Goal: Task Accomplishment & Management: Use online tool/utility

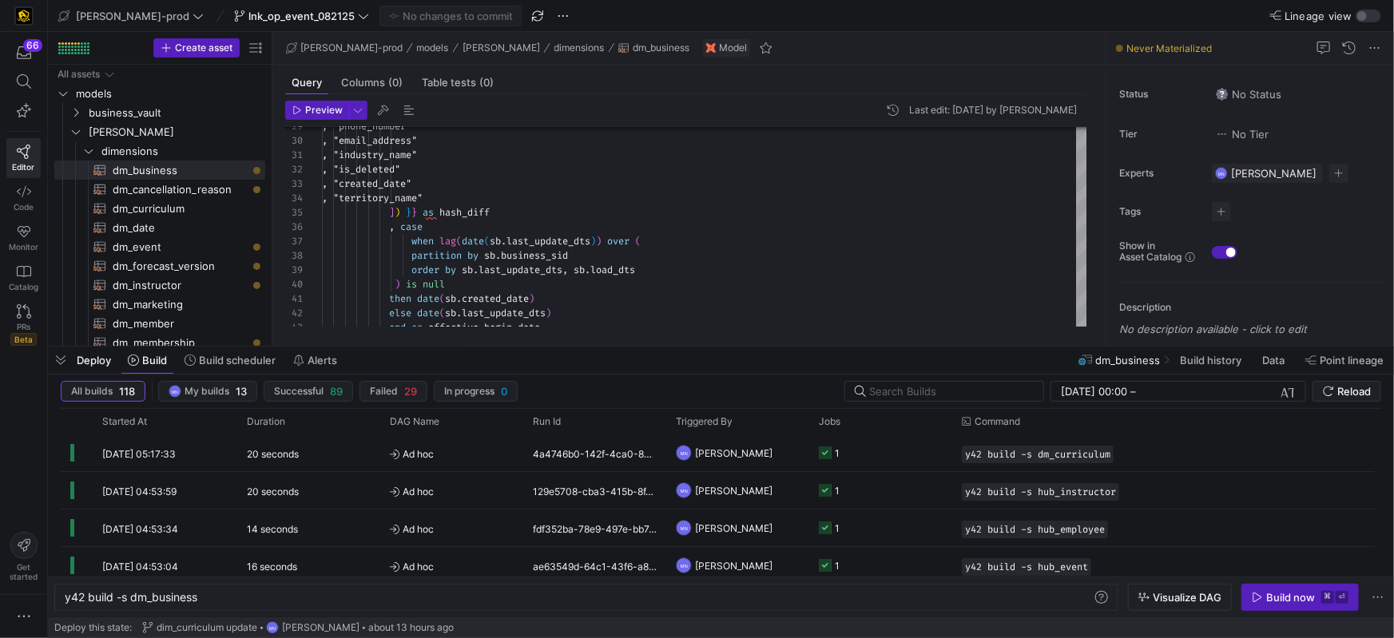
scroll to position [57, 253]
click at [90, 151] on icon "Press SPACE to select this row." at bounding box center [89, 151] width 8 height 4
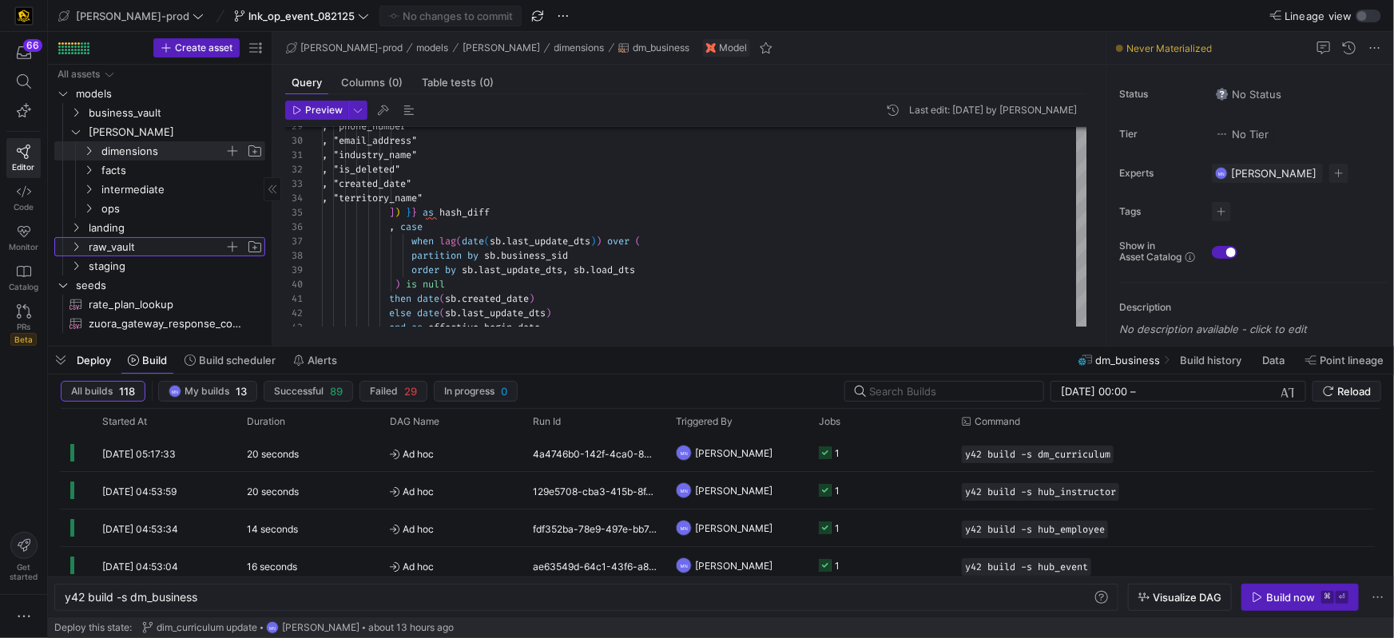
click at [72, 251] on icon "Press SPACE to select this row." at bounding box center [75, 247] width 11 height 10
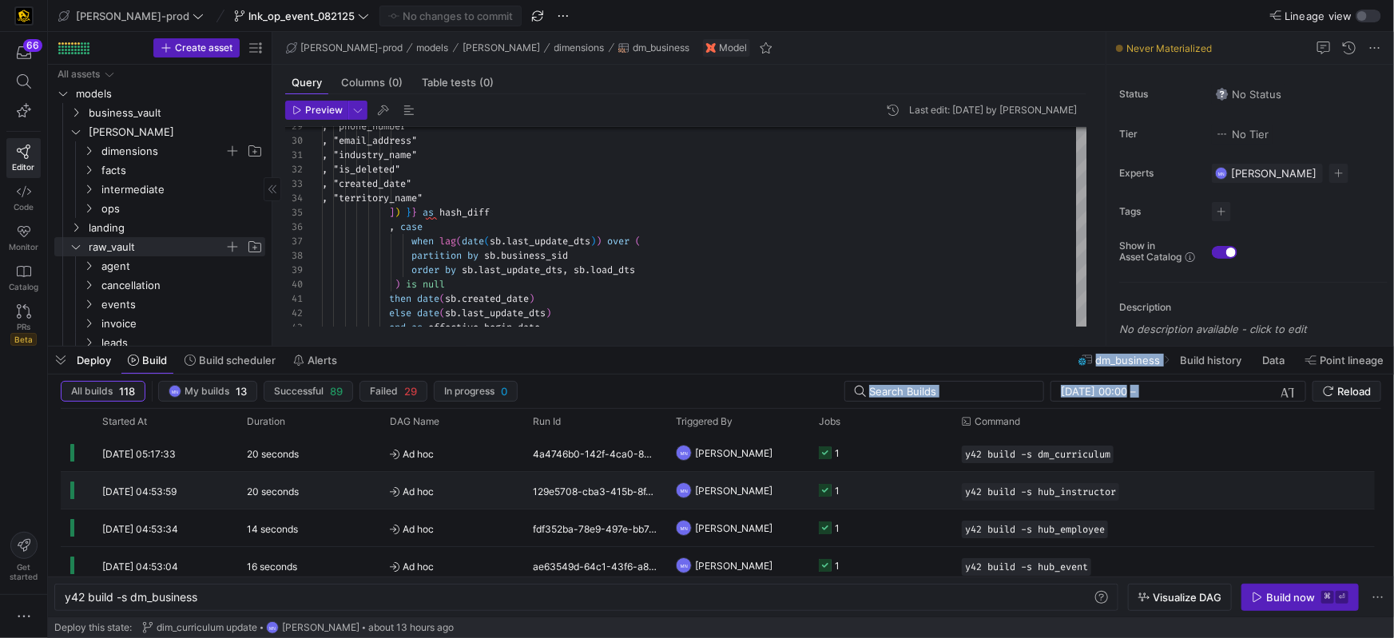
drag, startPoint x: 369, startPoint y: 378, endPoint x: 380, endPoint y: 484, distance: 106.9
click at [384, 484] on div "Deploy Build Build scheduler Alerts dm_business Build history Data Point lineag…" at bounding box center [721, 482] width 1346 height 271
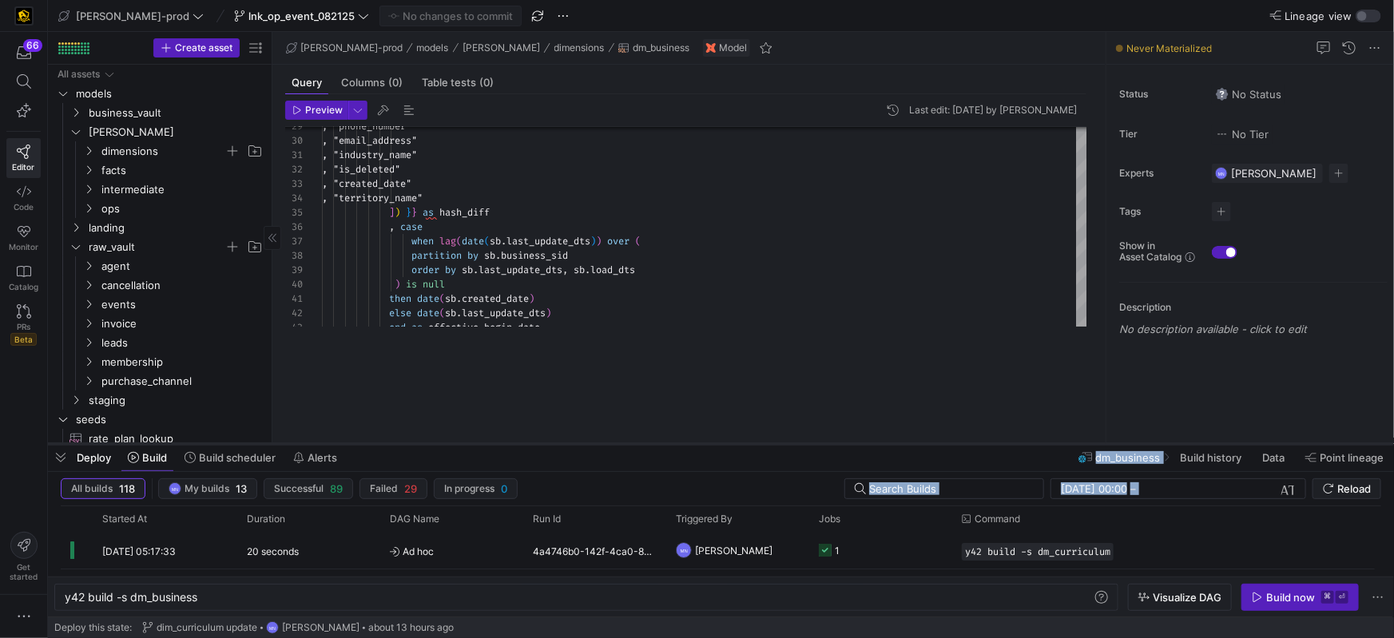
drag, startPoint x: 669, startPoint y: 348, endPoint x: 662, endPoint y: 445, distance: 97.0
click at [660, 446] on div at bounding box center [721, 444] width 1346 height 6
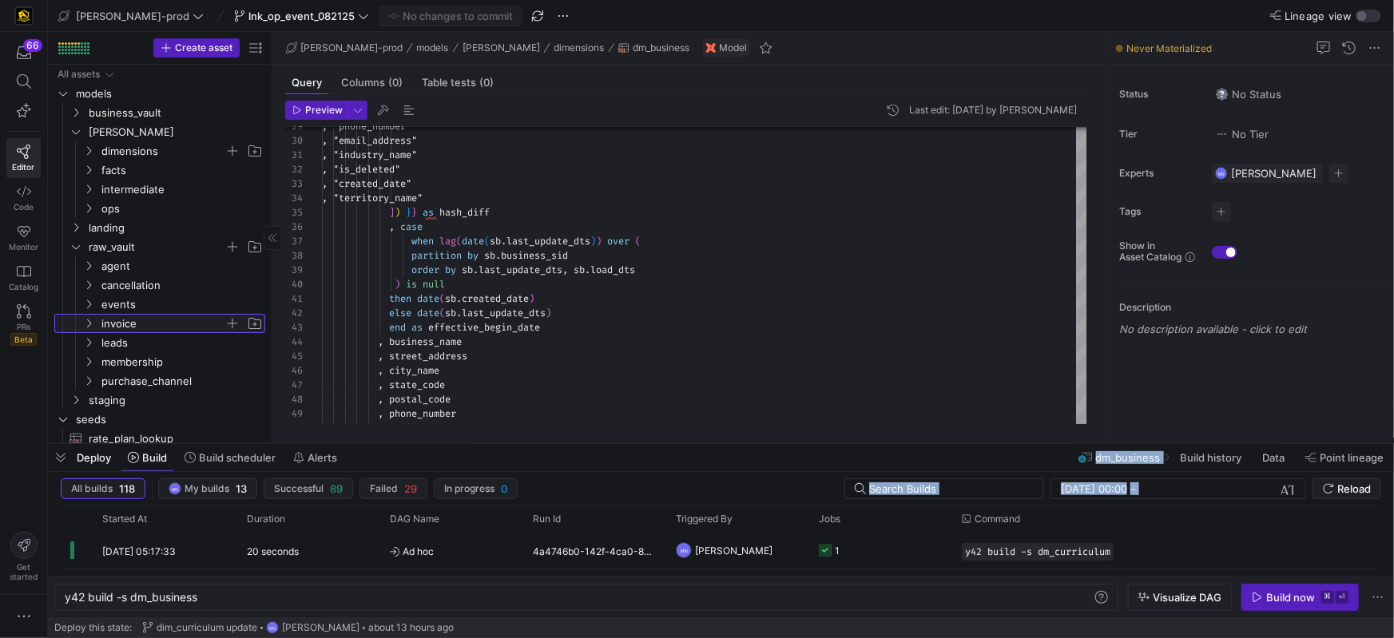
click at [104, 318] on span "invoice" at bounding box center [162, 324] width 123 height 18
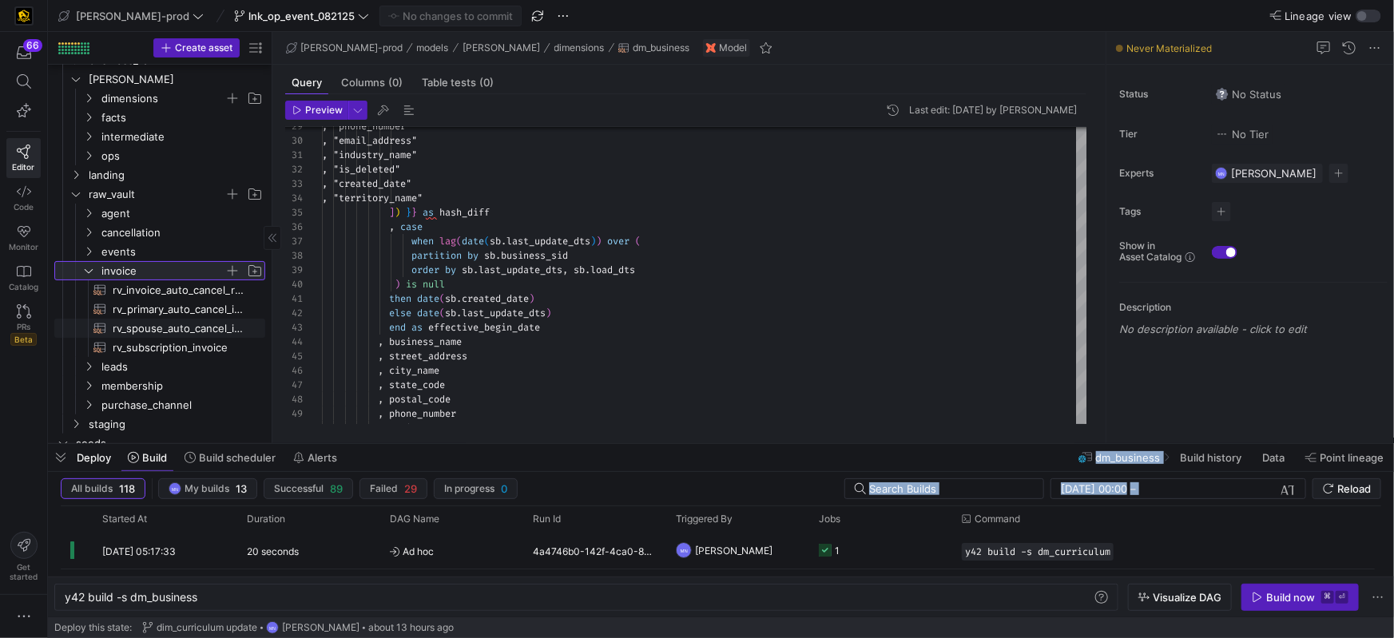
scroll to position [54, 0]
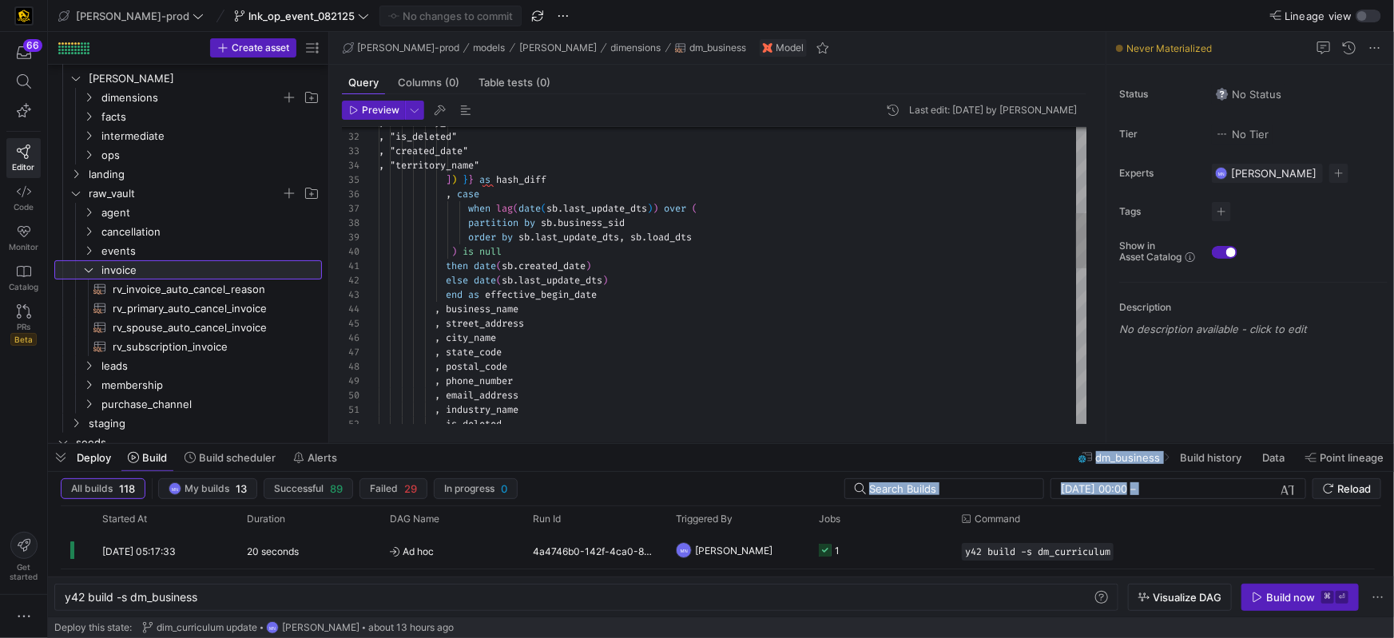
drag, startPoint x: 272, startPoint y: 295, endPoint x: 409, endPoint y: 305, distance: 137.8
click at [328, 295] on div at bounding box center [328, 238] width 1 height 412
click at [89, 250] on icon "Press SPACE to select this row." at bounding box center [88, 251] width 11 height 10
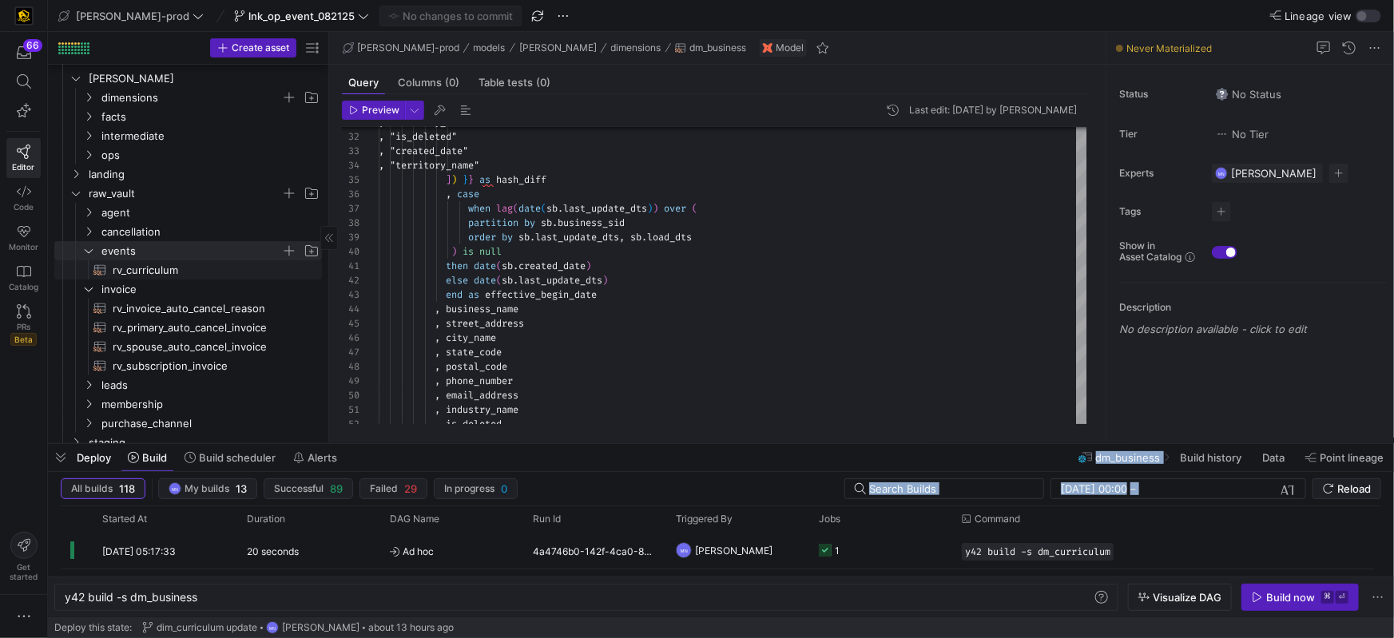
click at [138, 272] on span "rv_curriculum​​​​​​​​​​" at bounding box center [208, 270] width 191 height 18
type textarea "-- File Name: rv_curriculum.sql -- Last Modified: [DATE] -- Materialization: vi…"
type textarea "y42 build -s rv_curriculum"
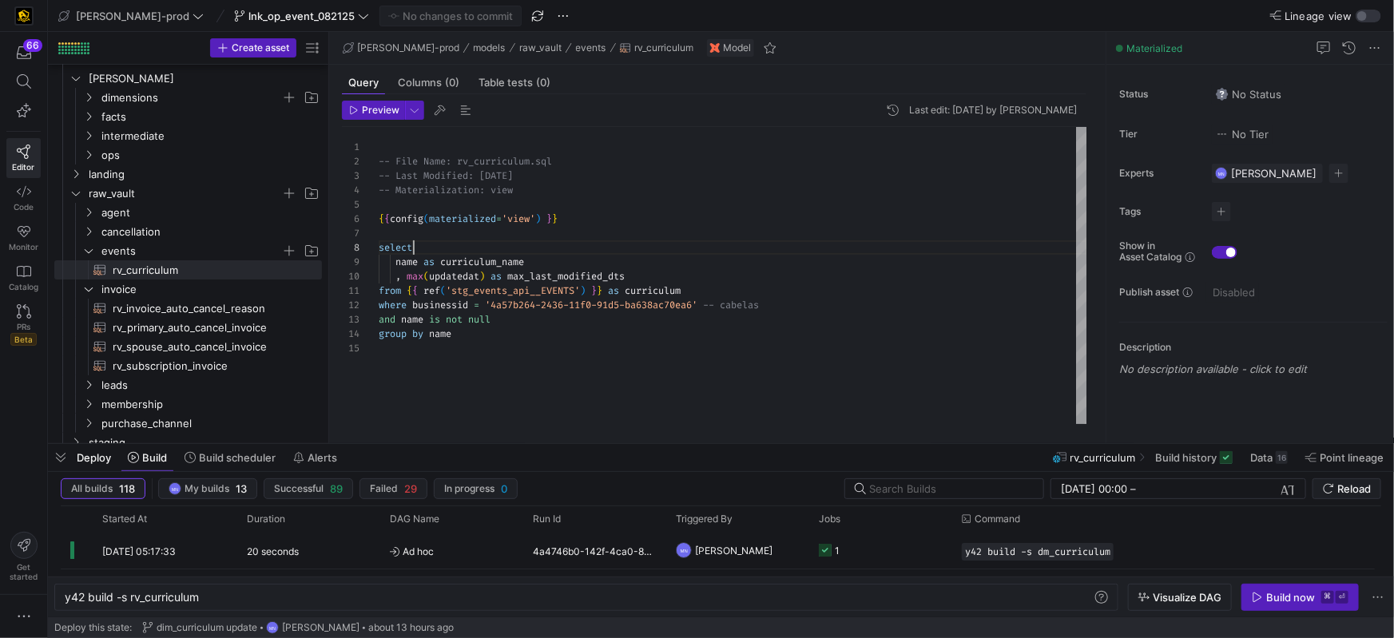
scroll to position [100, 34]
click at [700, 250] on div "select" at bounding box center [733, 248] width 709 height 14
drag, startPoint x: 415, startPoint y: 304, endPoint x: 521, endPoint y: 313, distance: 106.6
click at [415, 304] on div at bounding box center [697, 319] width 1394 height 638
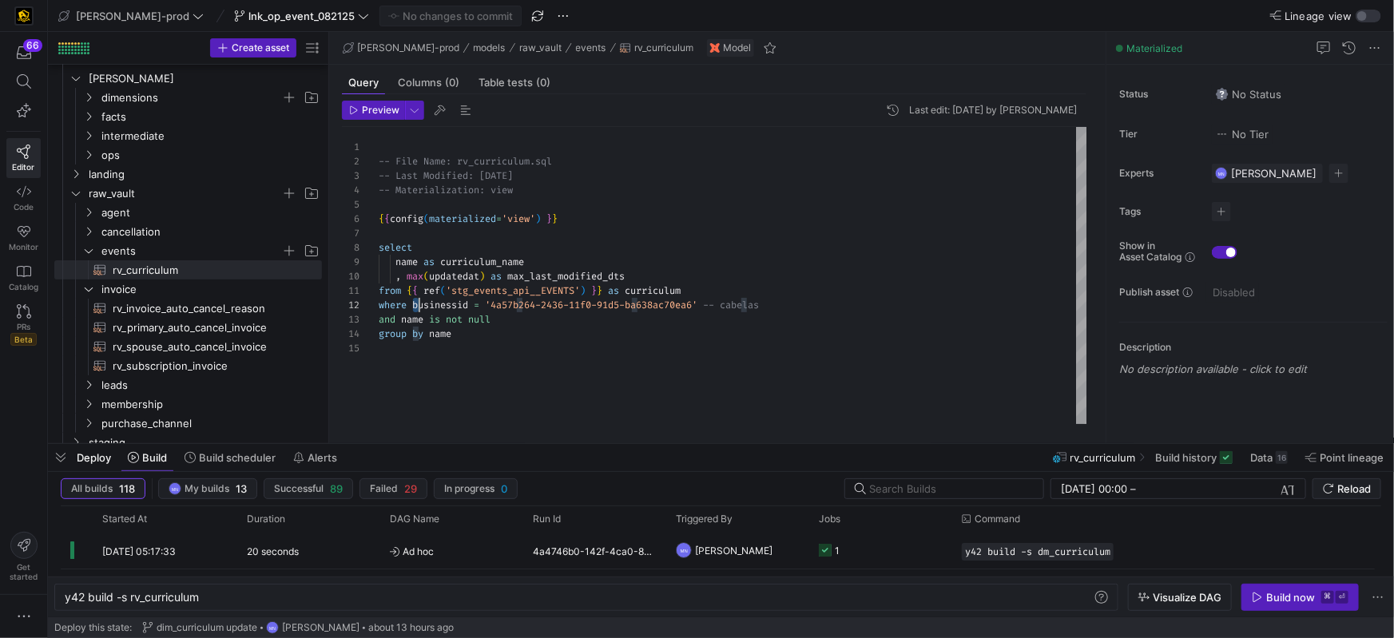
click at [417, 304] on span "businessid" at bounding box center [440, 305] width 56 height 13
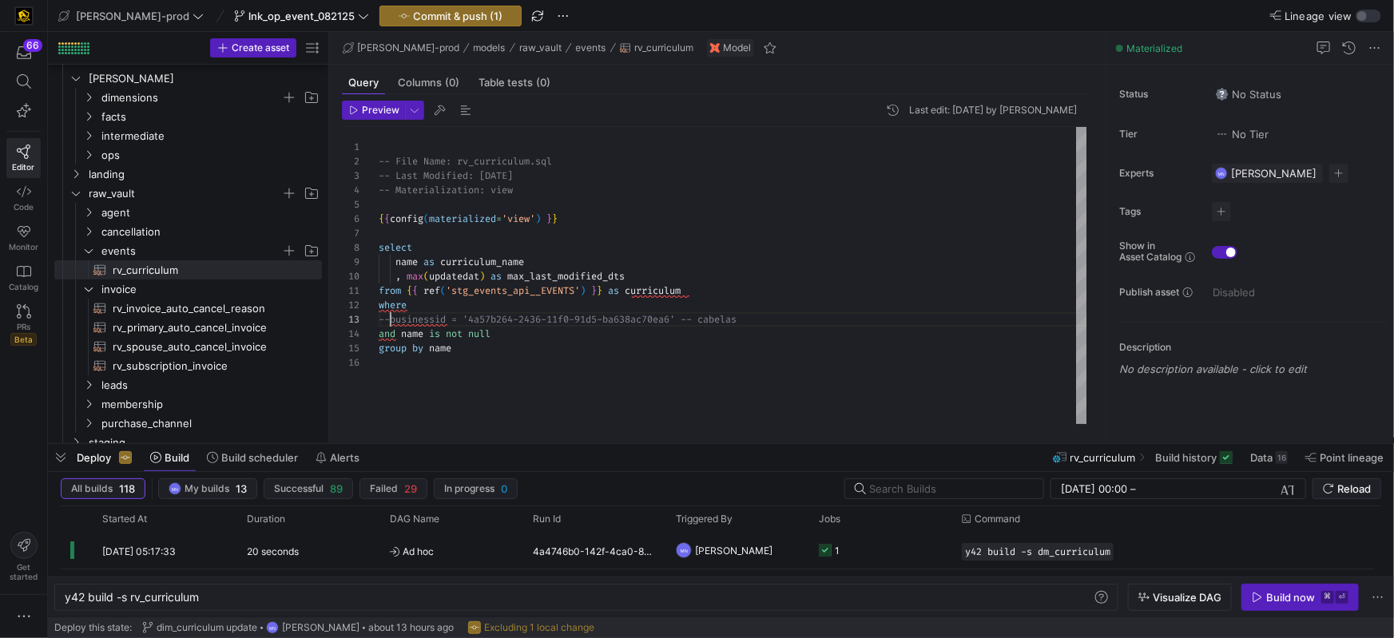
scroll to position [28, 11]
click at [404, 336] on span "name" at bounding box center [412, 334] width 22 height 13
click at [380, 333] on span "and" at bounding box center [387, 334] width 17 height 13
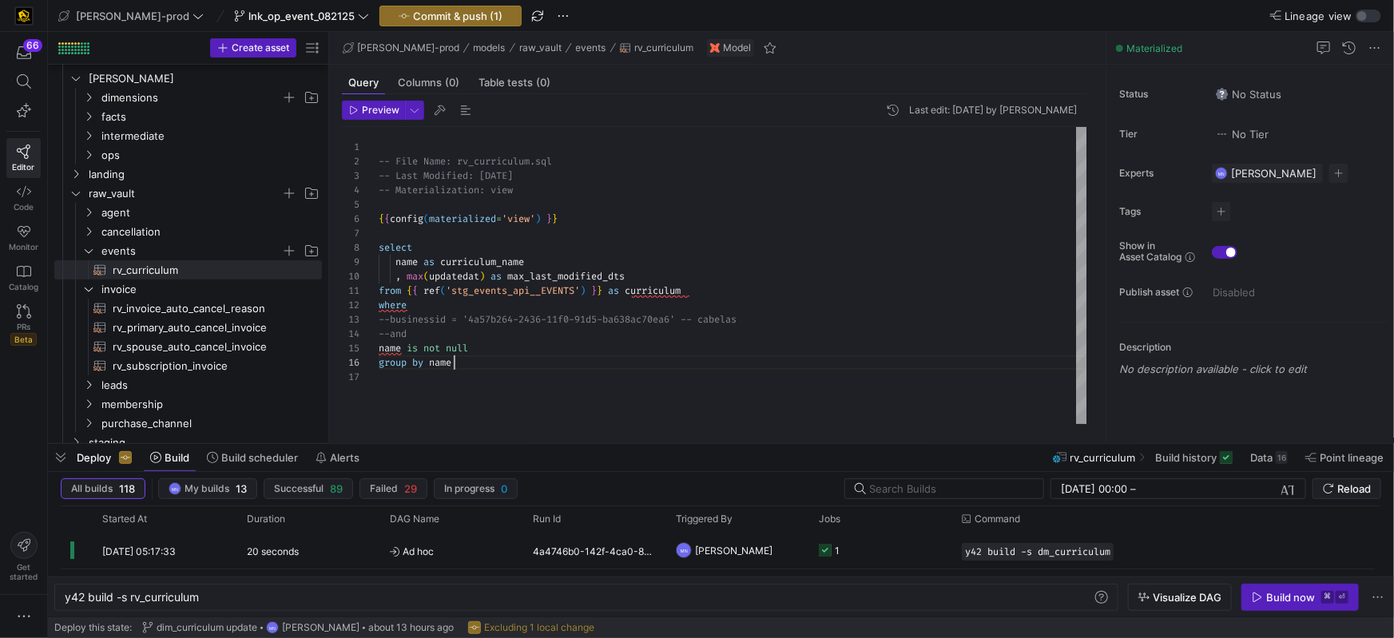
drag, startPoint x: 522, startPoint y: 359, endPoint x: 593, endPoint y: 363, distance: 71.2
click at [522, 359] on div "-- File Name: rv_curriculum.sql -- Last Modified: [DATE] -- Materialization: vi…" at bounding box center [733, 275] width 709 height 297
click at [706, 356] on div "group by name" at bounding box center [733, 363] width 709 height 14
type textarea "from {{ ref('stg_events_api__EVENTS') }} as curriculum where --businessid = '4a…"
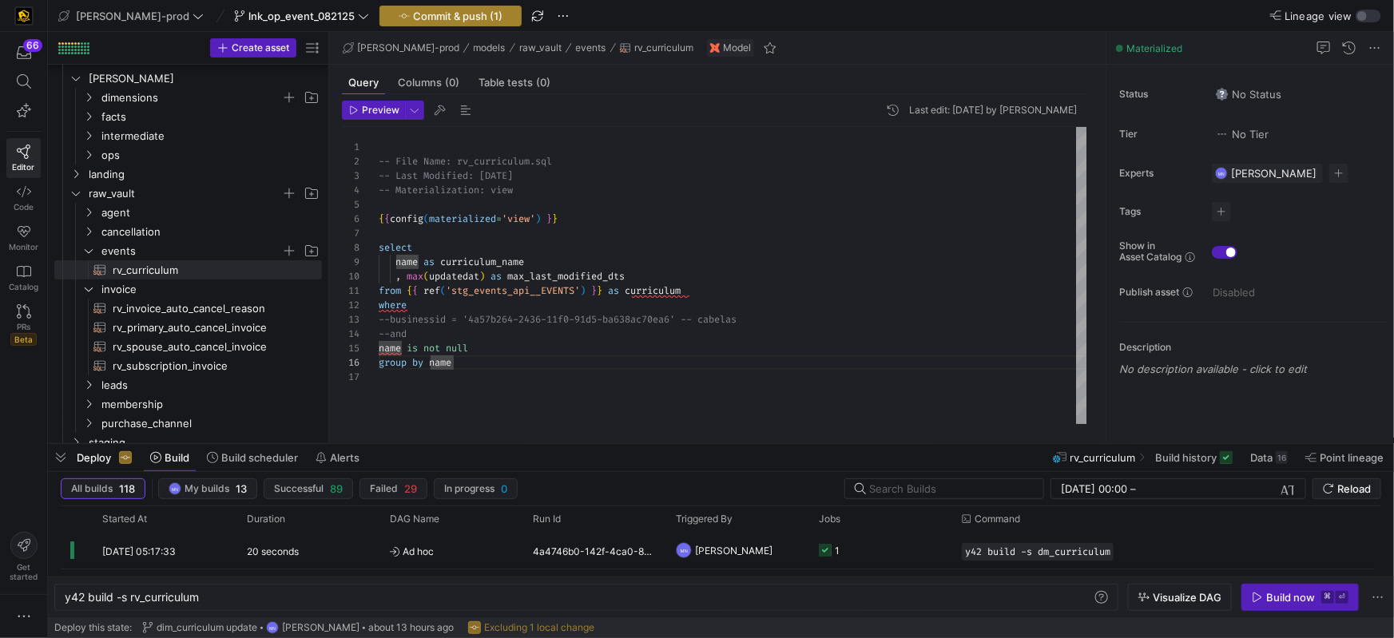
click at [416, 13] on span "Commit & push (1)" at bounding box center [457, 16] width 89 height 13
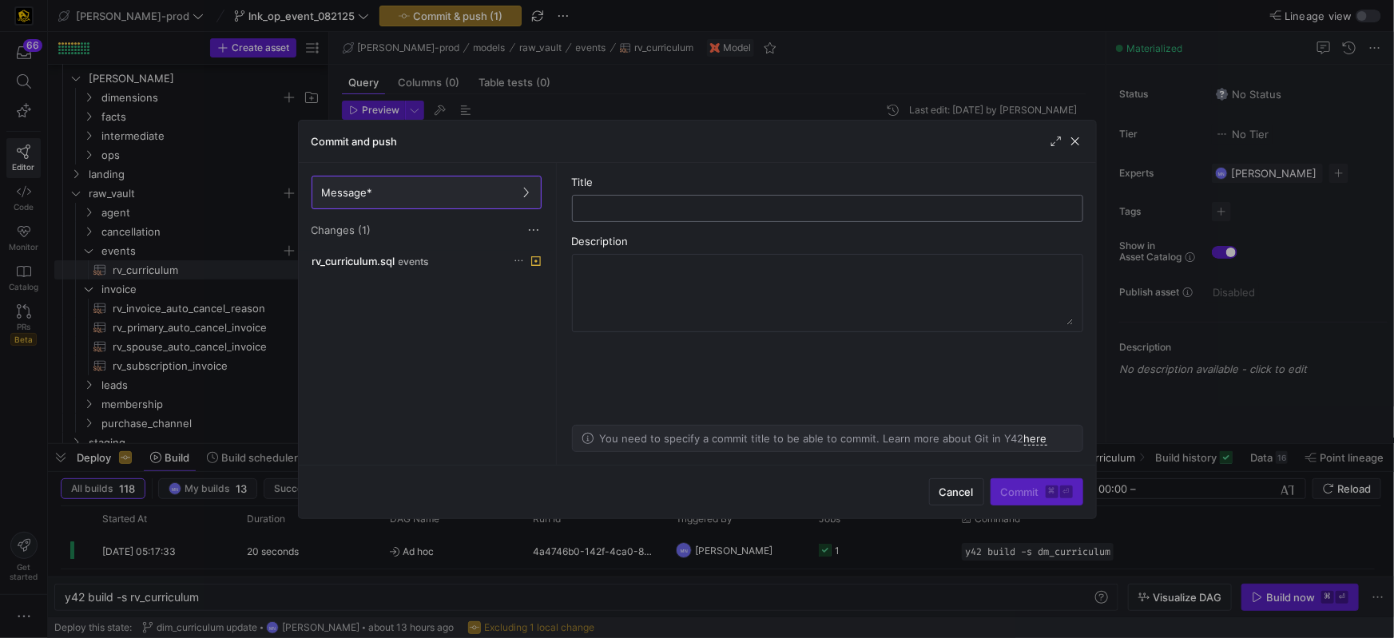
click at [738, 206] on input "text" at bounding box center [828, 208] width 484 height 13
type input "l"
type input "rv_curriculum"
click at [1024, 494] on span "Commit ⌘ ⏎" at bounding box center [1037, 492] width 72 height 13
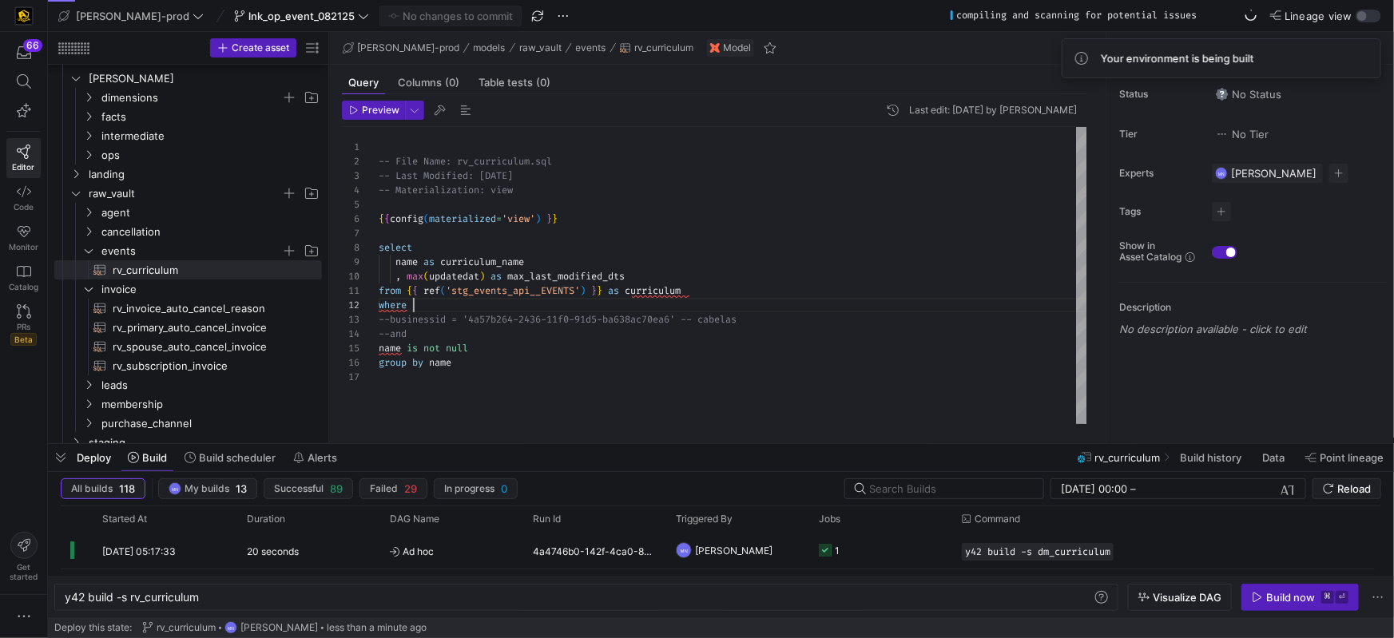
scroll to position [14, 34]
click at [845, 312] on div "-- File Name: rv_curriculum.sql -- Last Modified: [DATE] -- Materialization: vi…" at bounding box center [733, 275] width 709 height 297
click at [570, 286] on div "-- File Name: rv_curriculum.sql -- Last Modified: [DATE] -- Materialization: vi…" at bounding box center [733, 275] width 709 height 297
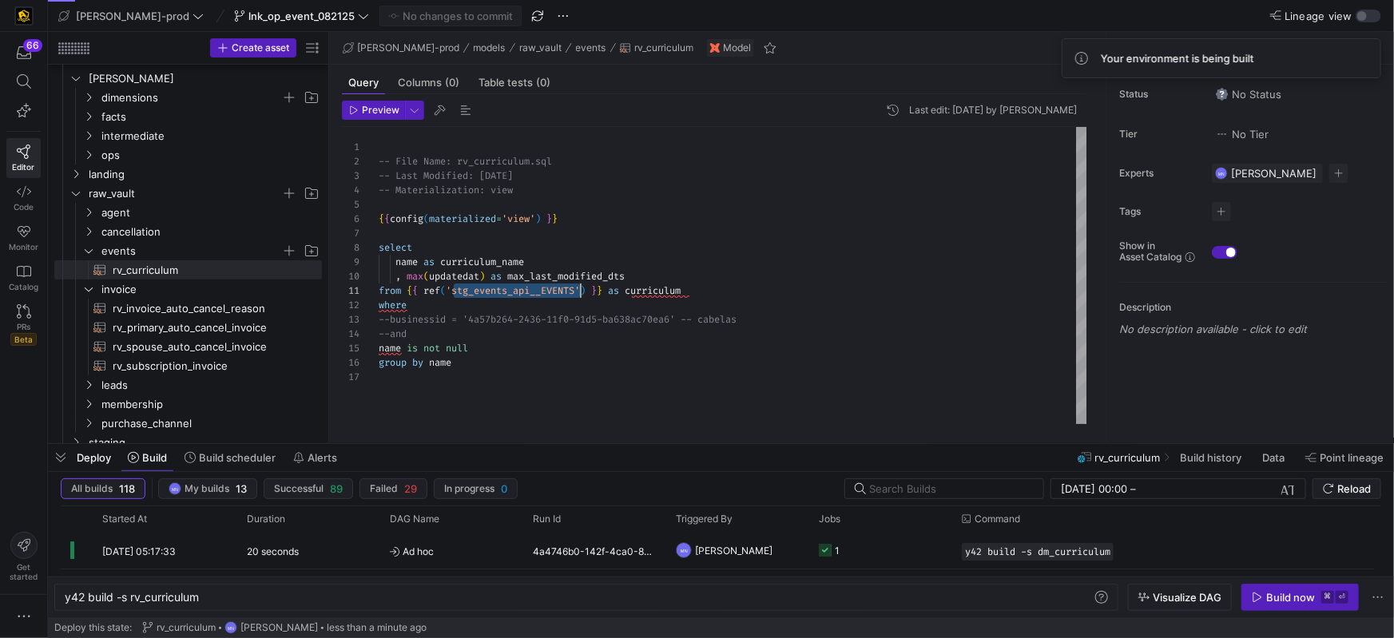
scroll to position [0, 0]
click at [570, 286] on span "'stg_events_api__EVENTS'" at bounding box center [513, 290] width 134 height 13
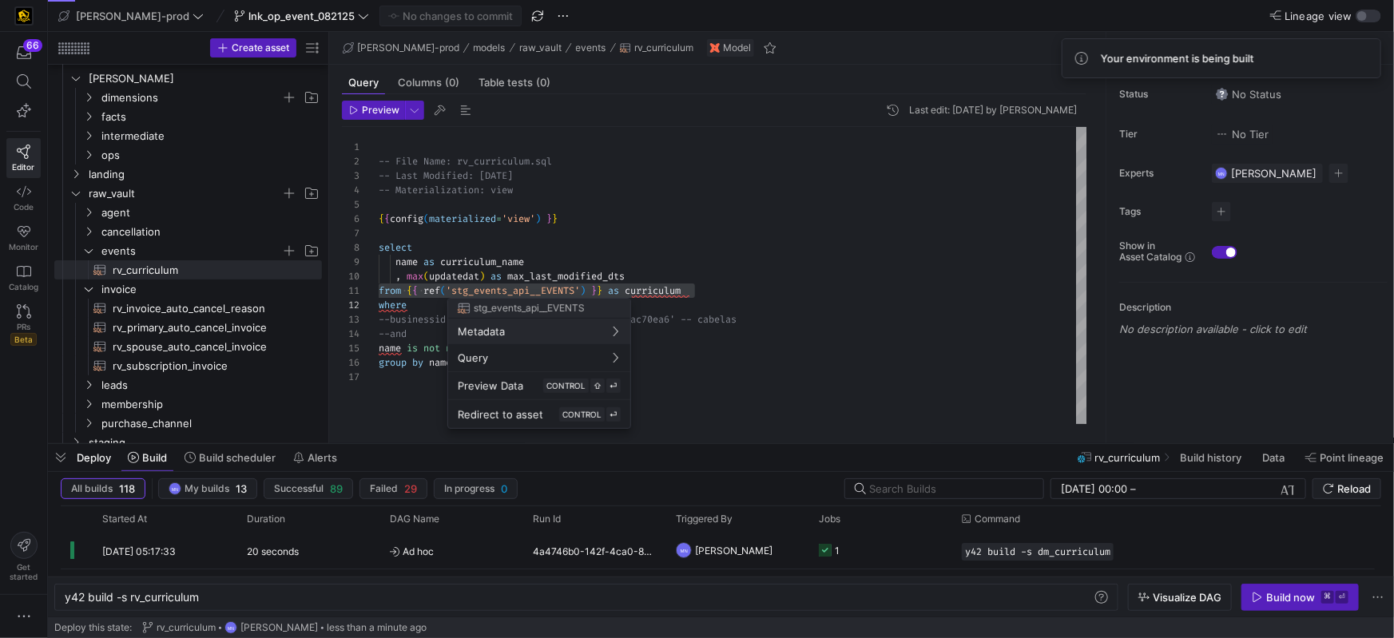
click at [717, 255] on div at bounding box center [697, 319] width 1394 height 638
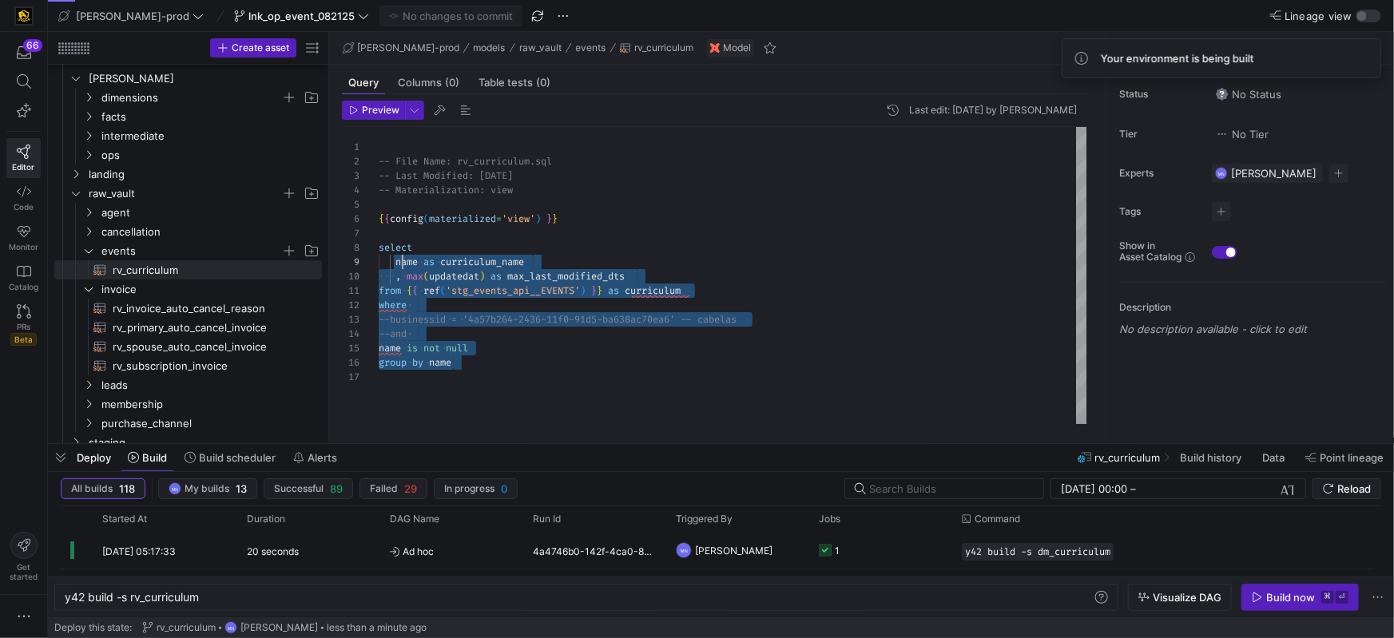
scroll to position [100, 0]
drag, startPoint x: 505, startPoint y: 364, endPoint x: 418, endPoint y: 245, distance: 146.9
click at [368, 247] on div "1 2 3 4 5 6 7 8 9 10 11 12 14 16 13 15 17 -- File Name: rv_curriculum.sql -- La…" at bounding box center [715, 275] width 746 height 297
click at [774, 242] on div "select" at bounding box center [733, 248] width 709 height 14
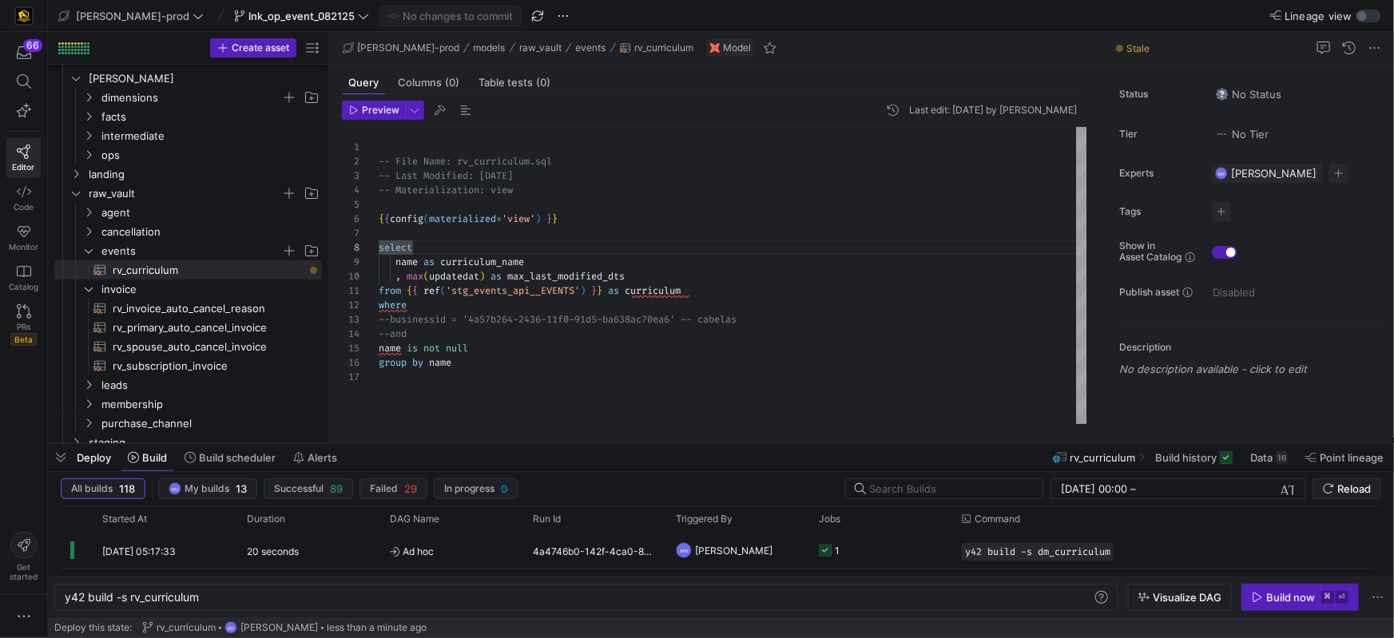
click at [526, 220] on div "-- File Name: rv_curriculum.sql -- Last Modified: [DATE] -- Materialization: vi…" at bounding box center [733, 275] width 709 height 297
click at [526, 219] on span "'view'" at bounding box center [519, 219] width 34 height 13
click at [532, 360] on div "group by name" at bounding box center [733, 363] width 709 height 14
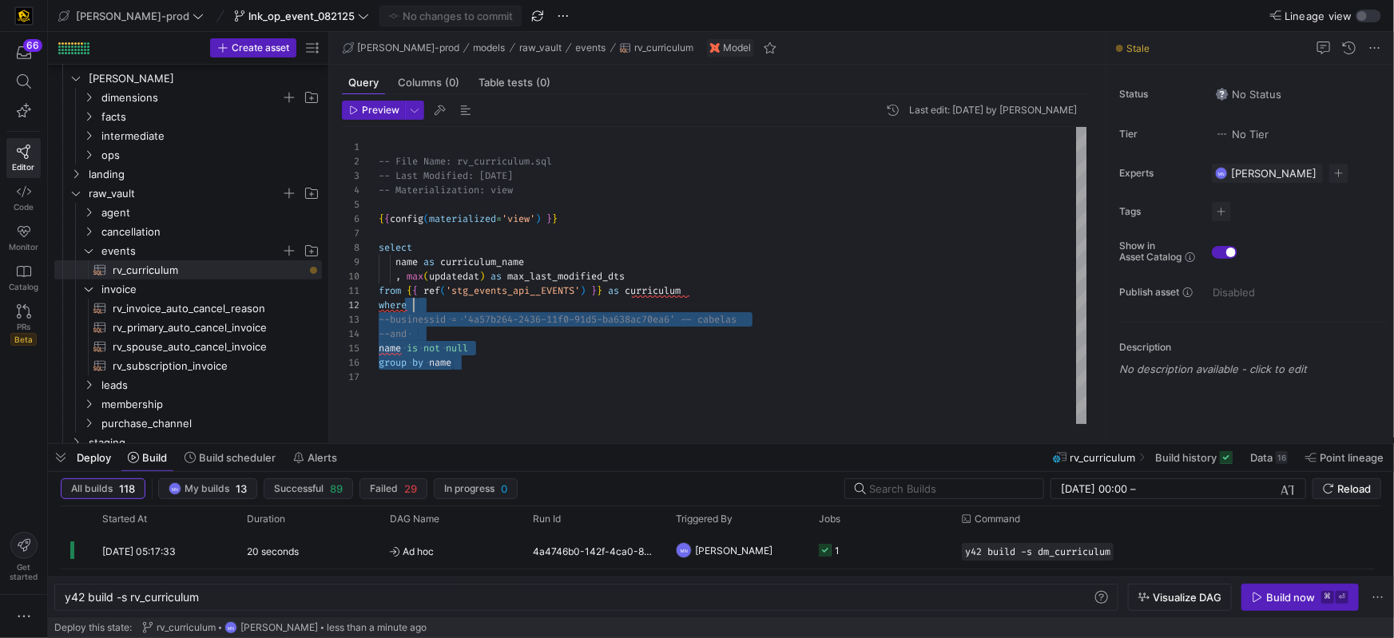
scroll to position [0, 34]
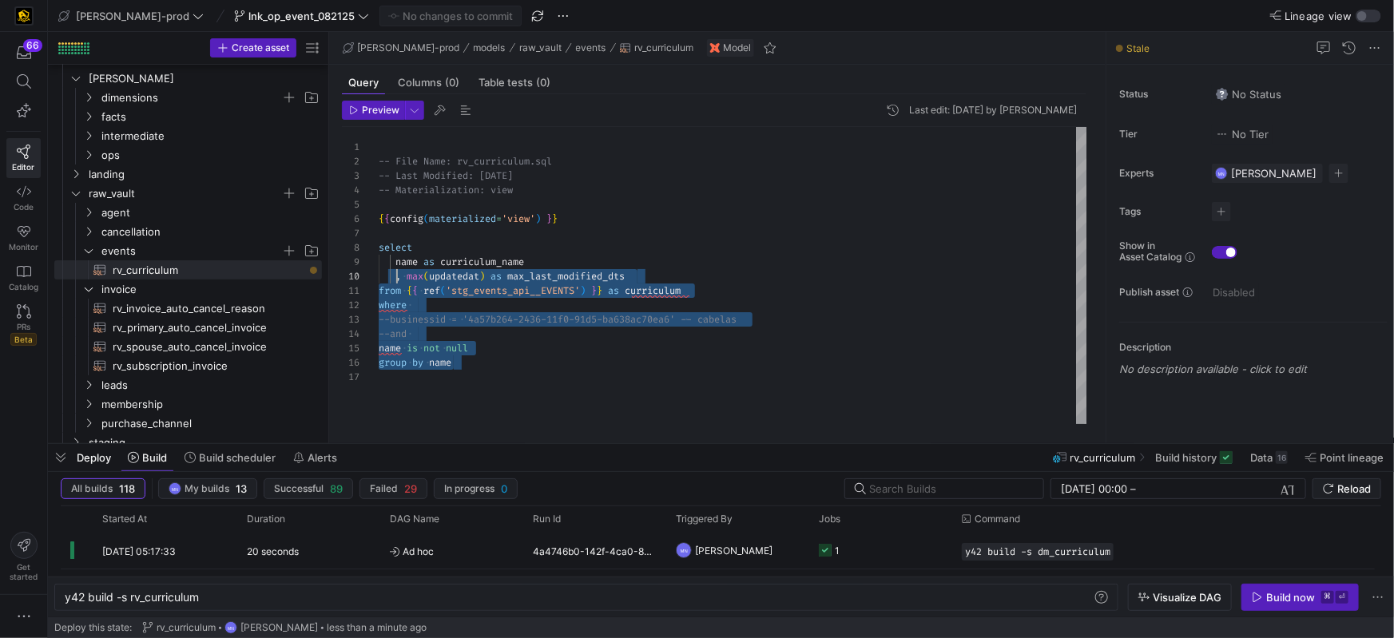
drag, startPoint x: 524, startPoint y: 363, endPoint x: 431, endPoint y: 313, distance: 105.8
click at [396, 270] on div "-- File Name: rv_curriculum.sql -- Last Modified: [DATE] -- Materialization: vi…" at bounding box center [733, 275] width 709 height 297
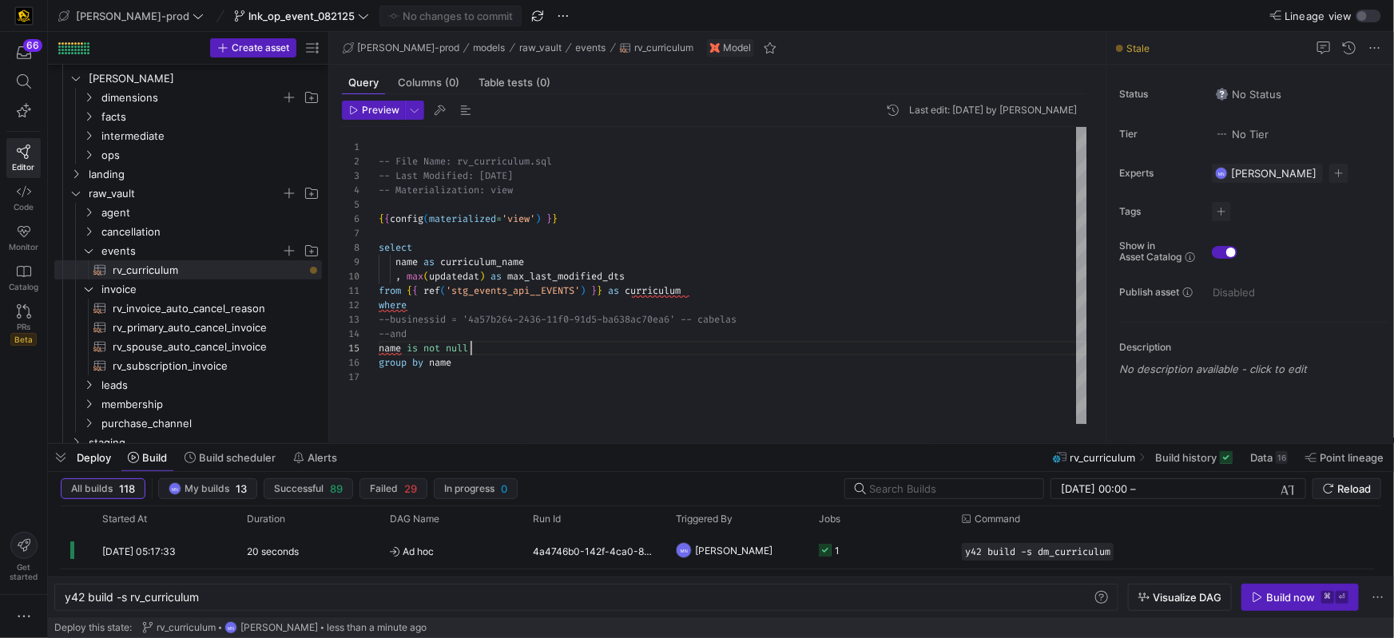
click at [516, 352] on div "name is not null" at bounding box center [733, 348] width 709 height 14
click at [439, 321] on div "-- File Name: rv_curriculum.sql -- Last Modified: [DATE] -- Materialization: vi…" at bounding box center [733, 275] width 709 height 297
drag, startPoint x: 440, startPoint y: 321, endPoint x: 571, endPoint y: 320, distance: 131.9
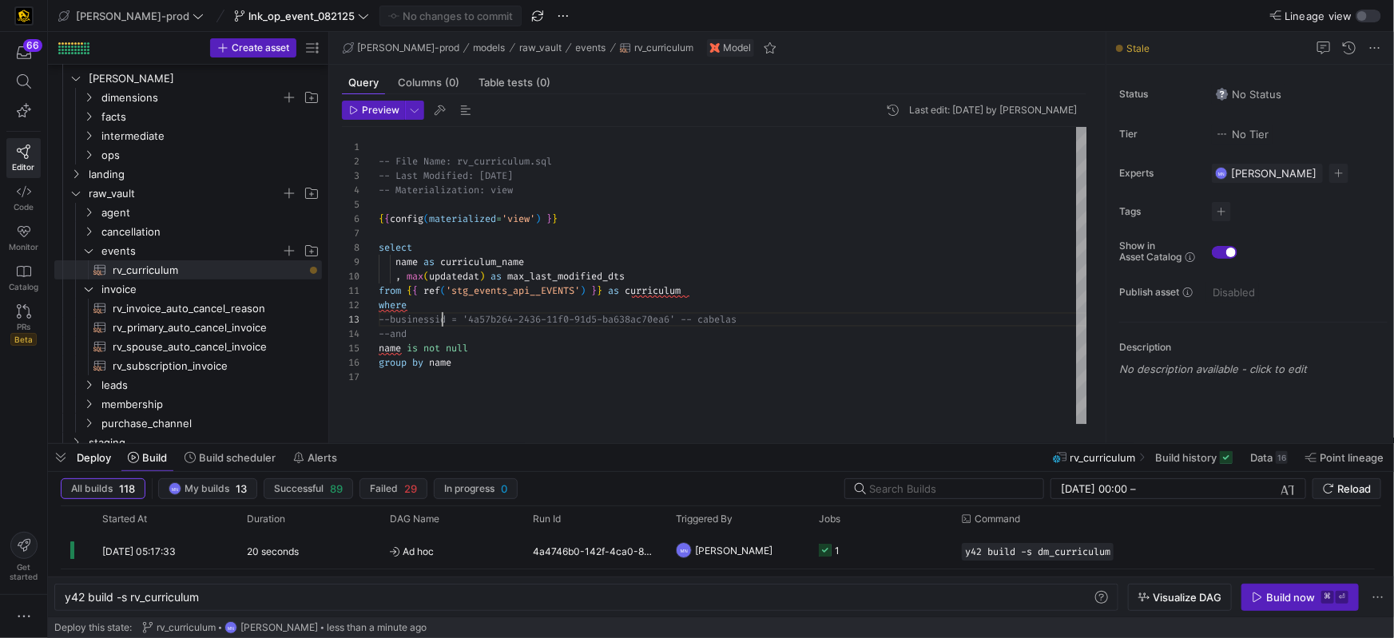
click at [440, 321] on span "--businessid = '4a57b264-2436-11f0-91d5-ba638ac70e" at bounding box center [519, 319] width 280 height 13
drag, startPoint x: 412, startPoint y: 333, endPoint x: 453, endPoint y: 341, distance: 41.5
click at [373, 324] on div "1 2 3 4 5 6 7 8 9 10 11 12 14 16 13 15 17 -- File Name: rv_curriculum.sql -- La…" at bounding box center [715, 275] width 746 height 297
click at [459, 309] on div "where" at bounding box center [733, 305] width 709 height 14
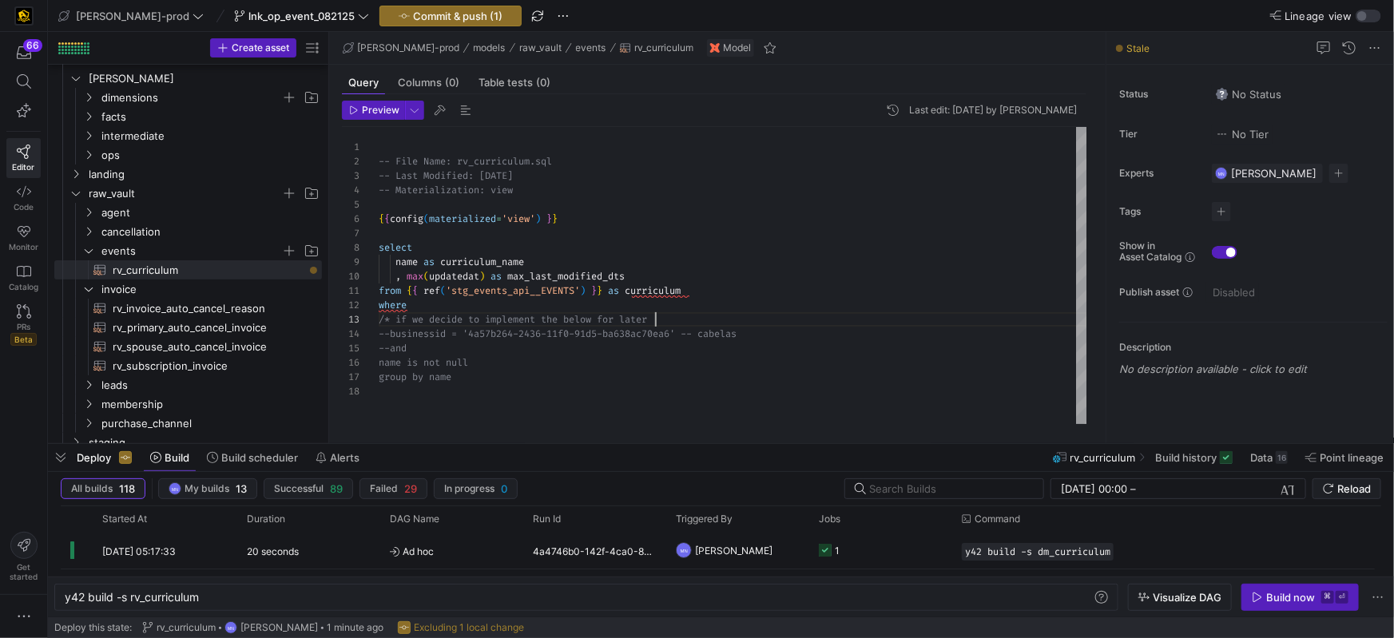
scroll to position [28, 276]
click at [500, 348] on div "--and" at bounding box center [733, 348] width 709 height 14
type textarea "from {{ ref('stg_events_api__EVENTS') }} as curriculum where /* if we decide to…"
click at [413, 17] on span "Commit & push (1)" at bounding box center [457, 16] width 89 height 13
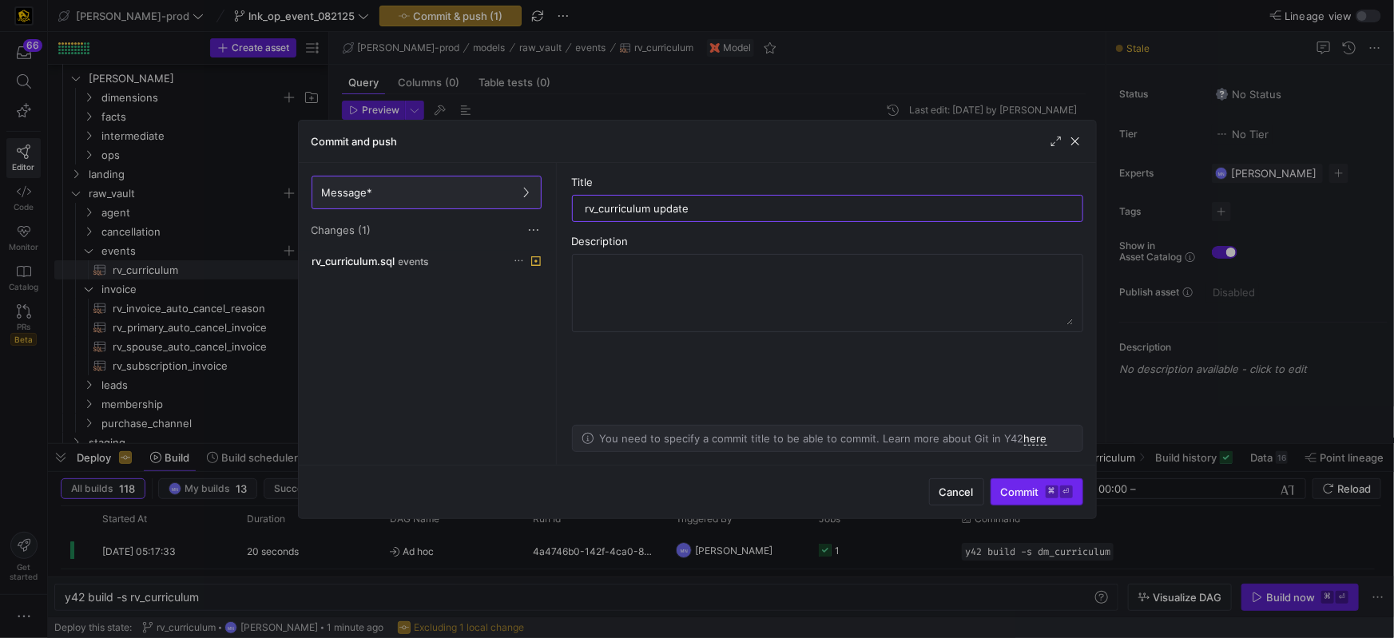
type input "rv_curriculum update"
click at [1025, 496] on span "Commit ⌘ ⏎" at bounding box center [1037, 492] width 72 height 13
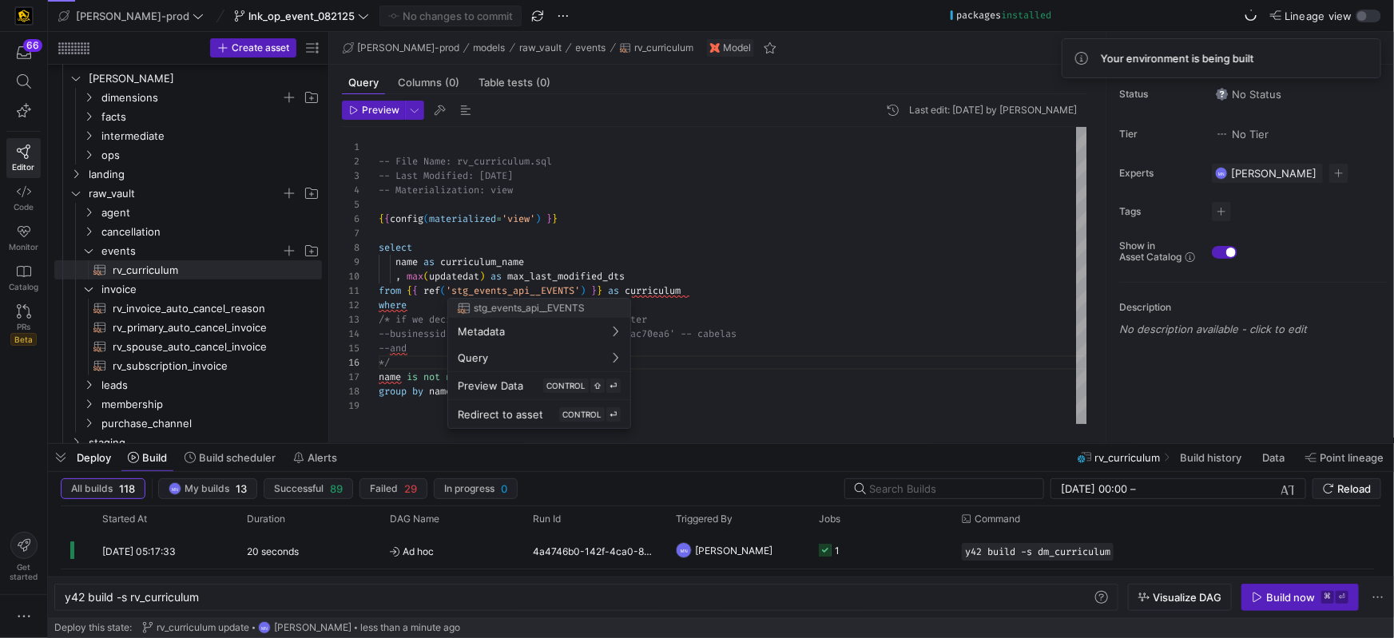
click at [611, 233] on div at bounding box center [697, 319] width 1394 height 638
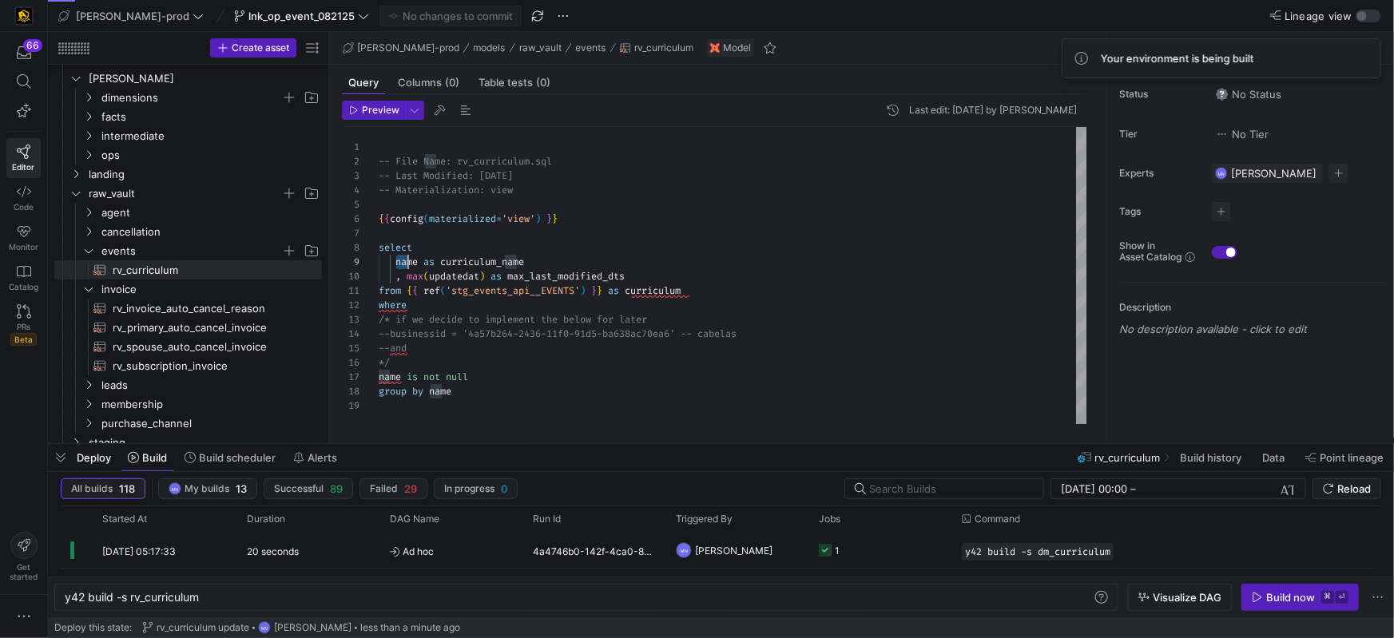
scroll to position [115, 149]
drag, startPoint x: 395, startPoint y: 262, endPoint x: 563, endPoint y: 262, distance: 168.6
click at [563, 262] on div "-- File Name: rv_curriculum.sql -- Last Modified: [DATE] -- Materialization: vi…" at bounding box center [733, 275] width 709 height 297
drag, startPoint x: 659, startPoint y: 281, endPoint x: 370, endPoint y: 286, distance: 289.3
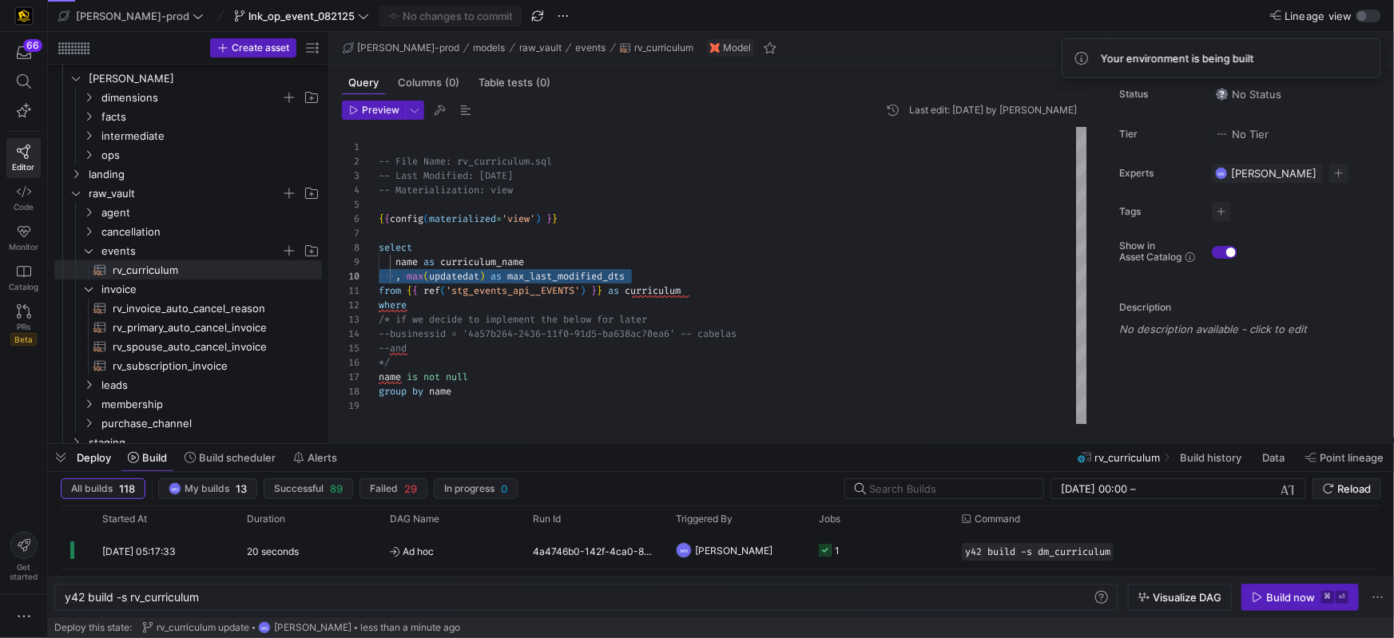
click at [364, 282] on div "1 2 3 4 5 6 7 8 9 10 11 12 15 18 14 17 13 16 19 -- File Name: rv_curriculum.sql…" at bounding box center [715, 275] width 746 height 297
drag, startPoint x: 476, startPoint y: 391, endPoint x: 546, endPoint y: 386, distance: 69.7
click at [352, 391] on div "1 2 3 4 5 6 7 8 9 10 11 12 15 18 14 17 13 16 19 -- File Name: rv_curriculum.sql…" at bounding box center [715, 275] width 746 height 297
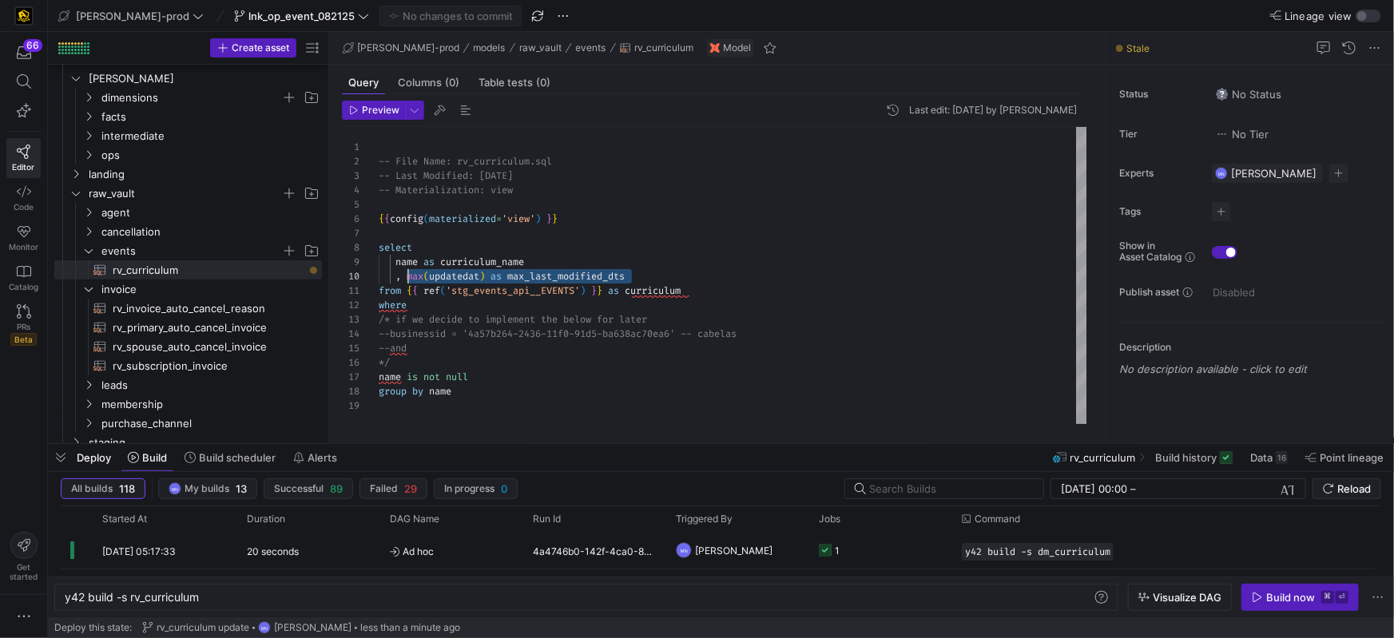
scroll to position [129, 11]
drag, startPoint x: 650, startPoint y: 280, endPoint x: 391, endPoint y: 283, distance: 258.9
click at [391, 282] on div "-- File Name: rv_curriculum.sql -- Last Modified: [DATE] -- Materialization: vi…" at bounding box center [733, 275] width 709 height 297
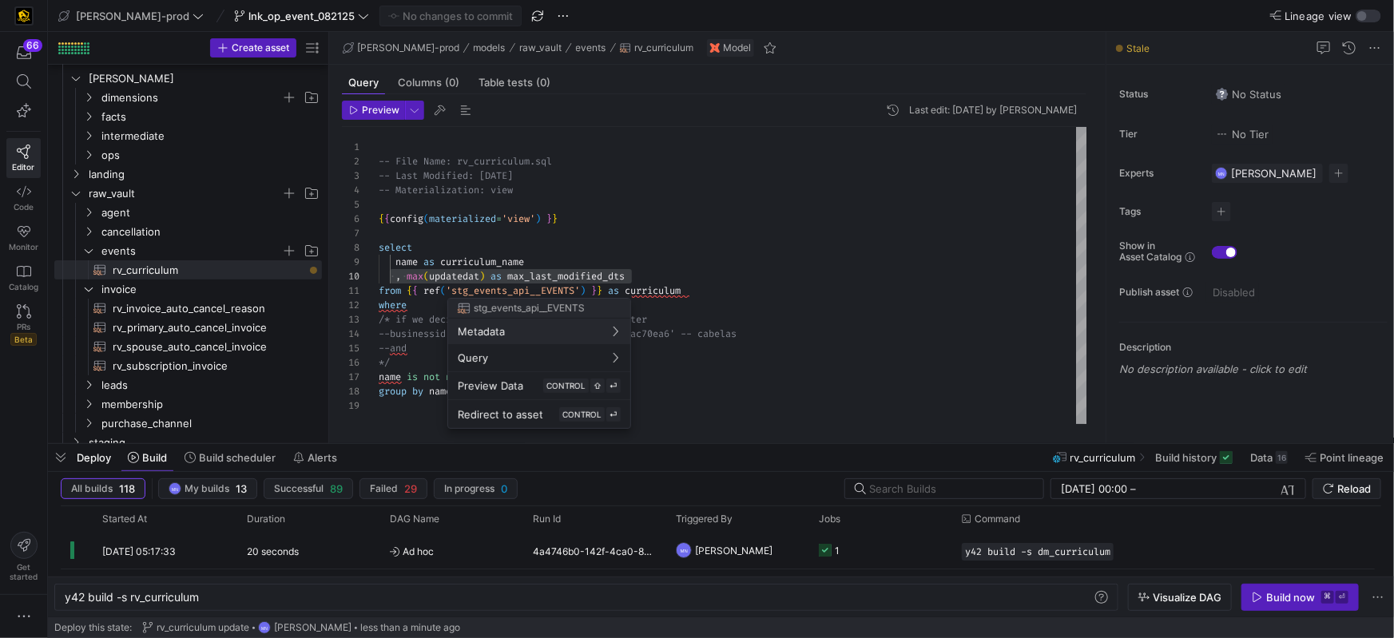
click at [588, 280] on div at bounding box center [697, 319] width 1394 height 638
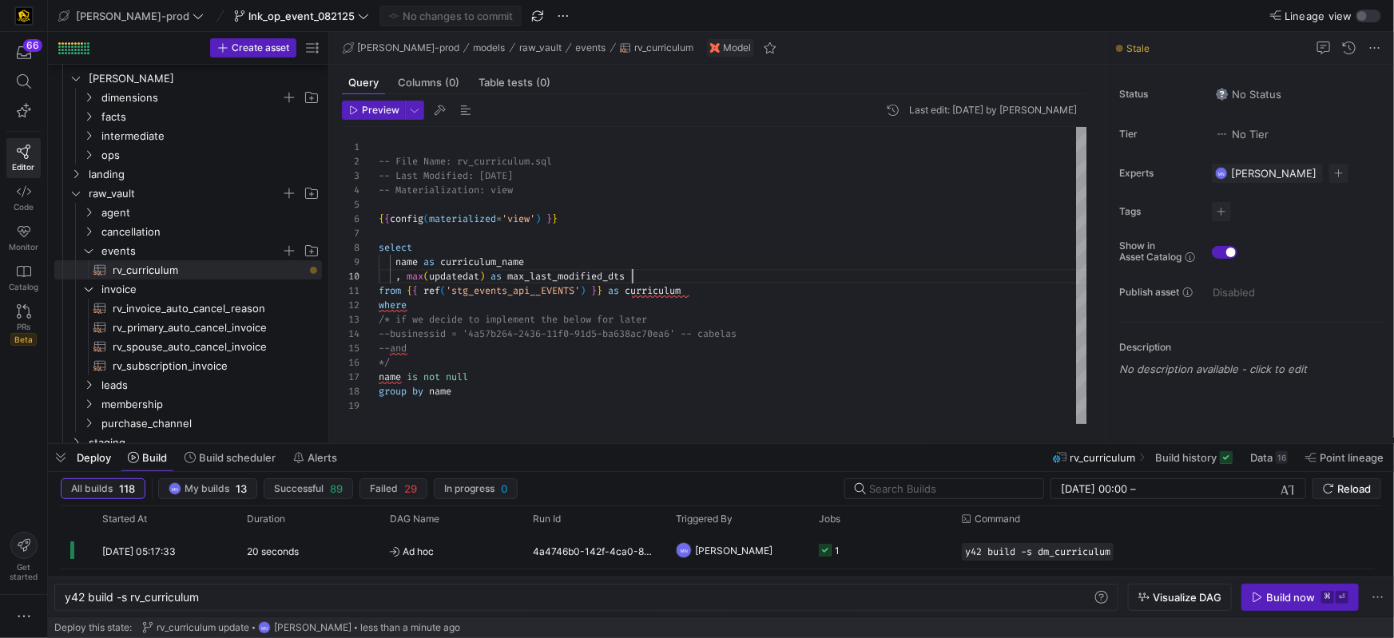
click at [674, 270] on div ", max ( updatedat ) as max_last_modified_dts" at bounding box center [733, 276] width 709 height 14
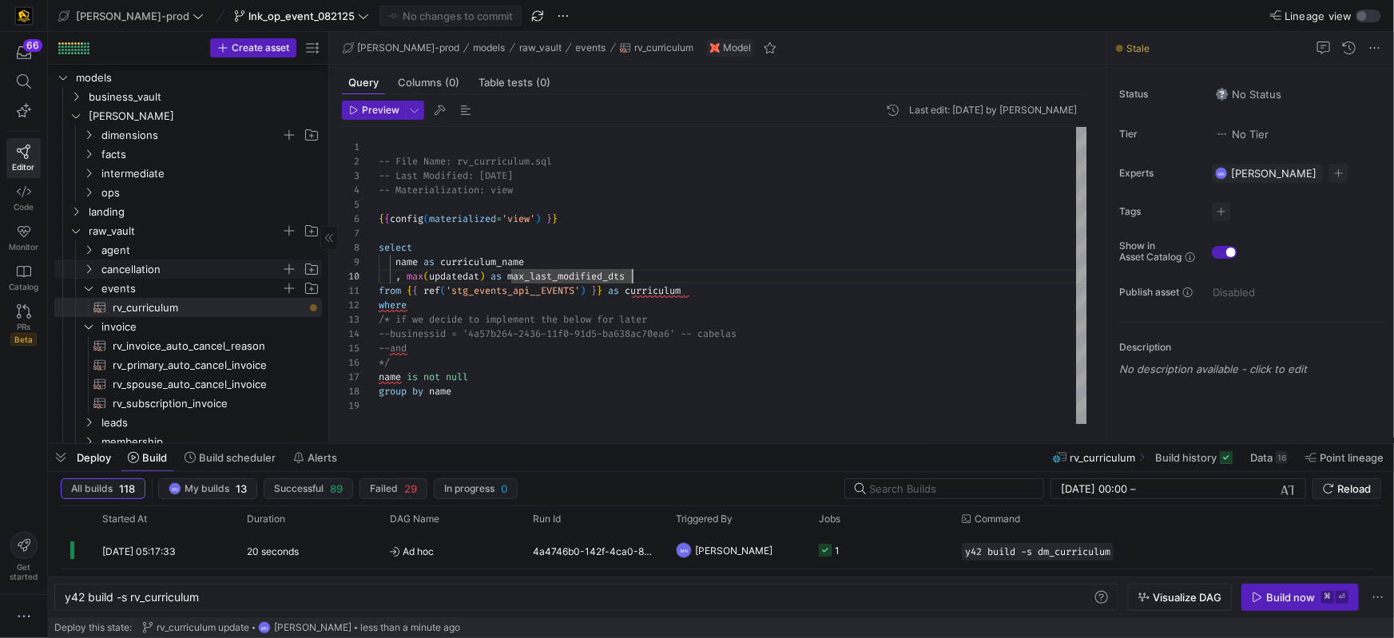
scroll to position [14, 0]
click at [78, 233] on icon "Press SPACE to select this row." at bounding box center [75, 233] width 11 height 10
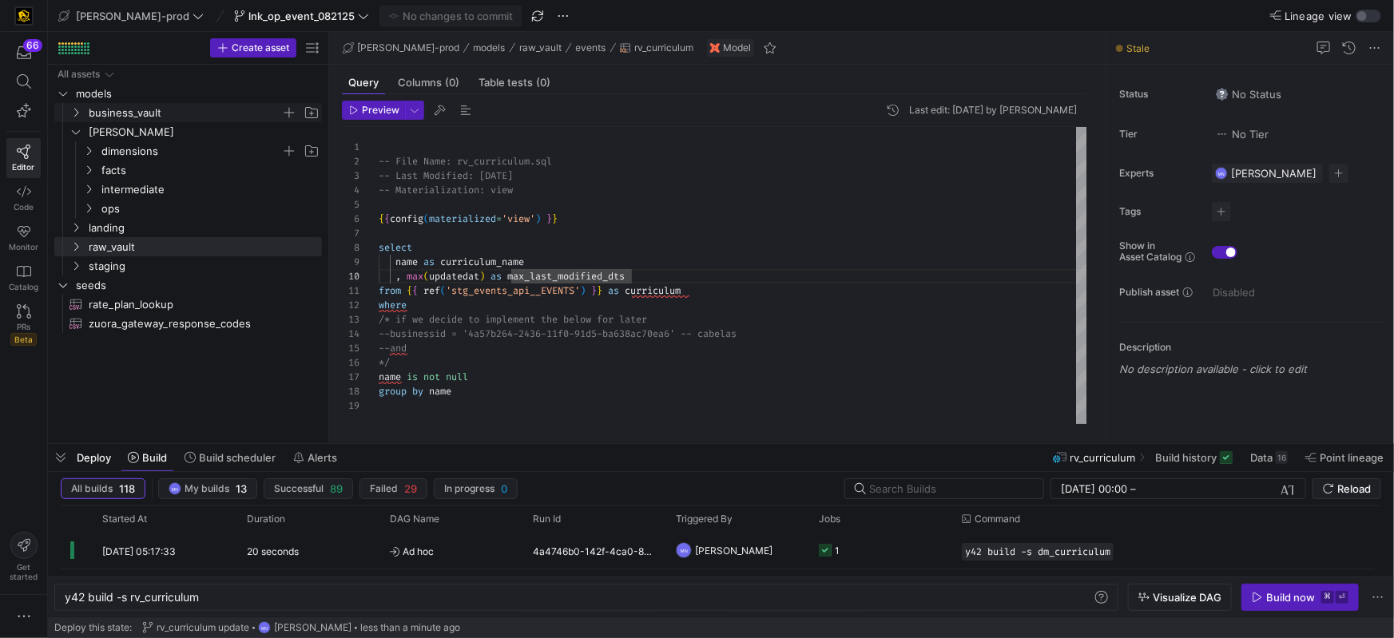
click at [78, 114] on icon "Press SPACE to select this row." at bounding box center [75, 113] width 11 height 10
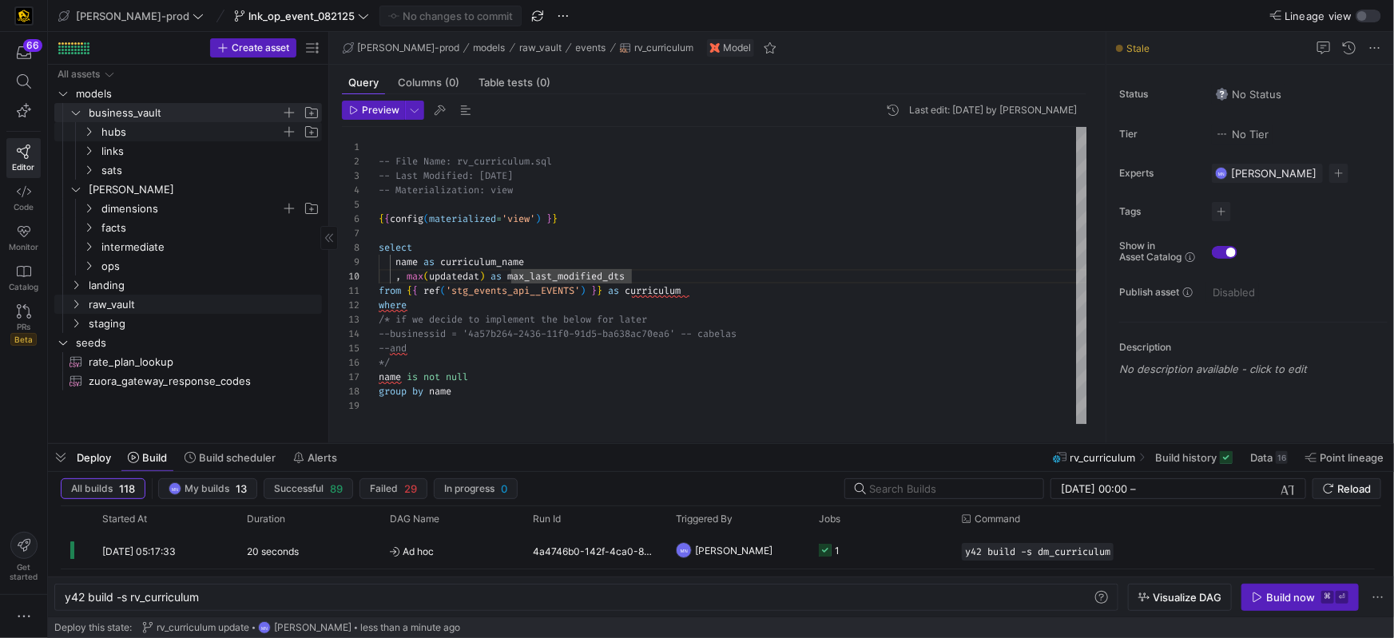
click at [91, 133] on icon "Press SPACE to select this row." at bounding box center [88, 132] width 11 height 10
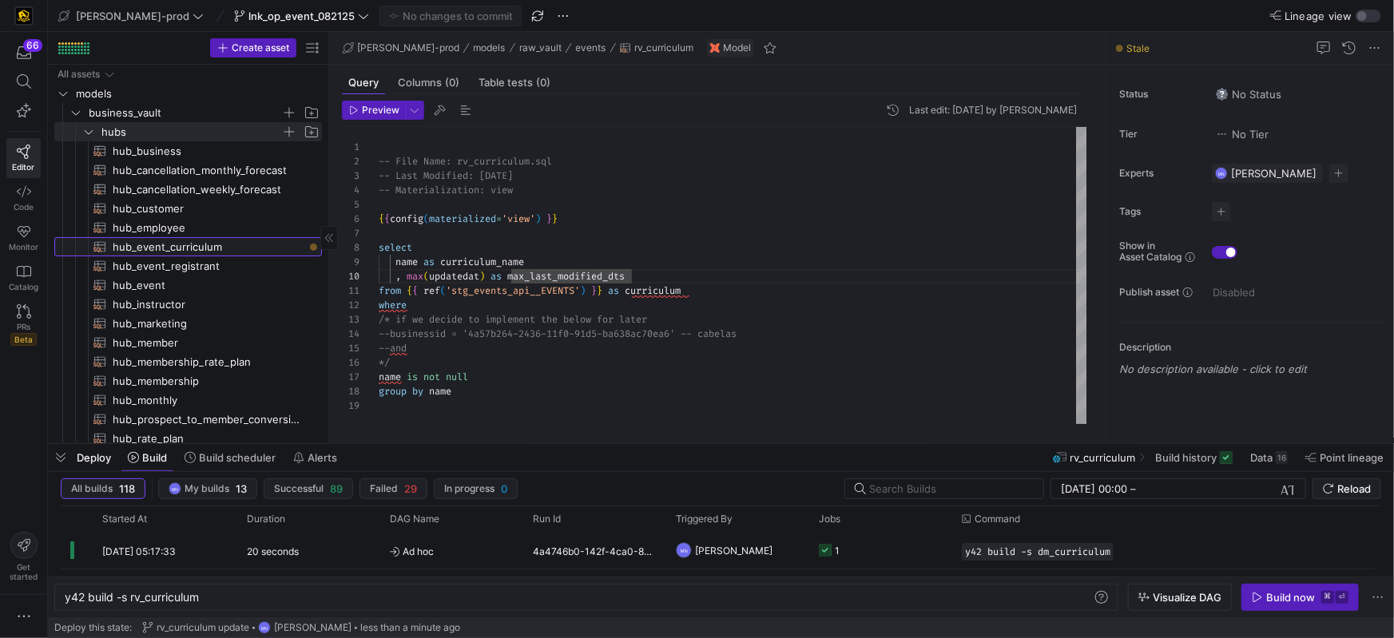
click at [204, 245] on span "hub_event_curriculum​​​​​​​​​​" at bounding box center [208, 247] width 191 height 18
type textarea "{{ config( materialized='incremental', incremental_strategy='merge', unique_key…"
type textarea "y42 build -s hub_event_curriculum"
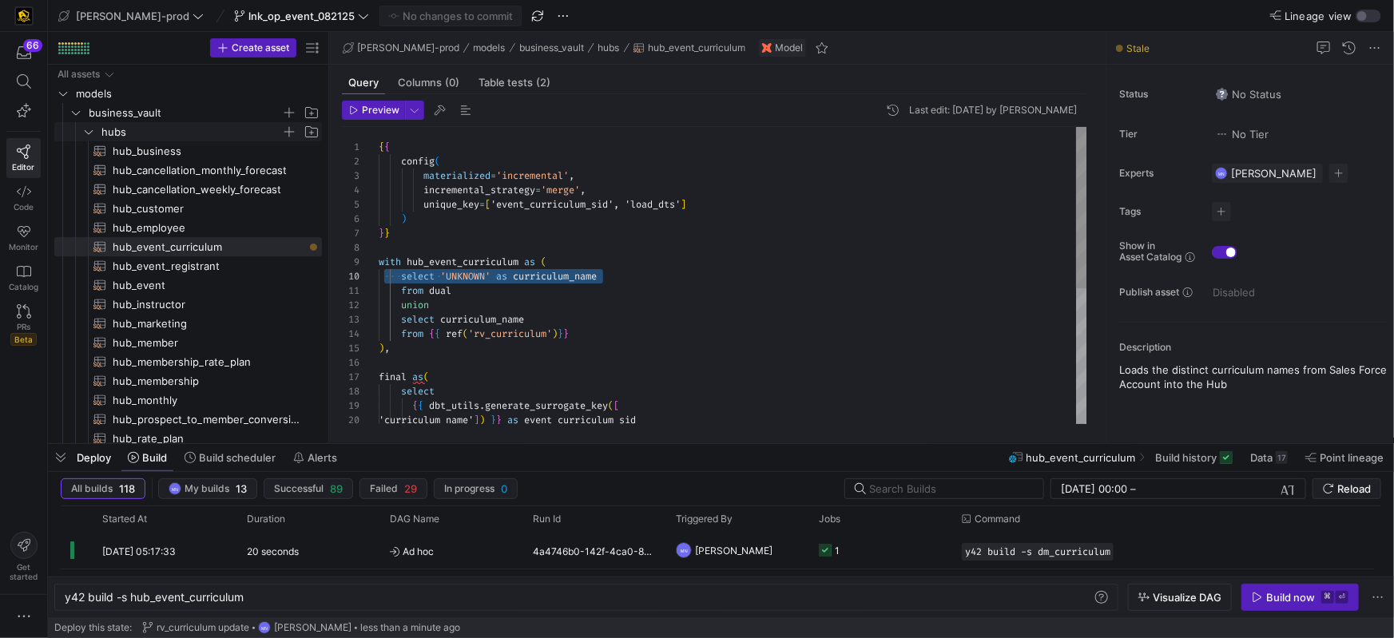
scroll to position [129, 17]
drag, startPoint x: 629, startPoint y: 278, endPoint x: 399, endPoint y: 280, distance: 230.1
click at [399, 280] on div "select 'UNKNOWN' as curriculum_name" at bounding box center [733, 276] width 709 height 14
drag, startPoint x: 533, startPoint y: 294, endPoint x: 661, endPoint y: 302, distance: 128.1
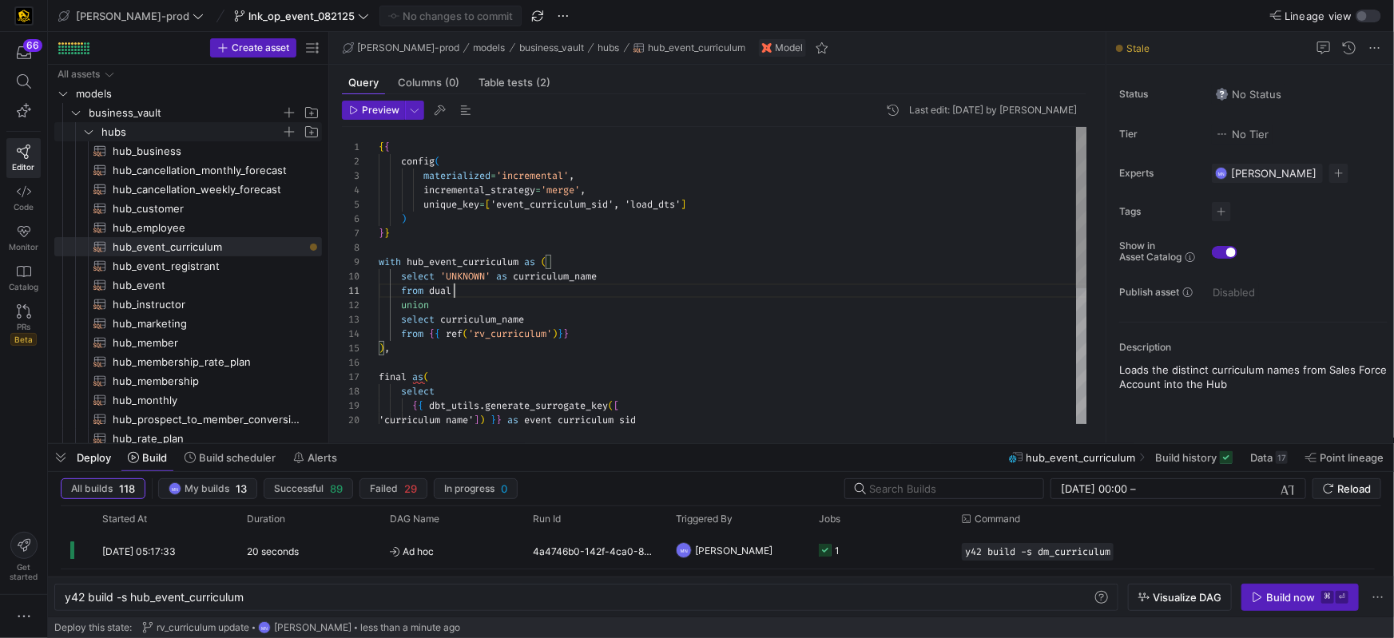
click at [533, 294] on div "from dual" at bounding box center [733, 291] width 709 height 14
drag, startPoint x: 503, startPoint y: 292, endPoint x: 447, endPoint y: 280, distance: 57.2
click at [361, 280] on div "1 2 3 4 5 6 7 8 9 10 11 12 13 14 15 16 17 18 19 20 { { config ( materialized = …" at bounding box center [715, 275] width 746 height 297
click at [422, 306] on div "{ { config ( materialized = 'incremental' , incremental_strategy = 'merge' , un…" at bounding box center [733, 399] width 709 height 545
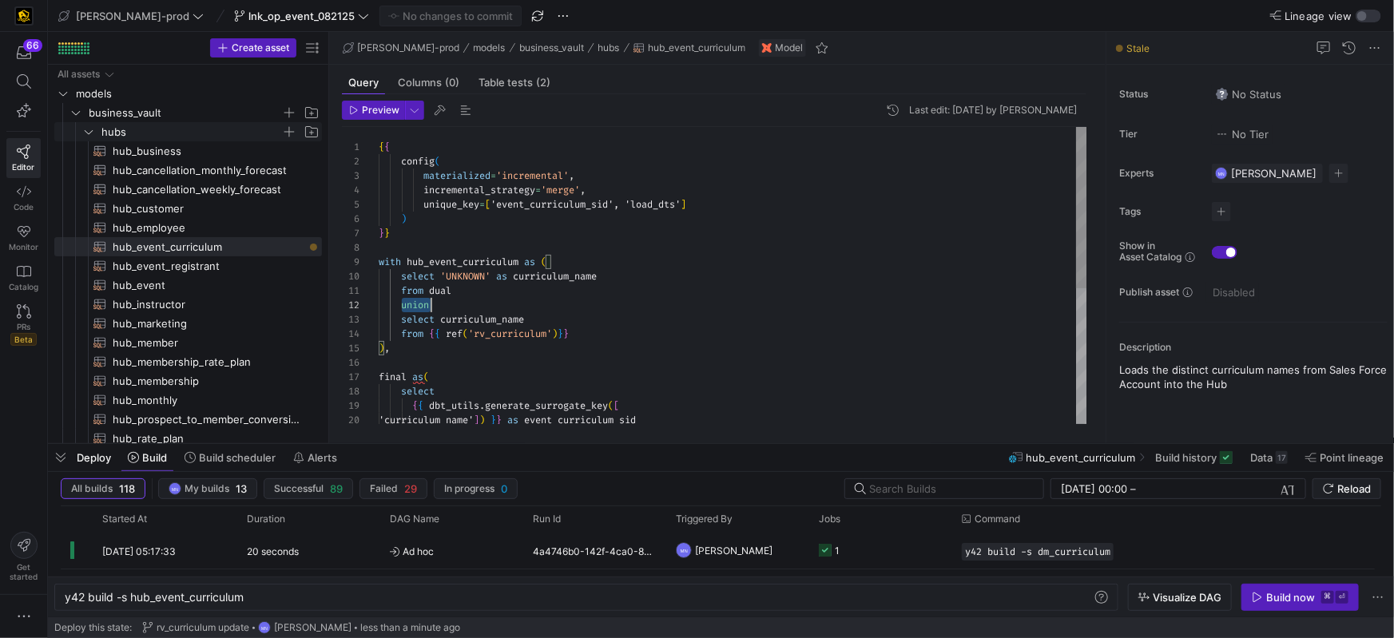
click at [422, 306] on div "{ { config ( materialized = 'incremental' , incremental_strategy = 'merge' , un…" at bounding box center [733, 399] width 709 height 545
click at [353, 322] on div "1 2 3 4 5 6 7 8 9 10 11 12 13 14 15 16 17 18 19 20 21 { { config ( materialized…" at bounding box center [715, 275] width 746 height 297
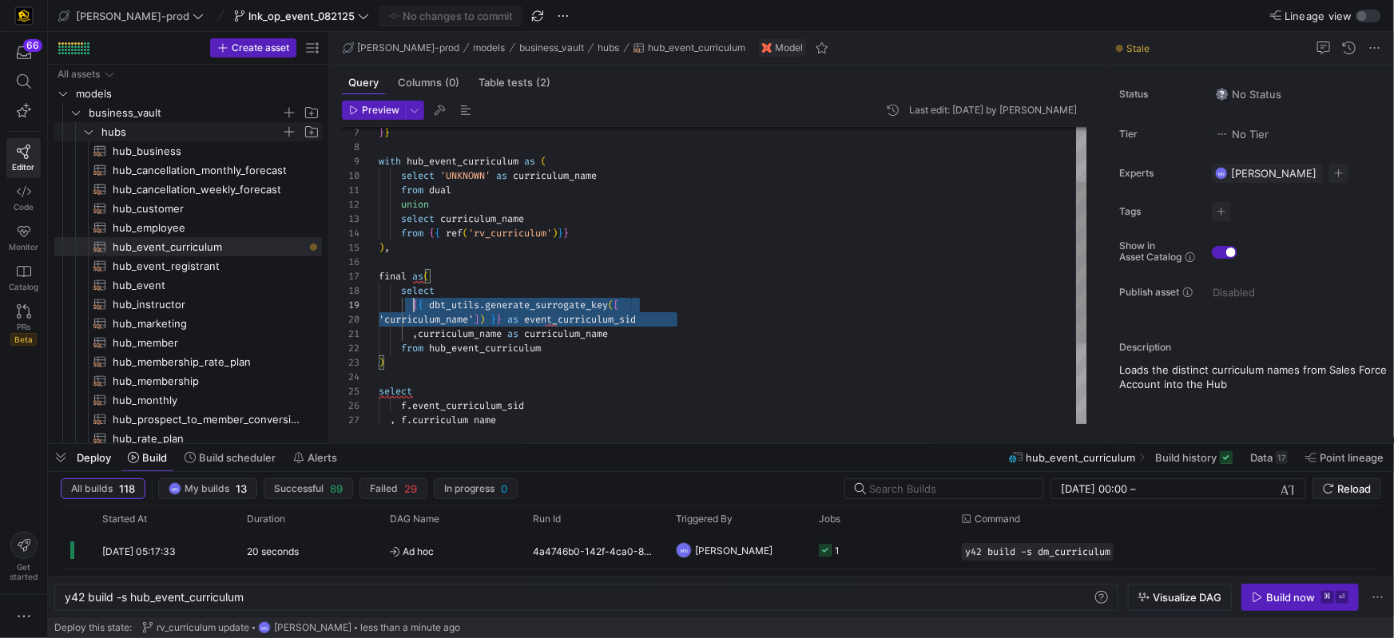
scroll to position [115, 0]
drag, startPoint x: 690, startPoint y: 318, endPoint x: 384, endPoint y: 312, distance: 306.9
click at [376, 308] on div "7 8 9 10 11 12 13 14 15 16 17 18 19 20 21 22 23 24 25 26 27 } } with hub_event_…" at bounding box center [715, 275] width 746 height 297
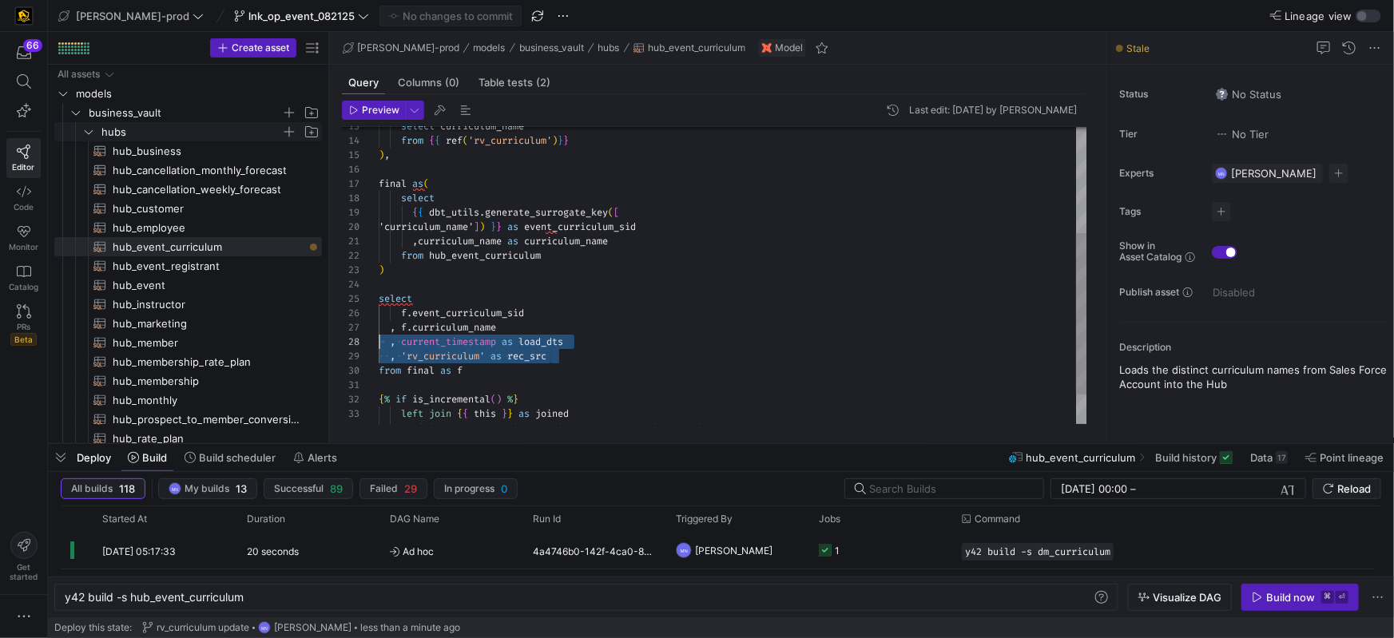
scroll to position [100, 0]
drag, startPoint x: 559, startPoint y: 353, endPoint x: 492, endPoint y: 339, distance: 68.6
click at [388, 341] on div "select curriculum_name from { { ref ( 'rv_curriculum' ) } } ) , final as ( sele…" at bounding box center [733, 206] width 709 height 545
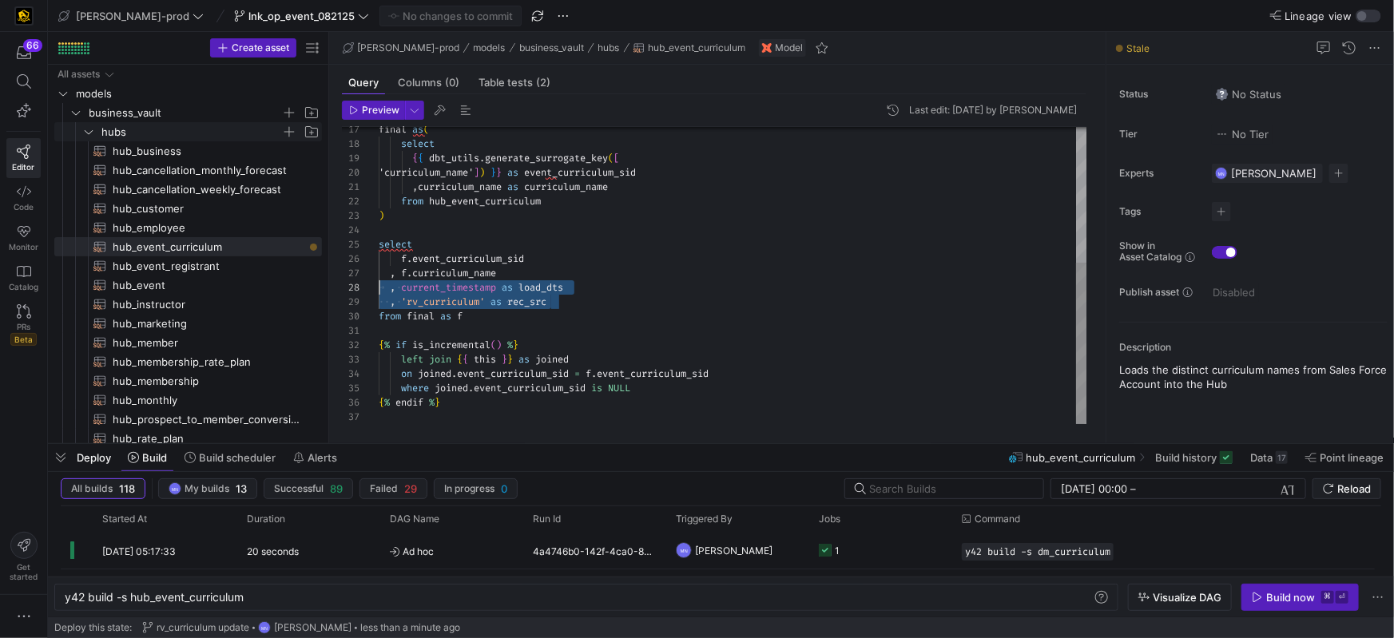
drag, startPoint x: 676, startPoint y: 287, endPoint x: 667, endPoint y: 290, distance: 9.4
click at [676, 287] on div ", current_timestamp as load_dts" at bounding box center [733, 287] width 709 height 14
drag, startPoint x: 600, startPoint y: 313, endPoint x: 563, endPoint y: 293, distance: 41.8
click at [380, 292] on div "final as ( select { { dbt_utils . generate_surrogate_key ( [ 'curriculum_name' …" at bounding box center [733, 151] width 709 height 545
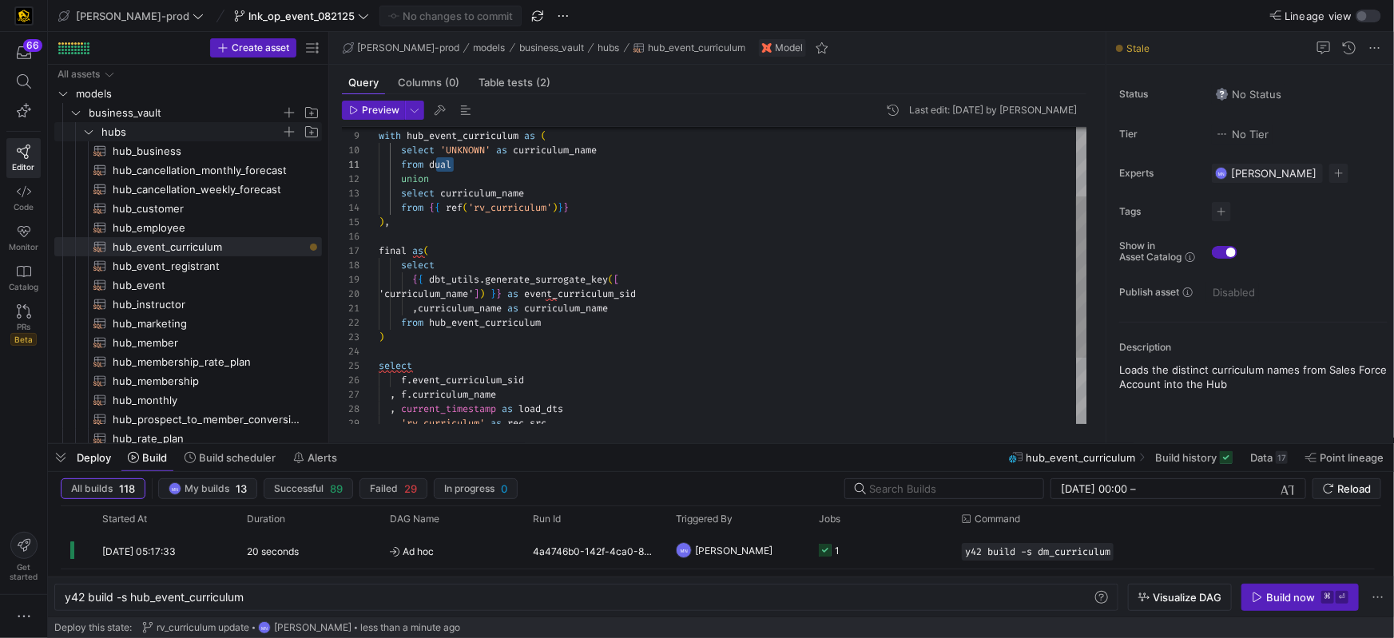
scroll to position [0, 52]
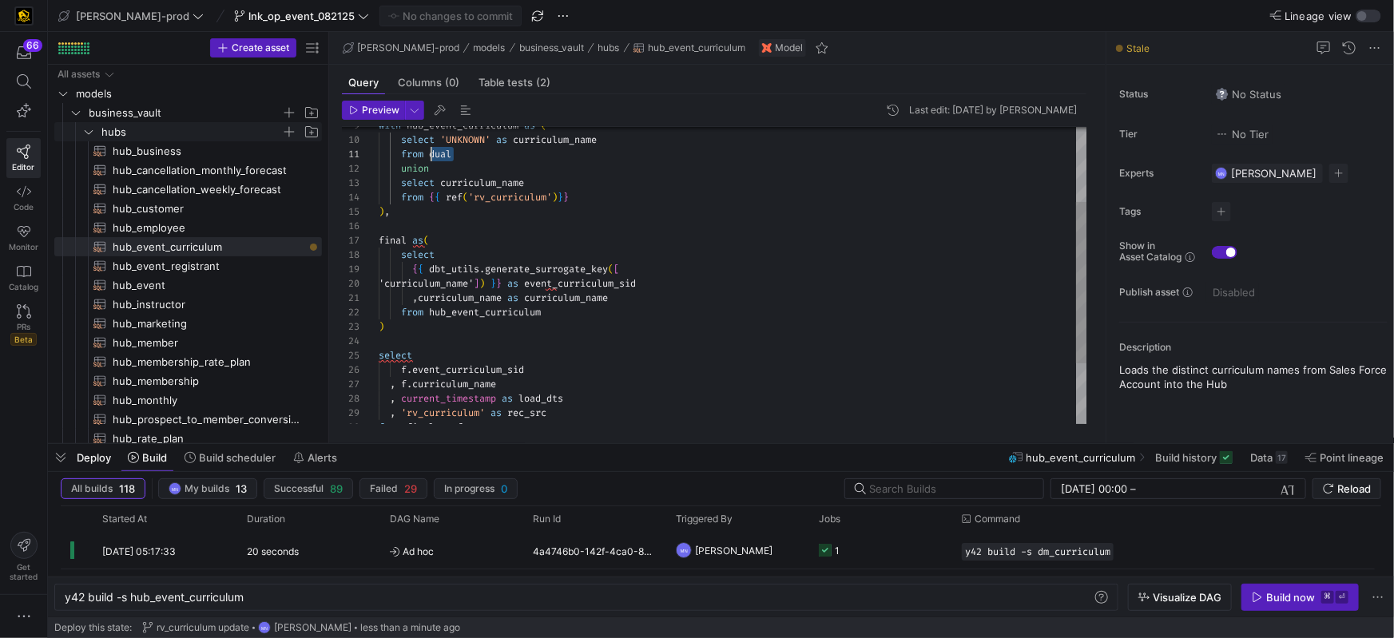
drag, startPoint x: 459, startPoint y: 161, endPoint x: 434, endPoint y: 161, distance: 25.6
click at [433, 161] on div "from dual" at bounding box center [733, 154] width 709 height 14
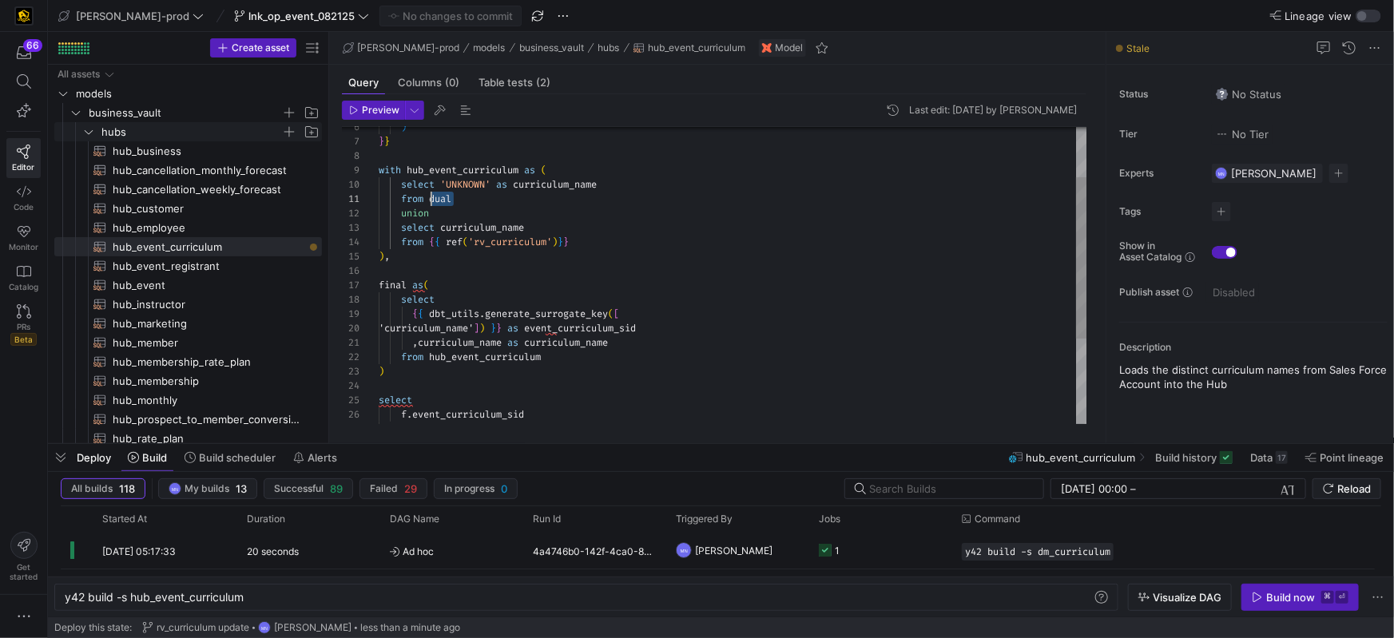
click at [462, 201] on div "from dual" at bounding box center [733, 199] width 709 height 14
drag, startPoint x: 473, startPoint y: 201, endPoint x: 400, endPoint y: 192, distance: 74.1
click at [379, 189] on div "final as ( select { { dbt_utils . generate_surrogate_key ( [ 'curriculum_name' …" at bounding box center [733, 307] width 709 height 545
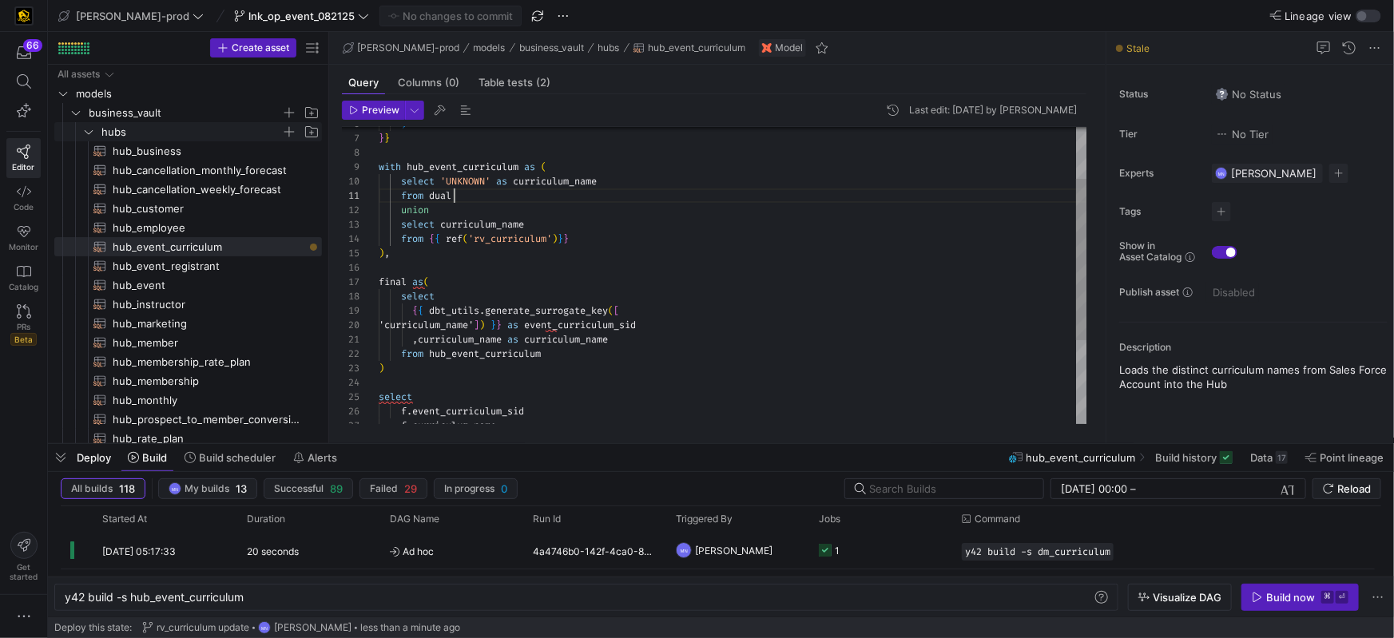
drag, startPoint x: 472, startPoint y: 199, endPoint x: 563, endPoint y: 205, distance: 90.5
click at [472, 199] on div "from dual" at bounding box center [733, 196] width 709 height 14
click at [459, 193] on div "final as ( select { { dbt_utils . generate_surrogate_key ( [ 'curriculum_name' …" at bounding box center [733, 304] width 709 height 545
drag, startPoint x: 455, startPoint y: 196, endPoint x: 376, endPoint y: 187, distance: 79.6
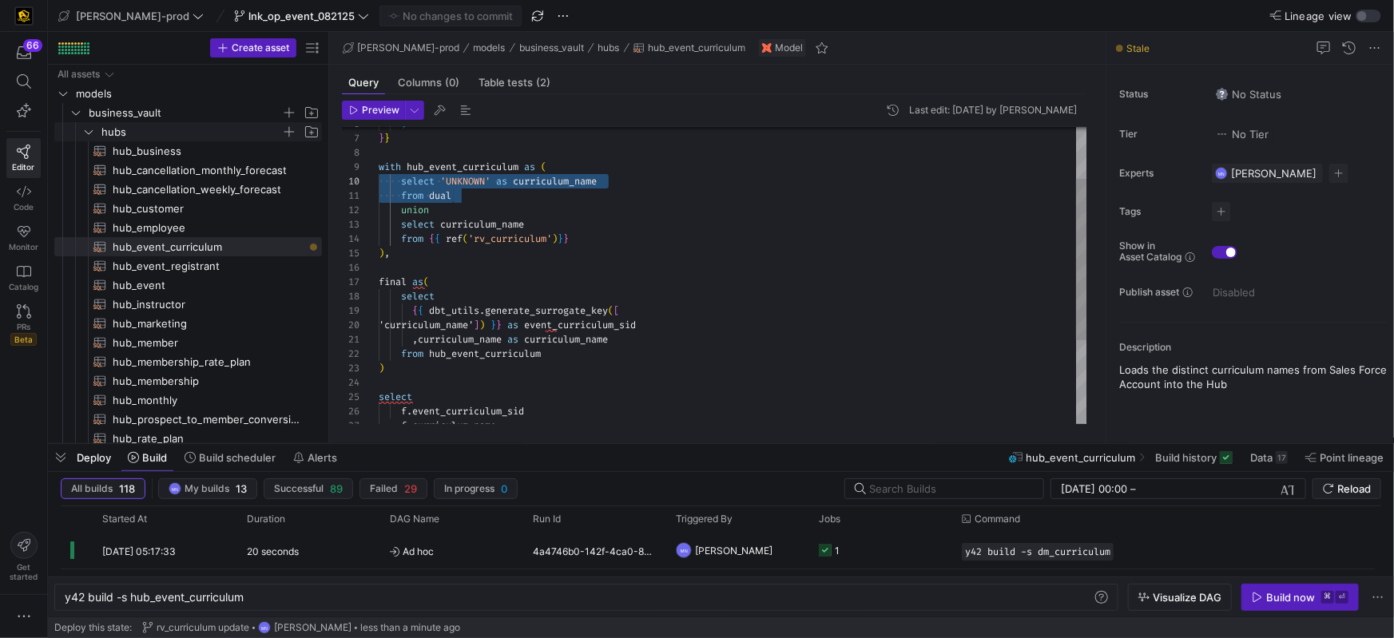
click at [376, 187] on div "17 18 19 20 21 22 23 24 25 26 27 16 15 14 13 12 11 10 9 8 7 6 final as ( select…" at bounding box center [715, 275] width 746 height 297
click at [517, 197] on div "from dual" at bounding box center [733, 196] width 709 height 14
drag, startPoint x: 517, startPoint y: 197, endPoint x: 432, endPoint y: 191, distance: 85.7
click at [378, 185] on div "17 18 19 20 21 22 23 24 25 26 27 16 15 14 13 12 11 10 9 8 7 6 final as ( select…" at bounding box center [715, 275] width 746 height 297
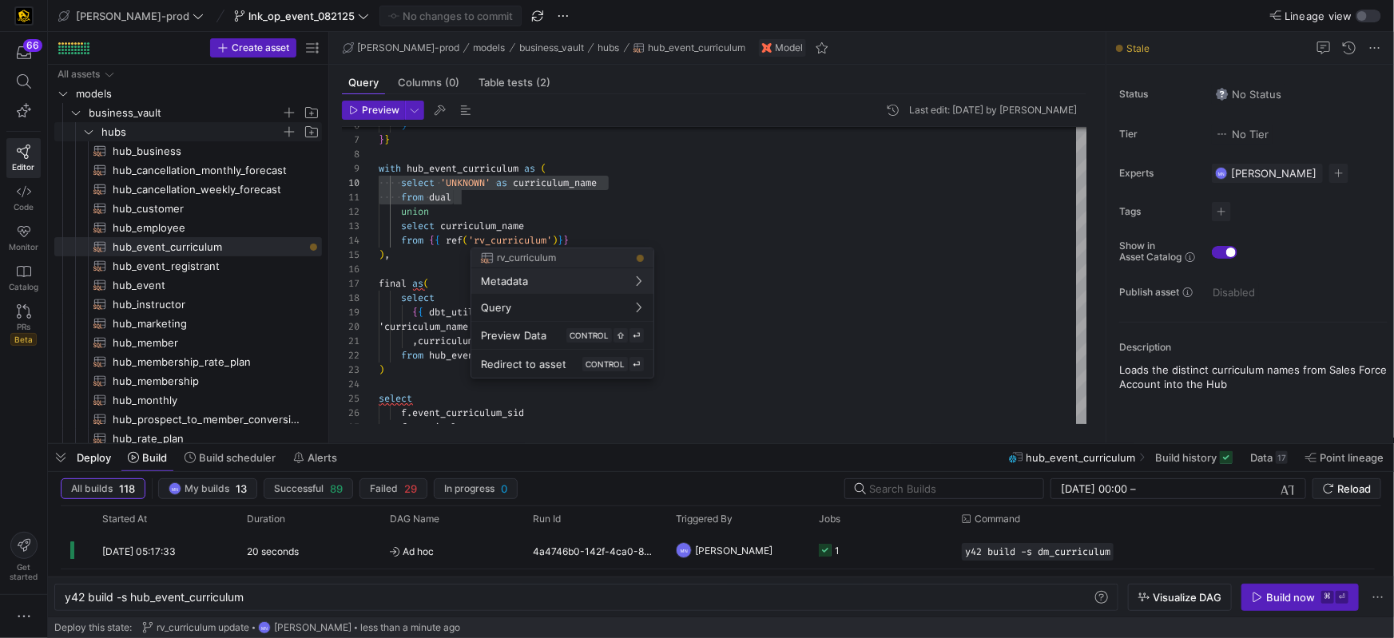
click at [96, 132] on div at bounding box center [697, 319] width 1394 height 638
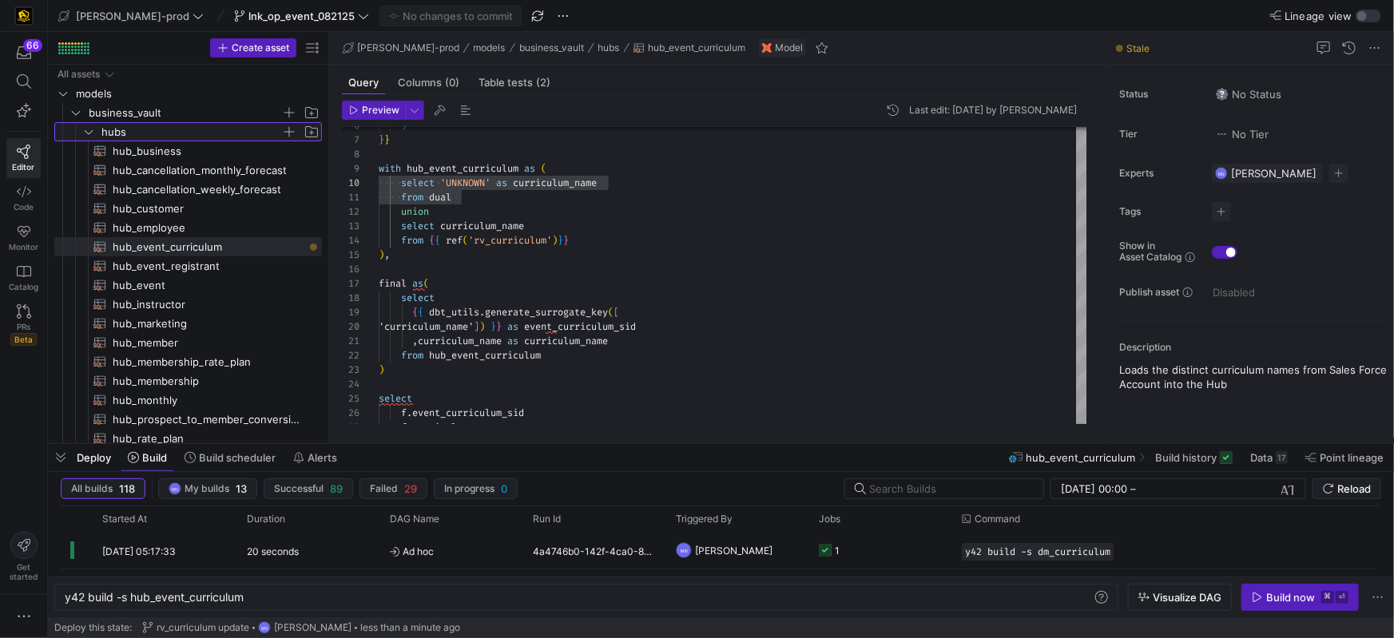
click at [90, 134] on icon "Press SPACE to select this row." at bounding box center [88, 132] width 11 height 10
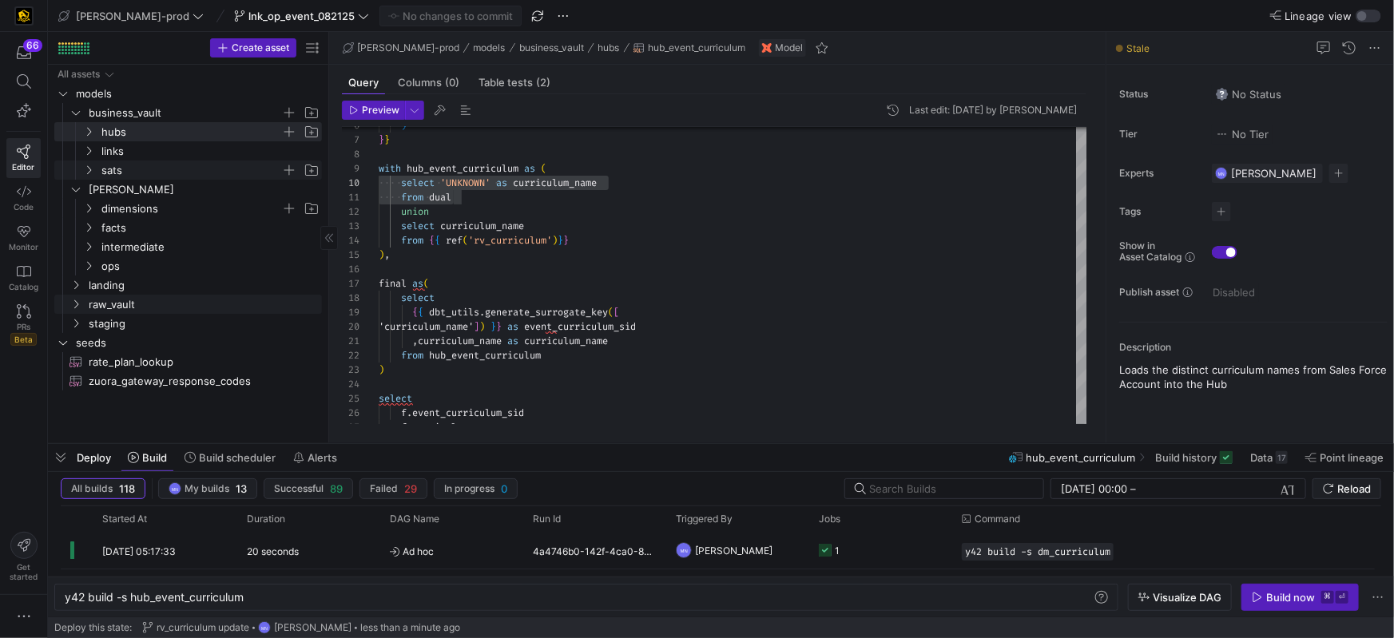
click at [93, 171] on icon "Press SPACE to select this row." at bounding box center [88, 170] width 11 height 10
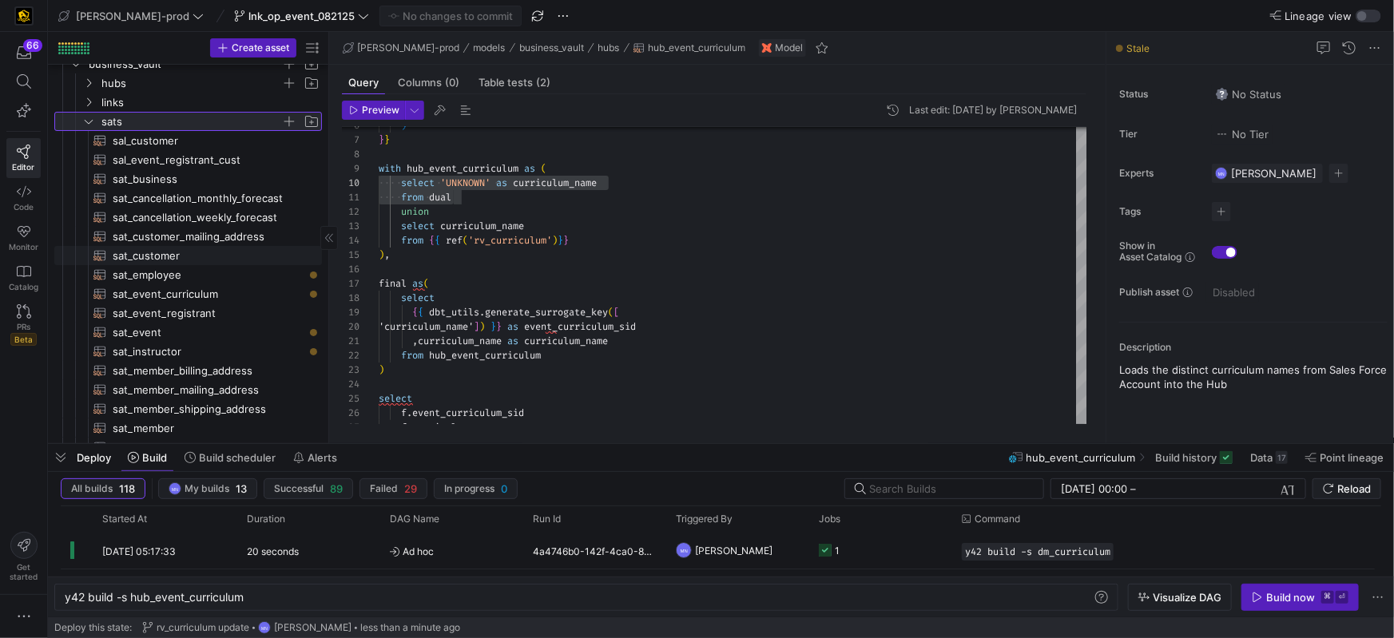
scroll to position [67, 0]
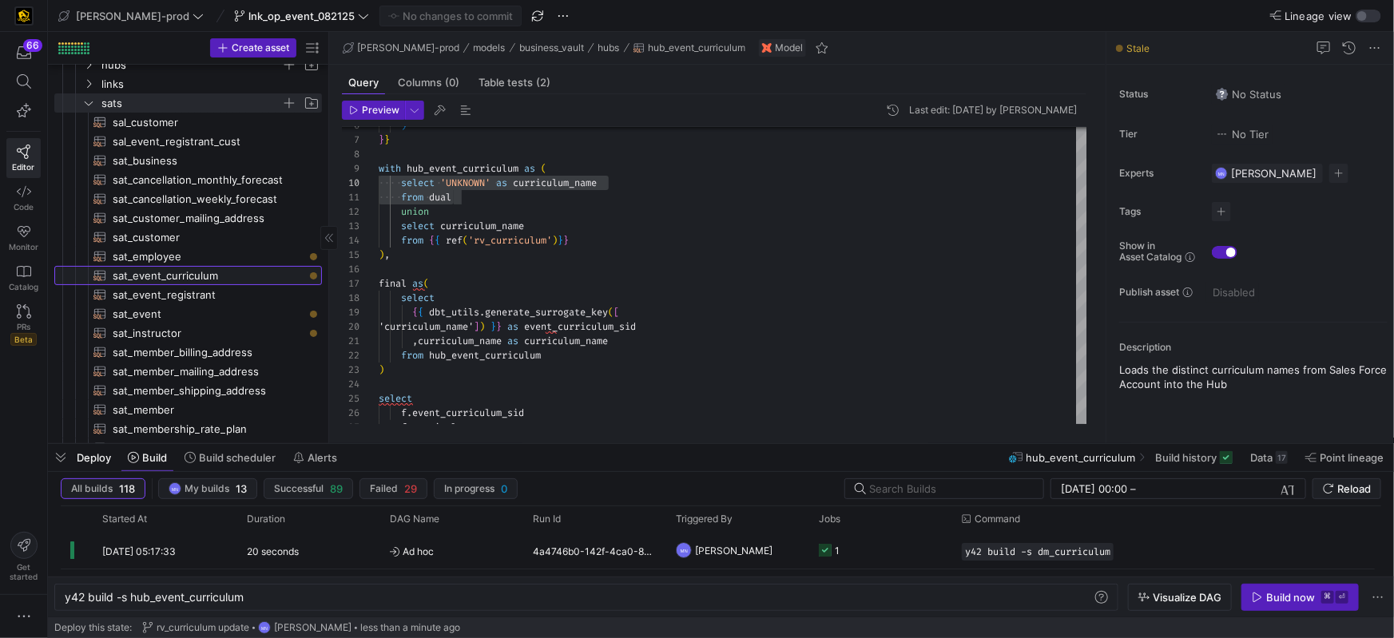
click at [193, 278] on span "sat_event_curriculum​​​​​​​​​​" at bounding box center [208, 276] width 191 height 18
type textarea "{{ config( materialized='incremental', incremental_strategy='merge', unique_key…"
type textarea "y42 build -s sat_event_curriculum"
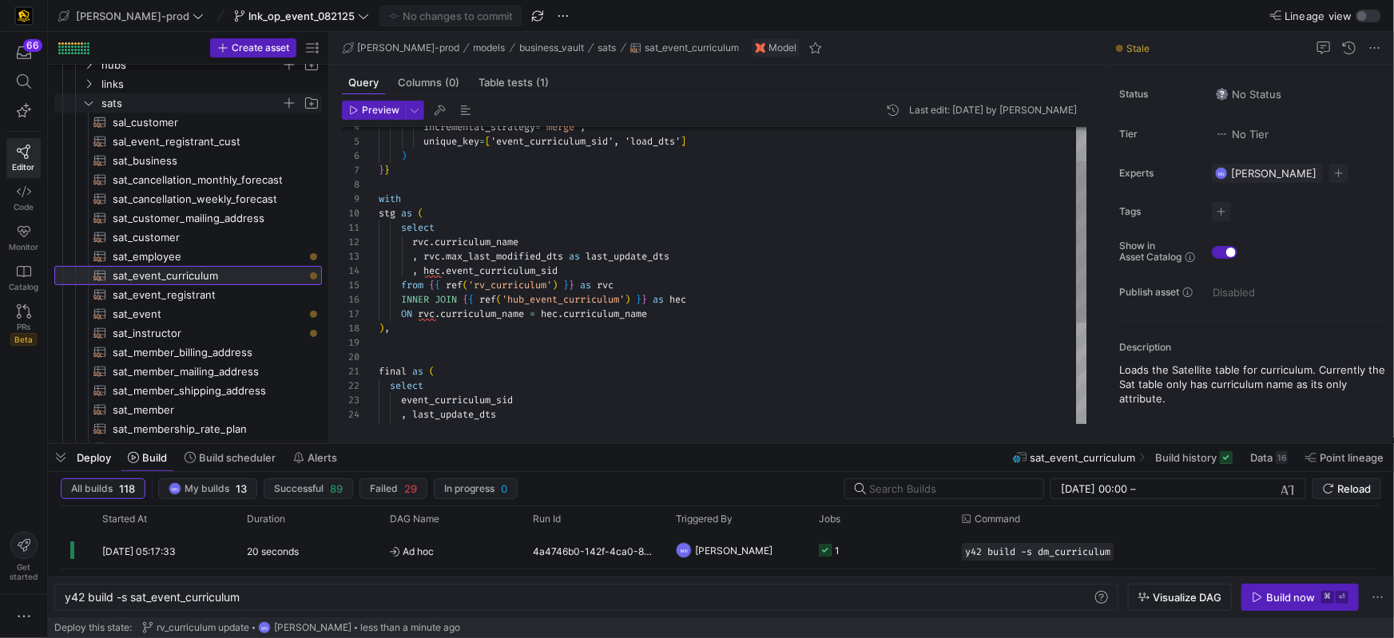
scroll to position [144, 0]
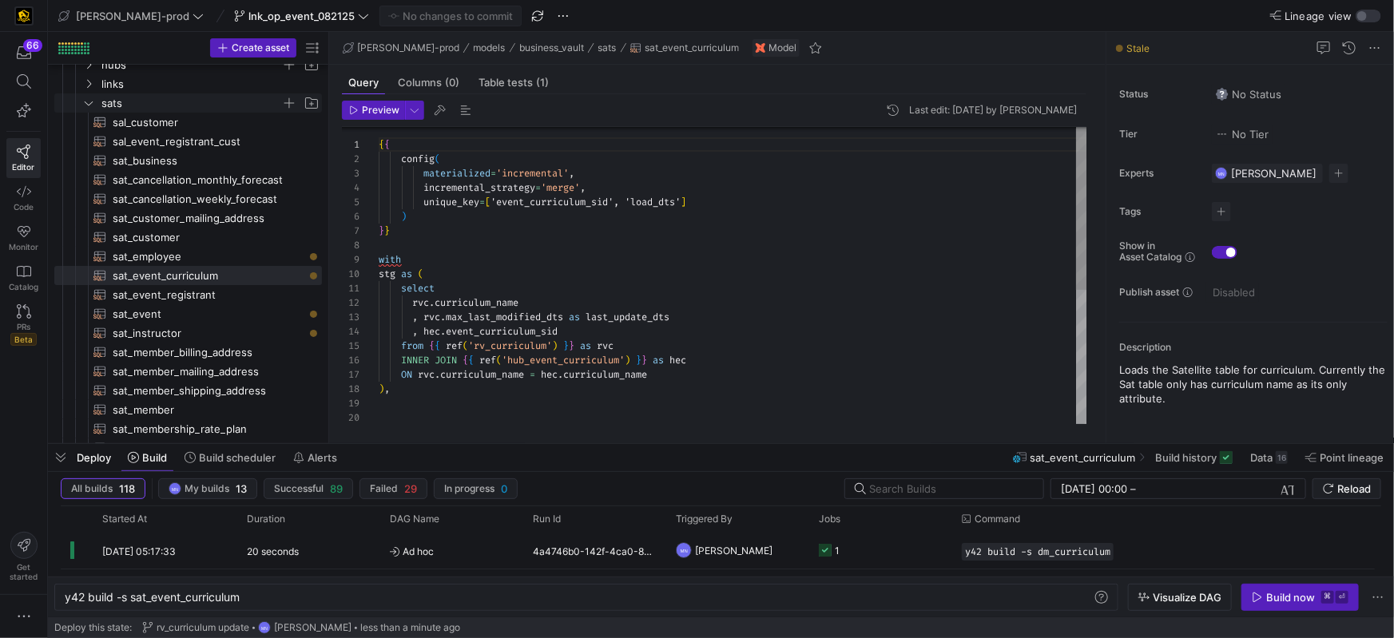
click at [543, 178] on span "'incremental'" at bounding box center [532, 173] width 73 height 13
drag, startPoint x: 543, startPoint y: 179, endPoint x: 551, endPoint y: 182, distance: 9.4
click at [543, 179] on span "'incremental'" at bounding box center [532, 173] width 73 height 13
click at [561, 184] on div ") } } with stg as ( select rvc . curriculum_name , rvc . max_last_modified_dts …" at bounding box center [733, 397] width 709 height 545
click at [561, 183] on div ") } } with stg as ( select rvc . curriculum_name , rvc . max_last_modified_dts …" at bounding box center [733, 397] width 709 height 545
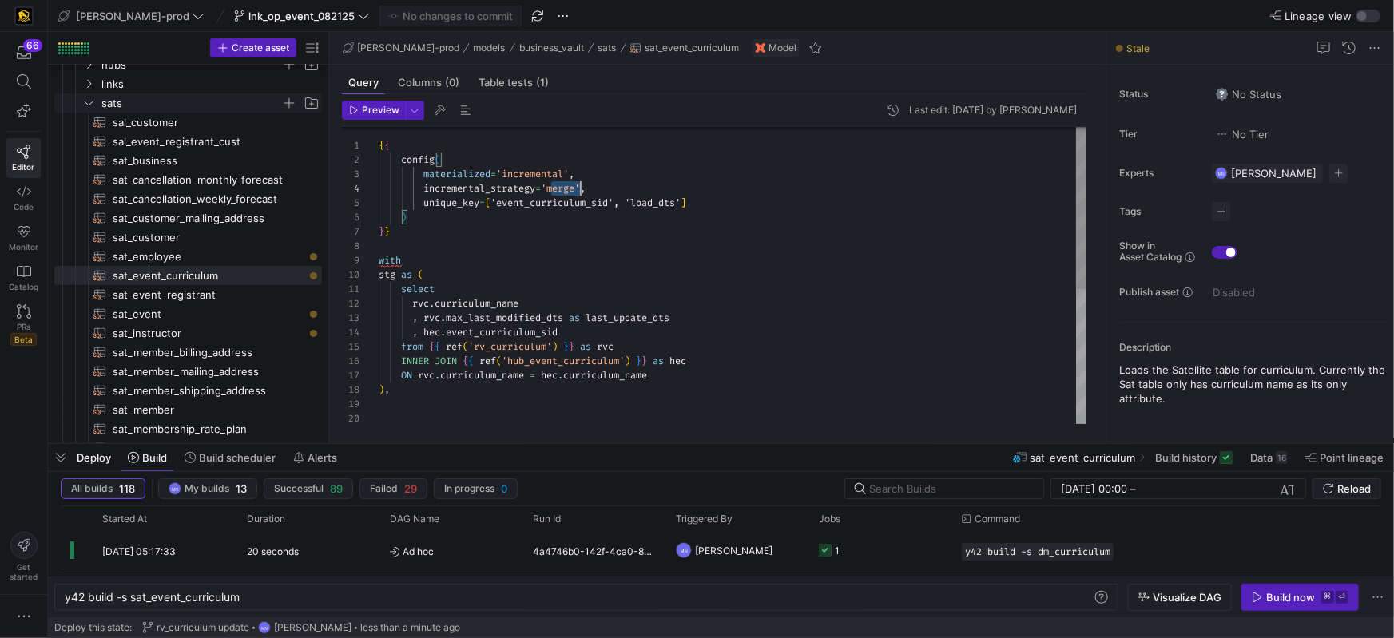
scroll to position [43, 201]
drag, startPoint x: 551, startPoint y: 207, endPoint x: 570, endPoint y: 208, distance: 18.4
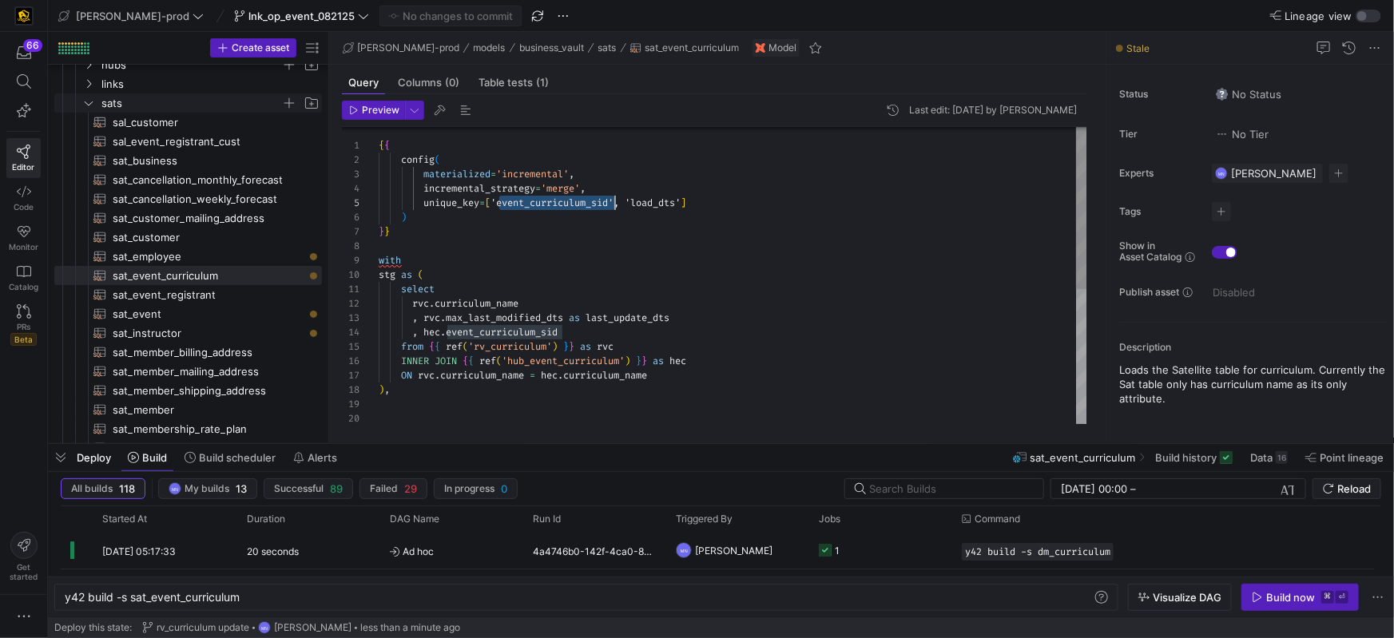
click at [646, 206] on span "'event_curriculum_sid', 'load_dts'" at bounding box center [586, 203] width 190 height 13
click at [647, 206] on div ") } } with stg as ( select rvc . curriculum_name , rvc . max_last_modified_dts …" at bounding box center [733, 397] width 709 height 545
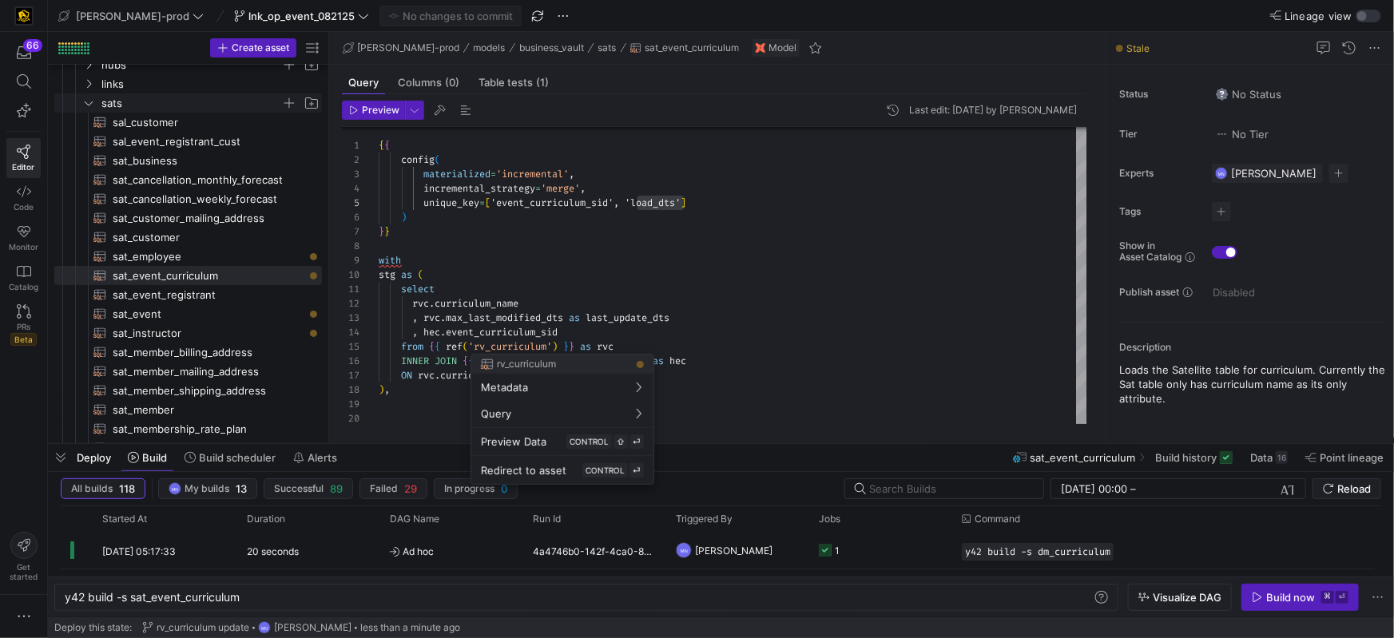
click at [615, 347] on div at bounding box center [697, 319] width 1394 height 638
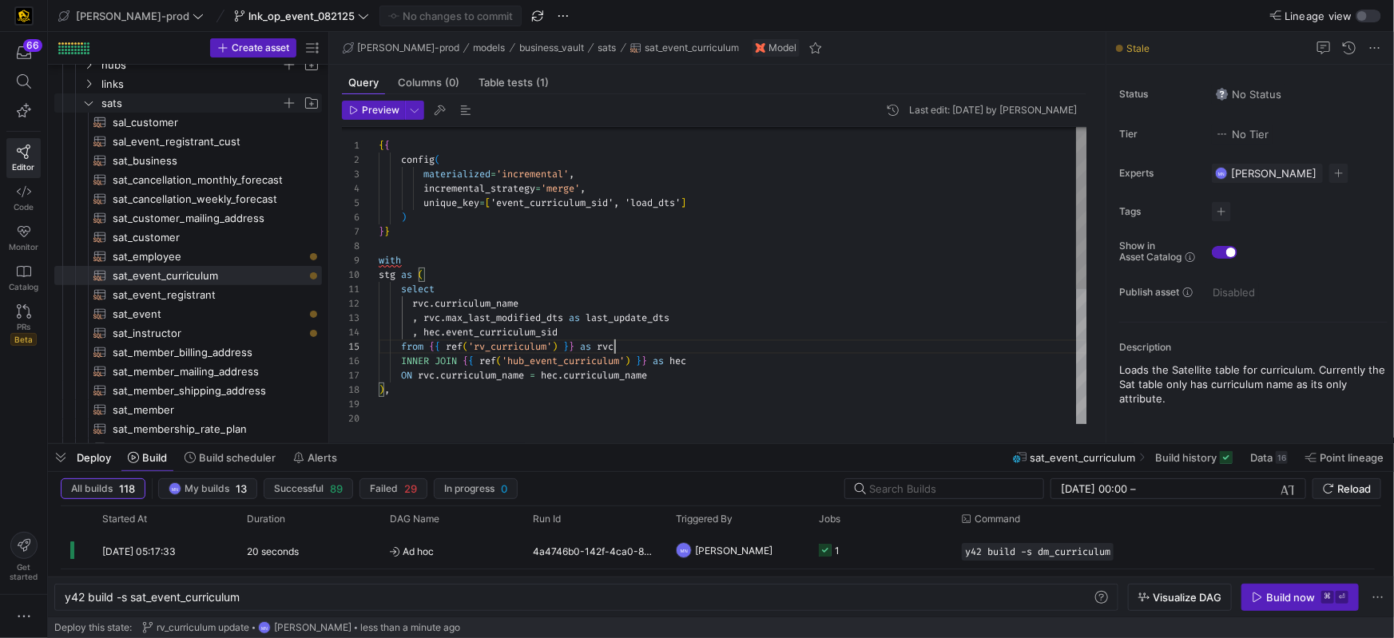
click at [461, 301] on div ") } } with stg as ( select rvc . curriculum_name , rvc . max_last_modified_dts …" at bounding box center [733, 397] width 709 height 545
click at [461, 301] on span "curriculum_name" at bounding box center [477, 303] width 84 height 13
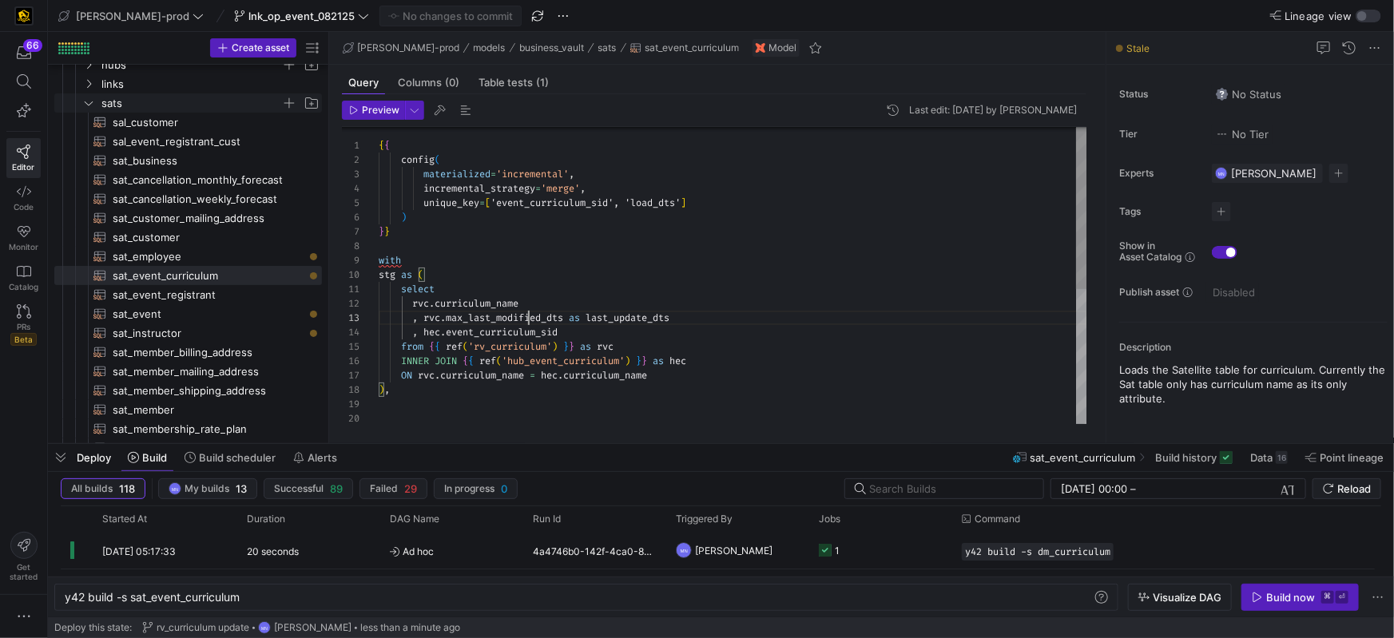
scroll to position [28, 190]
click at [529, 312] on div ") } } with stg as ( select rvc . curriculum_name , rvc . max_last_modified_dts …" at bounding box center [733, 397] width 709 height 545
click at [621, 317] on div ") } } with stg as ( select rvc . curriculum_name , rvc . max_last_modified_dts …" at bounding box center [733, 397] width 709 height 545
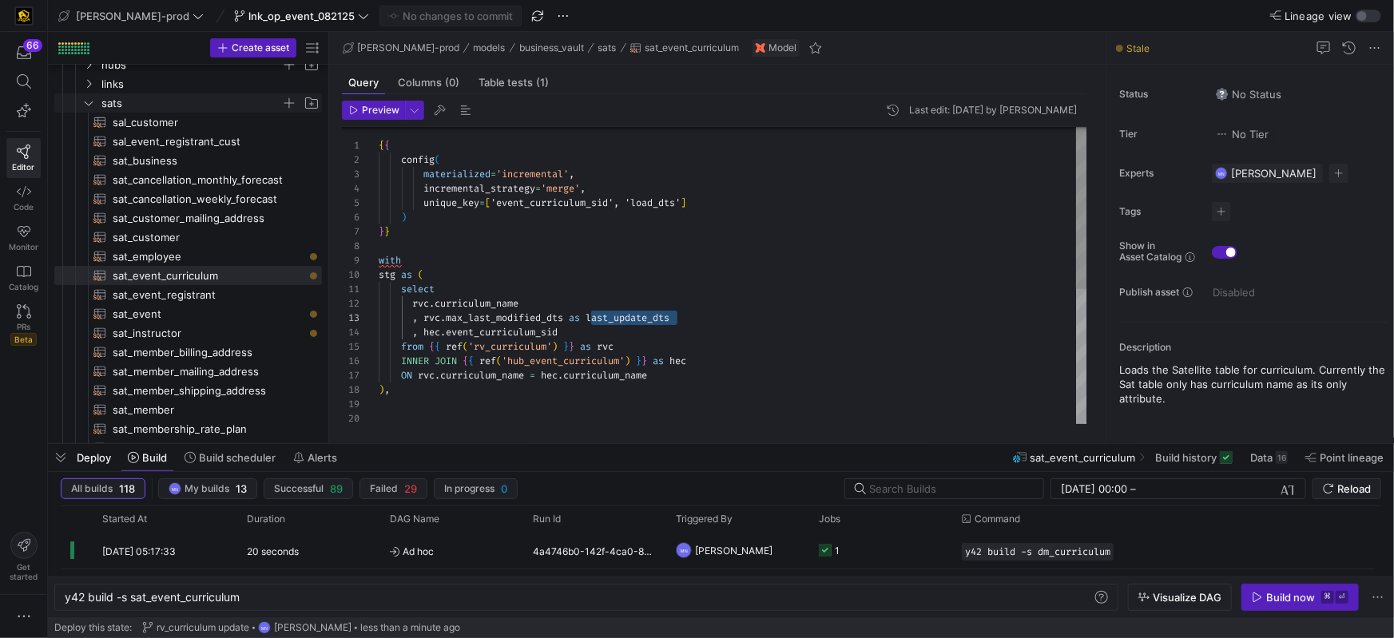
click at [482, 313] on div ") } } with stg as ( select rvc . curriculum_name , rvc . max_last_modified_dts …" at bounding box center [733, 397] width 709 height 545
click at [507, 332] on div ") } } with stg as ( select rvc . curriculum_name , rvc . max_last_modified_dts …" at bounding box center [733, 397] width 709 height 545
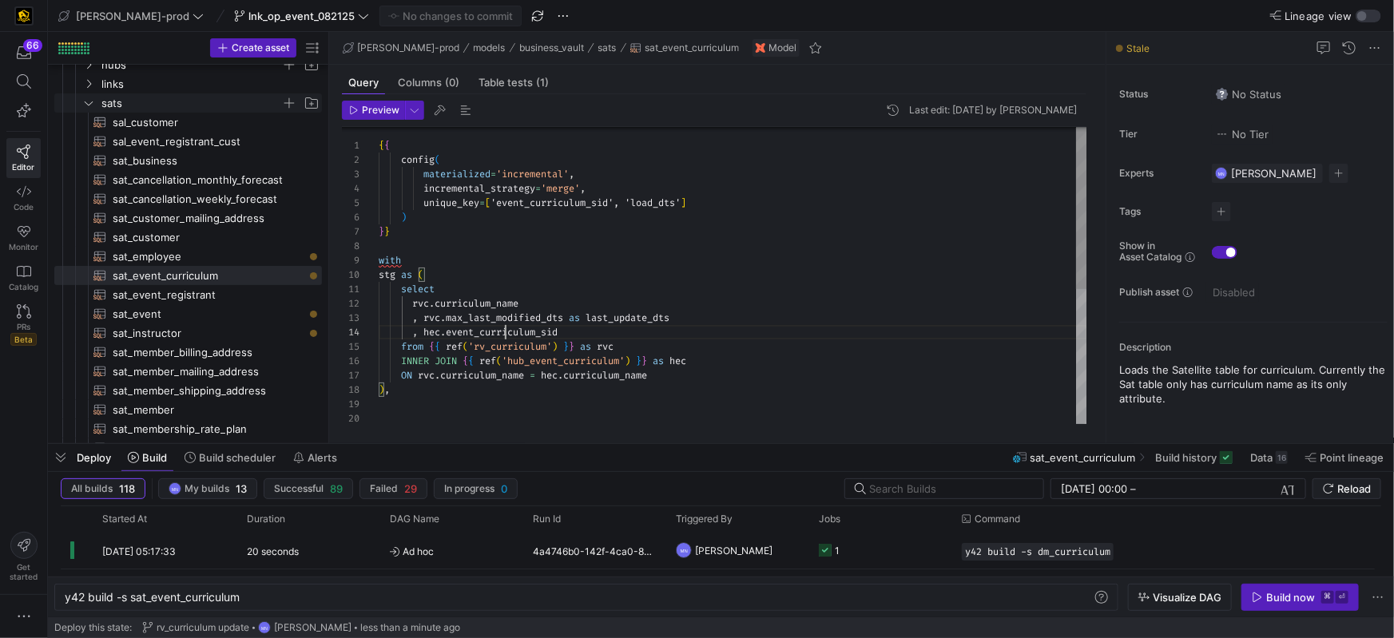
click at [507, 332] on span "event_curriculum_sid" at bounding box center [502, 332] width 112 height 13
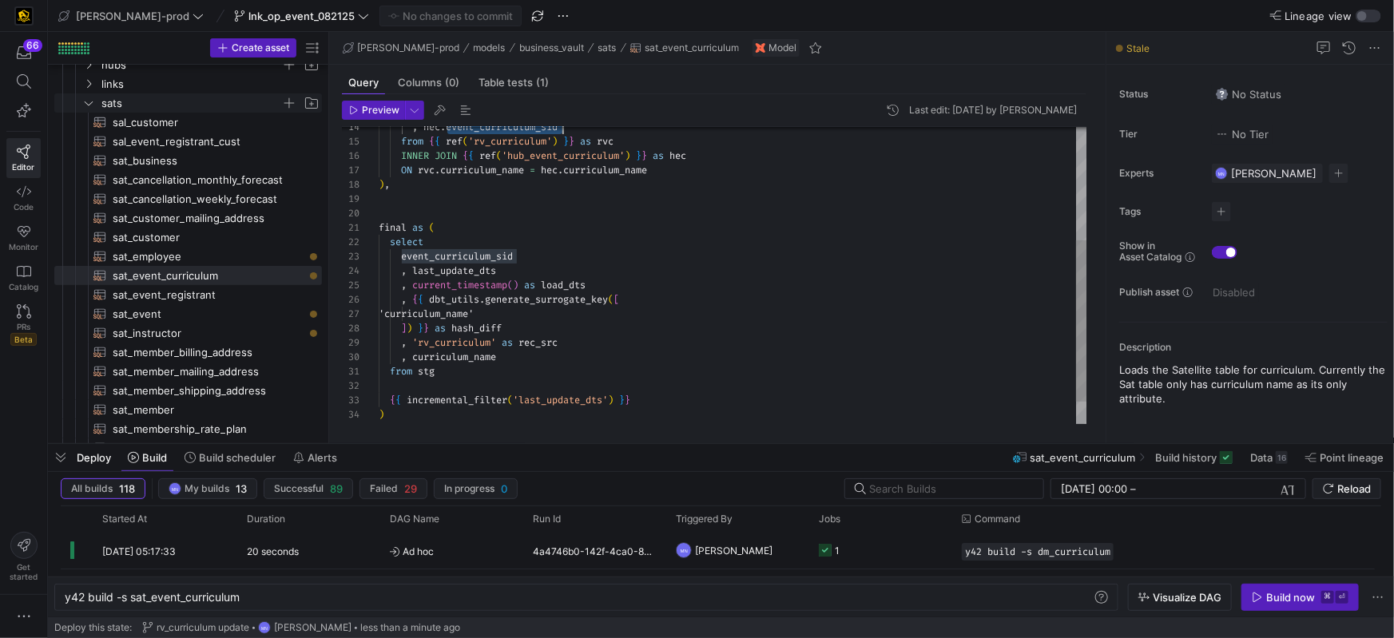
click at [493, 270] on div ", hec . event_curriculum_sid from { { ref ( 'rv_curriculum' ) } } as rvc INNER …" at bounding box center [733, 192] width 709 height 545
click at [493, 271] on div ", hec . event_curriculum_sid from { { ref ( 'rv_curriculum' ) } } as rvc INNER …" at bounding box center [733, 192] width 709 height 545
click at [565, 289] on div ", hec . event_curriculum_sid from { { ref ( 'rv_curriculum' ) } } as rvc INNER …" at bounding box center [733, 192] width 709 height 545
click at [564, 289] on span "load_dts" at bounding box center [563, 285] width 45 height 13
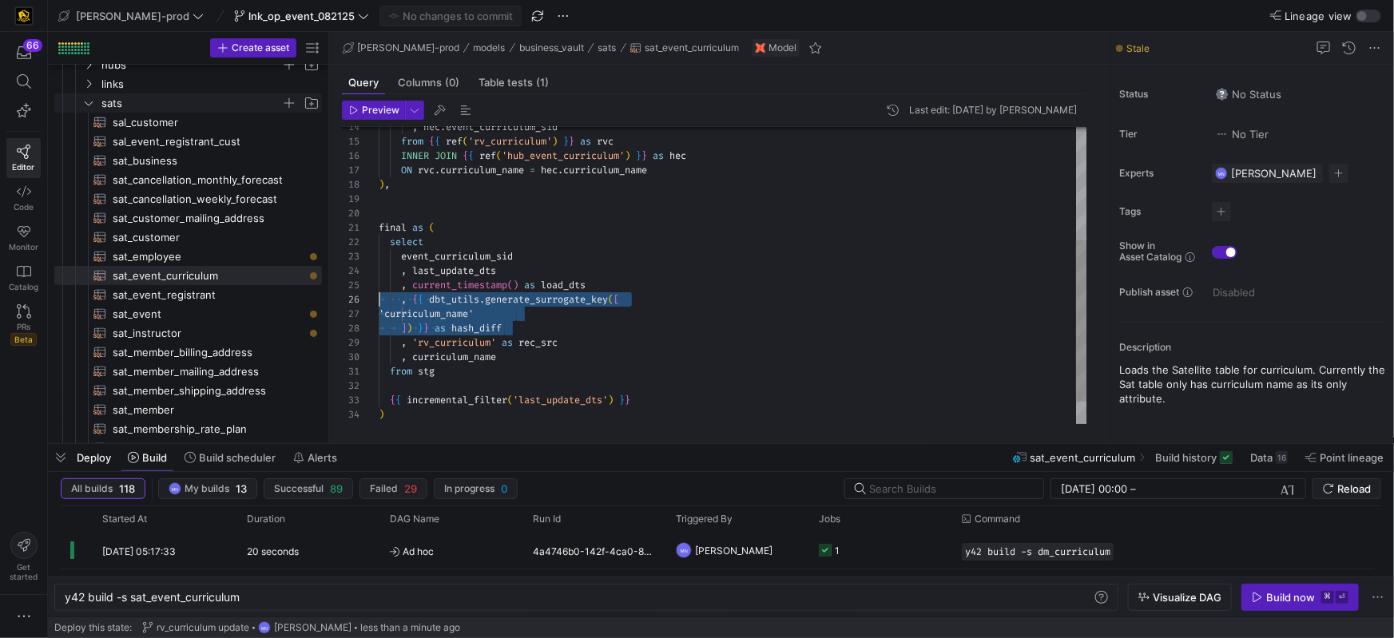
scroll to position [72, 0]
drag, startPoint x: 503, startPoint y: 317, endPoint x: 399, endPoint y: 312, distance: 104.8
click at [375, 303] on div "14 15 16 17 18 19 20 21 22 23 24 25 26 27 28 29 30 31 32 33 34 35 , hec . event…" at bounding box center [715, 275] width 746 height 297
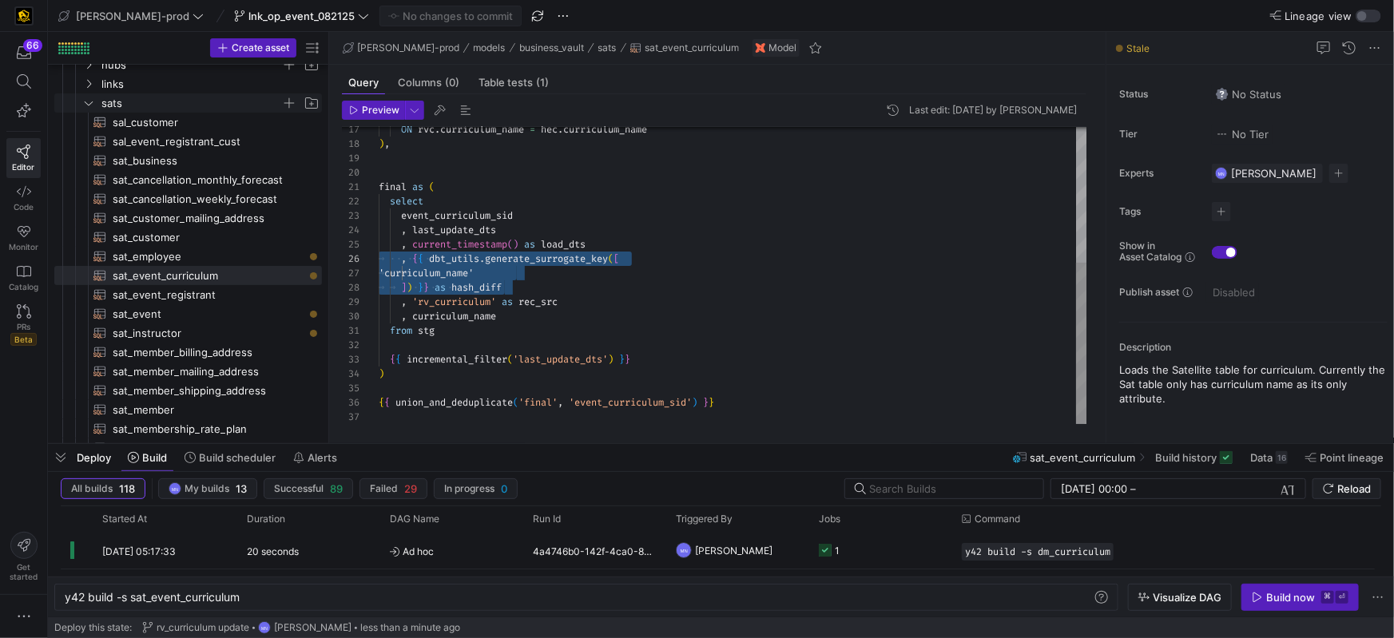
click at [567, 364] on span "'last_update_dts'" at bounding box center [560, 359] width 95 height 13
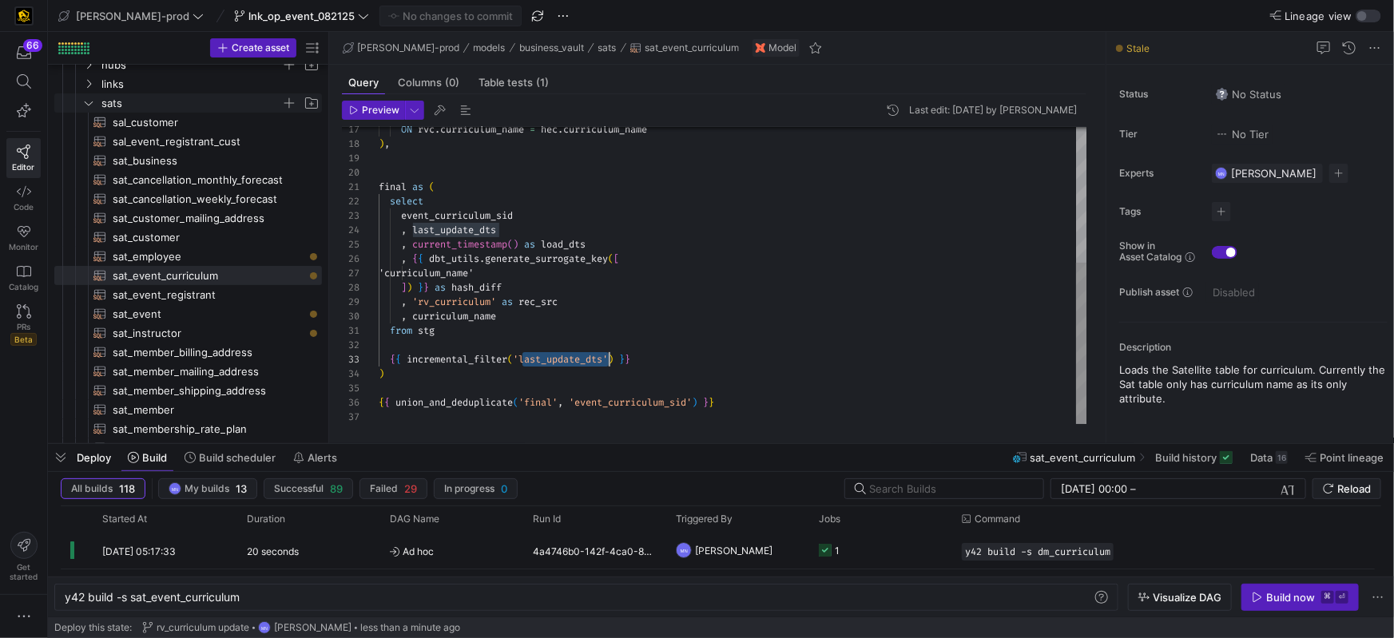
scroll to position [72, 253]
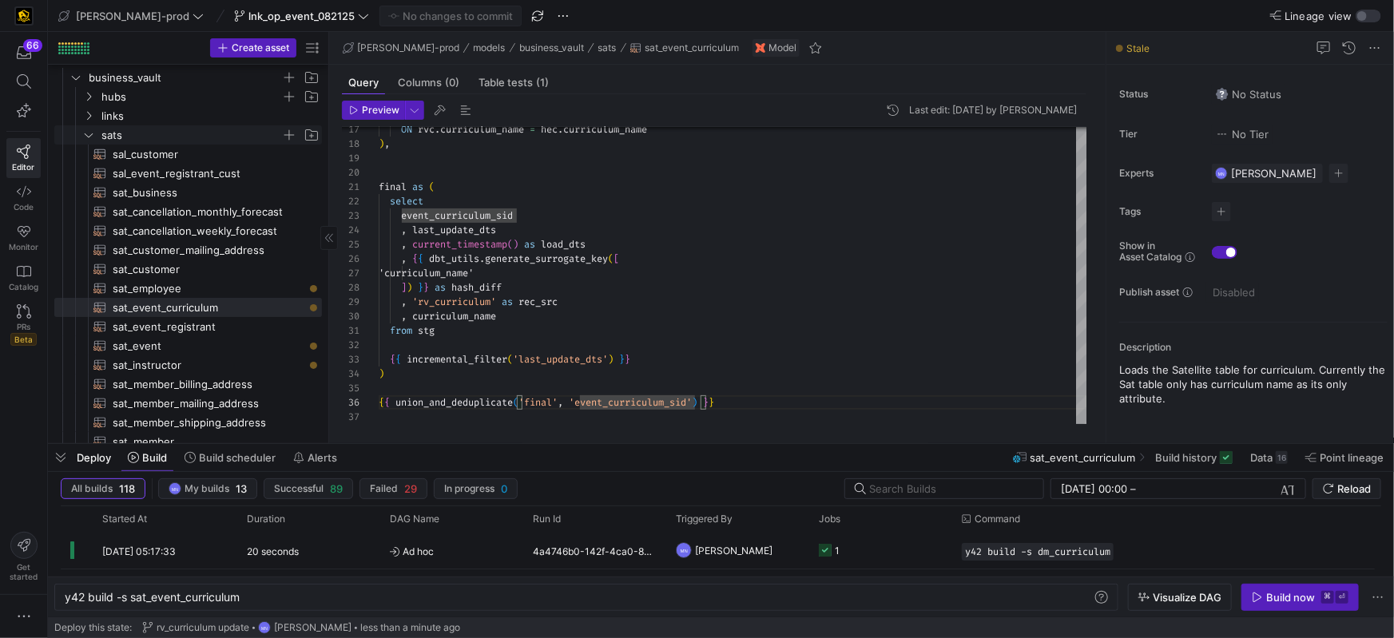
scroll to position [16, 0]
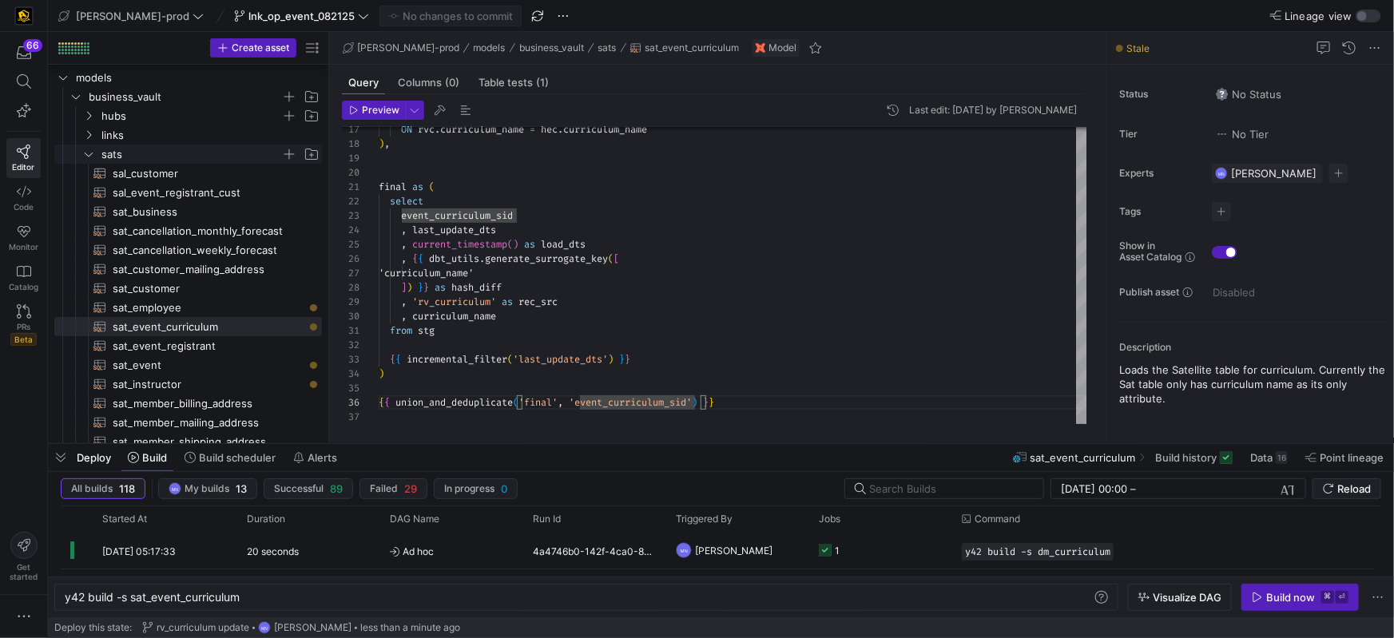
click at [87, 154] on icon "Press SPACE to select this row." at bounding box center [88, 154] width 11 height 10
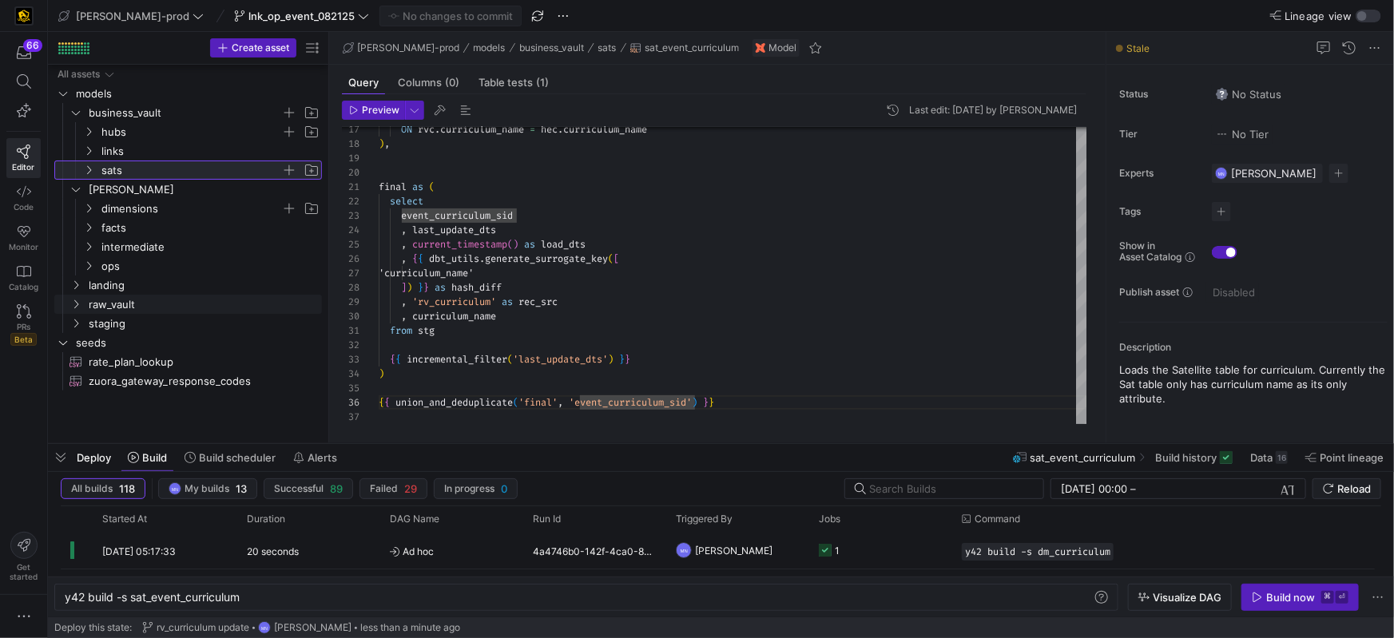
scroll to position [0, 0]
click at [90, 155] on icon "Press SPACE to select this row." at bounding box center [88, 151] width 11 height 10
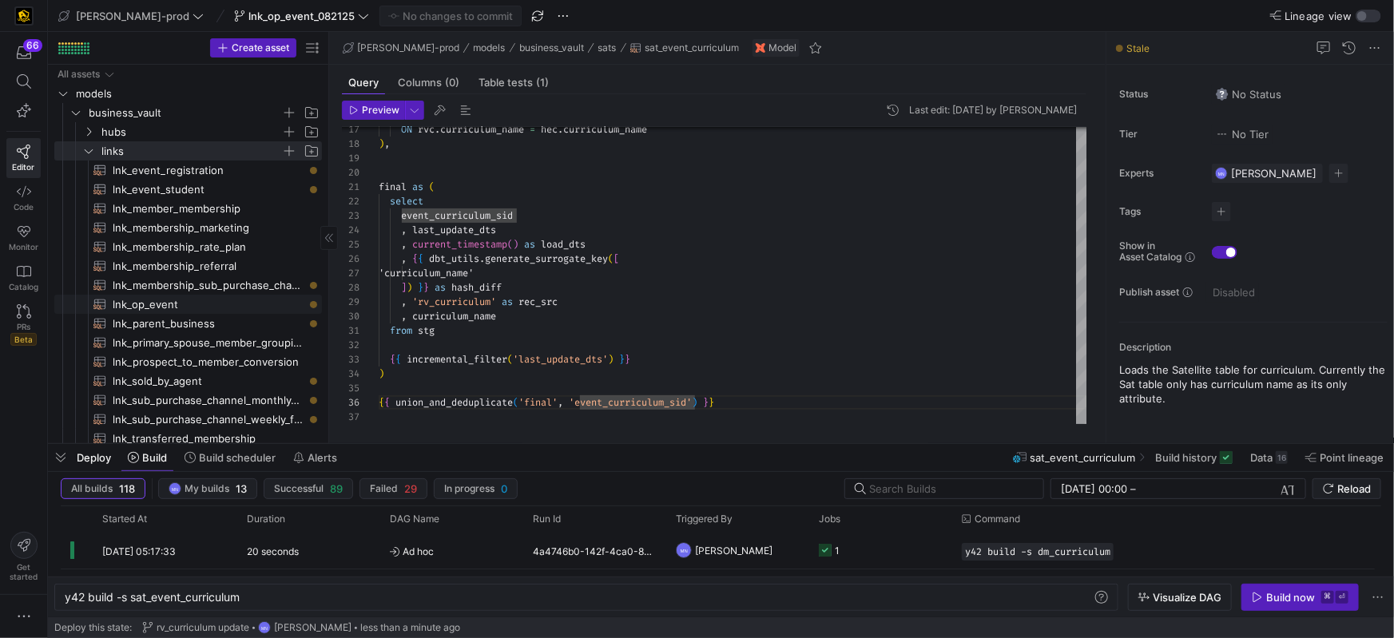
click at [172, 304] on span "lnk_op_event​​​​​​​​​​" at bounding box center [208, 305] width 191 height 18
type textarea "{{ config( materialized = 'incremental' ) }} with campaign_event_account as ( s…"
type textarea "y42 build -s lnk_op_event"
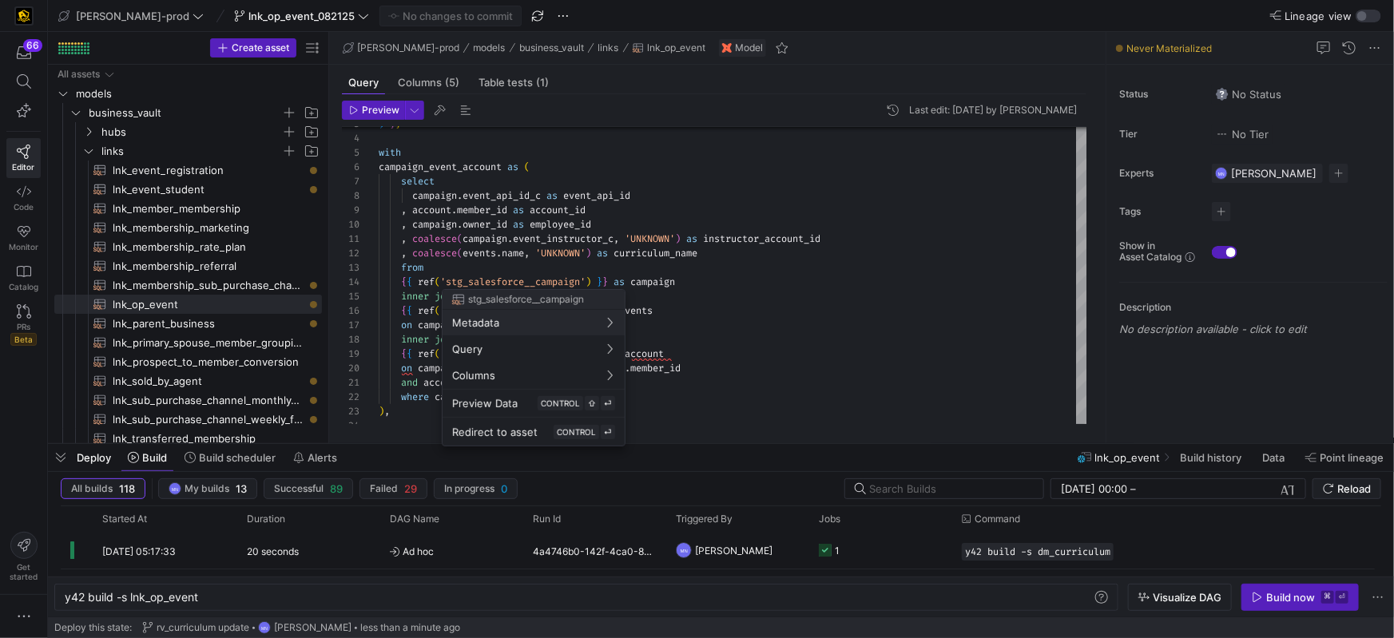
click at [569, 283] on div at bounding box center [697, 319] width 1394 height 638
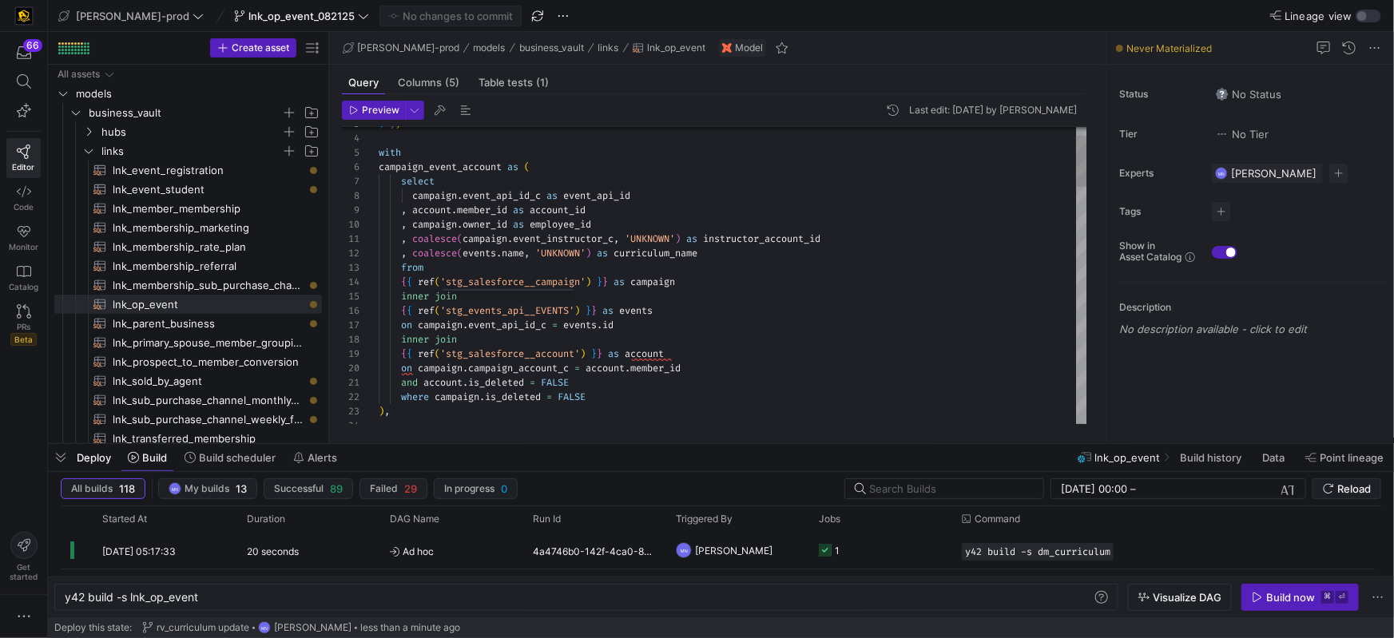
click at [556, 309] on span "'stg_events_api__EVENTS'" at bounding box center [507, 310] width 134 height 13
drag, startPoint x: 556, startPoint y: 309, endPoint x: 646, endPoint y: 308, distance: 89.5
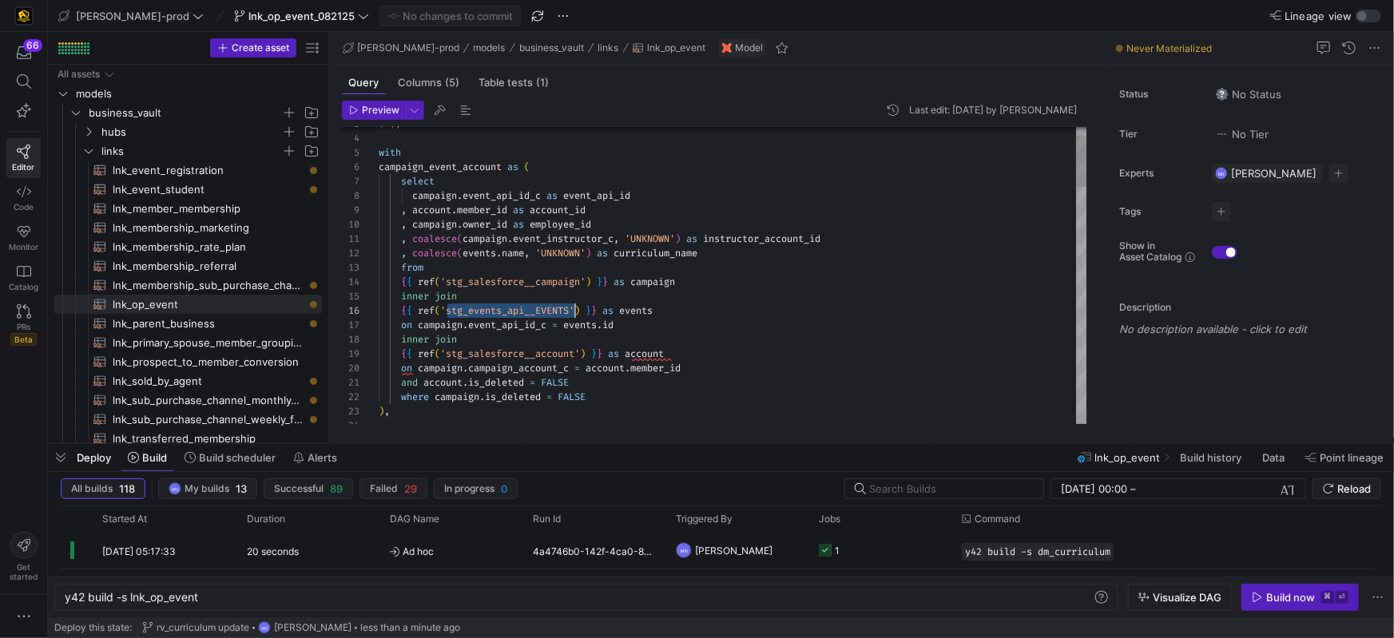
click at [556, 309] on span "'stg_events_api__EVENTS'" at bounding box center [507, 310] width 134 height 13
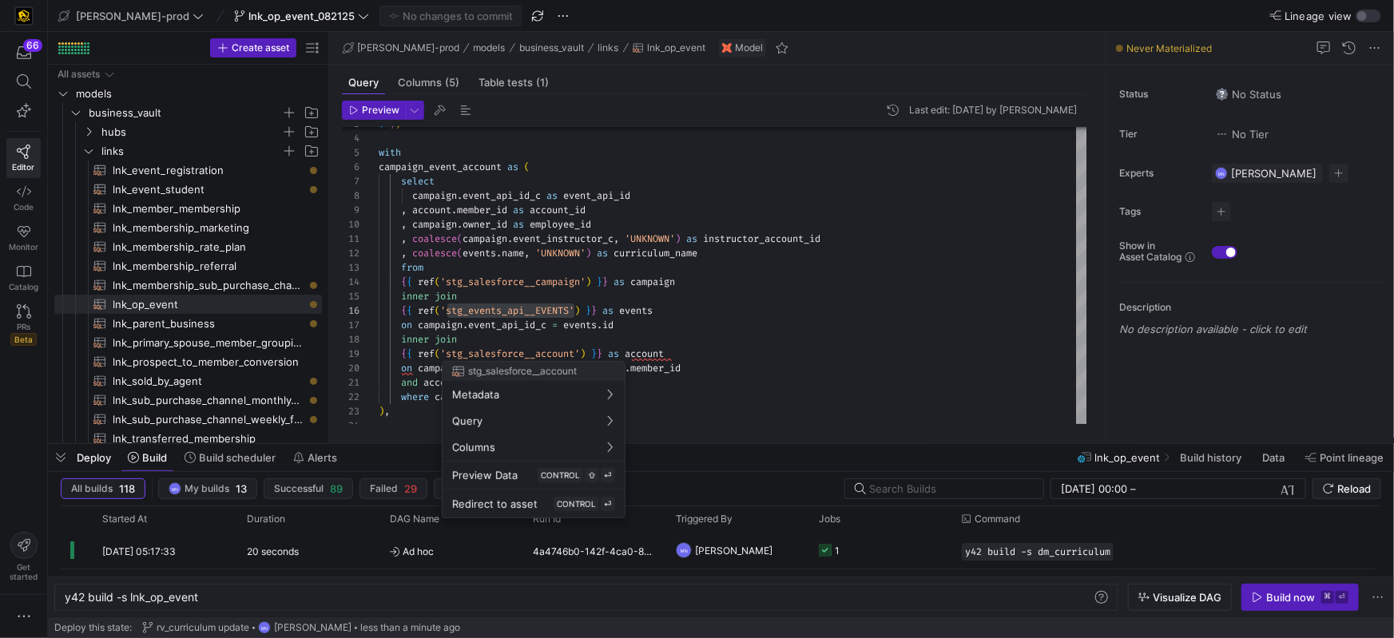
click at [567, 358] on div at bounding box center [697, 319] width 1394 height 638
click at [567, 357] on span "'stg_salesforce__account'" at bounding box center [510, 354] width 140 height 13
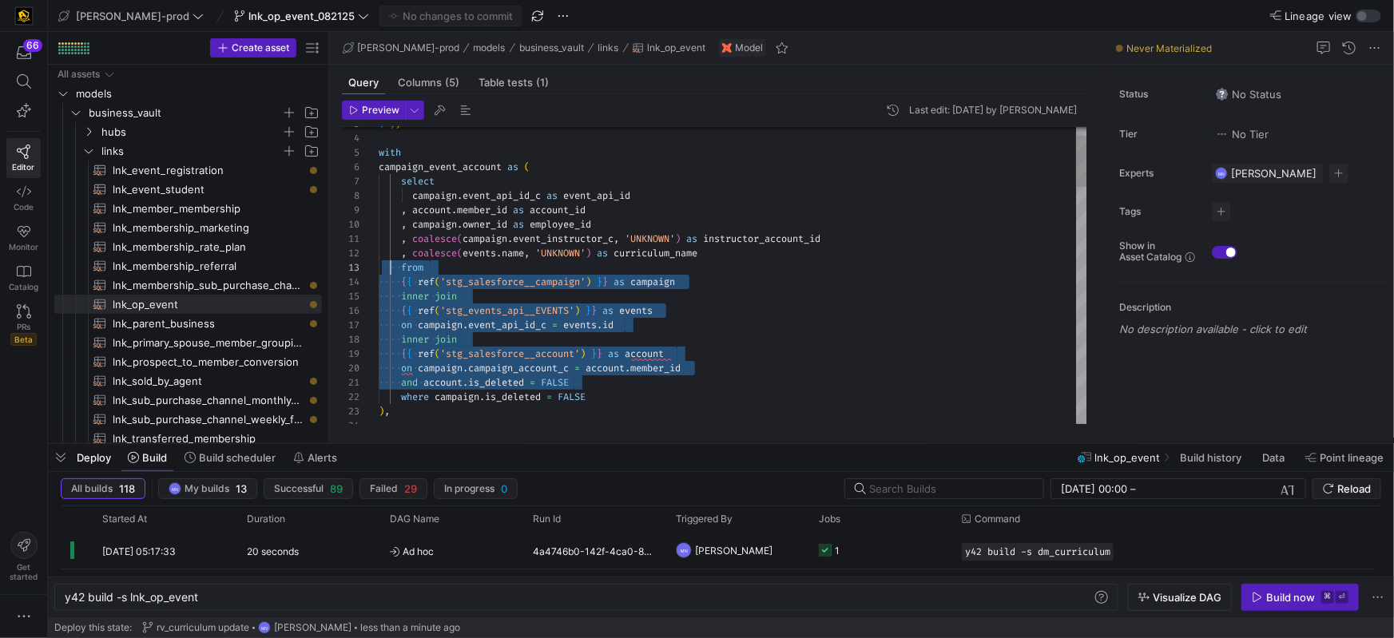
scroll to position [28, 11]
drag, startPoint x: 620, startPoint y: 386, endPoint x: 400, endPoint y: 273, distance: 247.7
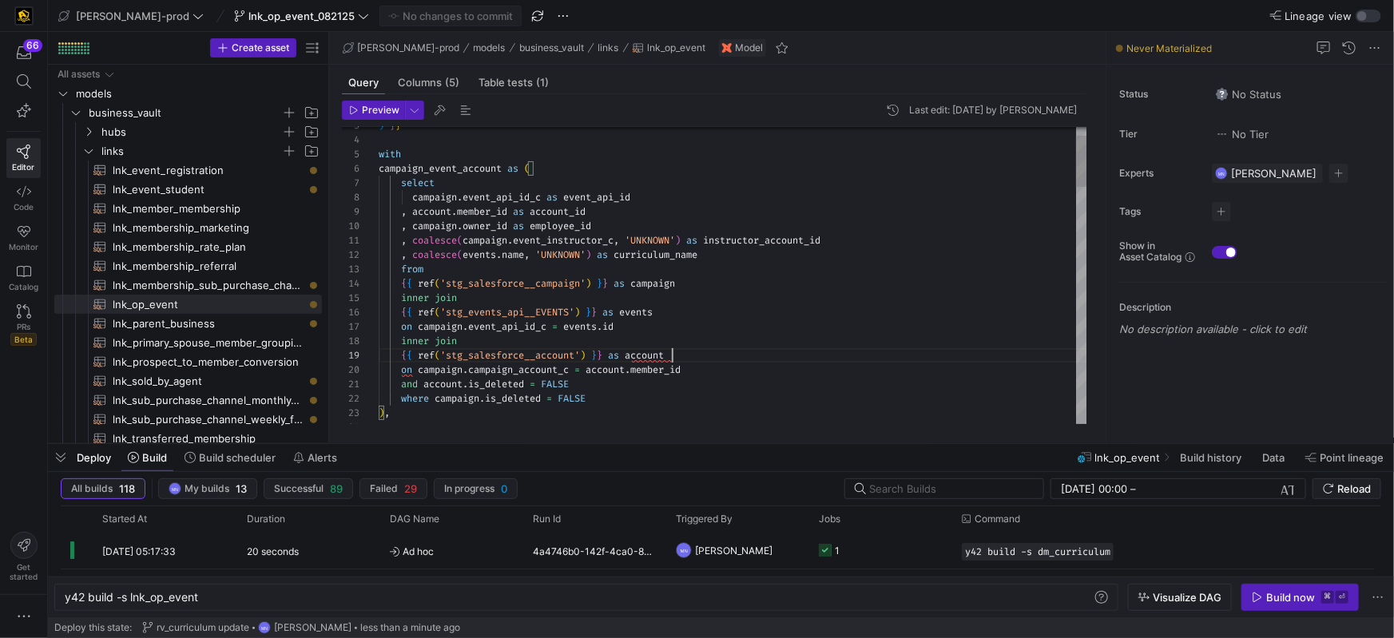
click at [717, 349] on div "{ { ref ( 'stg_salesforce__account' ) } } as account" at bounding box center [733, 355] width 709 height 14
drag, startPoint x: 591, startPoint y: 404, endPoint x: 390, endPoint y: 389, distance: 201.9
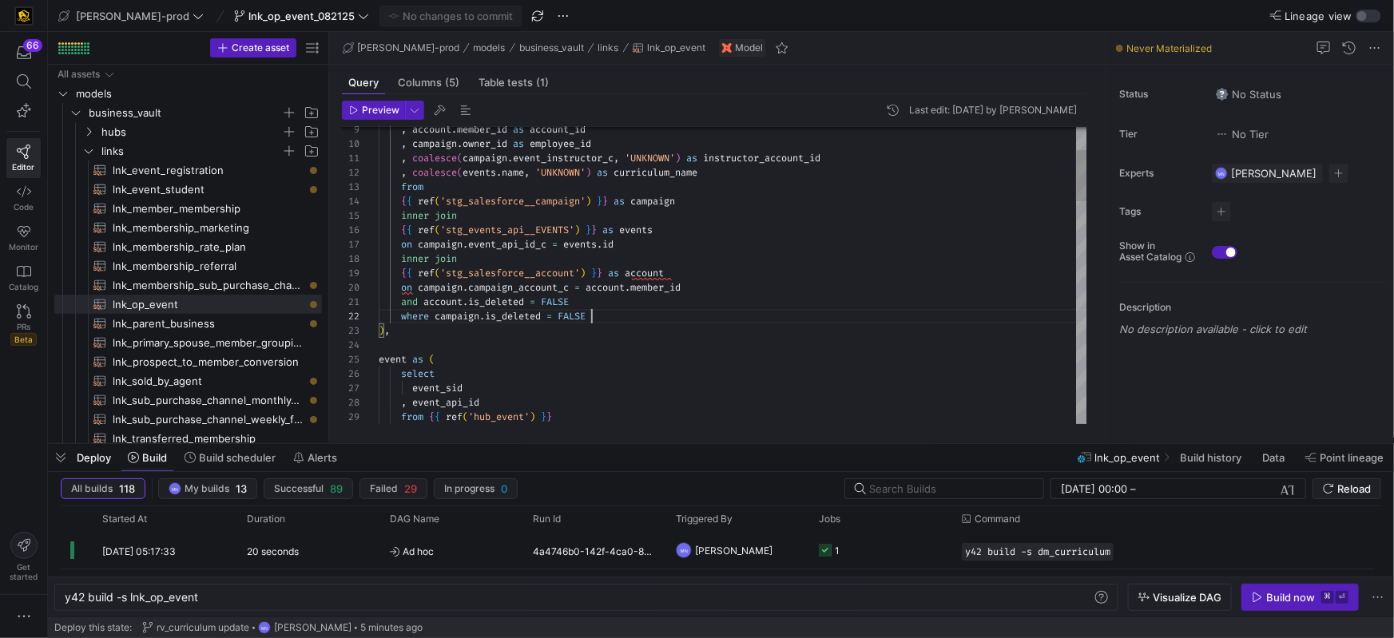
click at [648, 320] on div "where campaign . is_deleted = FALSE" at bounding box center [733, 316] width 709 height 14
drag, startPoint x: 630, startPoint y: 315, endPoint x: 388, endPoint y: 310, distance: 241.4
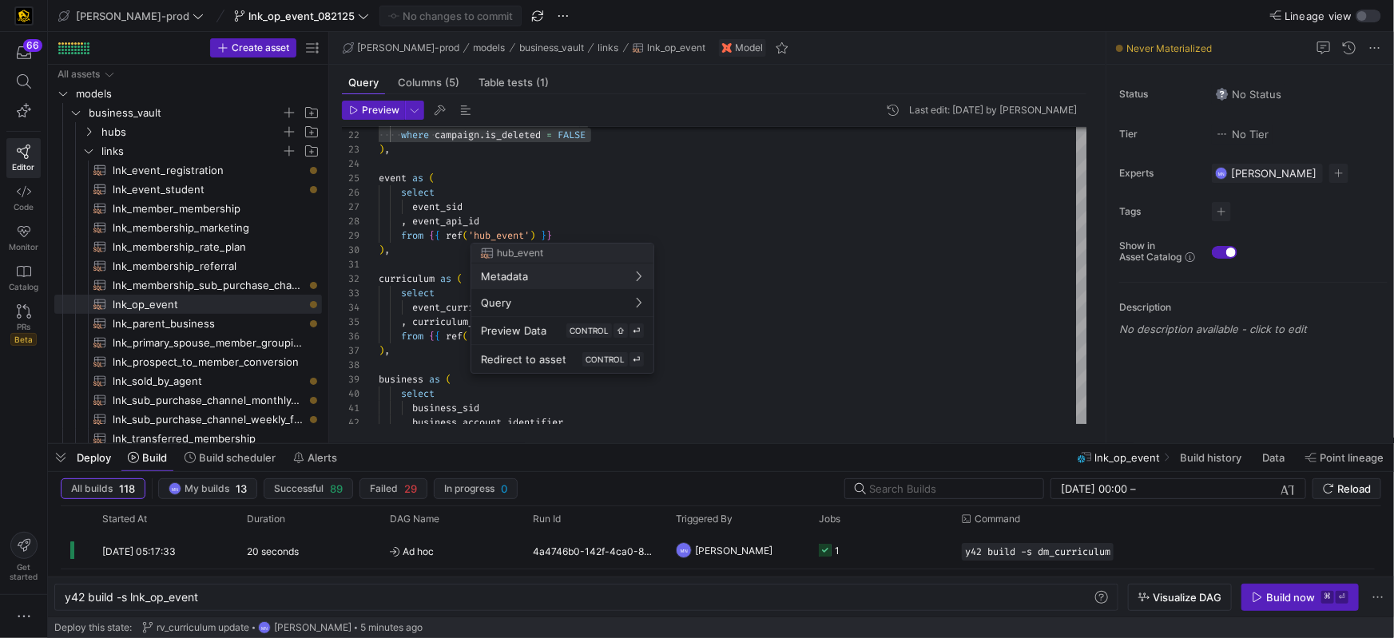
click at [495, 233] on div at bounding box center [697, 319] width 1394 height 638
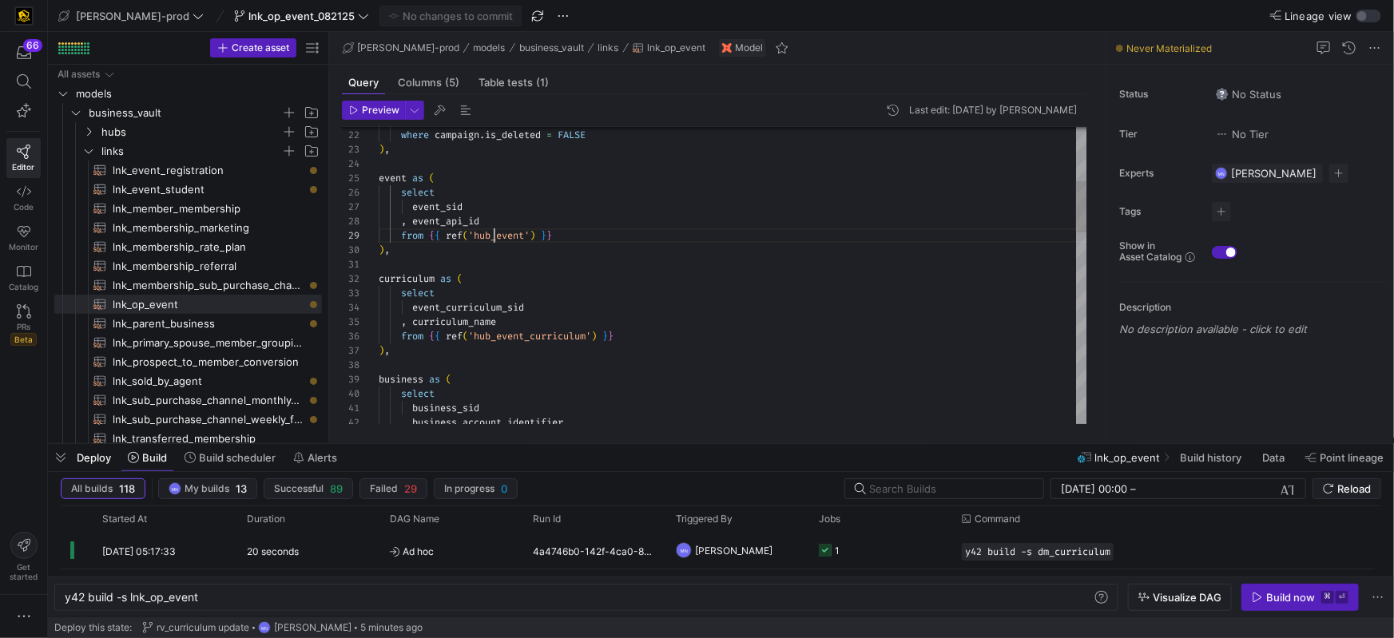
scroll to position [115, 115]
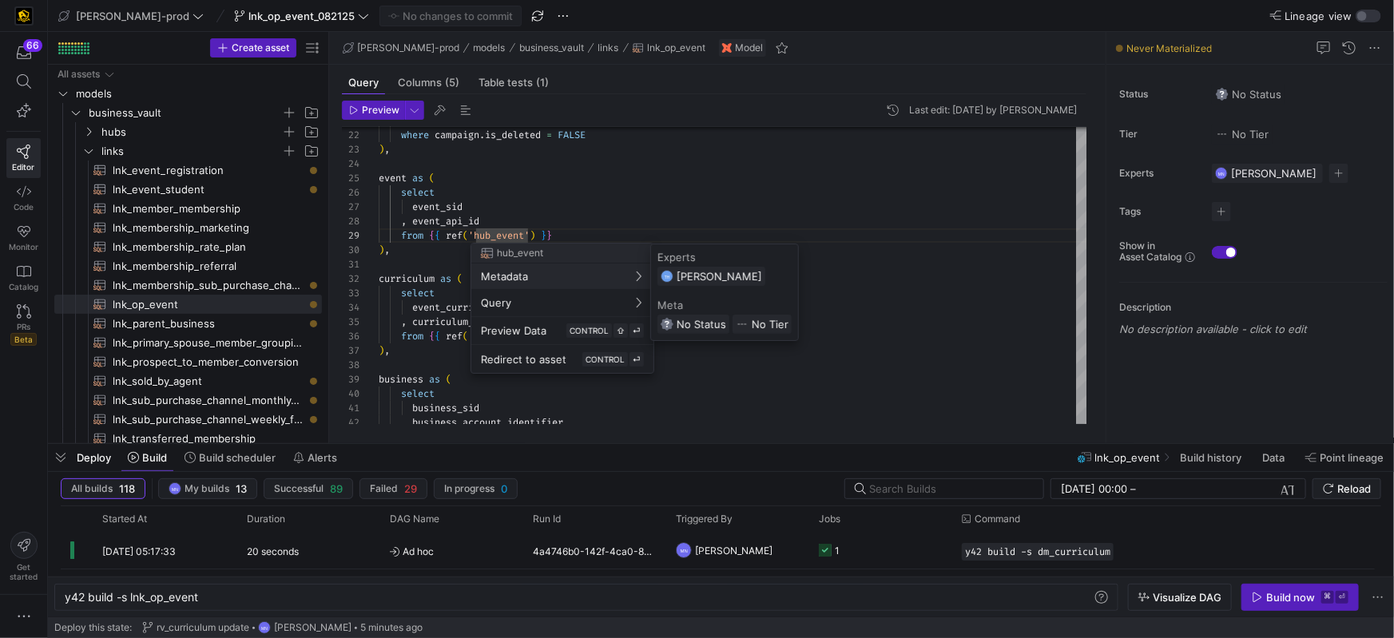
click at [608, 205] on div at bounding box center [697, 319] width 1394 height 638
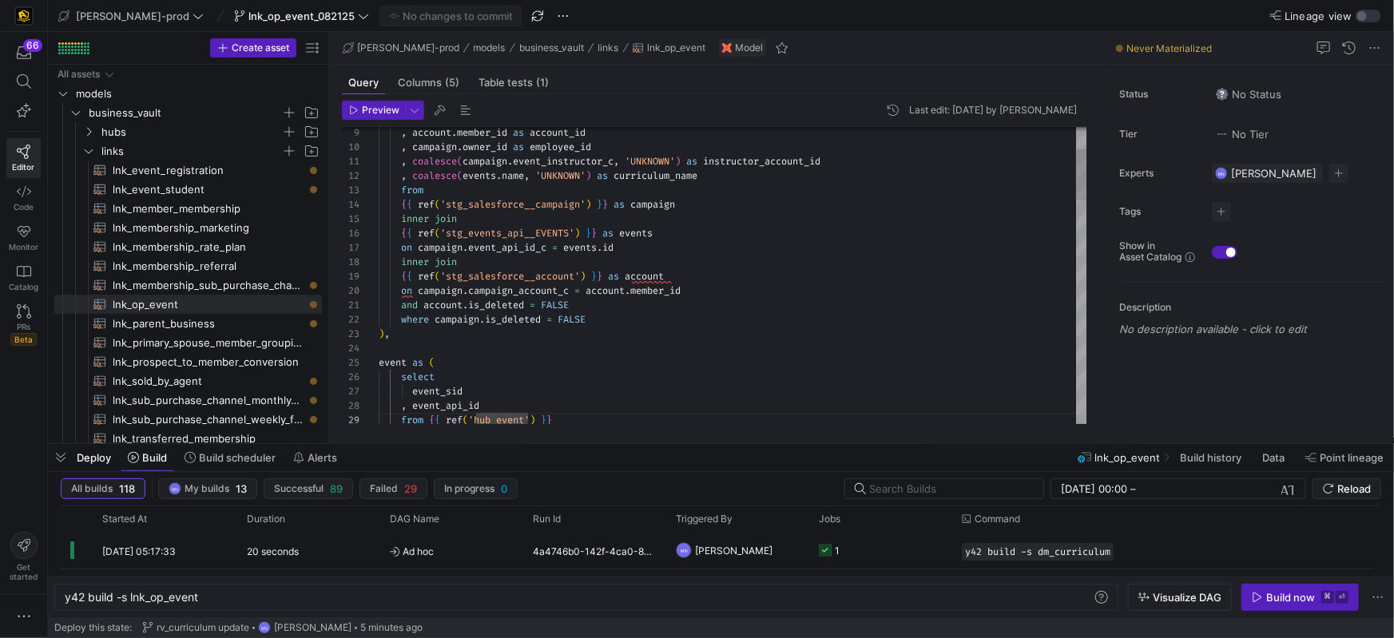
click at [439, 307] on span "account" at bounding box center [443, 305] width 39 height 13
drag, startPoint x: 622, startPoint y: 321, endPoint x: 388, endPoint y: 314, distance: 234.2
click at [358, 314] on div "21 22 23 24 25 26 27 28 29 20 18 19 16 17 15 14 13 12 11 10 9 8 and account . i…" at bounding box center [715, 275] width 746 height 297
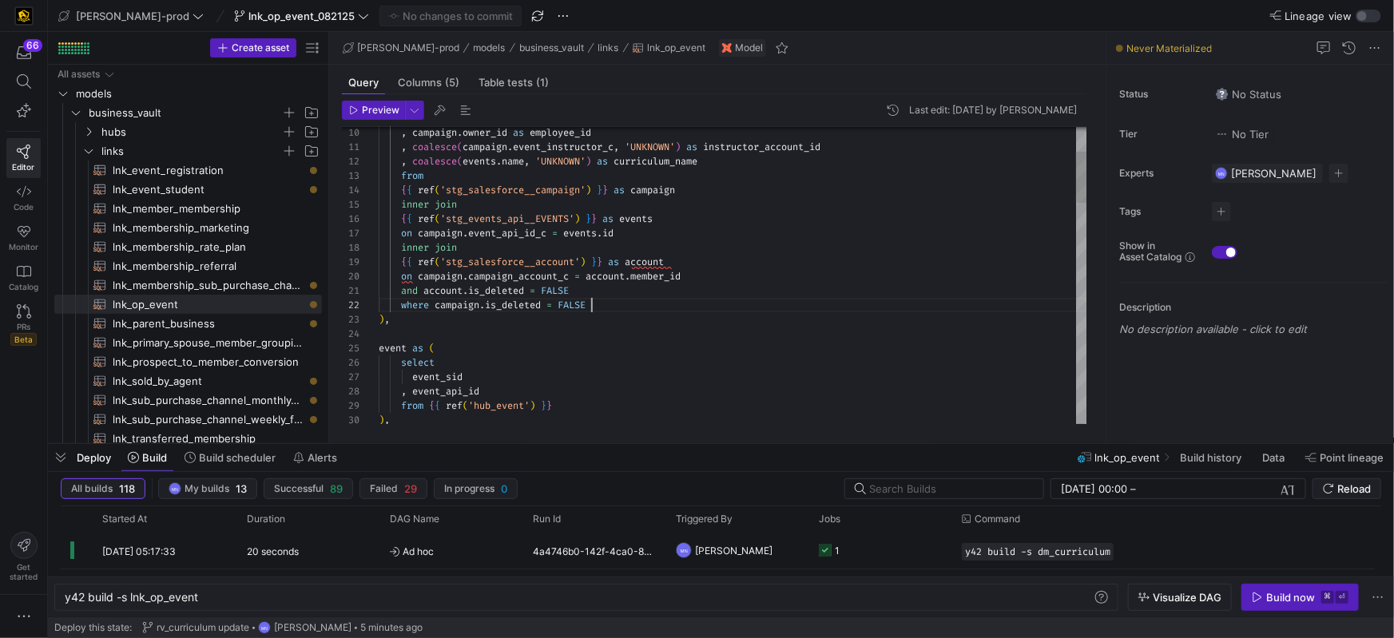
click at [665, 301] on div "where campaign . is_deleted = FALSE" at bounding box center [733, 305] width 709 height 14
click at [668, 293] on div "and account . is_deleted = FALSE" at bounding box center [733, 291] width 709 height 14
drag, startPoint x: 699, startPoint y: 246, endPoint x: 738, endPoint y: 247, distance: 39.2
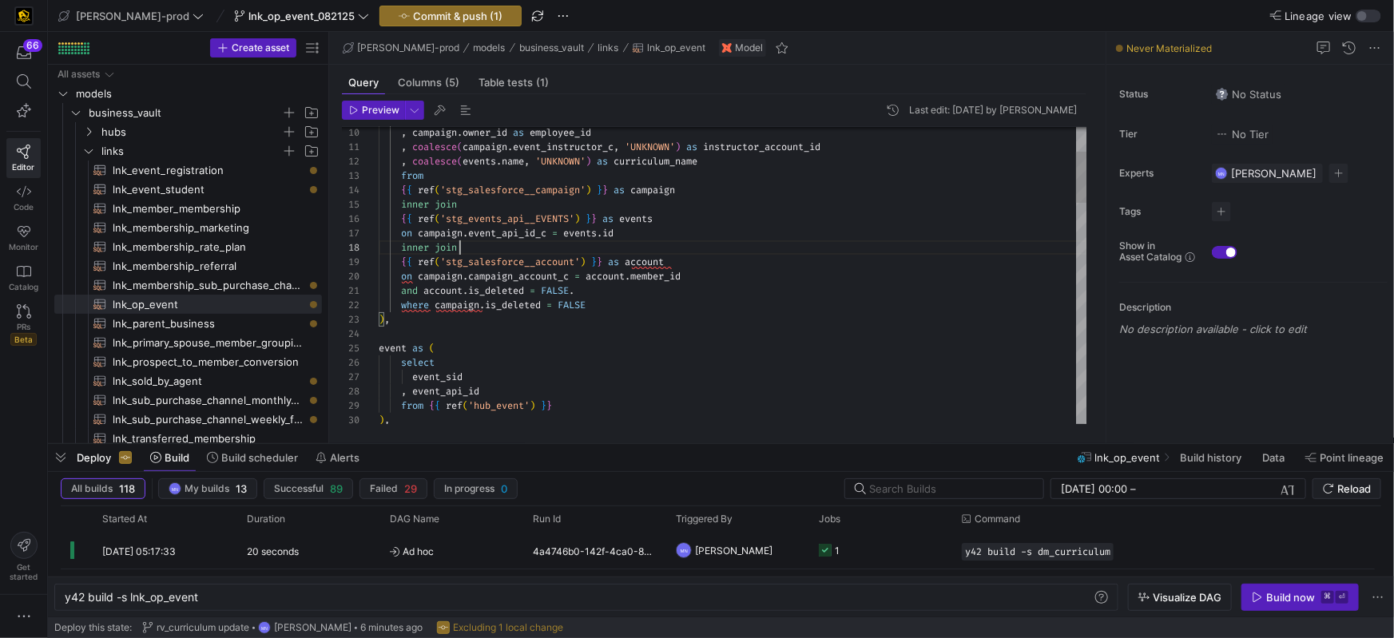
click at [699, 246] on div "inner join" at bounding box center [733, 248] width 709 height 14
click at [753, 280] on div "on campaign . campaign_account_c = account . member_id" at bounding box center [733, 275] width 709 height 14
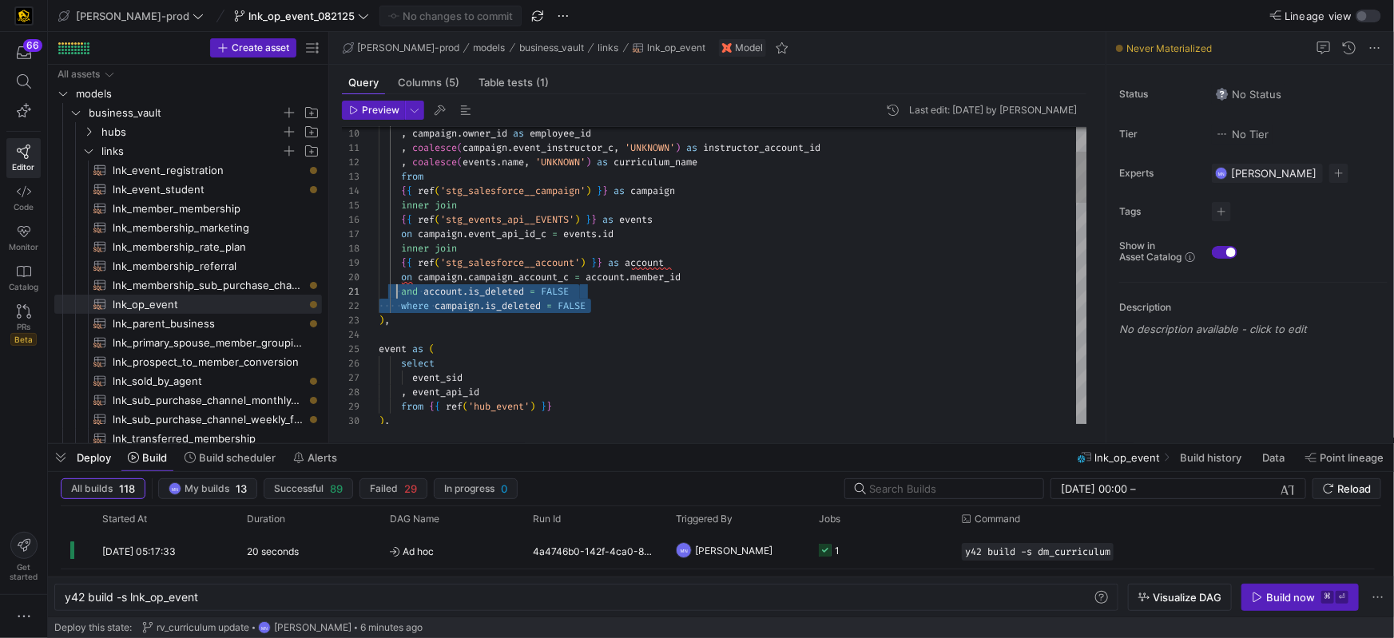
scroll to position [0, 0]
drag, startPoint x: 614, startPoint y: 309, endPoint x: 359, endPoint y: 296, distance: 255.2
click at [353, 295] on div "21 22 23 24 25 26 27 28 29 20 18 19 16 17 15 14 13 12 11 10 30 and account . is…" at bounding box center [715, 275] width 746 height 297
click at [642, 290] on div "and account . is_deleted = FALSE" at bounding box center [733, 291] width 709 height 14
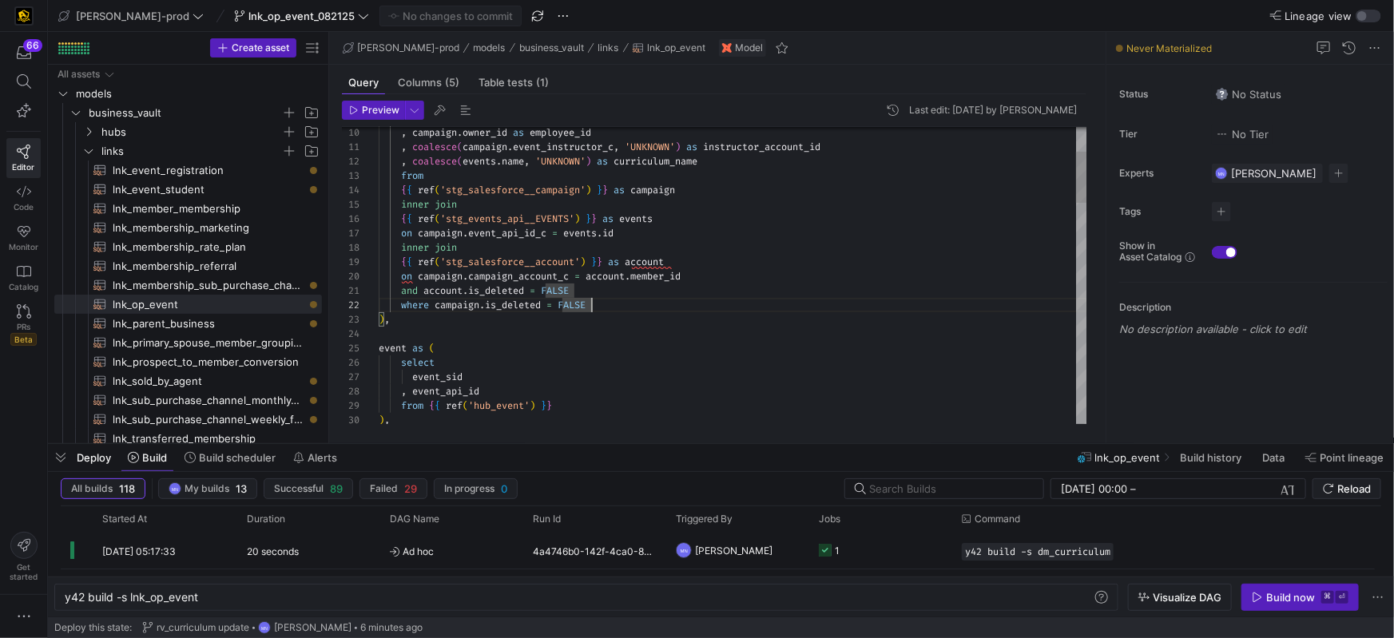
drag, startPoint x: 638, startPoint y: 307, endPoint x: 682, endPoint y: 317, distance: 45.2
click at [638, 307] on div "where campaign . is_deleted = FALSE" at bounding box center [733, 305] width 709 height 14
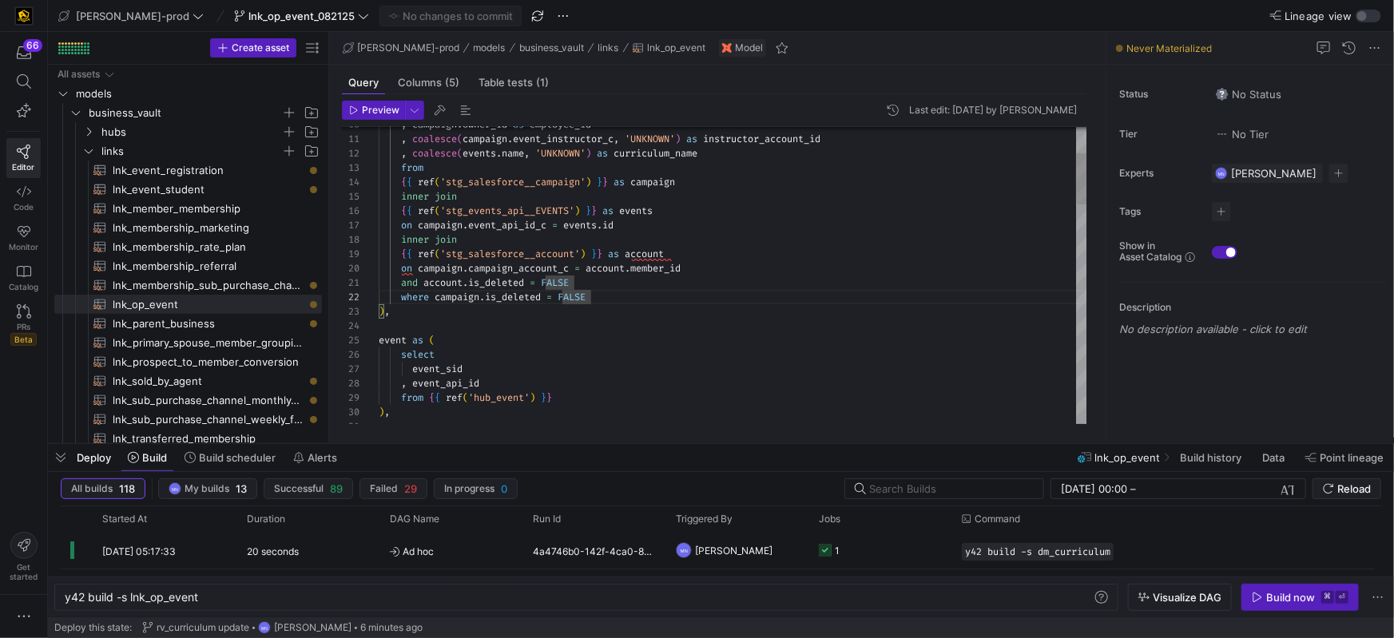
click at [605, 302] on div "where campaign . is_deleted = FALSE" at bounding box center [733, 297] width 709 height 14
drag, startPoint x: 629, startPoint y: 300, endPoint x: 371, endPoint y: 292, distance: 258.2
click at [360, 289] on div "21 22 23 24 25 26 27 28 29 20 18 19 16 17 15 14 13 12 11 10 30 31 and account .…" at bounding box center [715, 275] width 746 height 297
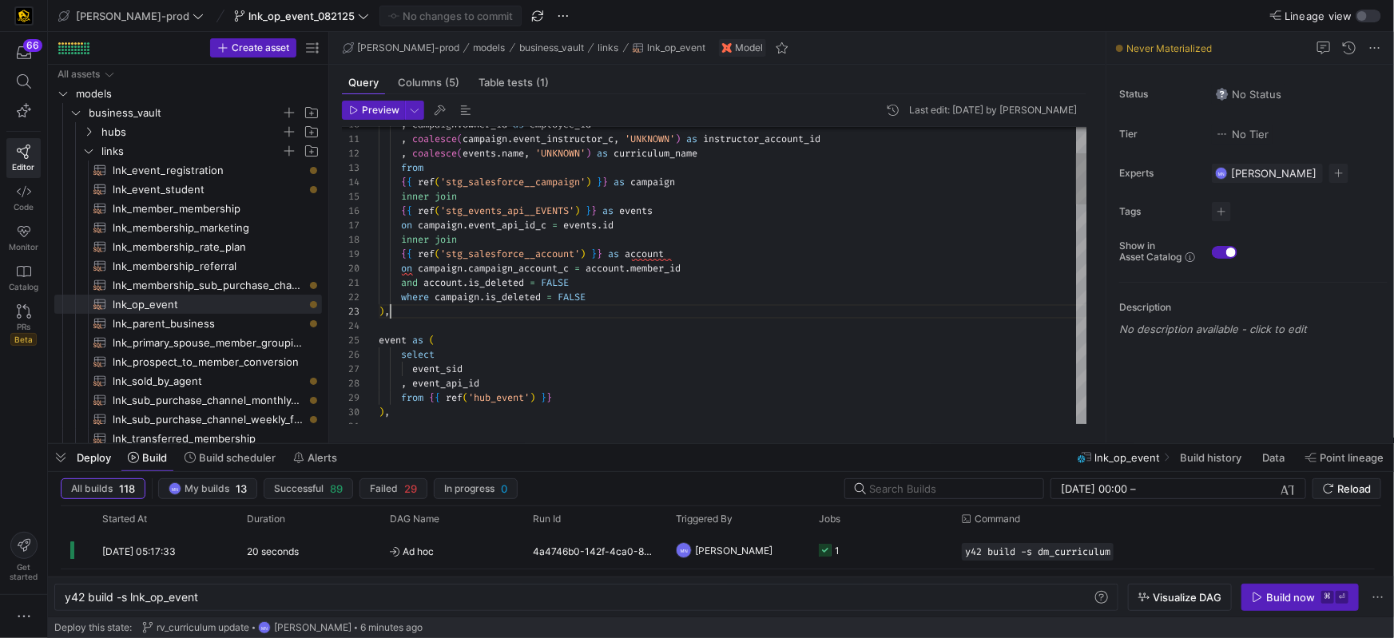
click at [629, 312] on div ") ," at bounding box center [733, 311] width 709 height 14
click at [365, 287] on div "21 22 23 24 25 26 27 28 29 20 18 19 16 17 15 14 13 12 11 10 30 31 and account .…" at bounding box center [715, 275] width 746 height 297
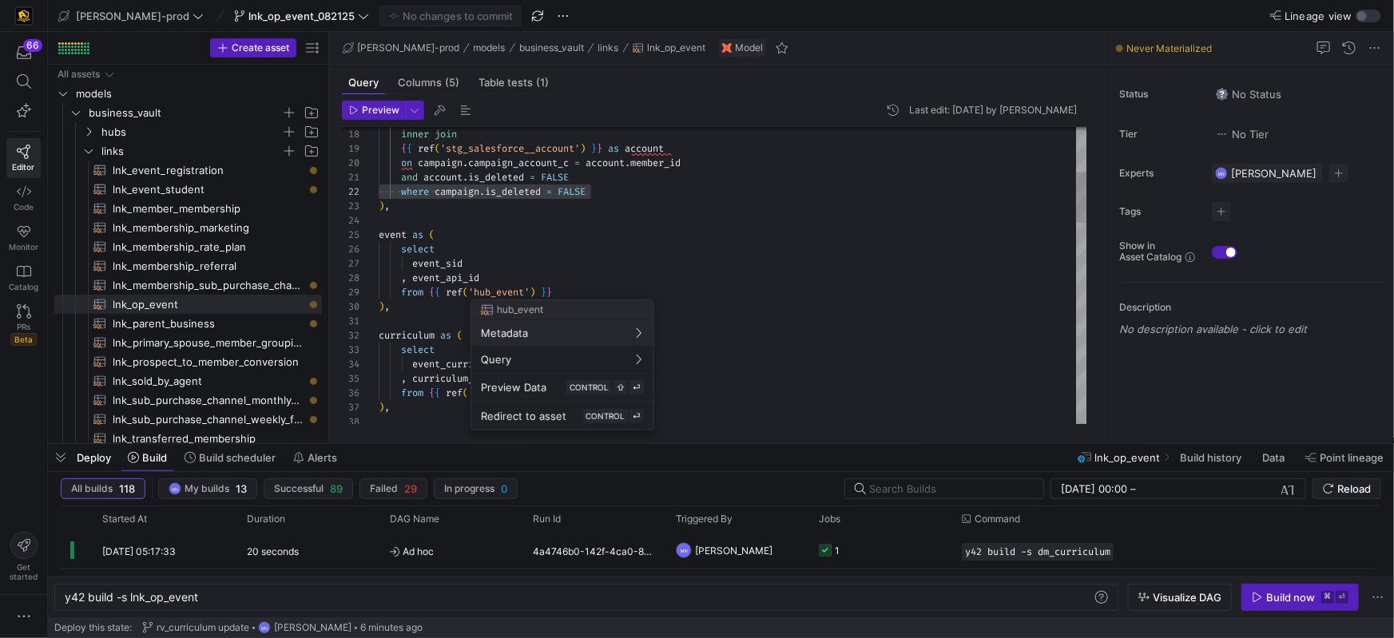
click at [507, 291] on div at bounding box center [697, 319] width 1394 height 638
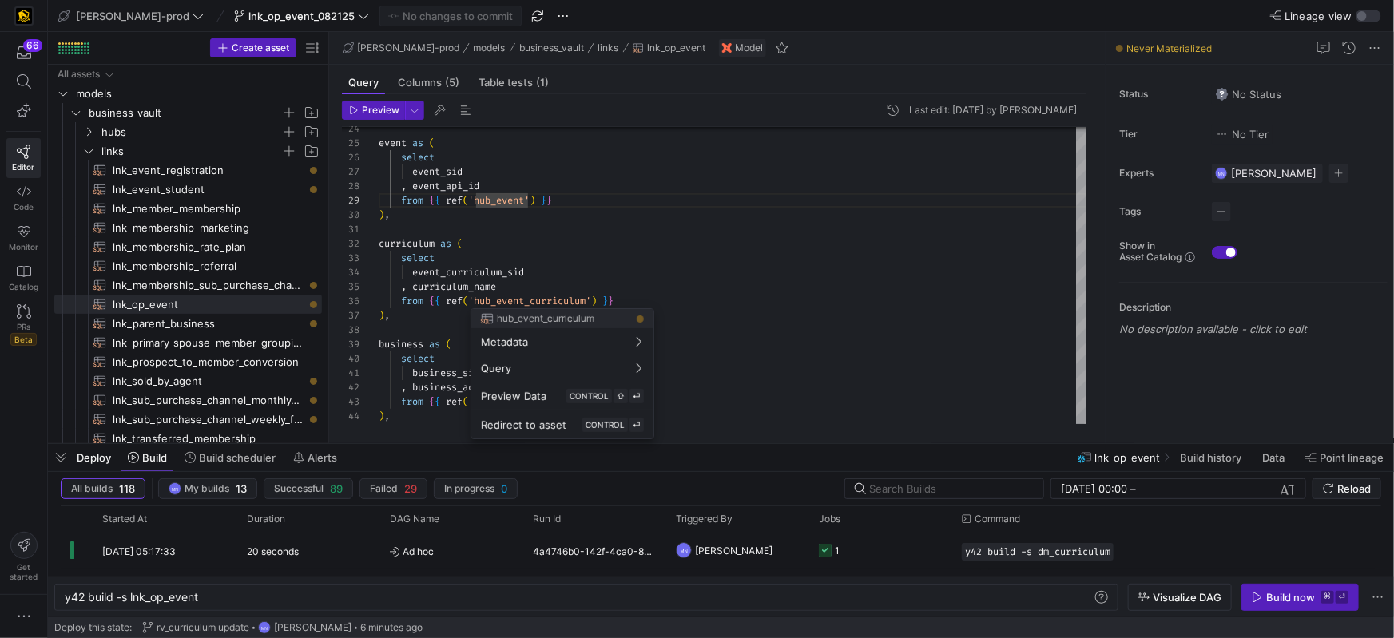
click at [559, 301] on div at bounding box center [697, 319] width 1394 height 638
click at [559, 301] on span "'hub_event_curriculum'" at bounding box center [529, 301] width 123 height 13
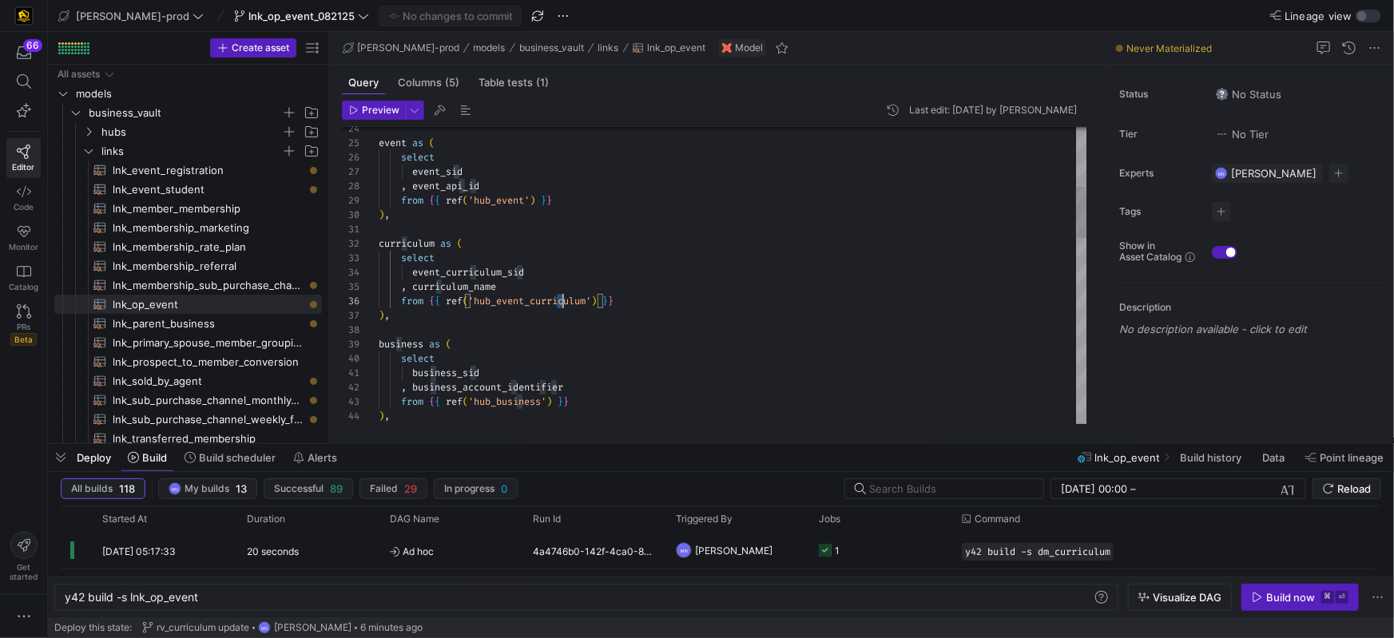
scroll to position [72, 184]
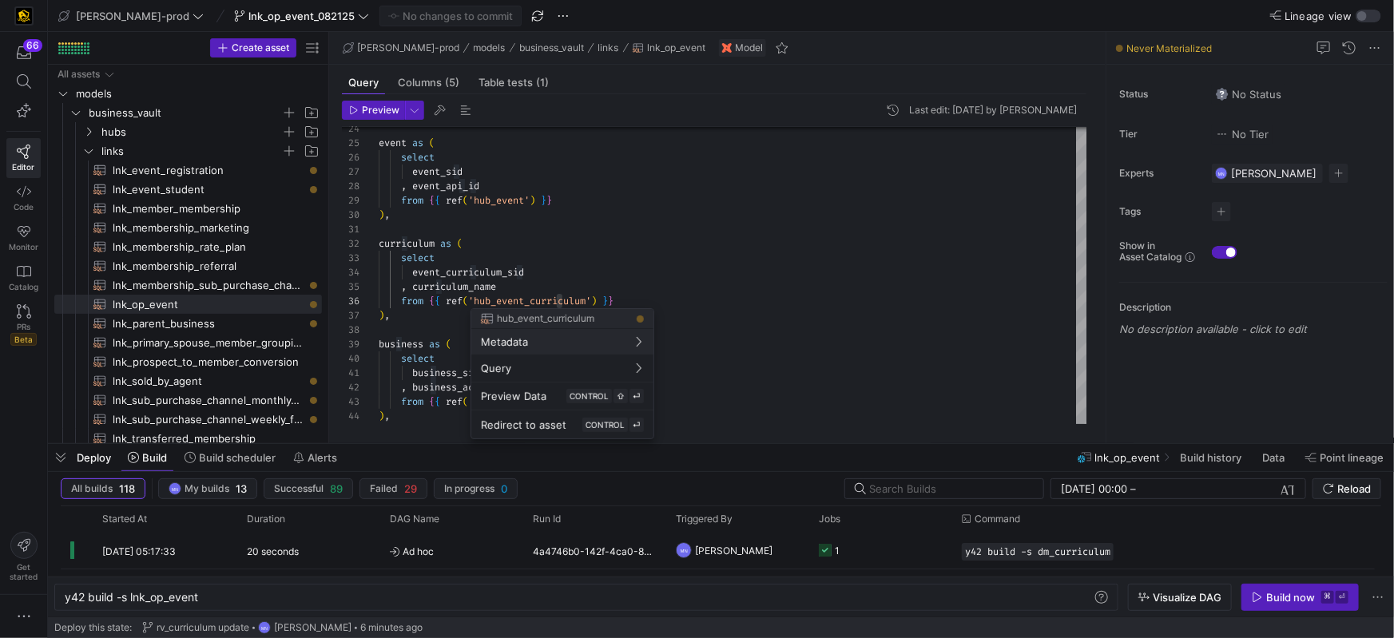
click at [747, 296] on div at bounding box center [697, 319] width 1394 height 638
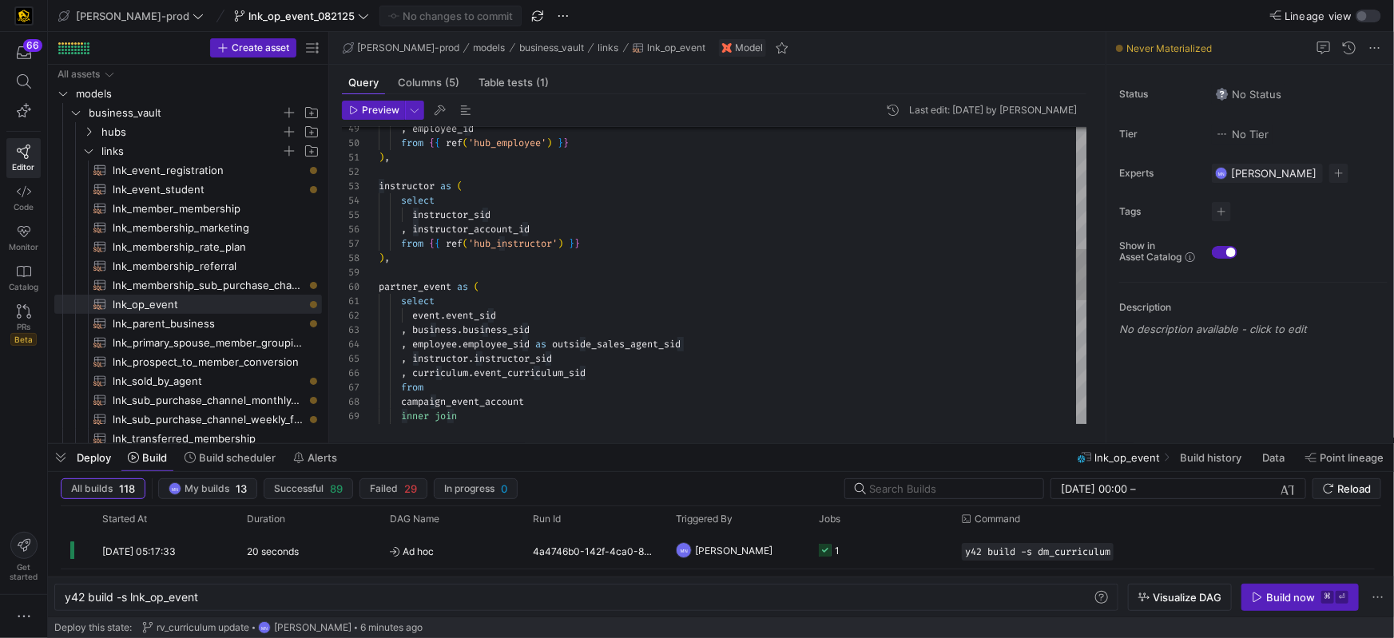
drag, startPoint x: 432, startPoint y: 290, endPoint x: 487, endPoint y: 291, distance: 55.1
click at [599, 265] on div at bounding box center [733, 272] width 709 height 14
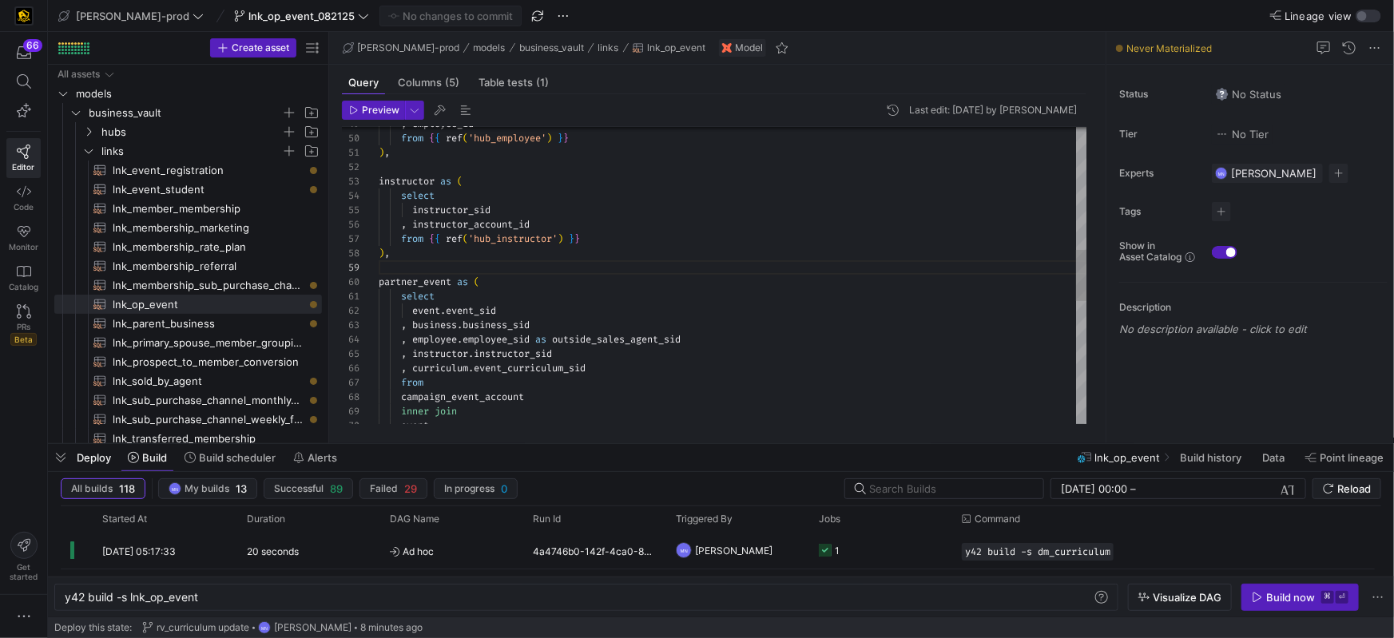
click at [491, 312] on div ", employee_id from { { ref ( 'hub_employee' ) } } ) , instructor as ( select in…" at bounding box center [733, 275] width 709 height 1724
click at [510, 329] on span "business_sid" at bounding box center [496, 325] width 67 height 13
click at [615, 340] on div ", employee_id from { { ref ( 'hub_employee' ) } } ) , instructor as ( select in…" at bounding box center [733, 275] width 709 height 1724
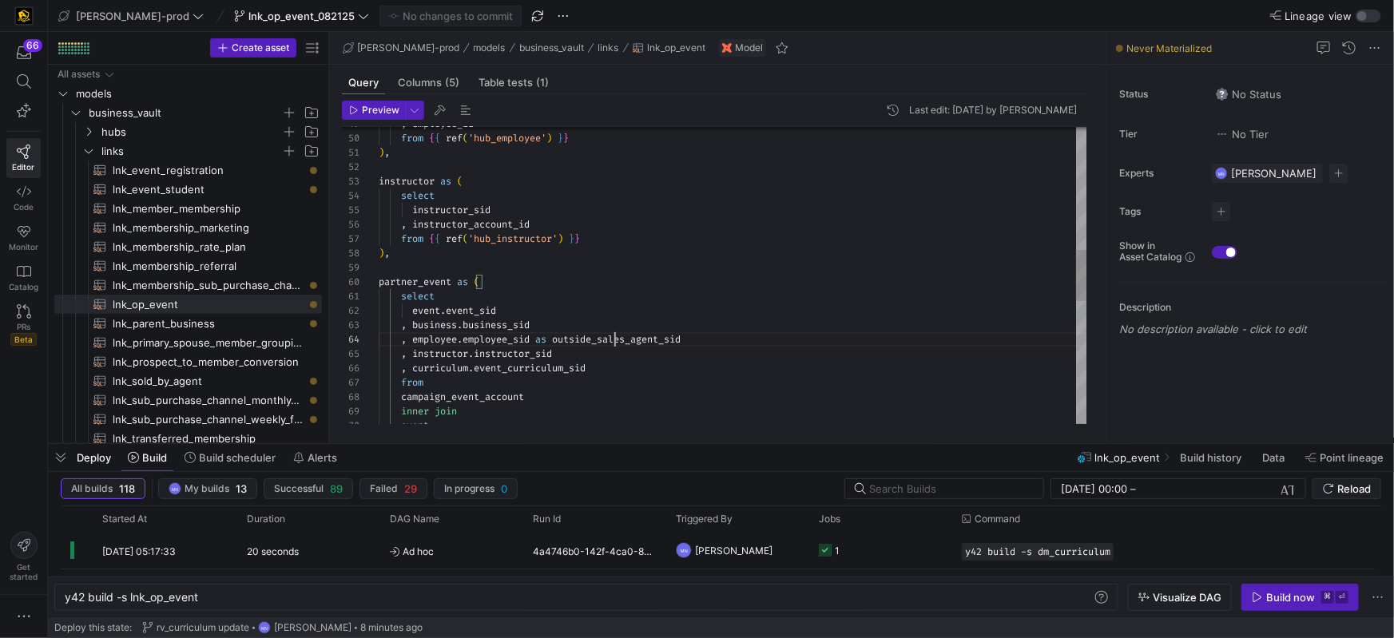
scroll to position [43, 309]
click at [484, 343] on span "employee_sid" at bounding box center [496, 339] width 67 height 13
drag, startPoint x: 484, startPoint y: 343, endPoint x: 527, endPoint y: 343, distance: 42.4
click at [484, 343] on span "employee_sid" at bounding box center [496, 339] width 67 height 13
click at [654, 337] on div ", employee_id from { { ref ( 'hub_employee' ) } } ) , instructor as ( select in…" at bounding box center [733, 275] width 709 height 1724
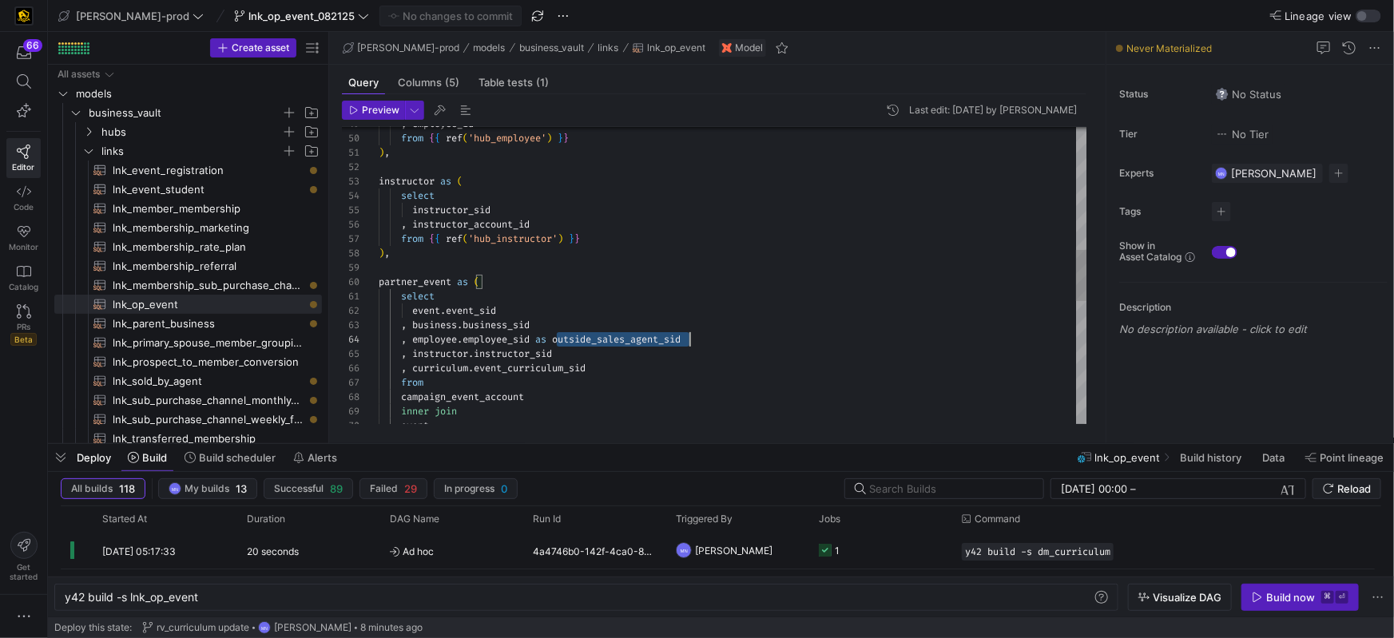
click at [654, 337] on div ", employee_id from { { ref ( 'hub_employee' ) } } ) , instructor as ( select in…" at bounding box center [733, 275] width 709 height 1724
click at [506, 344] on div ", employee_id from { { ref ( 'hub_employee' ) } } ) , instructor as ( select in…" at bounding box center [733, 275] width 709 height 1724
drag, startPoint x: 506, startPoint y: 344, endPoint x: 597, endPoint y: 335, distance: 91.5
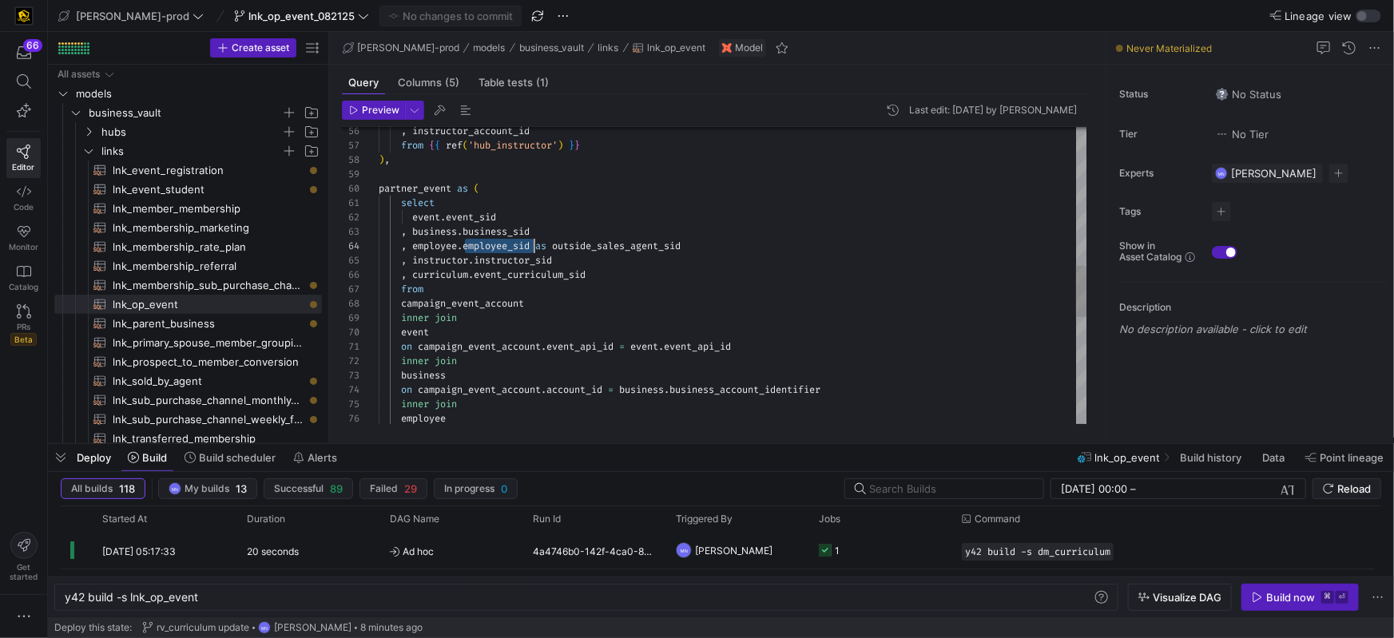
click at [504, 306] on span "campaign_event_account" at bounding box center [462, 303] width 123 height 13
click at [503, 306] on span "campaign_event_account" at bounding box center [462, 303] width 123 height 13
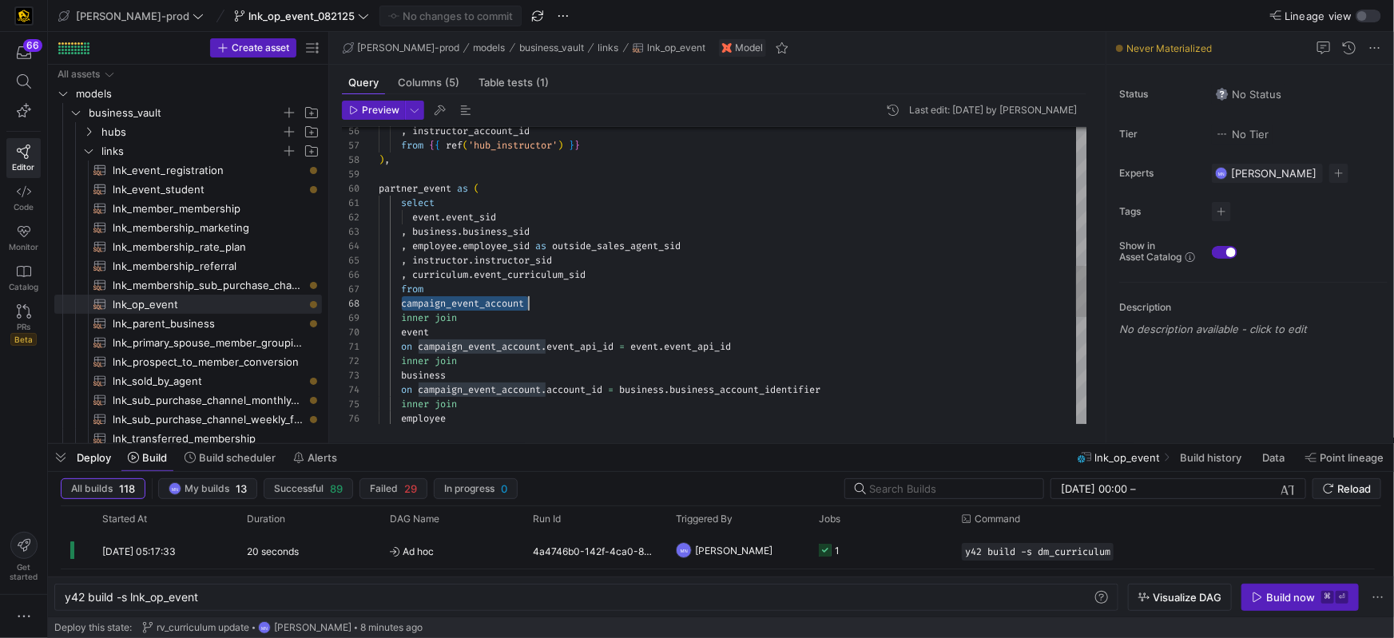
scroll to position [100, 149]
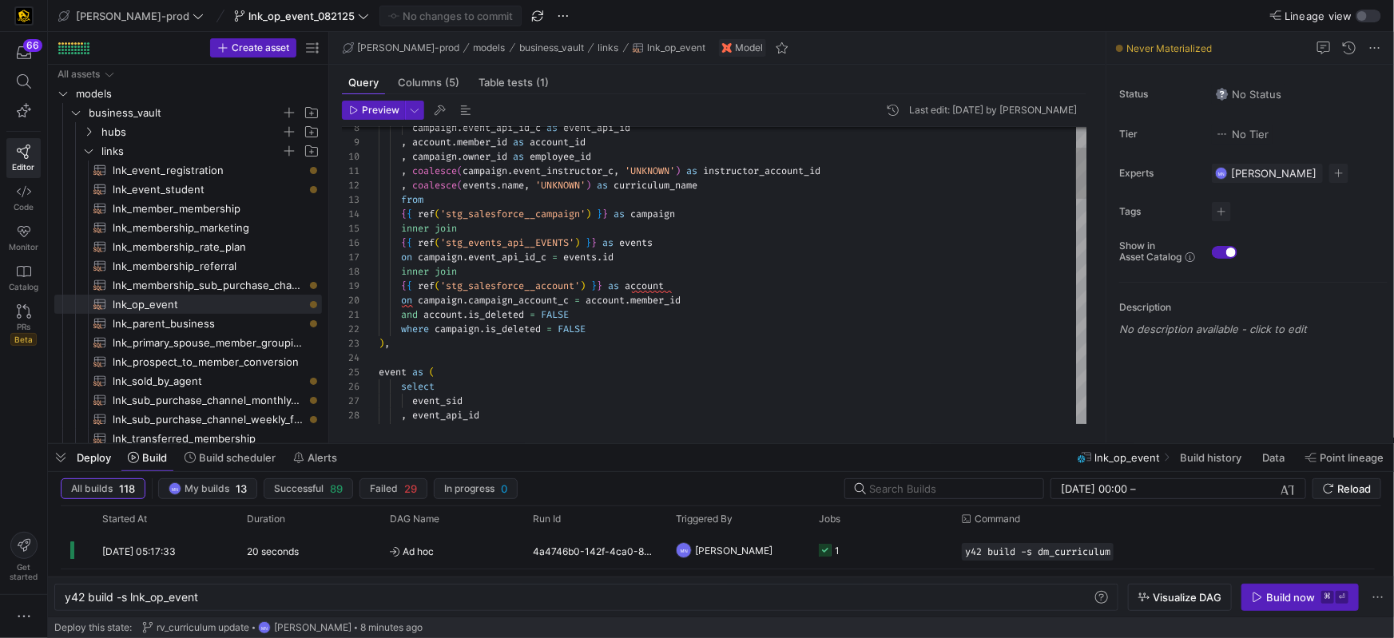
click at [664, 301] on span "member_id" at bounding box center [655, 300] width 50 height 13
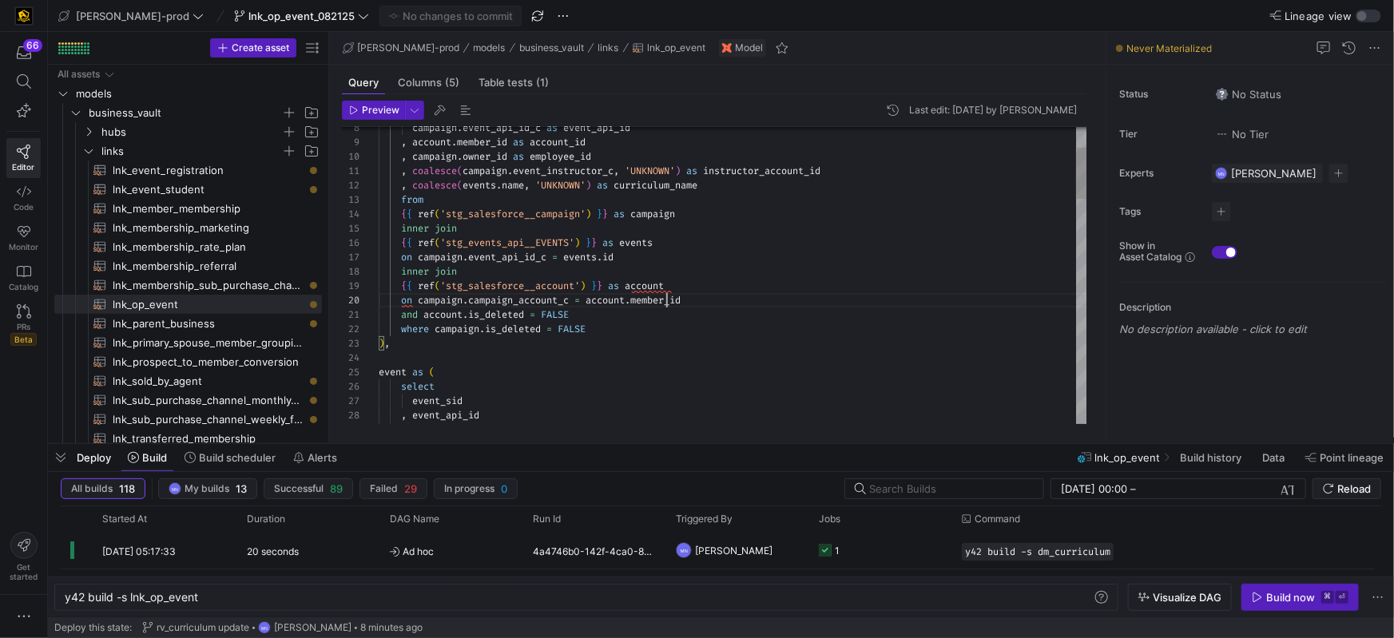
scroll to position [129, 311]
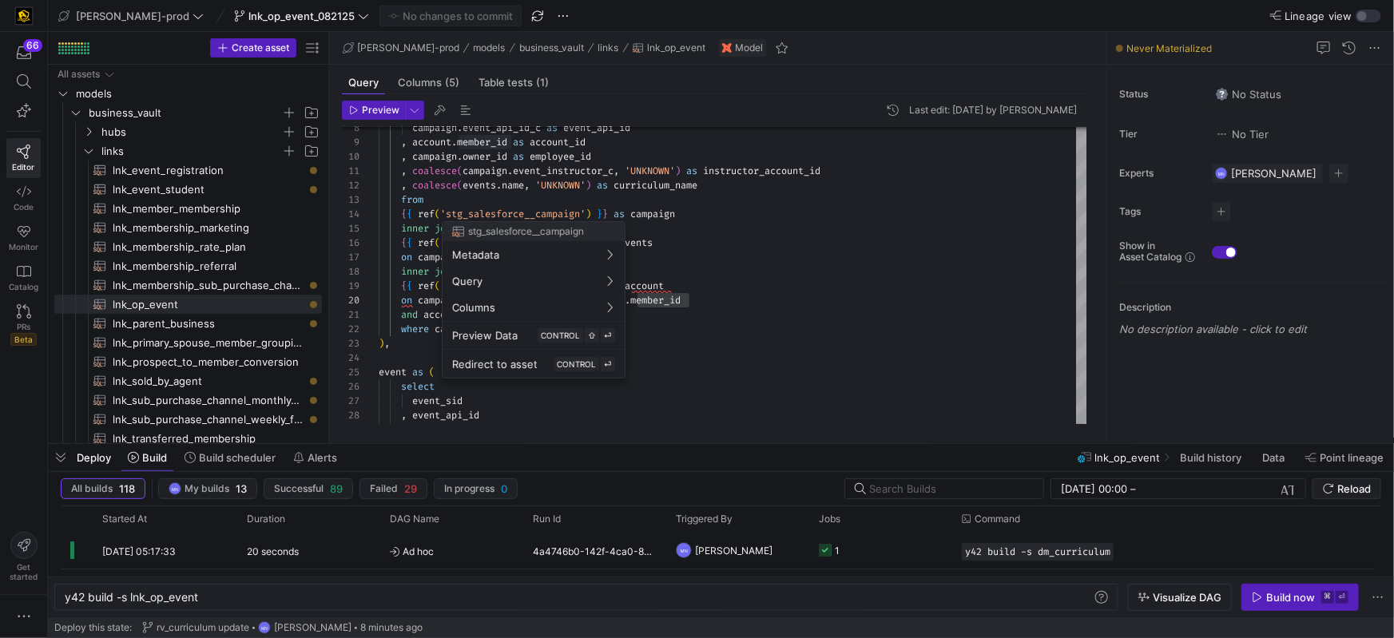
click at [746, 268] on div at bounding box center [697, 319] width 1394 height 638
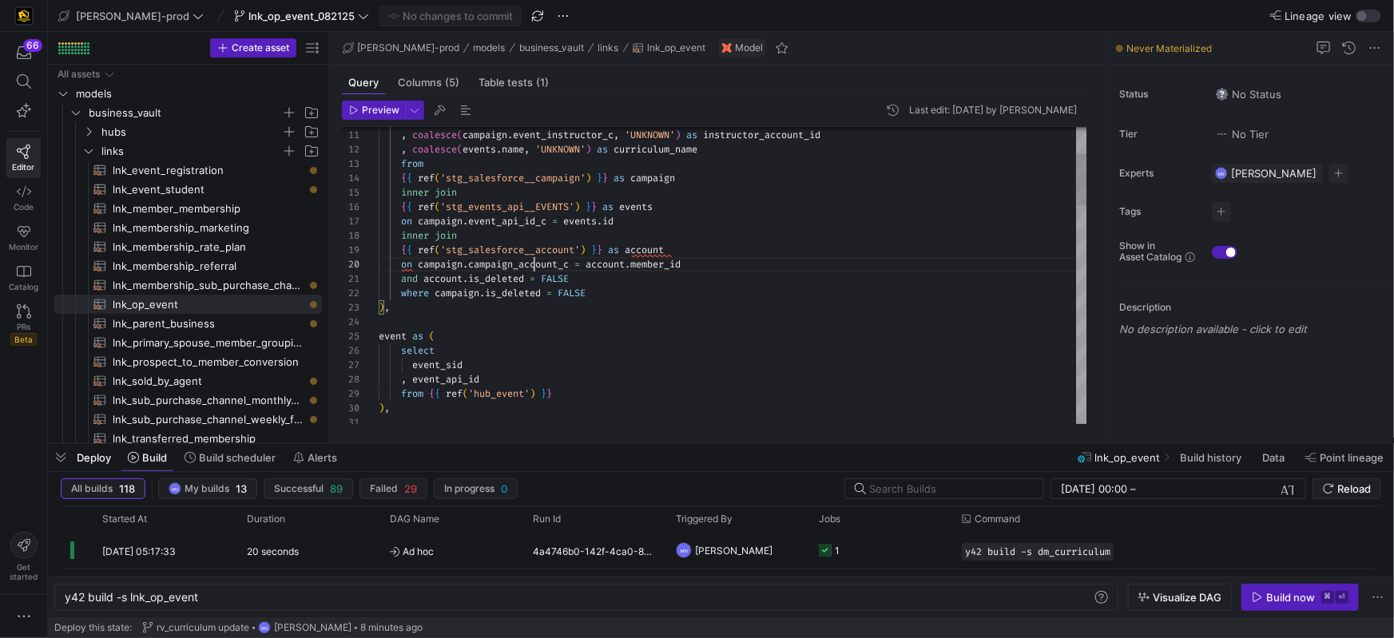
click at [536, 265] on span "campaign_account_c" at bounding box center [518, 264] width 101 height 13
drag, startPoint x: 536, startPoint y: 265, endPoint x: 603, endPoint y: 268, distance: 67.2
click at [537, 265] on span "campaign_account_c" at bounding box center [518, 264] width 101 height 13
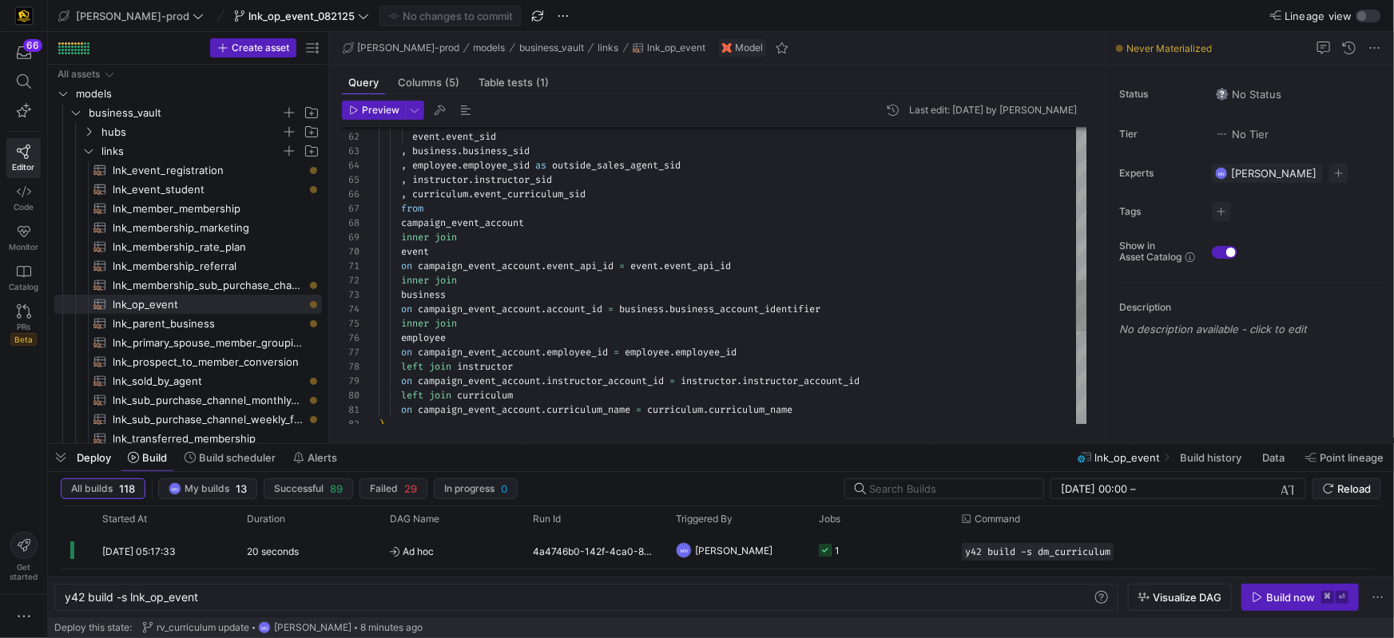
click at [565, 354] on span "employee_id" at bounding box center [578, 352] width 62 height 13
click at [565, 354] on span "employee_id" at bounding box center [578, 356] width 62 height 13
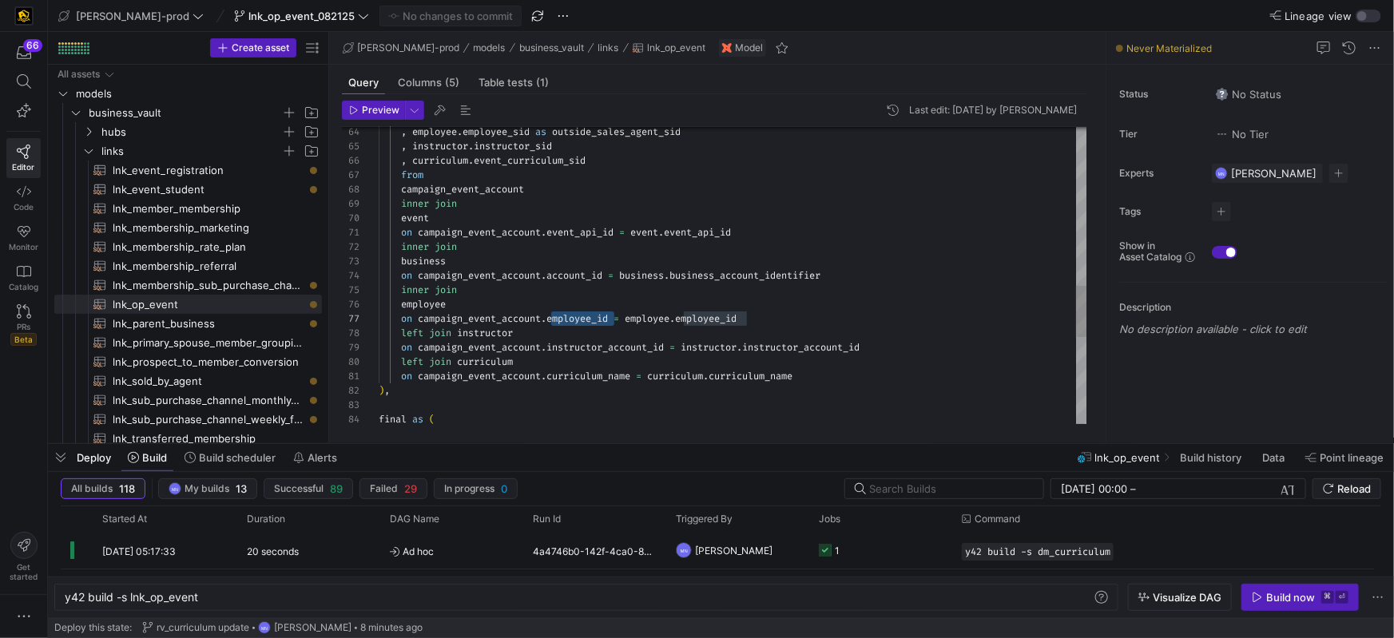
click at [526, 322] on span "campaign_event_account" at bounding box center [479, 318] width 123 height 13
click at [526, 322] on div ", employee . employee_sid as outside_sales_agent_sid , instructor . instructor_…" at bounding box center [733, 68] width 709 height 1724
click at [590, 320] on div ", employee . employee_sid as outside_sales_agent_sid , instructor . instructor_…" at bounding box center [733, 68] width 709 height 1724
click at [590, 320] on span "employee_id" at bounding box center [578, 318] width 62 height 13
click at [715, 318] on div ", employee . employee_sid as outside_sales_agent_sid , instructor . instructor_…" at bounding box center [733, 68] width 709 height 1724
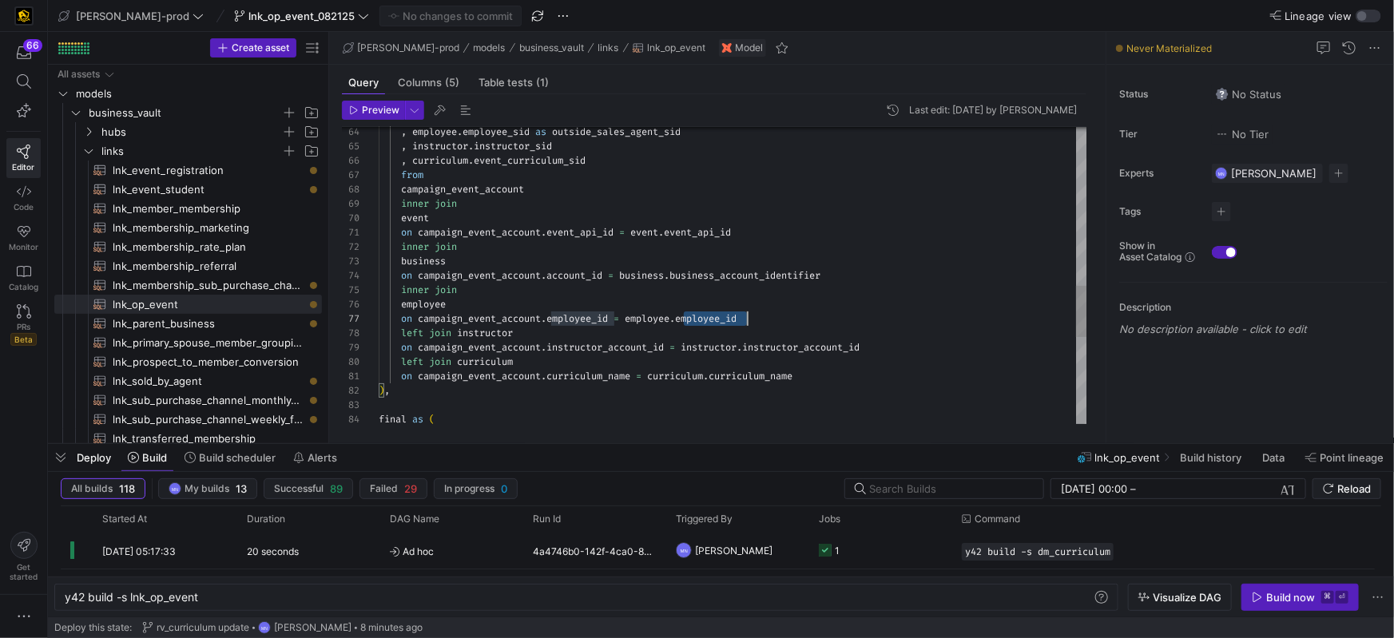
click at [715, 318] on div ", employee . employee_sid as outside_sales_agent_sid , instructor . instructor_…" at bounding box center [733, 68] width 709 height 1724
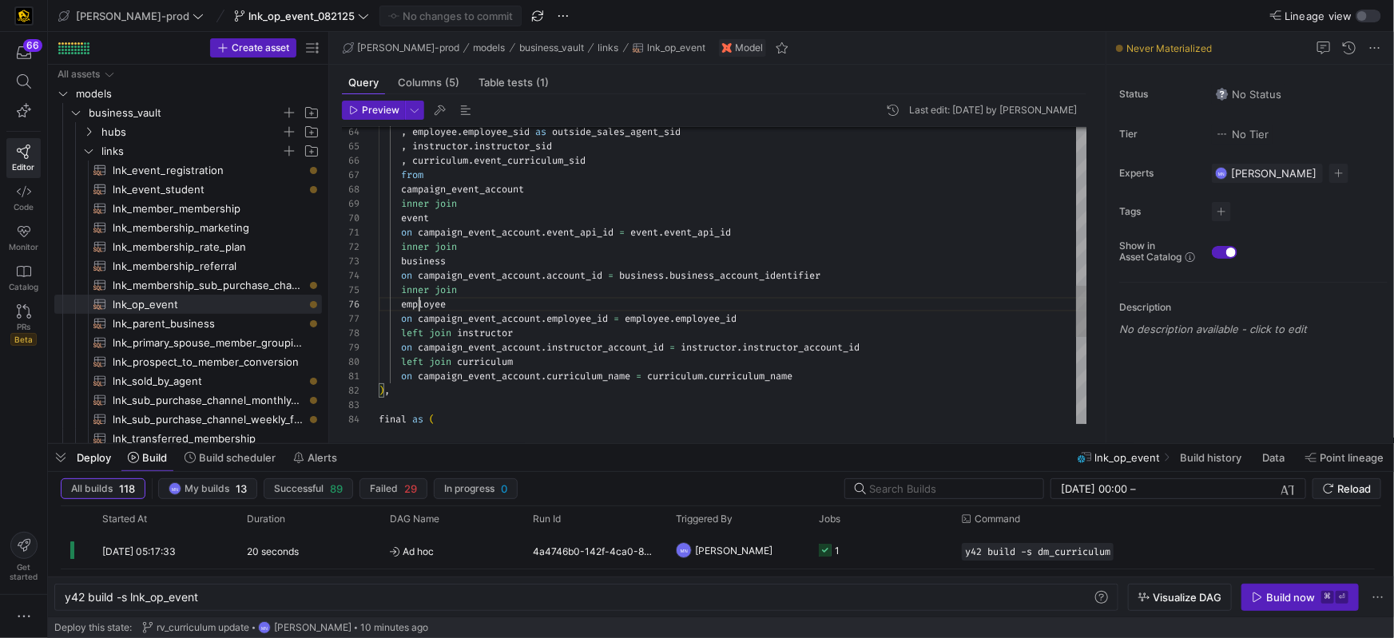
click at [420, 303] on span "employee" at bounding box center [423, 304] width 45 height 13
click at [406, 303] on span "employee" at bounding box center [423, 305] width 45 height 13
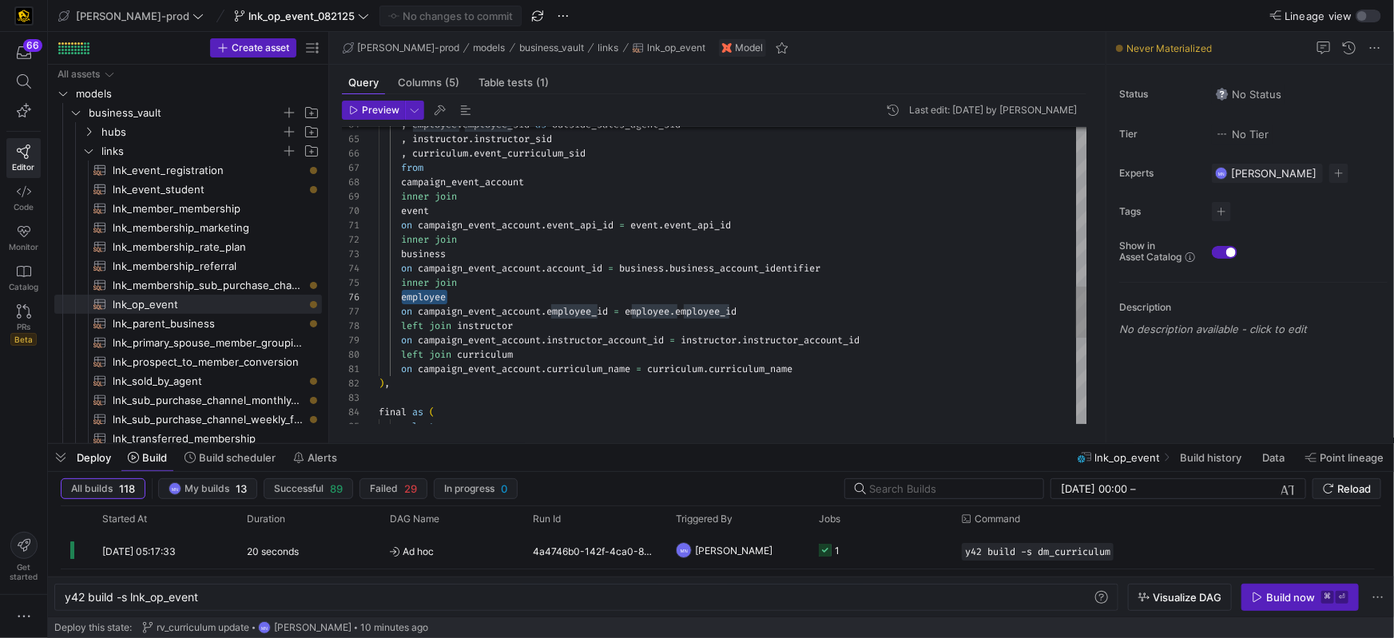
drag, startPoint x: 483, startPoint y: 303, endPoint x: 471, endPoint y: 303, distance: 12.0
click at [483, 303] on div "employee" at bounding box center [733, 297] width 709 height 14
drag, startPoint x: 404, startPoint y: 297, endPoint x: 551, endPoint y: 288, distance: 147.3
click at [406, 297] on span "employee" at bounding box center [423, 297] width 45 height 13
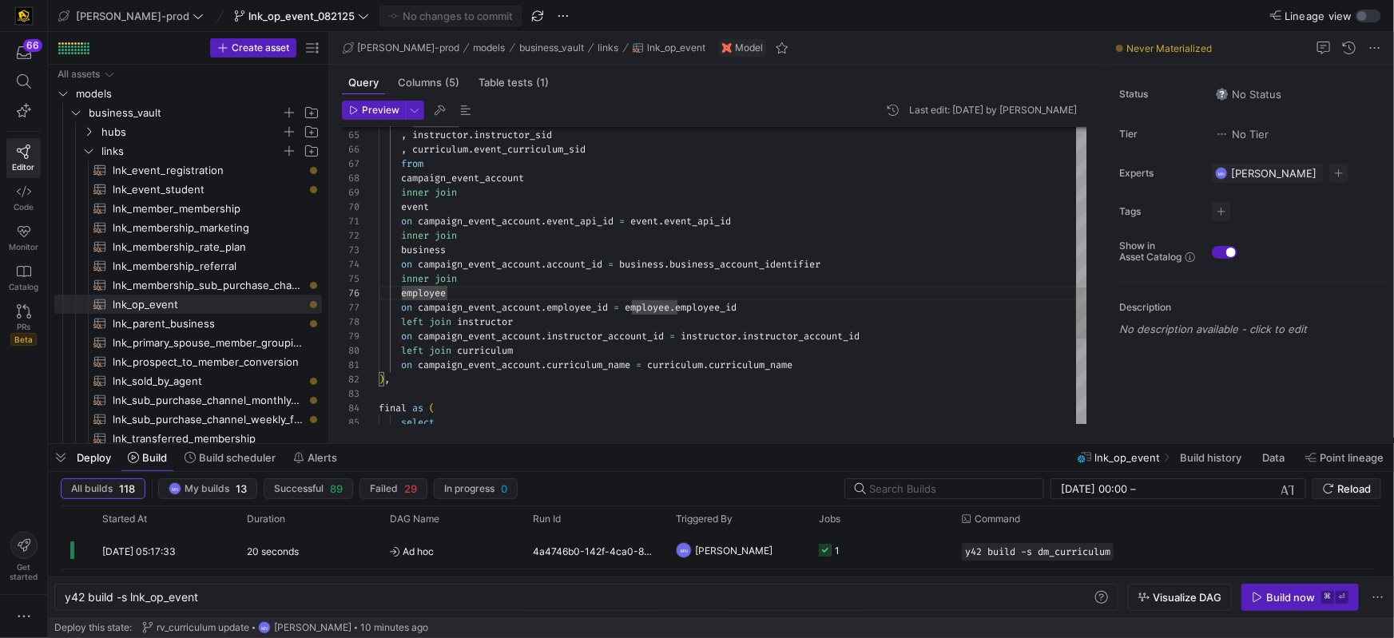
click at [576, 263] on div ", employee . employee_sid as outside_sales_agent_sid , instructor . instructor_…" at bounding box center [733, 57] width 709 height 1724
drag, startPoint x: 576, startPoint y: 263, endPoint x: 678, endPoint y: 261, distance: 101.5
click at [576, 263] on div ", employee . employee_sid as outside_sales_agent_sid , instructor . instructor_…" at bounding box center [733, 57] width 709 height 1724
click at [759, 265] on div ", employee . employee_sid as outside_sales_agent_sid , instructor . instructor_…" at bounding box center [733, 57] width 709 height 1724
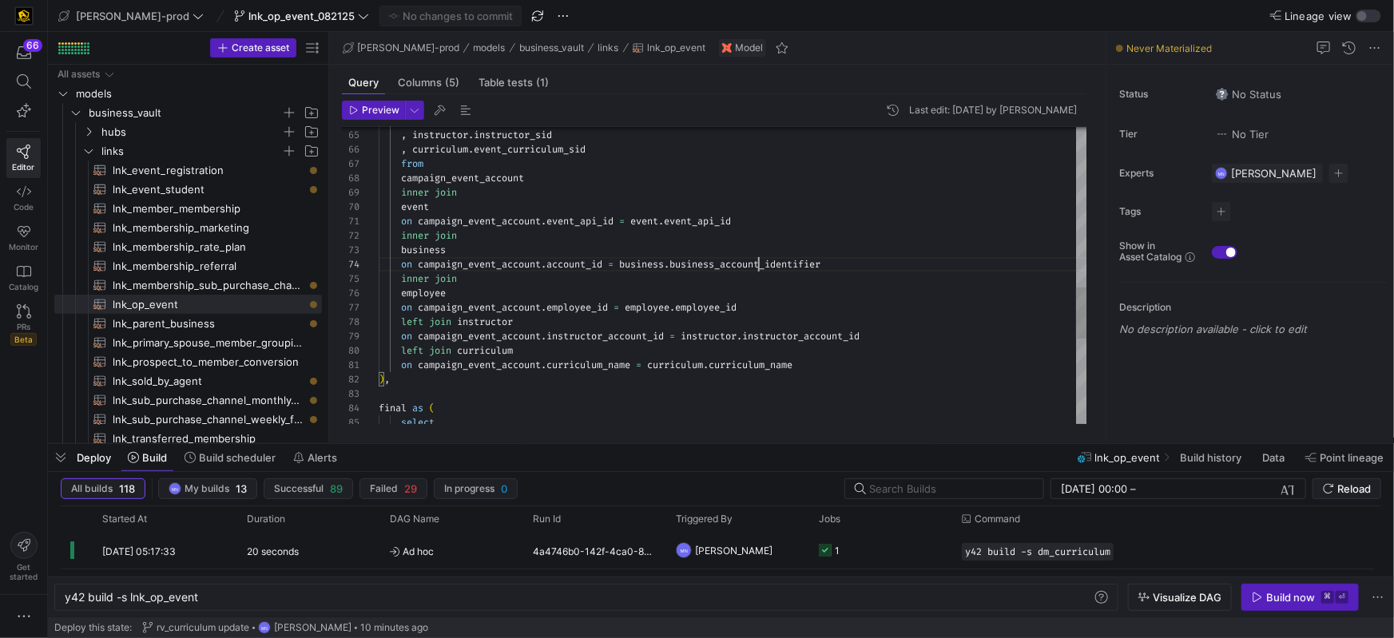
scroll to position [43, 455]
click at [592, 264] on div ", employee . employee_sid as outside_sales_agent_sid , instructor . instructor_…" at bounding box center [733, 57] width 709 height 1724
click at [466, 280] on div "inner join" at bounding box center [733, 279] width 709 height 14
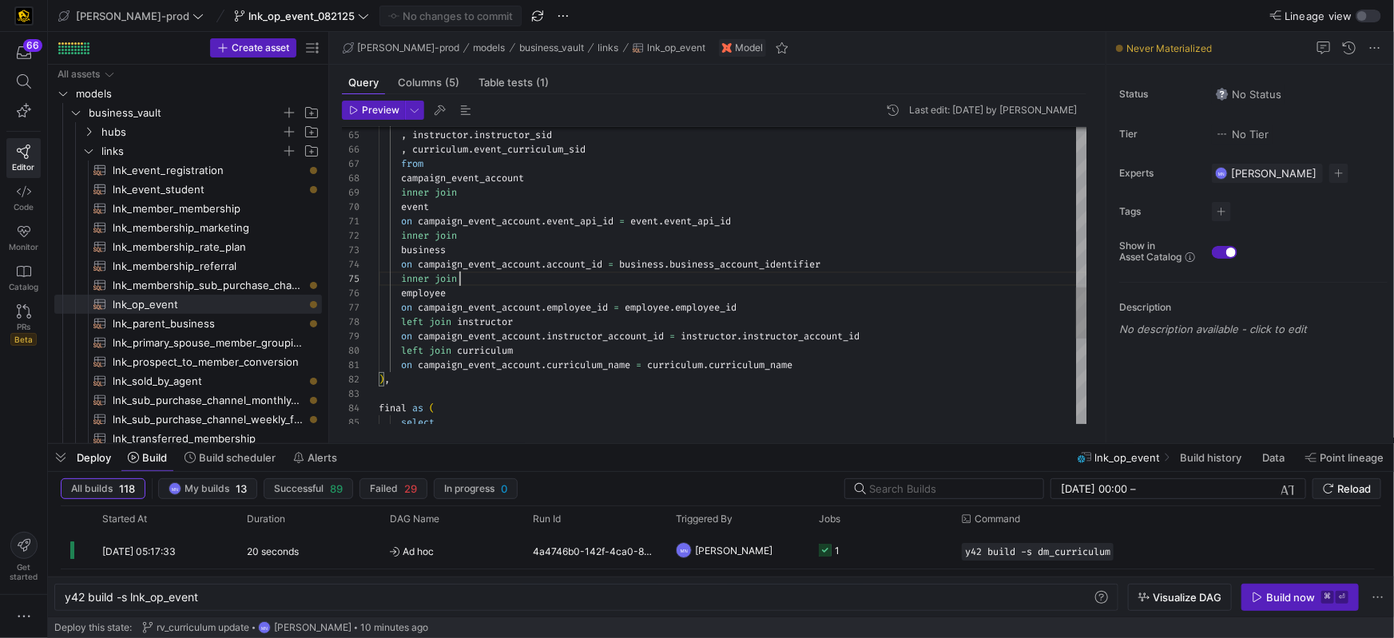
scroll to position [57, 80]
click at [422, 205] on span "event" at bounding box center [415, 207] width 28 height 13
drag, startPoint x: 422, startPoint y: 205, endPoint x: 436, endPoint y: 215, distance: 17.3
click at [422, 205] on span "event" at bounding box center [415, 207] width 28 height 13
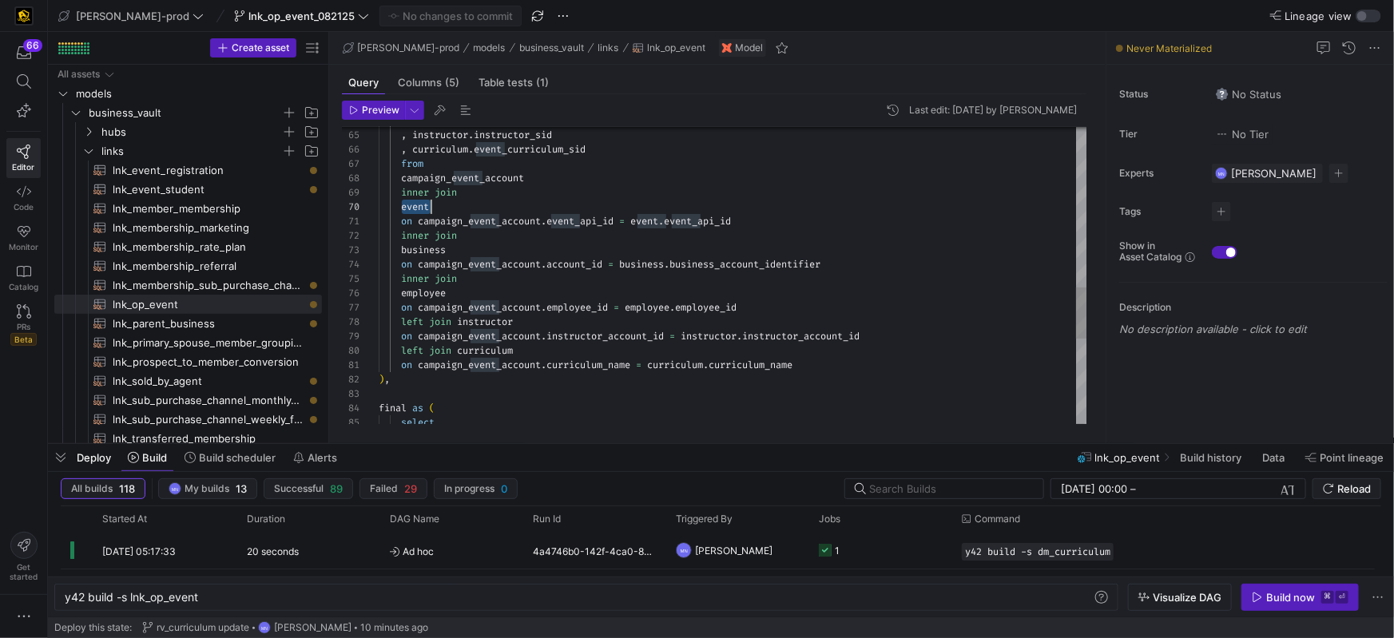
click at [437, 190] on div ", employee . employee_sid as outside_sales_agent_sid , instructor . instructor_…" at bounding box center [733, 57] width 709 height 1724
drag, startPoint x: 462, startPoint y: 322, endPoint x: 595, endPoint y: 328, distance: 132.8
click at [463, 322] on span "instructor" at bounding box center [485, 322] width 56 height 13
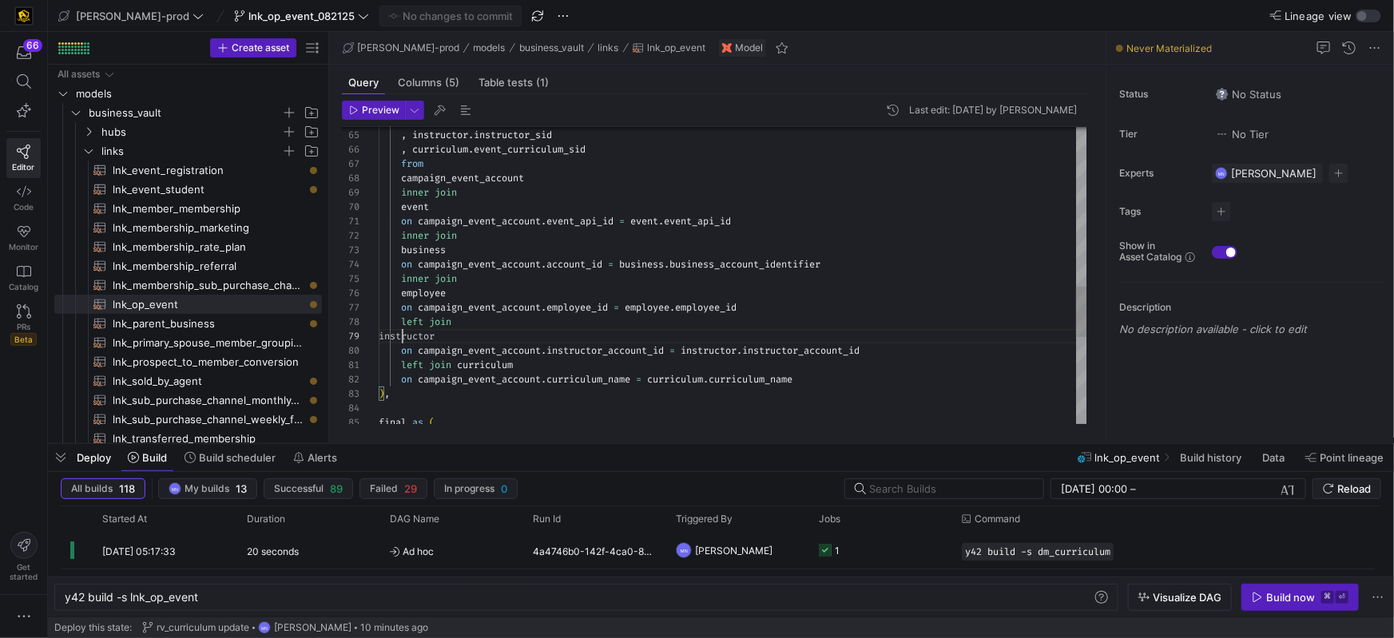
scroll to position [115, 23]
click at [424, 323] on div ", employee . employee_sid as outside_sales_agent_sid , instructor . instructor_…" at bounding box center [733, 64] width 709 height 1739
drag, startPoint x: 424, startPoint y: 323, endPoint x: 491, endPoint y: 352, distance: 73.3
click at [424, 323] on span "left" at bounding box center [412, 322] width 22 height 13
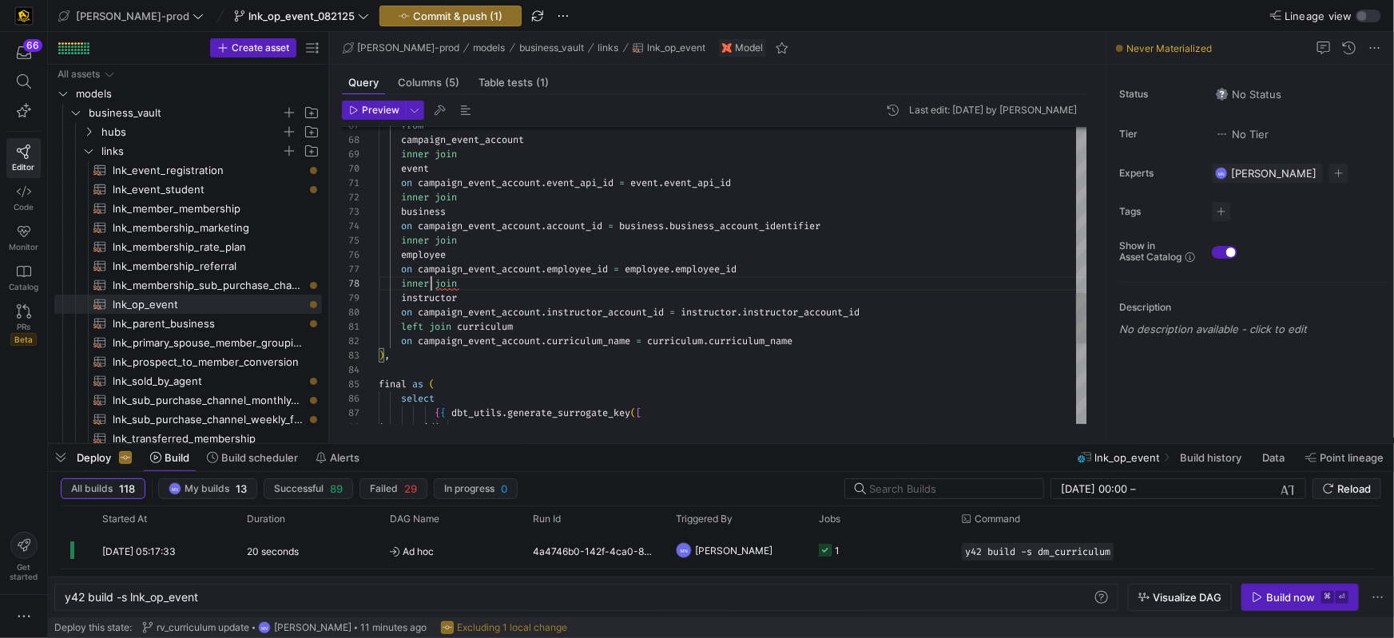
scroll to position [0, 80]
drag, startPoint x: 458, startPoint y: 324, endPoint x: 535, endPoint y: 345, distance: 80.5
click at [457, 324] on span at bounding box center [454, 326] width 6 height 13
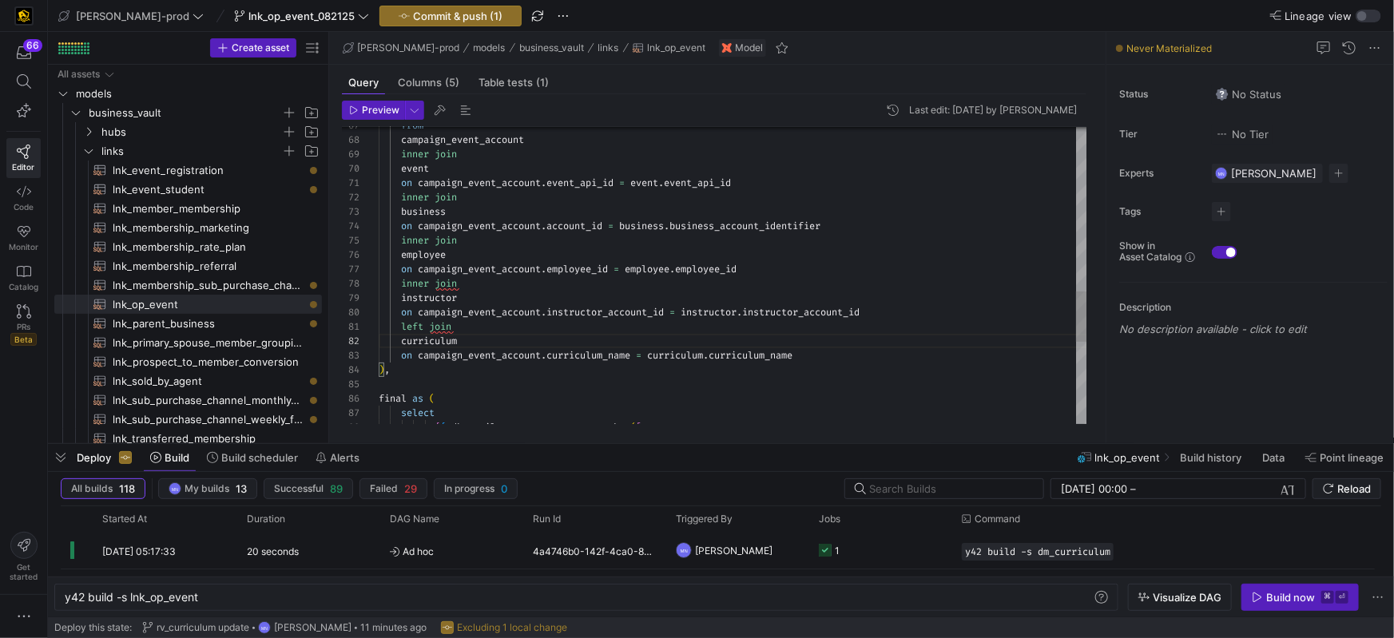
click at [416, 326] on span "left" at bounding box center [412, 326] width 22 height 13
click at [417, 326] on div "from campaign_event_account inner join event on campaign_event_account . event_…" at bounding box center [733, 32] width 709 height 1753
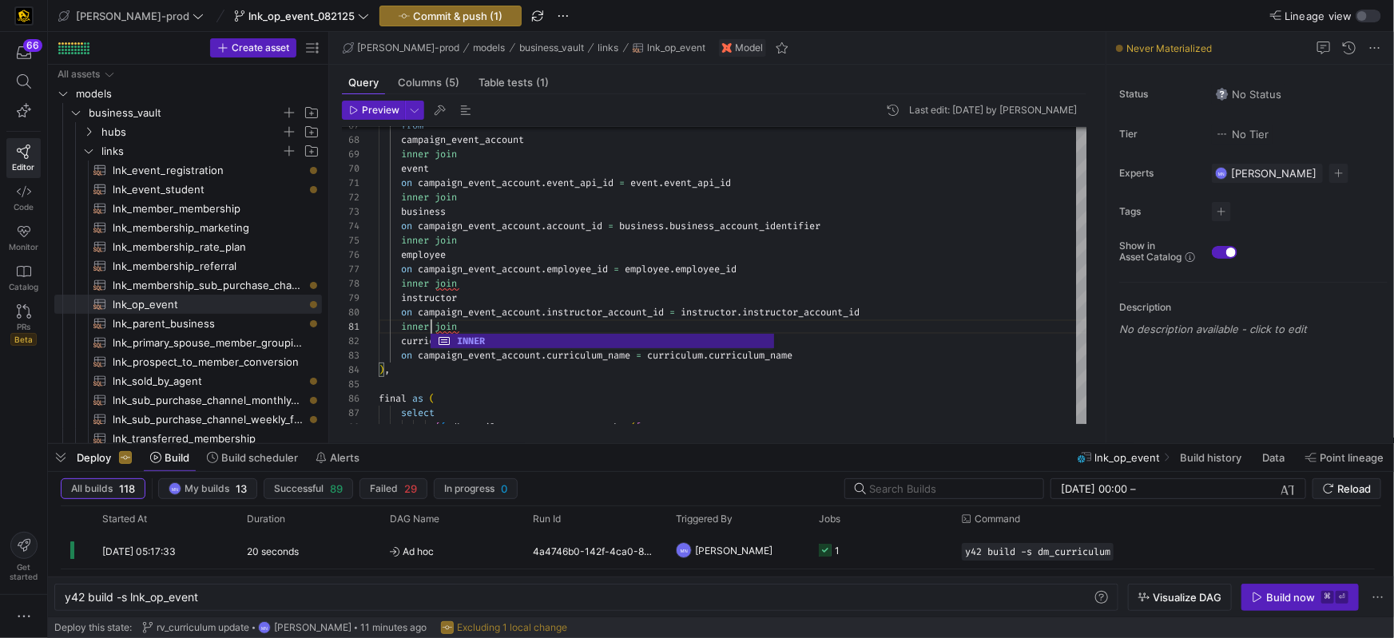
scroll to position [0, 52]
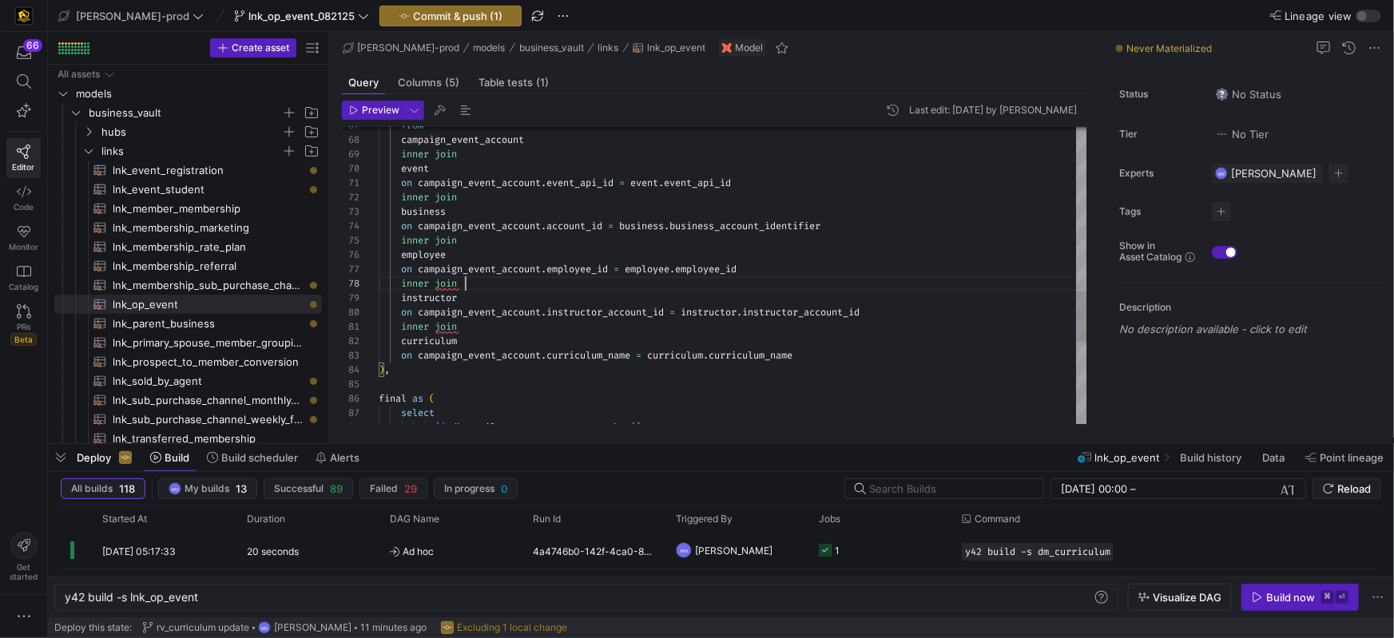
click at [604, 285] on div "inner join" at bounding box center [733, 283] width 709 height 14
click at [504, 346] on div "from campaign_event_account inner join event on campaign_event_account . event_…" at bounding box center [733, 32] width 709 height 1753
click at [504, 346] on div "curriculum" at bounding box center [733, 341] width 709 height 14
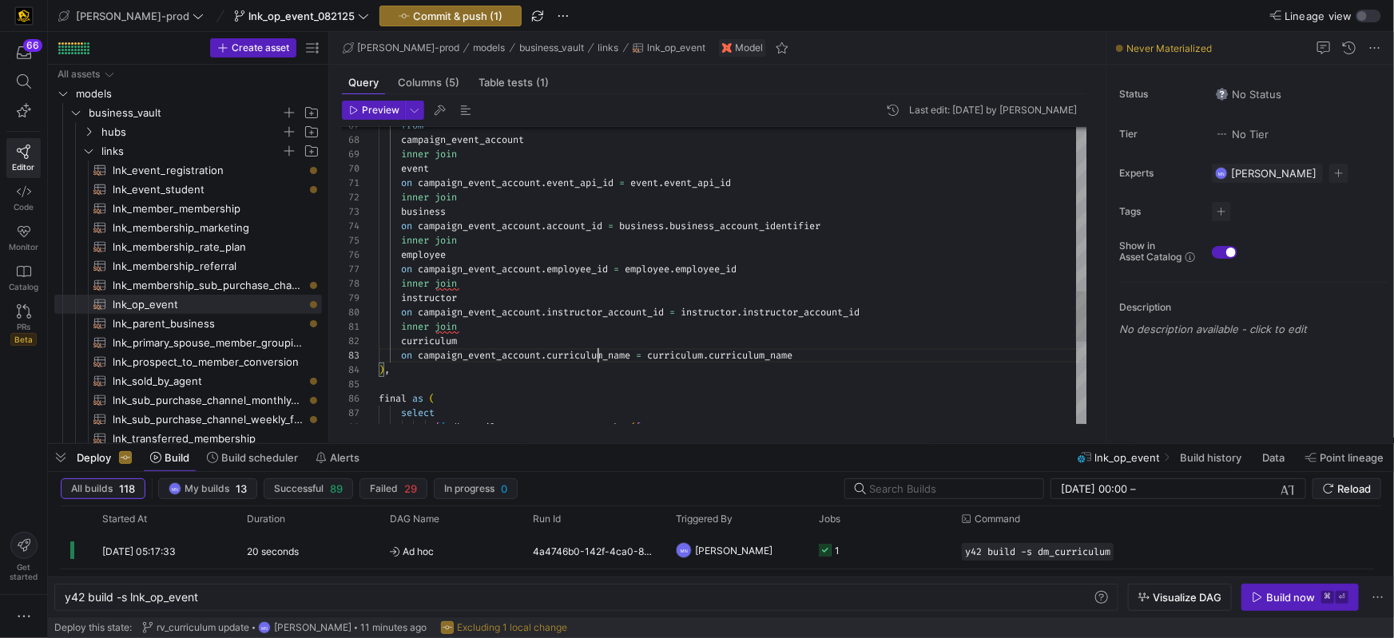
click at [599, 354] on div "from campaign_event_account inner join event on campaign_event_account . event_…" at bounding box center [733, 32] width 709 height 1753
drag, startPoint x: 472, startPoint y: 328, endPoint x: 582, endPoint y: 332, distance: 109.6
click at [472, 328] on div "inner join" at bounding box center [733, 327] width 709 height 14
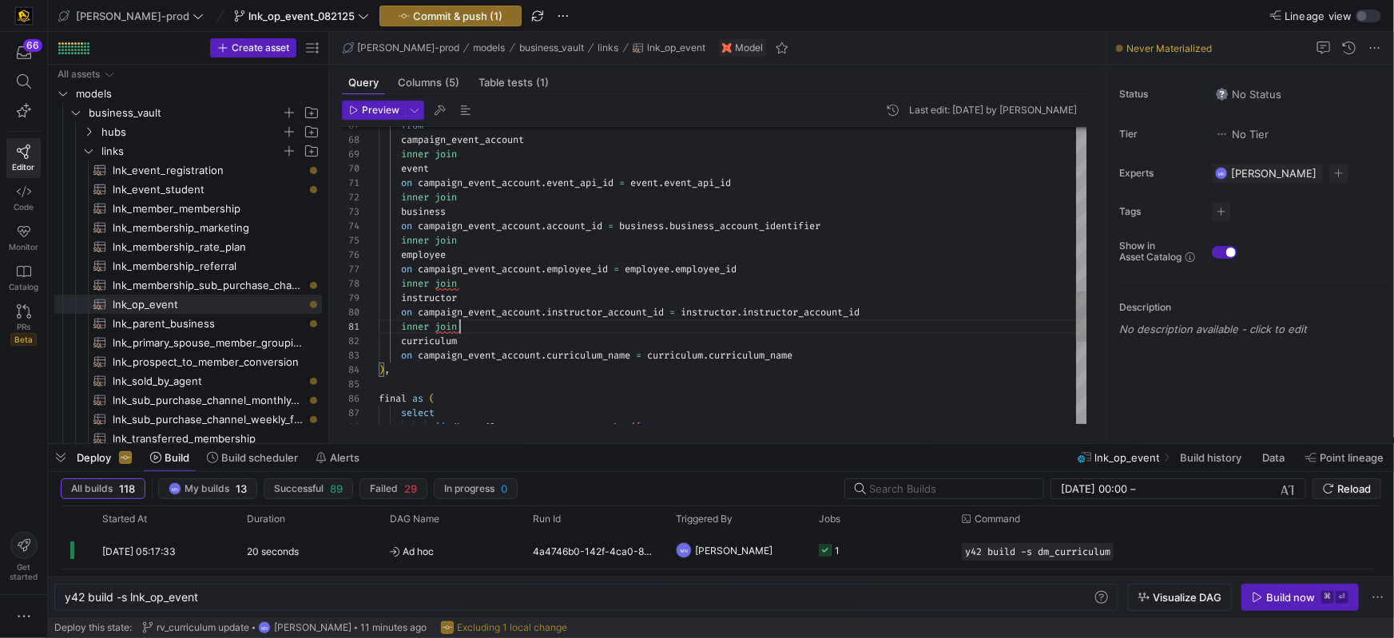
scroll to position [0, 80]
click at [514, 281] on div "from campaign_event_account inner join event on campaign_event_account . event_…" at bounding box center [733, 32] width 709 height 1753
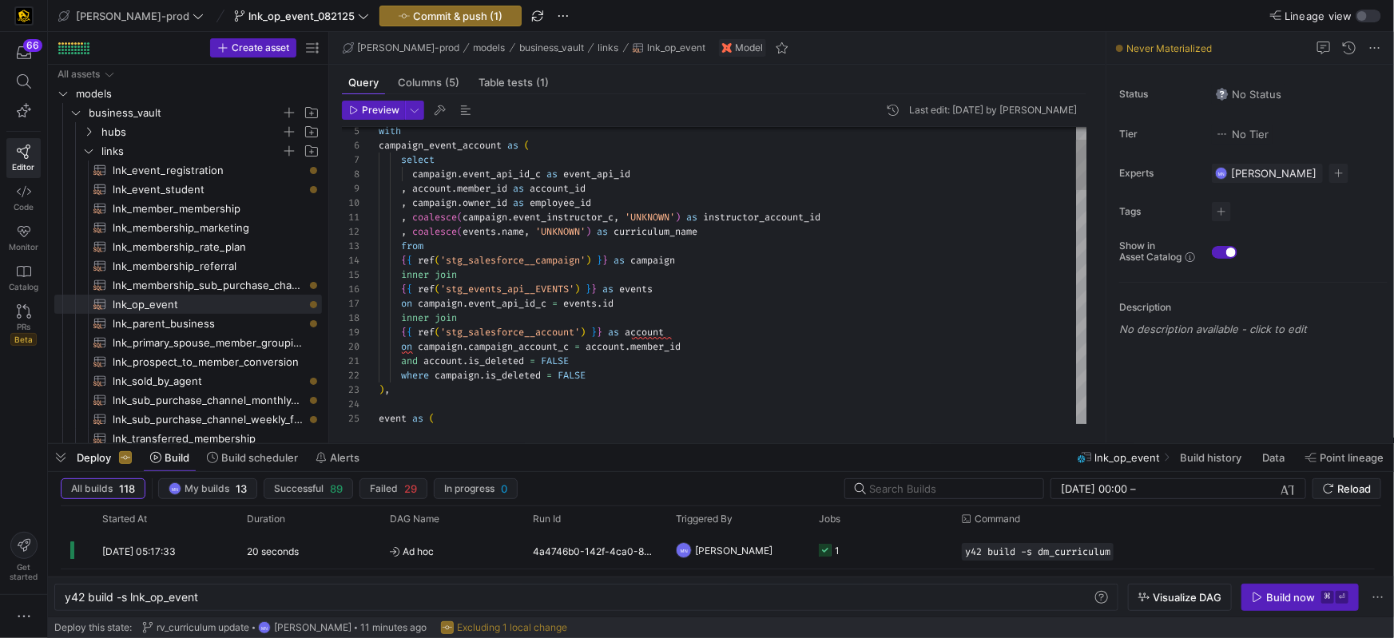
drag, startPoint x: 666, startPoint y: 217, endPoint x: 730, endPoint y: 239, distance: 68.5
click at [666, 217] on span "'UNKNOWN'" at bounding box center [650, 217] width 50 height 13
click at [586, 232] on span "'UNKNOWN'" at bounding box center [560, 231] width 50 height 13
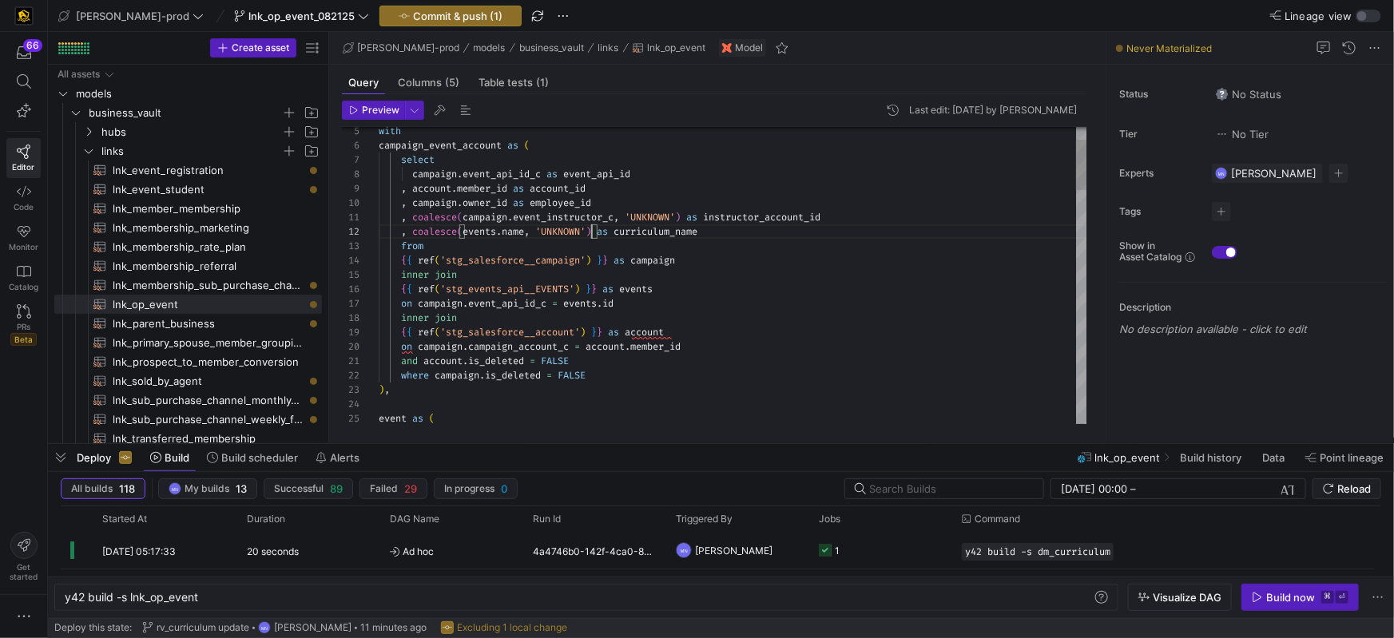
click at [586, 232] on span "'UNKNOWN'" at bounding box center [560, 231] width 50 height 13
click at [691, 234] on span "curriculum_name" at bounding box center [656, 233] width 84 height 13
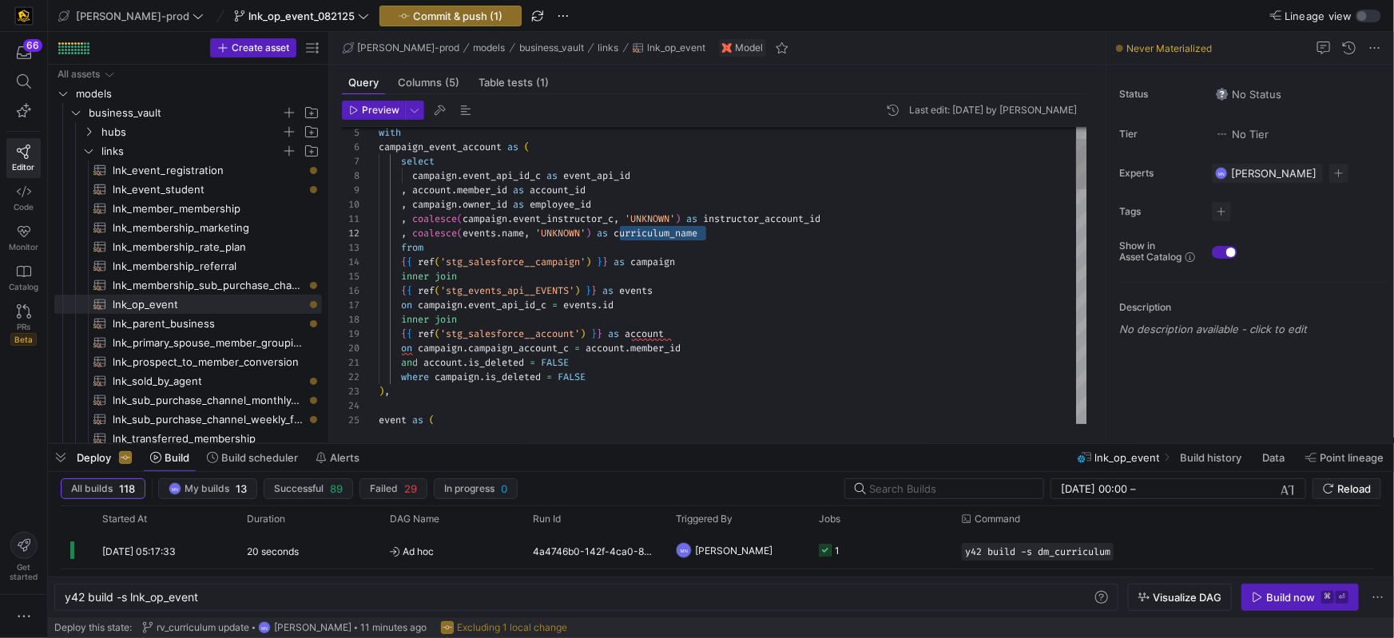
drag, startPoint x: 655, startPoint y: 213, endPoint x: 665, endPoint y: 217, distance: 10.4
click at [588, 223] on span "event_instructor_c" at bounding box center [563, 219] width 101 height 13
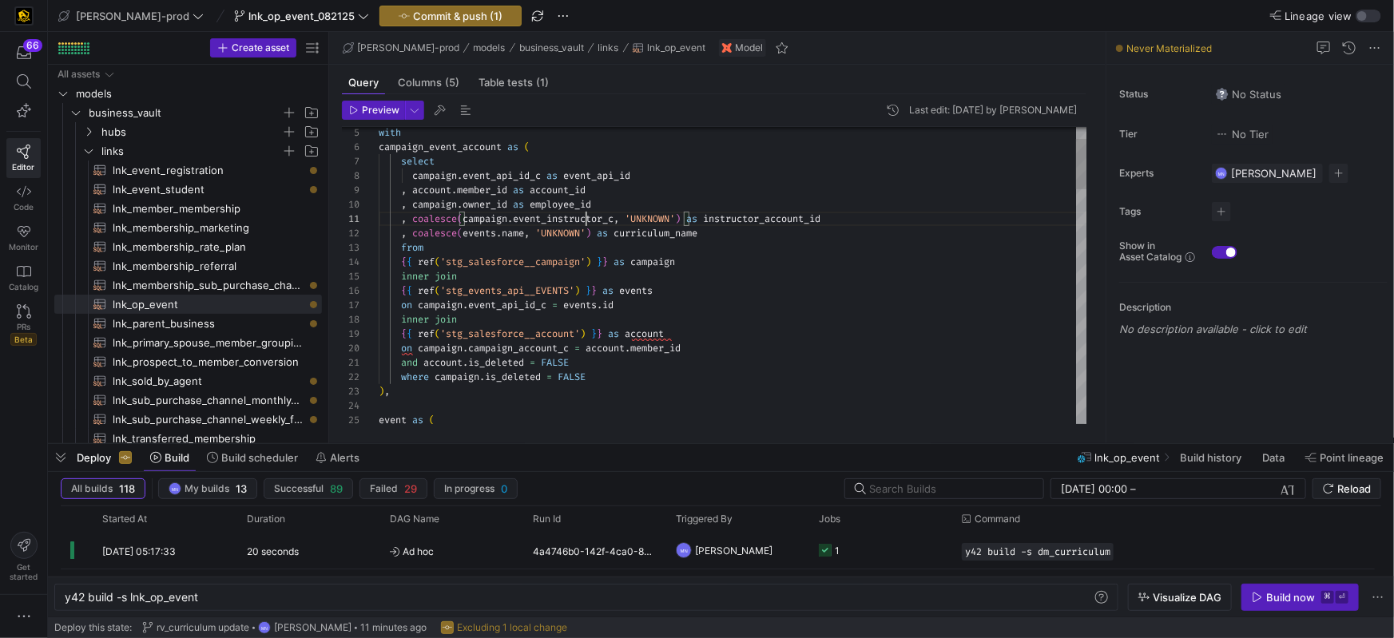
scroll to position [0, 241]
click at [588, 223] on span "event_instructor_c" at bounding box center [563, 219] width 101 height 13
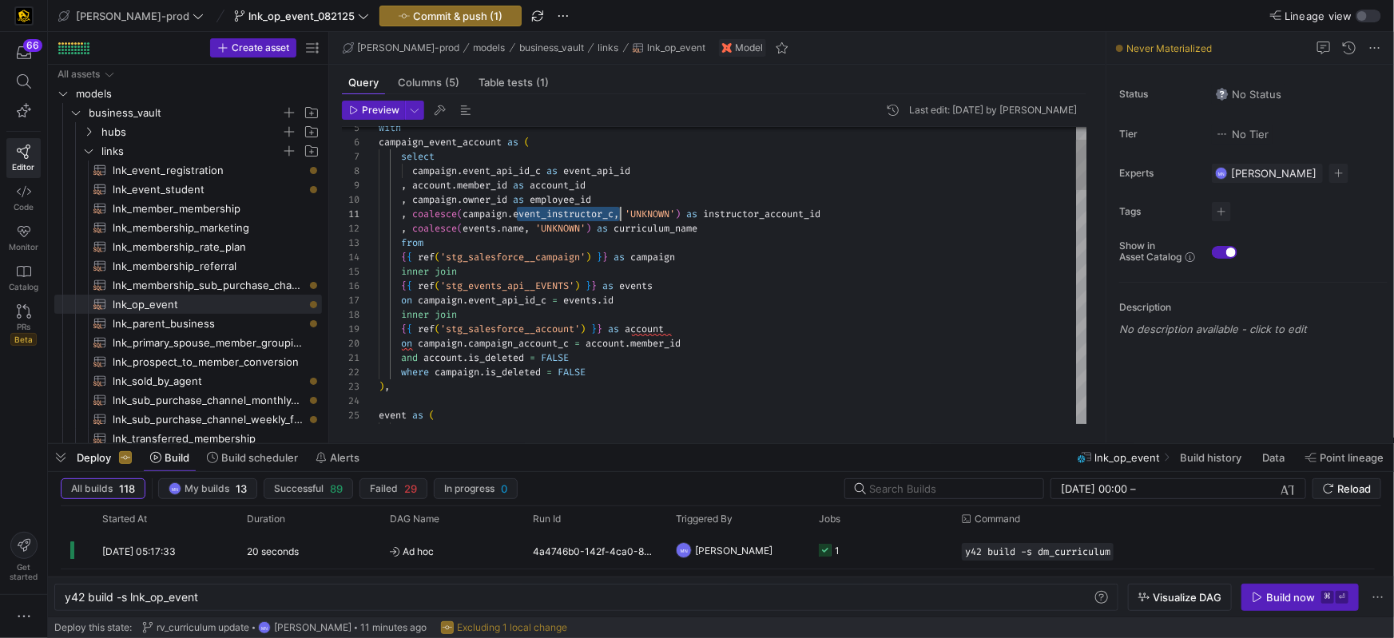
click at [644, 213] on span "'UNKNOWN'" at bounding box center [650, 214] width 50 height 13
drag, startPoint x: 644, startPoint y: 213, endPoint x: 693, endPoint y: 237, distance: 54.3
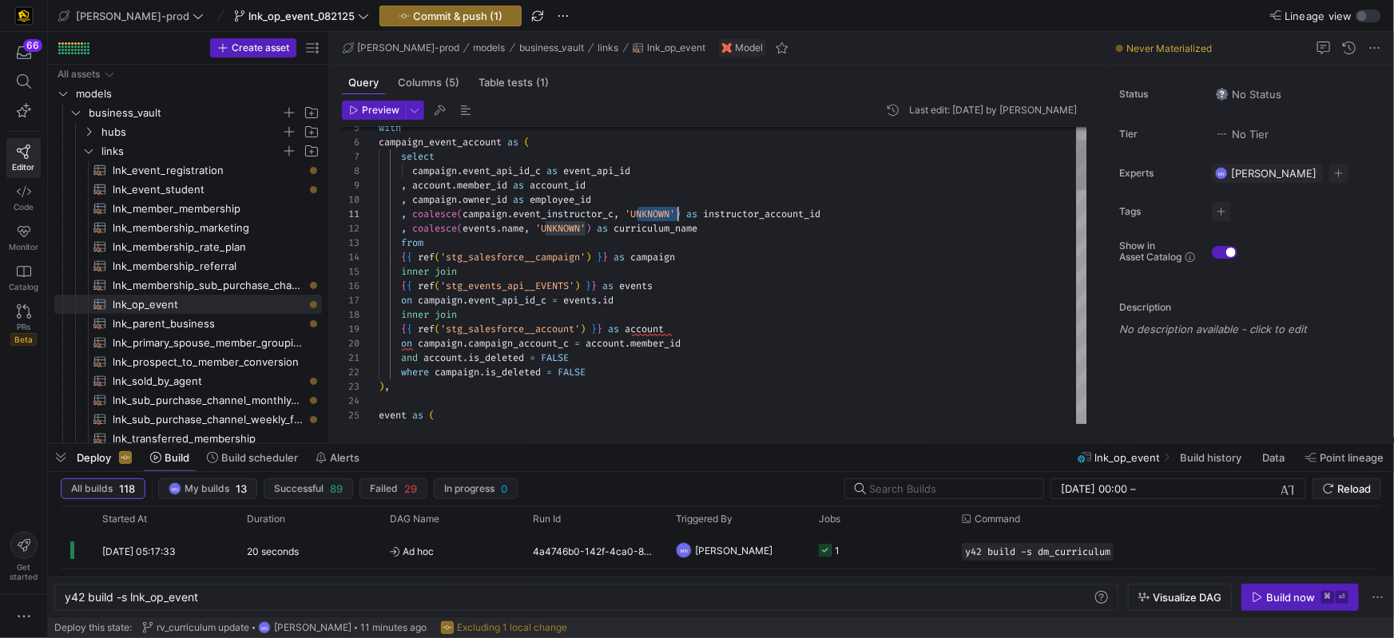
click at [644, 213] on span "'UNKNOWN'" at bounding box center [650, 214] width 50 height 13
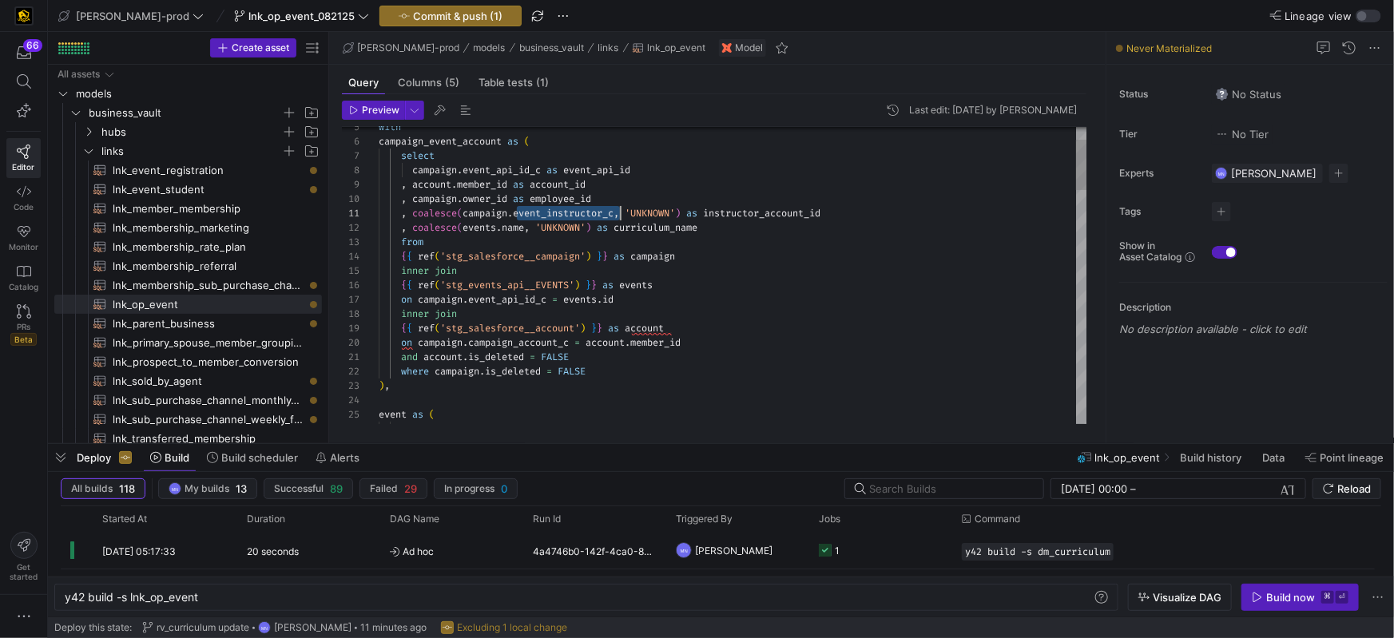
type textarea ", coalesce(campaign.event_instructor_c, 'UNKNOWN') as instructor_account_id , c…"
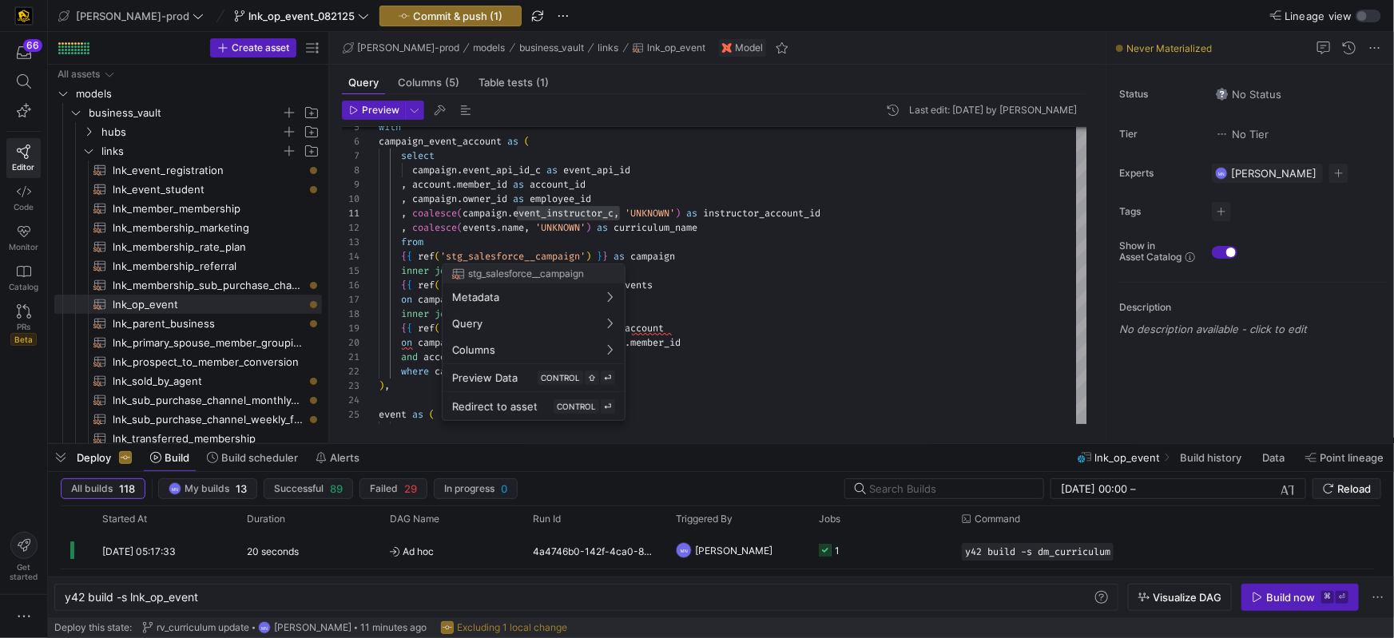
click at [743, 223] on div at bounding box center [697, 319] width 1394 height 638
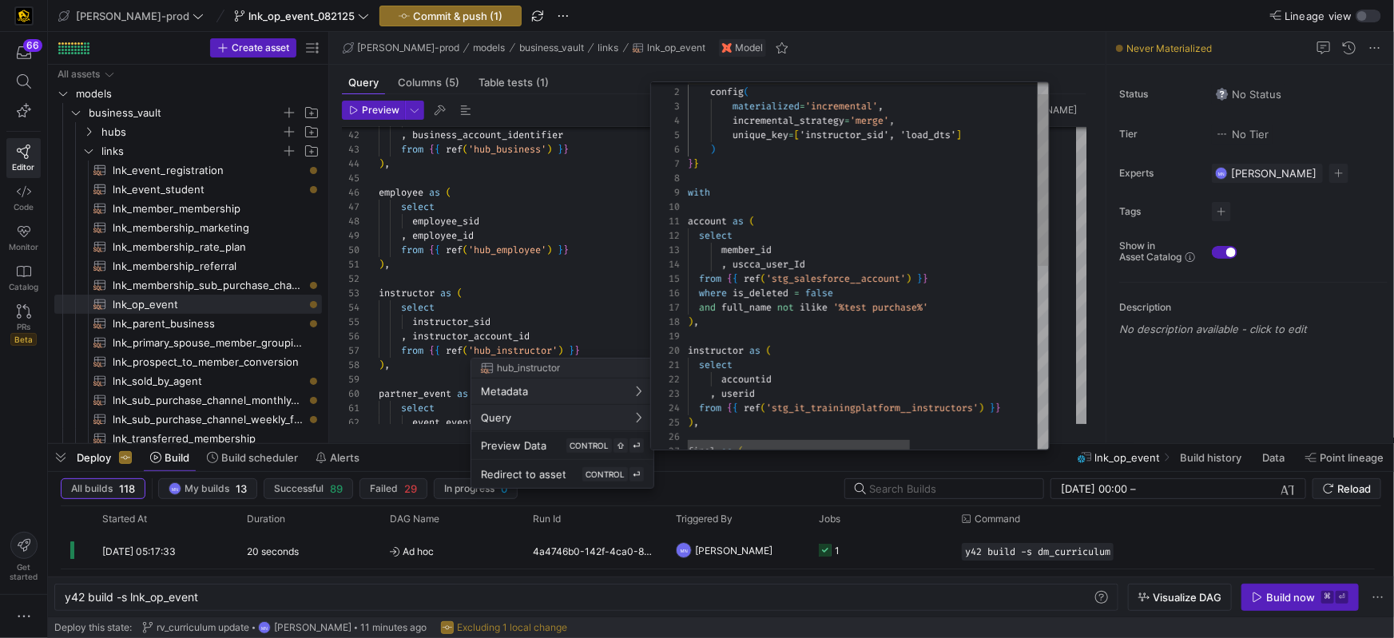
scroll to position [144, 0]
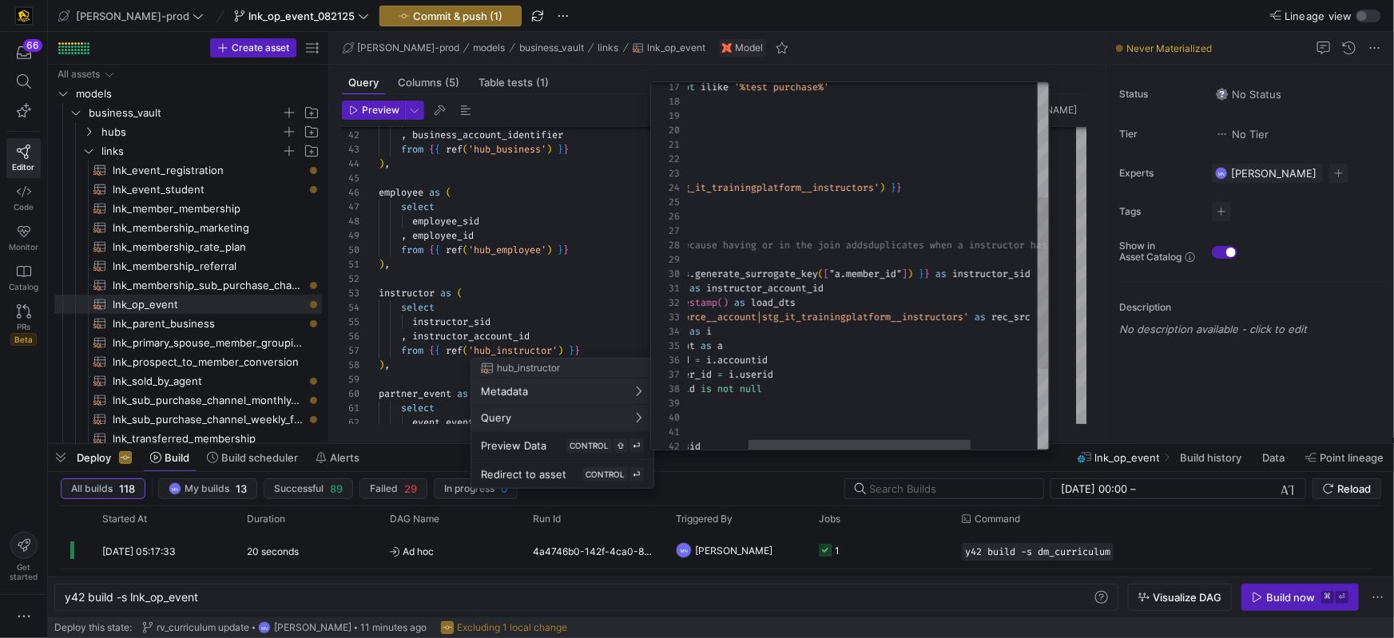
click at [880, 272] on div "select distinct { { dbt_utils . generate_surrogate_key ( [ "a.member_id" ] ) } …" at bounding box center [873, 229] width 569 height 785
click at [880, 272] on span ""a.member_id"" at bounding box center [865, 274] width 73 height 13
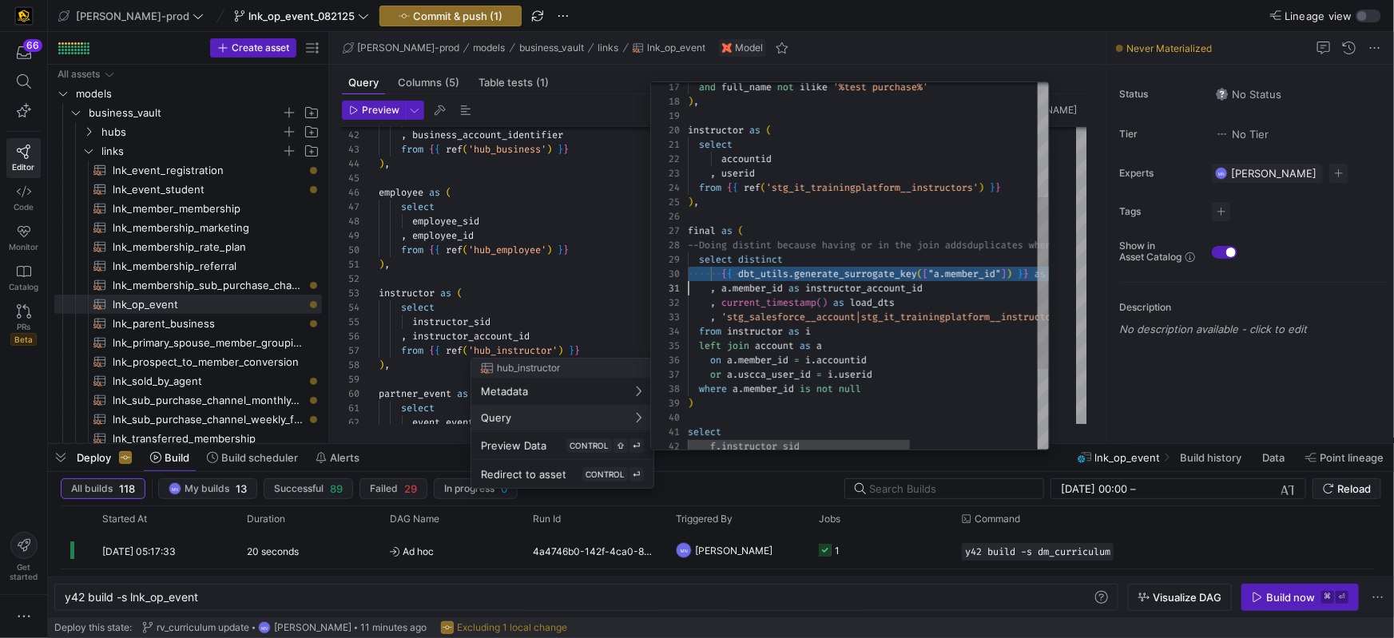
scroll to position [129, 0]
type textarea ", a.member_id as instructor_account_id , current_timestamp() as load_dts , 'stg…"
click at [782, 347] on div "select distinct { { dbt_utils . generate_surrogate_key ( [ "a.member_id" ] ) } …" at bounding box center [972, 229] width 569 height 785
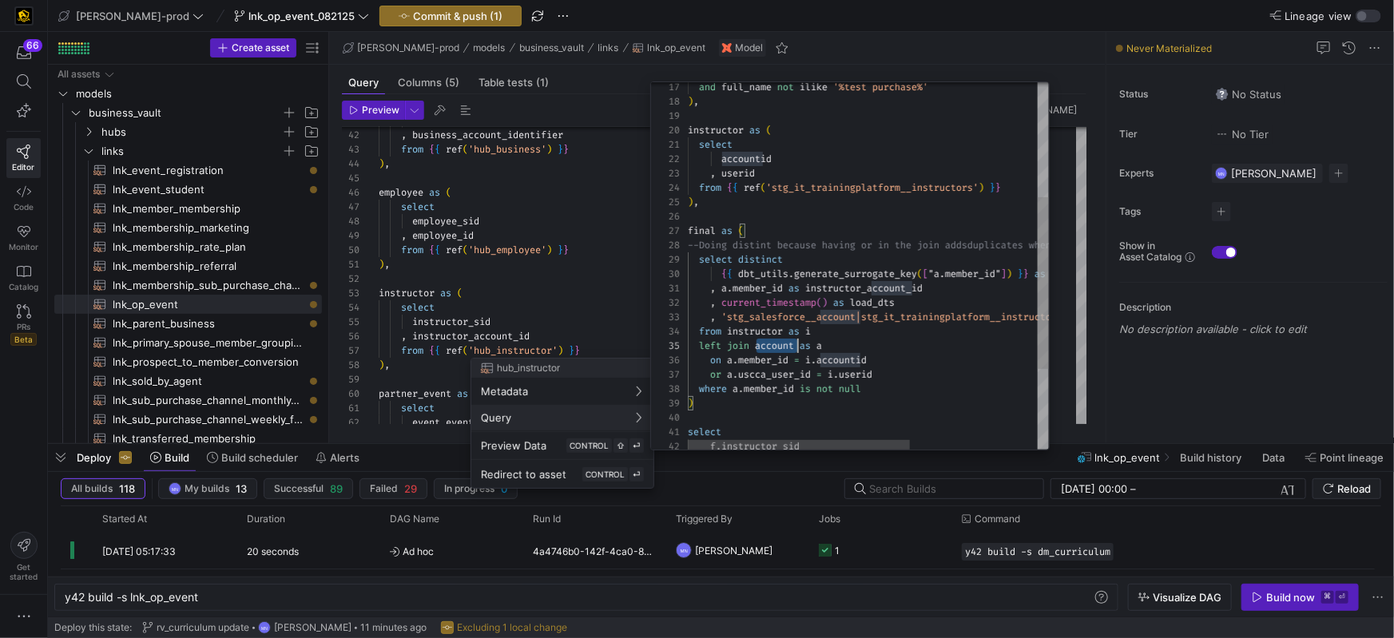
scroll to position [57, 109]
drag, startPoint x: 782, startPoint y: 347, endPoint x: 854, endPoint y: 342, distance: 72.9
click at [782, 347] on span "account" at bounding box center [774, 346] width 39 height 13
click at [593, 276] on div at bounding box center [697, 319] width 1394 height 638
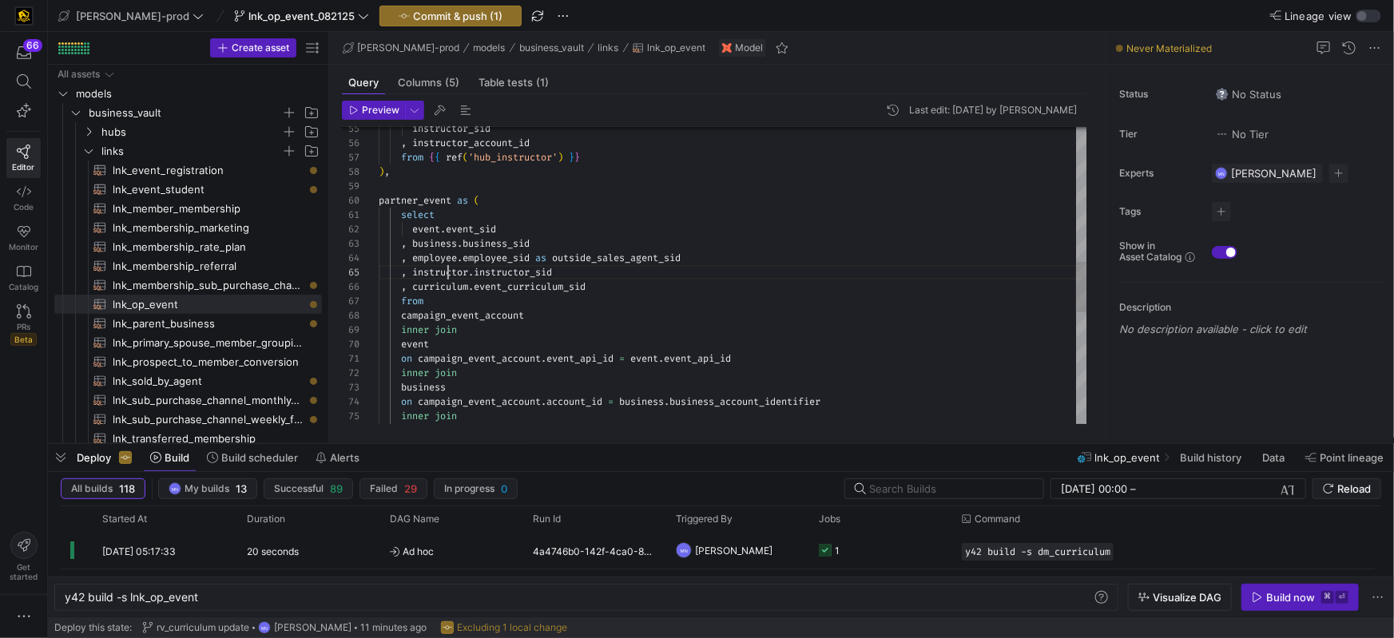
click at [447, 269] on div "instructor_sid , instructor_account_id from { { ref ( 'hub_instructor' ) } } ) …" at bounding box center [733, 208] width 709 height 1753
drag, startPoint x: 447, startPoint y: 269, endPoint x: 472, endPoint y: 270, distance: 25.6
click at [447, 269] on div "instructor_sid , instructor_account_id from { { ref ( 'hub_instructor' ) } } ) …" at bounding box center [733, 206] width 709 height 1753
click at [535, 268] on div "instructor_sid , instructor_account_id from { { ref ( 'hub_instructor' ) } } ) …" at bounding box center [733, 206] width 709 height 1753
click at [535, 268] on span "instructor_sid" at bounding box center [513, 270] width 78 height 13
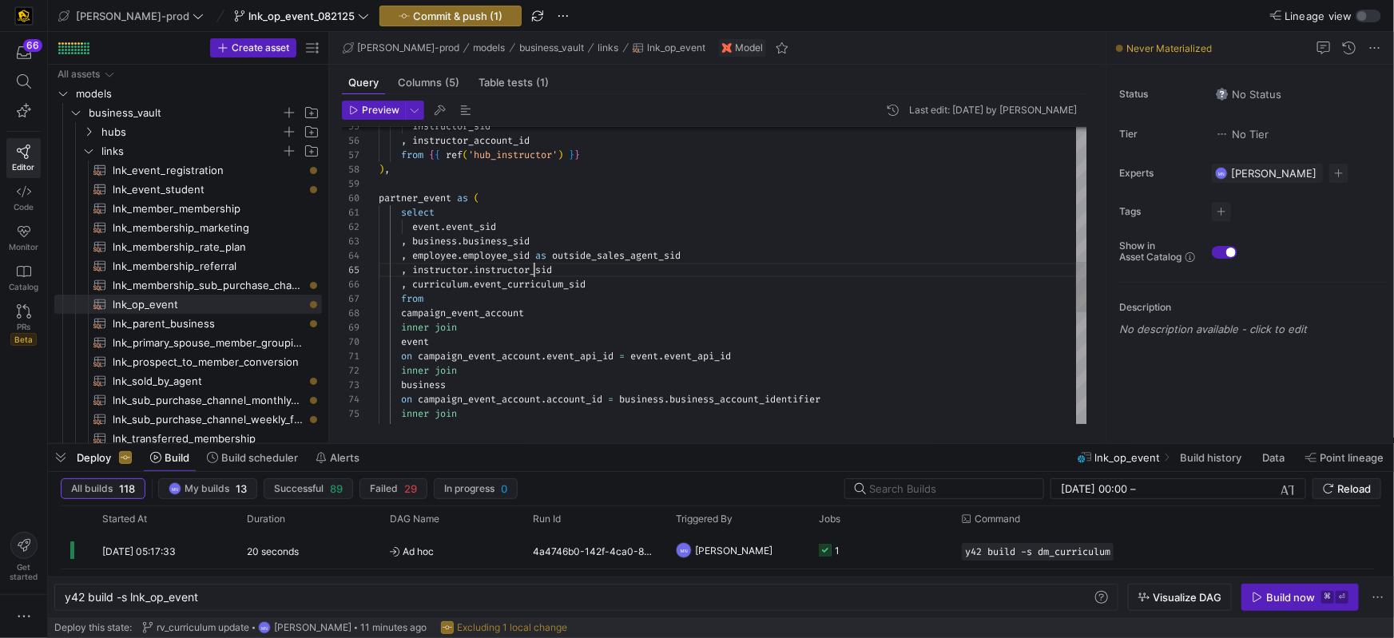
scroll to position [57, 178]
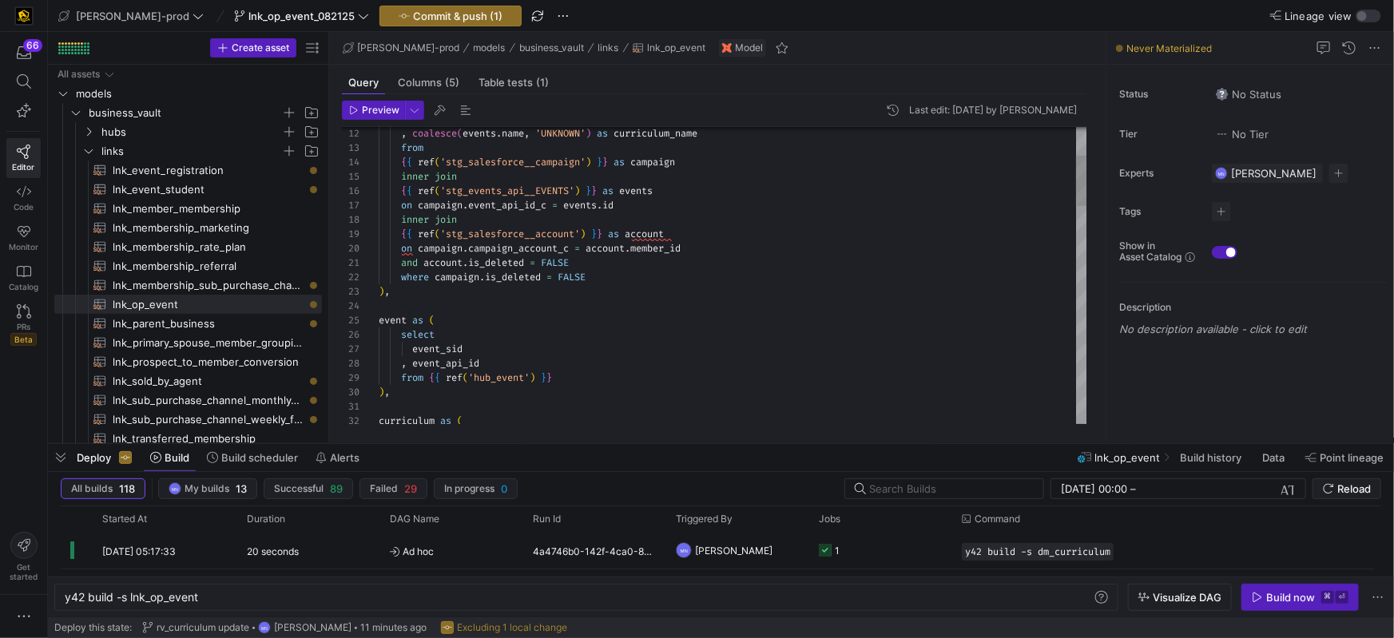
drag, startPoint x: 649, startPoint y: 248, endPoint x: 688, endPoint y: 256, distance: 40.0
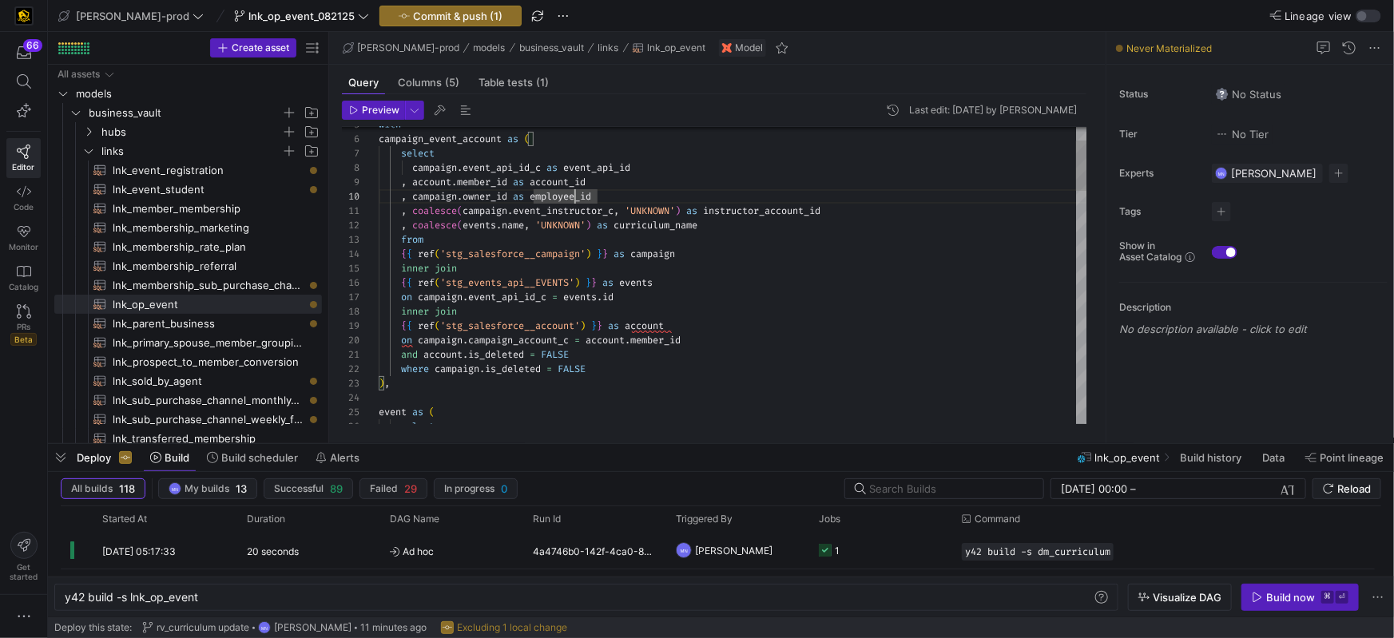
scroll to position [129, 219]
click at [492, 193] on span "owner_id" at bounding box center [485, 196] width 45 height 13
click at [591, 196] on span "employee_id" at bounding box center [561, 196] width 62 height 13
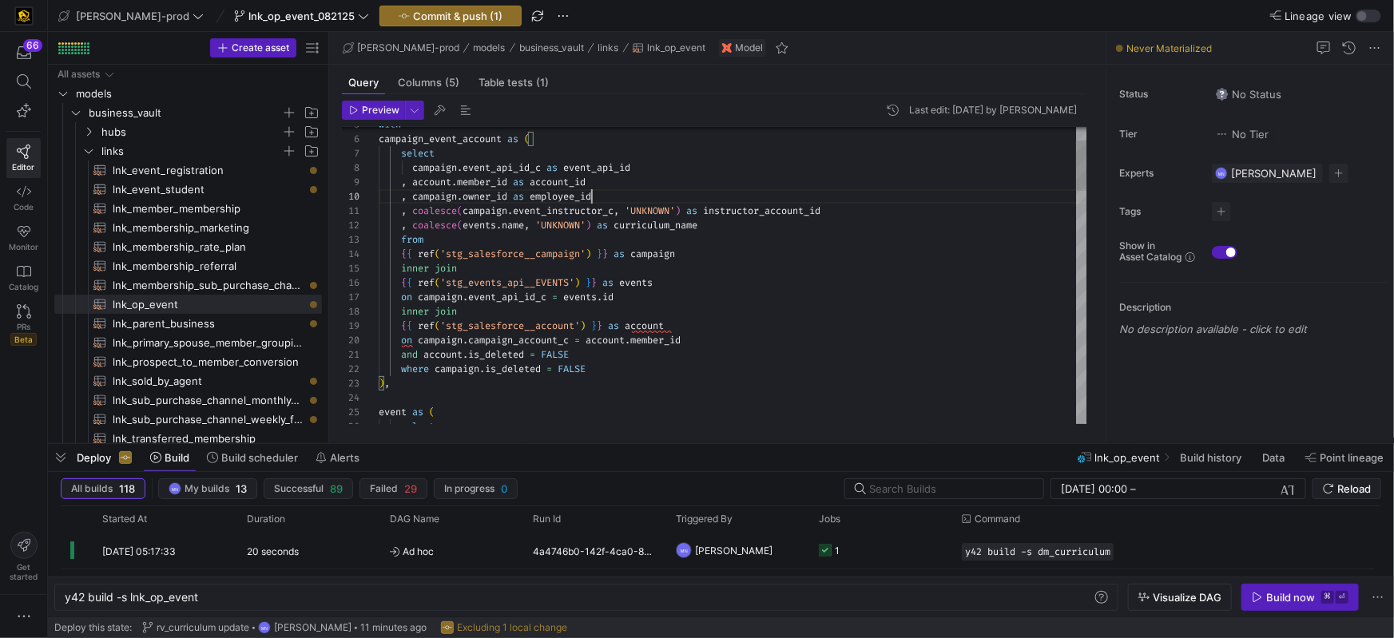
scroll to position [129, 212]
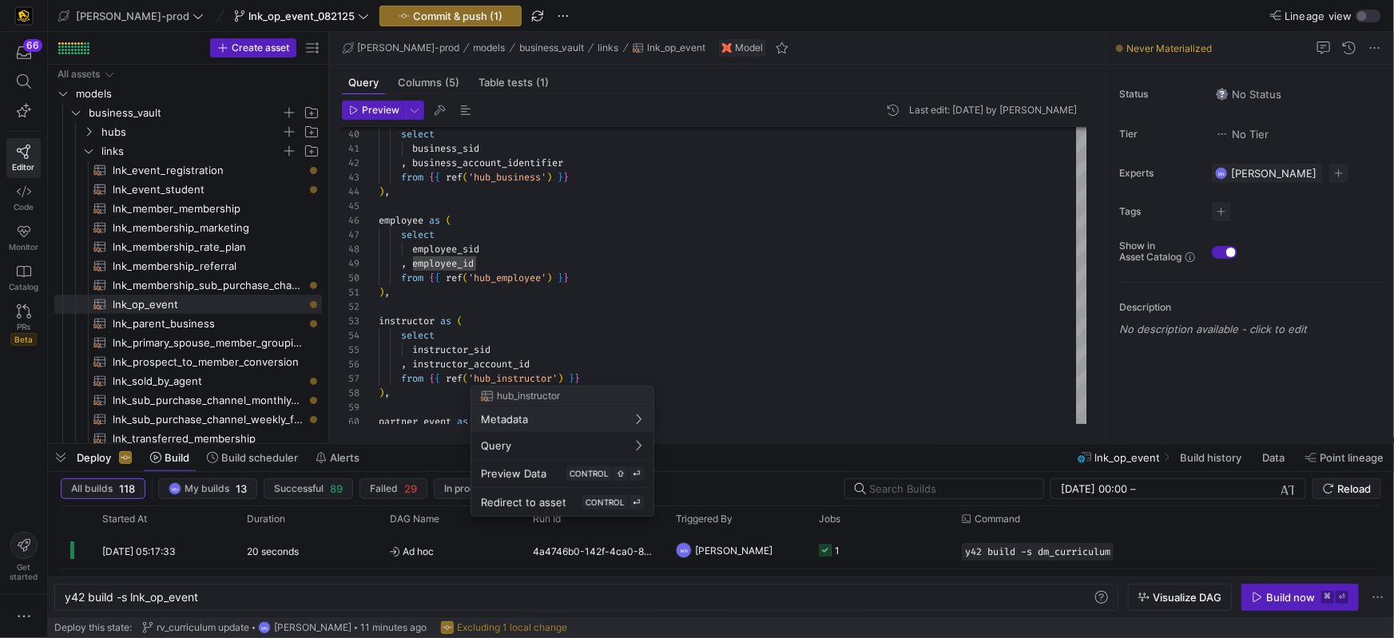
click at [486, 364] on div at bounding box center [697, 319] width 1394 height 638
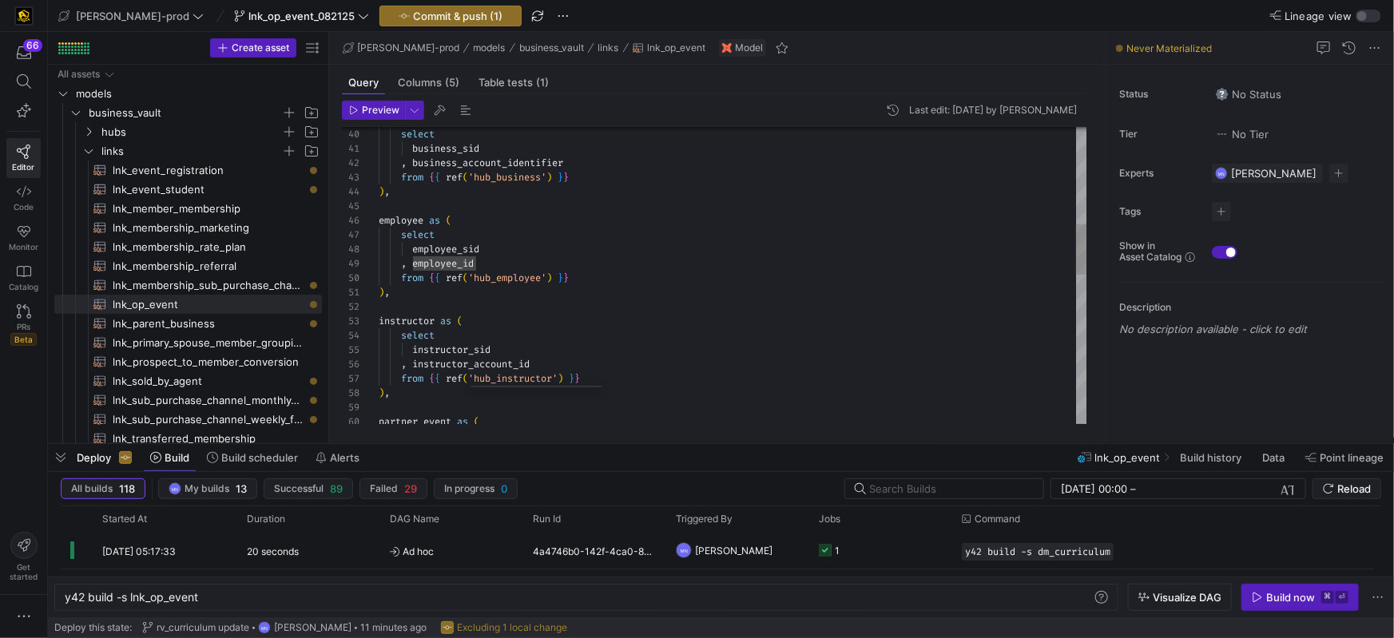
drag, startPoint x: 487, startPoint y: 364, endPoint x: 498, endPoint y: 364, distance: 11.2
click at [487, 364] on span "instructor_account_id" at bounding box center [470, 364] width 117 height 13
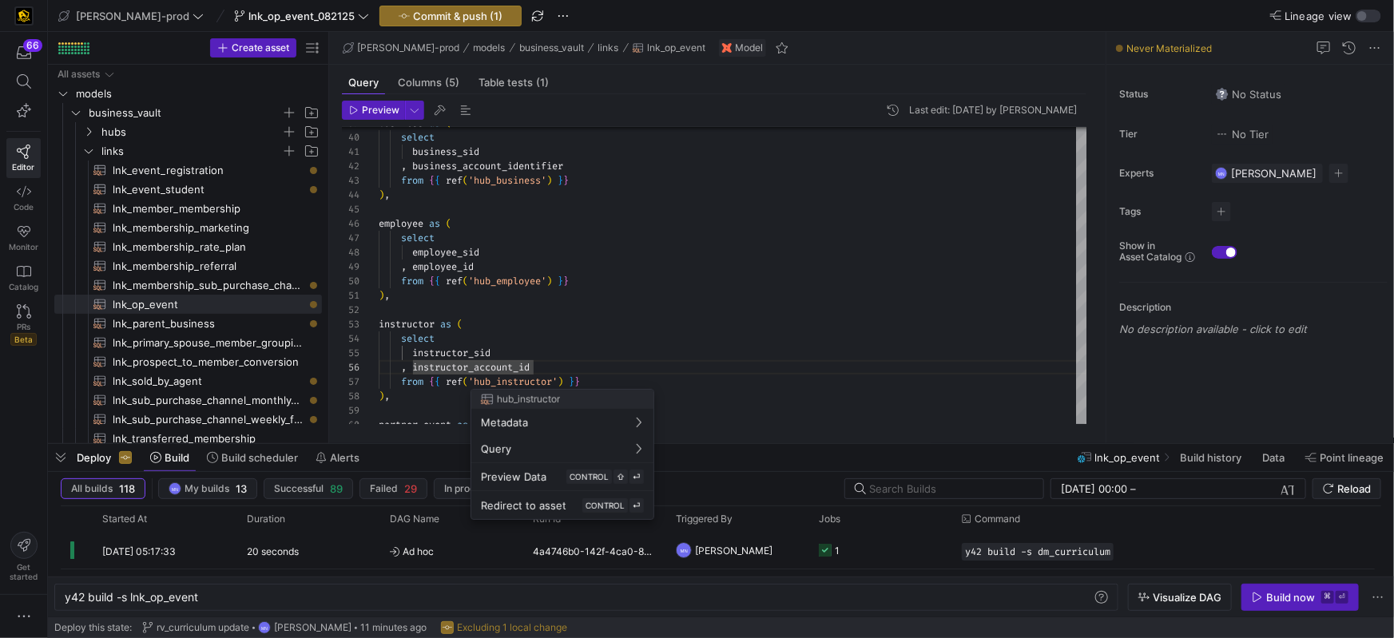
click at [538, 380] on div at bounding box center [697, 319] width 1394 height 638
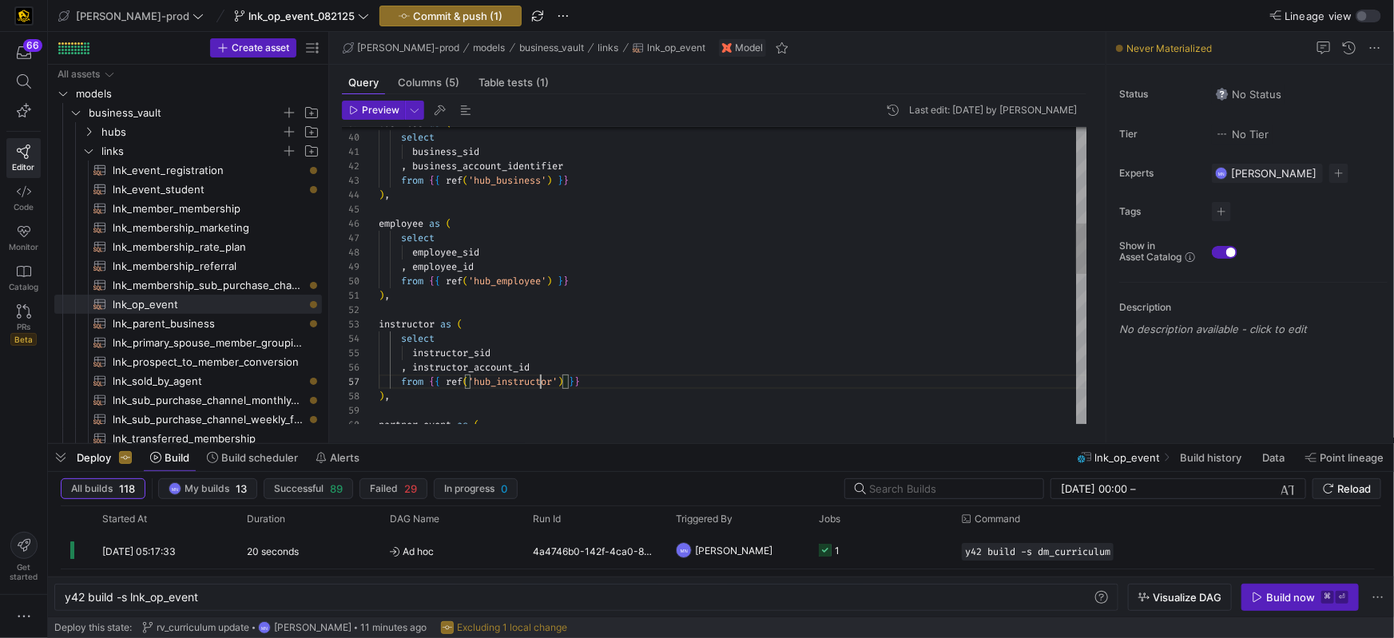
drag, startPoint x: 538, startPoint y: 380, endPoint x: 559, endPoint y: 372, distance: 22.6
click at [538, 380] on span "'hub_instructor'" at bounding box center [512, 382] width 89 height 13
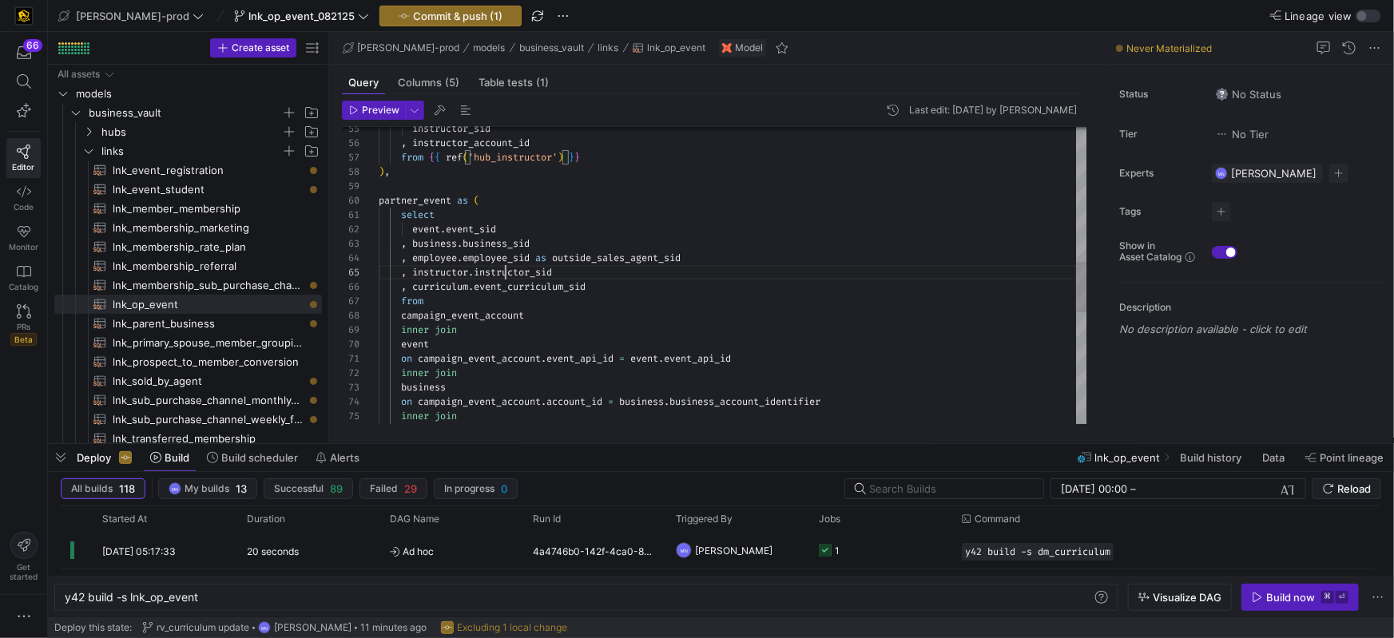
click at [507, 268] on span "instructor_sid" at bounding box center [513, 272] width 78 height 13
drag, startPoint x: 507, startPoint y: 268, endPoint x: 516, endPoint y: 270, distance: 8.9
click at [507, 268] on span "instructor_sid" at bounding box center [513, 272] width 78 height 13
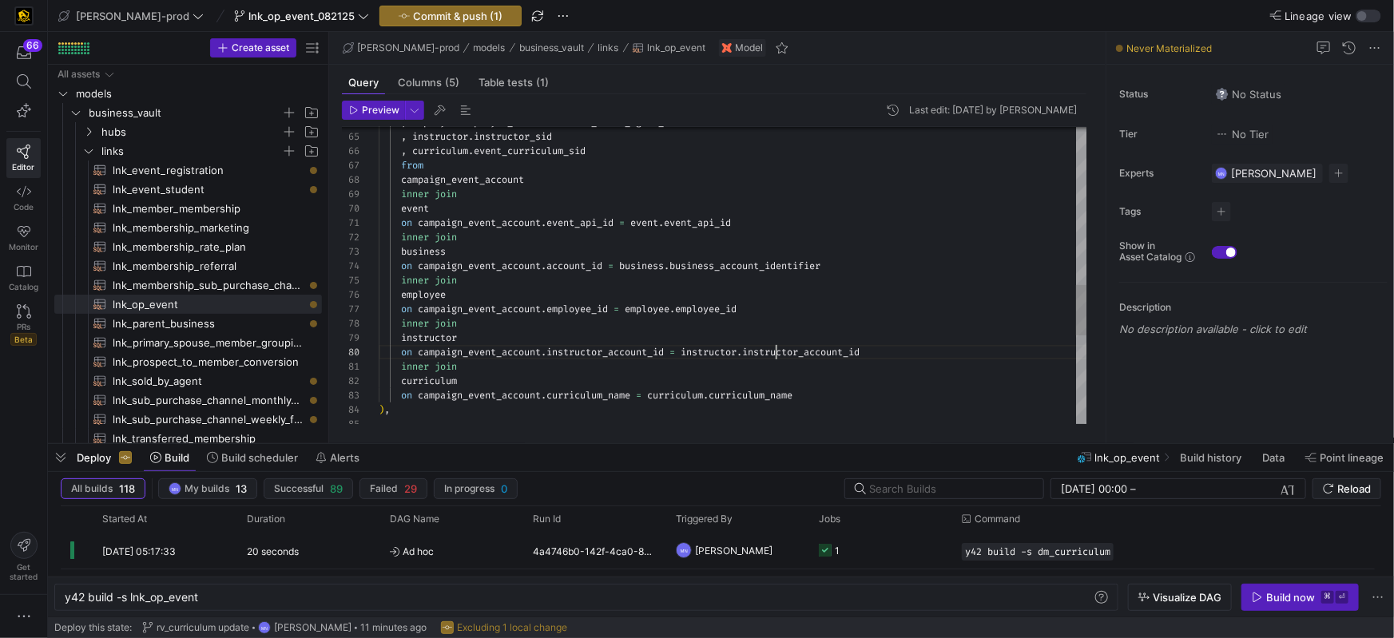
click at [776, 352] on div ", employee . employee_sid as outside_sales_agent_sid , instructor . instructor_…" at bounding box center [733, 72] width 709 height 1753
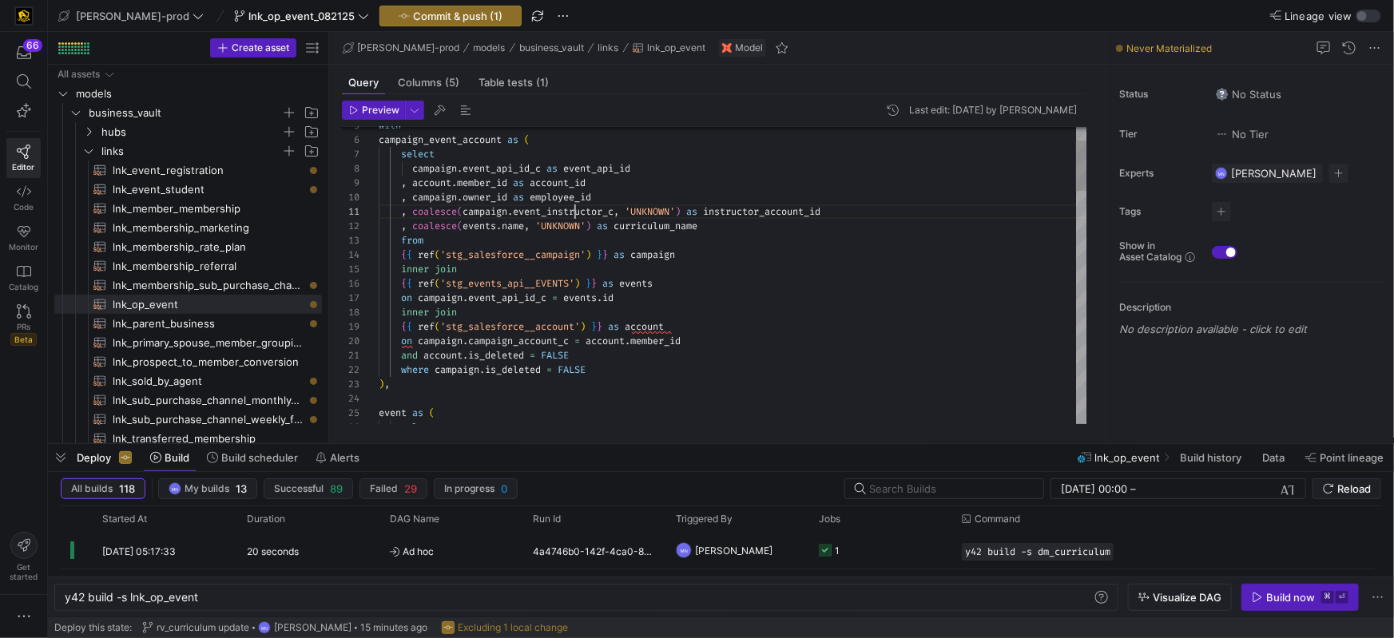
click at [577, 213] on span "event_instructor_c" at bounding box center [563, 211] width 101 height 13
click at [576, 213] on span "event_instructor_c" at bounding box center [563, 211] width 101 height 13
click at [739, 209] on span "instructor_account_id" at bounding box center [761, 211] width 117 height 13
click at [740, 209] on span "instructor_account_id" at bounding box center [761, 211] width 117 height 13
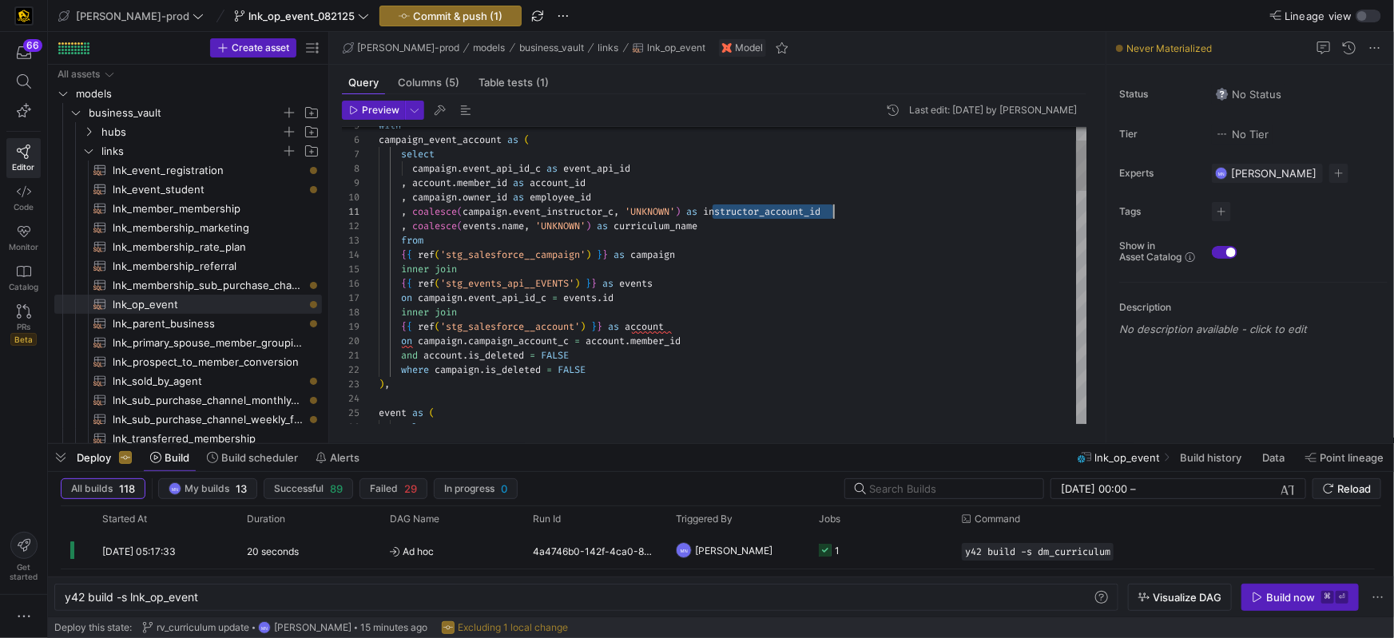
scroll to position [0, 453]
click at [544, 212] on span "event_instructor_c" at bounding box center [563, 211] width 101 height 13
click at [778, 309] on div "inner join" at bounding box center [733, 314] width 709 height 14
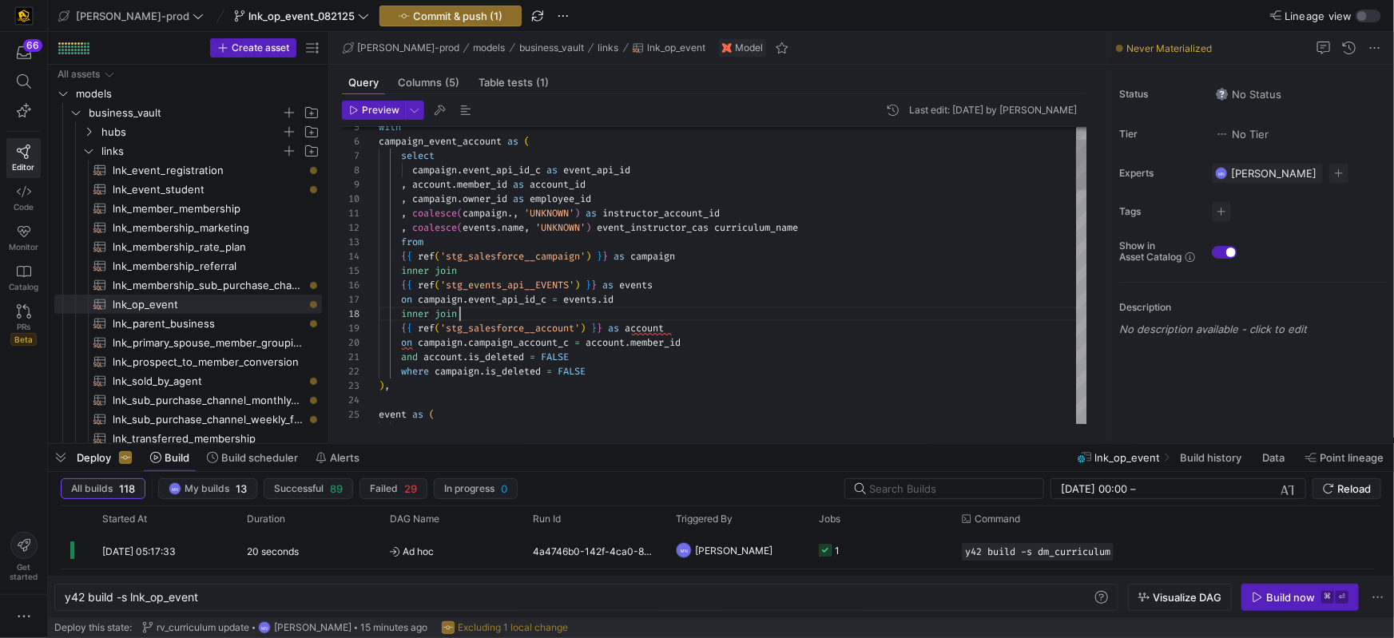
scroll to position [100, 80]
type textarea ", coalesce(campaign.event_instructor_c, 'UNKNOWN') as instructor_account_id , c…"
click at [782, 309] on div "inner join" at bounding box center [733, 314] width 709 height 14
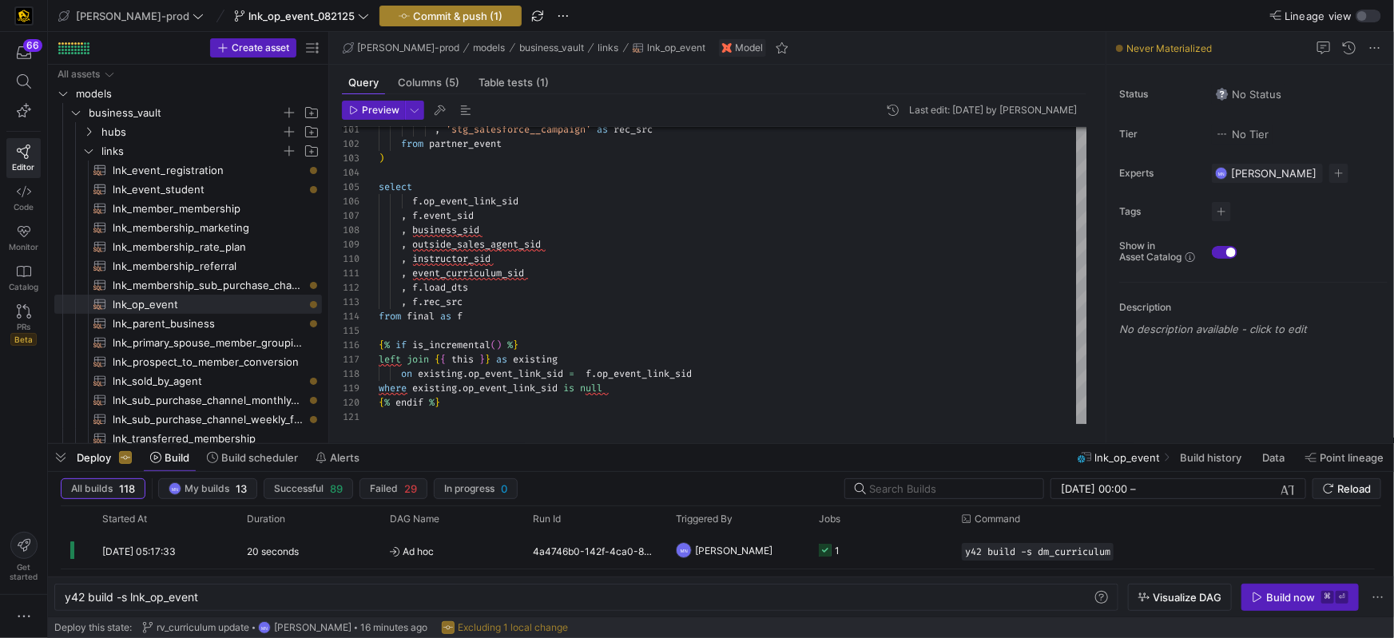
click at [422, 16] on span "Commit & push (1)" at bounding box center [457, 16] width 89 height 13
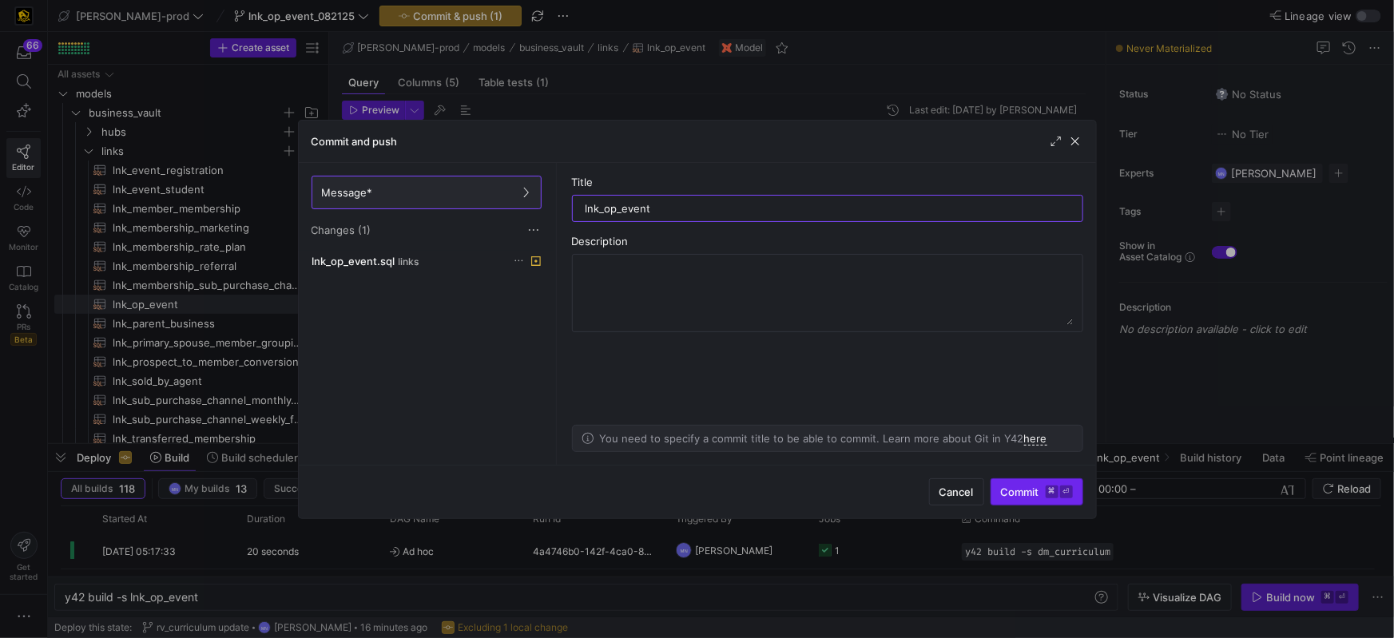
type input "lnk_op_event"
click at [1008, 490] on span "Commit ⌘ ⏎" at bounding box center [1037, 492] width 72 height 13
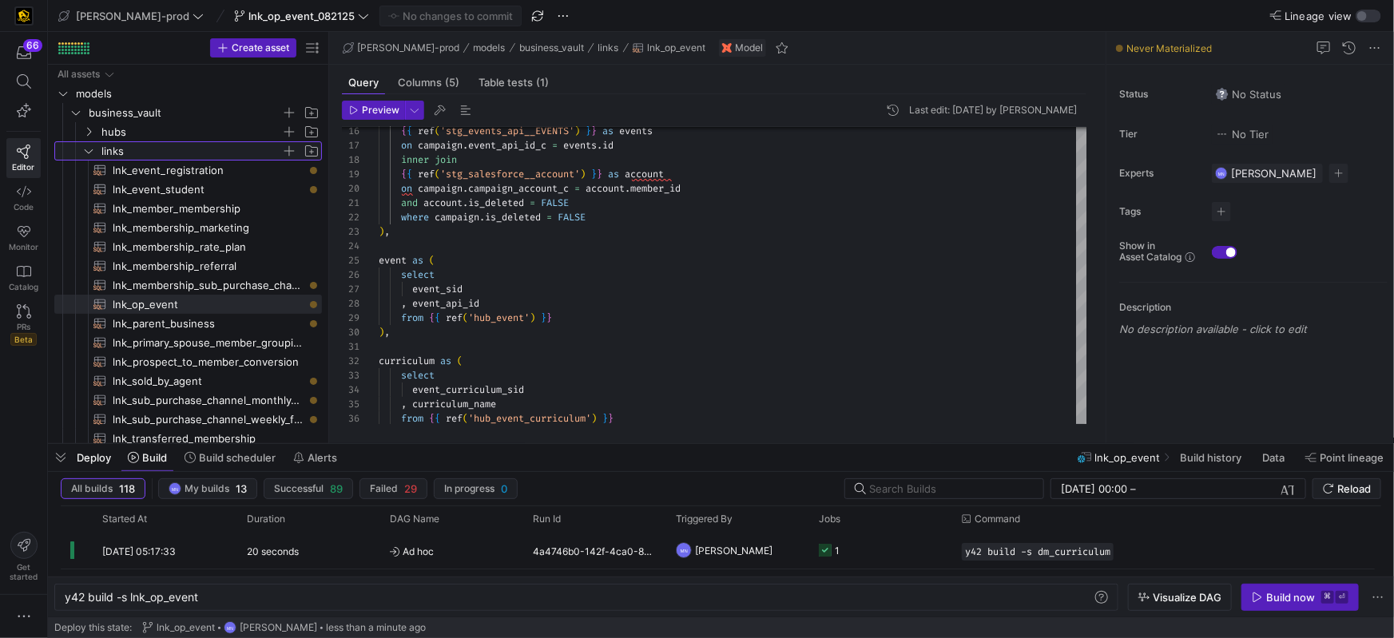
click at [92, 153] on icon "Press SPACE to select this row." at bounding box center [88, 151] width 11 height 10
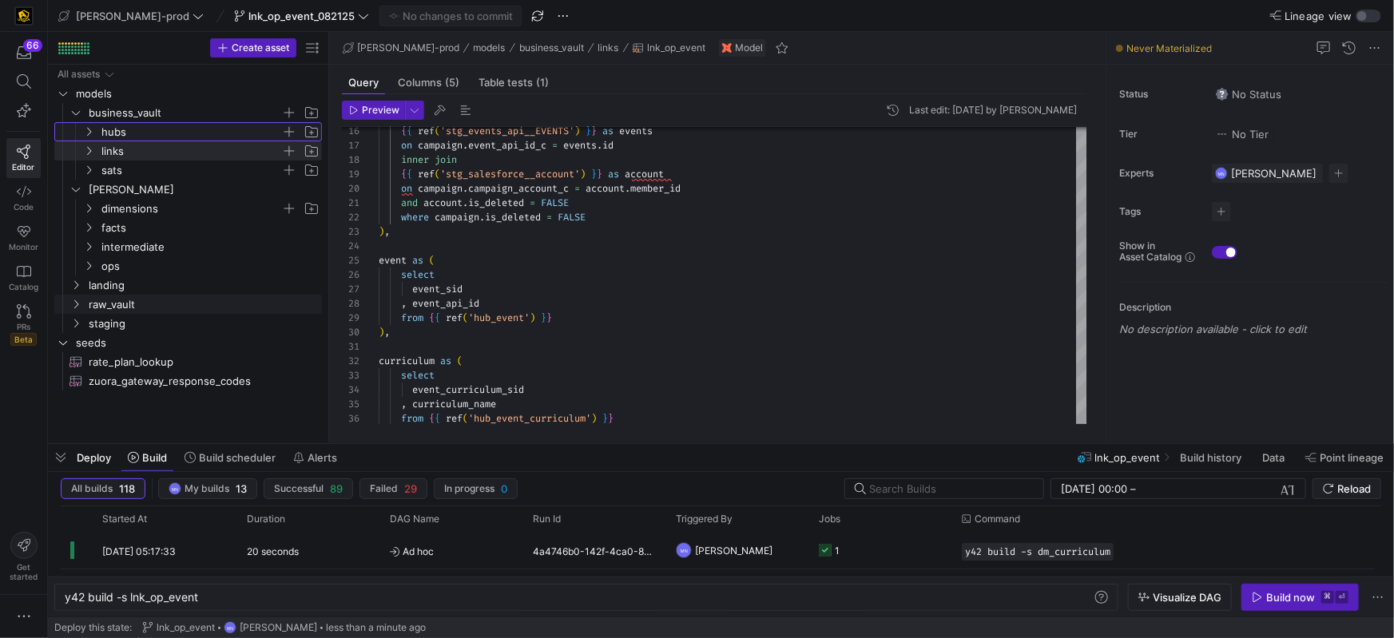
click at [93, 133] on icon "Press SPACE to select this row." at bounding box center [88, 132] width 11 height 10
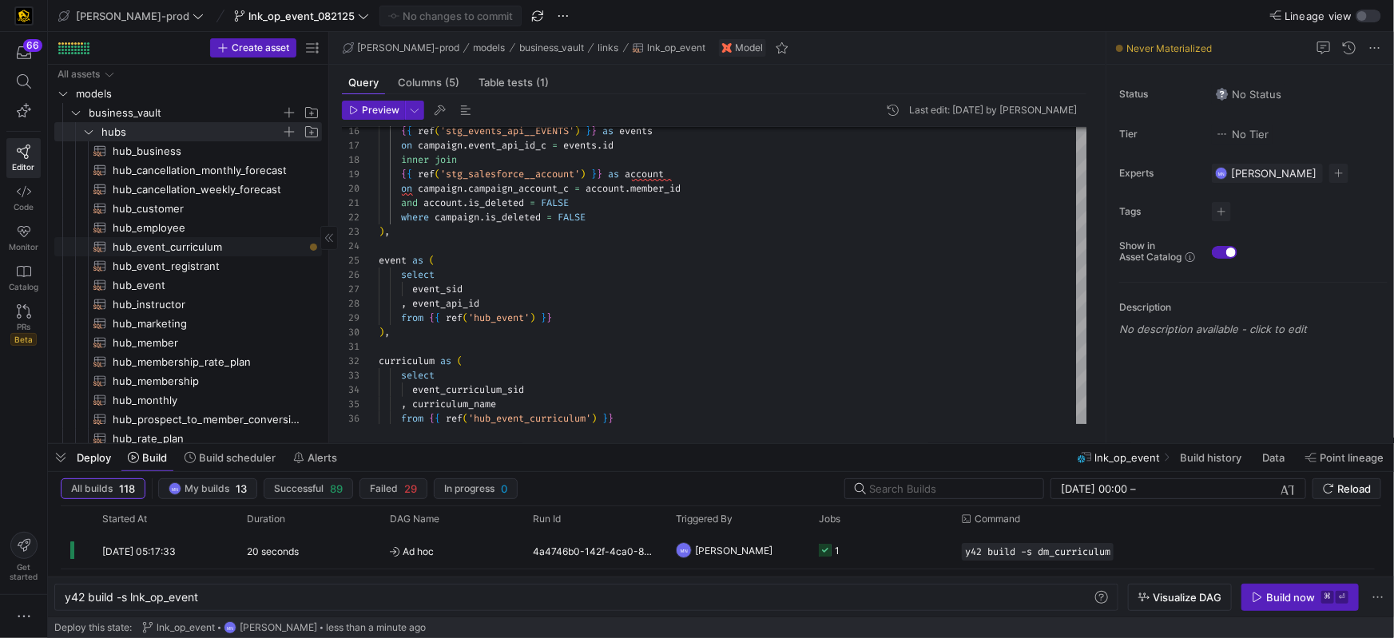
drag, startPoint x: 158, startPoint y: 246, endPoint x: 152, endPoint y: 254, distance: 10.2
click at [158, 246] on span "hub_event_curriculum​​​​​​​​​​" at bounding box center [208, 247] width 191 height 18
type textarea "{{ config( materialized='incremental', incremental_strategy='merge', unique_key…"
type textarea "y42 build -s hub_event_curriculum"
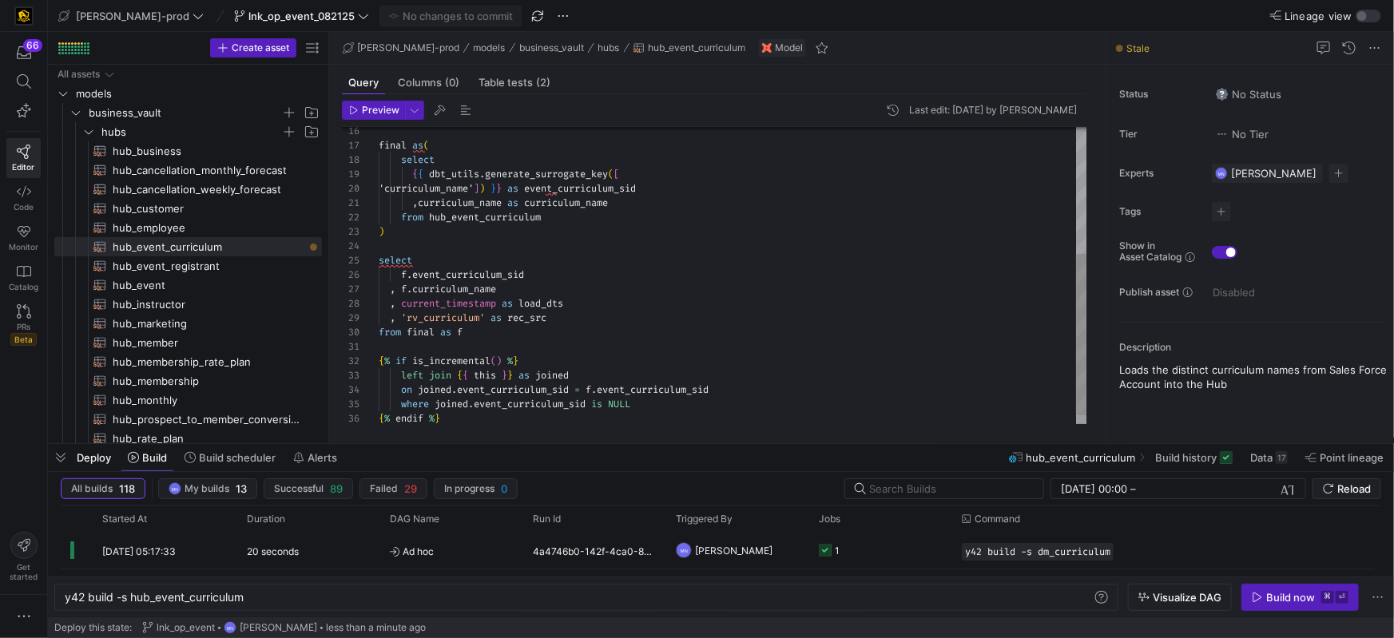
scroll to position [43, 0]
click at [670, 242] on div at bounding box center [733, 246] width 709 height 14
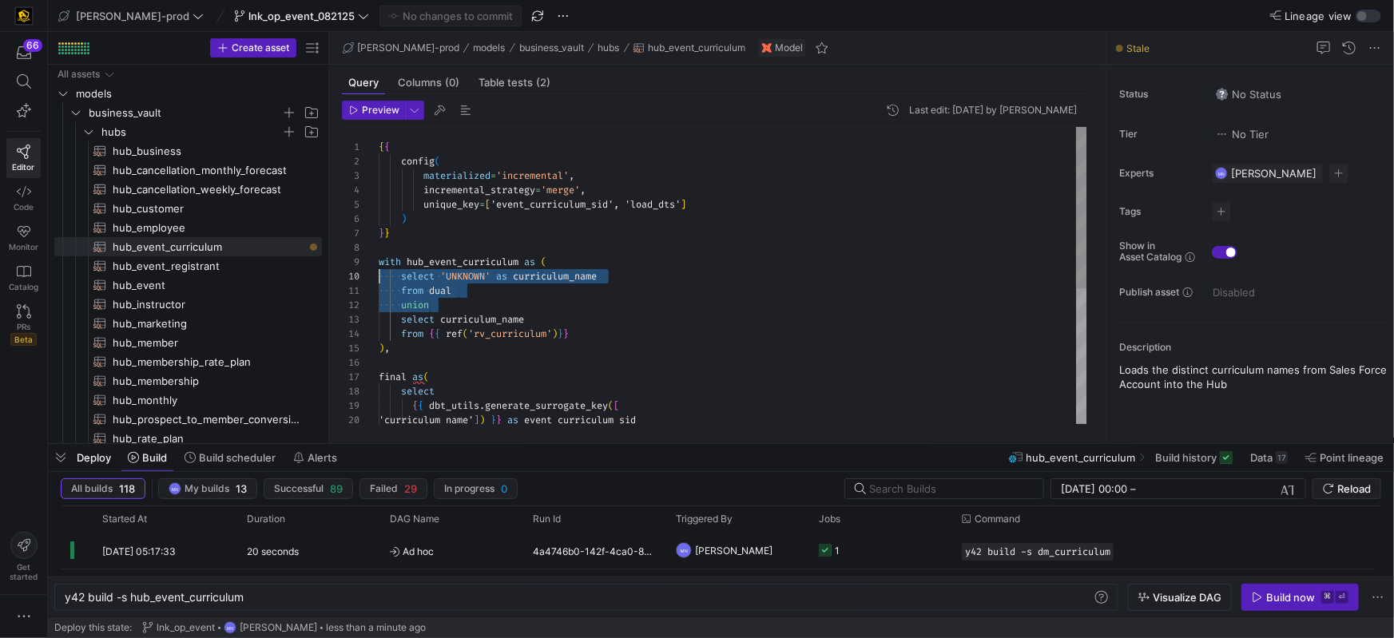
scroll to position [129, 0]
drag, startPoint x: 468, startPoint y: 306, endPoint x: 349, endPoint y: 276, distance: 122.9
click at [349, 276] on div "17 18 19 20 16 15 12 13 14 5 6 7 8 9 10 11 1 2 3 4 final as ( select { { dbt_ut…" at bounding box center [715, 275] width 746 height 297
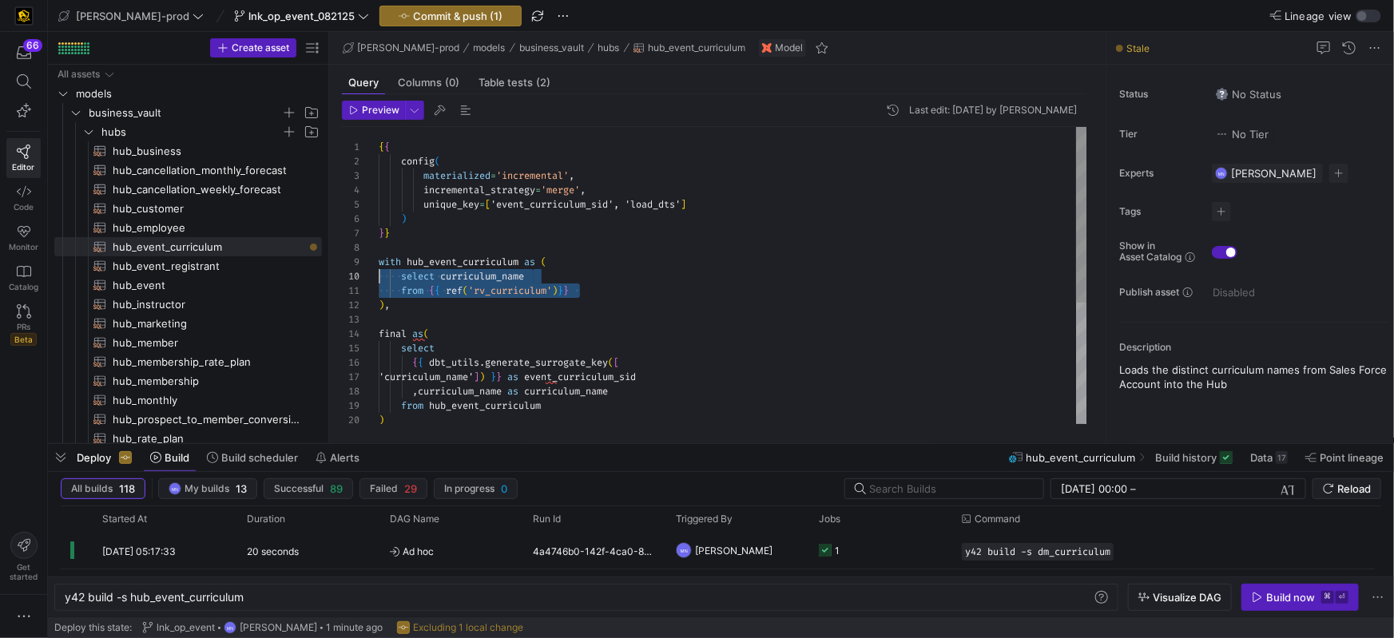
scroll to position [115, 0]
drag, startPoint x: 590, startPoint y: 291, endPoint x: 467, endPoint y: 284, distance: 123.2
click at [340, 265] on div "Preview Last edit: [DATE] by [PERSON_NAME] 14 15 16 17 13 12 10 11 5 6 7 8 9 1 …" at bounding box center [714, 262] width 770 height 336
type textarea "{{ config( materialized='incremental', incremental_strategy='merge', unique_key…"
drag, startPoint x: 550, startPoint y: 276, endPoint x: 561, endPoint y: 276, distance: 11.2
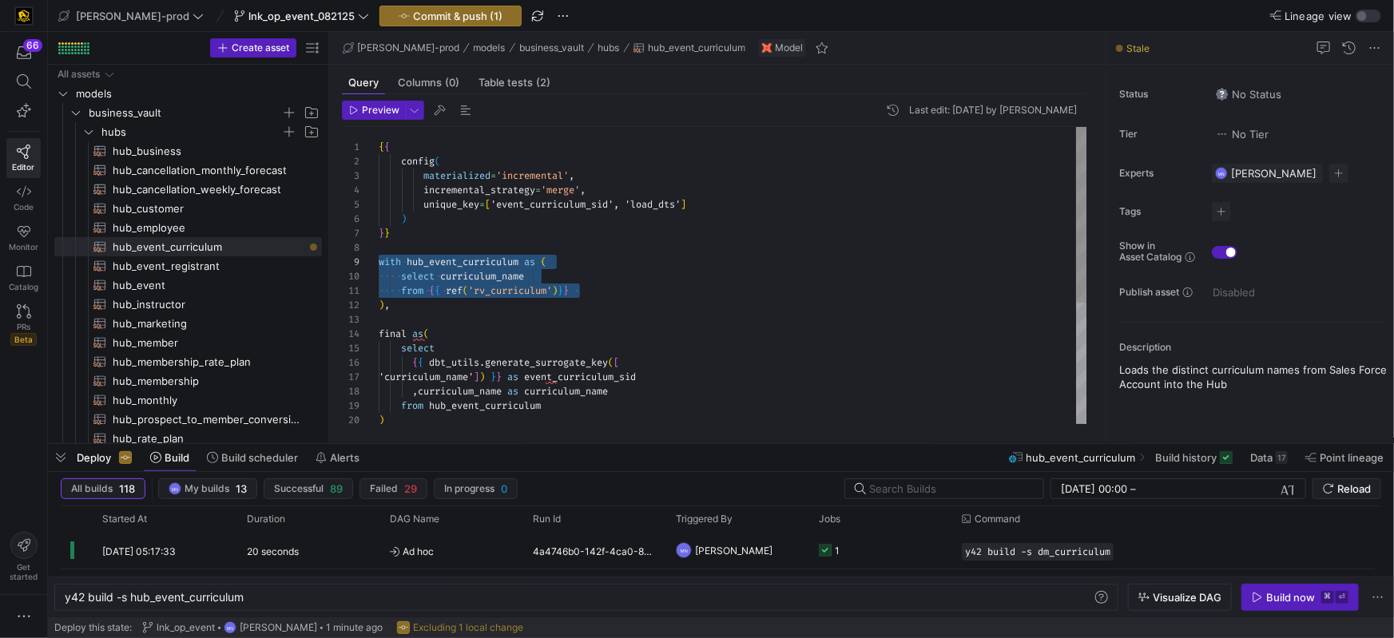
click at [550, 276] on div "select curriculum_name" at bounding box center [733, 276] width 709 height 14
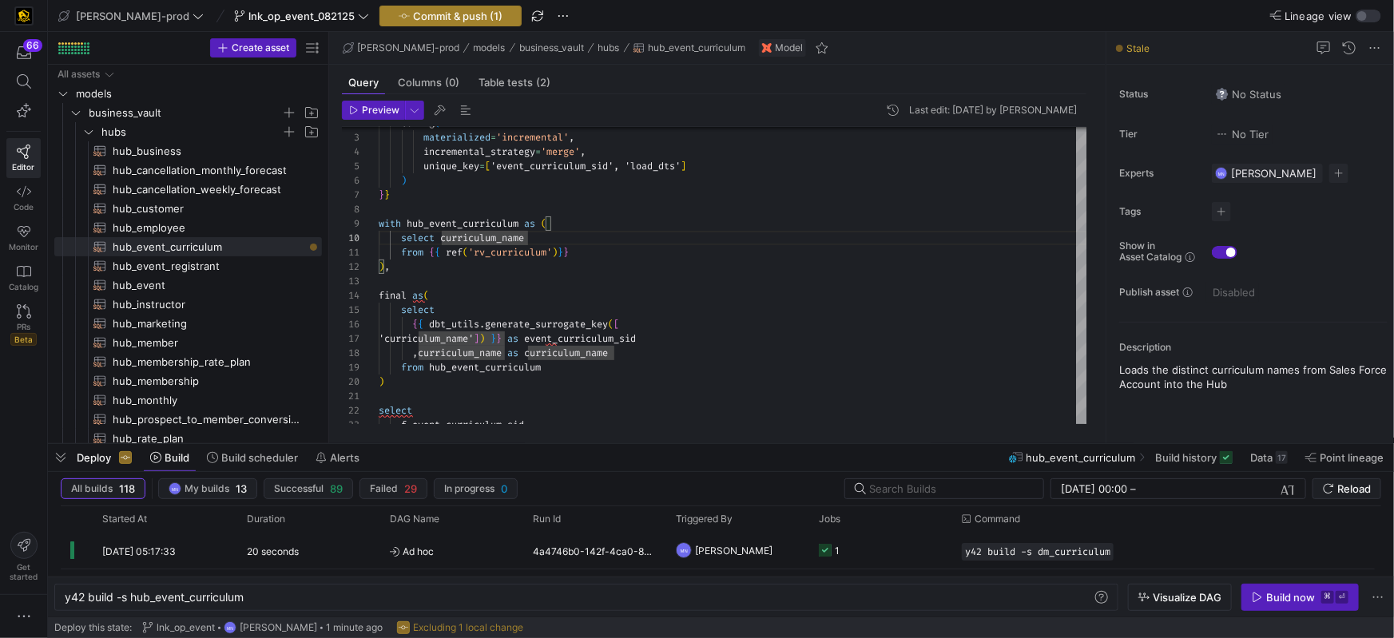
click at [420, 18] on span "Commit & push (1)" at bounding box center [457, 16] width 89 height 13
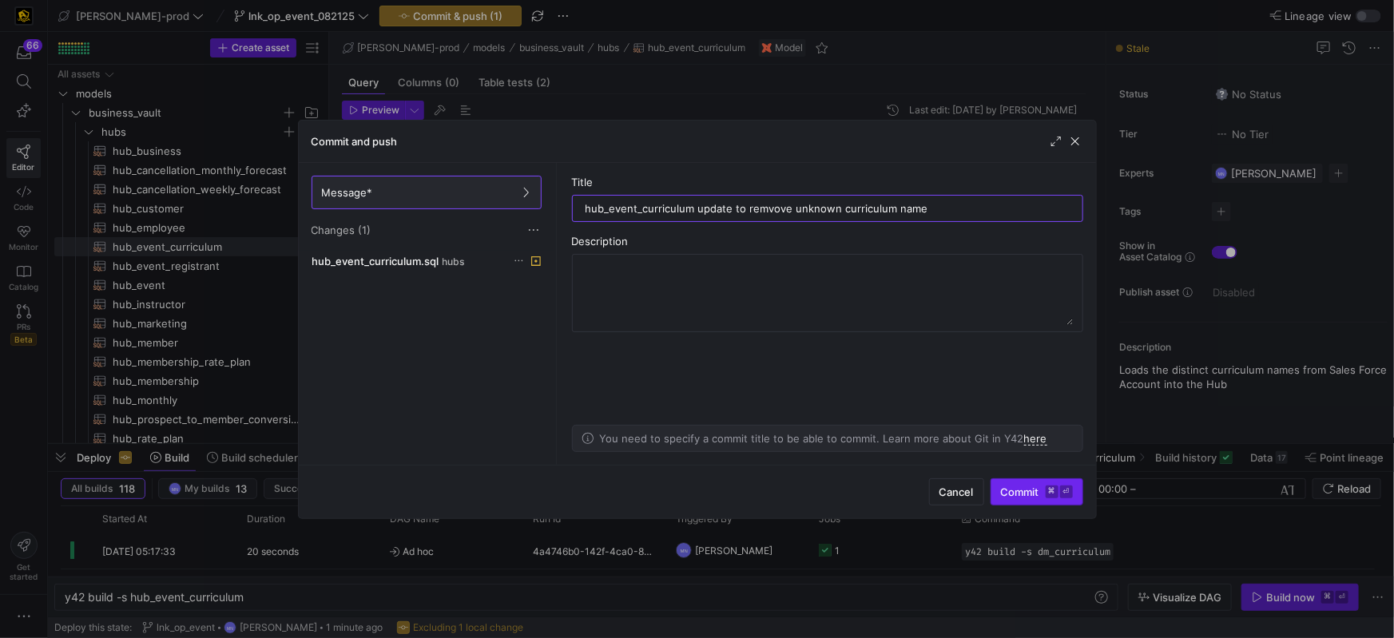
type input "hub_event_curriculum update to remvove unknown curriculum name"
click at [1012, 487] on span "Commit ⌘ ⏎" at bounding box center [1037, 492] width 72 height 13
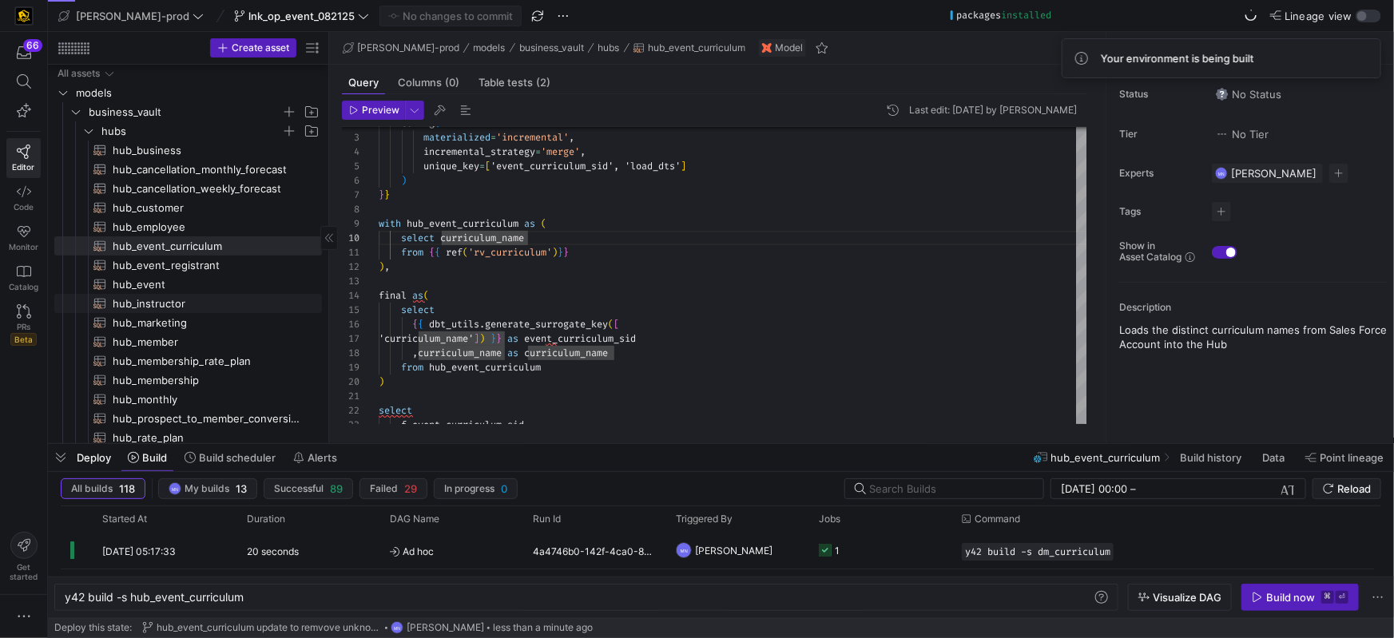
scroll to position [0, 0]
click at [88, 130] on icon "Press SPACE to select this row." at bounding box center [88, 132] width 11 height 10
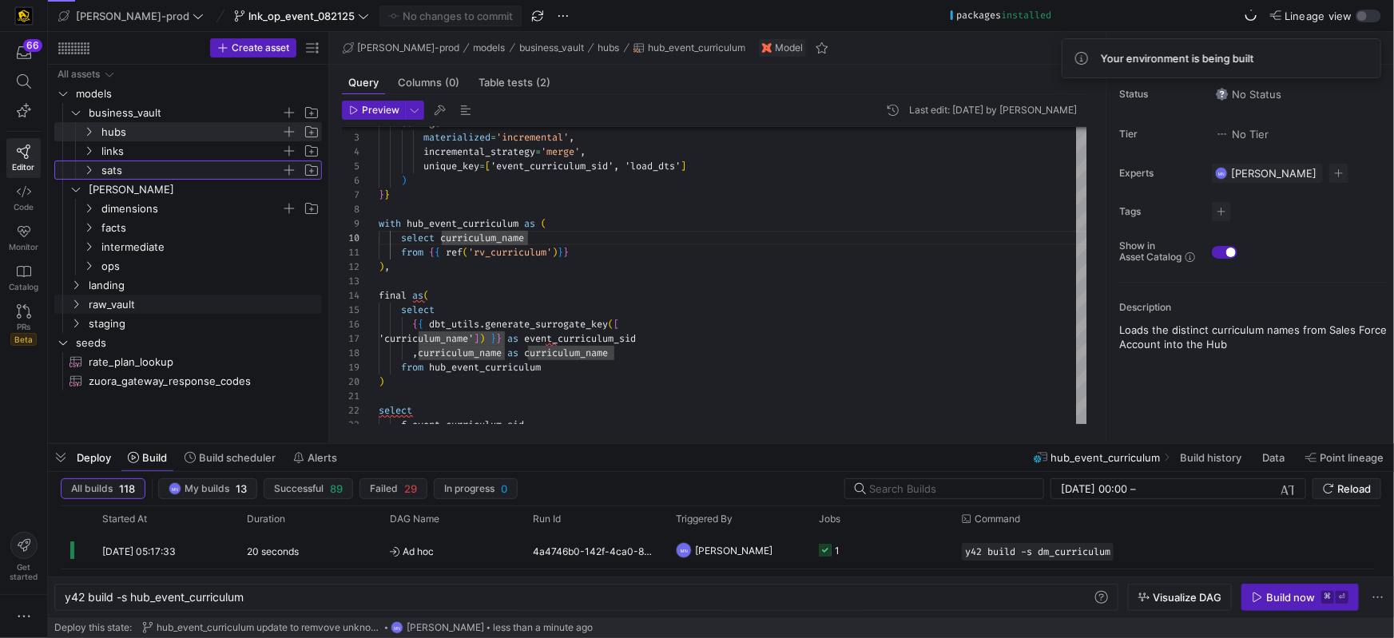
click at [88, 172] on icon "Press SPACE to select this row." at bounding box center [88, 170] width 11 height 10
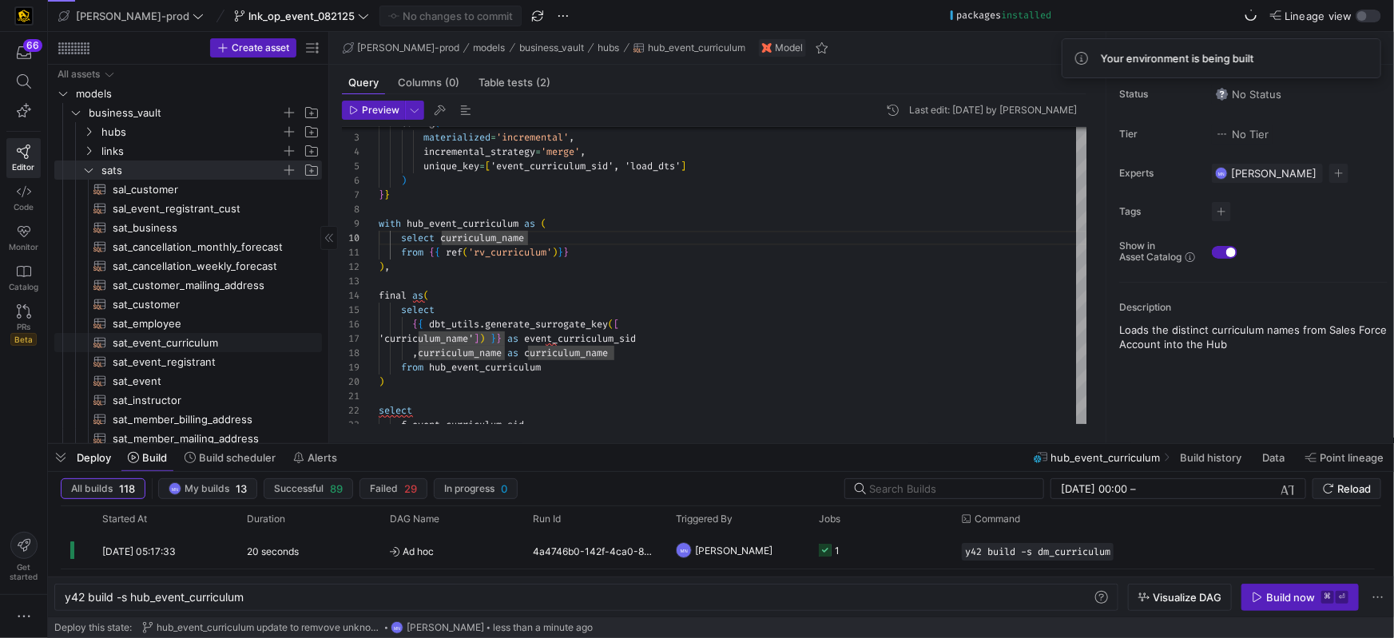
click at [181, 341] on span "sat_event_curriculum​​​​​​​​​​" at bounding box center [208, 343] width 191 height 18
type textarea "{{ config( materialized='incremental', incremental_strategy='merge', unique_key…"
type textarea "y42 build -s sat_event_curriculum"
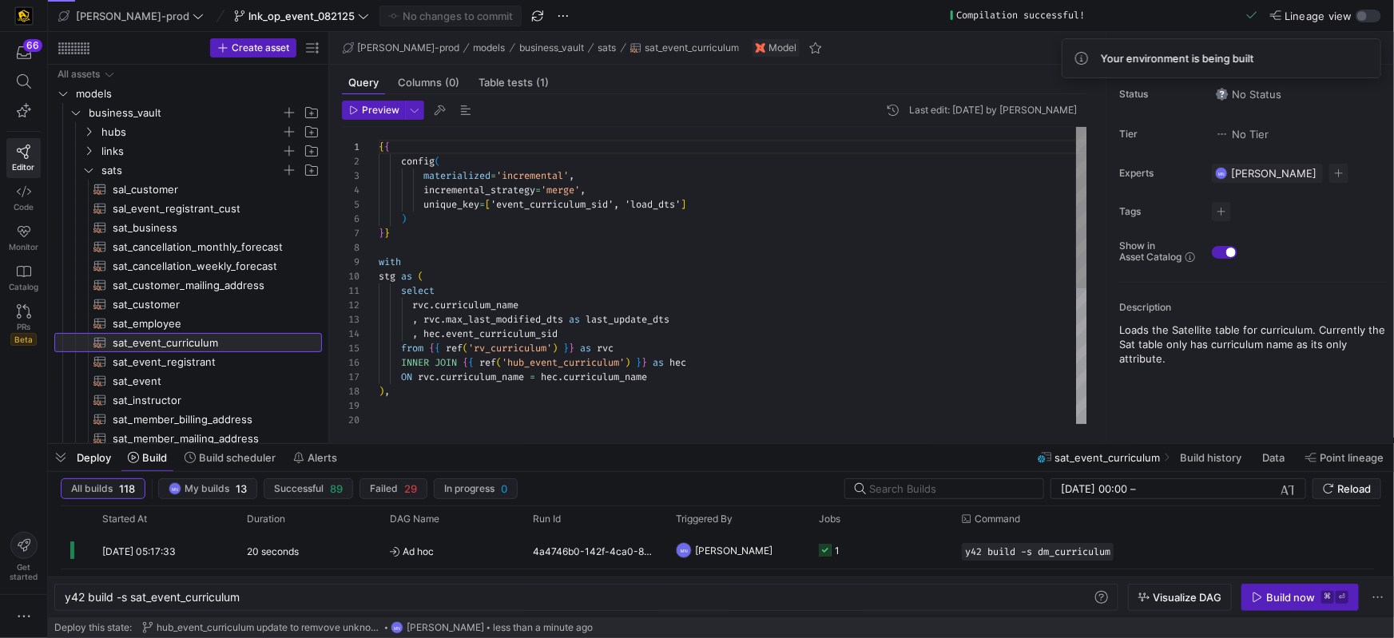
scroll to position [144, 0]
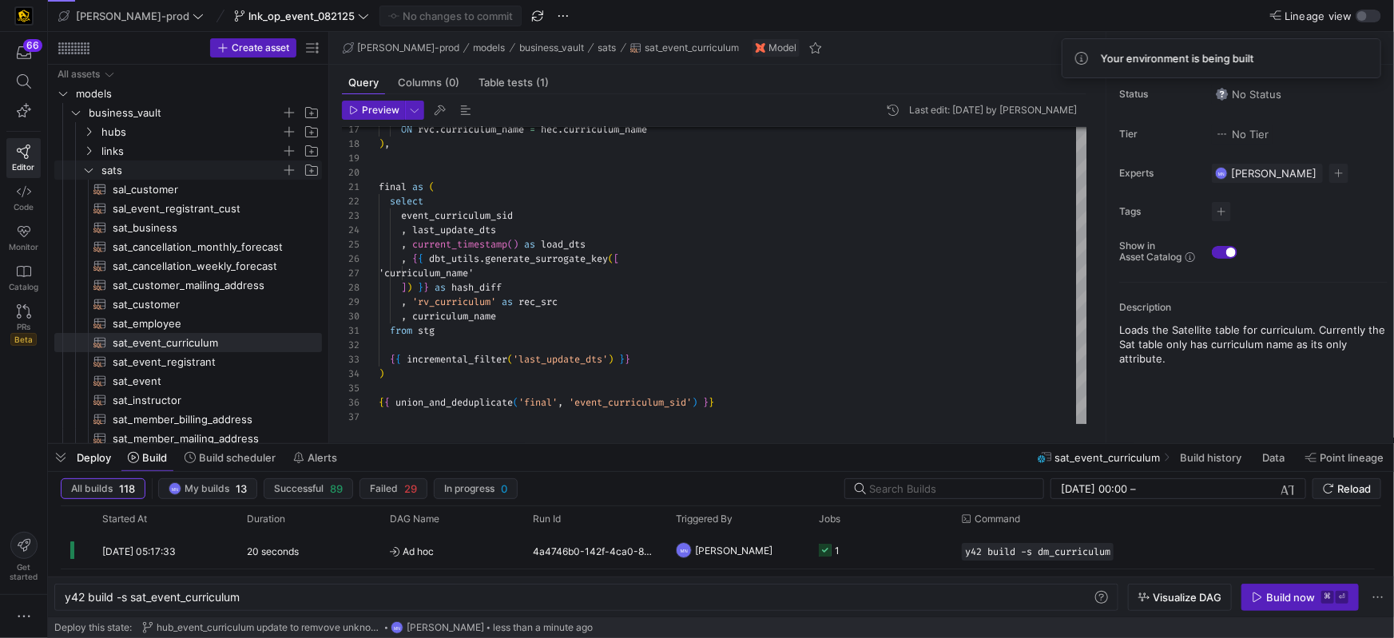
click at [89, 172] on icon "Press SPACE to select this row." at bounding box center [89, 171] width 8 height 4
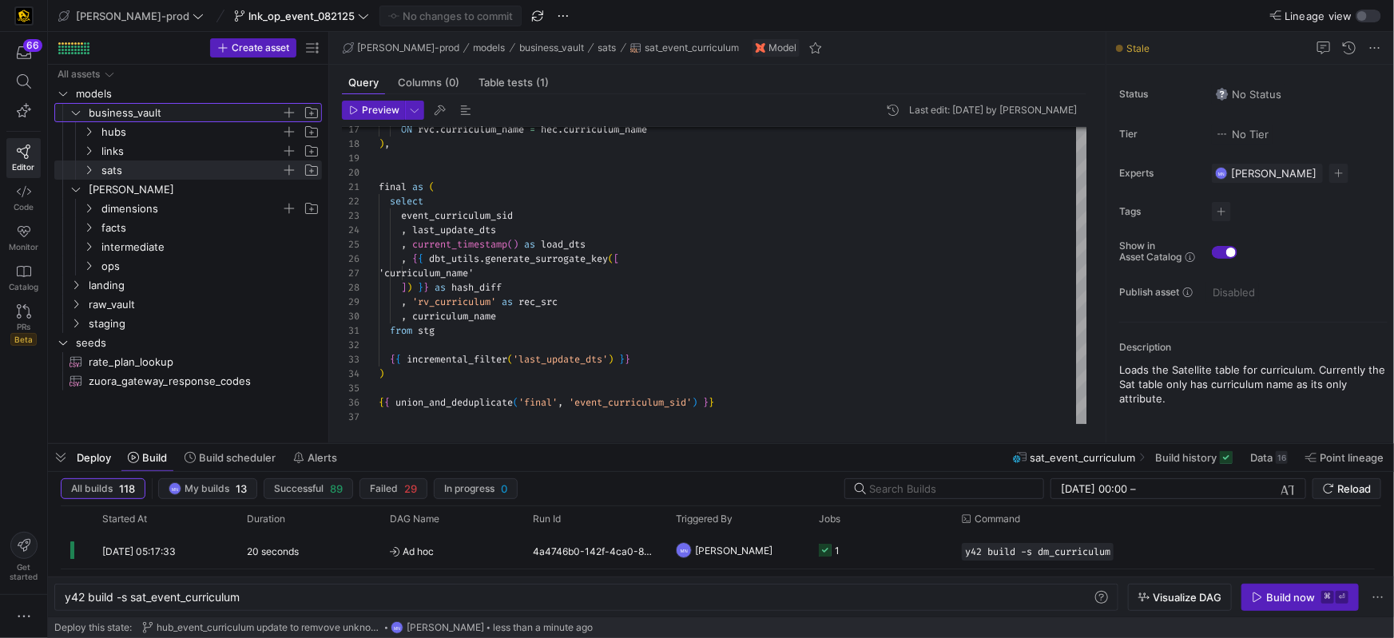
click at [78, 115] on icon "Press SPACE to select this row." at bounding box center [75, 113] width 11 height 10
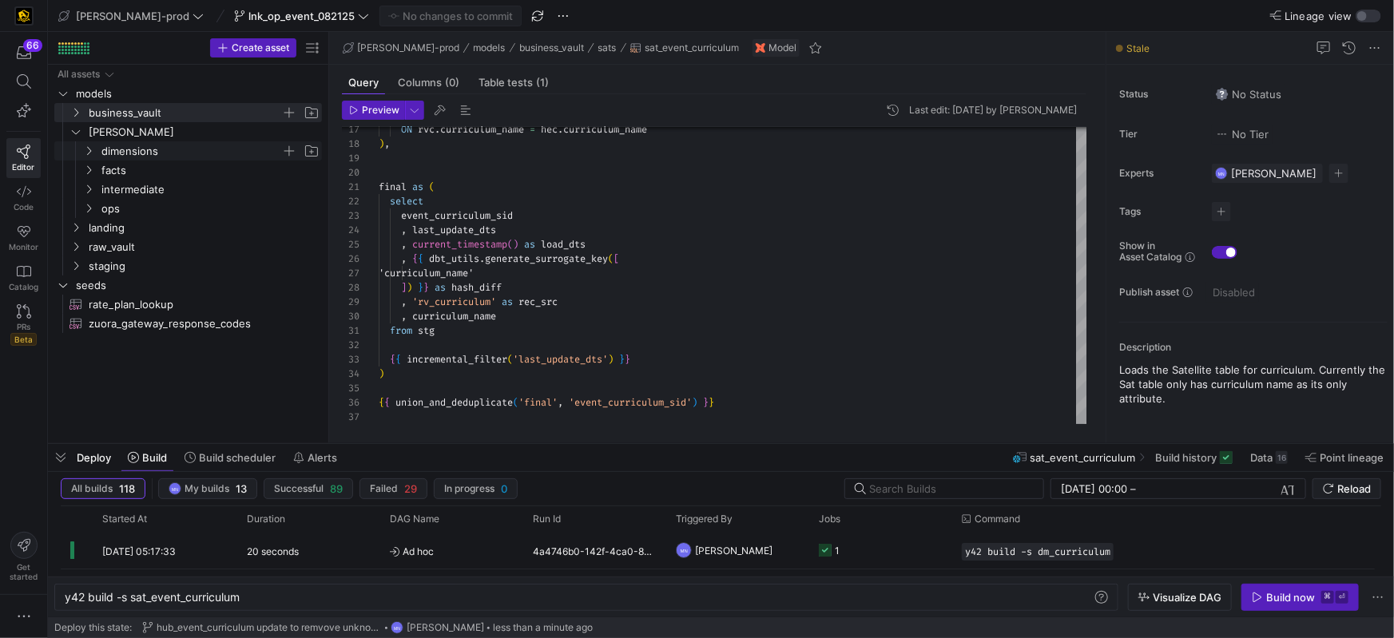
click at [89, 150] on icon "Press SPACE to select this row." at bounding box center [88, 151] width 11 height 10
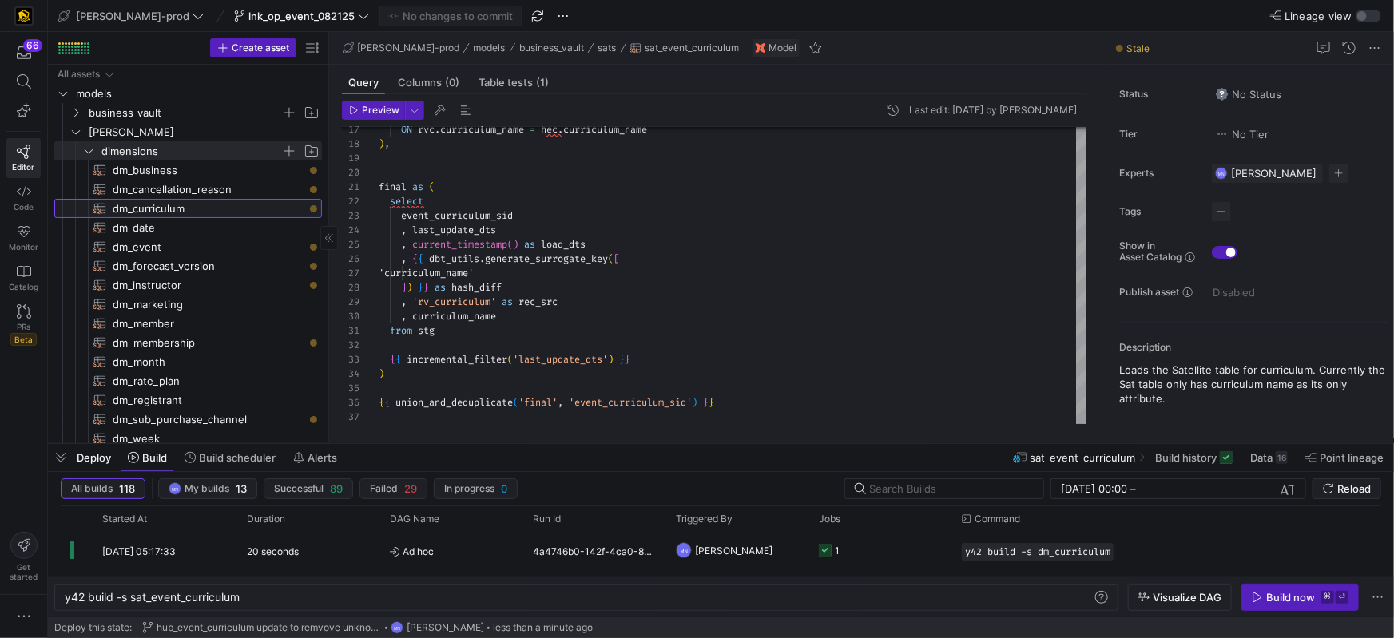
click at [149, 213] on span "dm_curriculum​​​​​​​​​​" at bounding box center [208, 209] width 191 height 18
type textarea "{{ config( materialized='table' , post_hook= "alter table {{ this }} add primar…"
type textarea "y42 build -s dm_curriculum"
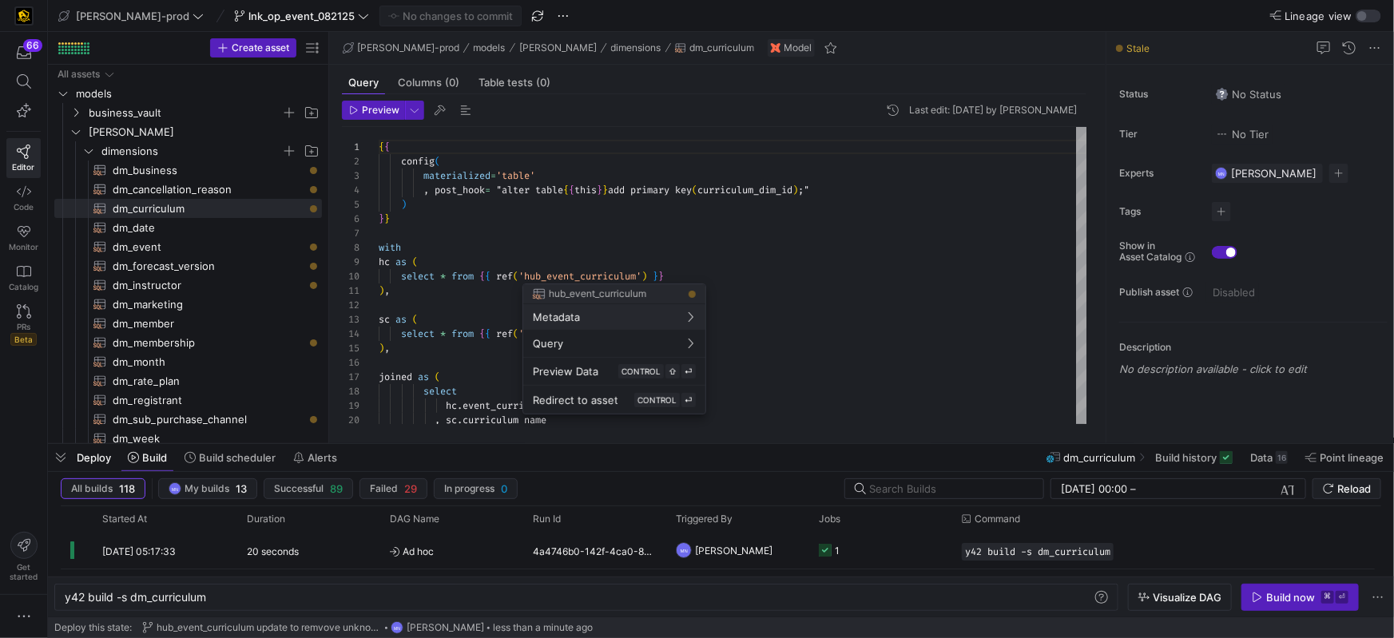
click at [597, 271] on div at bounding box center [697, 319] width 1394 height 638
click at [390, 260] on div at bounding box center [697, 319] width 1394 height 638
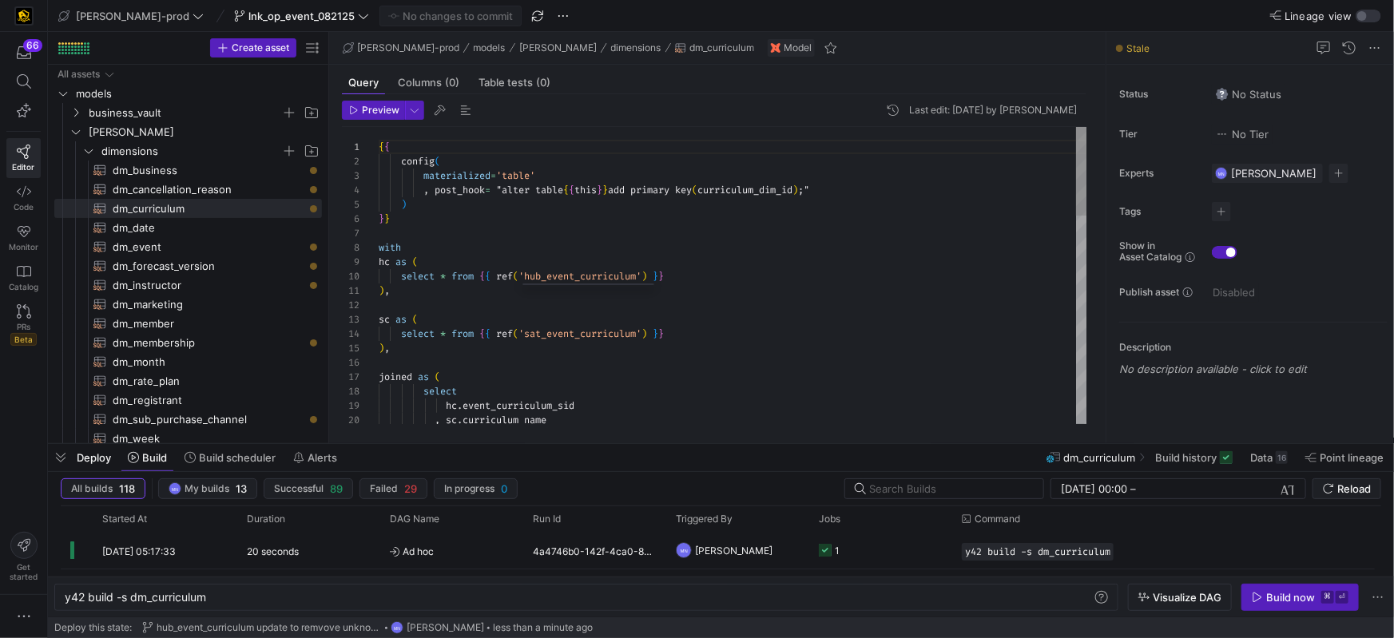
drag, startPoint x: 388, startPoint y: 261, endPoint x: 387, endPoint y: 271, distance: 9.6
click at [388, 261] on span "hc" at bounding box center [384, 262] width 11 height 13
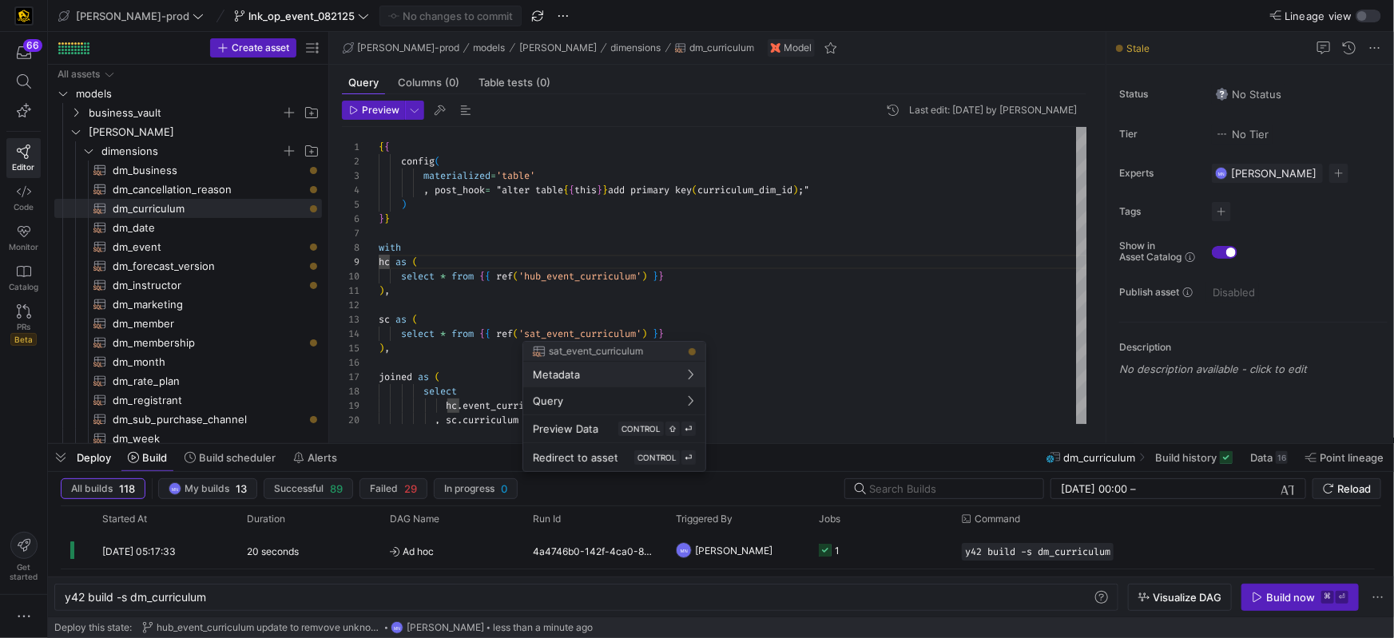
click at [603, 336] on div at bounding box center [697, 319] width 1394 height 638
click at [603, 336] on div "joined as ( select hc . event_curriculum_sid , sc . curriculum_name sc as ( sel…" at bounding box center [733, 622] width 709 height 991
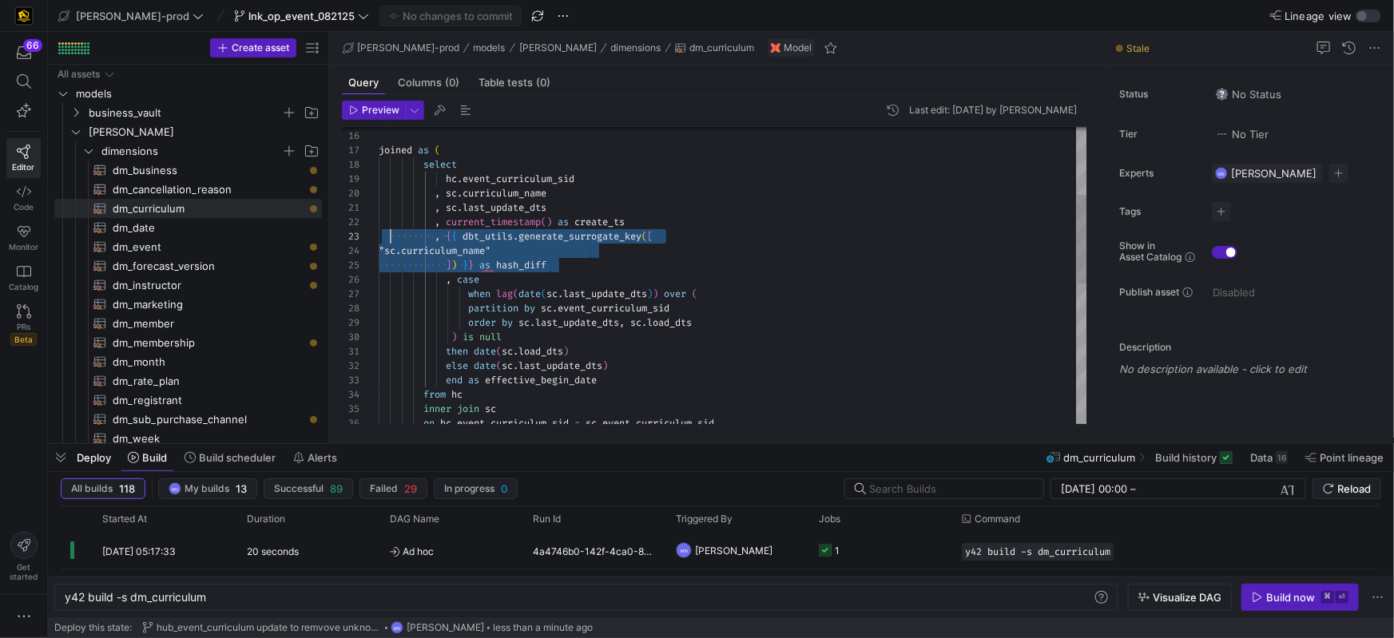
scroll to position [28, 0]
drag, startPoint x: 567, startPoint y: 262, endPoint x: 359, endPoint y: 237, distance: 209.2
click at [356, 237] on div "17 18 19 20 15 16 21 22 23 24 25 26 27 28 29 30 31 32 33 34 35 36 joined as ( s…" at bounding box center [715, 275] width 746 height 297
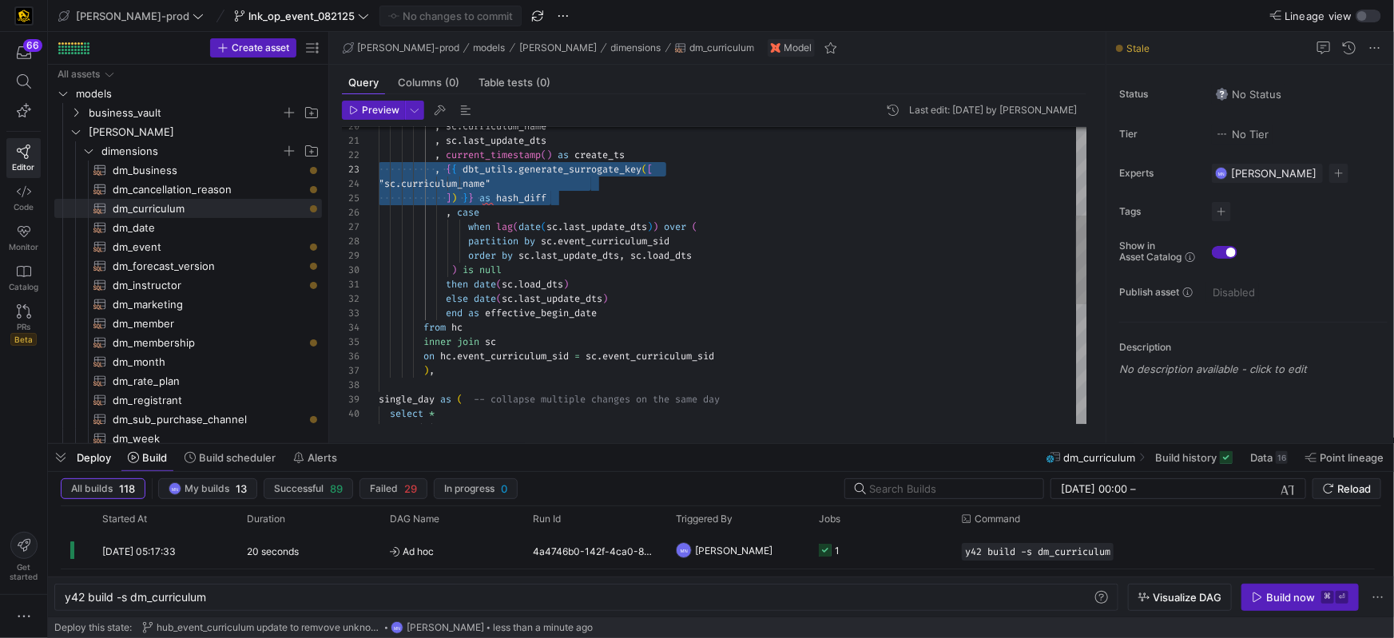
click at [485, 179] on div ", sc . curriculum_name , sc . last_update_dts , current_timestamp ( ) as create…" at bounding box center [733, 328] width 709 height 991
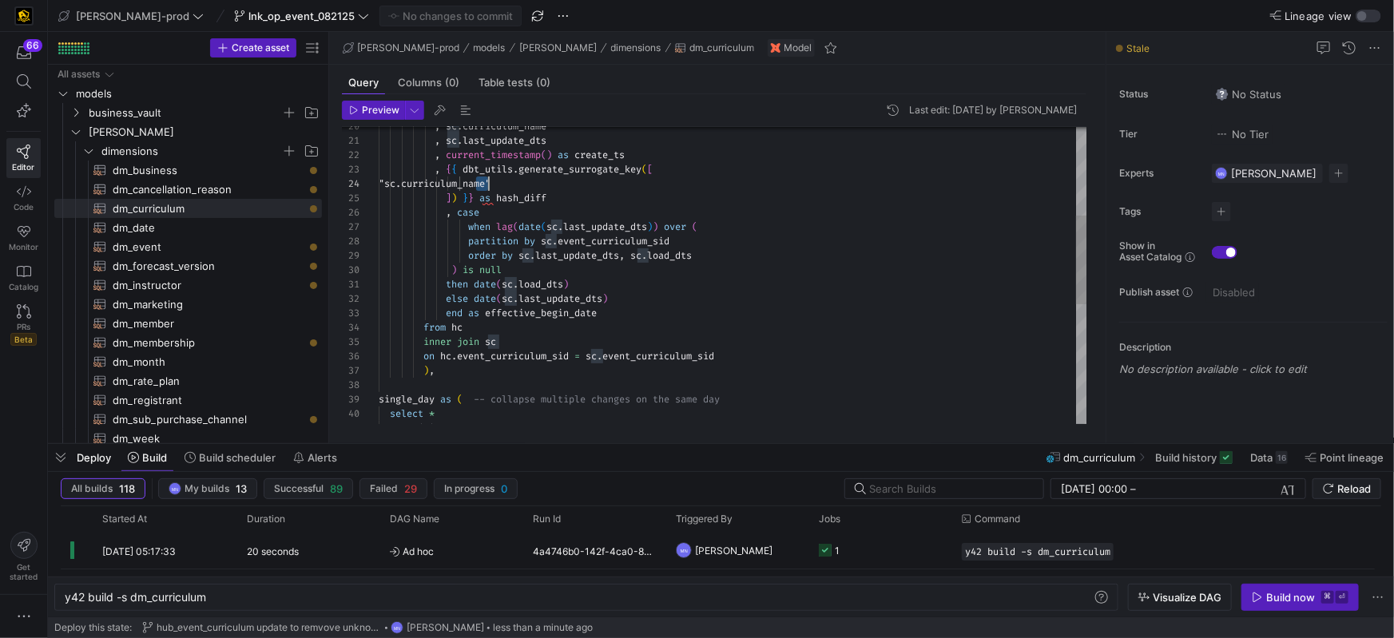
scroll to position [43, 109]
click at [487, 182] on div ", sc . curriculum_name , sc . last_update_dts , current_timestamp ( ) as create…" at bounding box center [733, 328] width 709 height 991
click at [548, 185] on div ", sc . curriculum_name , sc . last_update_dts , current_timestamp ( ) as create…" at bounding box center [733, 328] width 709 height 991
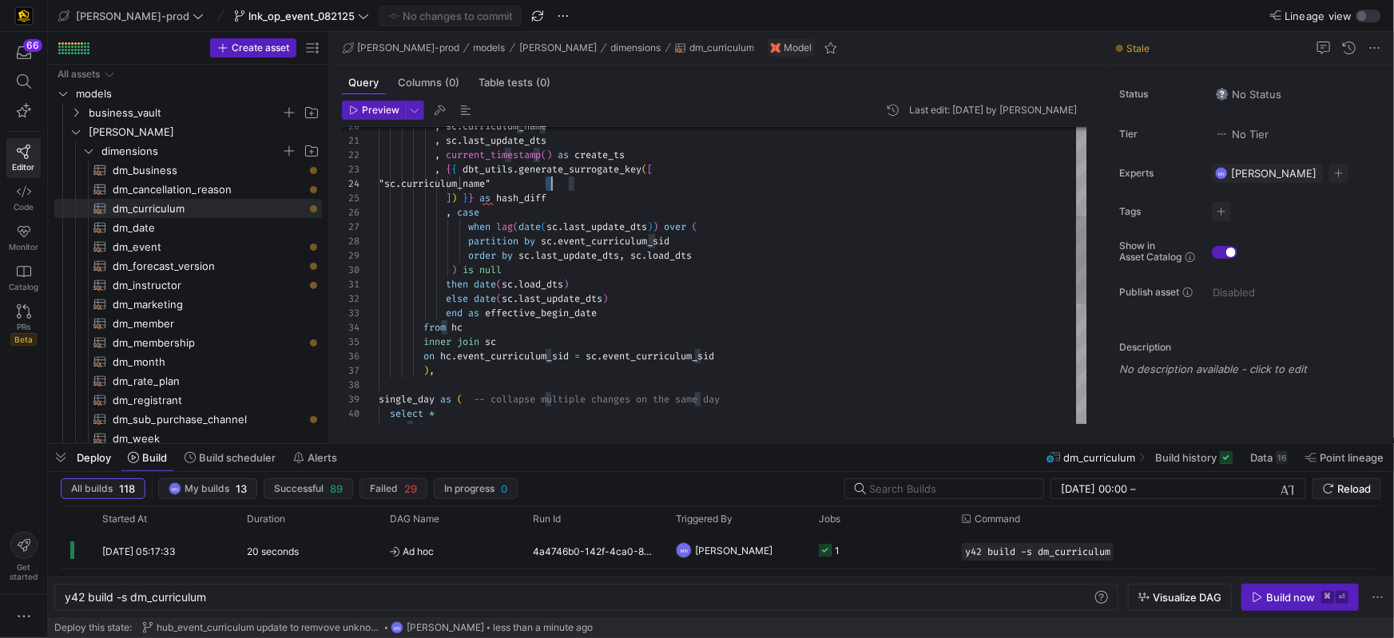
click at [548, 185] on div ", sc . curriculum_name , sc . last_update_dts , current_timestamp ( ) as create…" at bounding box center [733, 328] width 709 height 991
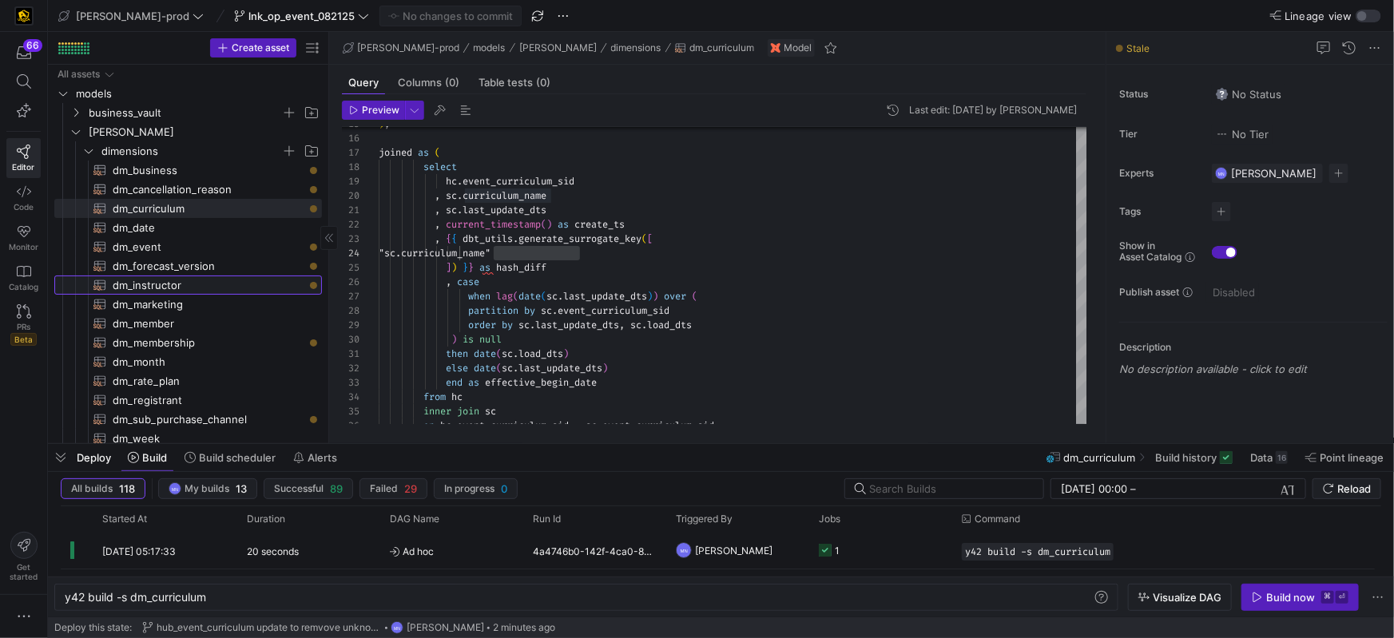
click at [151, 286] on span "dm_instructor​​​​​​​​​​" at bounding box center [208, 285] width 191 height 18
type textarea "{{ config( materialized = 'table' , post_hook = "alter table {{ this }} add pri…"
type textarea "y42 build -s dm_instructor"
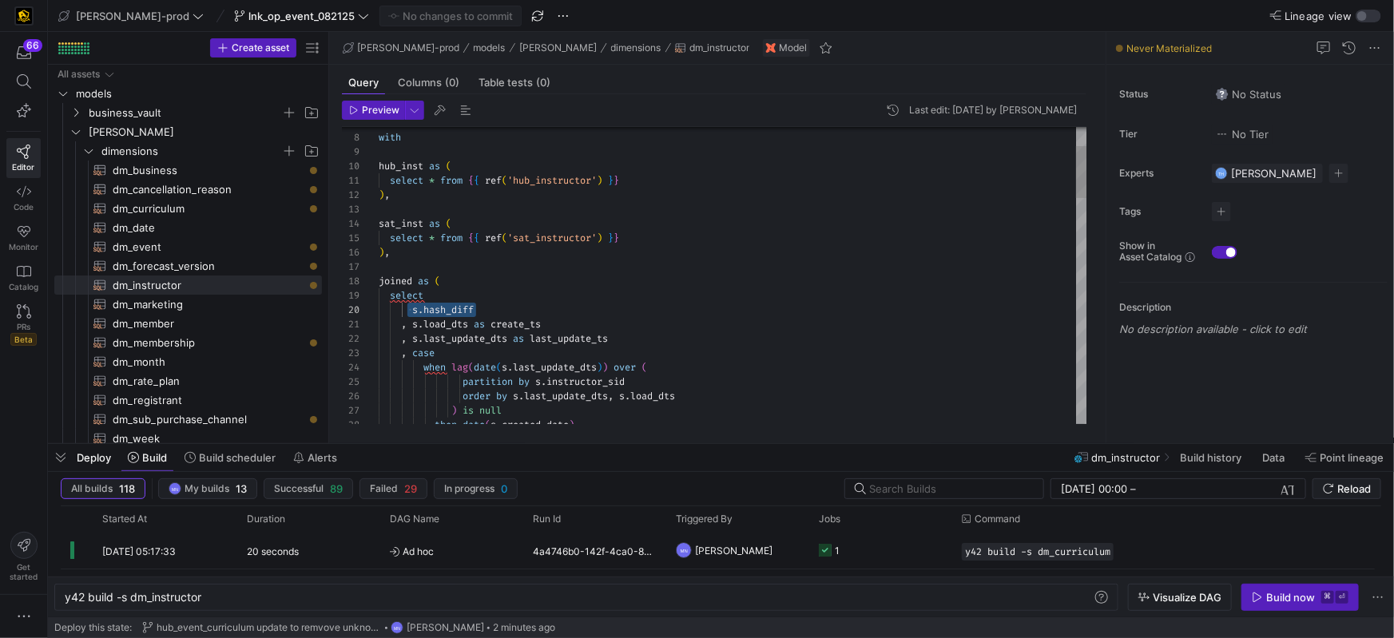
click at [416, 307] on div "s . hash_diff" at bounding box center [733, 310] width 709 height 14
click at [141, 207] on span "dm_curriculum​​​​​​​​​​" at bounding box center [208, 209] width 191 height 18
type textarea "{{ config( materialized='table' , post_hook= "alter table {{ this }} add primar…"
type textarea "y42 build -s dm_curriculum"
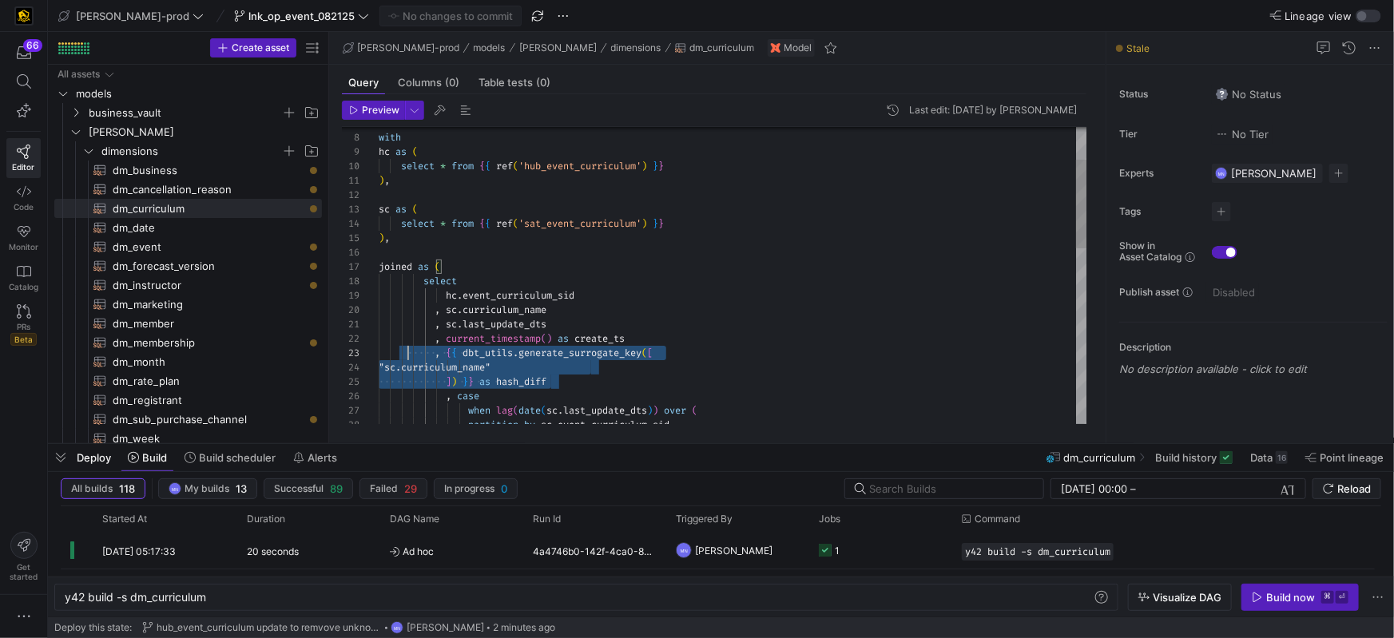
scroll to position [28, 0]
drag, startPoint x: 583, startPoint y: 378, endPoint x: 371, endPoint y: 353, distance: 213.2
click at [379, 353] on div "with hc as ( select * from { { ref ( 'hub_event_curriculum' ) } } ) , sc as ( s…" at bounding box center [733, 512] width 709 height 991
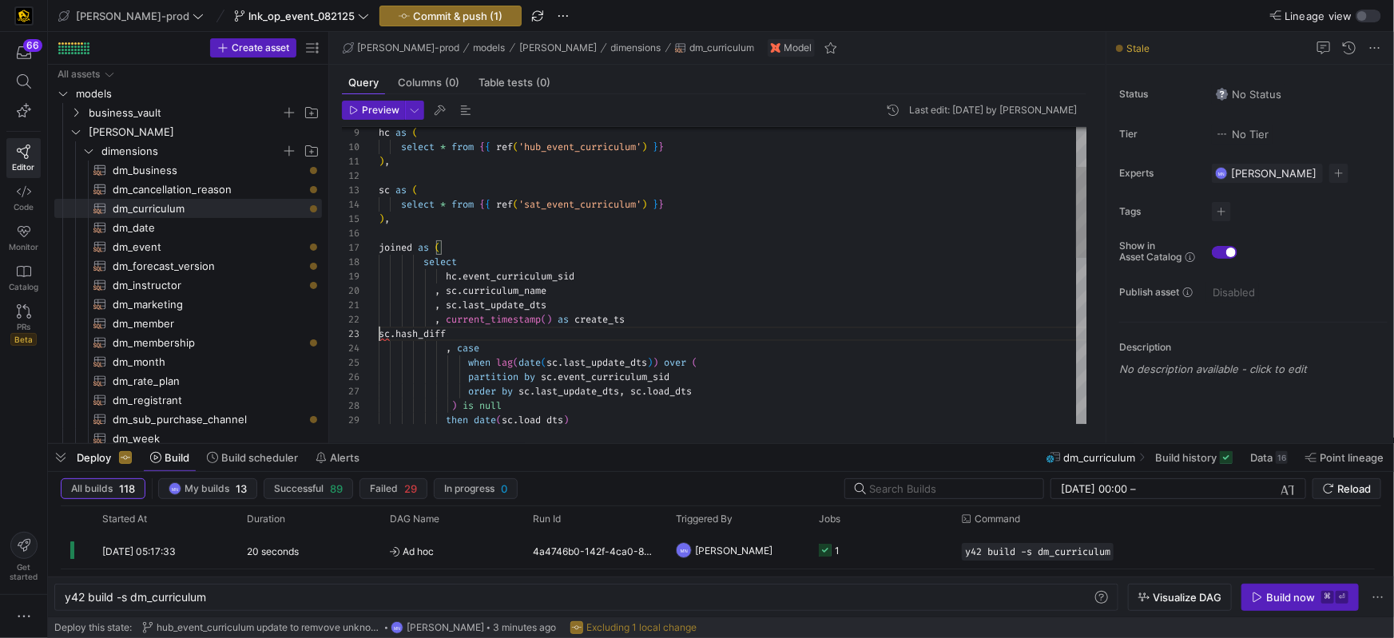
drag, startPoint x: 381, startPoint y: 334, endPoint x: 432, endPoint y: 368, distance: 61.2
click at [380, 334] on span "sc" at bounding box center [384, 334] width 11 height 13
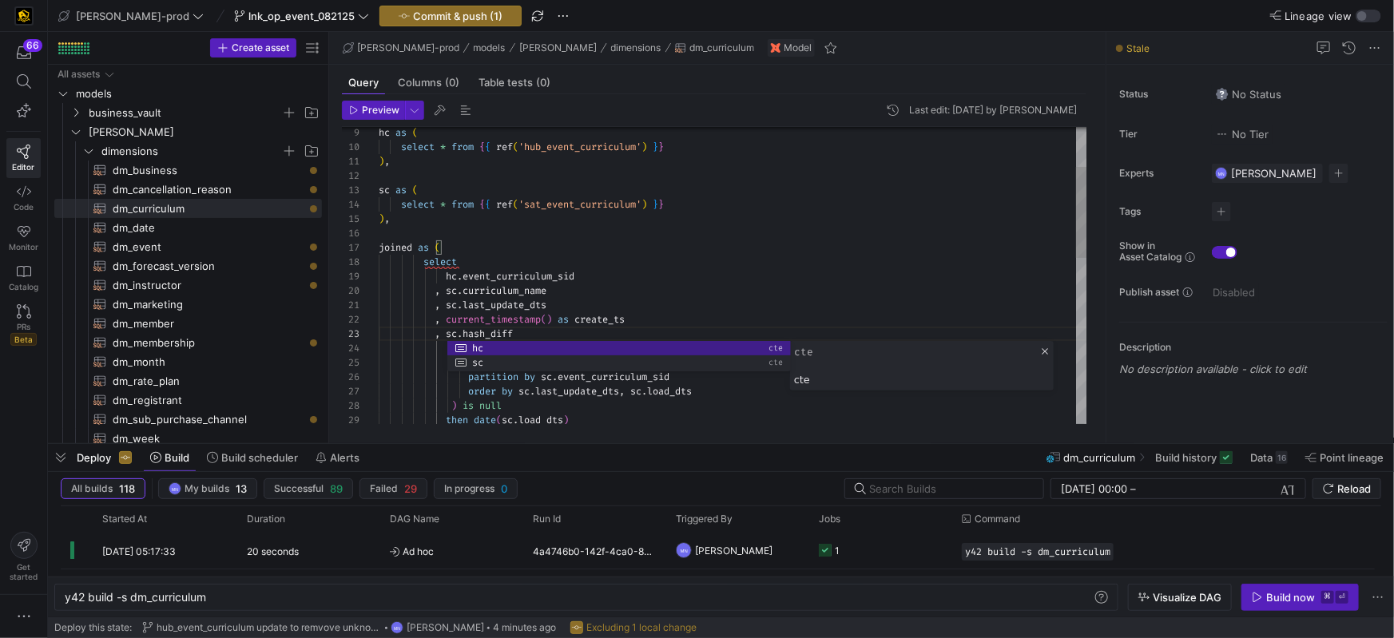
click at [825, 275] on div "hc . event_curriculum_sid" at bounding box center [733, 276] width 709 height 14
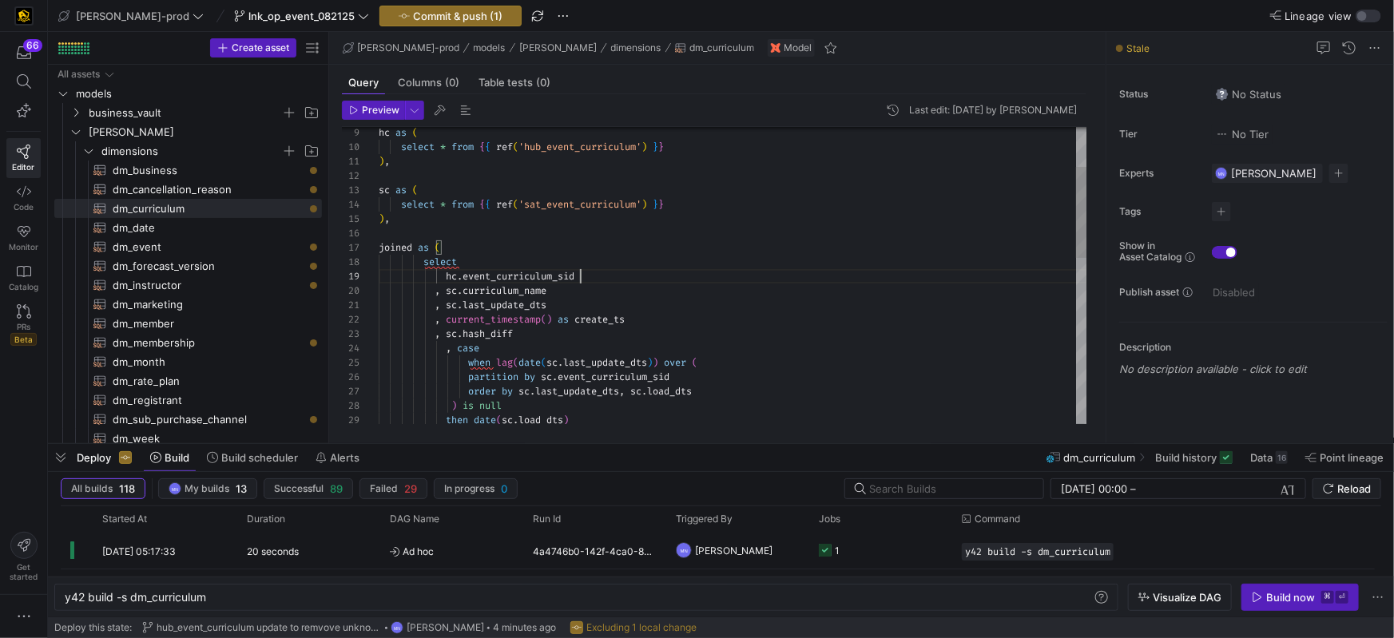
scroll to position [115, 201]
click at [482, 331] on span "hash_diff" at bounding box center [488, 334] width 50 height 13
drag, startPoint x: 482, startPoint y: 331, endPoint x: 537, endPoint y: 332, distance: 55.1
click at [485, 330] on span "hash_diff" at bounding box center [488, 334] width 50 height 13
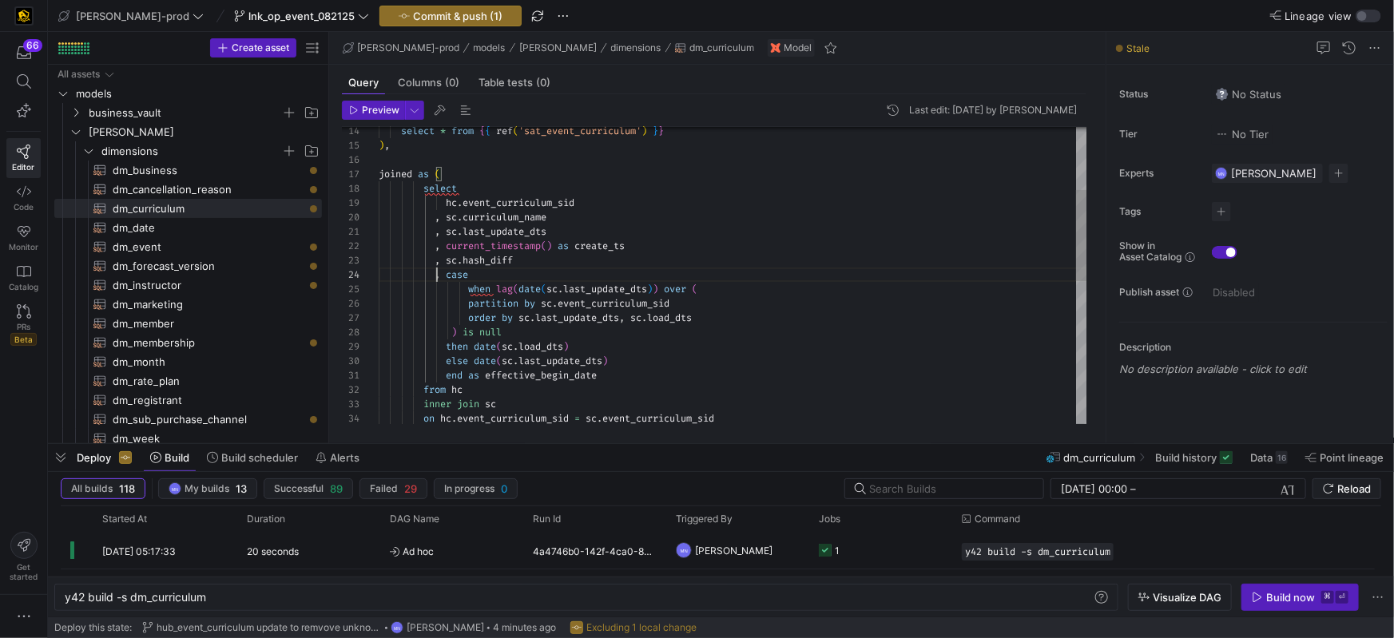
click at [498, 265] on span "hash_diff" at bounding box center [488, 260] width 50 height 13
click at [498, 265] on div ", sc . hash_diff , case when lag ( date ( sc . last_update_dts ) ) over ( parti…" at bounding box center [733, 405] width 709 height 962
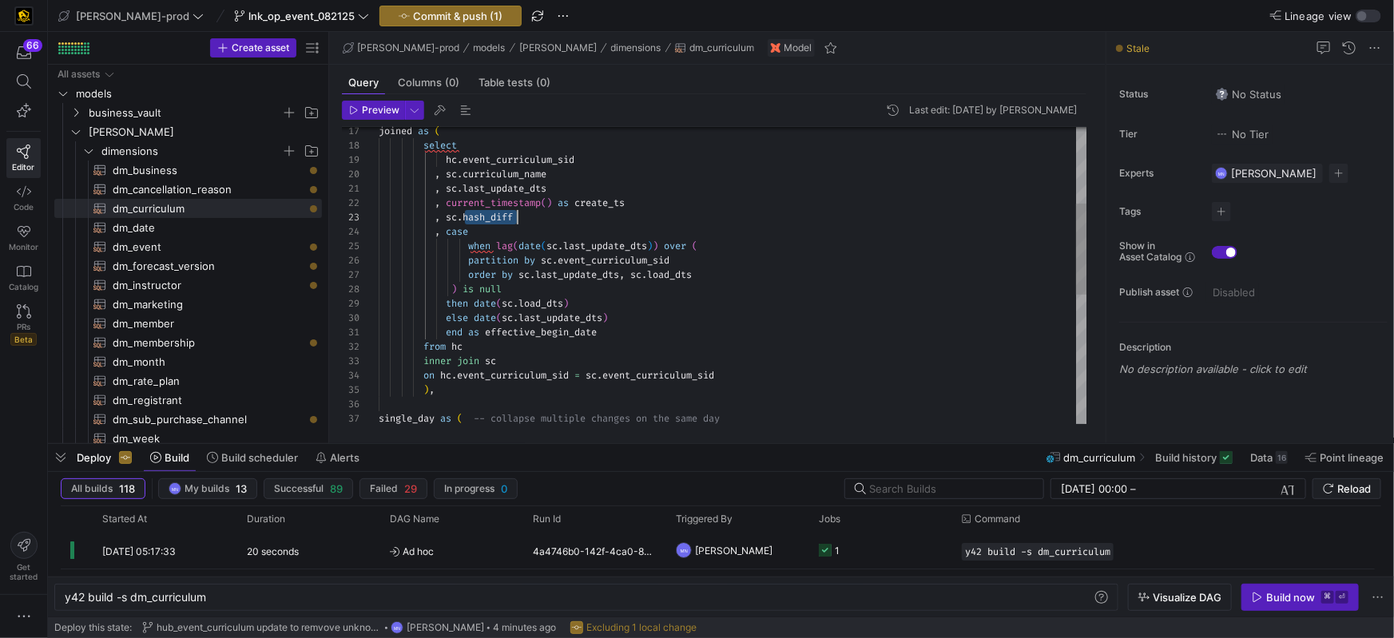
scroll to position [129, 236]
drag, startPoint x: 686, startPoint y: 311, endPoint x: 719, endPoint y: 308, distance: 33.6
click at [686, 311] on div "else date ( sc . last_update_dts )" at bounding box center [733, 318] width 709 height 14
drag, startPoint x: 499, startPoint y: 218, endPoint x: 517, endPoint y: 226, distance: 19.3
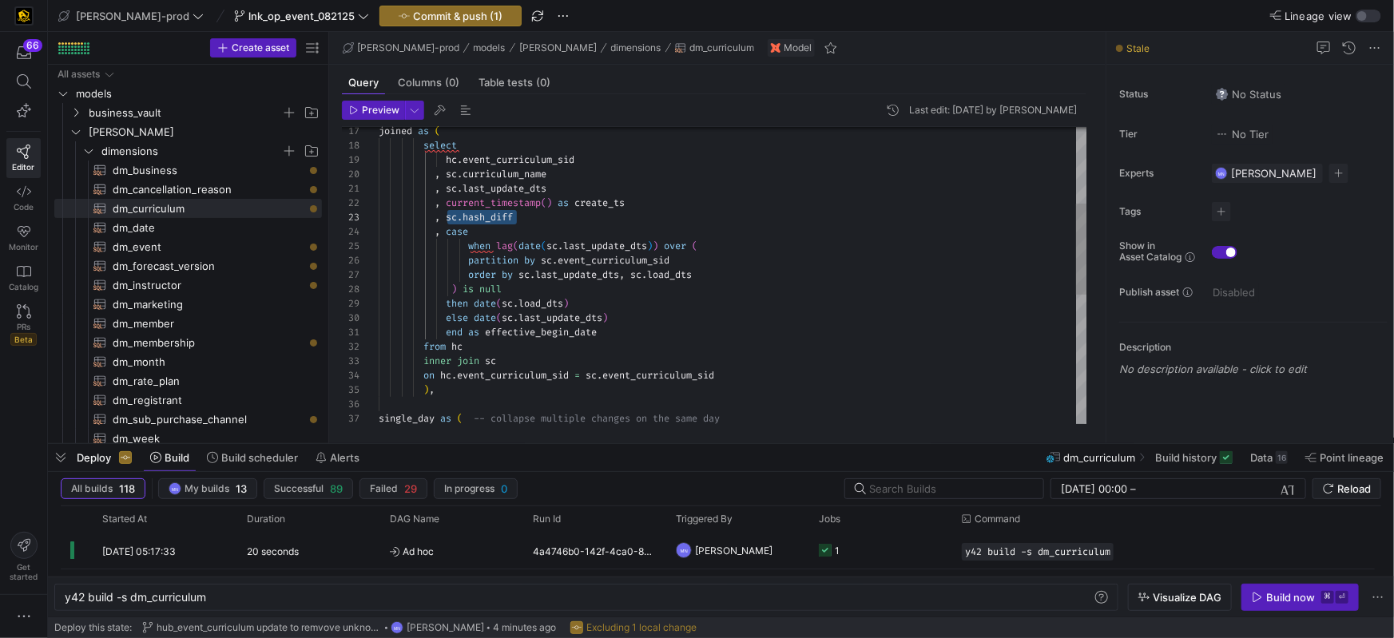
click at [450, 216] on div ", sc . hash_diff" at bounding box center [733, 217] width 709 height 14
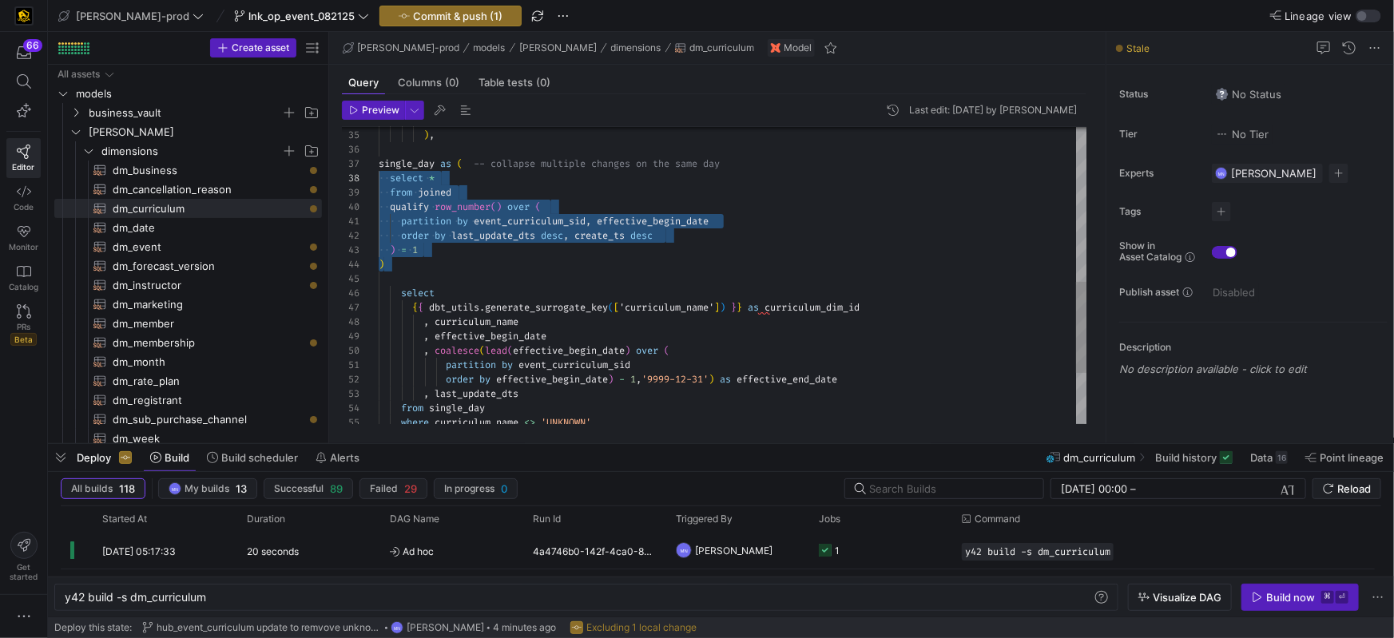
scroll to position [86, 0]
drag, startPoint x: 440, startPoint y: 261, endPoint x: 366, endPoint y: 164, distance: 122.6
click at [366, 164] on div "34 35 36 37 38 39 40 41 42 43 44 45 46 47 48 49 50 51 52 53 54 55 on hc . event…" at bounding box center [715, 275] width 746 height 297
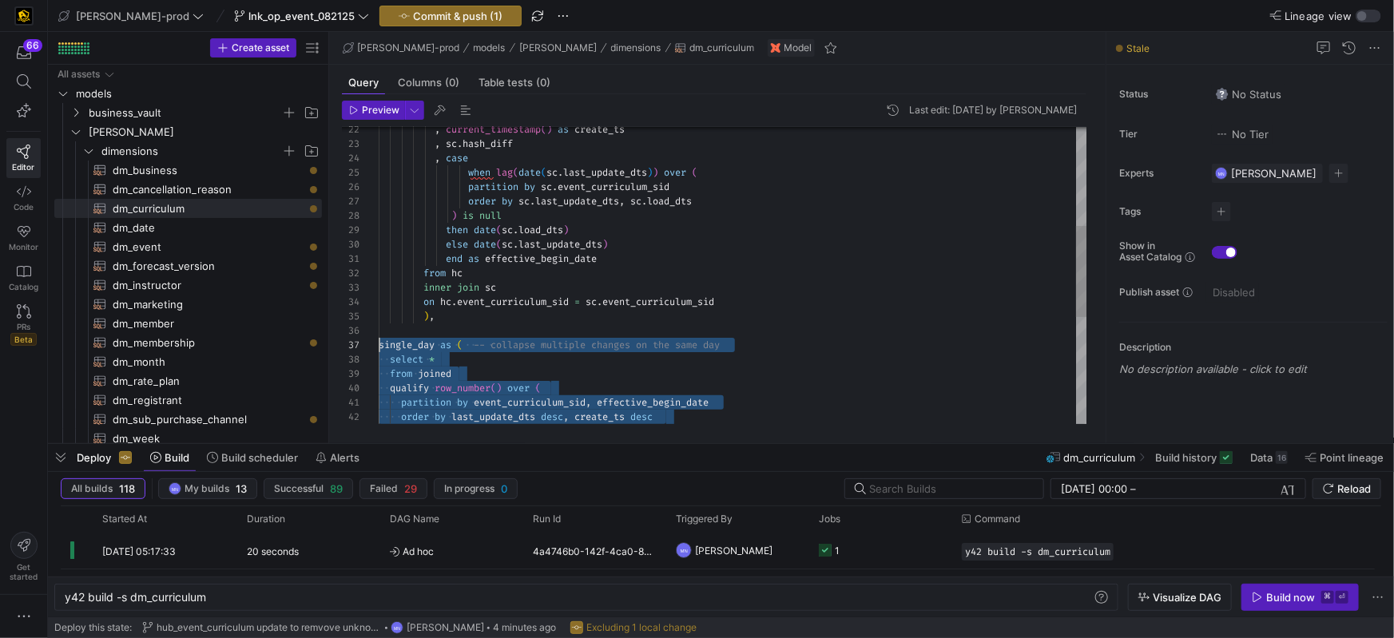
click at [496, 141] on span "hash_diff" at bounding box center [488, 143] width 50 height 13
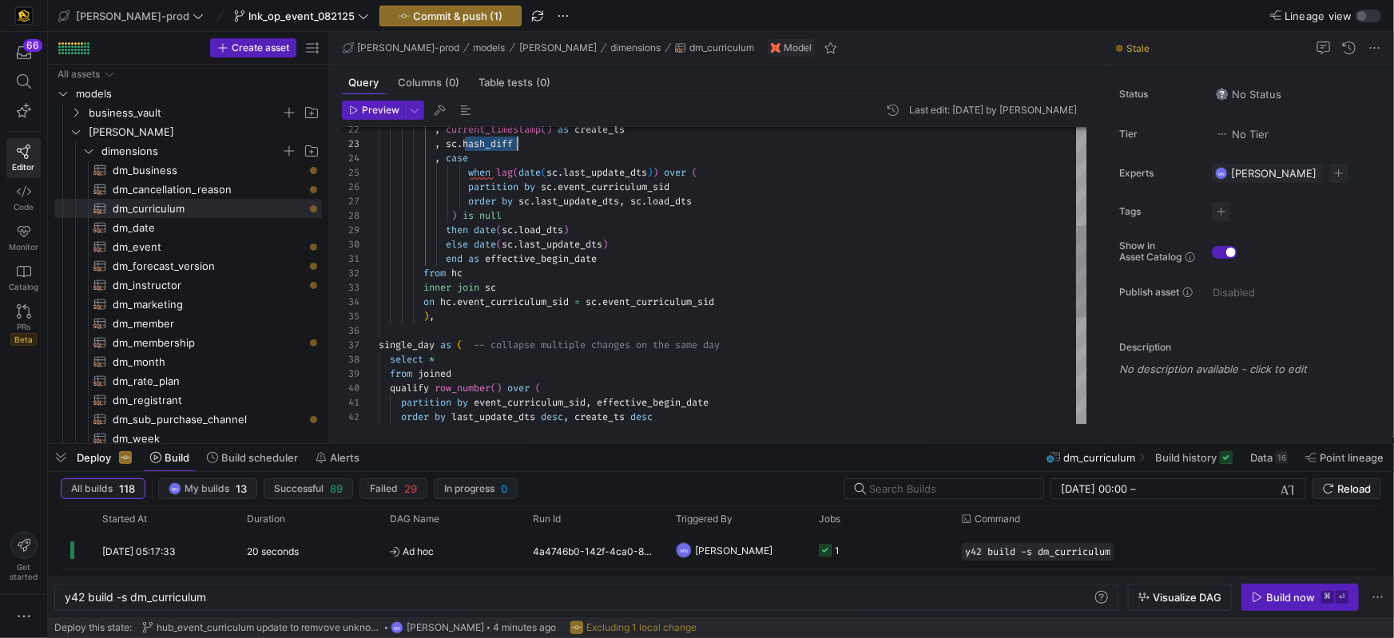
click at [497, 141] on span "hash_diff" at bounding box center [488, 143] width 50 height 13
click at [498, 141] on span "hash_diff" at bounding box center [488, 143] width 50 height 13
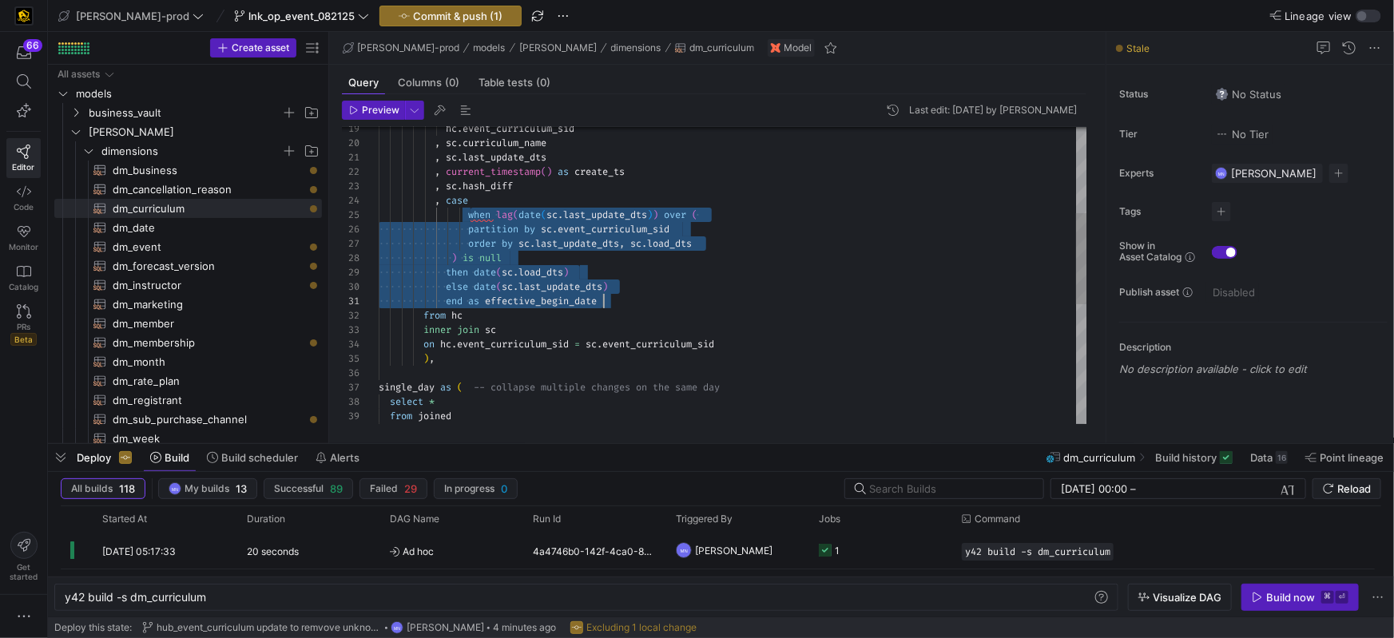
scroll to position [57, 224]
drag, startPoint x: 478, startPoint y: 217, endPoint x: 658, endPoint y: 300, distance: 197.7
click at [662, 296] on div "from hc else date ( sc . last_update_dts ) end as effective_begin_date then dat…" at bounding box center [733, 331] width 709 height 962
click at [666, 296] on div "from hc else date ( sc . last_update_dts ) end as effective_begin_date then dat…" at bounding box center [733, 331] width 709 height 962
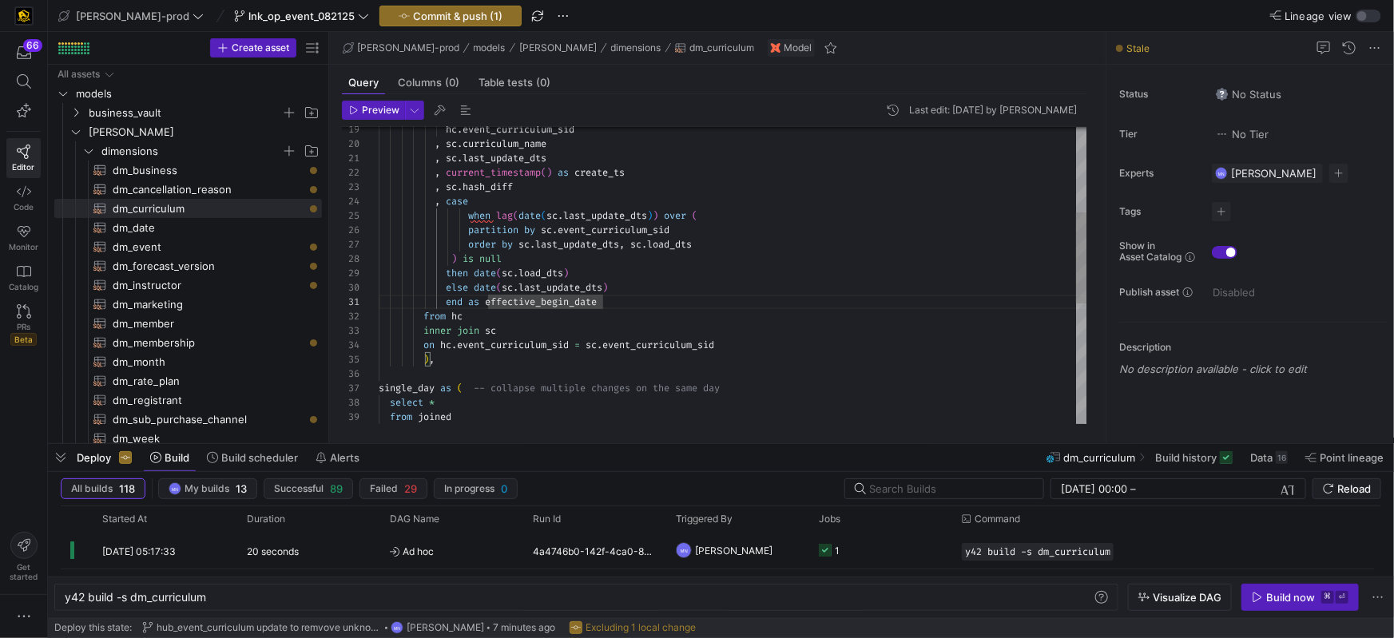
click at [691, 300] on div "from hc else date ( sc . last_update_dts ) end as effective_begin_date then dat…" at bounding box center [733, 332] width 709 height 962
click at [678, 301] on div "from hc else date ( sc . last_update_dts ) end as effective_begin_date then dat…" at bounding box center [733, 328] width 709 height 962
click at [555, 303] on span "effective_begin_date" at bounding box center [541, 298] width 112 height 13
drag, startPoint x: 555, startPoint y: 303, endPoint x: 591, endPoint y: 303, distance: 36.8
click at [555, 303] on span "effective_begin_date" at bounding box center [541, 298] width 112 height 13
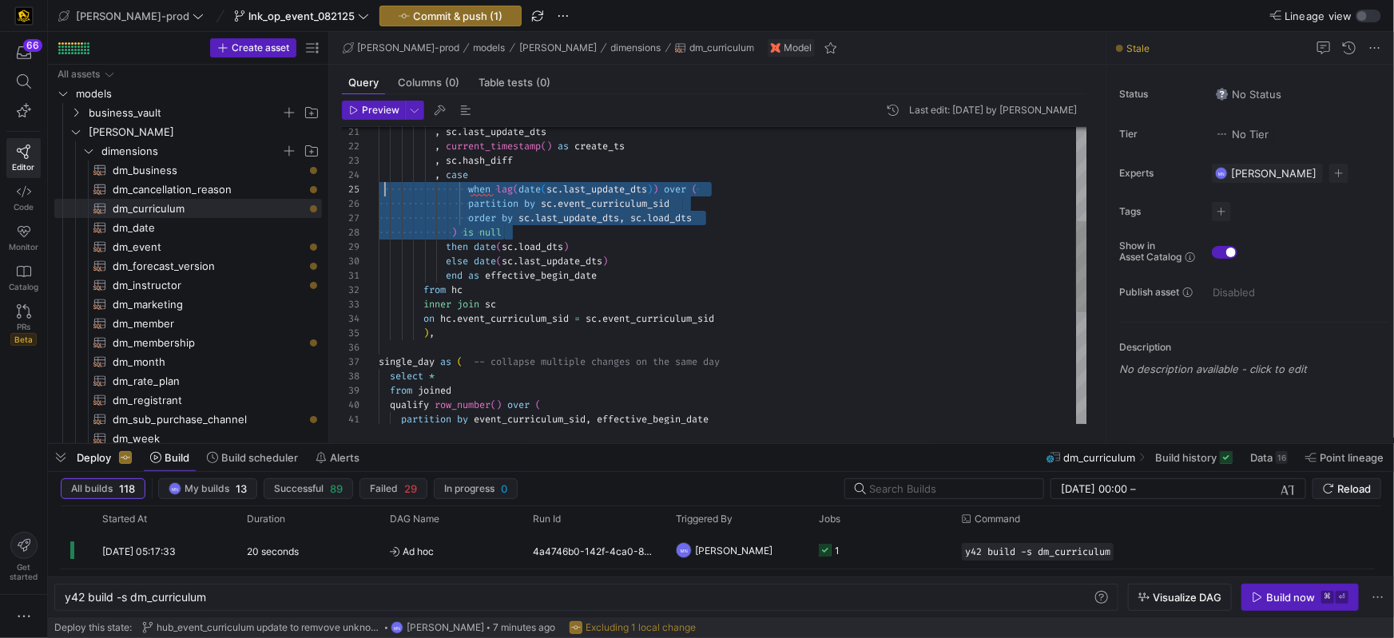
scroll to position [57, 5]
drag, startPoint x: 591, startPoint y: 235, endPoint x: 385, endPoint y: 189, distance: 210.4
click at [385, 189] on div "from hc else date ( sc . last_update_dts ) end as effective_begin_date then dat…" at bounding box center [733, 305] width 709 height 962
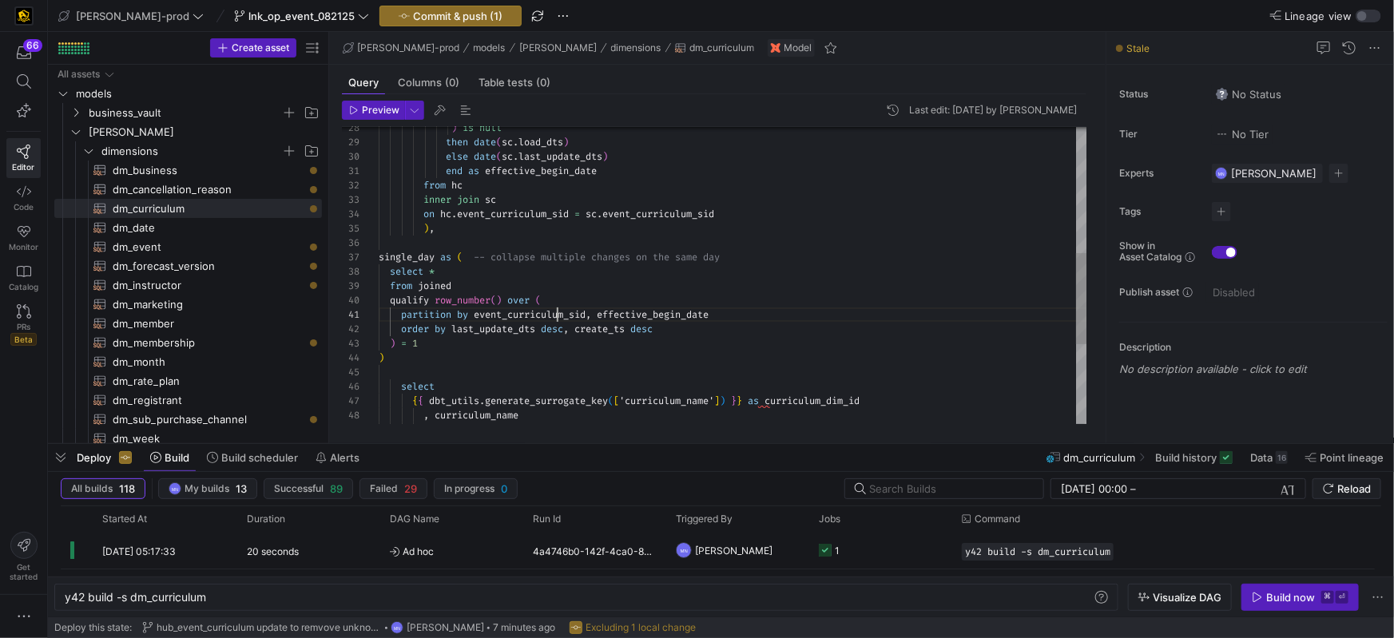
click at [556, 315] on span "event_curriculum_sid" at bounding box center [530, 314] width 112 height 13
click at [556, 315] on div "from hc else date ( sc . last_update_dts ) end as effective_begin_date then dat…" at bounding box center [733, 201] width 709 height 962
click at [661, 312] on div "from hc else date ( sc . last_update_dts ) end as effective_begin_date then dat…" at bounding box center [733, 201] width 709 height 962
drag, startPoint x: 661, startPoint y: 312, endPoint x: 655, endPoint y: 327, distance: 15.4
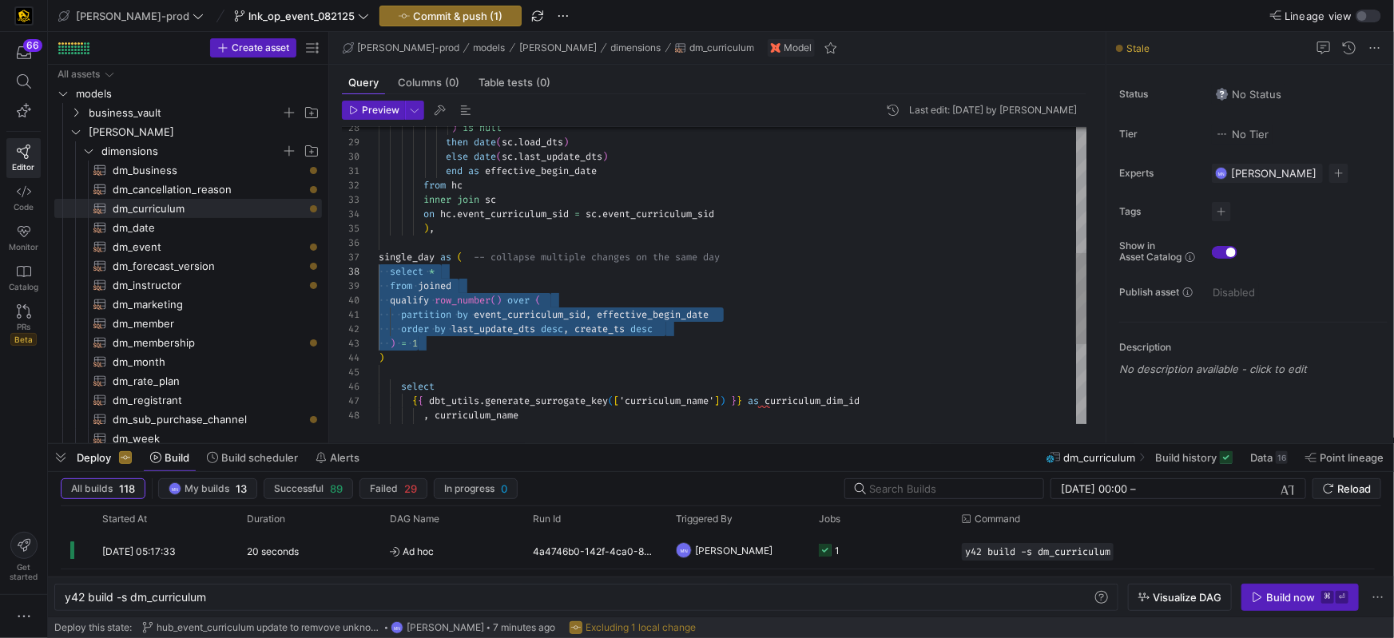
scroll to position [86, 0]
drag, startPoint x: 411, startPoint y: 340, endPoint x: 372, endPoint y: 286, distance: 67.0
click at [379, 263] on div "from hc else date ( sc . last_update_dts ) end as effective_begin_date then dat…" at bounding box center [733, 201] width 709 height 962
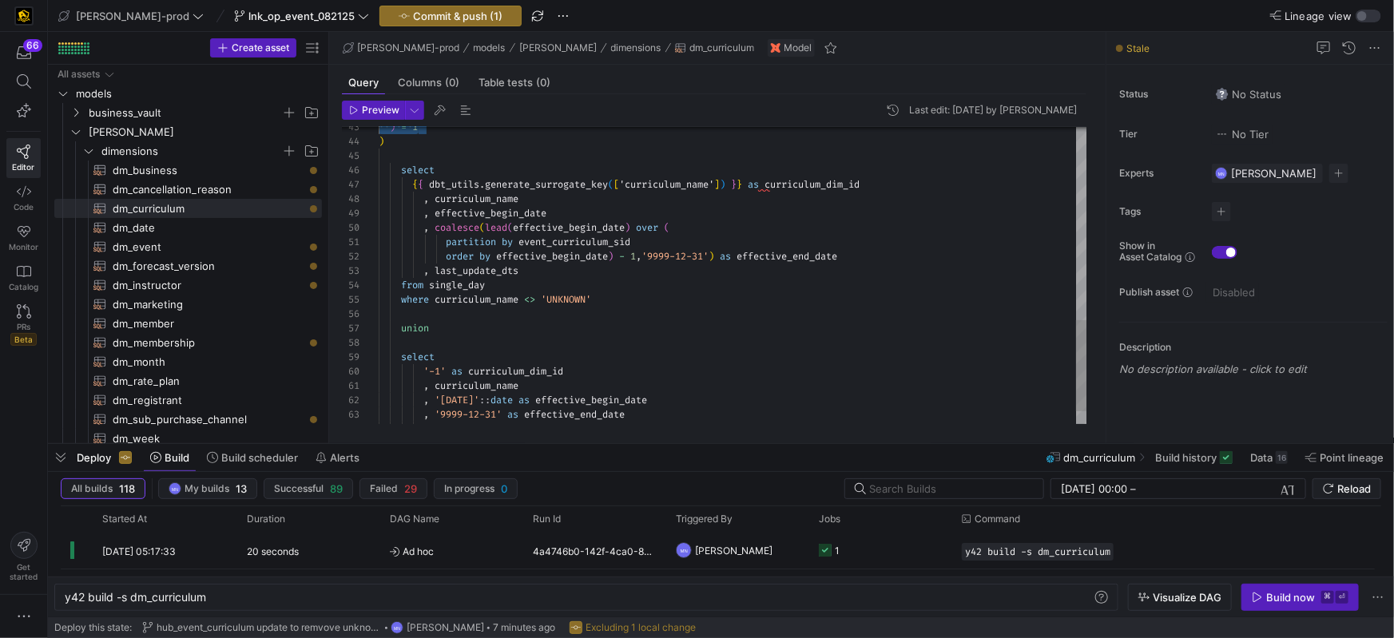
type textarea "partition by event_curriculum_sid, effective_begin_date order by last_update_dt…"
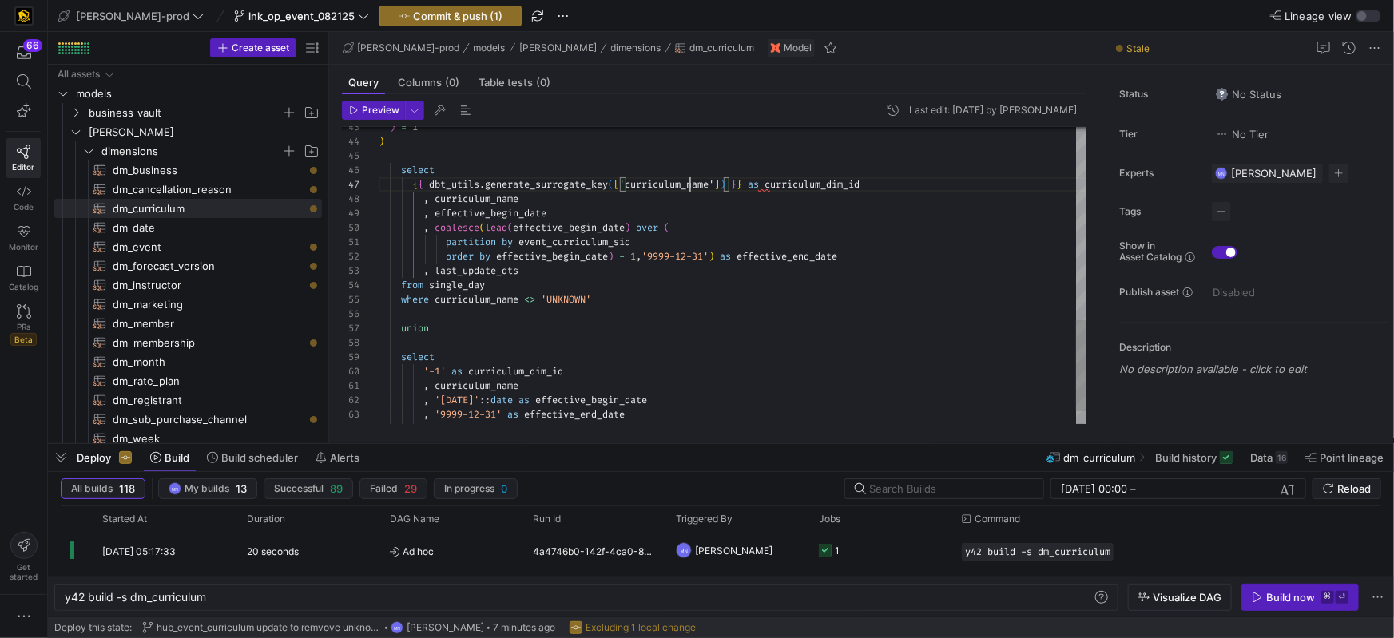
click at [692, 183] on span "'curriculum_name'" at bounding box center [666, 184] width 95 height 13
click at [812, 187] on span "curriculum_dim_id" at bounding box center [812, 184] width 95 height 13
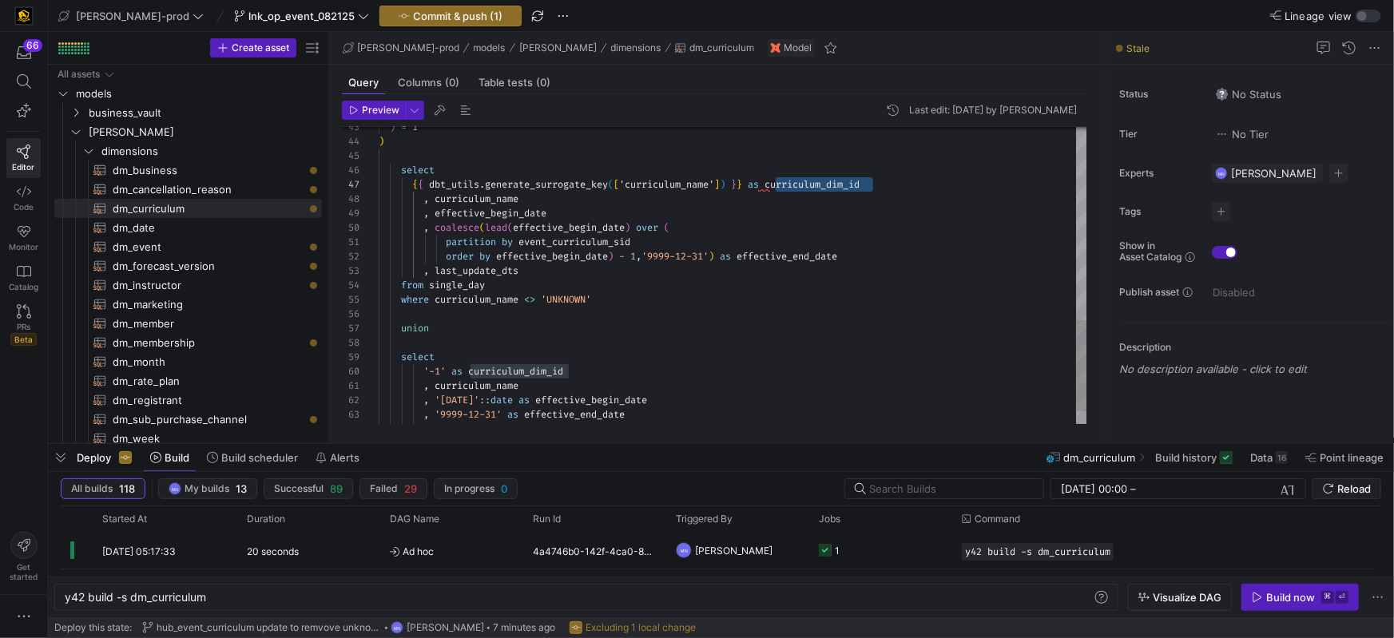
scroll to position [86, 494]
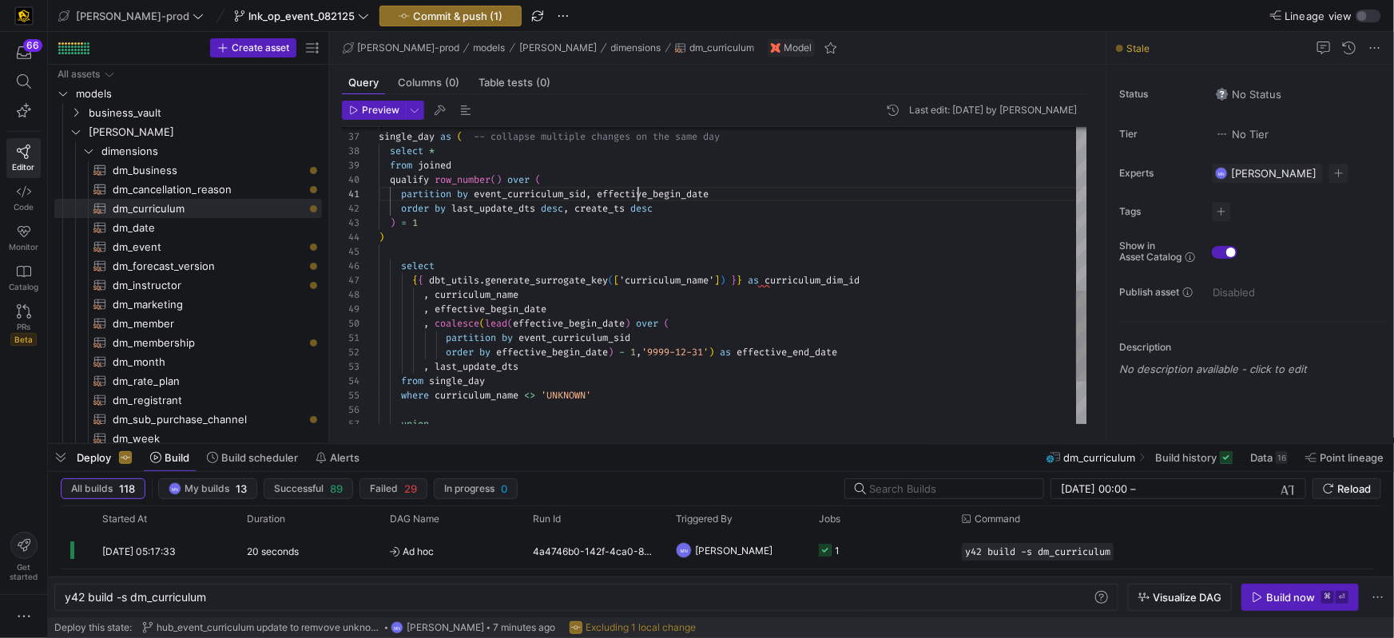
click at [638, 192] on div ") = 1 ) select { { dbt_utils . generate_surrogate_key ( [ 'curriculum_name' ] )…" at bounding box center [733, 80] width 709 height 962
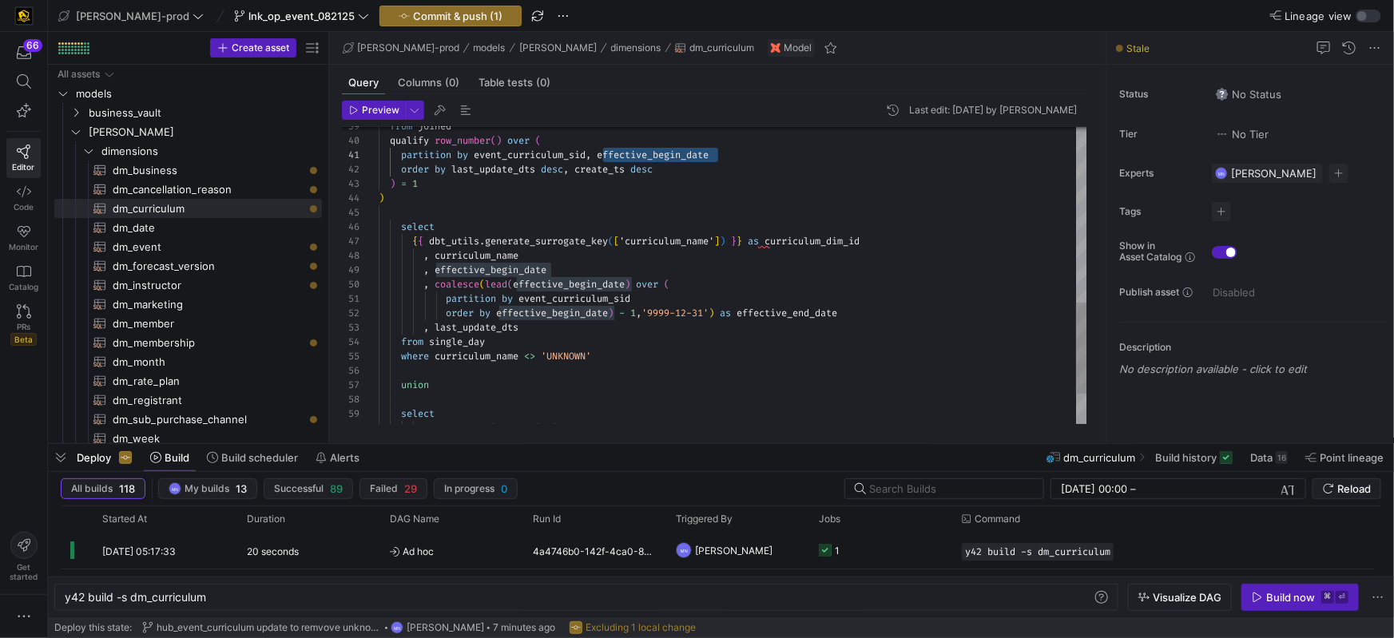
scroll to position [86, 344]
drag, startPoint x: 723, startPoint y: 241, endPoint x: 841, endPoint y: 218, distance: 119.6
drag, startPoint x: 809, startPoint y: 302, endPoint x: 841, endPoint y: 300, distance: 32.0
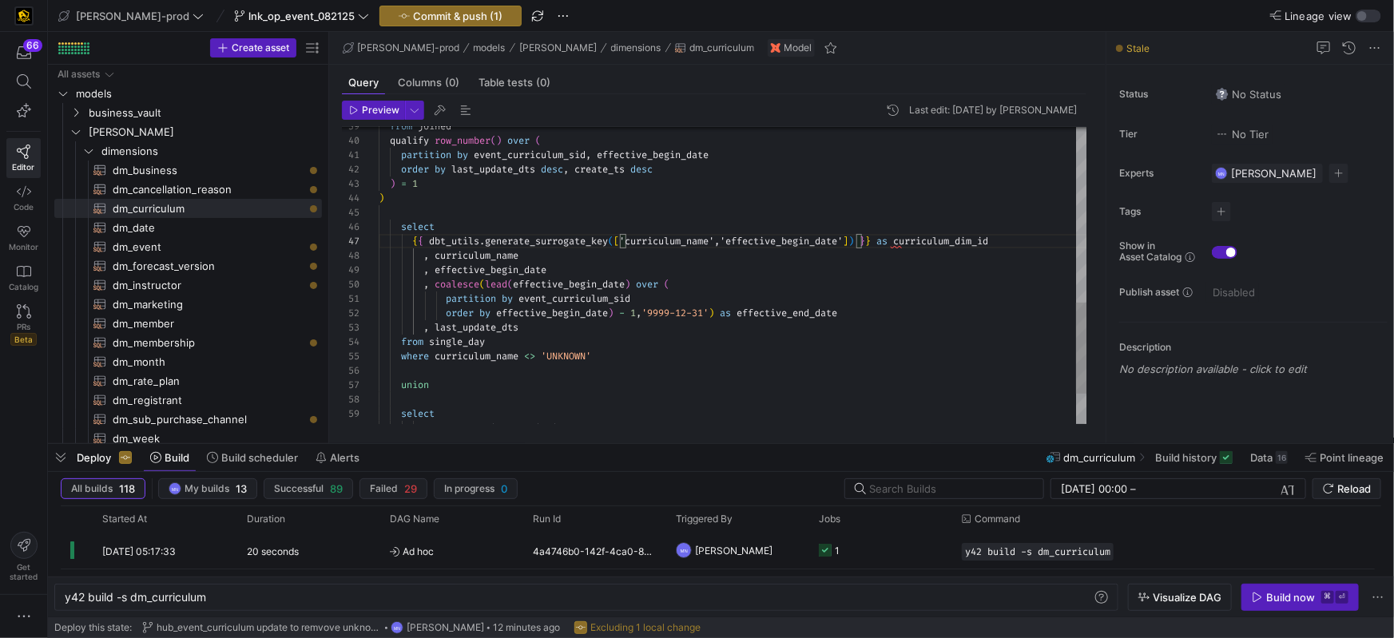
click at [812, 302] on div "partition by event_curriculum_sid" at bounding box center [733, 299] width 709 height 14
drag, startPoint x: 626, startPoint y: 245, endPoint x: 845, endPoint y: 269, distance: 219.6
click at [843, 239] on span "'curriculum_name','effective_begin_date'" at bounding box center [731, 242] width 224 height 13
click at [722, 241] on span "'curriculum_name','effective_begin_date'" at bounding box center [731, 242] width 224 height 13
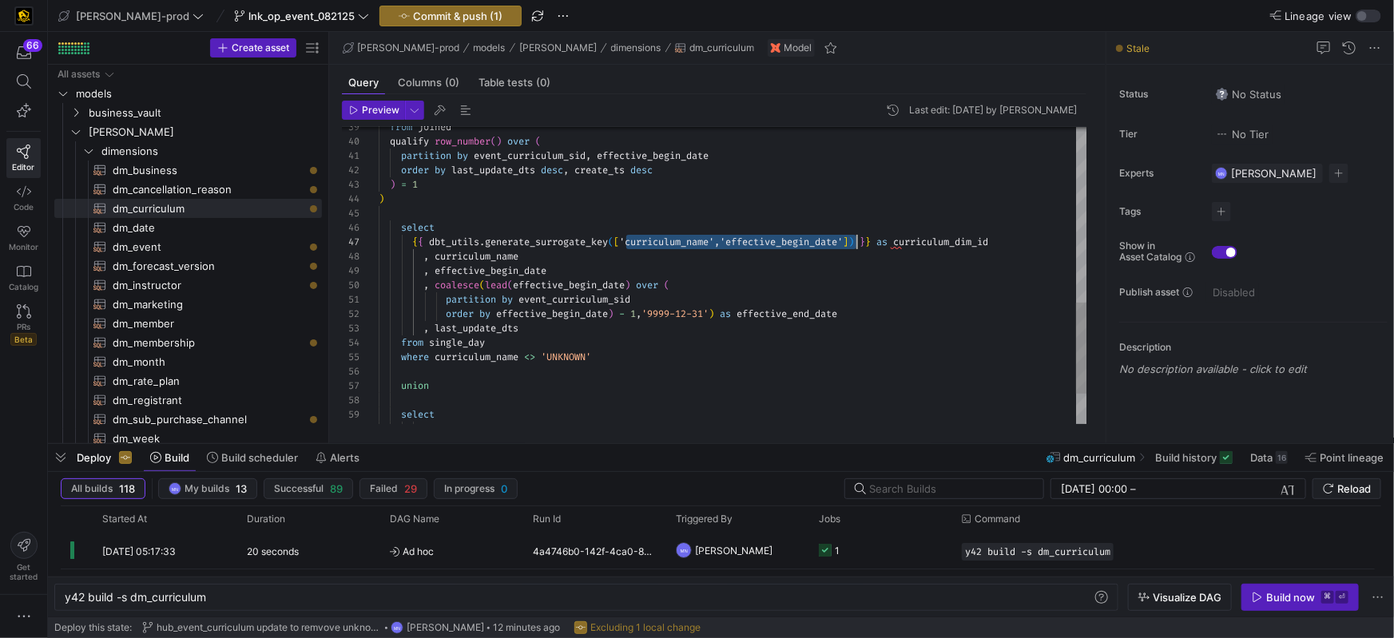
click at [707, 244] on span "'curriculum_name','effective_begin_date'" at bounding box center [731, 242] width 224 height 13
click at [753, 243] on span "'curriculum_name','effective_begin_date'" at bounding box center [731, 242] width 224 height 13
click at [774, 294] on div "partition by event_curriculum_sid" at bounding box center [733, 299] width 709 height 14
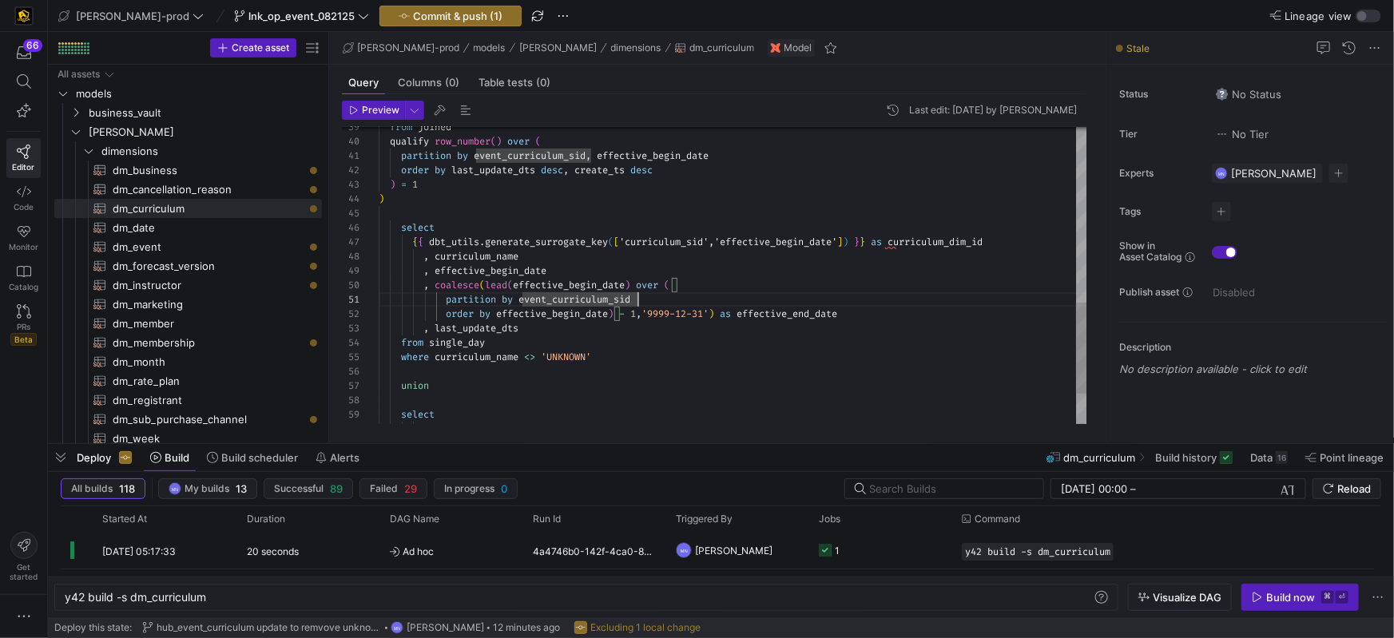
click at [635, 241] on span "'curriculum_sid','effective_begin_date'" at bounding box center [728, 242] width 218 height 13
click at [522, 275] on div ") = 1 ) select { { dbt_utils . generate_surrogate_key ( [ 'event_curriculum_sid…" at bounding box center [733, 41] width 709 height 962
click at [522, 275] on span "effective_begin_date" at bounding box center [491, 271] width 112 height 13
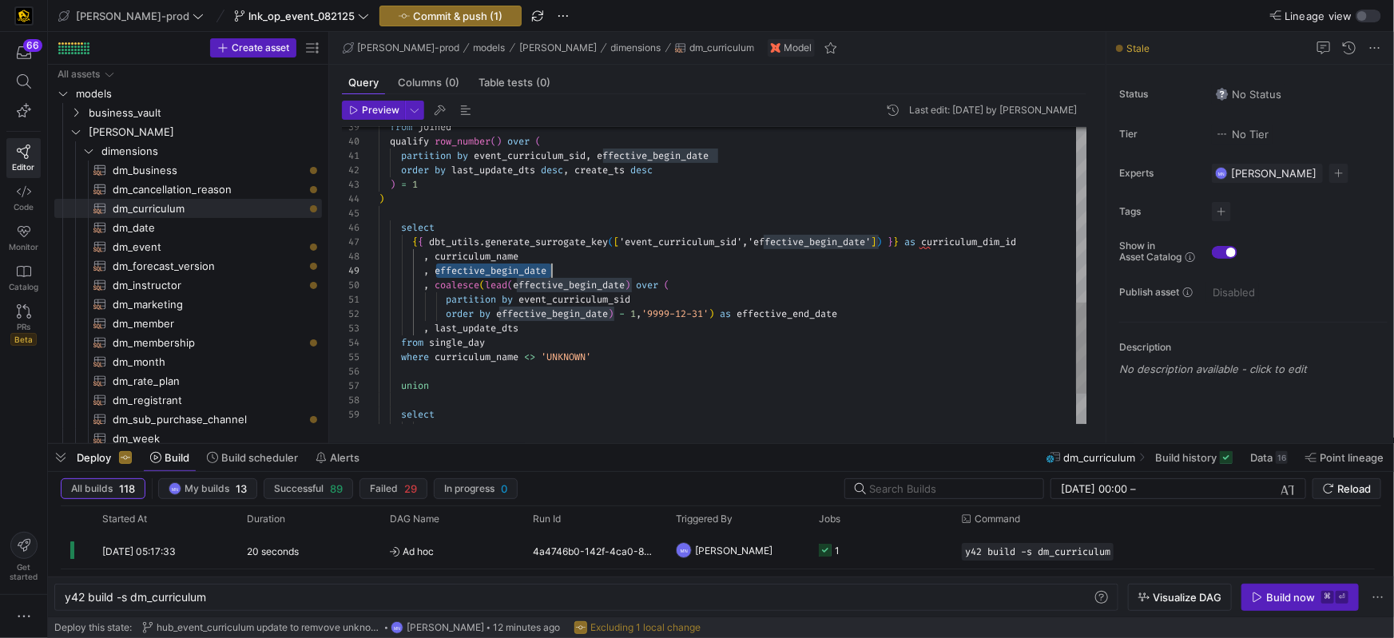
scroll to position [115, 172]
click at [563, 286] on div ") = 1 ) select { { dbt_utils . generate_surrogate_key ( [ 'event_curriculum_sid…" at bounding box center [733, 41] width 709 height 962
click at [599, 300] on div ") = 1 ) select { { dbt_utils . generate_surrogate_key ( [ 'event_curriculum_sid…" at bounding box center [733, 41] width 709 height 962
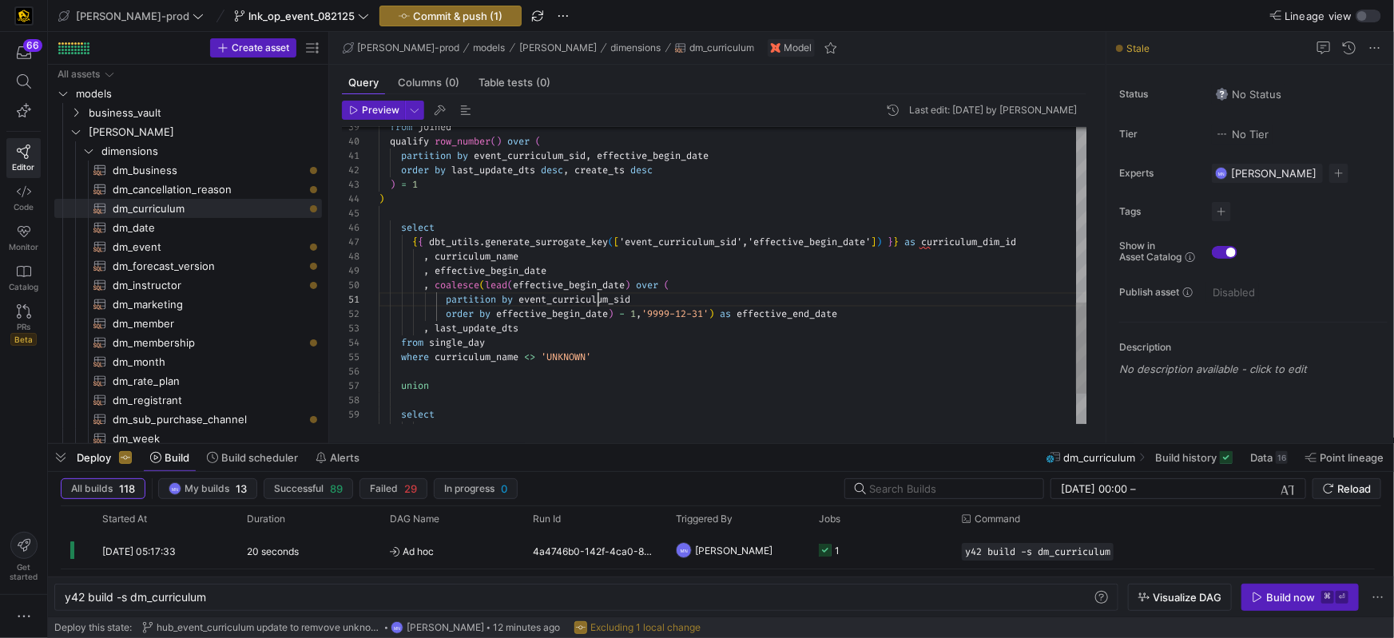
scroll to position [0, 259]
click at [599, 300] on span "event_curriculum_sid" at bounding box center [575, 299] width 112 height 13
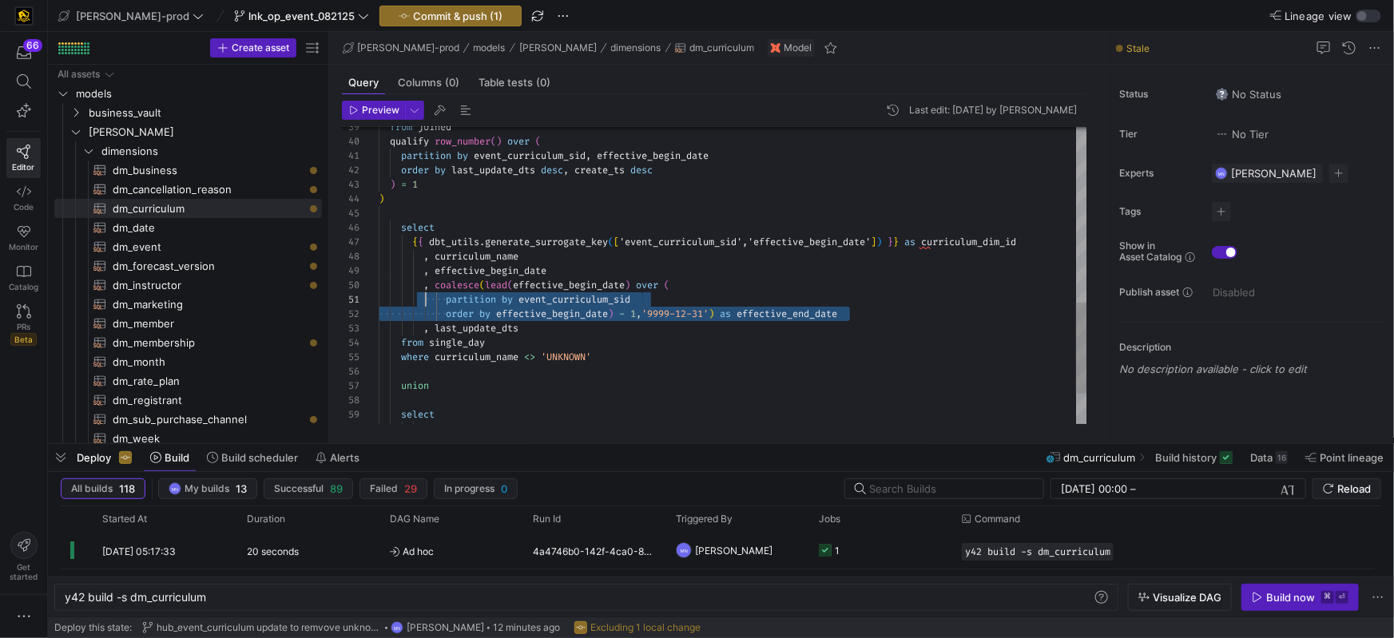
scroll to position [129, 40]
drag, startPoint x: 869, startPoint y: 315, endPoint x: 417, endPoint y: 288, distance: 453.1
click at [417, 288] on div ") = 1 ) select { { dbt_utils . generate_surrogate_key ( [ 'event_curriculum_sid…" at bounding box center [733, 41] width 709 height 962
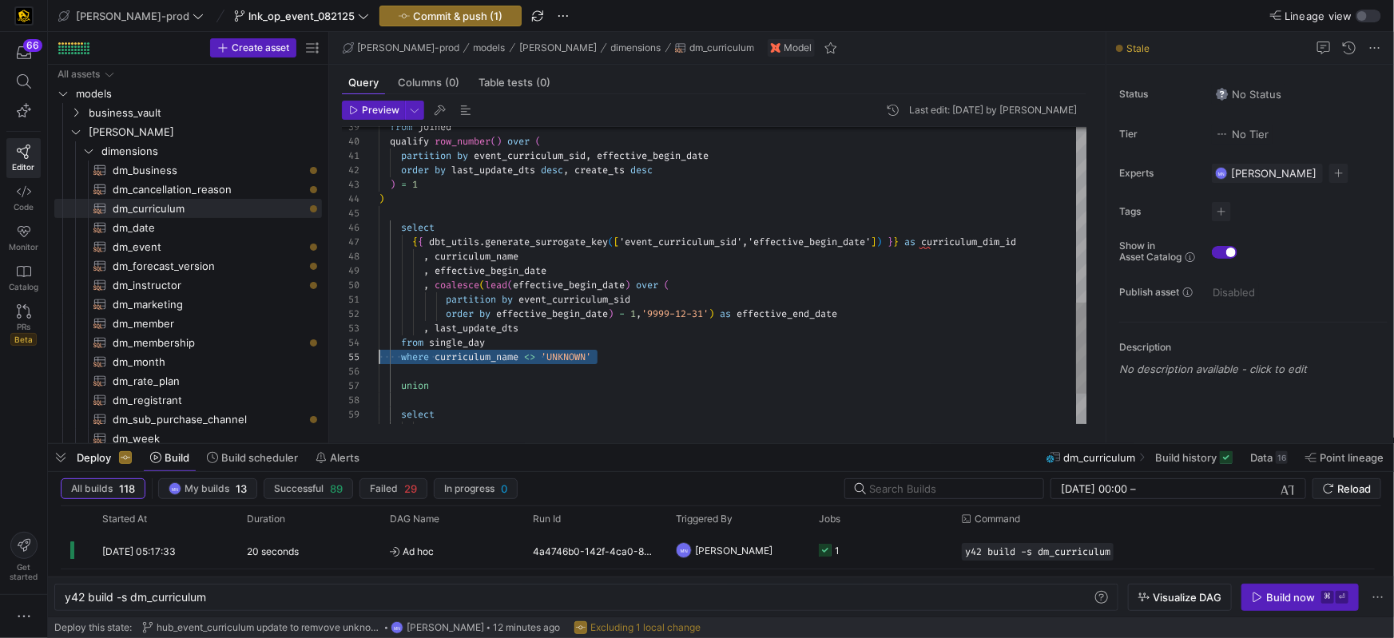
scroll to position [57, 0]
drag, startPoint x: 635, startPoint y: 355, endPoint x: 324, endPoint y: 362, distance: 311.7
click at [324, 362] on as-split "Create asset Drag here to set row groups Drag here to set column labels Group 1…" at bounding box center [721, 238] width 1346 height 412
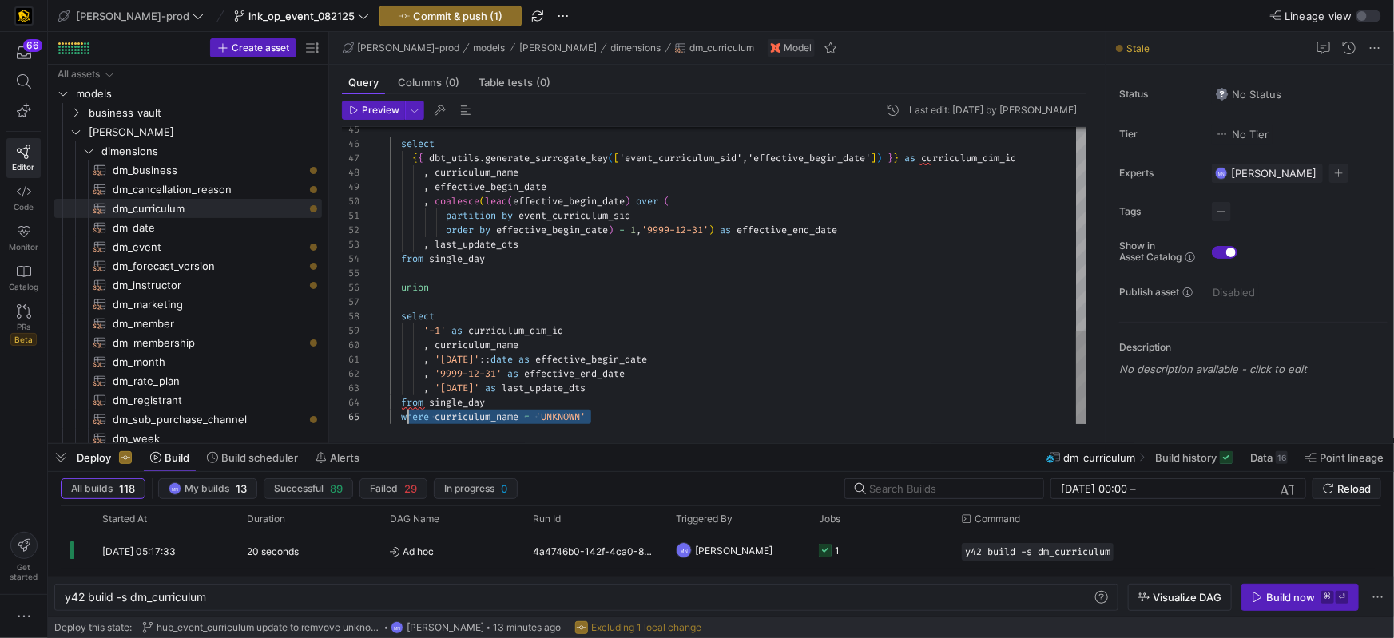
scroll to position [57, 11]
drag, startPoint x: 620, startPoint y: 416, endPoint x: 385, endPoint y: 416, distance: 234.9
click at [387, 416] on div "where curriculum_name = 'UNKNOWN'" at bounding box center [733, 417] width 709 height 14
drag, startPoint x: 508, startPoint y: 344, endPoint x: 437, endPoint y: 347, distance: 71.2
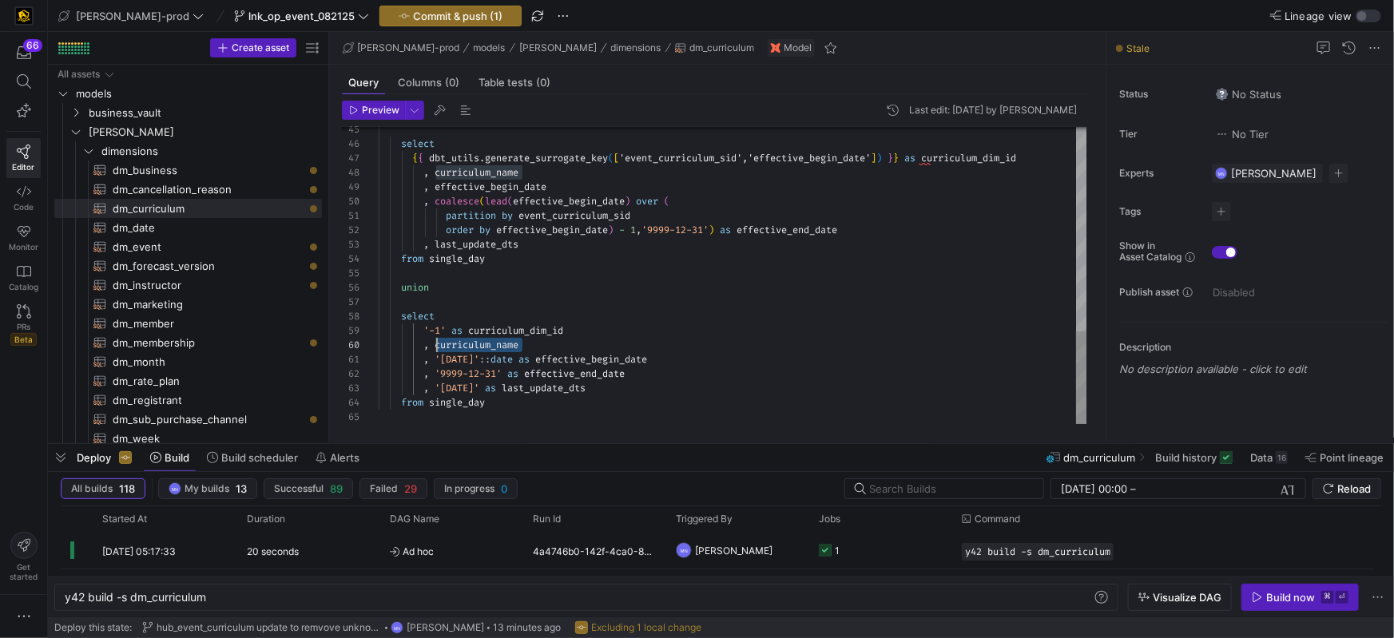
drag, startPoint x: 653, startPoint y: 326, endPoint x: 646, endPoint y: 335, distance: 10.9
click at [653, 326] on div "'-1' as curriculum_dim_id" at bounding box center [733, 331] width 709 height 14
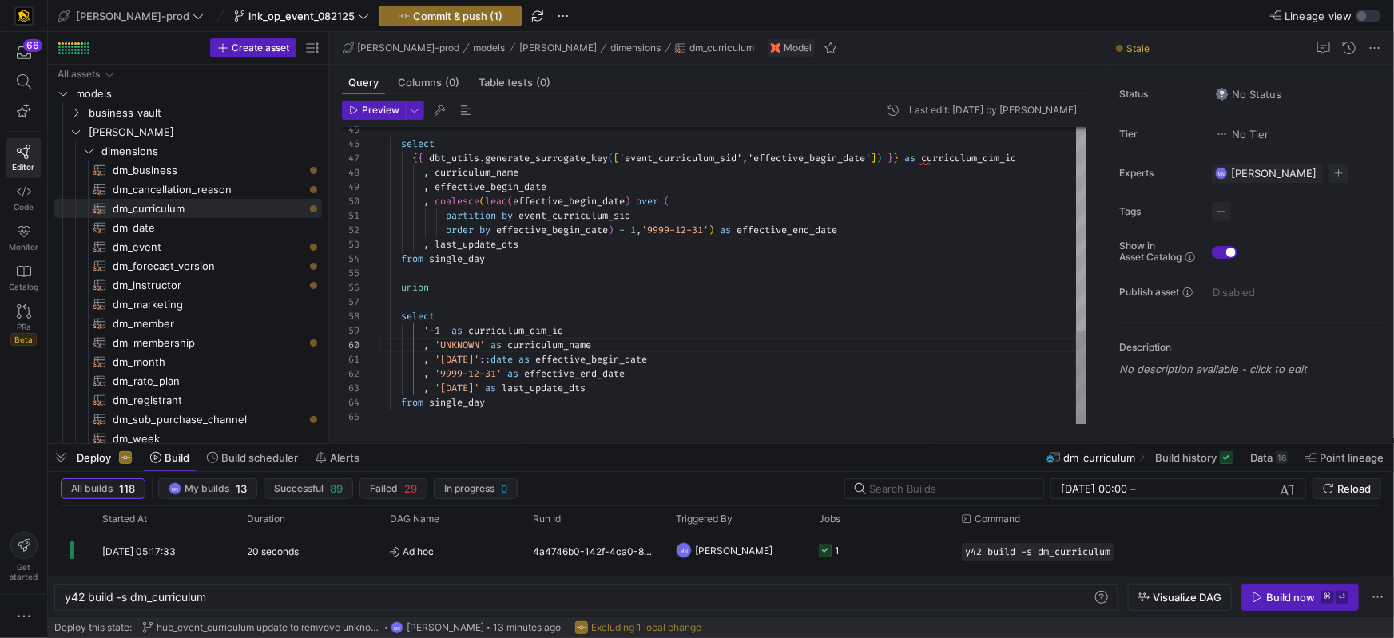
scroll to position [115, 190]
click at [758, 380] on div ", '9999-12-31' as effective_end_date" at bounding box center [733, 374] width 709 height 14
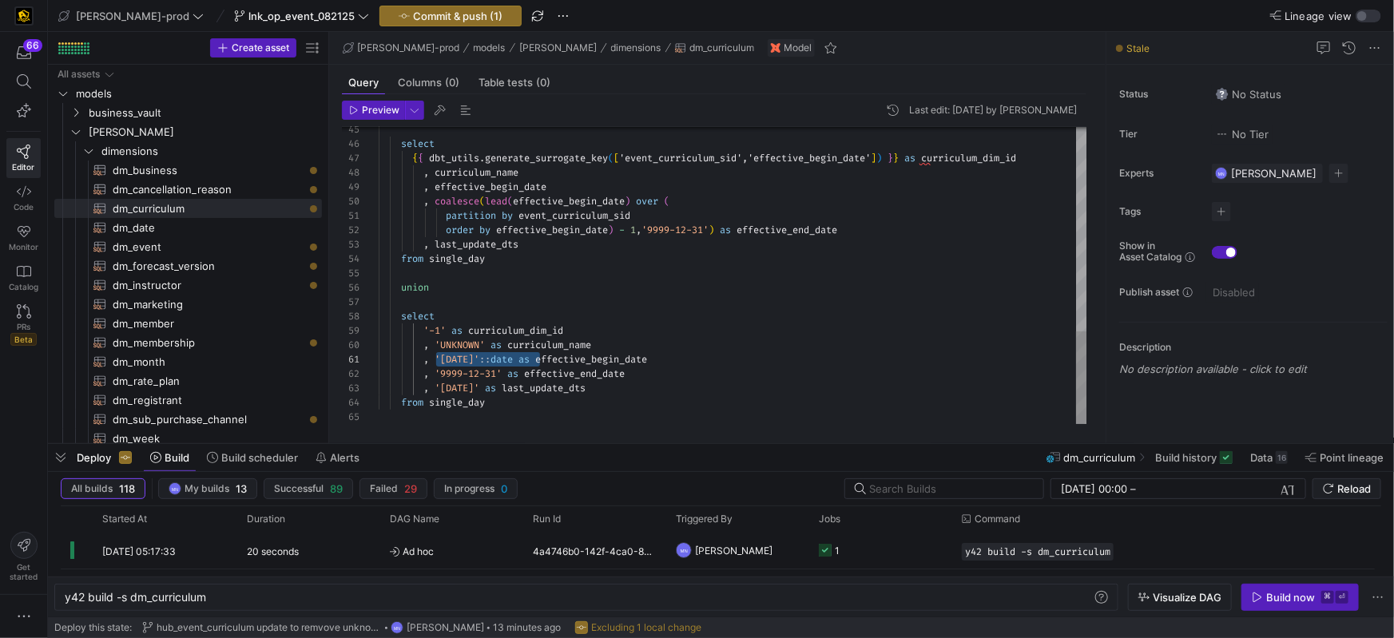
drag, startPoint x: 539, startPoint y: 359, endPoint x: 440, endPoint y: 358, distance: 99.1
click at [436, 359] on span ", '1900-01-01' :: date as effective_begin_date" at bounding box center [513, 359] width 268 height 13
drag, startPoint x: 539, startPoint y: 359, endPoint x: 565, endPoint y: 382, distance: 34.5
click at [513, 359] on span "date" at bounding box center [502, 359] width 22 height 13
drag, startPoint x: 541, startPoint y: 359, endPoint x: 618, endPoint y: 365, distance: 77.0
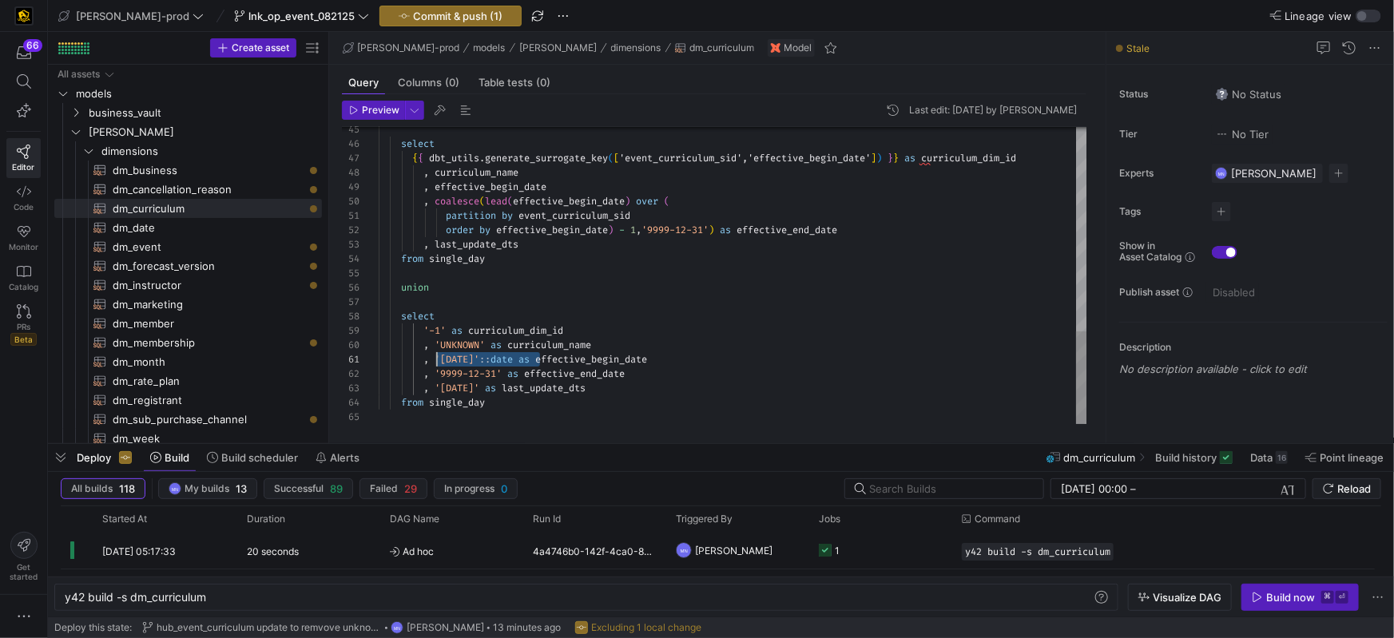
click at [519, 359] on span at bounding box center [516, 359] width 6 height 13
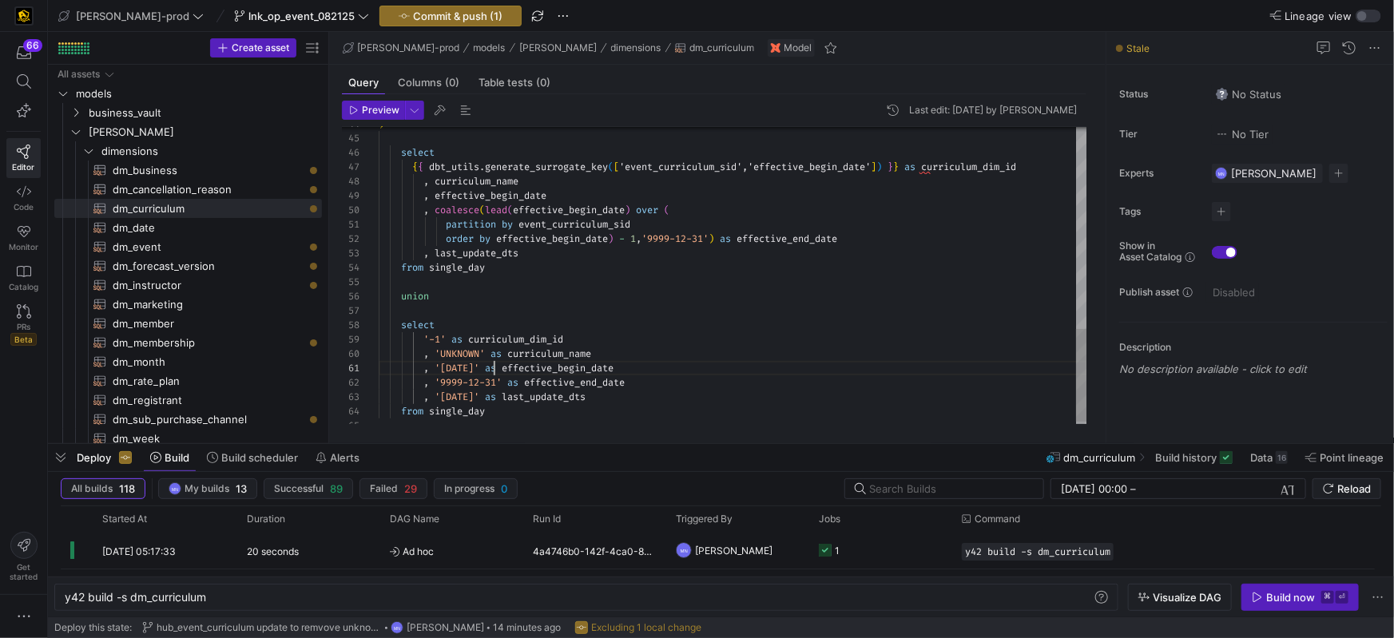
drag, startPoint x: 491, startPoint y: 372, endPoint x: 495, endPoint y: 383, distance: 11.6
click at [479, 372] on span "'[DATE]'" at bounding box center [457, 368] width 45 height 13
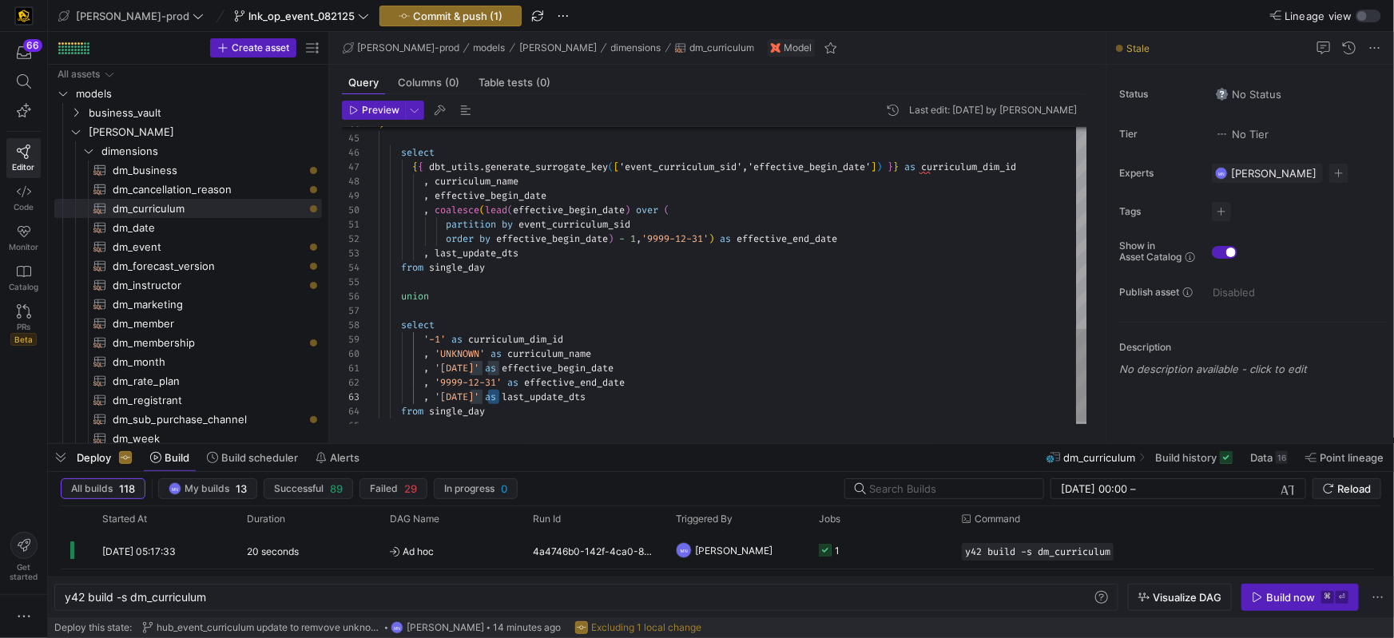
click at [691, 382] on div ", '9999-12-31' as effective_end_date" at bounding box center [733, 383] width 709 height 14
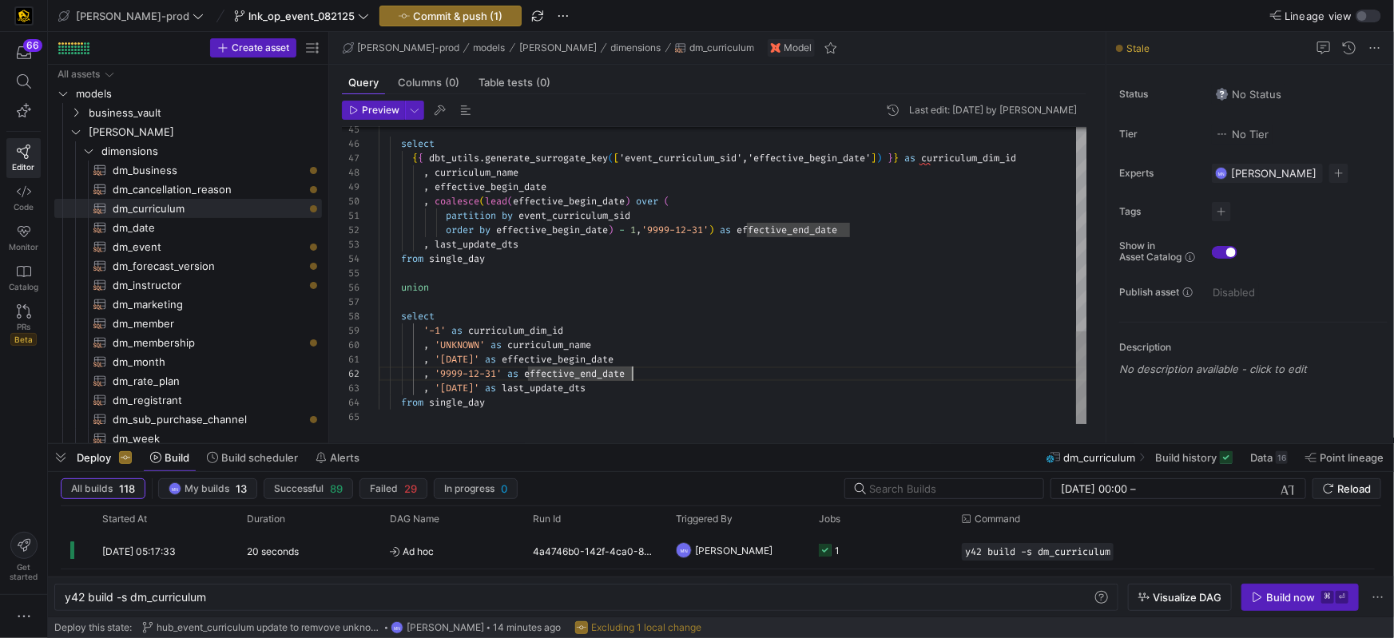
drag, startPoint x: 664, startPoint y: 358, endPoint x: 461, endPoint y: 363, distance: 203.0
click at [428, 359] on div ", '1900-01-01' as effective_begin_date" at bounding box center [733, 360] width 709 height 14
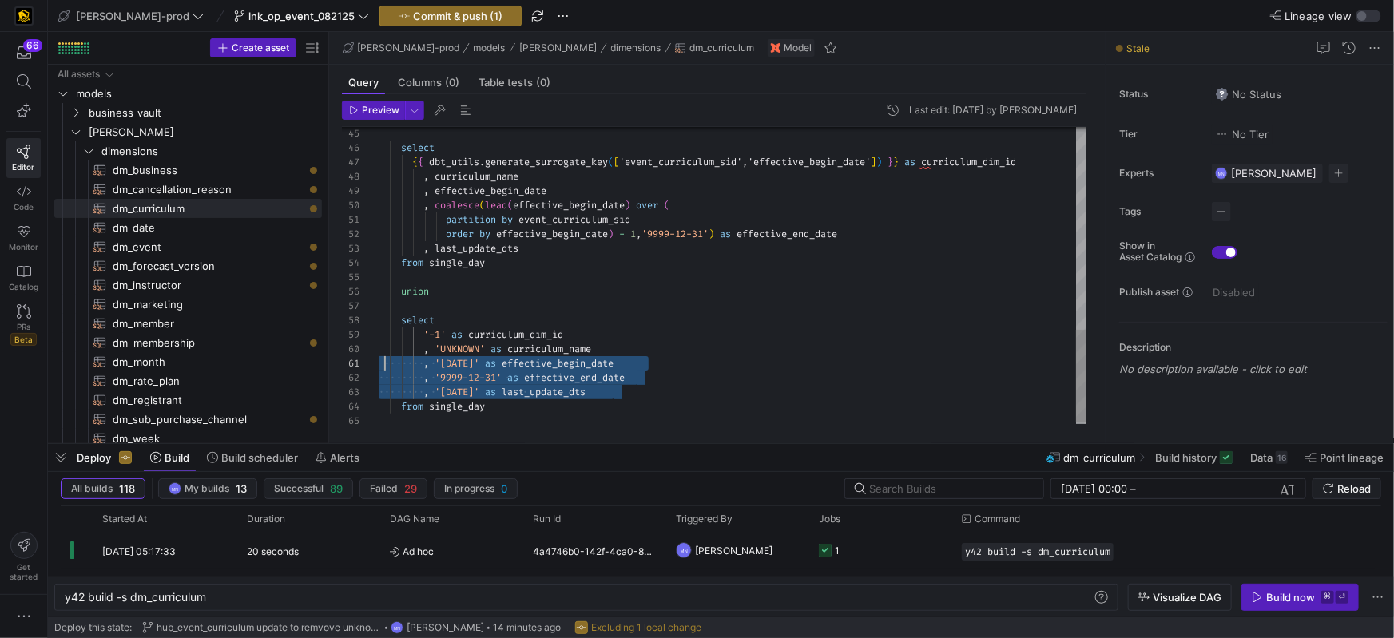
scroll to position [0, 0]
drag, startPoint x: 662, startPoint y: 390, endPoint x: 404, endPoint y: 368, distance: 259.1
click at [377, 366] on div "45 46 47 48 49 50 51 52 53 54 55 56 57 58 59 60 61 62 63 64 65 select { { dbt_u…" at bounding box center [715, 275] width 746 height 297
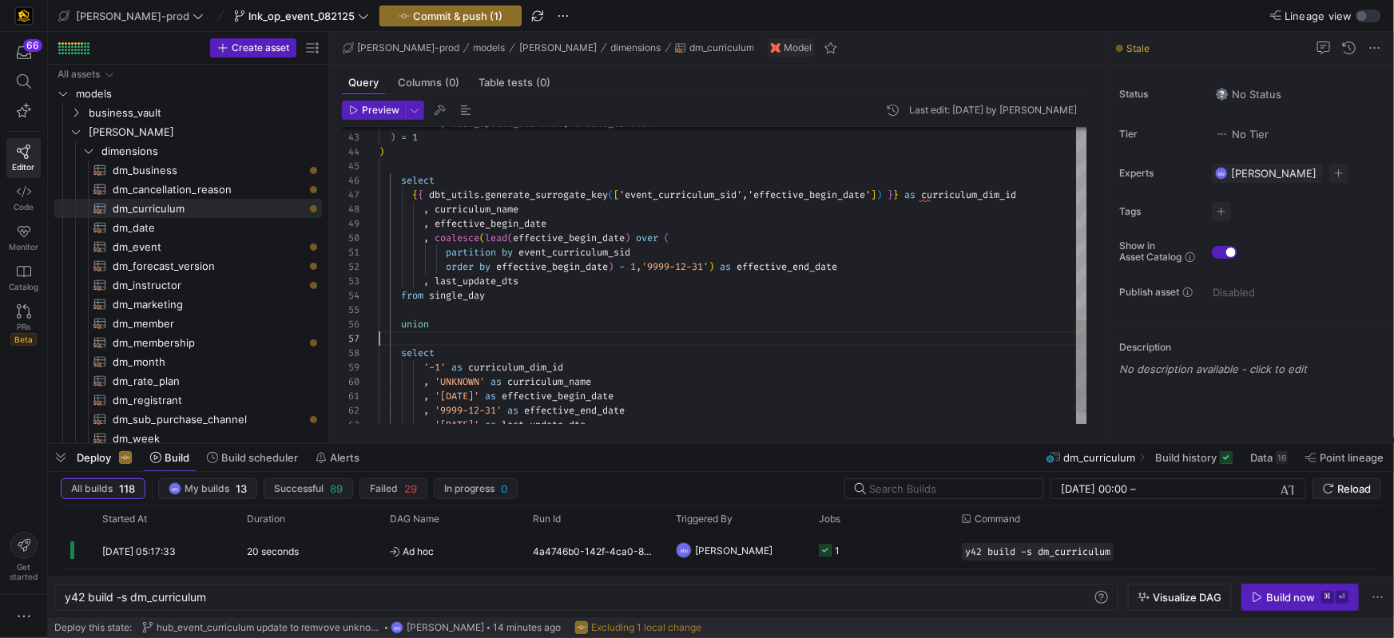
click at [710, 344] on div at bounding box center [733, 339] width 709 height 14
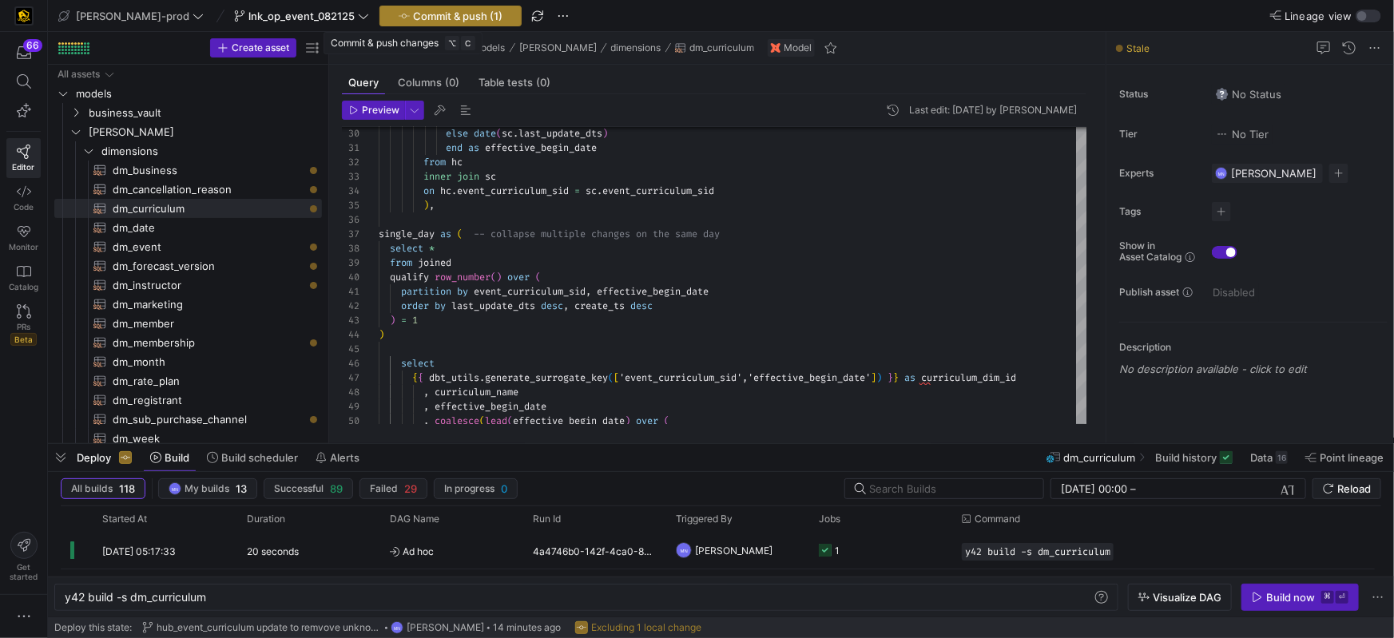
type textarea "partition by event_curriculum_sid order by effective_begin_date) - 1,'9999-12-3…"
click at [413, 10] on span "Commit & push (1)" at bounding box center [457, 16] width 89 height 13
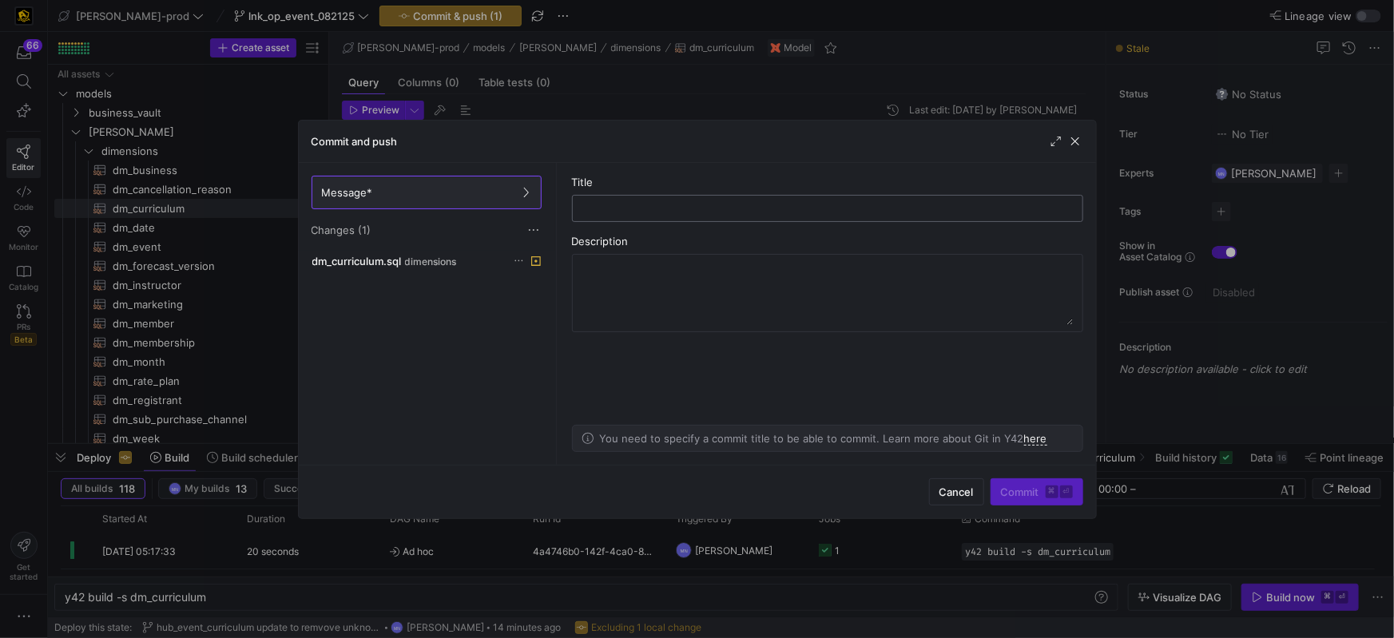
click at [626, 205] on input "text" at bounding box center [828, 208] width 484 height 13
type input "dm_curriculum updates"
click at [1020, 489] on span "Commit ⌘ ⏎" at bounding box center [1037, 492] width 72 height 13
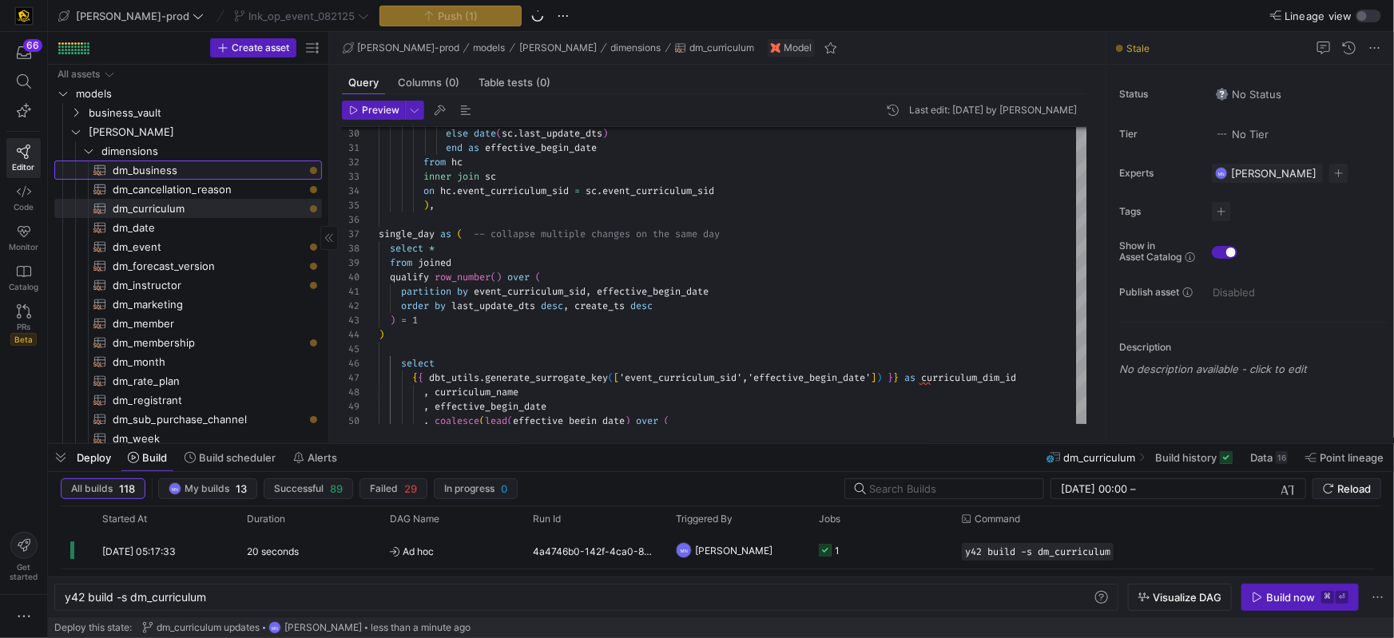
click at [149, 172] on span "dm_business​​​​​​​​​​" at bounding box center [208, 170] width 191 height 18
type textarea "{{ config( materialized='table' , post_hook= "alter table {{ this }} add primar…"
type textarea "y42 build -s dm_business"
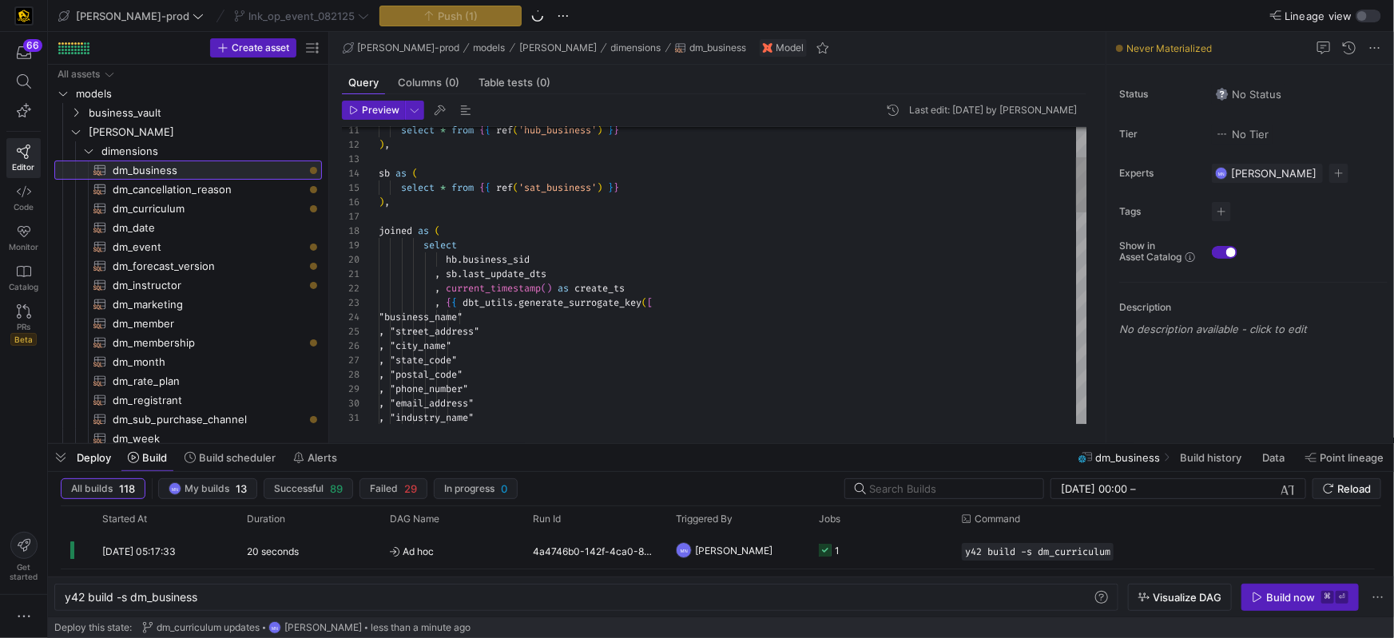
scroll to position [144, 0]
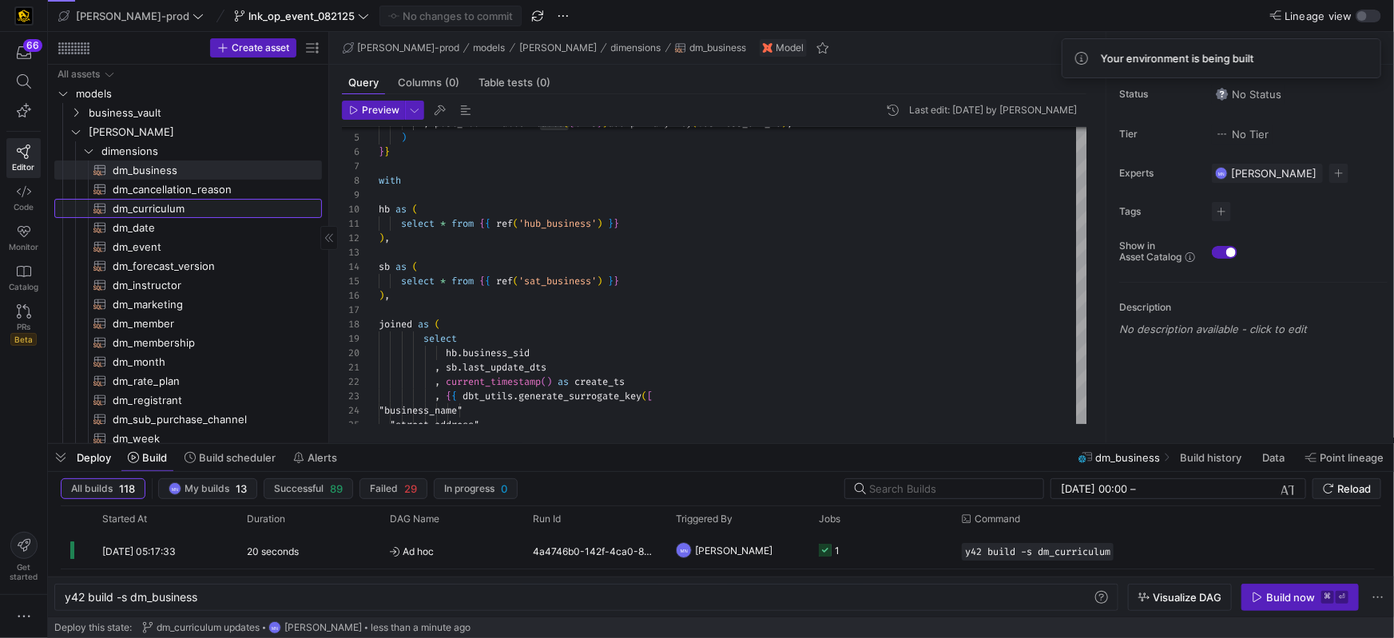
click at [147, 209] on span "dm_curriculum​​​​​​​​​​" at bounding box center [208, 209] width 191 height 18
type textarea "{{ config( materialized='table' , post_hook= "alter table {{ this }} add primar…"
type textarea "y42 build -s dm_curriculum"
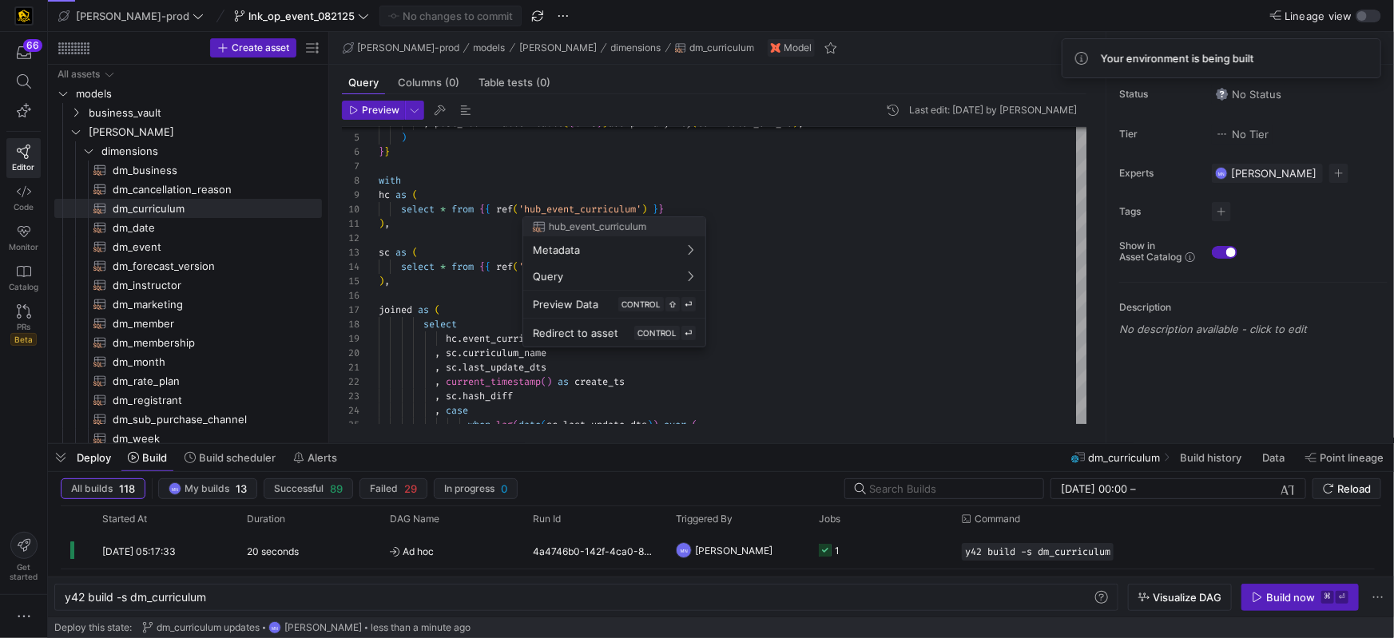
click at [857, 189] on div at bounding box center [697, 319] width 1394 height 638
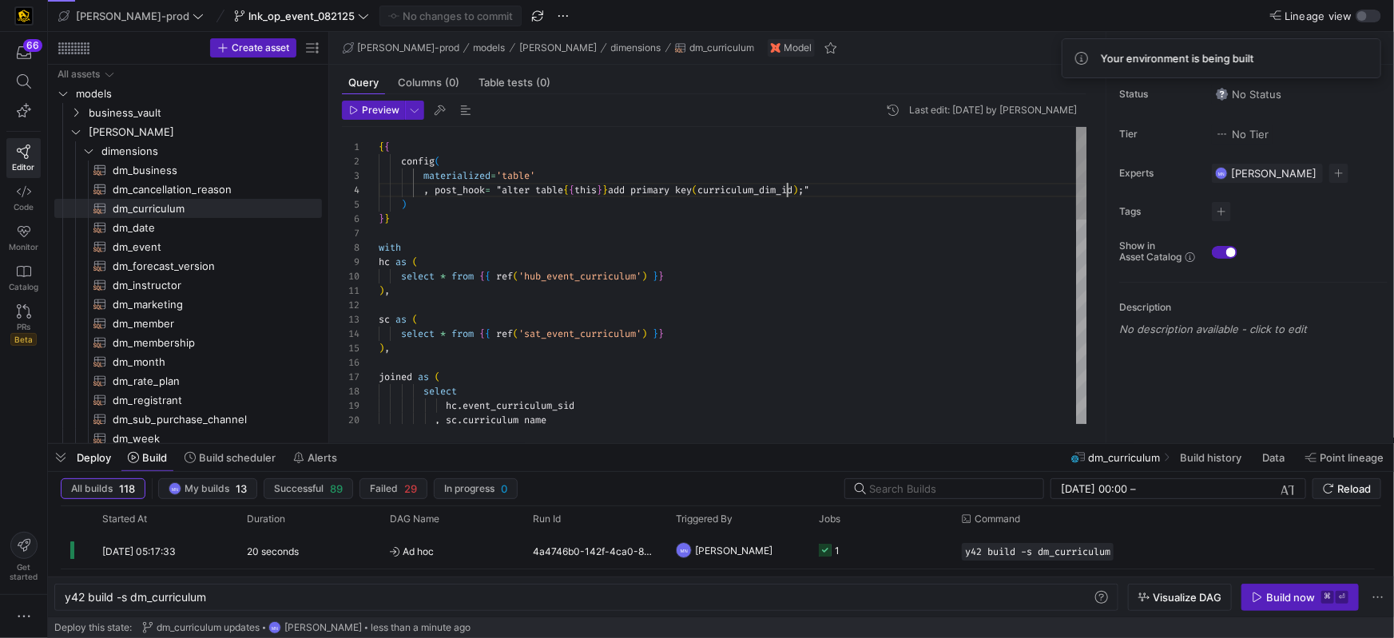
click at [788, 189] on div ", post_hook = "alter table { { this } } add primary key ( curriculum_dim_id ) ;…" at bounding box center [733, 601] width 709 height 948
drag, startPoint x: 160, startPoint y: 165, endPoint x: 175, endPoint y: 169, distance: 15.7
click at [160, 165] on span "dm_business​​​​​​​​​​" at bounding box center [208, 170] width 191 height 18
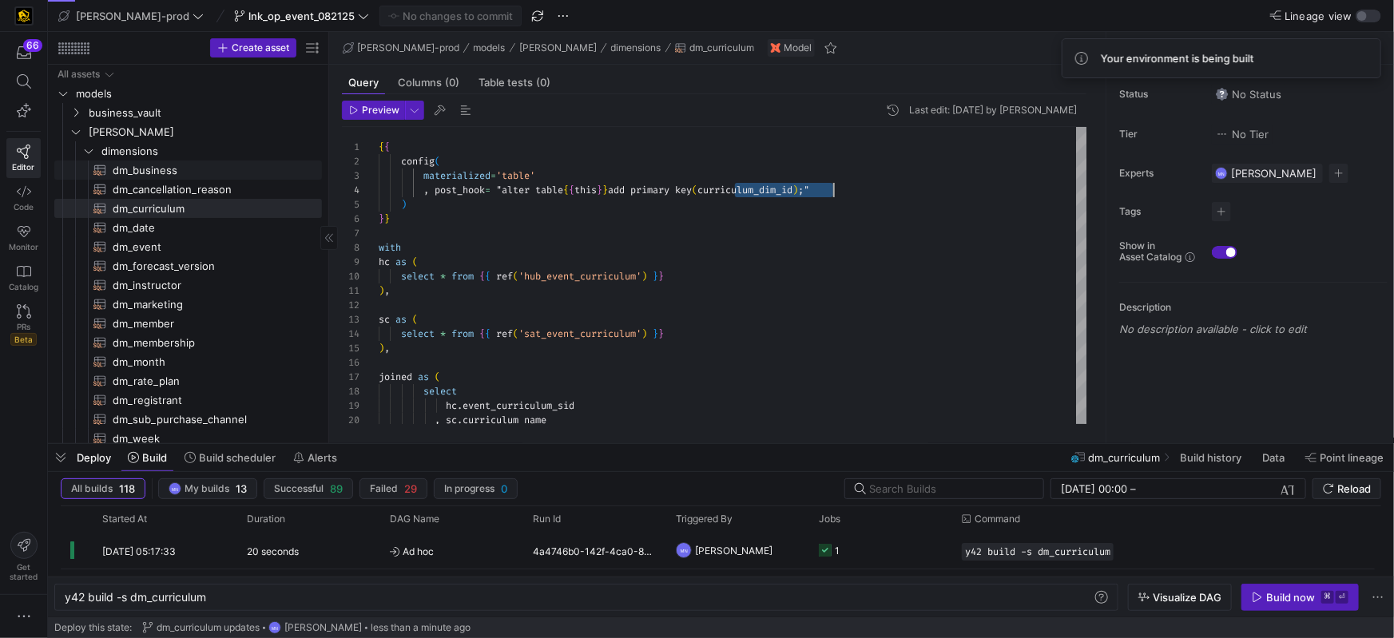
type textarea "{{ config( materialized='table' , post_hook= "alter table {{ this }} add primar…"
type textarea "y42 build -s dm_business"
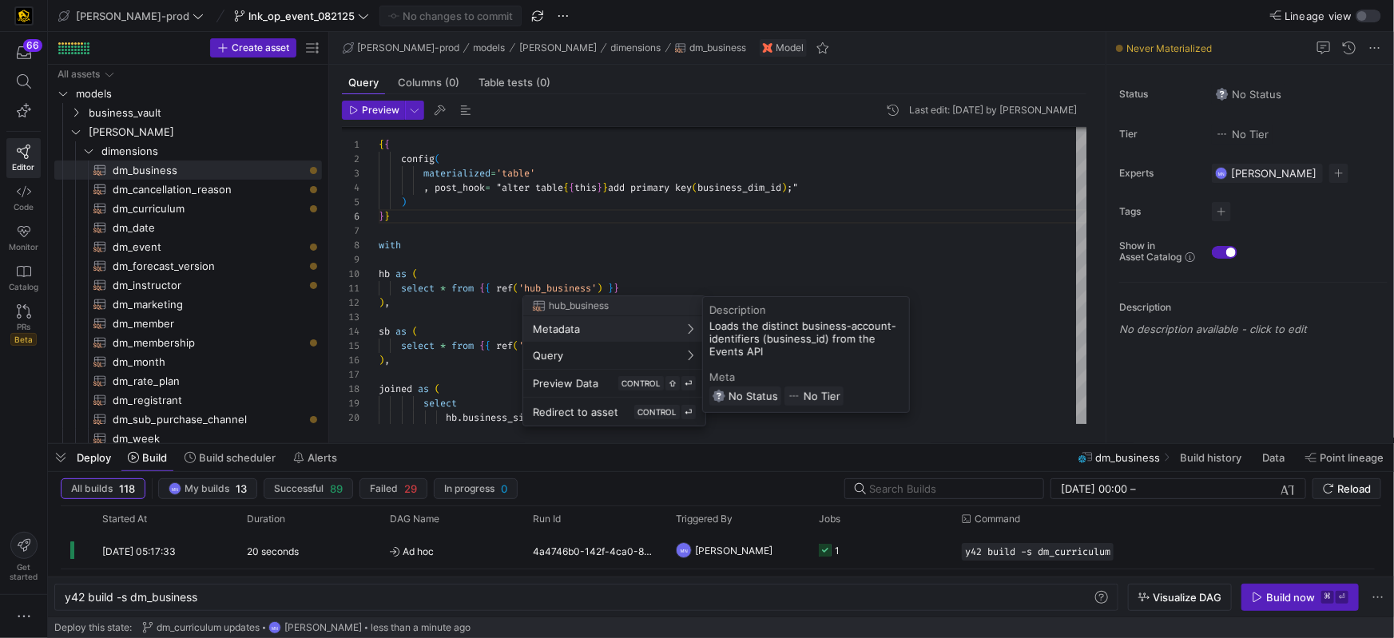
click at [989, 295] on div at bounding box center [697, 319] width 1394 height 638
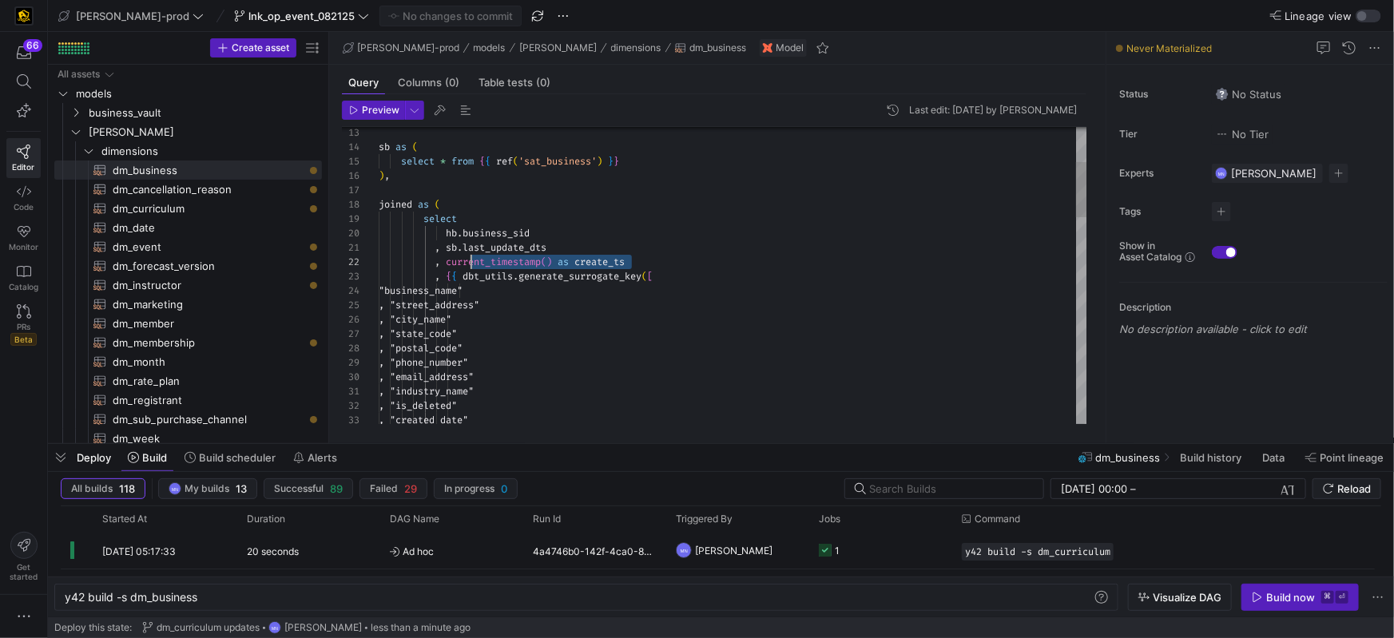
drag, startPoint x: 670, startPoint y: 261, endPoint x: 475, endPoint y: 267, distance: 194.3
click at [464, 261] on div ", current_timestamp ( ) as create_ts" at bounding box center [733, 262] width 709 height 14
drag, startPoint x: 688, startPoint y: 278, endPoint x: 444, endPoint y: 282, distance: 243.8
click at [432, 278] on div ", { { dbt_utils . generate_surrogate_key ( [" at bounding box center [733, 276] width 709 height 14
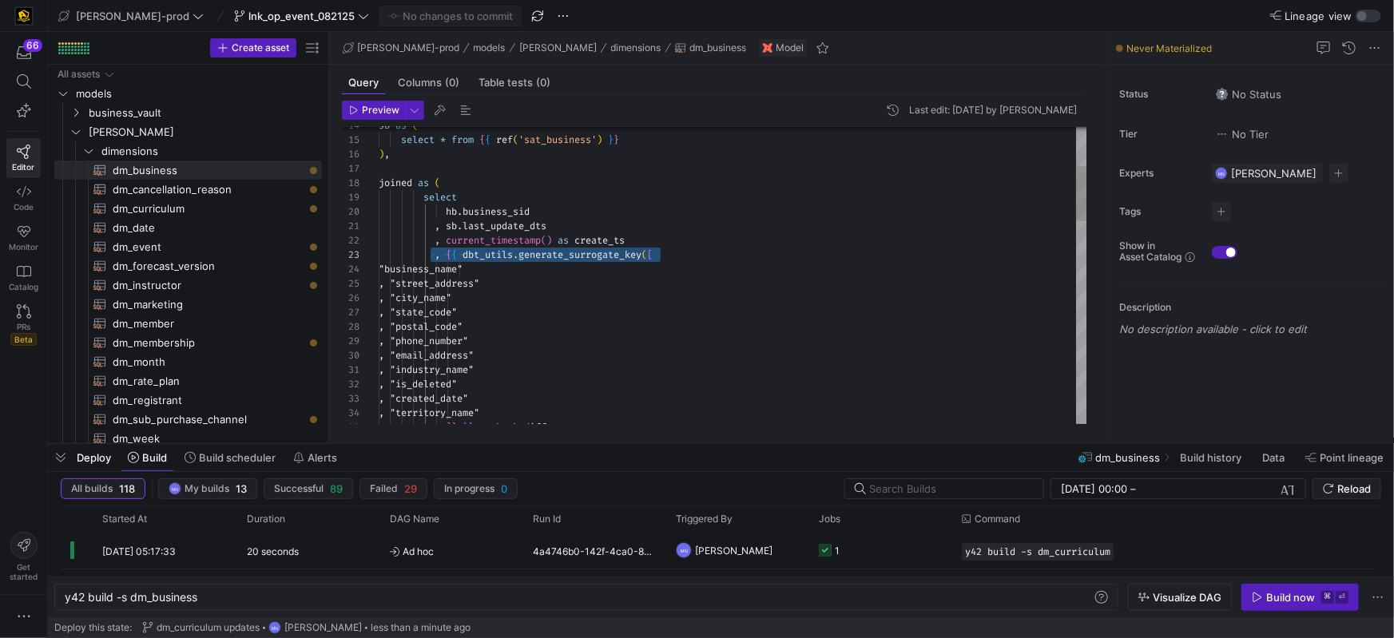
click at [455, 225] on span "sb" at bounding box center [451, 226] width 11 height 13
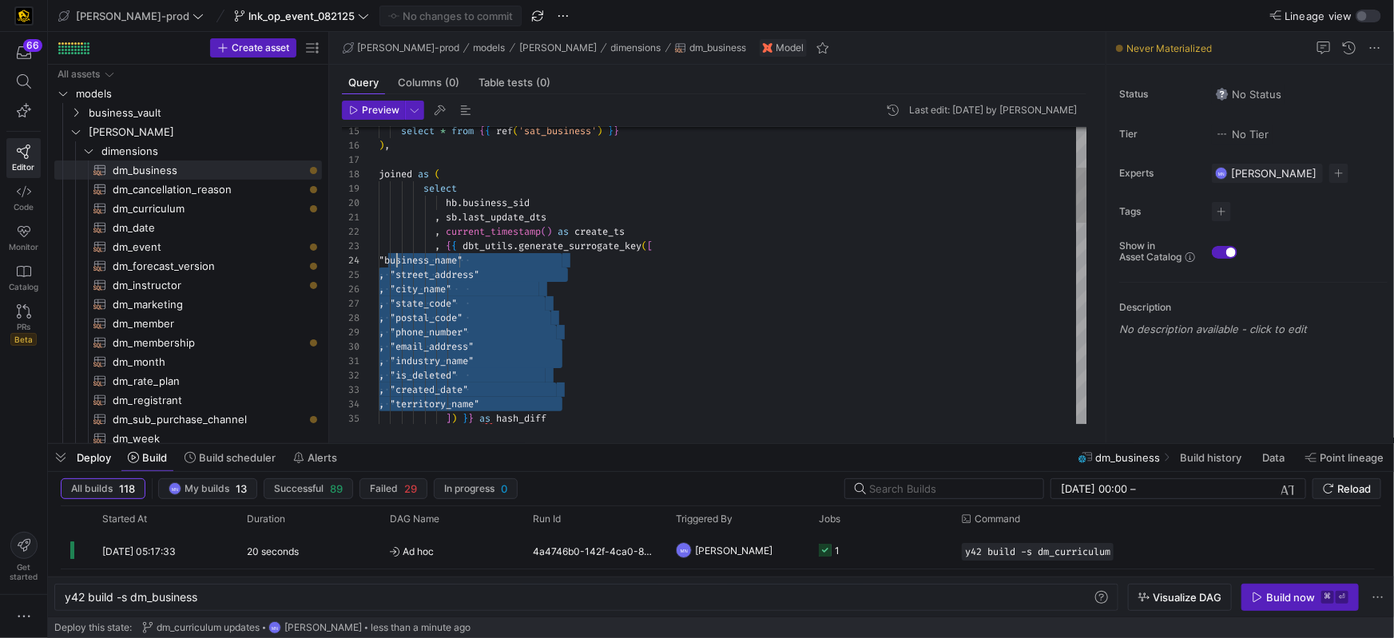
scroll to position [43, 17]
drag, startPoint x: 564, startPoint y: 396, endPoint x: 398, endPoint y: 262, distance: 213.2
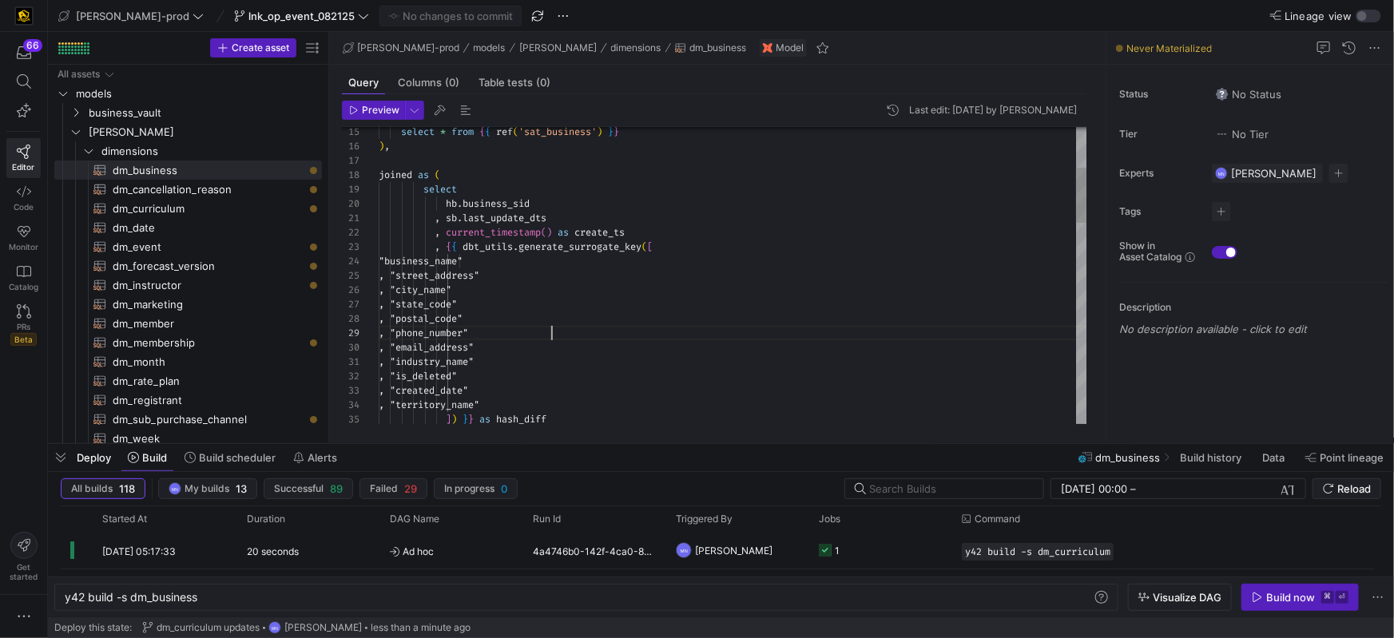
scroll to position [115, 172]
click at [642, 326] on div ", "phone_number"" at bounding box center [733, 333] width 709 height 14
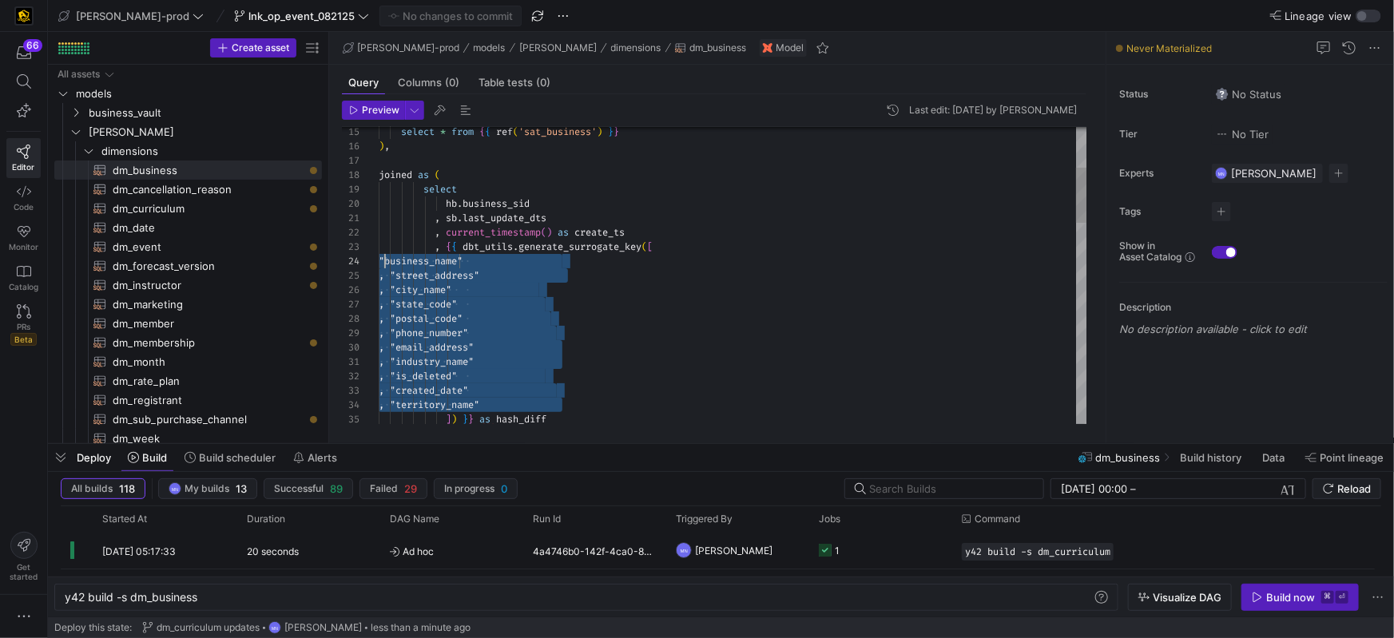
scroll to position [43, 0]
drag, startPoint x: 584, startPoint y: 401, endPoint x: 399, endPoint y: 261, distance: 232.7
click at [463, 262] on span ""business_name"" at bounding box center [421, 261] width 84 height 13
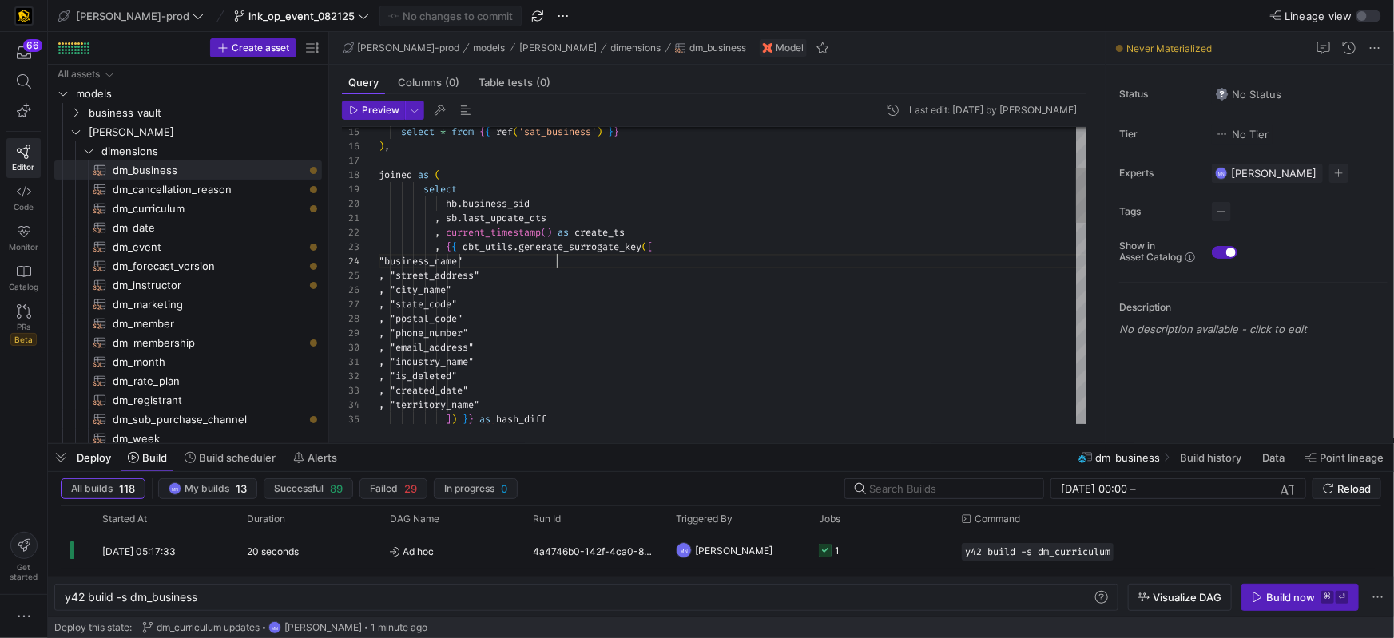
drag, startPoint x: 557, startPoint y: 264, endPoint x: 564, endPoint y: 268, distance: 8.2
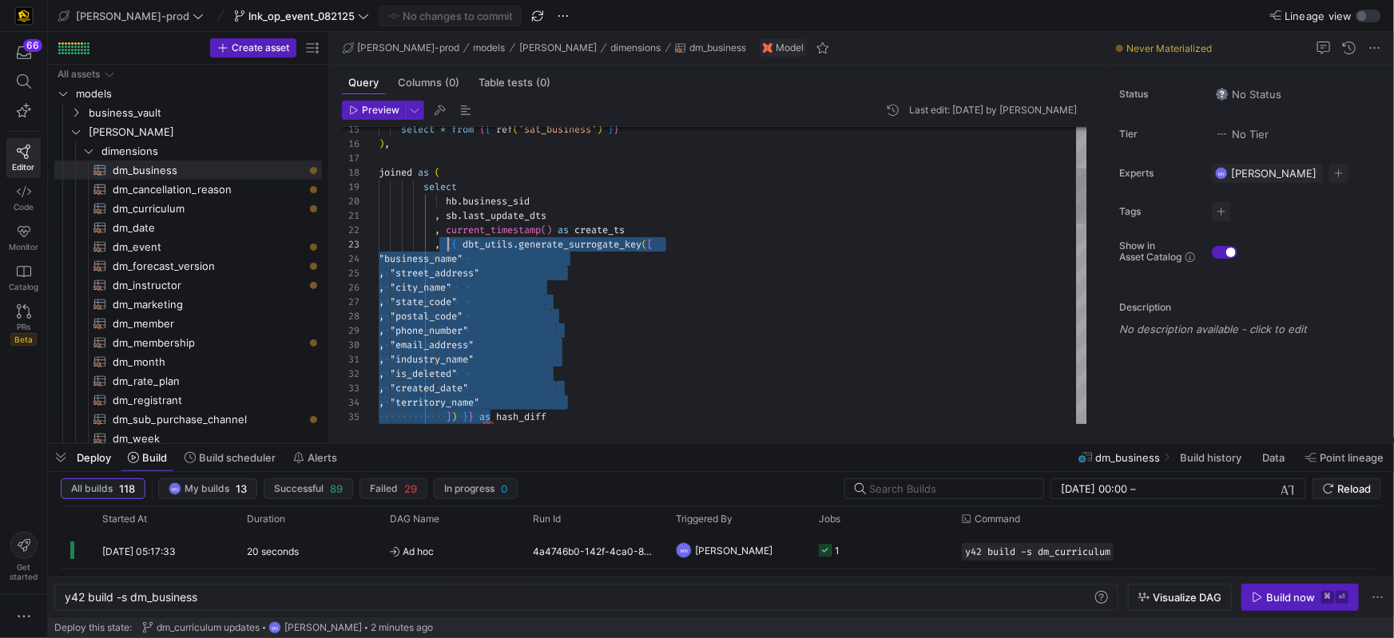
scroll to position [28, 75]
drag, startPoint x: 479, startPoint y: 415, endPoint x: 569, endPoint y: 272, distance: 169.2
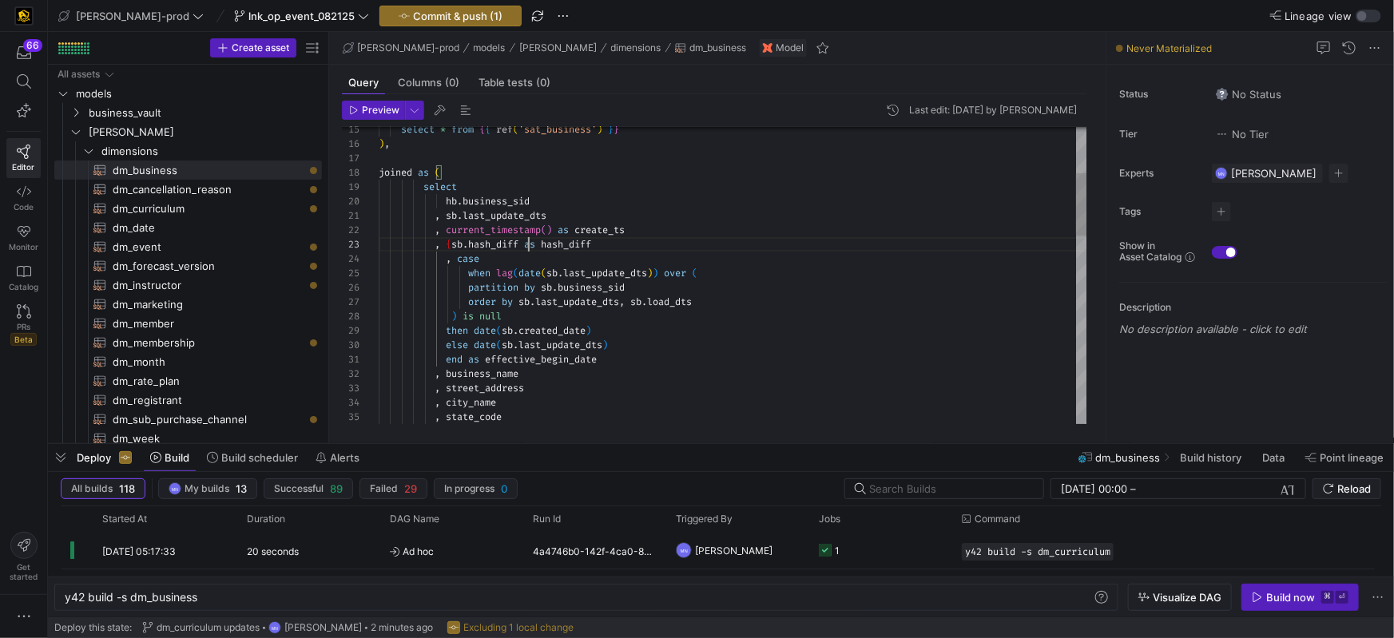
scroll to position [28, 149]
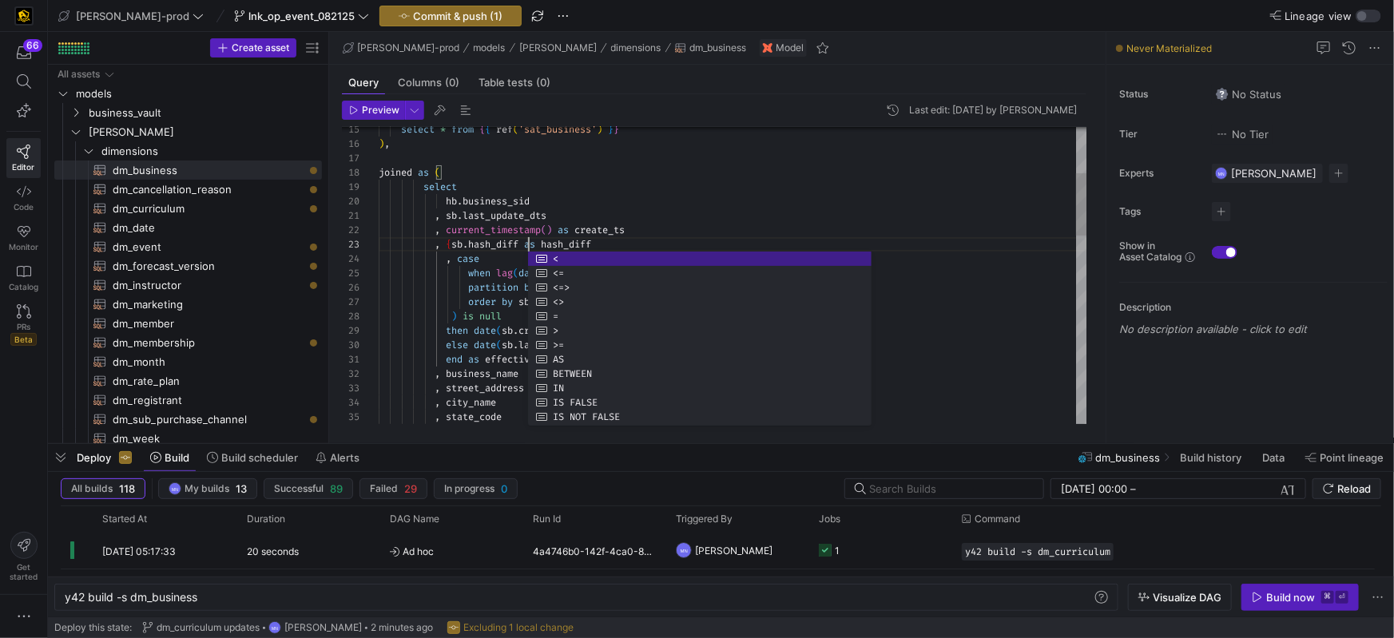
click at [605, 235] on div "select * from { { ref ( 'sat_business' ) } } ) , joined as ( select hb . busine…" at bounding box center [733, 612] width 709 height 1408
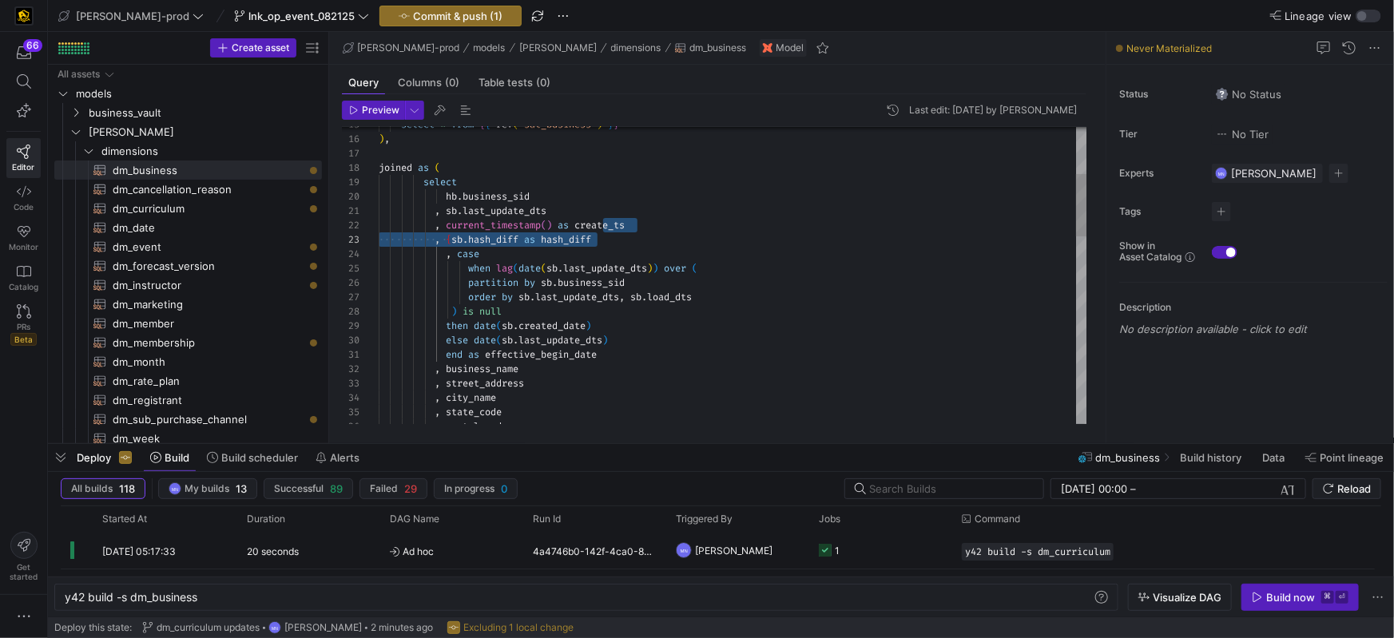
drag, startPoint x: 453, startPoint y: 238, endPoint x: 479, endPoint y: 242, distance: 25.9
click at [454, 238] on span ", { sb . hash_diff as hash_diff" at bounding box center [485, 239] width 213 height 13
drag, startPoint x: 459, startPoint y: 239, endPoint x: 616, endPoint y: 220, distance: 157.8
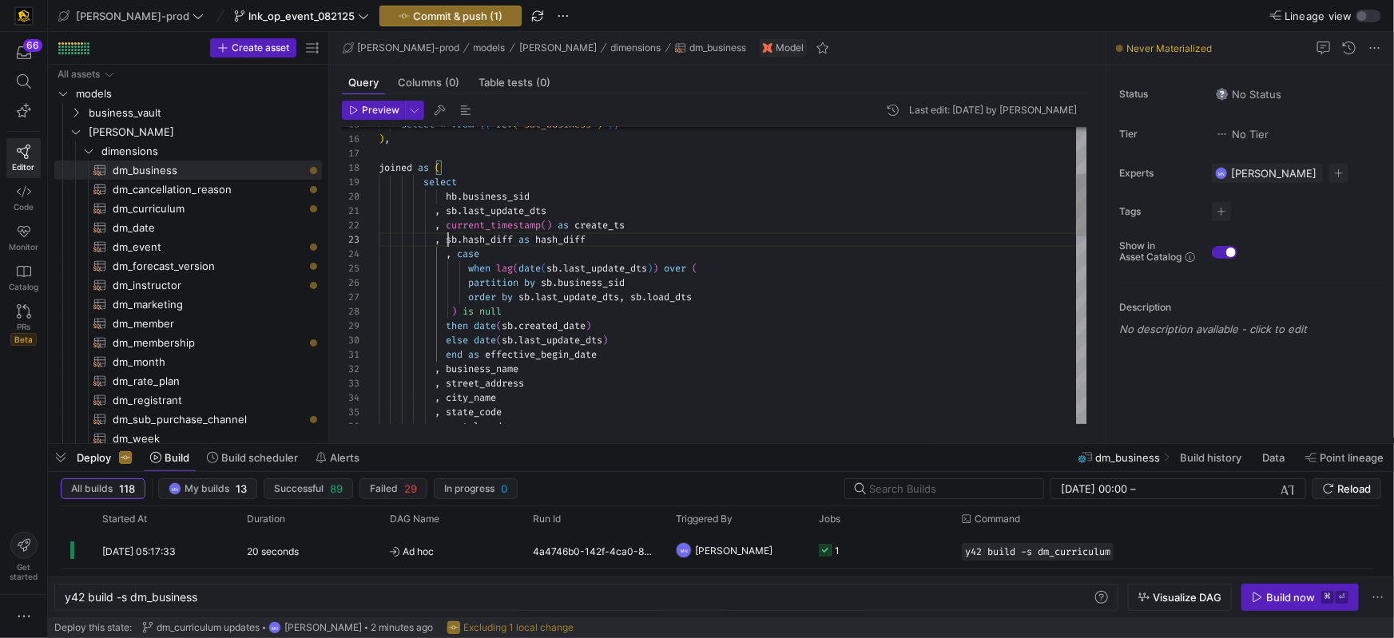
scroll to position [28, 68]
click at [753, 241] on div "select * from { { ref ( 'sat_business' ) } } ) , joined as ( select hb . busine…" at bounding box center [733, 607] width 709 height 1408
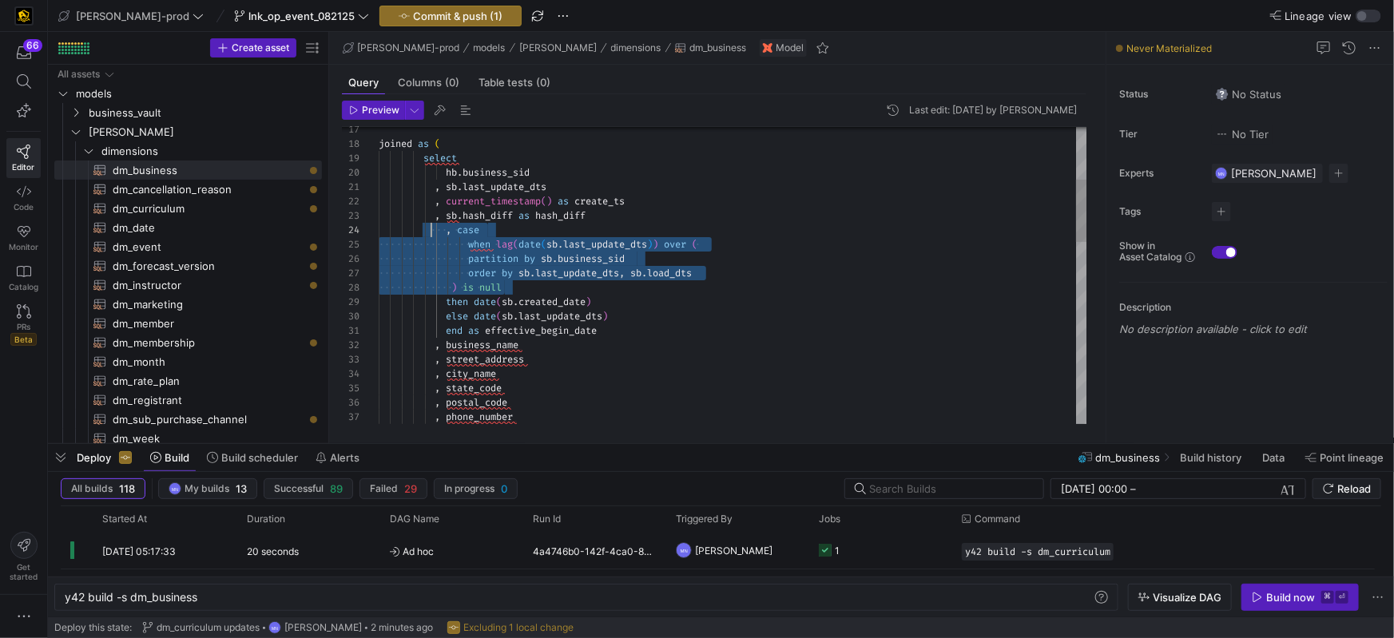
scroll to position [43, 46]
drag, startPoint x: 547, startPoint y: 287, endPoint x: 436, endPoint y: 235, distance: 122.6
click at [425, 223] on div ", case when lag ( date ( sb . last_update_dts ) ) over ( partition by sb . busi…" at bounding box center [733, 583] width 709 height 1408
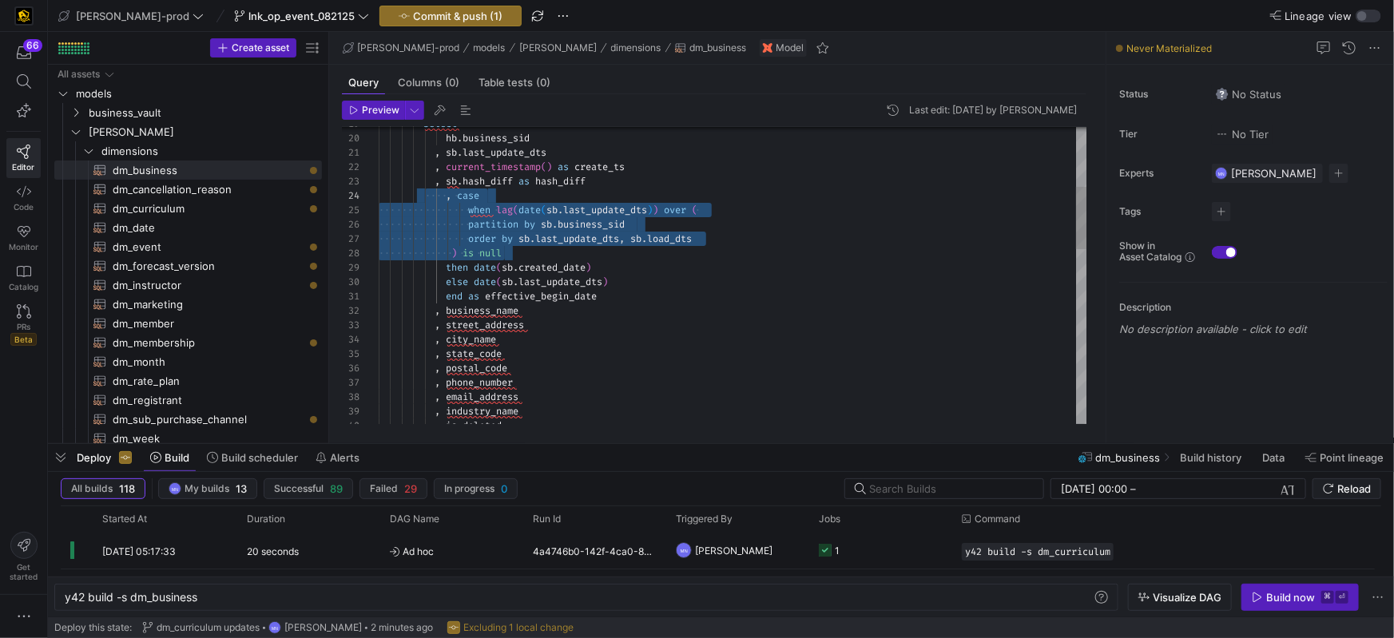
click at [571, 300] on span "effective_begin_date" at bounding box center [541, 296] width 112 height 13
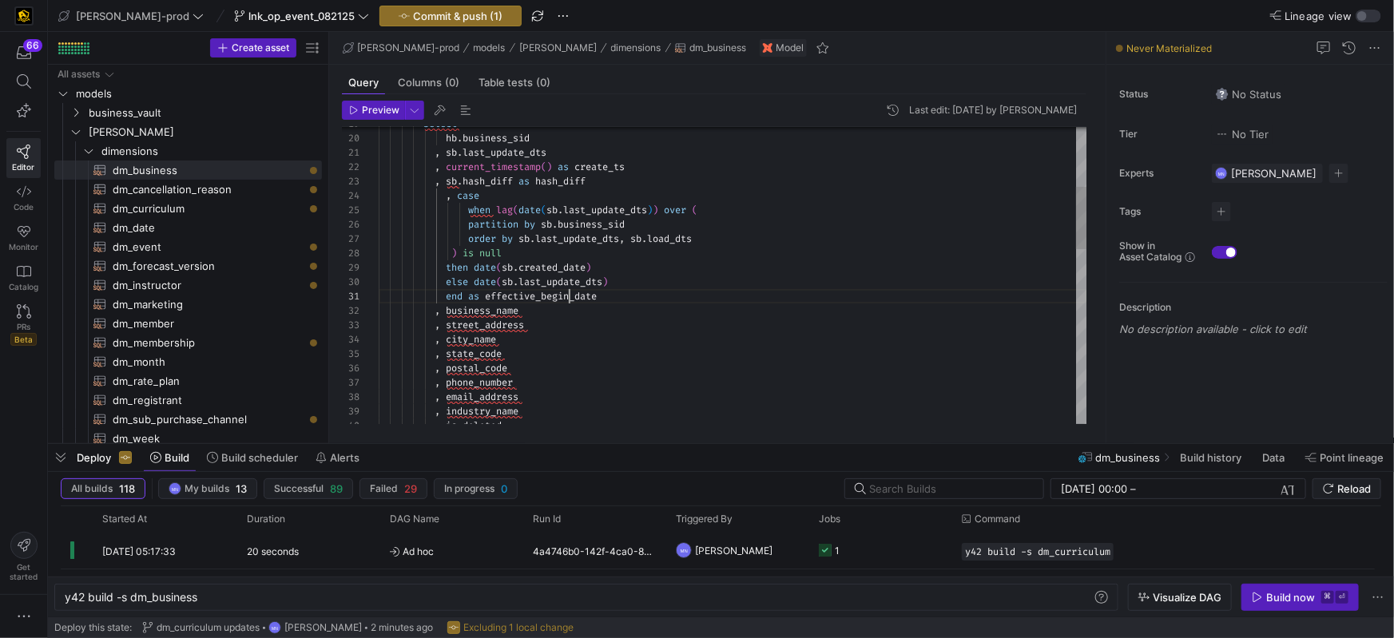
click at [571, 300] on span "effective_begin_date" at bounding box center [541, 296] width 112 height 13
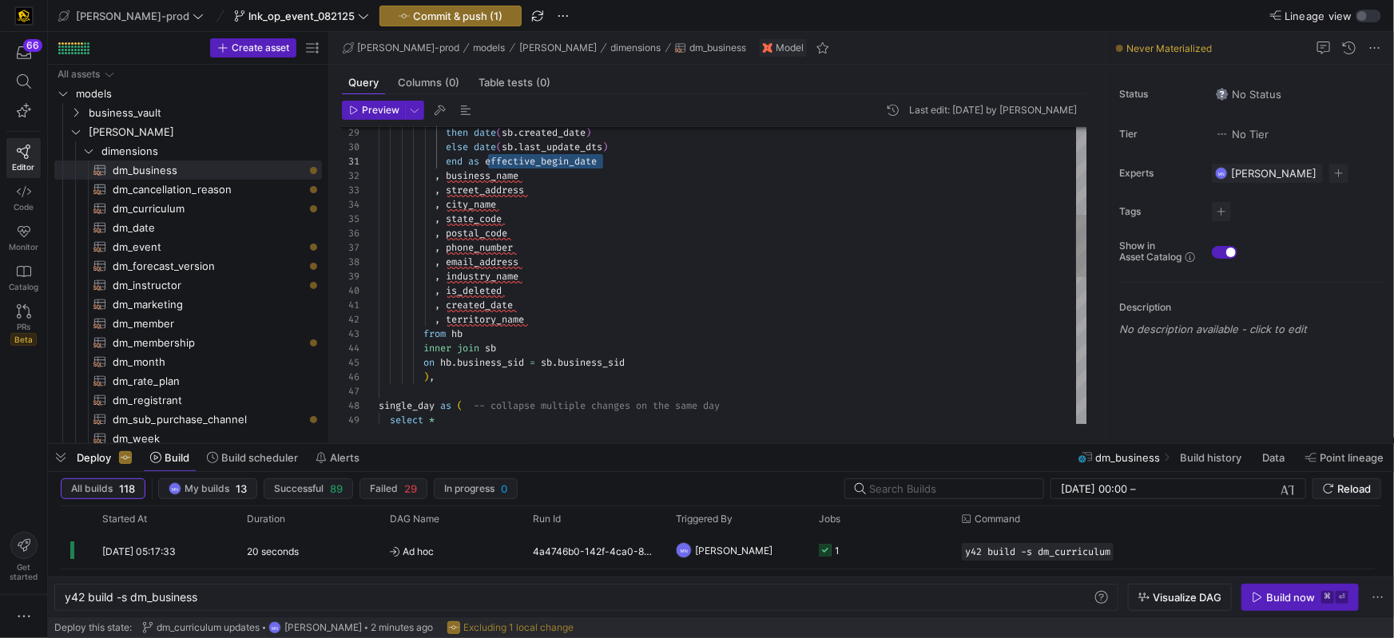
scroll to position [14, 126]
click at [507, 173] on span "business_name" at bounding box center [482, 175] width 73 height 13
click at [503, 177] on span "business_name" at bounding box center [482, 173] width 73 height 13
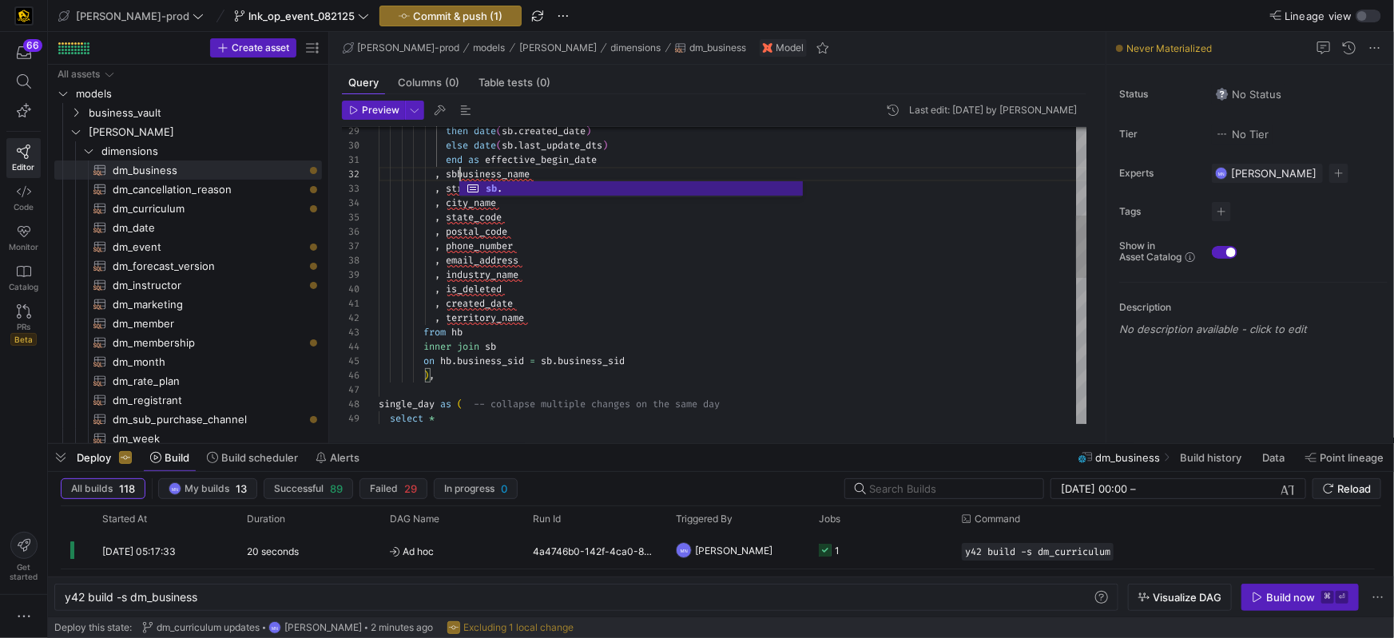
scroll to position [14, 86]
click at [447, 188] on div "then date ( sb . created_date ) else date ( sb . last_update_dts ) end as effec…" at bounding box center [733, 412] width 709 height 1408
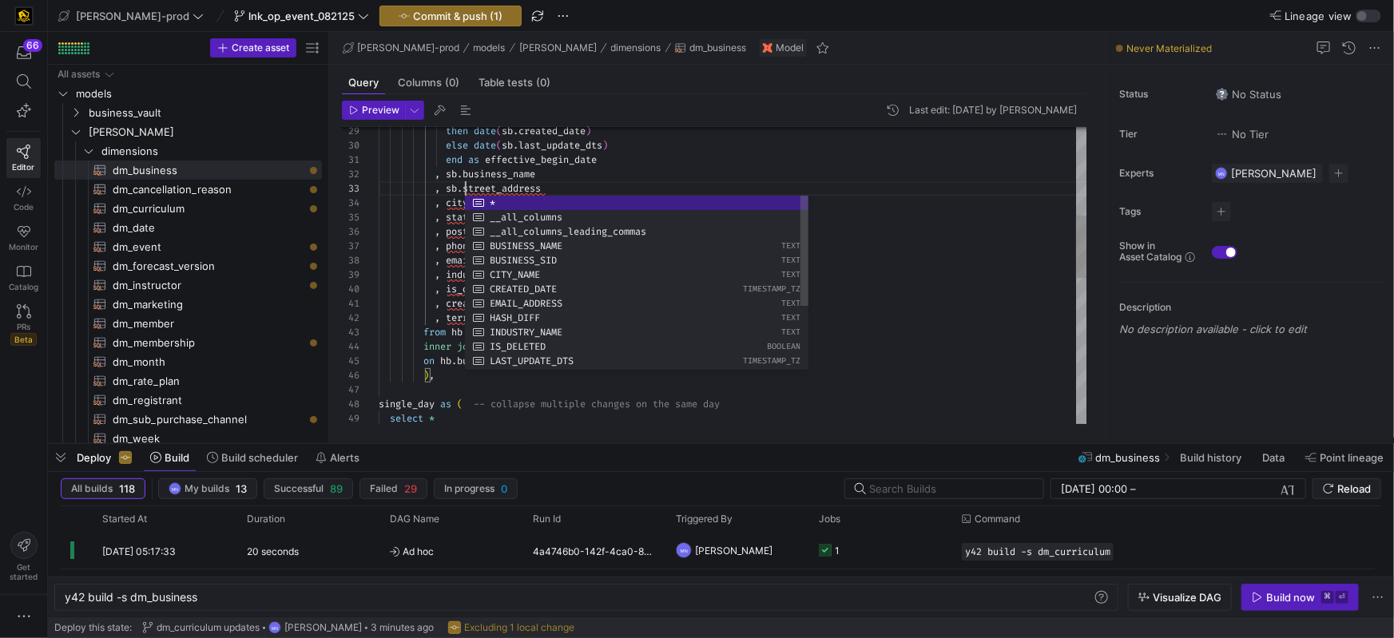
scroll to position [28, 86]
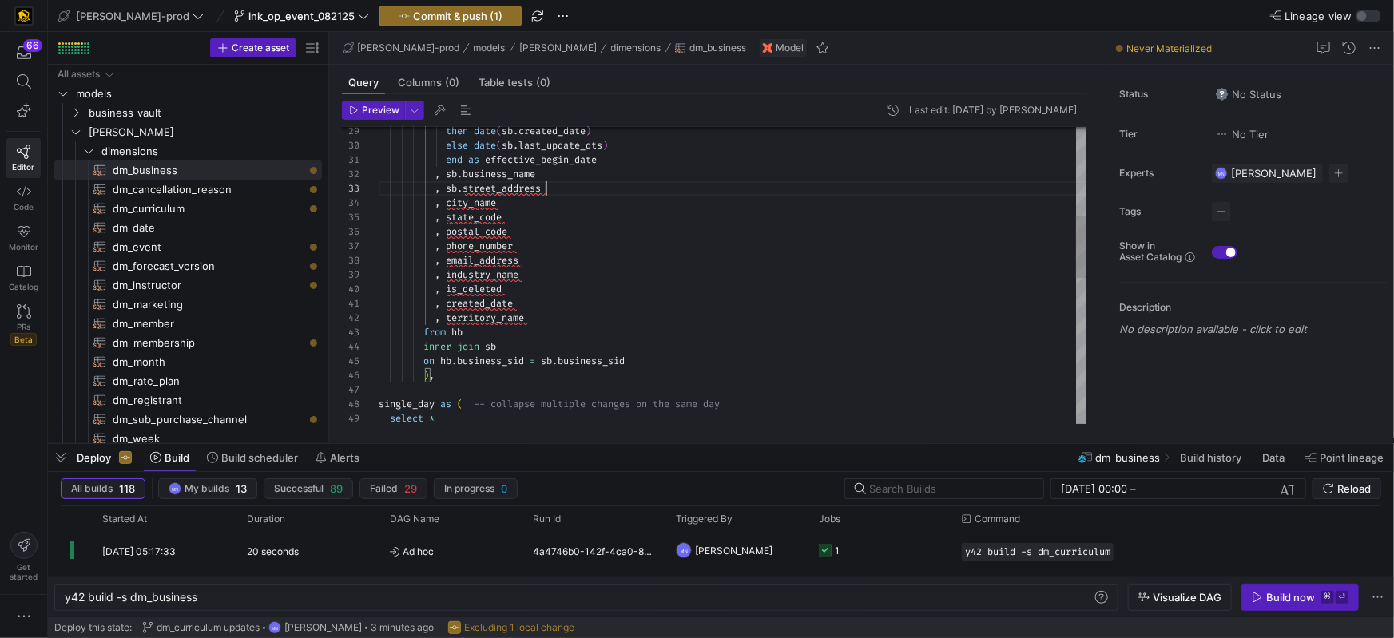
drag, startPoint x: 845, startPoint y: 188, endPoint x: 806, endPoint y: 177, distance: 39.7
click at [845, 187] on div ", sb . street_address" at bounding box center [733, 188] width 709 height 14
click at [451, 203] on div "then date ( sb . created_date ) else date ( sb . last_update_dts ) end as effec…" at bounding box center [733, 412] width 709 height 1408
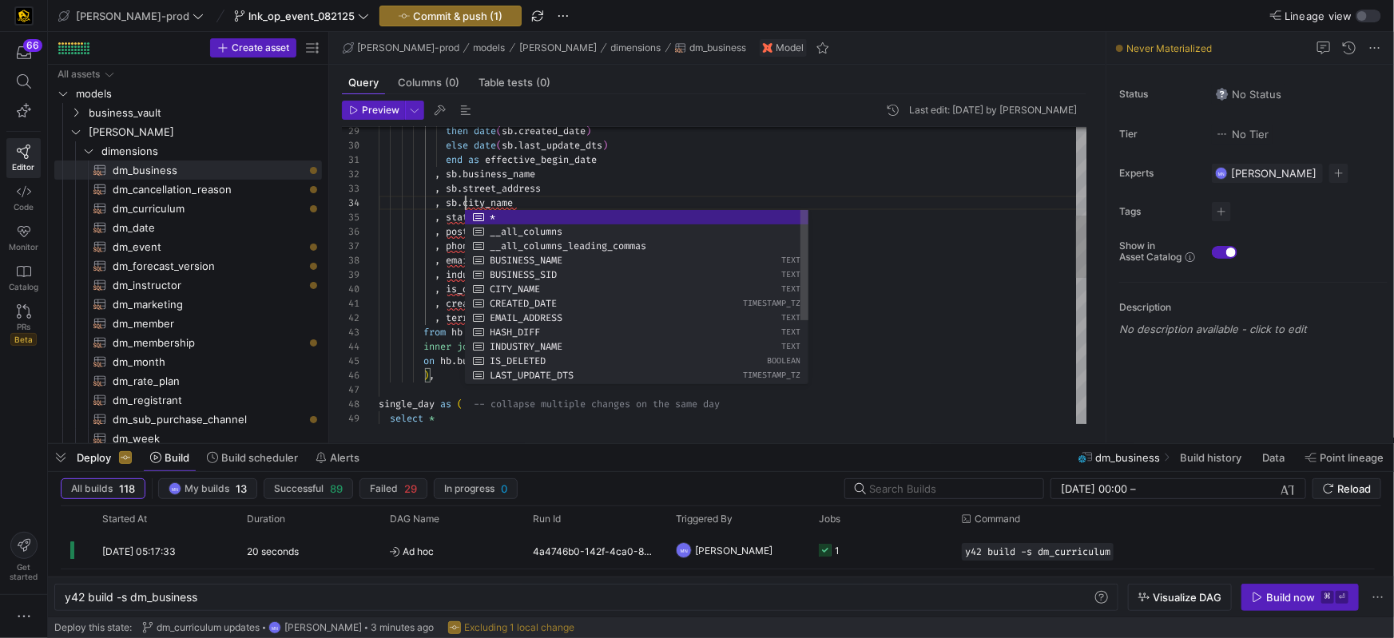
scroll to position [43, 86]
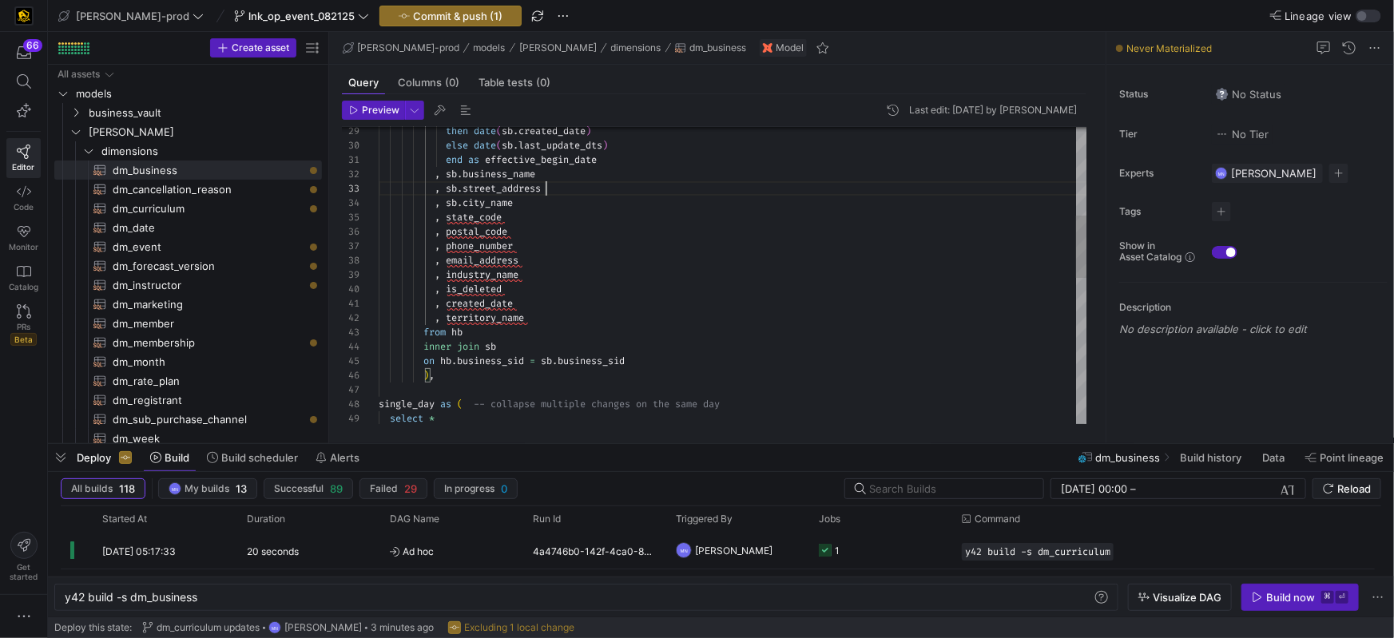
click at [799, 183] on div ", sb . street_address" at bounding box center [733, 188] width 709 height 14
click at [454, 219] on div "then date ( sb . created_date ) else date ( sb . last_update_dts ) end as effec…" at bounding box center [733, 412] width 709 height 1408
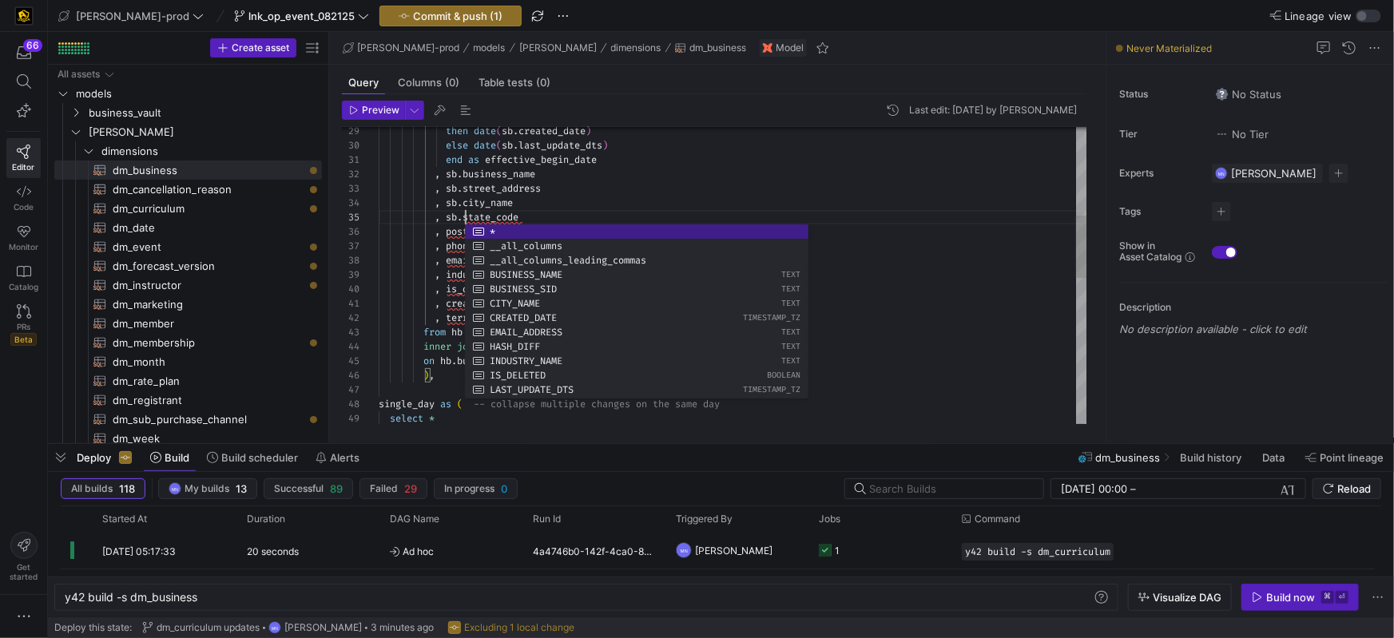
drag, startPoint x: 639, startPoint y: 207, endPoint x: 628, endPoint y: 206, distance: 11.2
click at [639, 207] on div ", sb . city_name" at bounding box center [733, 203] width 709 height 14
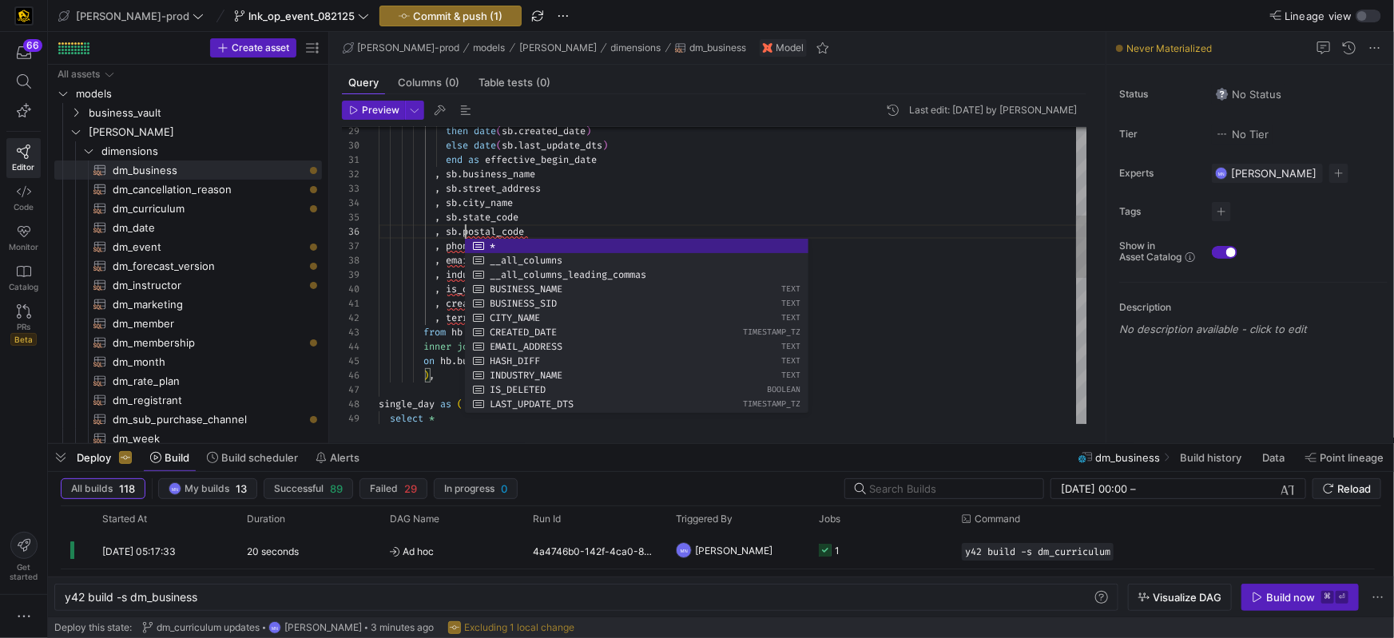
click at [672, 185] on div ", sb . street_address" at bounding box center [733, 188] width 709 height 14
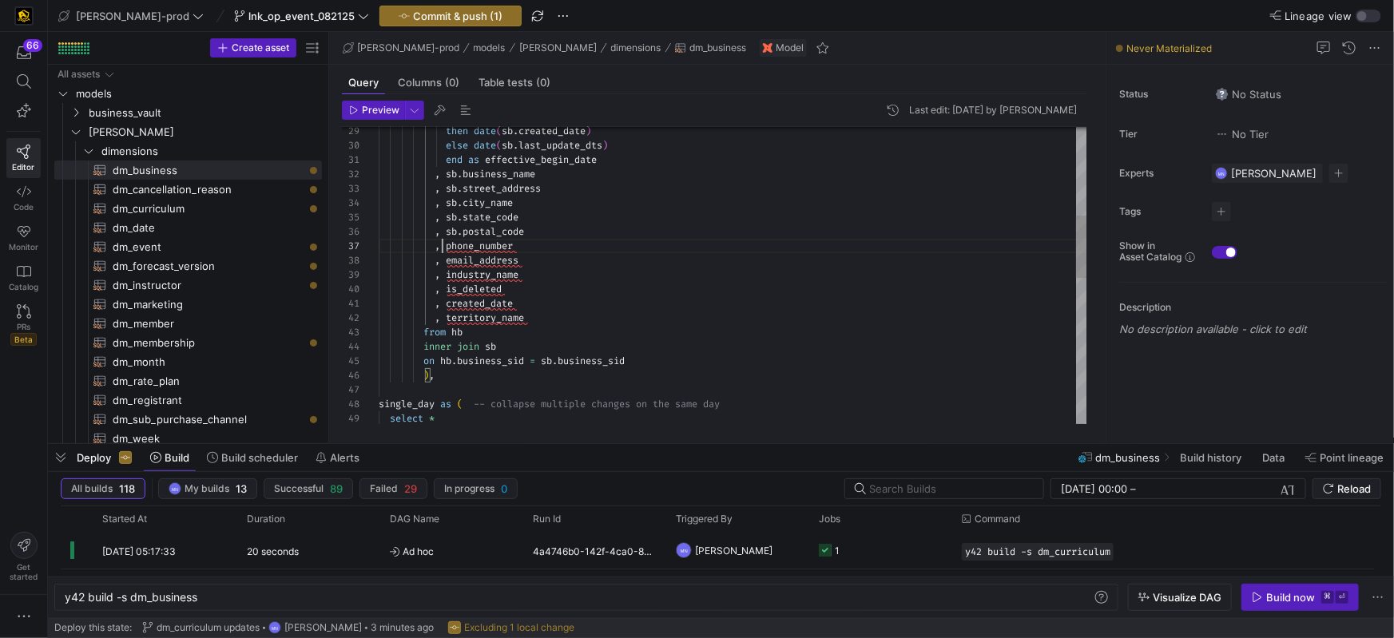
click at [443, 249] on span at bounding box center [443, 246] width 6 height 13
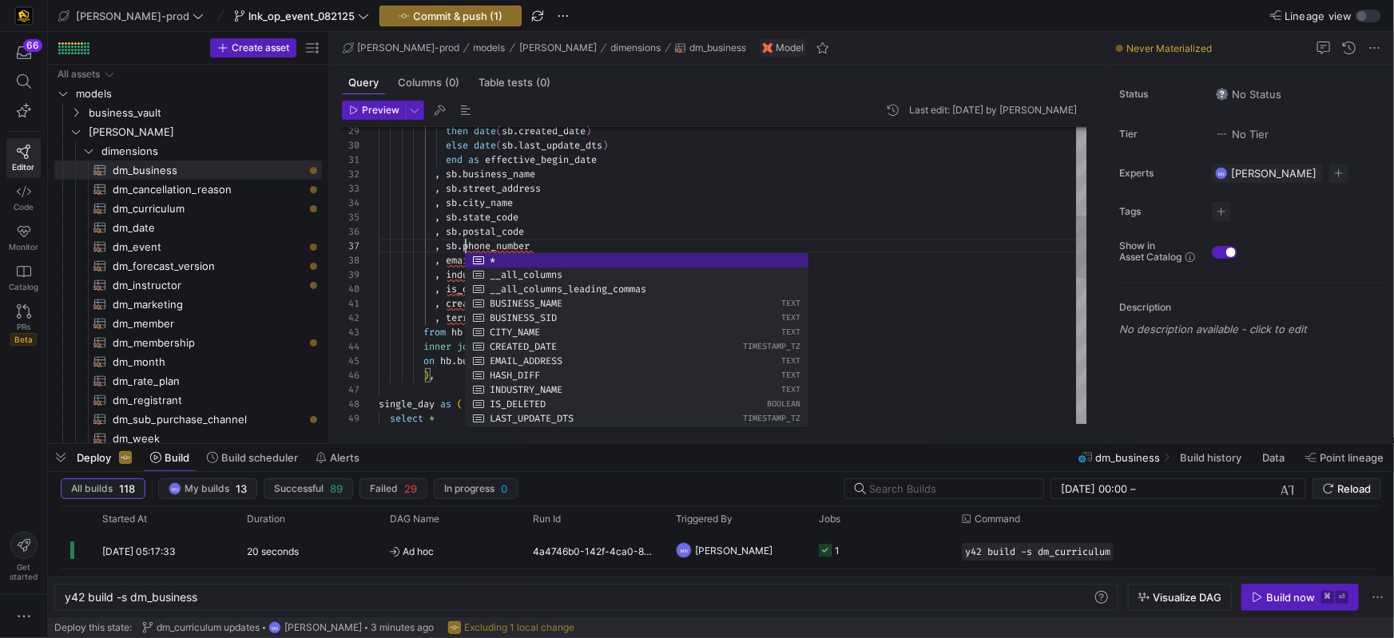
drag, startPoint x: 724, startPoint y: 205, endPoint x: 707, endPoint y: 202, distance: 17.1
click at [725, 205] on div ", sb . city_name" at bounding box center [733, 203] width 709 height 14
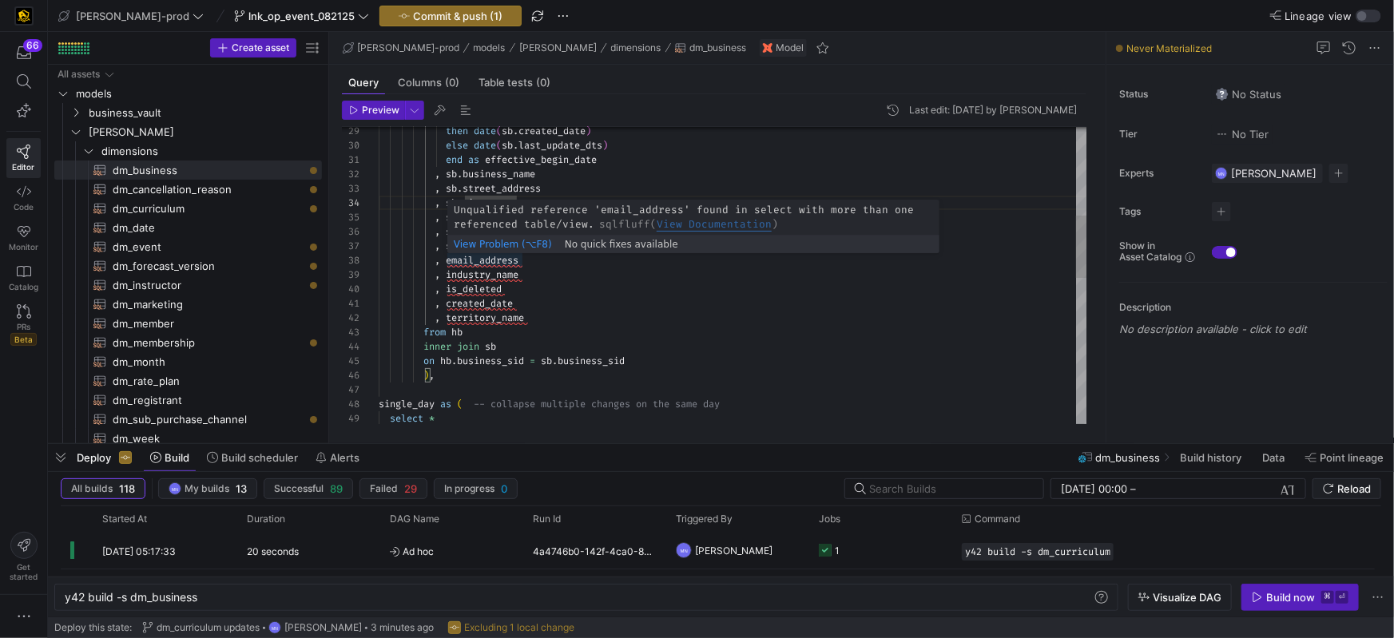
click at [449, 259] on div "then date ( sb . created_date ) else date ( sb . last_update_dts ) end as effec…" at bounding box center [733, 412] width 709 height 1408
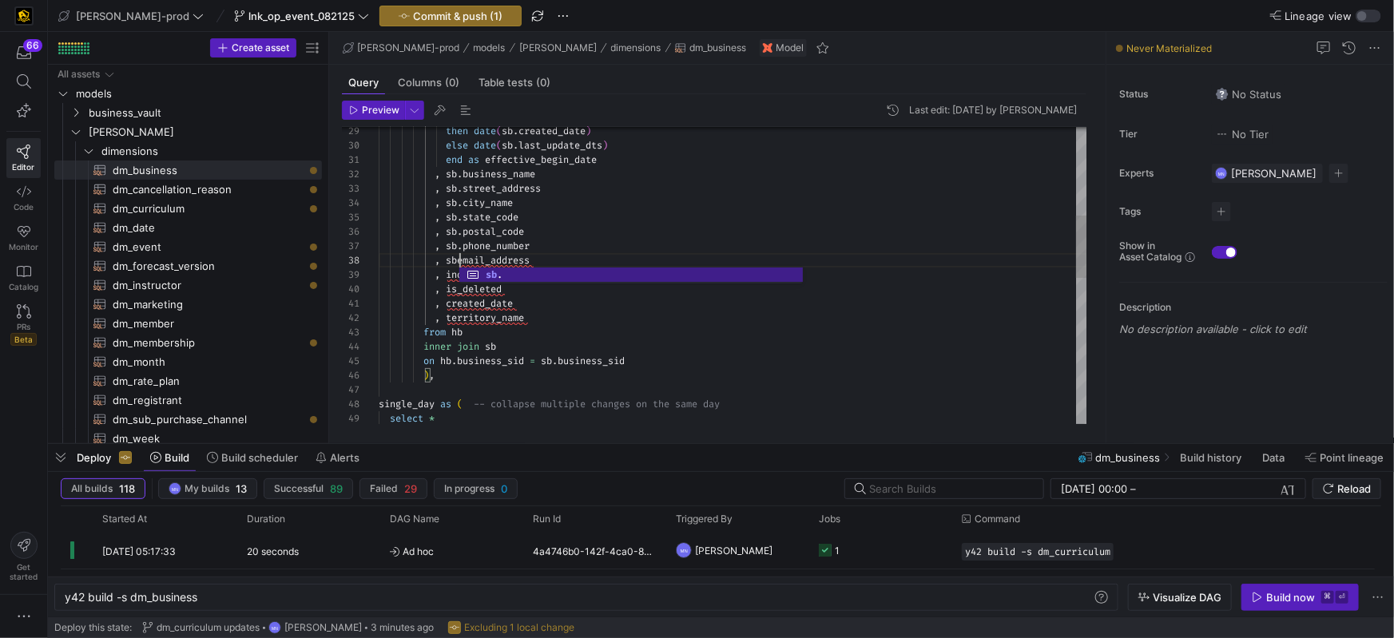
scroll to position [100, 86]
drag, startPoint x: 873, startPoint y: 201, endPoint x: 835, endPoint y: 197, distance: 38.6
click at [874, 201] on div ", sb . city_name" at bounding box center [733, 203] width 709 height 14
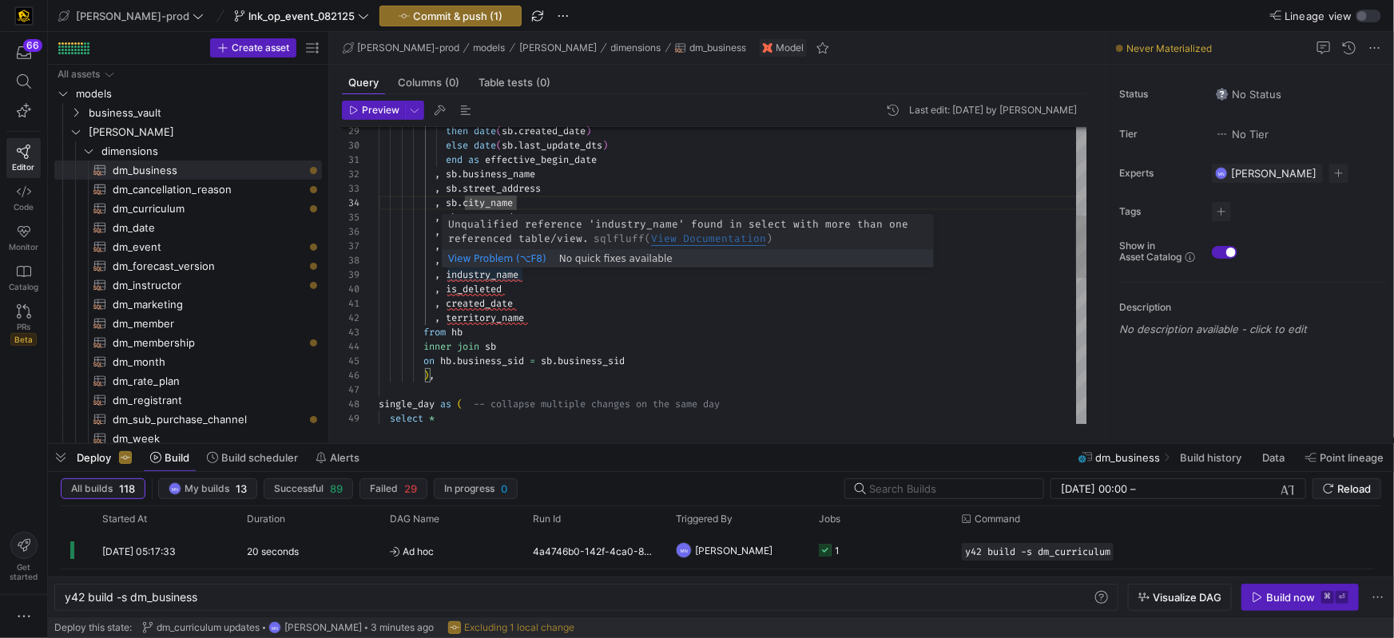
drag, startPoint x: 447, startPoint y: 275, endPoint x: 561, endPoint y: 338, distance: 130.5
click at [449, 276] on span ", industry_name" at bounding box center [449, 274] width 140 height 13
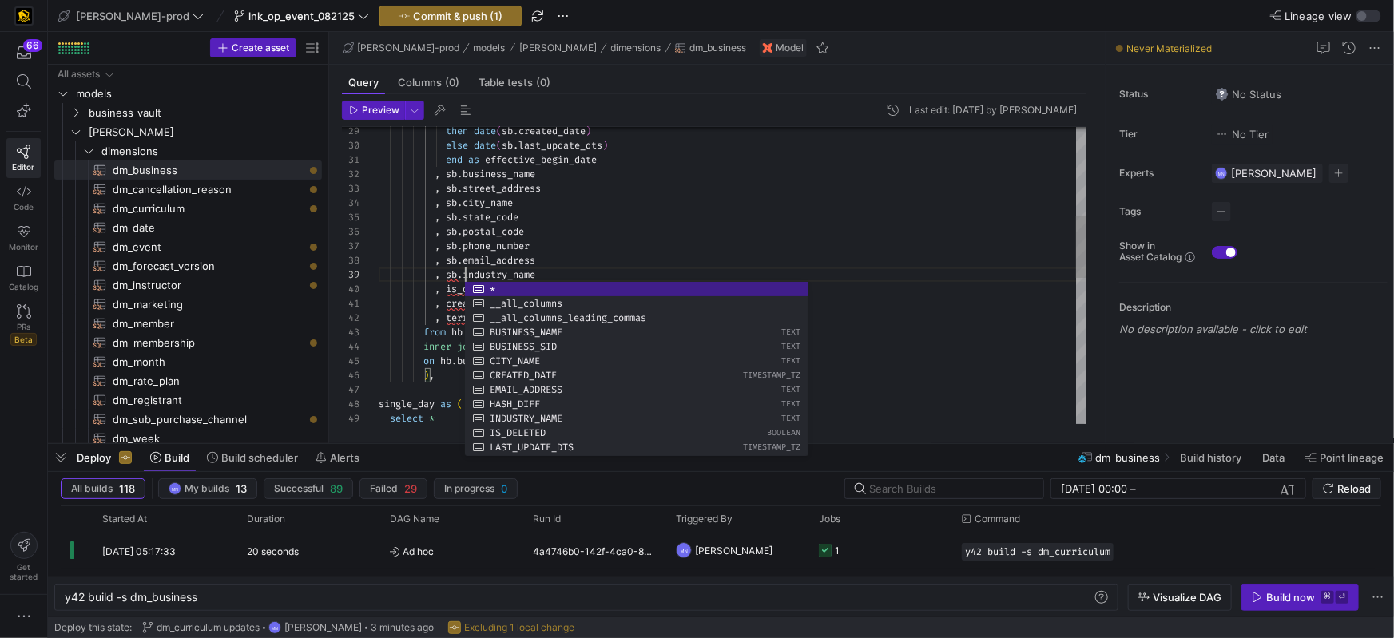
scroll to position [86, 155]
click at [671, 244] on div ", sb . phone_number" at bounding box center [733, 246] width 709 height 14
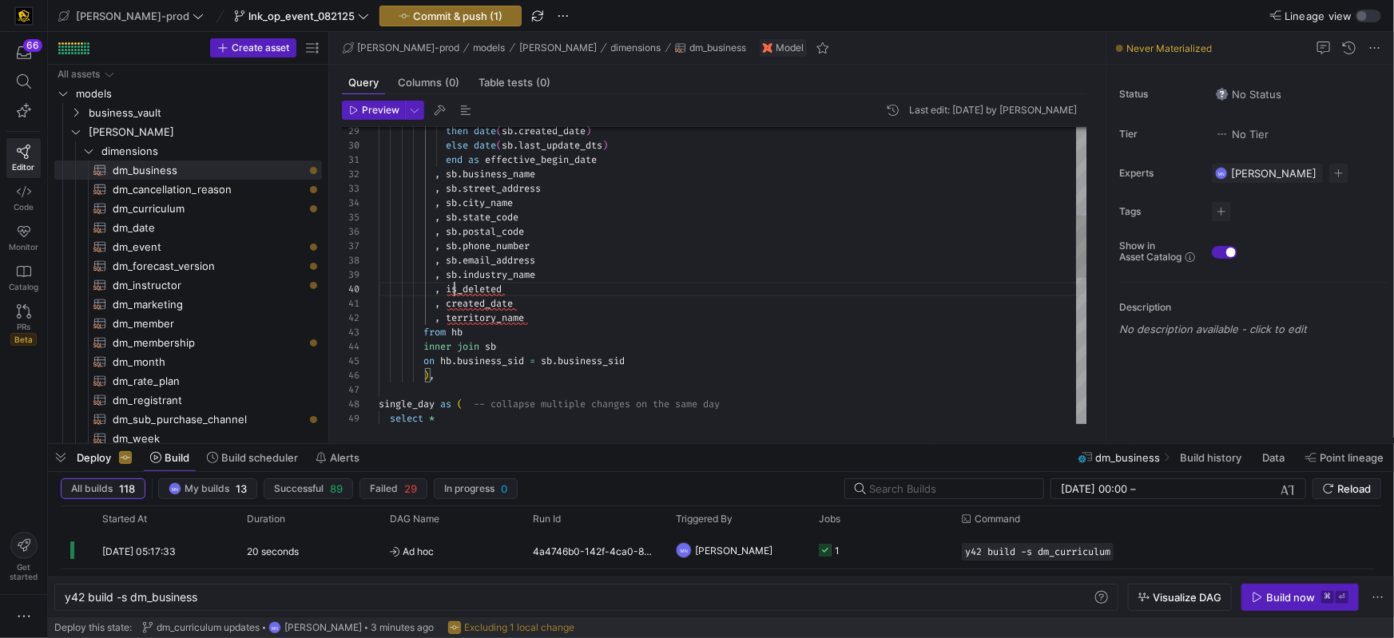
click at [455, 289] on span "is_deleted" at bounding box center [474, 289] width 56 height 13
drag, startPoint x: 754, startPoint y: 222, endPoint x: 695, endPoint y: 229, distance: 59.6
click at [754, 221] on div ", sb . state_code" at bounding box center [733, 217] width 709 height 14
drag, startPoint x: 447, startPoint y: 304, endPoint x: 515, endPoint y: 312, distance: 69.2
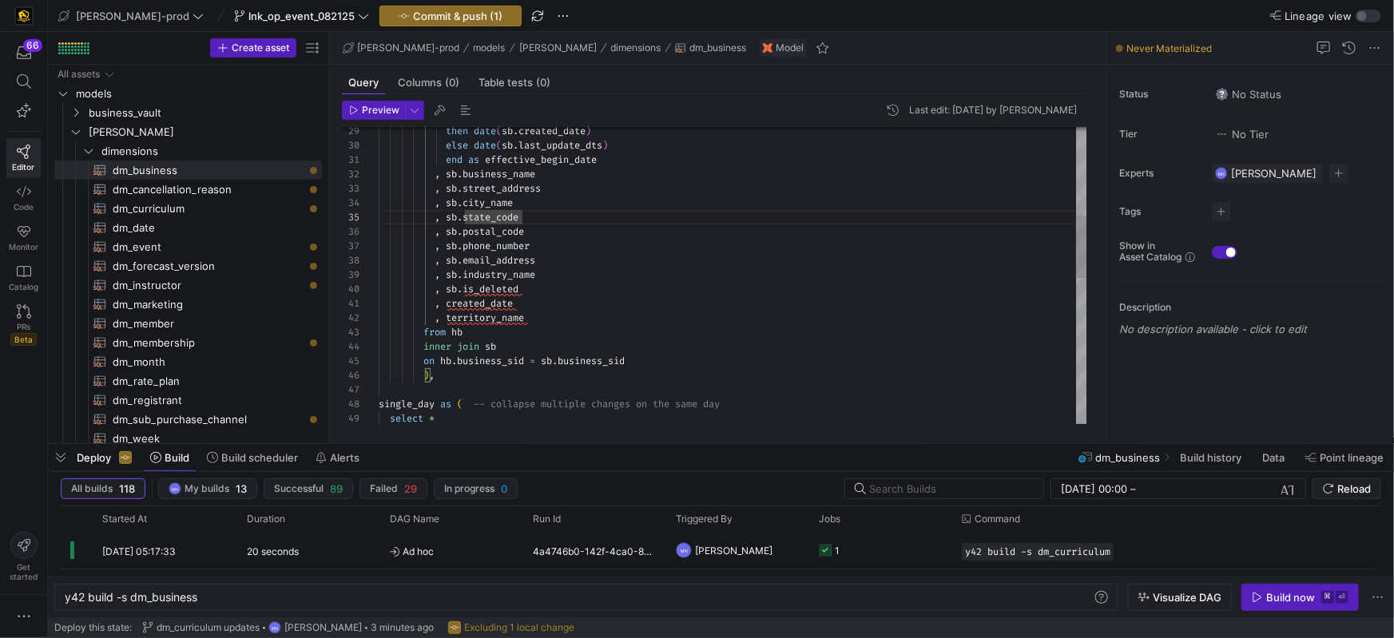
click at [447, 304] on div "then date ( sb . created_date ) else date ( sb . last_update_dts ) end as effec…" at bounding box center [733, 412] width 709 height 1408
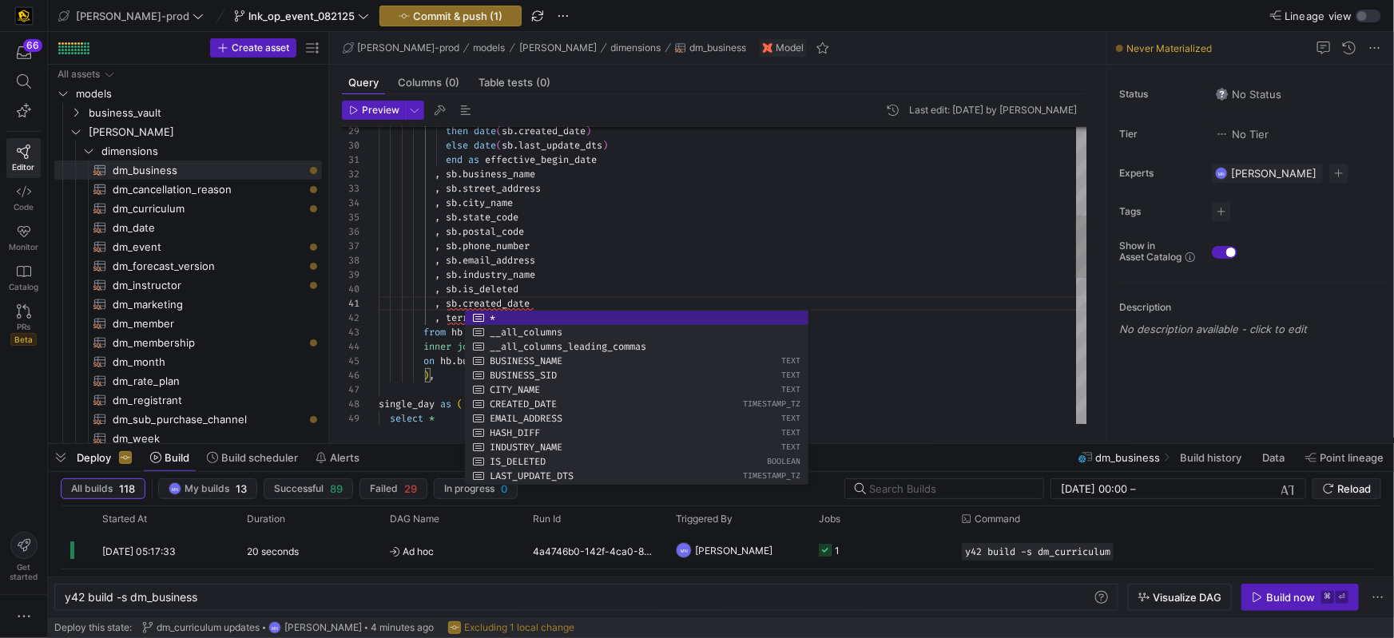
click at [738, 229] on div ", sb . postal_code" at bounding box center [733, 232] width 709 height 14
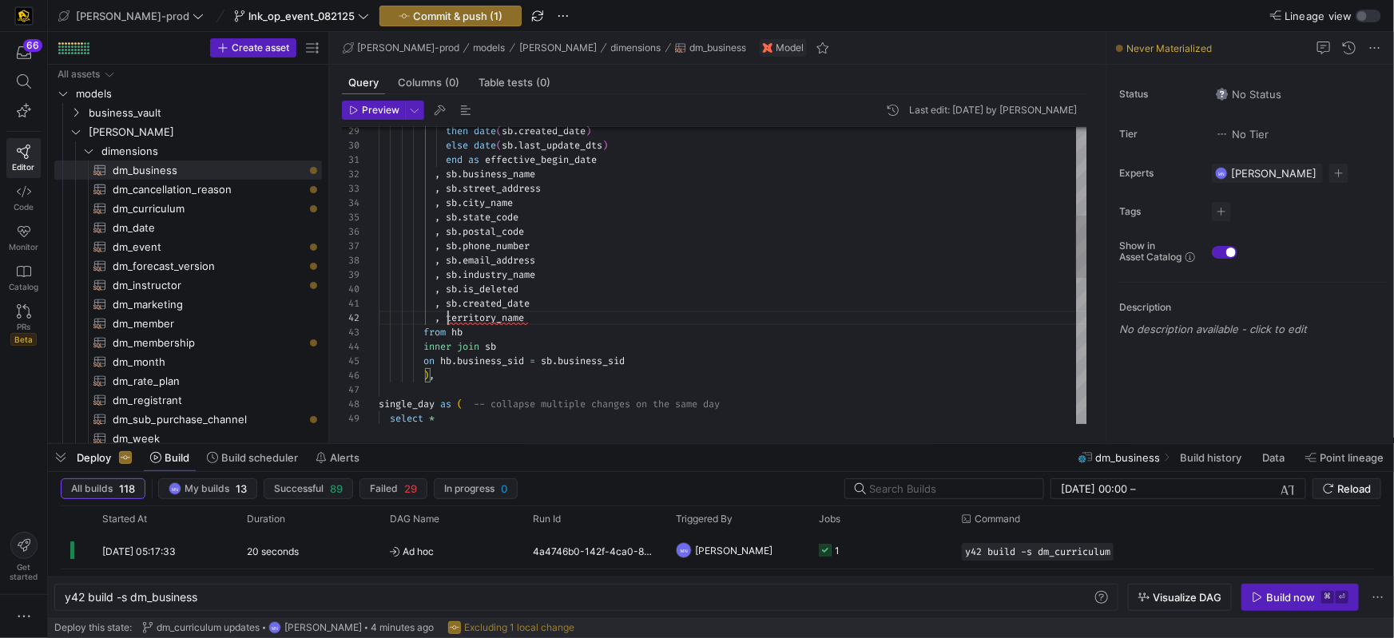
scroll to position [14, 68]
drag, startPoint x: 449, startPoint y: 318, endPoint x: 689, endPoint y: 344, distance: 241.2
click at [449, 318] on span "territory_name" at bounding box center [485, 318] width 78 height 13
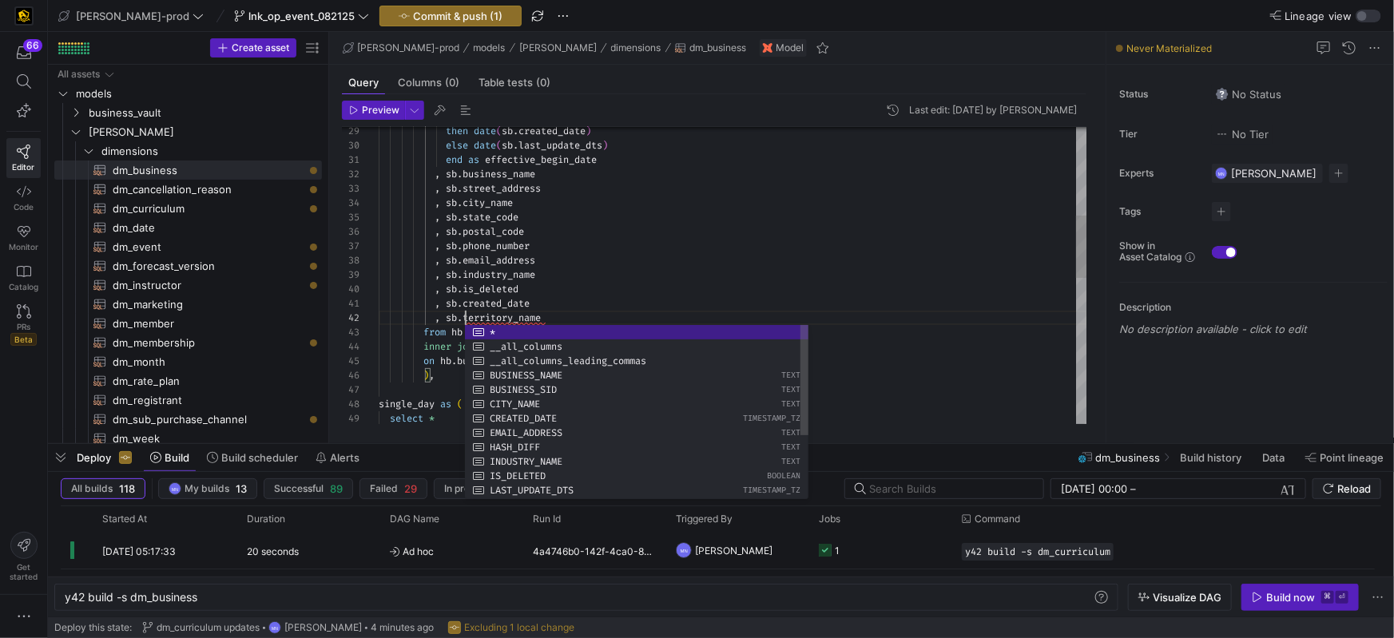
scroll to position [14, 86]
click at [945, 276] on div ", sb . industry_name" at bounding box center [733, 275] width 709 height 14
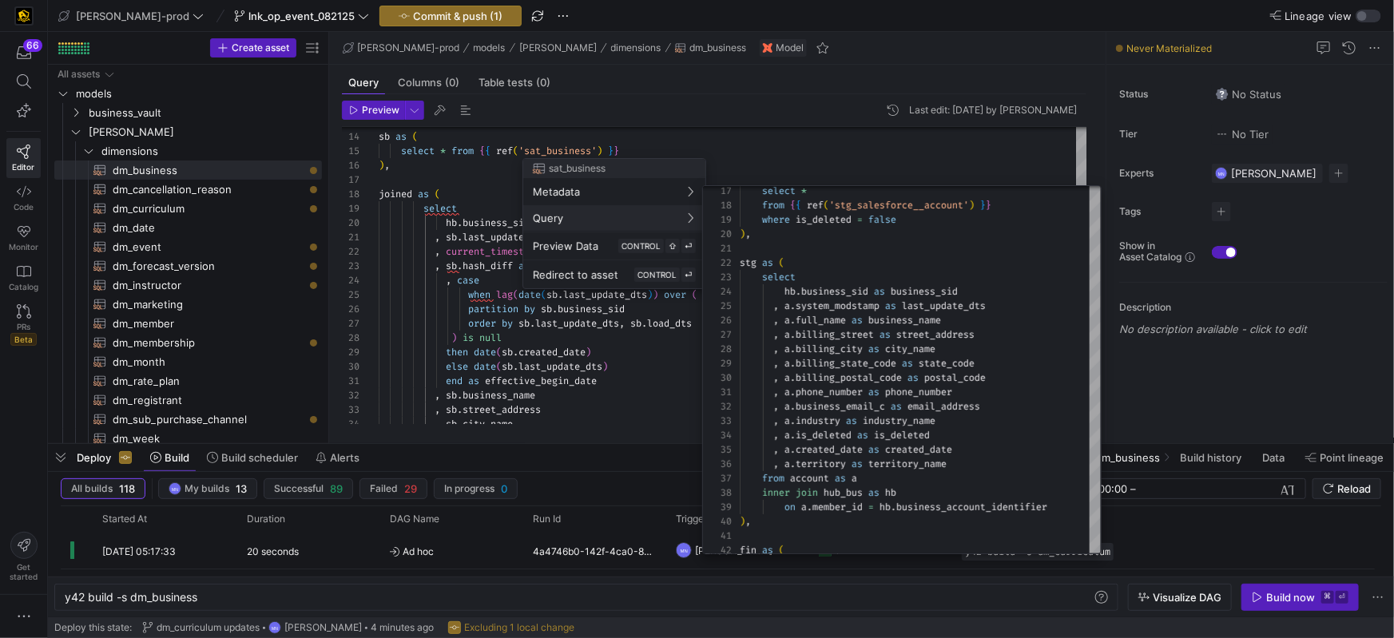
click at [543, 377] on div at bounding box center [697, 319] width 1394 height 638
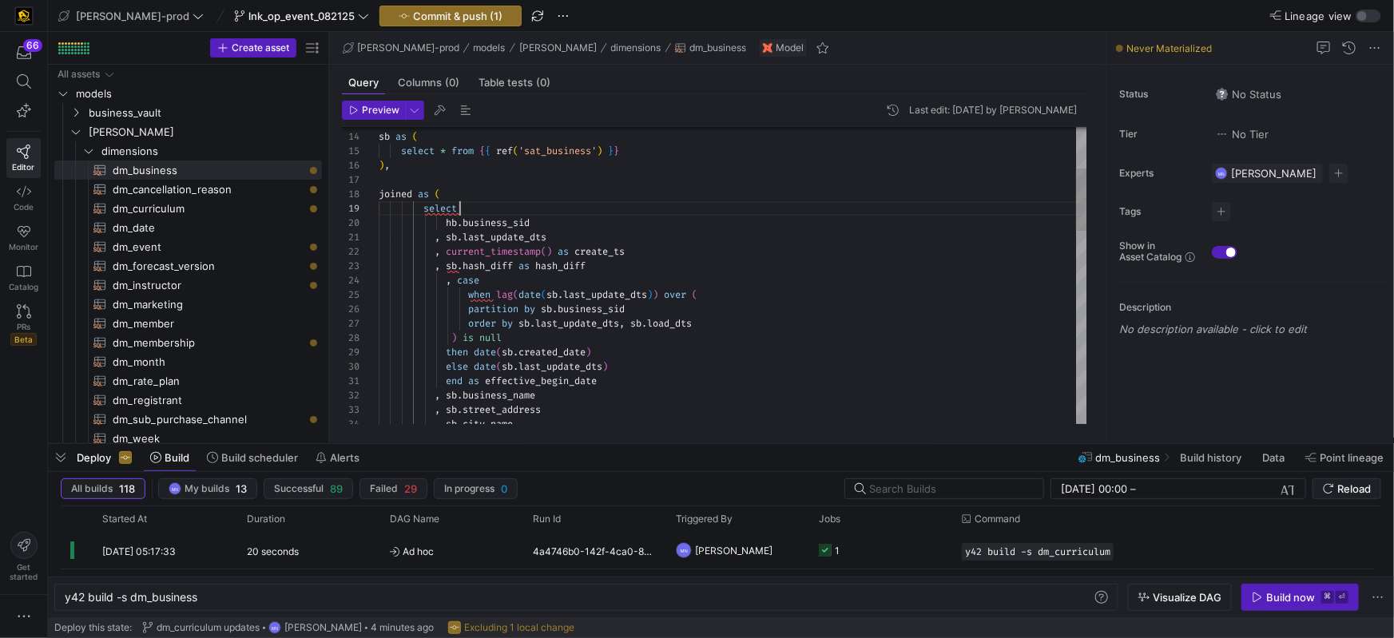
scroll to position [115, 80]
drag, startPoint x: 485, startPoint y: 213, endPoint x: 794, endPoint y: 210, distance: 308.5
click at [485, 213] on div ", sb . city_name , sb . street_address , sb . business_name end as effective_be…" at bounding box center [733, 634] width 709 height 1408
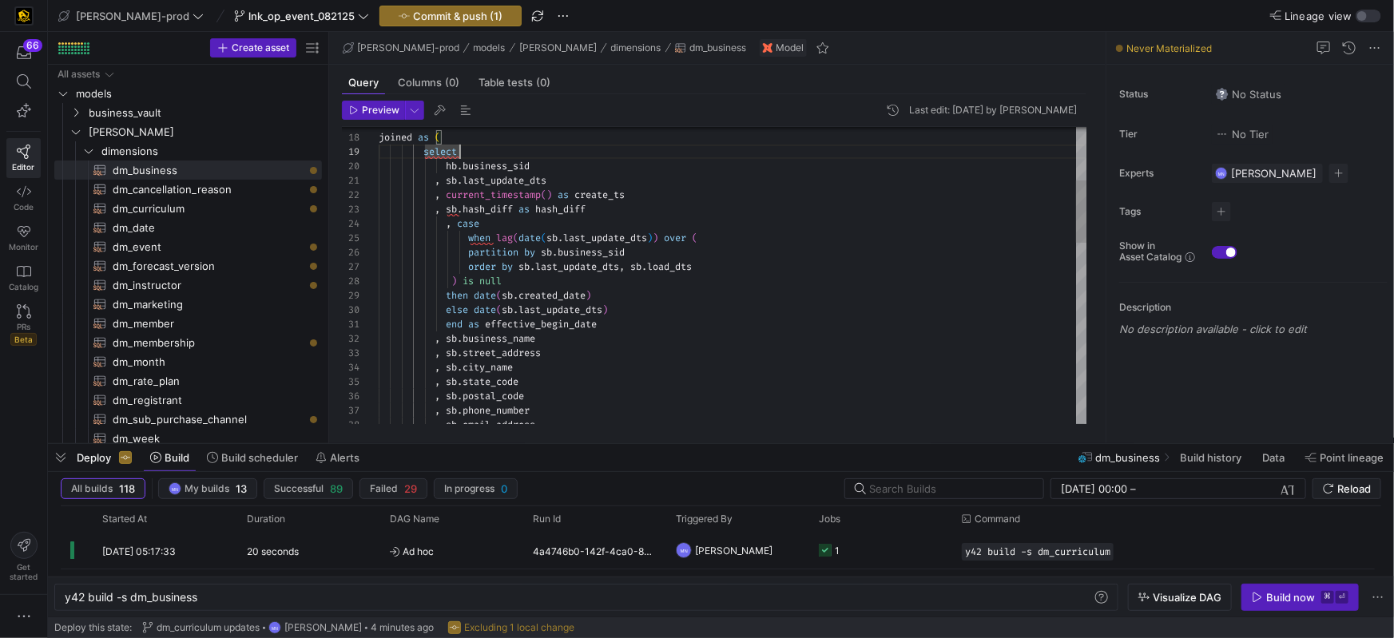
click at [624, 324] on div "end as effective_begin_date" at bounding box center [733, 324] width 709 height 14
click at [445, 334] on span at bounding box center [412, 334] width 67 height 13
drag, startPoint x: 567, startPoint y: 306, endPoint x: 706, endPoint y: 298, distance: 138.5
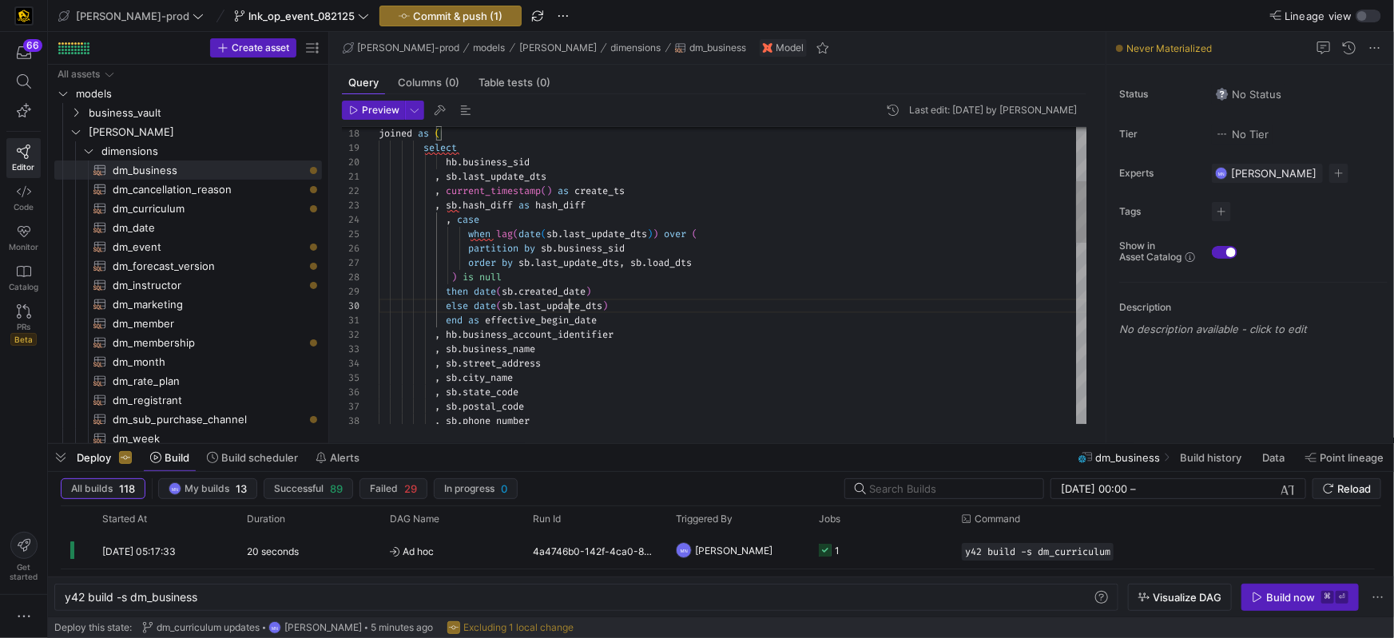
click at [571, 306] on span "last_update_dts" at bounding box center [561, 306] width 84 height 13
click at [833, 231] on div ", sb . city_name , sb . street_address , sb . business_name end as effective_be…" at bounding box center [733, 579] width 709 height 1422
drag, startPoint x: 604, startPoint y: 206, endPoint x: 356, endPoint y: 209, distance: 248.5
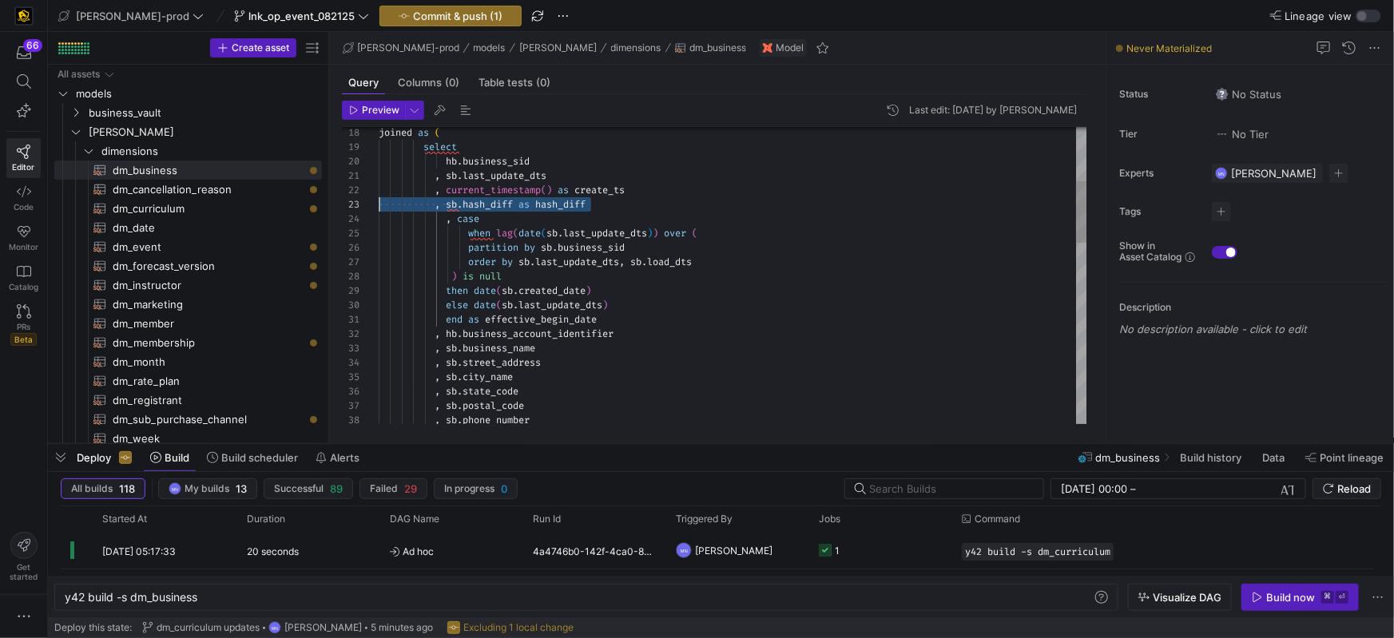
click at [350, 209] on div "35 34 33 31 30 29 36 37 38 32 28 26 27 25 24 23 22 21 20 19 18 , sb . city_name…" at bounding box center [715, 275] width 746 height 297
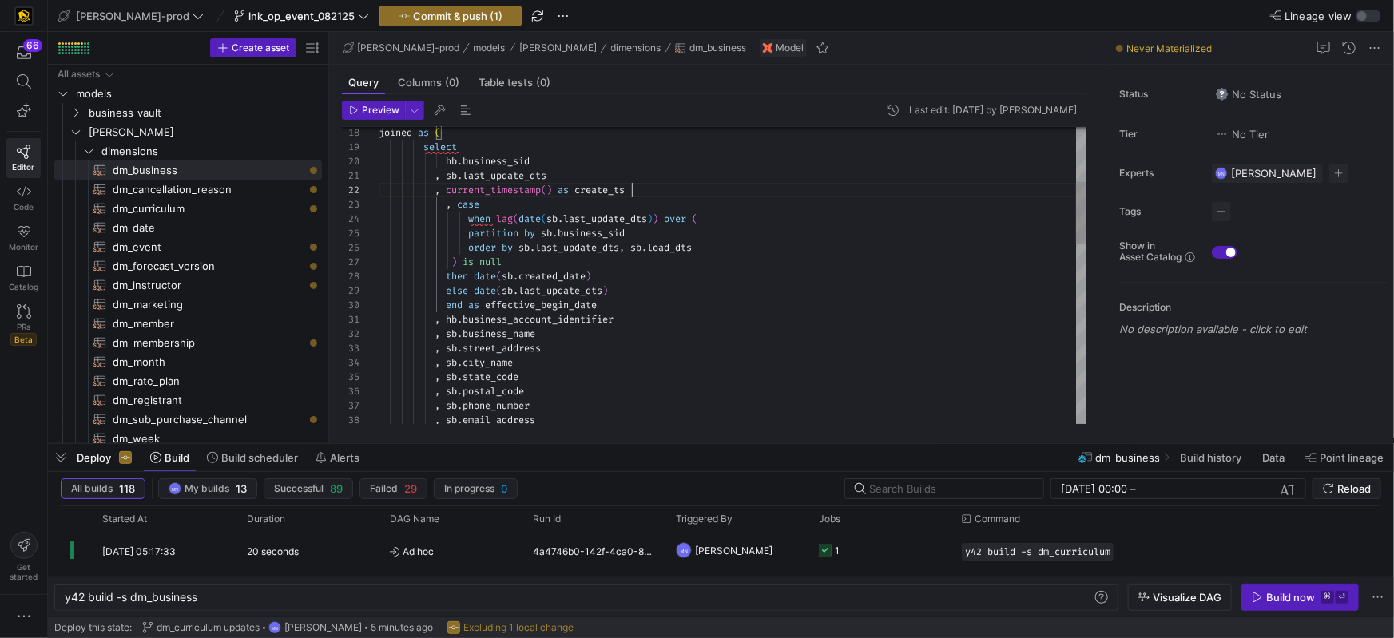
drag, startPoint x: 545, startPoint y: 163, endPoint x: 595, endPoint y: 163, distance: 49.5
click at [547, 163] on div ", sb . city_name , sb . street_address , sb . business_name end as effective_be…" at bounding box center [733, 572] width 709 height 1408
click at [483, 149] on div "select" at bounding box center [733, 147] width 709 height 14
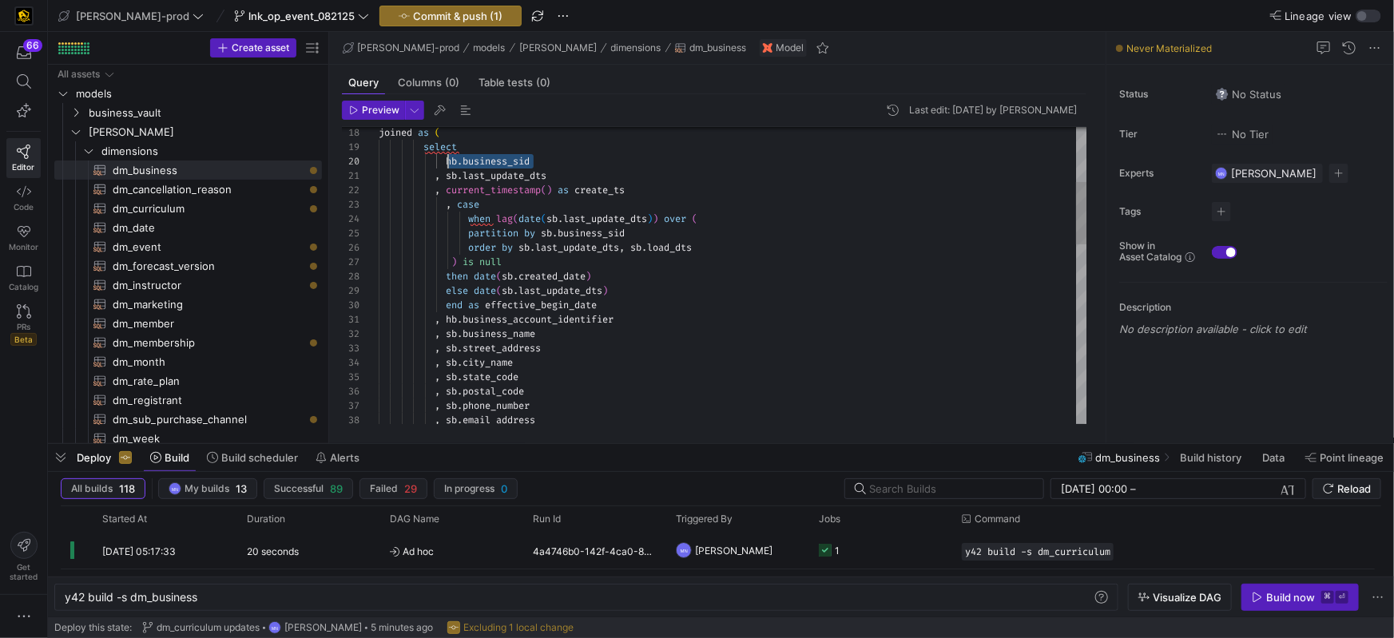
drag, startPoint x: 510, startPoint y: 165, endPoint x: 467, endPoint y: 164, distance: 42.4
click at [452, 162] on div "hb . business_sid" at bounding box center [733, 161] width 709 height 14
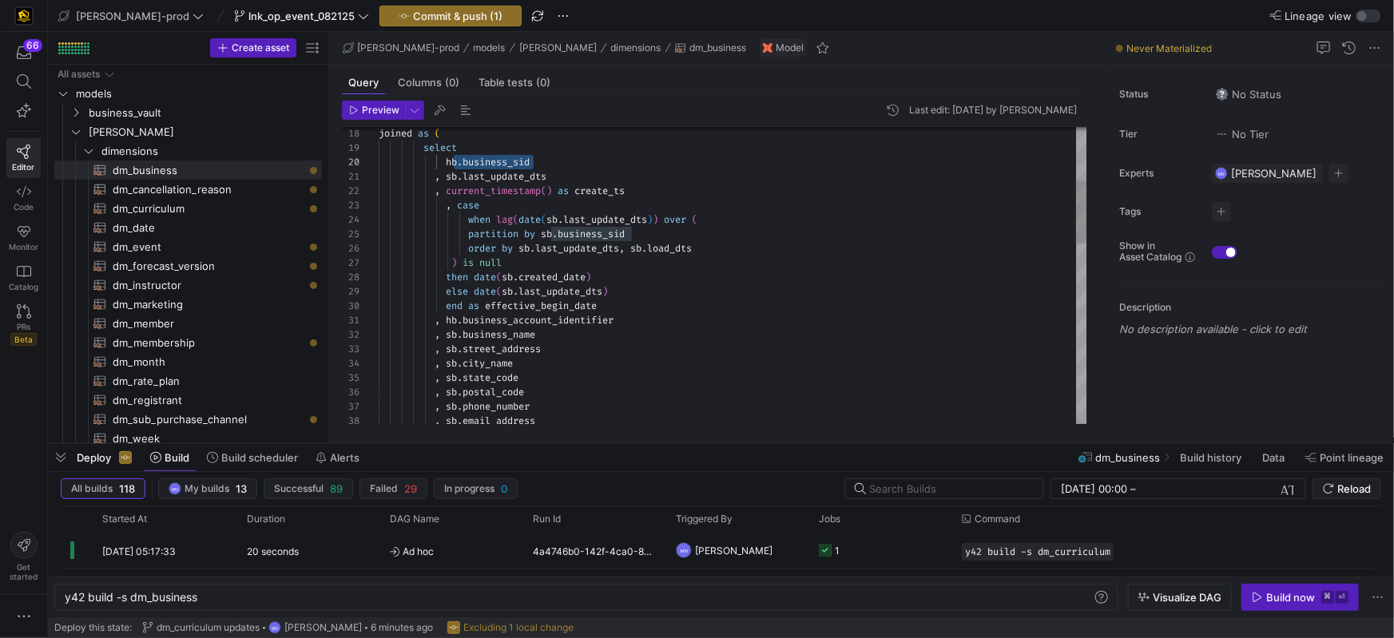
drag, startPoint x: 544, startPoint y: 158, endPoint x: 589, endPoint y: 170, distance: 46.3
click at [544, 158] on div ", sb . city_name , sb . street_address , sb . business_name end as effective_be…" at bounding box center [733, 573] width 709 height 1408
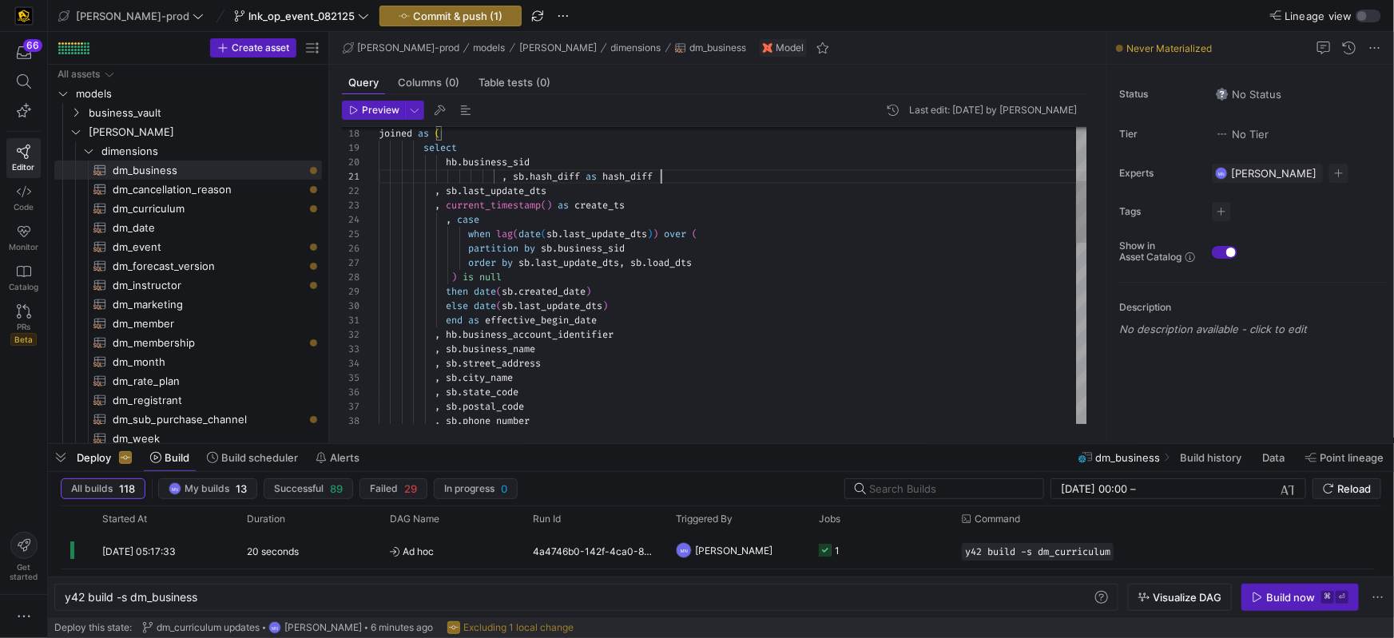
scroll to position [0, 282]
click at [507, 179] on span "," at bounding box center [505, 176] width 6 height 13
drag, startPoint x: 568, startPoint y: 192, endPoint x: 368, endPoint y: 192, distance: 199.8
click at [368, 192] on div "35 34 33 31 30 29 36 37 38 32 28 26 27 25 24 23 22 20 19 18 21 , sb . city_name…" at bounding box center [715, 275] width 746 height 297
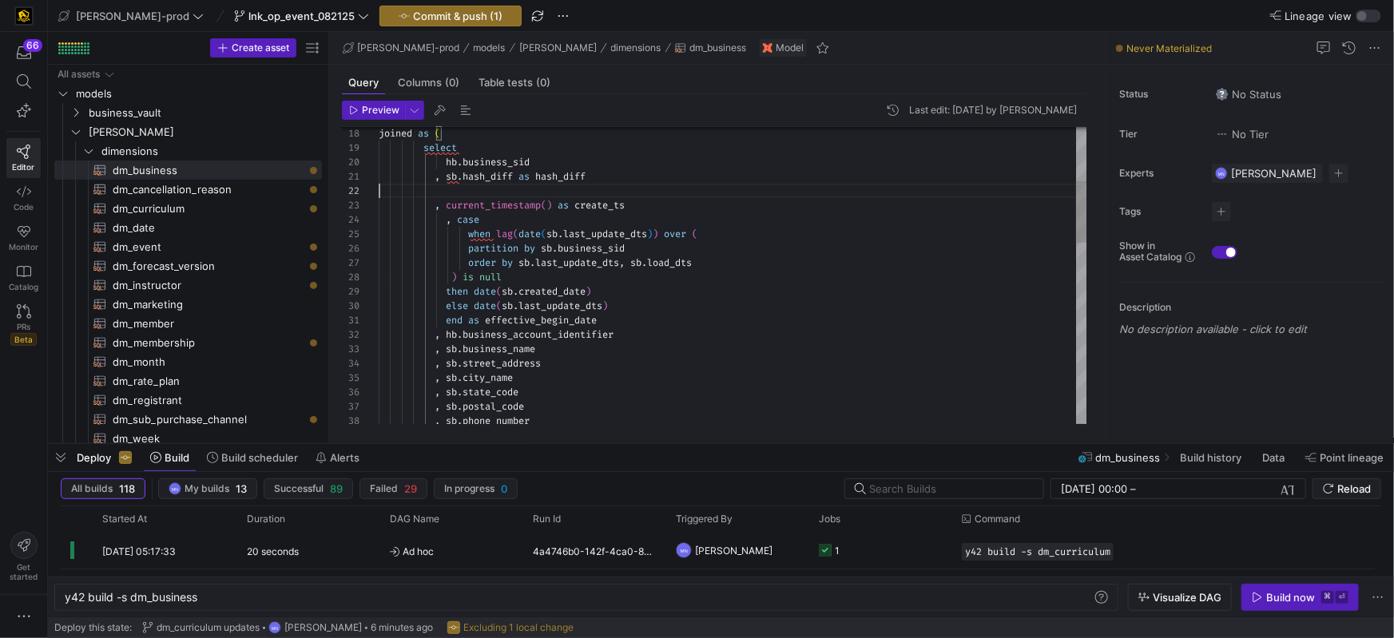
scroll to position [0, 212]
click at [665, 197] on div ", sb . city_name , sb . street_address , sb . business_name end as effective_be…" at bounding box center [733, 573] width 709 height 1408
click at [496, 205] on span "," at bounding box center [494, 205] width 6 height 13
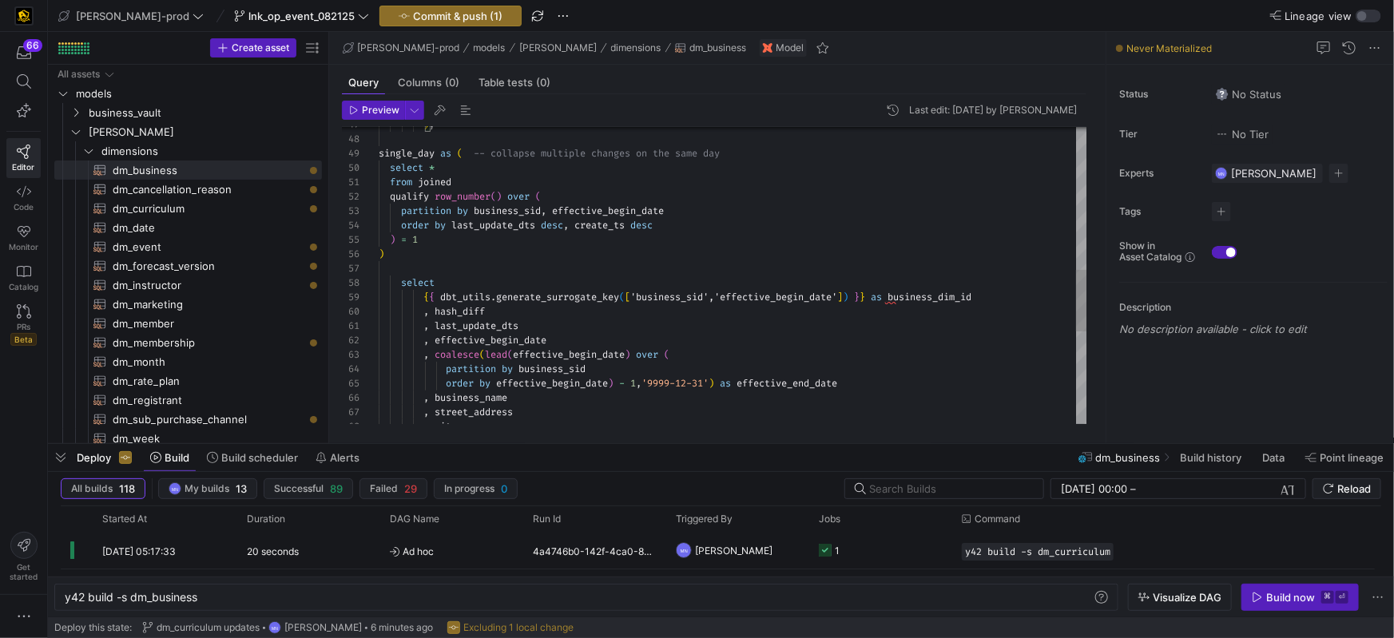
drag, startPoint x: 543, startPoint y: 317, endPoint x: 564, endPoint y: 320, distance: 20.9
click at [543, 317] on div ", hash_diff" at bounding box center [733, 311] width 709 height 14
click at [554, 329] on div ", last_update_dts" at bounding box center [733, 326] width 709 height 14
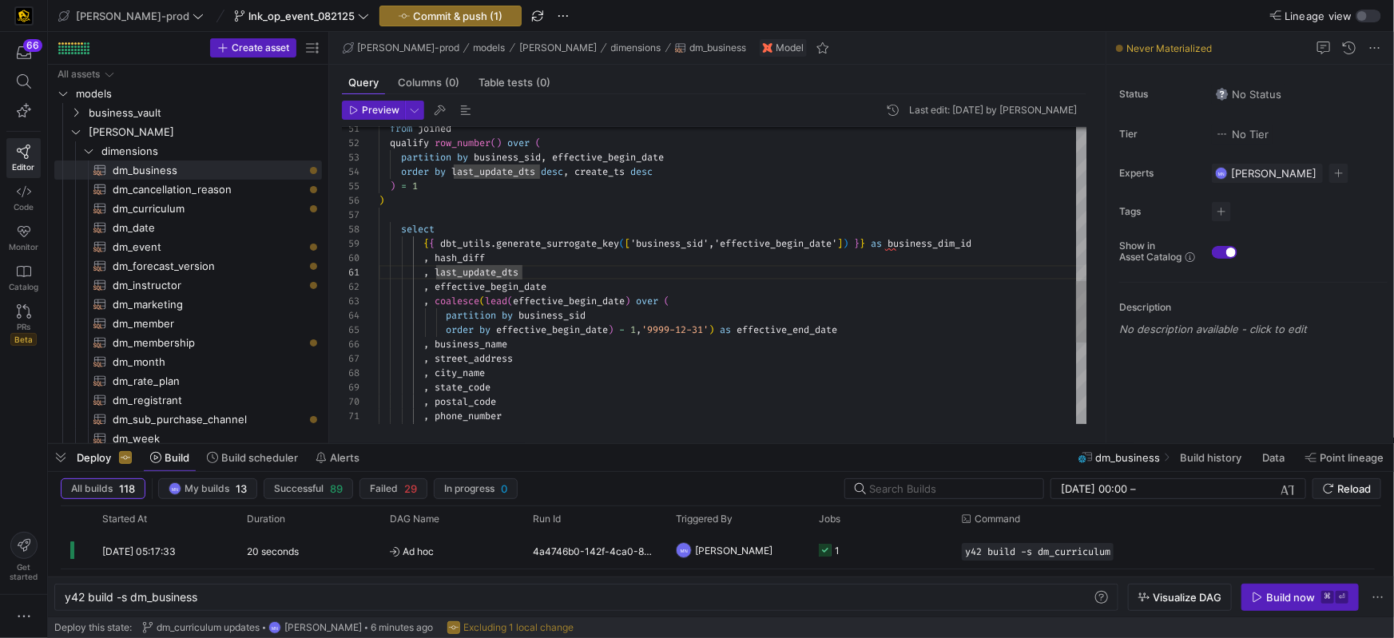
drag, startPoint x: 511, startPoint y: 272, endPoint x: 630, endPoint y: 257, distance: 120.0
click at [519, 271] on span "last_update_dts" at bounding box center [477, 272] width 84 height 13
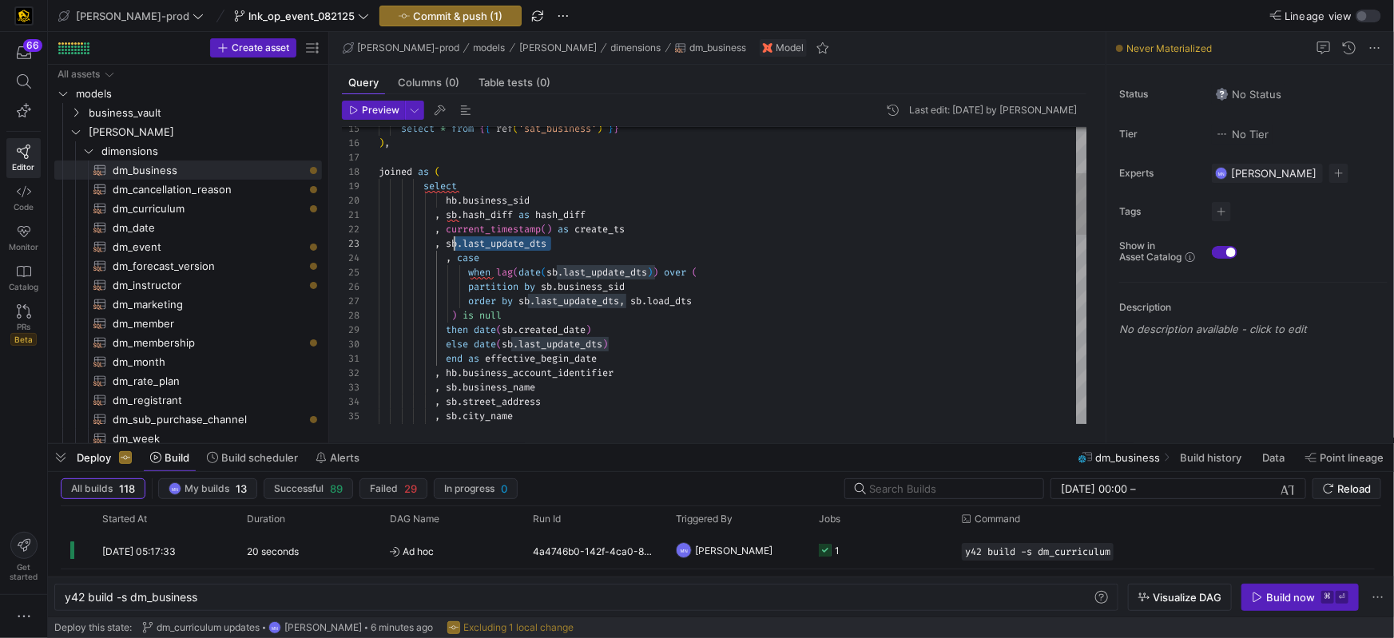
drag, startPoint x: 558, startPoint y: 241, endPoint x: 511, endPoint y: 245, distance: 46.5
click at [451, 243] on div ", sb . last_update_dts" at bounding box center [733, 244] width 709 height 14
drag, startPoint x: 575, startPoint y: 243, endPoint x: 587, endPoint y: 249, distance: 12.9
click at [575, 243] on div ", sb . state_code , sb . city_name , sb . street_address , sb . business_name ,…" at bounding box center [733, 618] width 709 height 1422
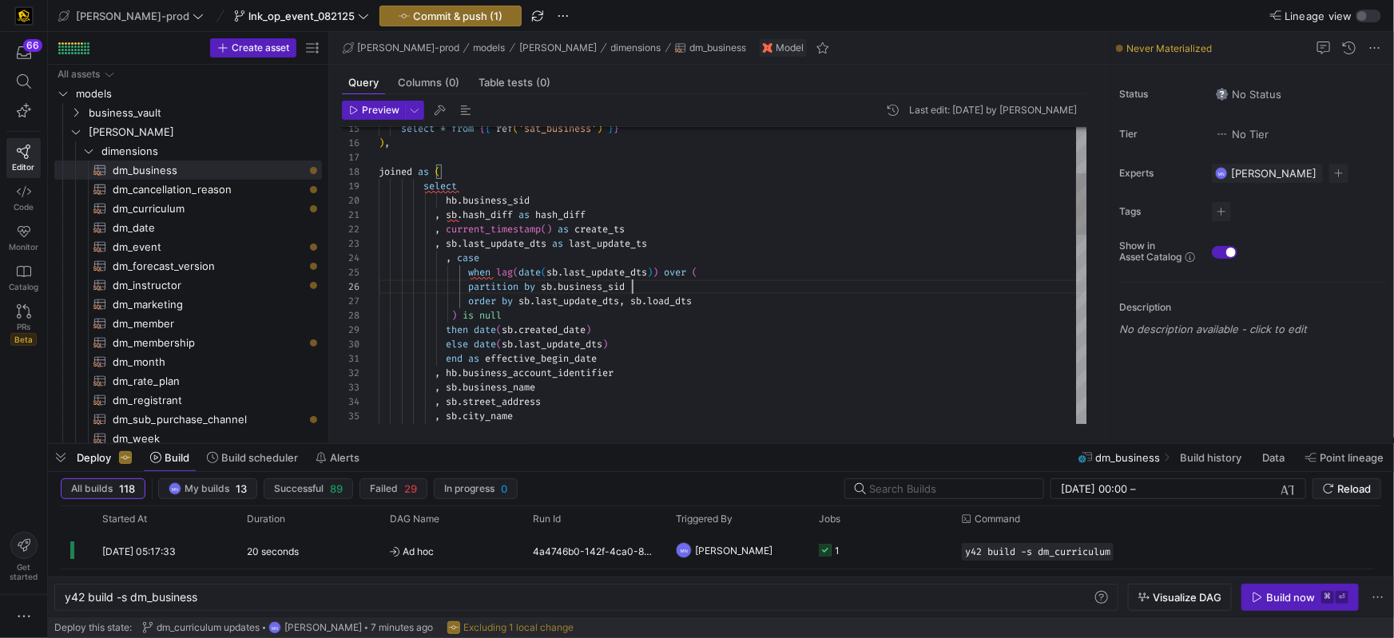
click at [734, 290] on div "partition by sb . business_sid" at bounding box center [733, 287] width 709 height 14
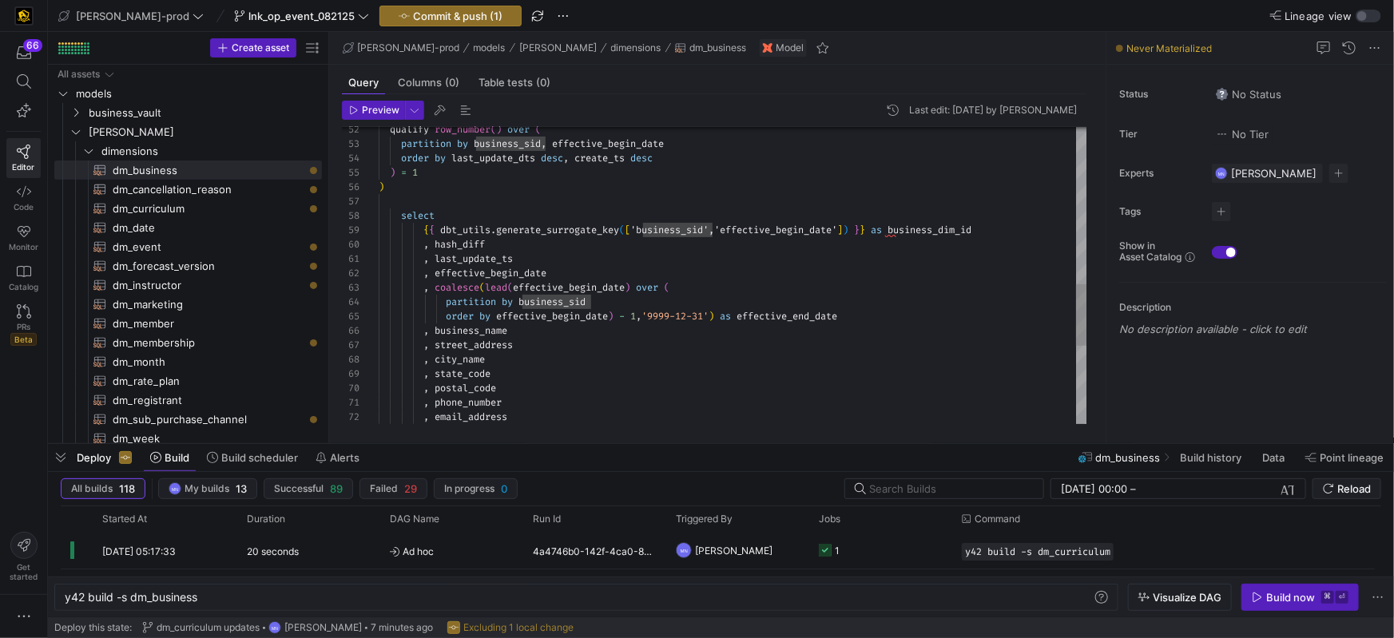
click at [487, 256] on div "qualify row_number ( ) over ( partition by business_sid , effective_begin_date …" at bounding box center [733, 87] width 709 height 1422
click at [531, 268] on div "qualify row_number ( ) over ( partition by business_sid , effective_begin_date …" at bounding box center [733, 87] width 709 height 1422
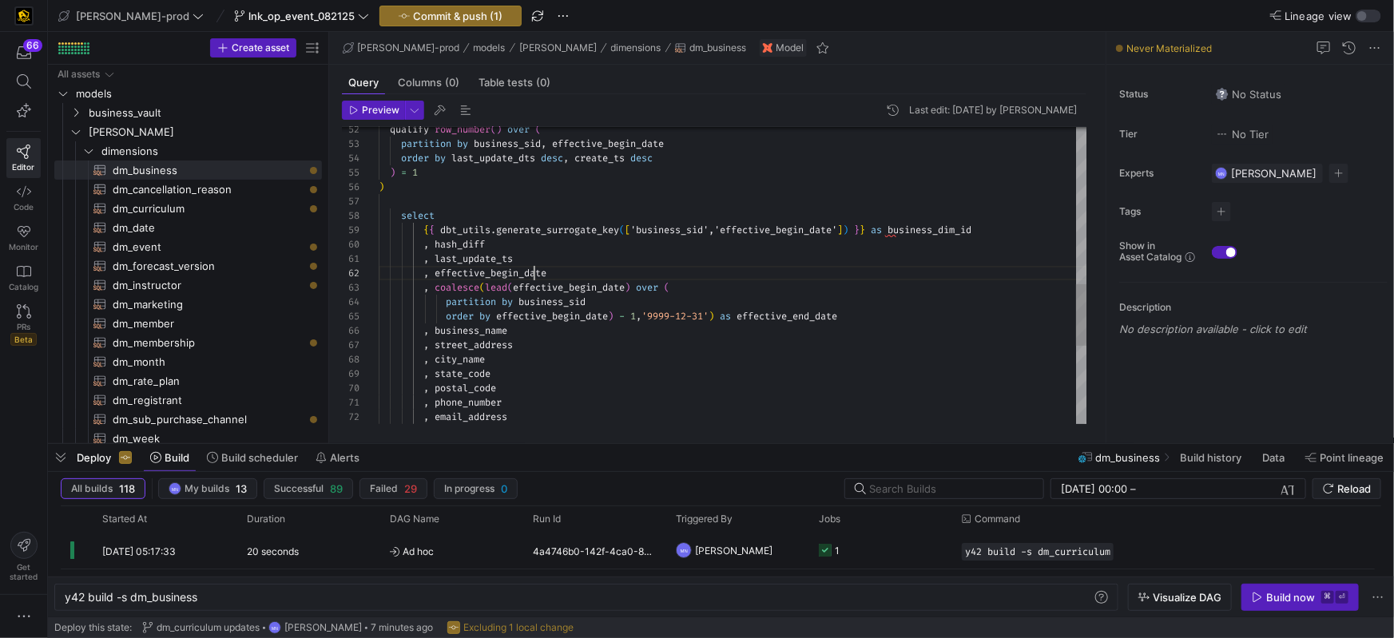
scroll to position [14, 172]
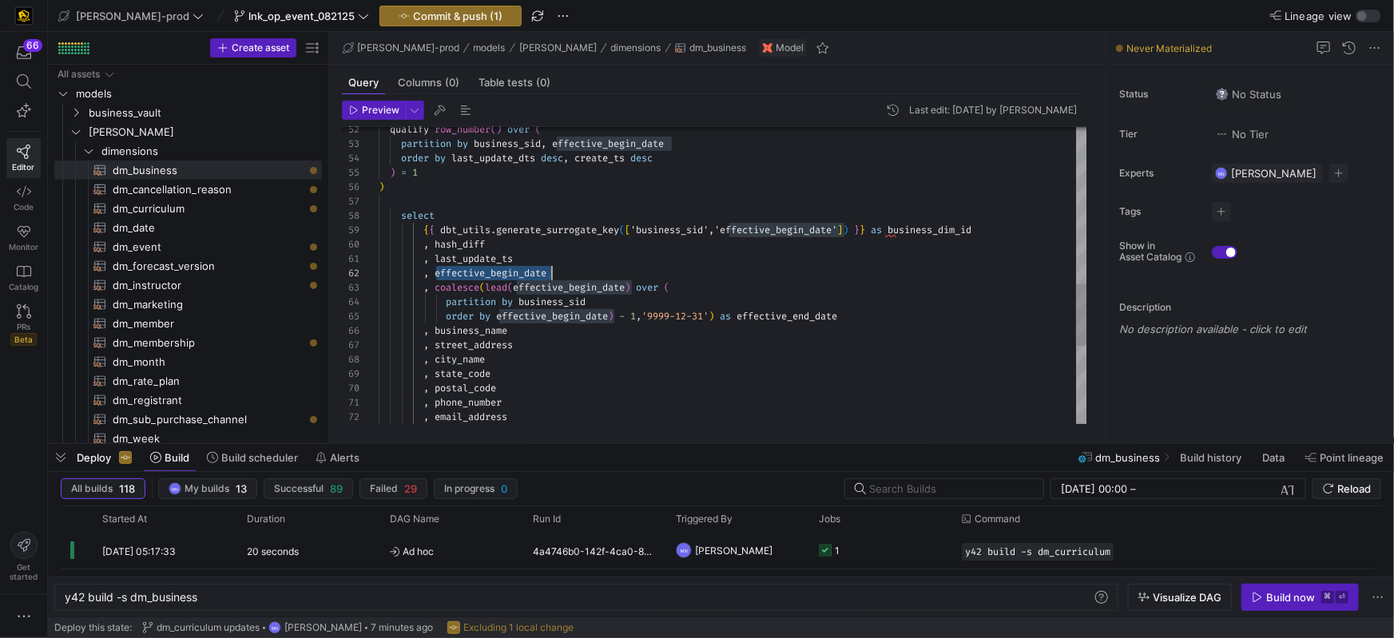
click at [800, 308] on div "qualify row_number ( ) over ( partition by business_sid , effective_begin_date …" at bounding box center [733, 87] width 709 height 1422
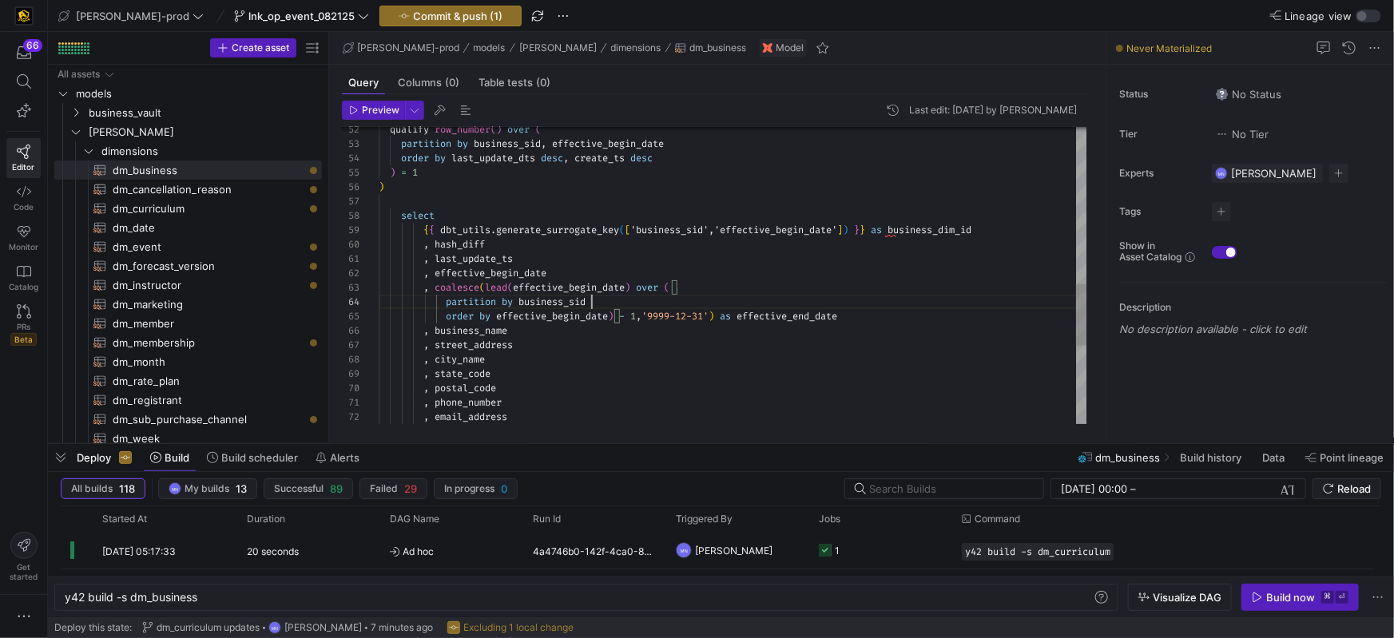
click at [799, 308] on div "partition by business_sid" at bounding box center [733, 302] width 709 height 14
click at [450, 245] on div "qualify row_number ( ) over ( partition by business_sid , effective_begin_date …" at bounding box center [733, 87] width 709 height 1422
drag, startPoint x: 450, startPoint y: 244, endPoint x: 459, endPoint y: 249, distance: 10.0
click at [451, 245] on span "hash_diff" at bounding box center [460, 244] width 50 height 13
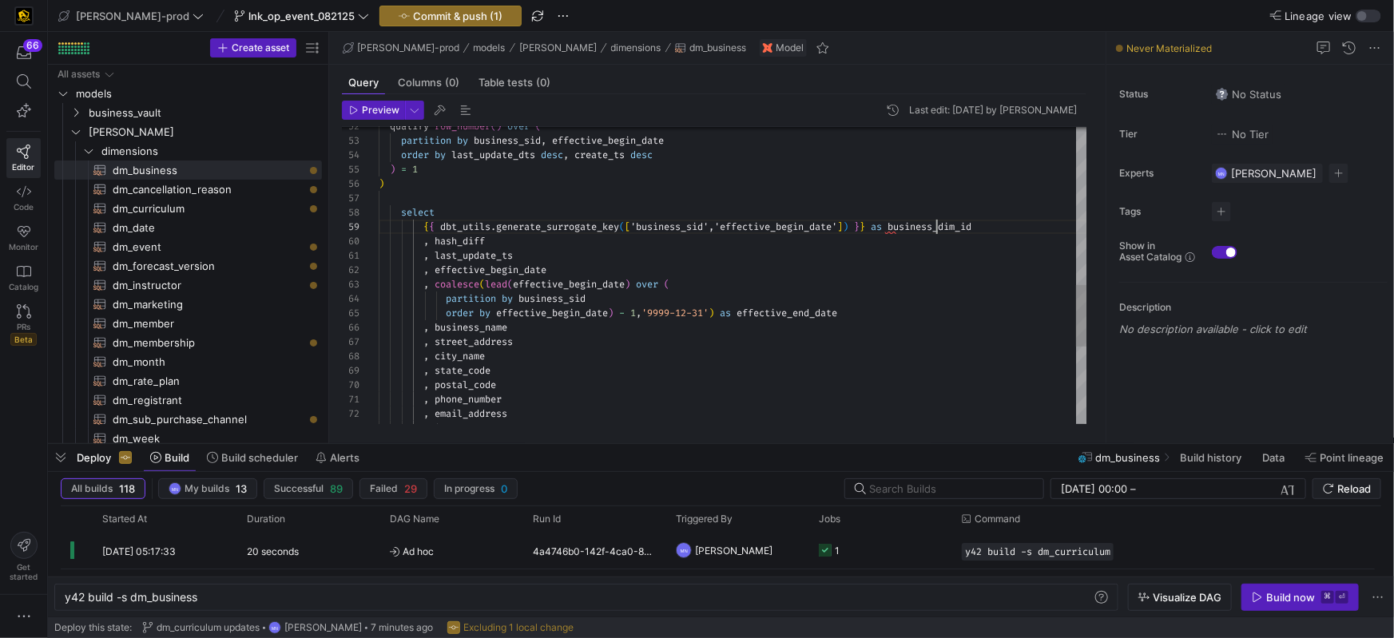
click at [935, 225] on span "business_dim_id" at bounding box center [930, 227] width 84 height 13
click at [663, 227] on div "qualify row_number ( ) over ( partition by business_sid , effective_begin_date …" at bounding box center [733, 85] width 709 height 1422
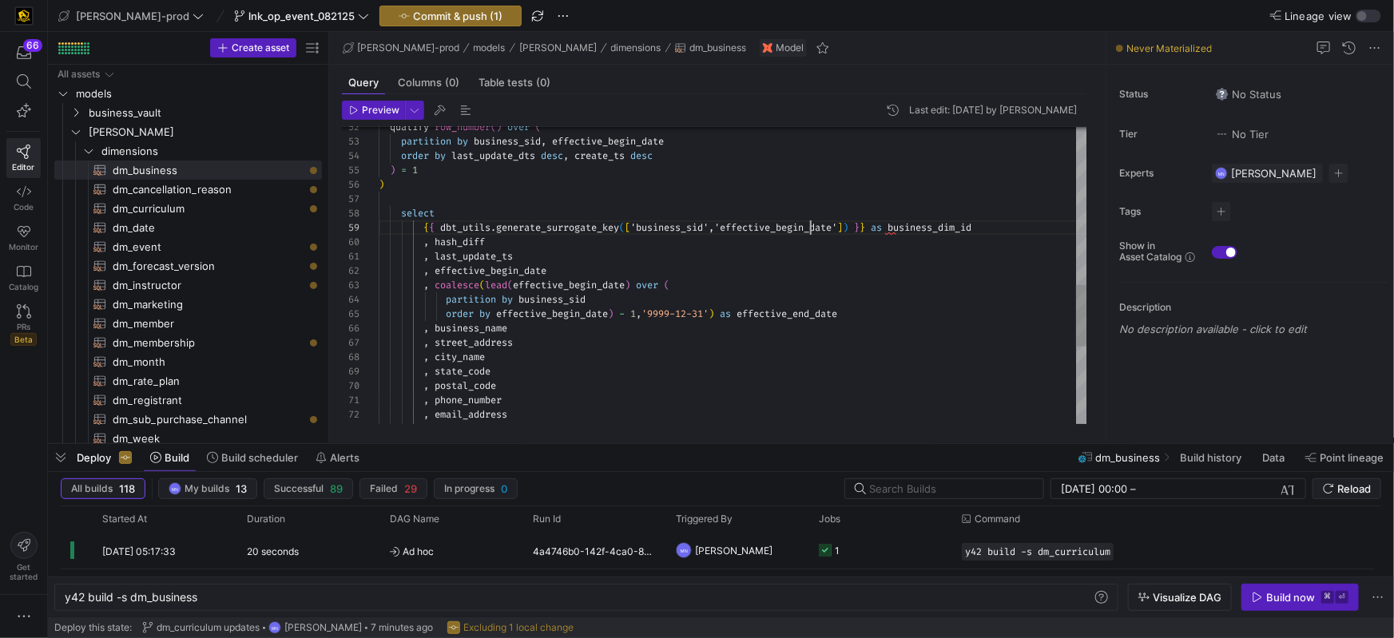
click at [808, 229] on span "'business_sid','effective_begin_date'" at bounding box center [733, 227] width 207 height 13
drag, startPoint x: 808, startPoint y: 228, endPoint x: 812, endPoint y: 245, distance: 18.0
click at [808, 229] on span "'business_sid','effective_begin_date'" at bounding box center [733, 227] width 207 height 13
click at [507, 236] on div ", hash_diff" at bounding box center [733, 237] width 709 height 14
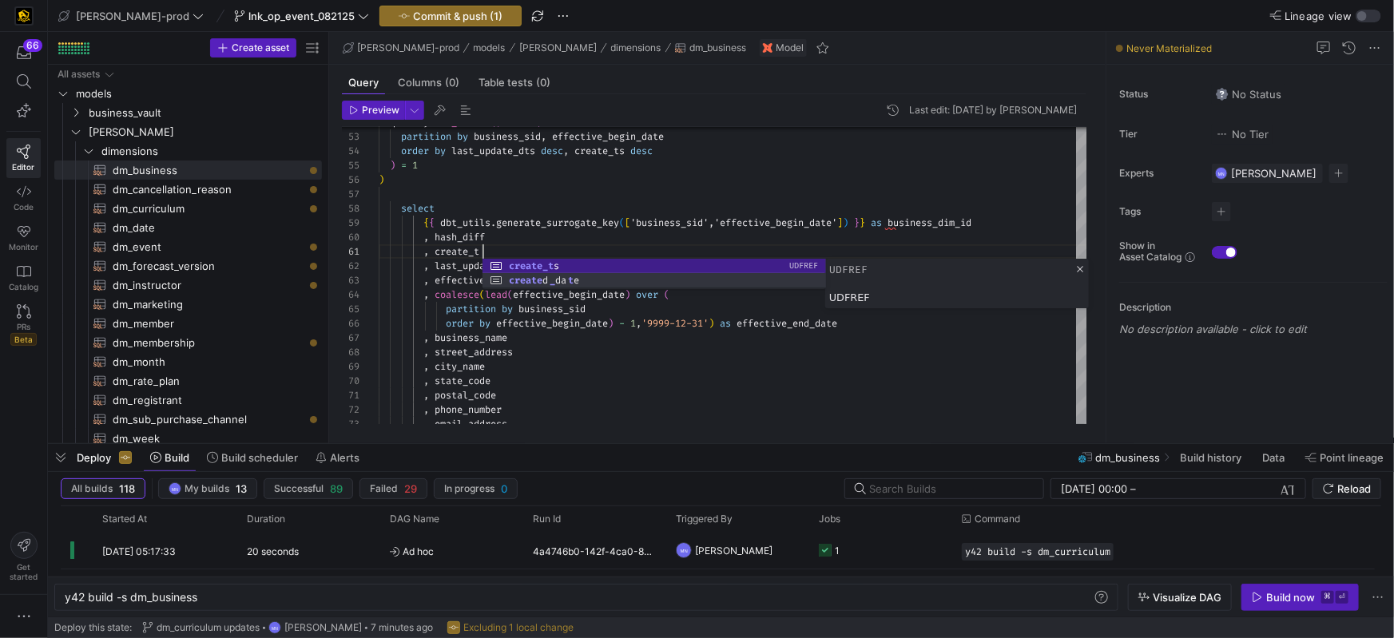
scroll to position [0, 109]
click at [686, 353] on div ", street_address" at bounding box center [733, 352] width 709 height 14
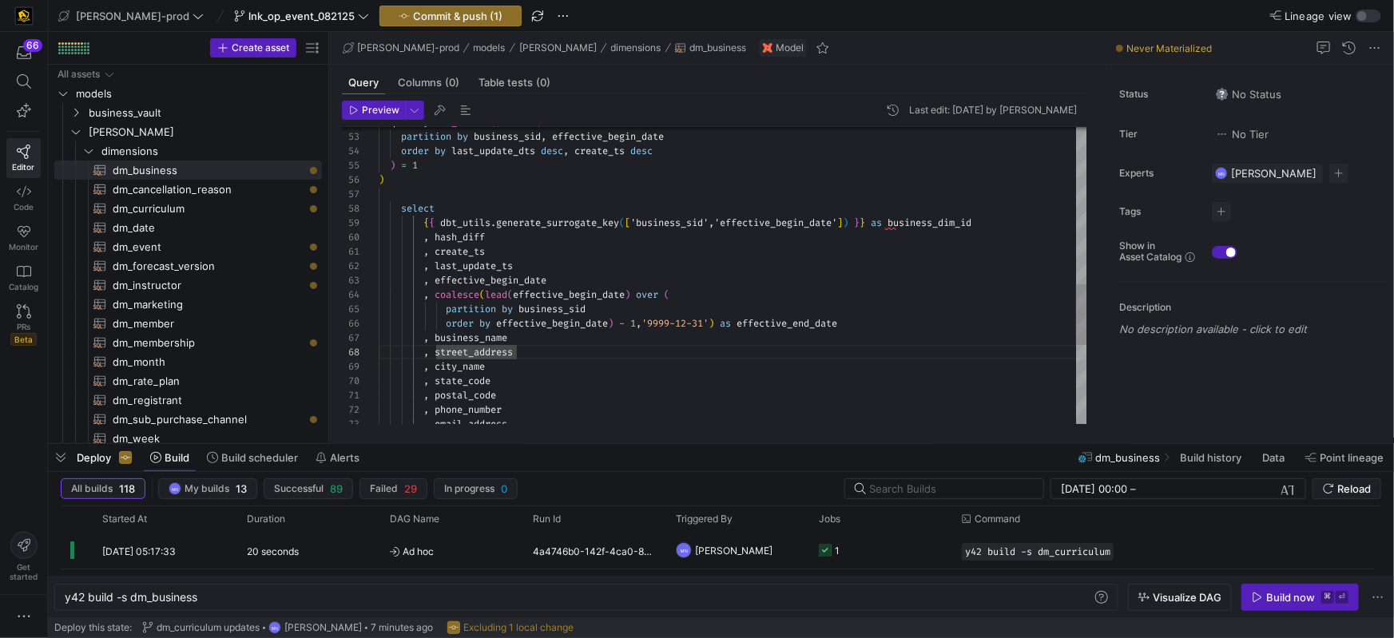
click at [499, 262] on div "qualify row_number ( ) over ( partition by business_sid , effective_begin_date …" at bounding box center [733, 87] width 709 height 1437
drag, startPoint x: 499, startPoint y: 262, endPoint x: 508, endPoint y: 266, distance: 9.7
click at [499, 262] on div "qualify row_number ( ) over ( partition by business_sid , effective_begin_date …" at bounding box center [733, 87] width 709 height 1437
click at [520, 276] on span "effective_begin_date" at bounding box center [491, 280] width 112 height 13
drag, startPoint x: 520, startPoint y: 276, endPoint x: 528, endPoint y: 278, distance: 8.3
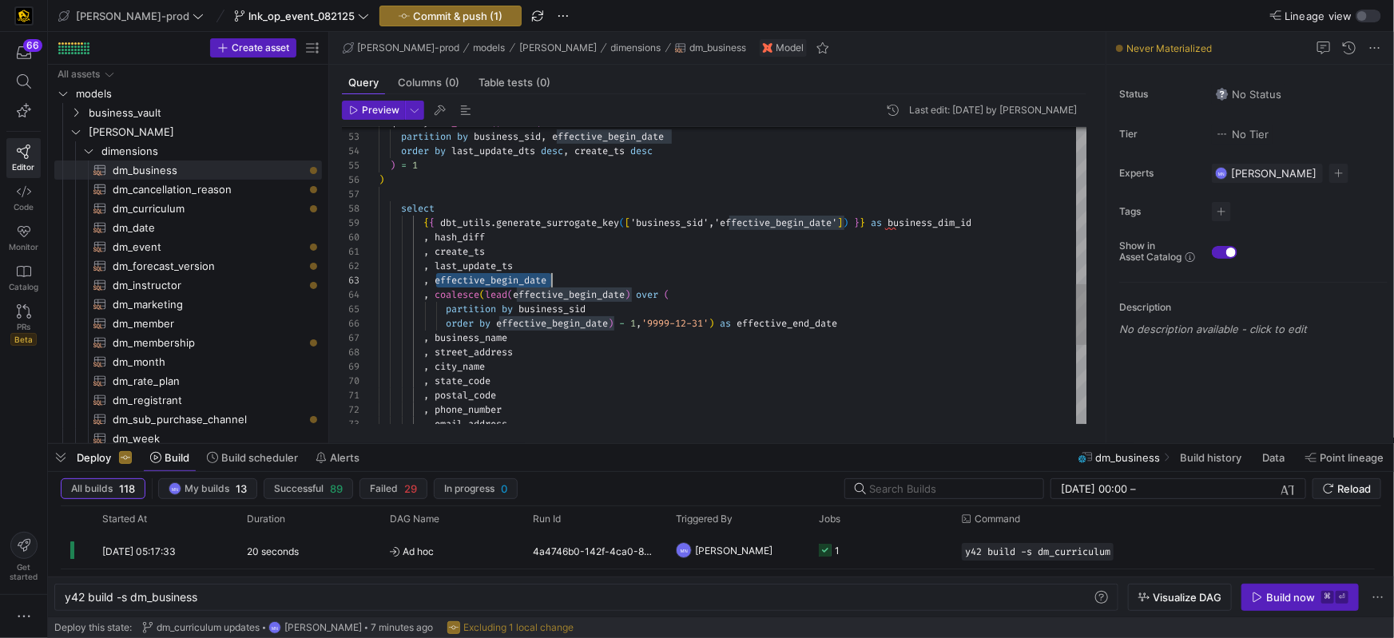
click at [520, 276] on span "effective_begin_date" at bounding box center [491, 280] width 112 height 13
click at [805, 321] on div "qualify row_number ( ) over ( partition by business_sid , effective_begin_date …" at bounding box center [733, 87] width 709 height 1437
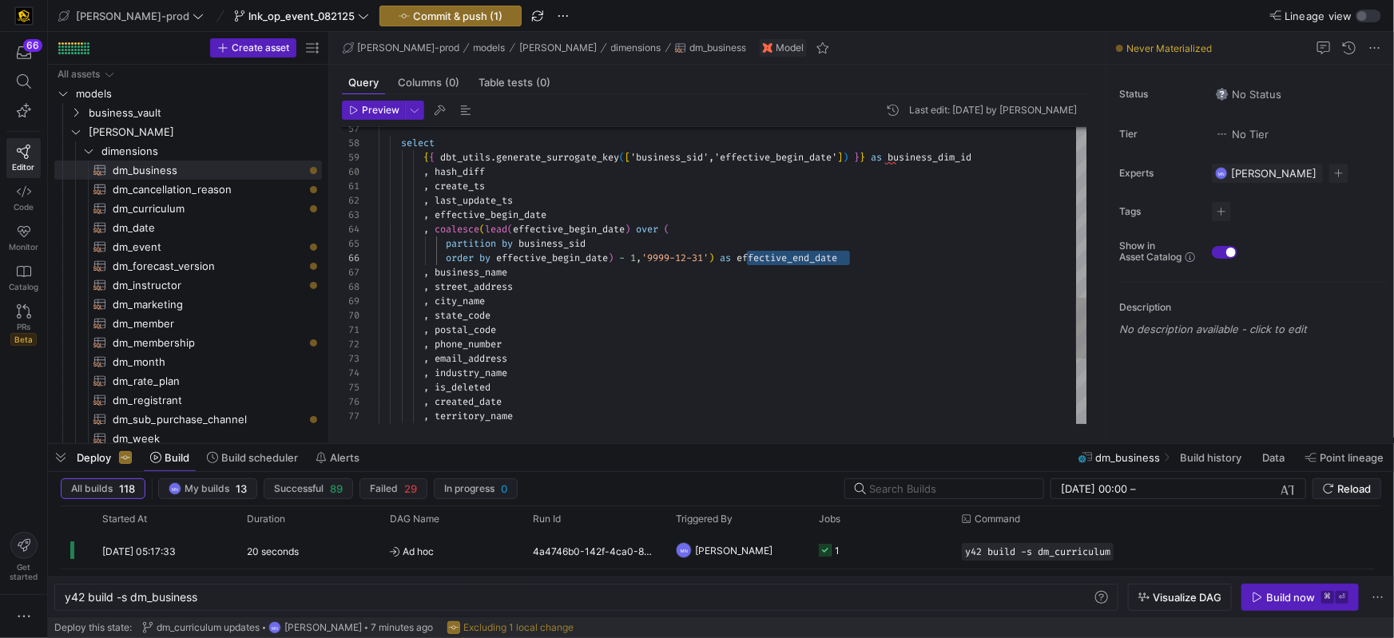
click at [483, 277] on div "select { { dbt_utils . generate_surrogate_key ( [ 'business_sid','effective_beg…" at bounding box center [733, 21] width 709 height 1437
click at [548, 275] on div ", business_name" at bounding box center [733, 272] width 709 height 14
click at [858, 255] on div "order by effective_begin_date ) - 1 , '9999-12-31' ) as effective_end_date" at bounding box center [733, 258] width 709 height 14
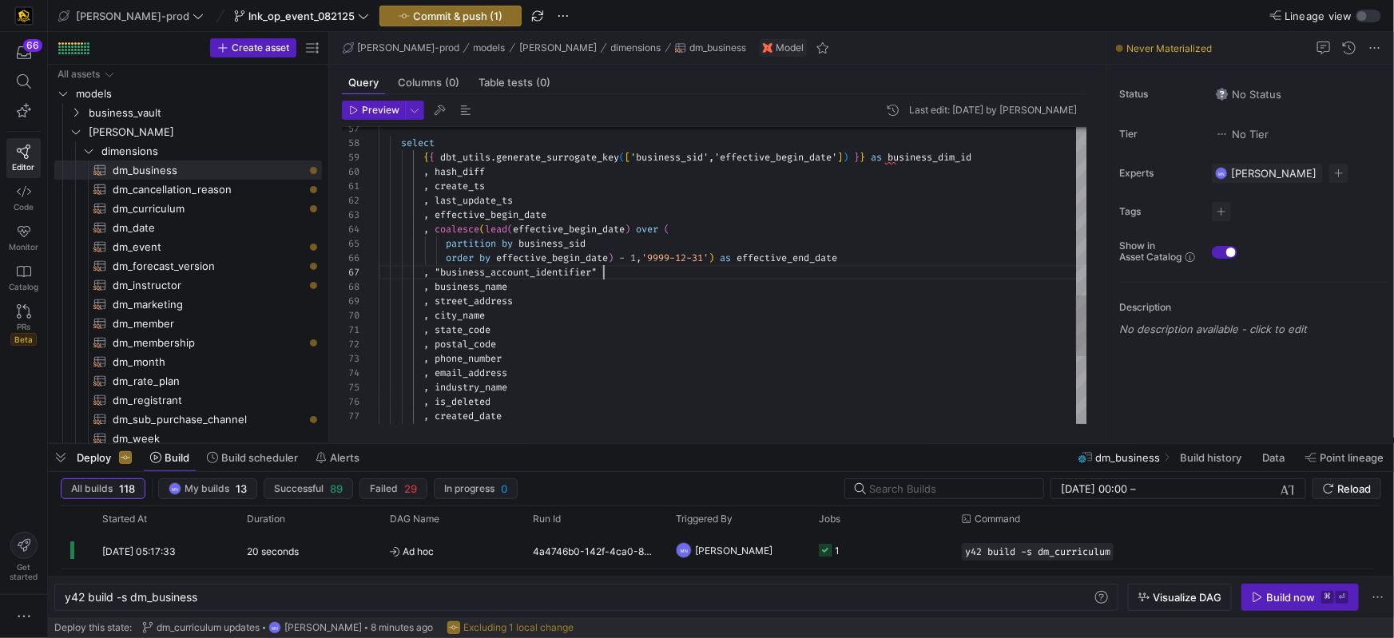
scroll to position [86, 219]
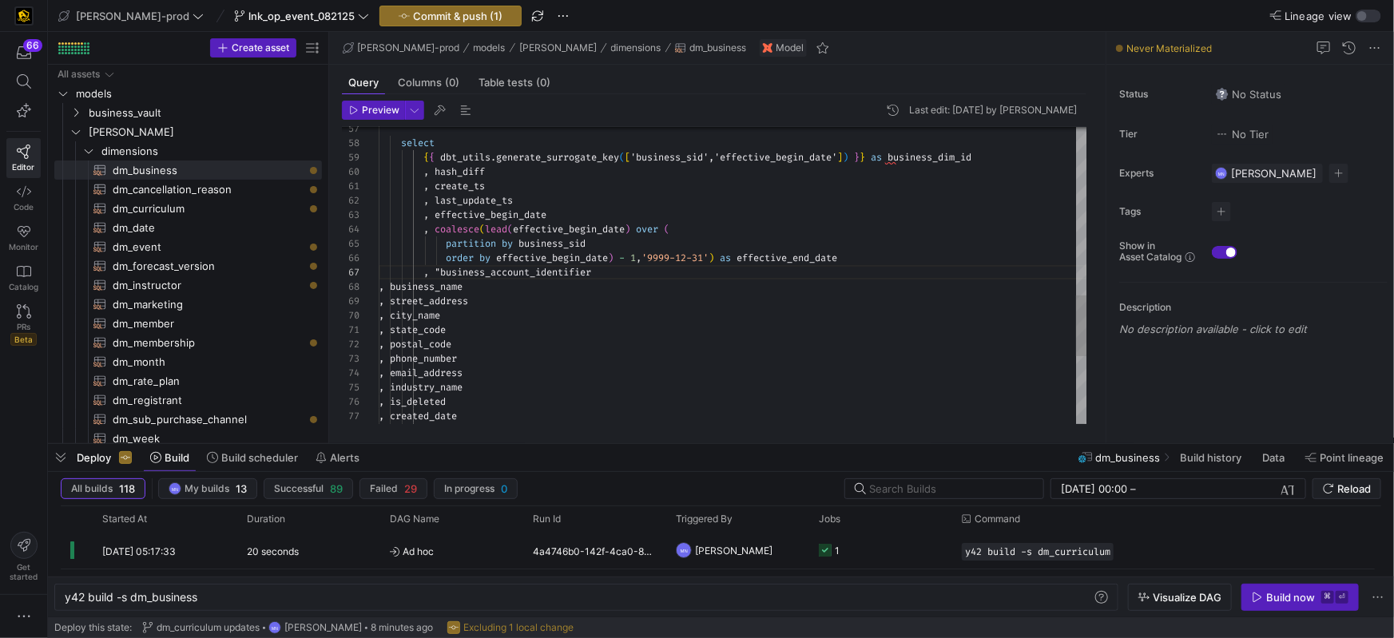
drag, startPoint x: 443, startPoint y: 271, endPoint x: 478, endPoint y: 281, distance: 36.7
click at [443, 271] on div "select { { dbt_utils . generate_surrogate_key ( [ 'business_sid','effective_beg…" at bounding box center [733, 28] width 709 height 1451
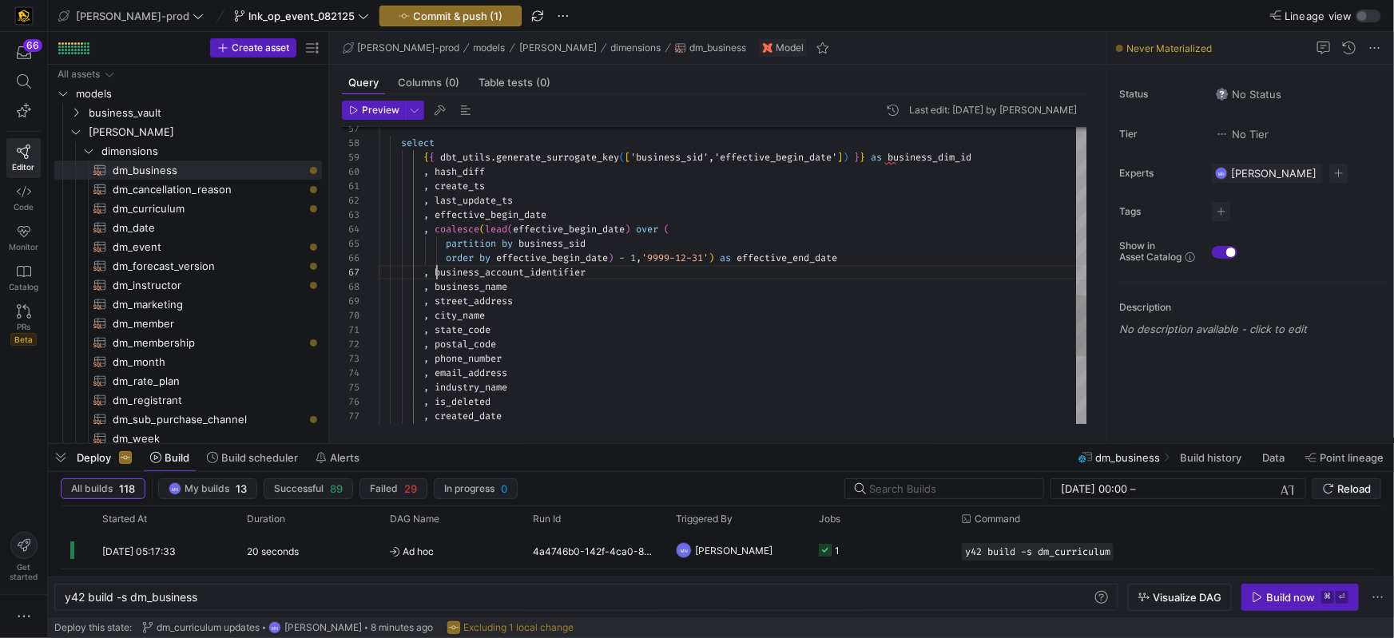
click at [645, 350] on div "select { { dbt_utils . generate_surrogate_key ( [ 'business_sid','effective_beg…" at bounding box center [733, 28] width 709 height 1451
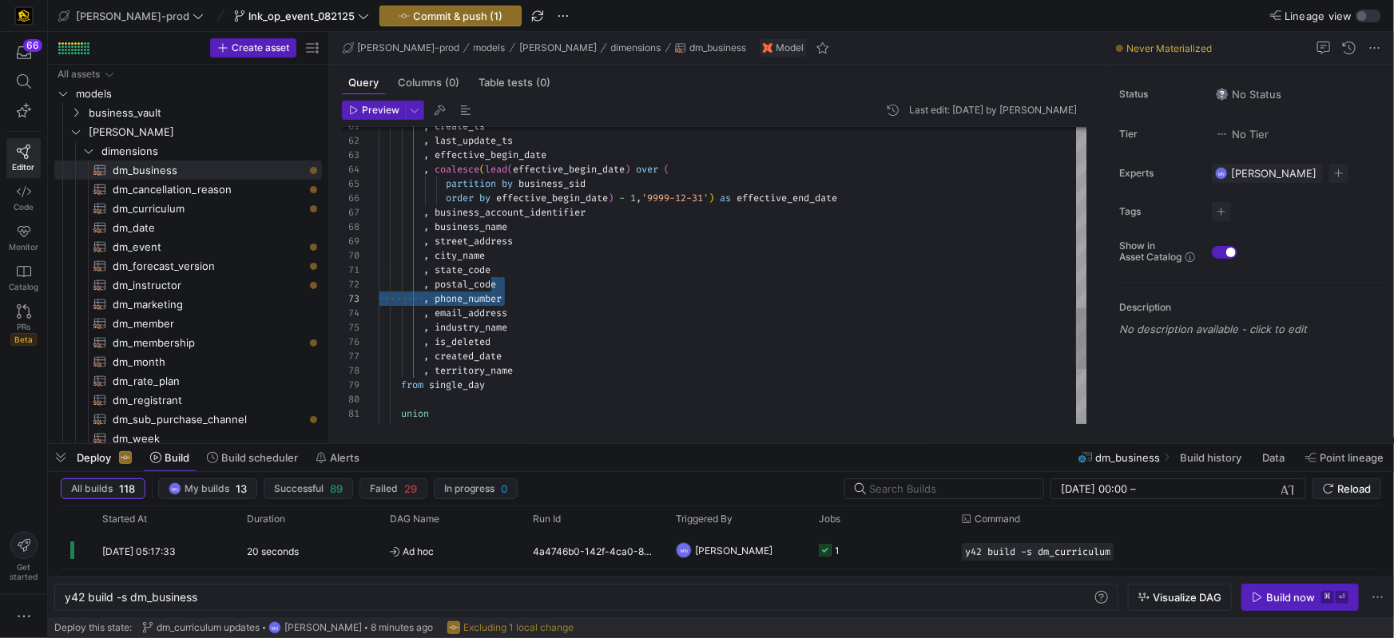
drag, startPoint x: 495, startPoint y: 318, endPoint x: 519, endPoint y: 324, distance: 24.0
click at [495, 318] on span "email_address" at bounding box center [471, 313] width 73 height 13
click at [498, 332] on span "industry_name" at bounding box center [471, 327] width 73 height 13
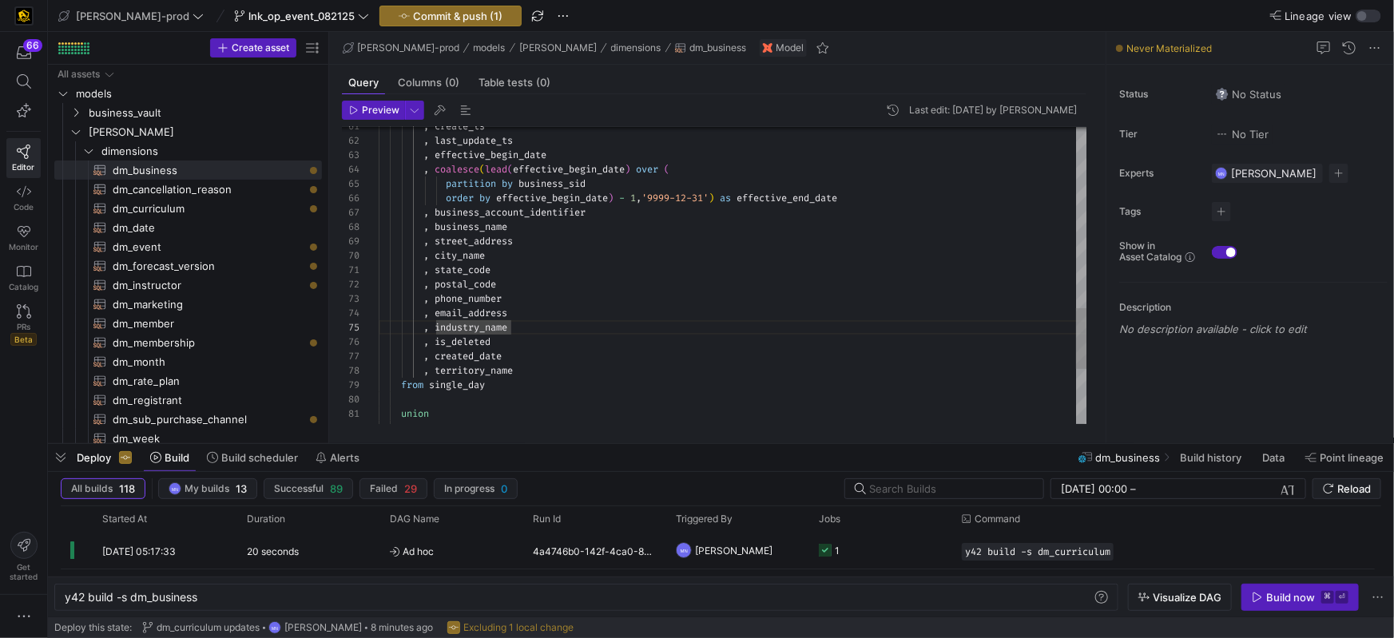
drag, startPoint x: 487, startPoint y: 356, endPoint x: 544, endPoint y: 357, distance: 56.8
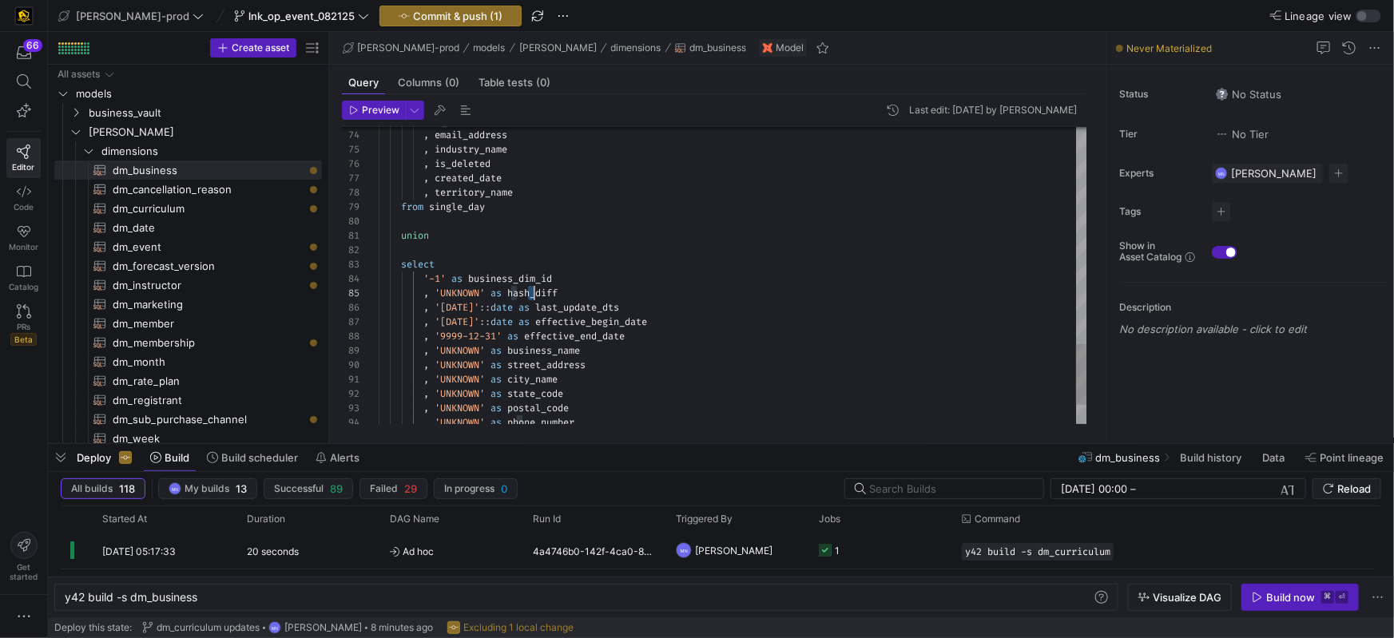
click at [531, 286] on div ", 'UNKNOWN' as hash_diff" at bounding box center [733, 293] width 709 height 14
drag, startPoint x: 559, startPoint y: 308, endPoint x: 511, endPoint y: 312, distance: 47.3
click at [503, 308] on span ", '1900-01-01' :: date as last_update_dts" at bounding box center [499, 307] width 241 height 13
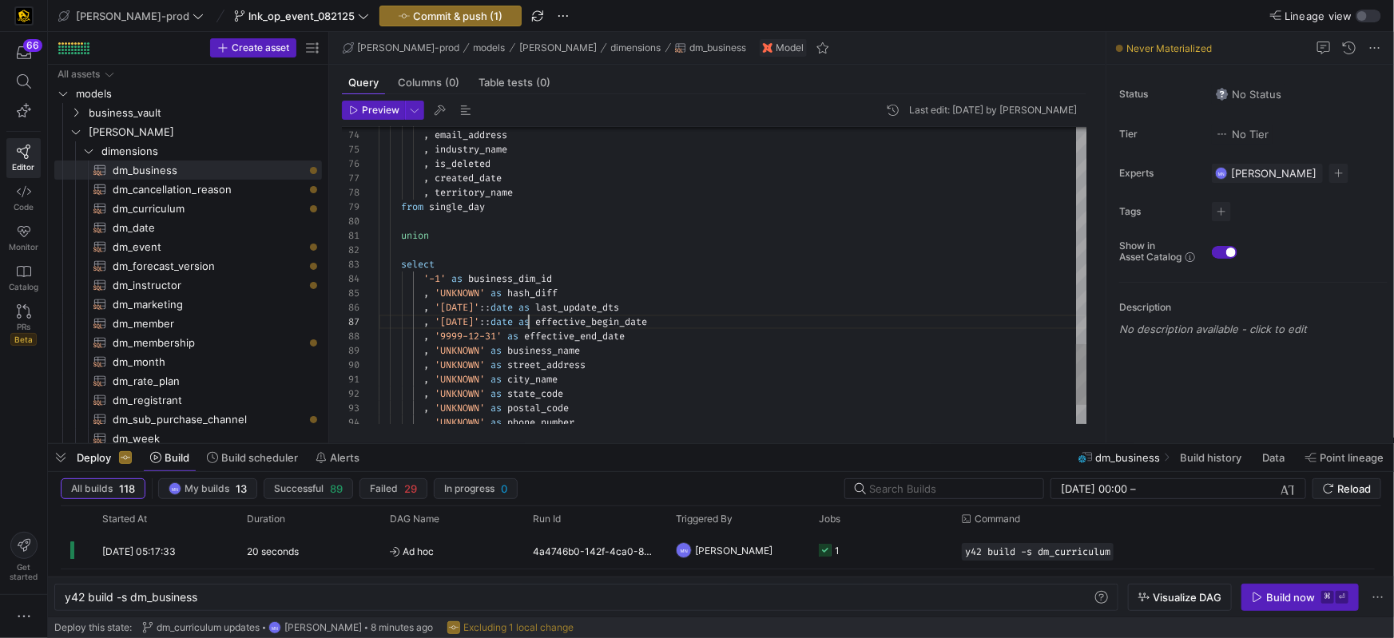
drag, startPoint x: 546, startPoint y: 308, endPoint x: 560, endPoint y: 333, distance: 29.3
click at [530, 308] on span "as" at bounding box center [524, 307] width 11 height 13
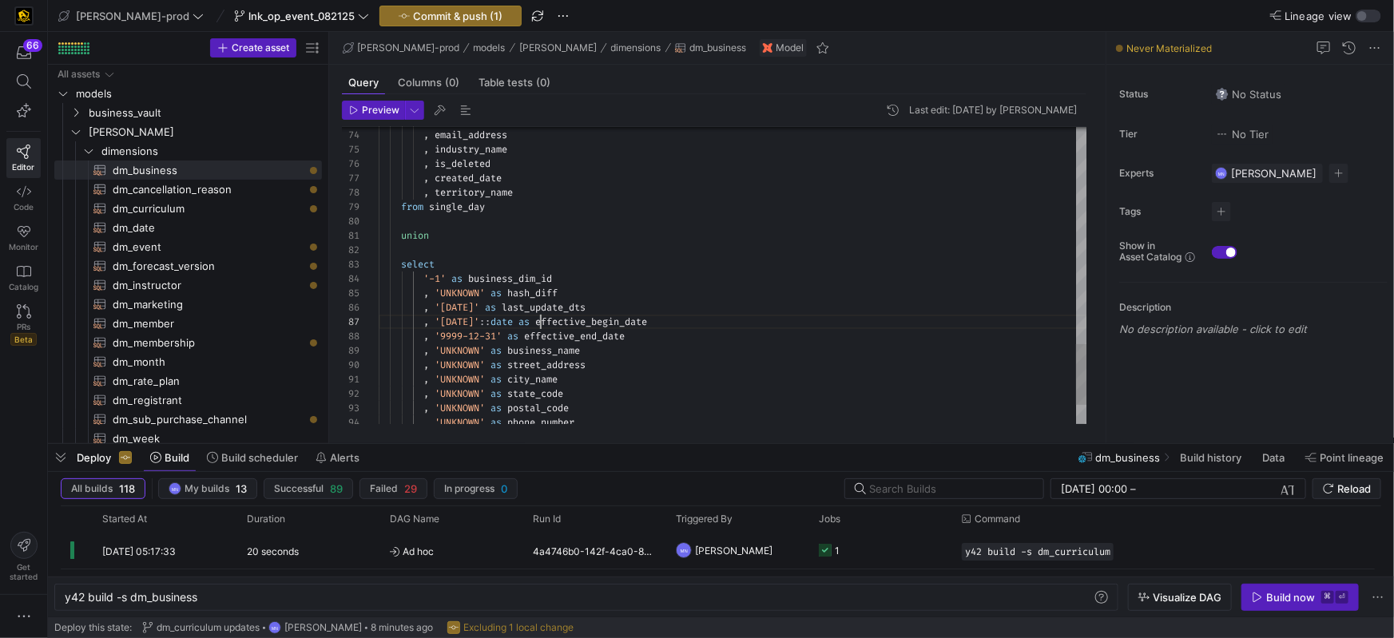
drag, startPoint x: 599, startPoint y: 292, endPoint x: 636, endPoint y: 293, distance: 36.8
click at [600, 292] on div ", 'UNKNOWN' as hash_diff" at bounding box center [733, 293] width 709 height 14
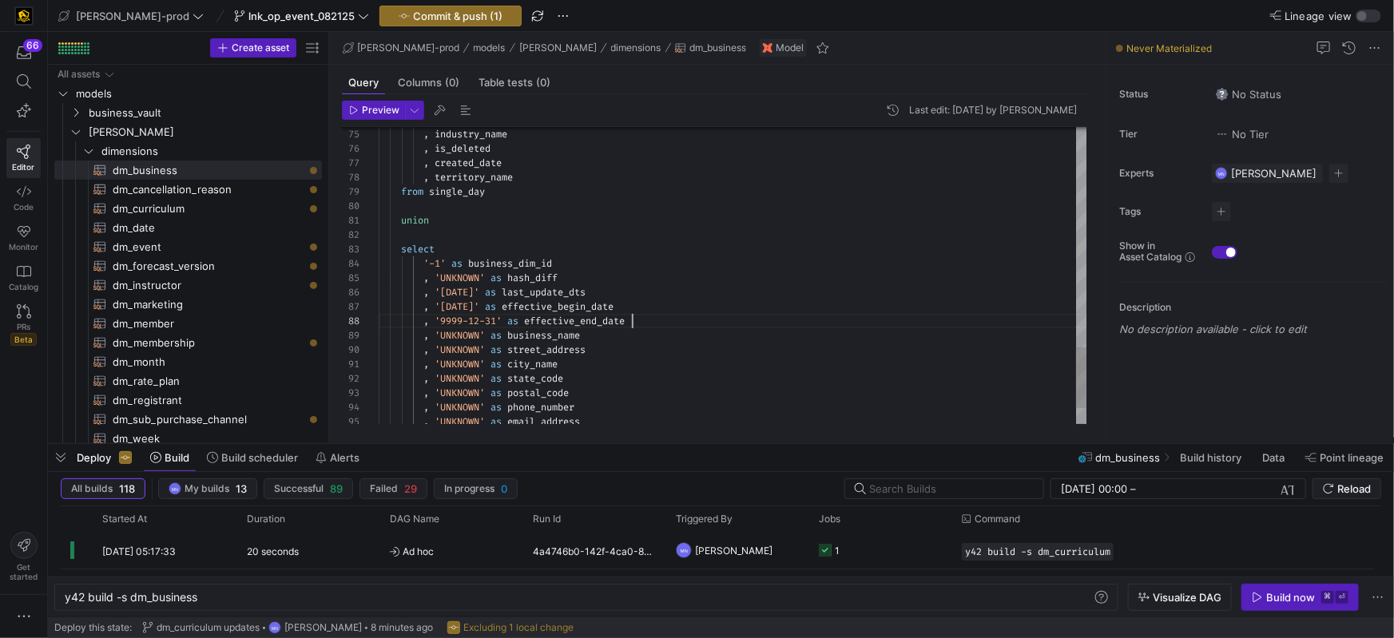
drag, startPoint x: 599, startPoint y: 296, endPoint x: 656, endPoint y: 297, distance: 56.8
click at [600, 296] on div ", 'UNKNOWN' as hash_diff" at bounding box center [733, 295] width 709 height 14
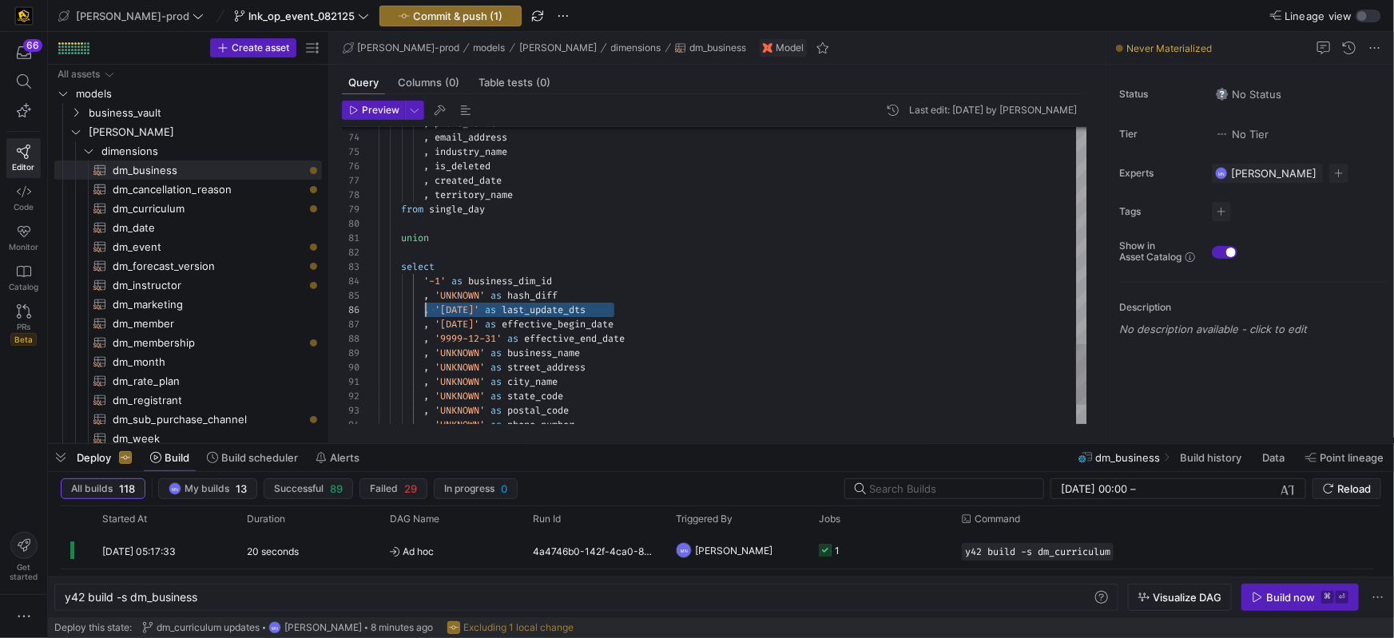
scroll to position [72, 46]
drag, startPoint x: 602, startPoint y: 310, endPoint x: 422, endPoint y: 307, distance: 179.8
click at [422, 307] on div ", '1900-01-01' as last_update_dts" at bounding box center [733, 310] width 709 height 14
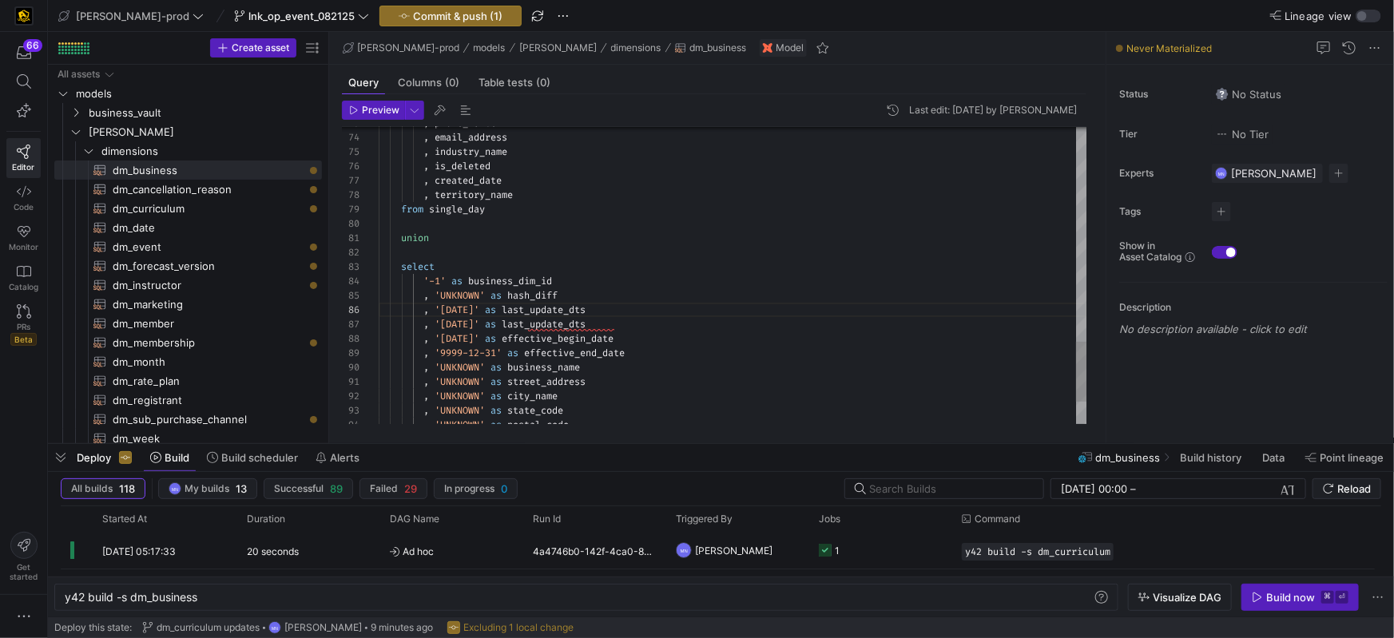
click at [586, 310] on span "last_update_dts" at bounding box center [544, 310] width 84 height 13
click at [558, 311] on span "create_dts" at bounding box center [530, 310] width 56 height 13
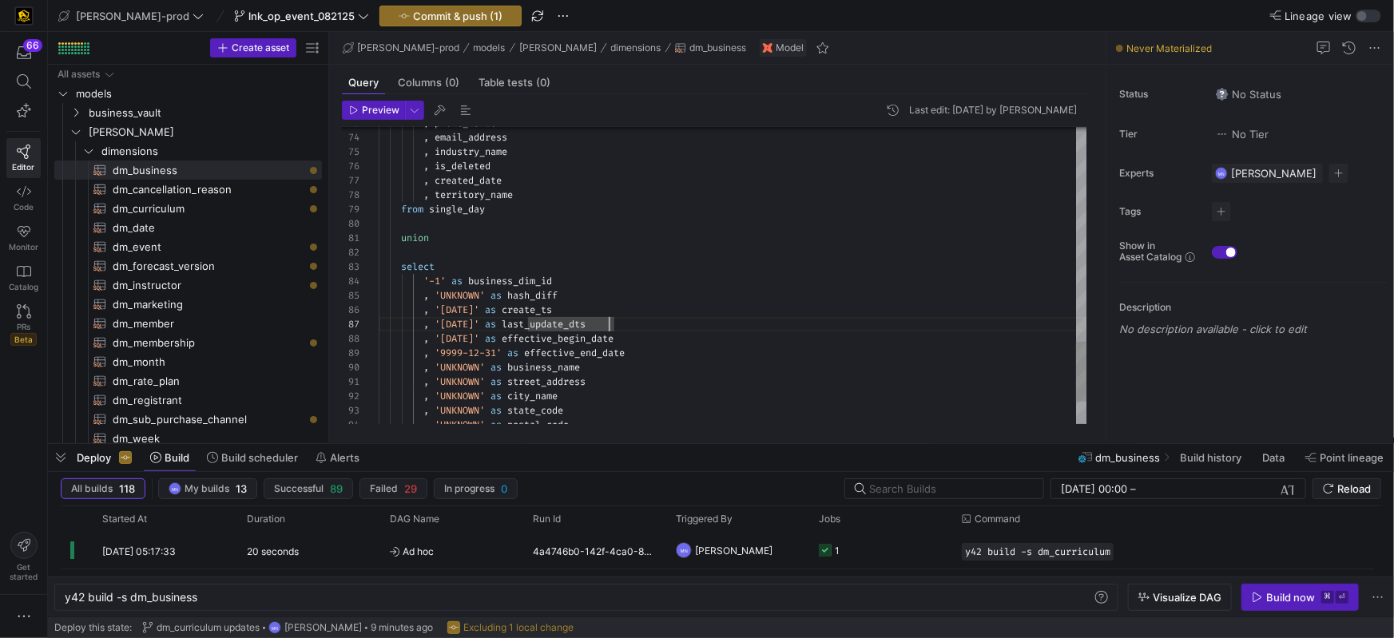
click at [458, 354] on span "'9999-12-31'" at bounding box center [468, 353] width 67 height 13
drag, startPoint x: 458, startPoint y: 354, endPoint x: 610, endPoint y: 356, distance: 151.8
click at [458, 354] on span "'9999-12-31'" at bounding box center [468, 353] width 67 height 13
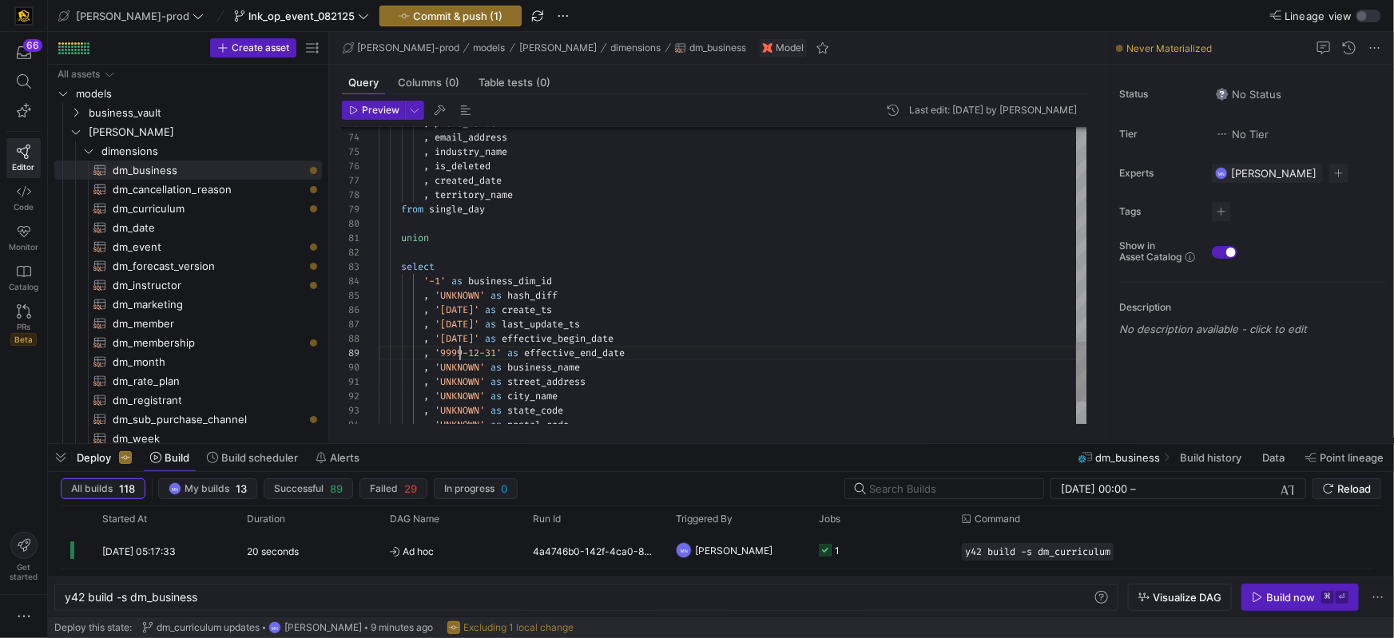
scroll to position [115, 86]
click at [580, 327] on span "last_update_ts" at bounding box center [541, 324] width 78 height 13
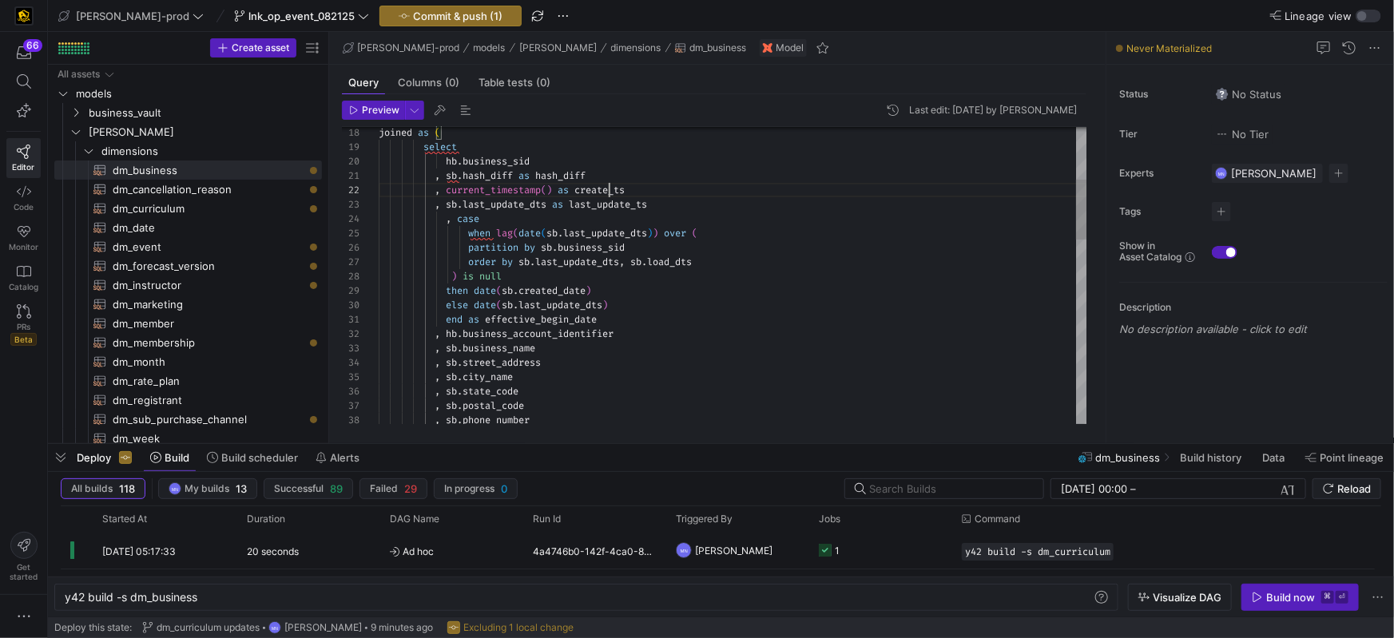
click at [611, 185] on div ", sb . phone_number , sb . postal_code , sb . state_code , sb . city_name , sb …" at bounding box center [733, 601] width 709 height 1466
click at [612, 186] on span "create_ts" at bounding box center [600, 190] width 50 height 13
click at [616, 197] on div ", sb . last_update_dts as last_update_ts" at bounding box center [733, 204] width 709 height 14
click at [616, 197] on div ", sb . phone_number , sb . postal_code , sb . state_code , sb . city_name , sb …" at bounding box center [733, 601] width 709 height 1466
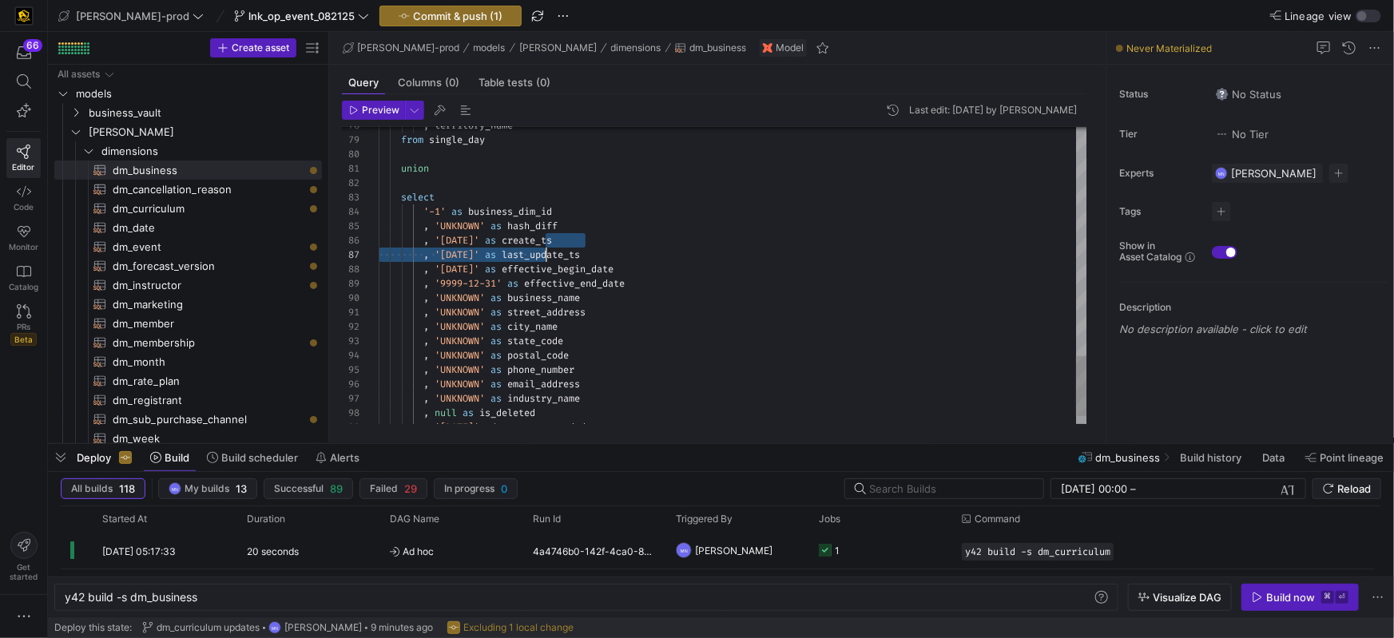
click at [545, 249] on span "last_update_ts" at bounding box center [541, 255] width 78 height 13
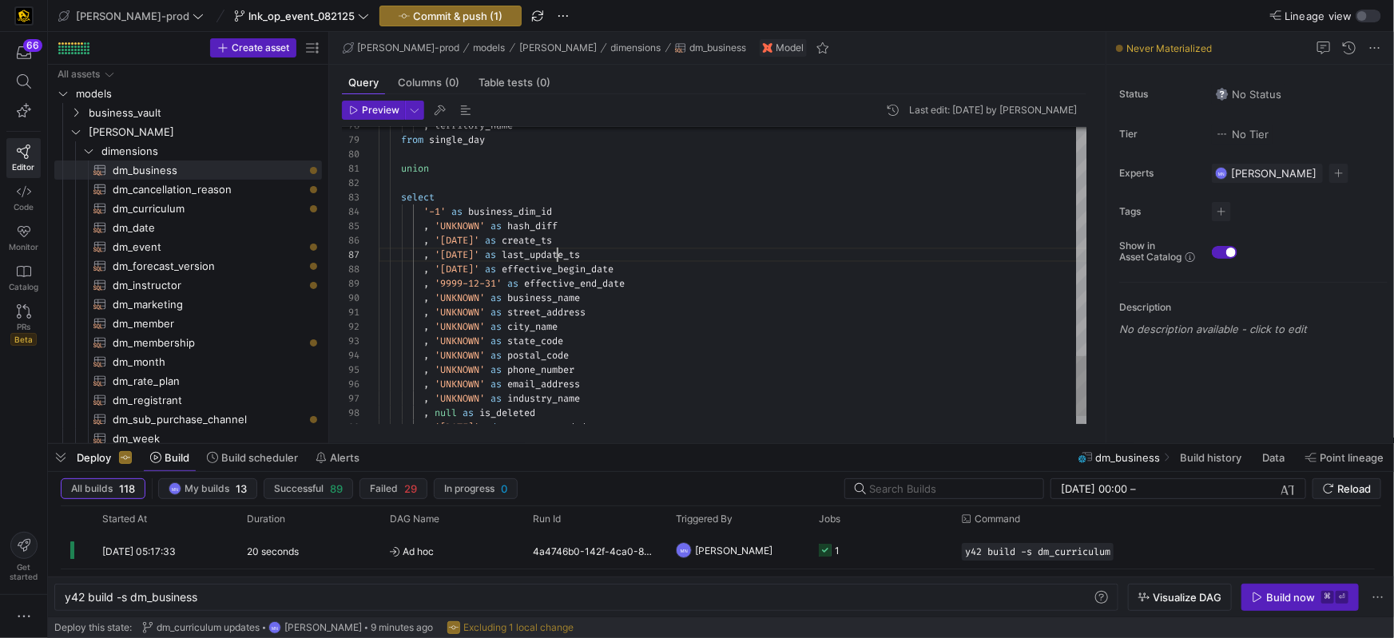
scroll to position [86, 230]
click at [554, 288] on span "effective_end_date" at bounding box center [574, 289] width 101 height 13
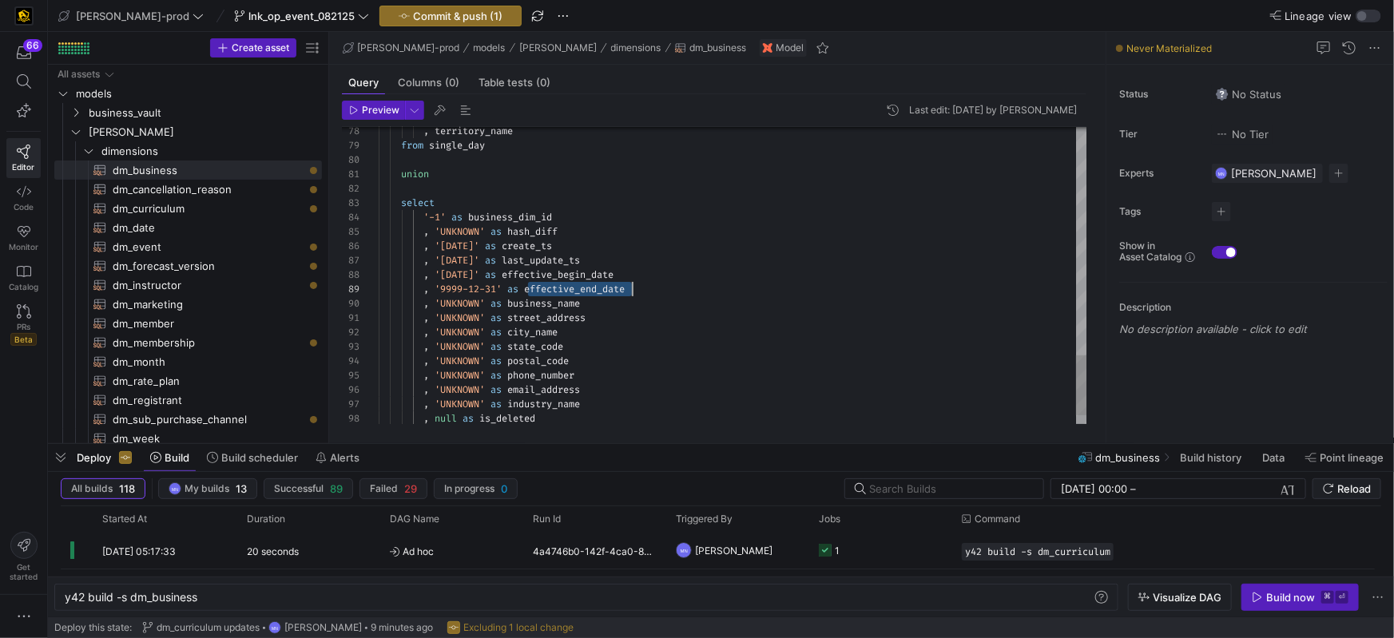
drag, startPoint x: 554, startPoint y: 288, endPoint x: 663, endPoint y: 292, distance: 109.5
click at [554, 288] on span "effective_end_date" at bounding box center [574, 289] width 101 height 13
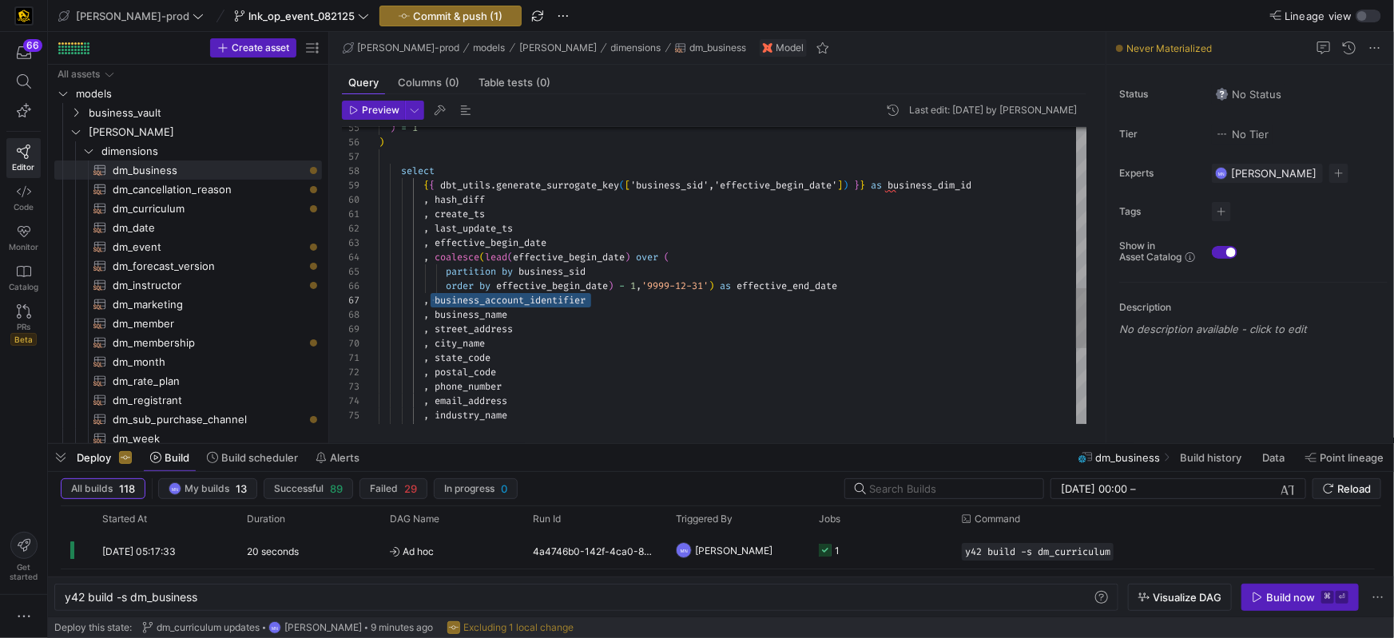
scroll to position [86, 46]
drag, startPoint x: 554, startPoint y: 302, endPoint x: 435, endPoint y: 307, distance: 119.2
click at [429, 305] on div ", business_account_identifier" at bounding box center [733, 300] width 709 height 14
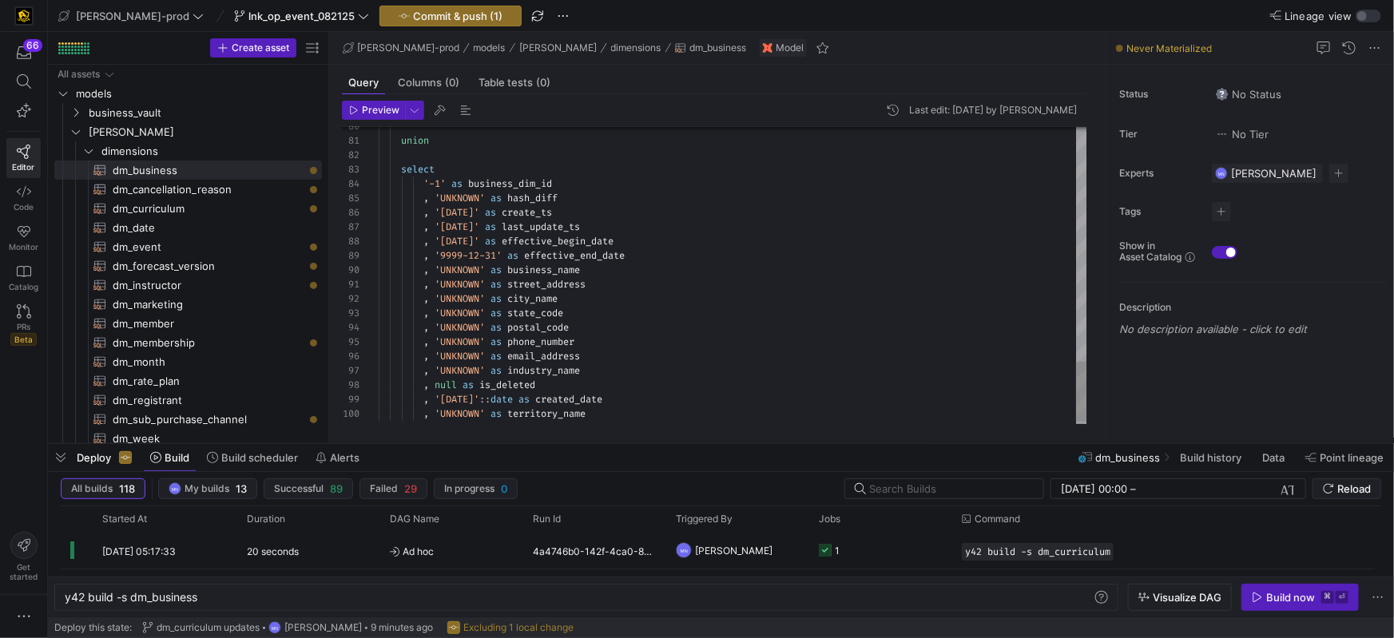
drag, startPoint x: 651, startPoint y: 258, endPoint x: 662, endPoint y: 262, distance: 11.1
click at [656, 260] on div ", '9999-12-31' as effective_end_date" at bounding box center [733, 256] width 709 height 14
click at [439, 269] on span "business_account_identifier" at bounding box center [510, 270] width 151 height 13
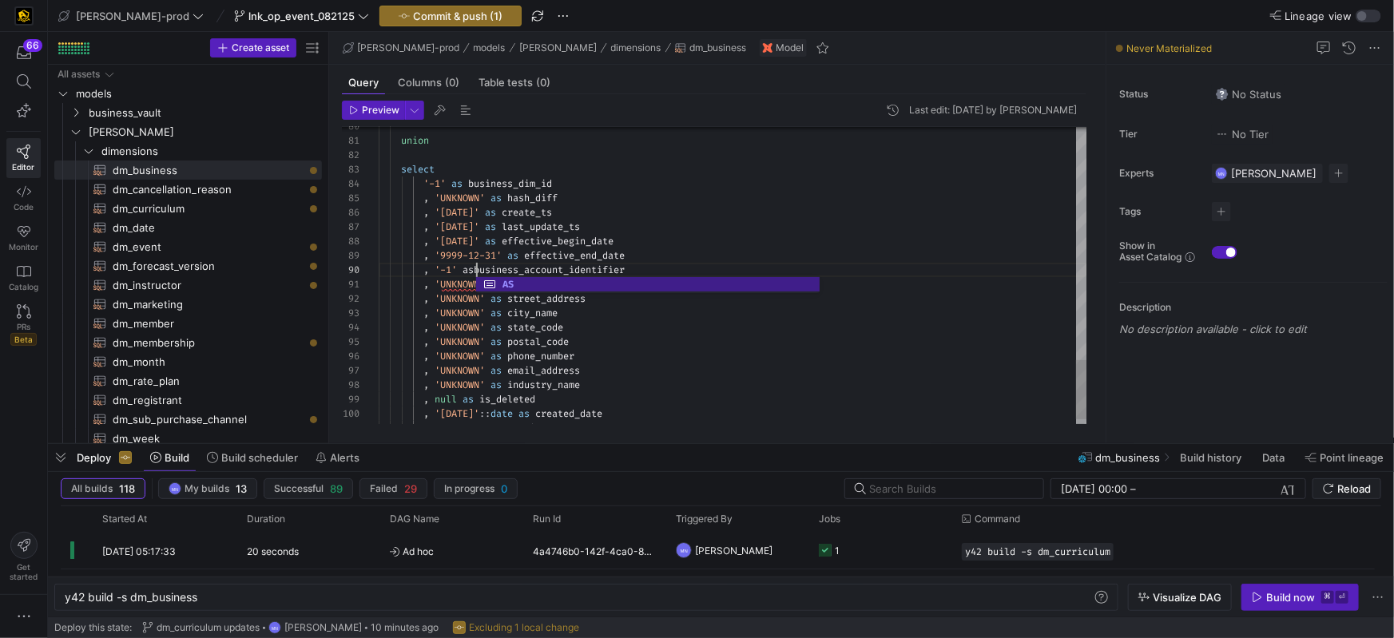
scroll to position [129, 104]
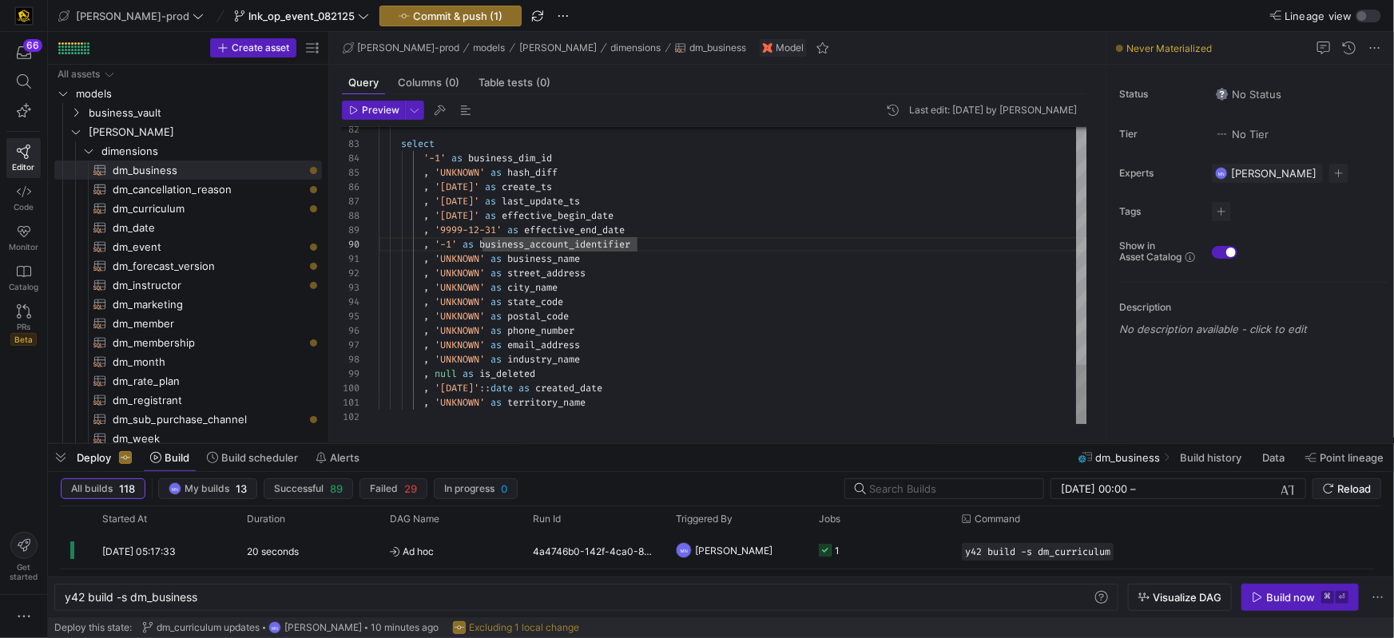
scroll to position [129, 161]
drag, startPoint x: 537, startPoint y: 389, endPoint x: 813, endPoint y: 335, distance: 281.8
click at [546, 388] on span ", '1900-01-01' :: date as created_date" at bounding box center [491, 388] width 224 height 13
click at [577, 442] on div at bounding box center [721, 444] width 1346 height 6
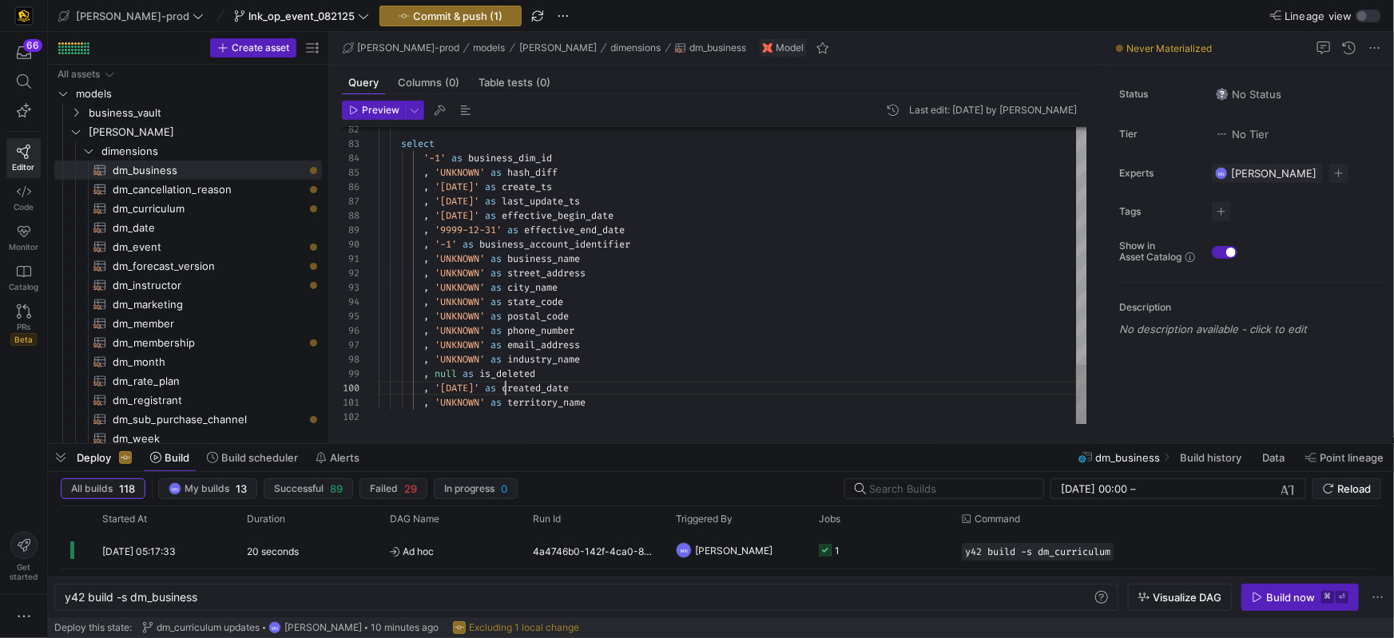
drag, startPoint x: 572, startPoint y: 420, endPoint x: 583, endPoint y: 420, distance: 10.4
click at [572, 420] on div at bounding box center [733, 417] width 709 height 14
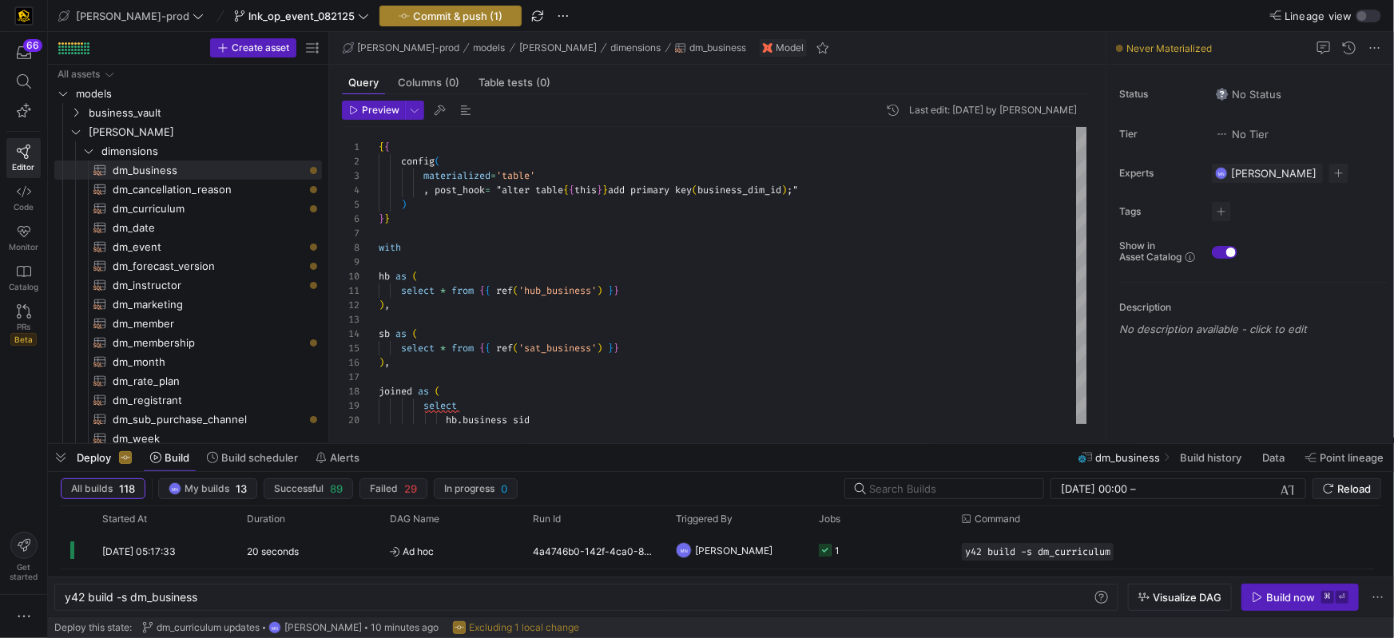
type textarea ", 'UNKNOWN' as territory_name"
click at [425, 17] on span "Commit & push (1)" at bounding box center [457, 16] width 89 height 13
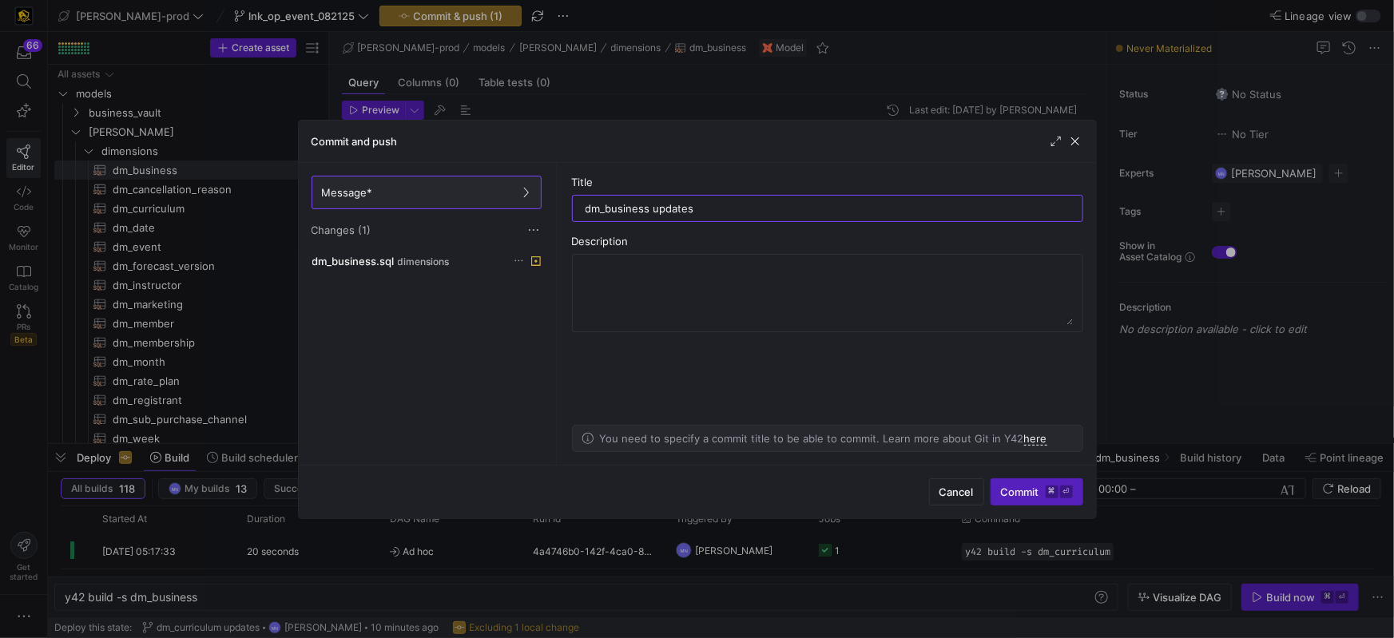
type input "dm_business updates"
click at [1020, 487] on span "Commit ⌘ ⏎" at bounding box center [1037, 492] width 72 height 13
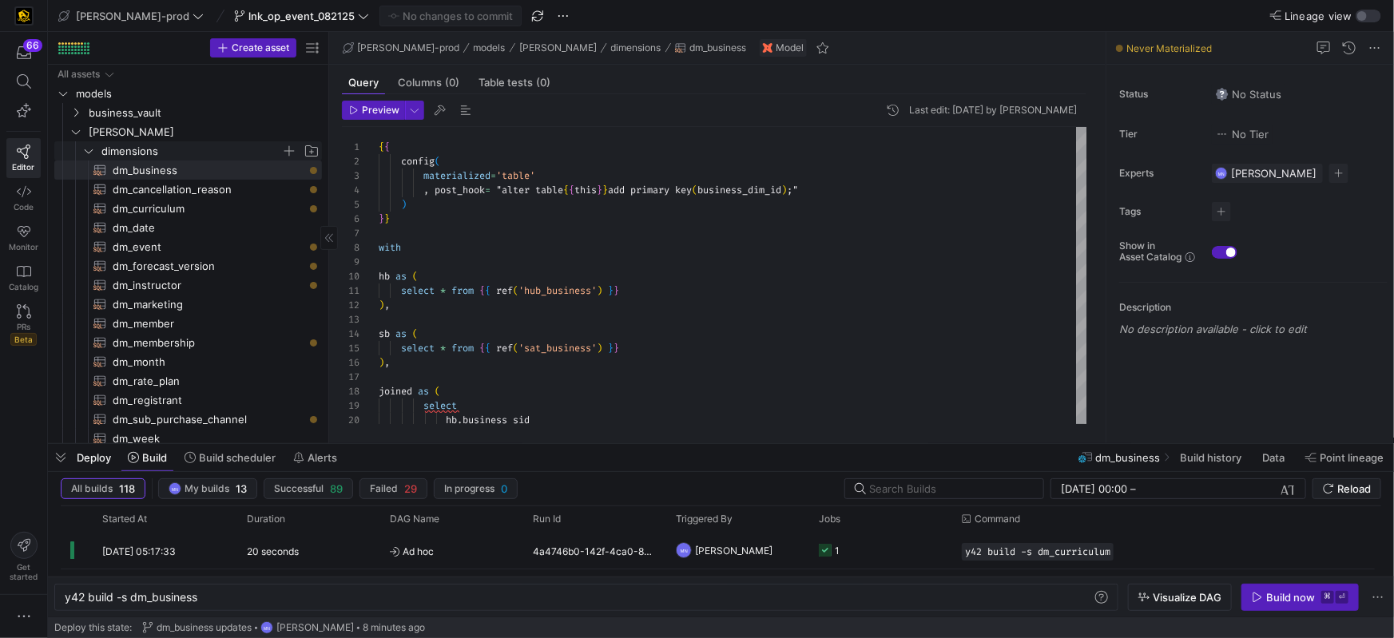
click at [93, 150] on icon "Press SPACE to select this row." at bounding box center [88, 151] width 11 height 10
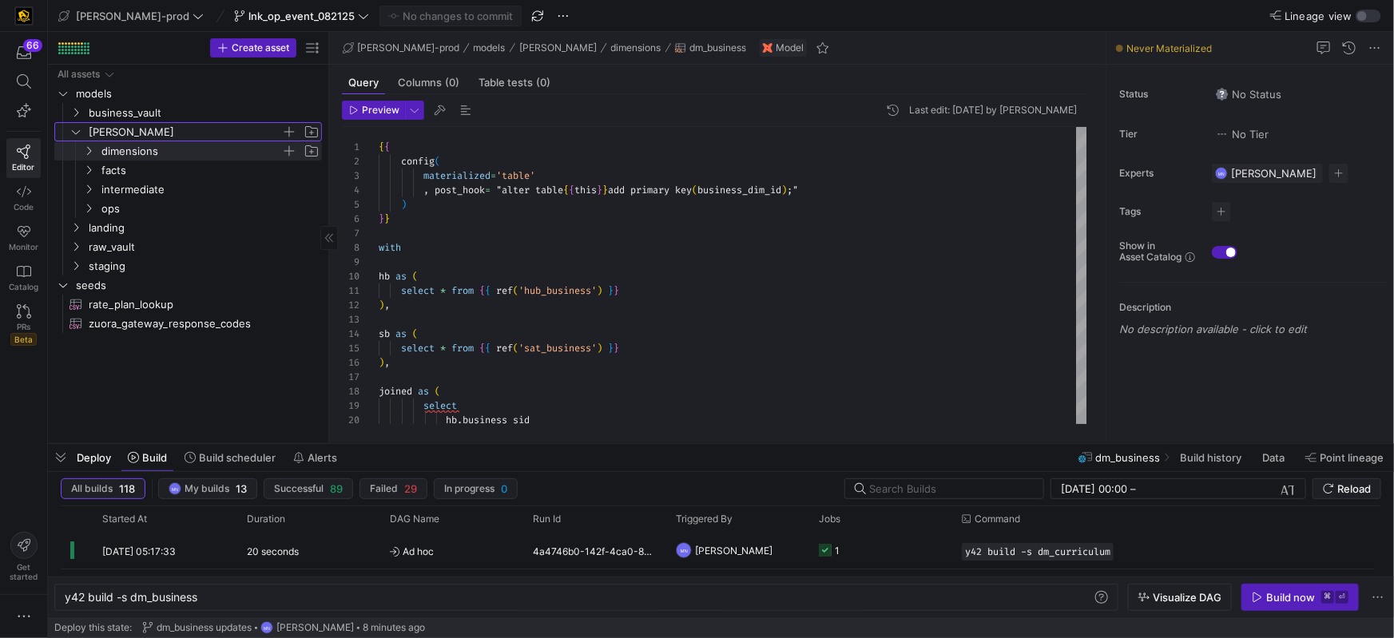
click at [74, 134] on icon "Press SPACE to select this row." at bounding box center [75, 132] width 11 height 10
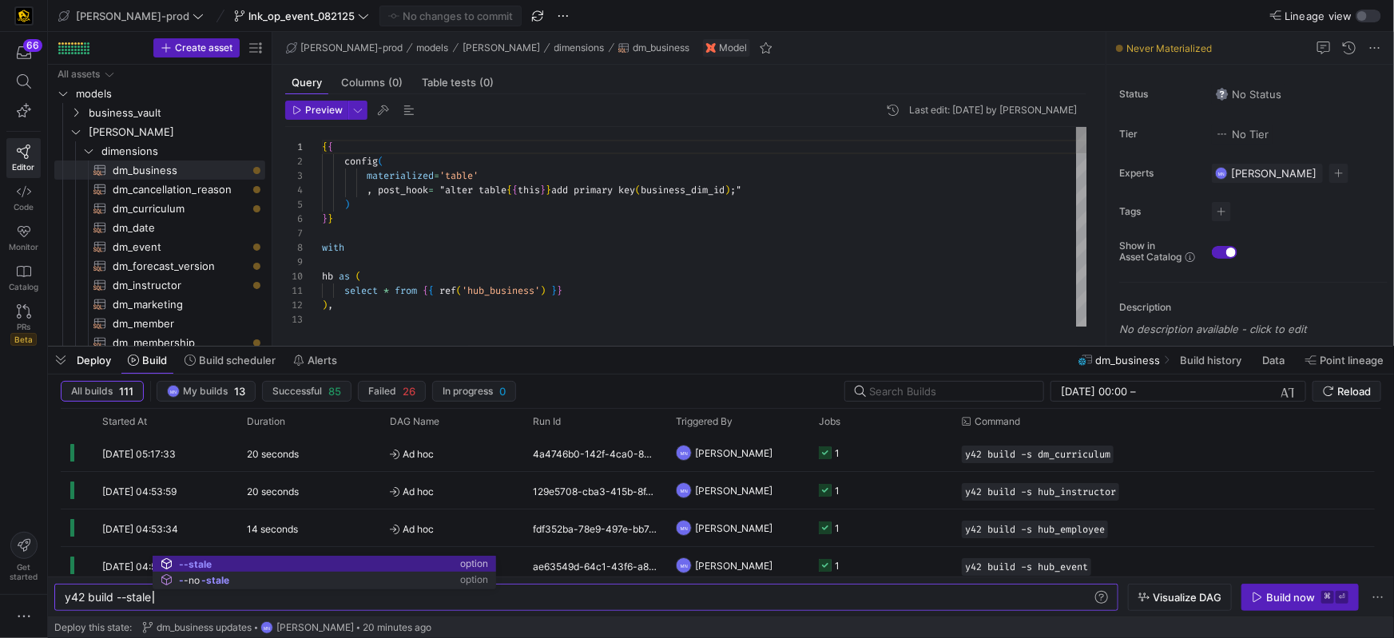
scroll to position [0, 87]
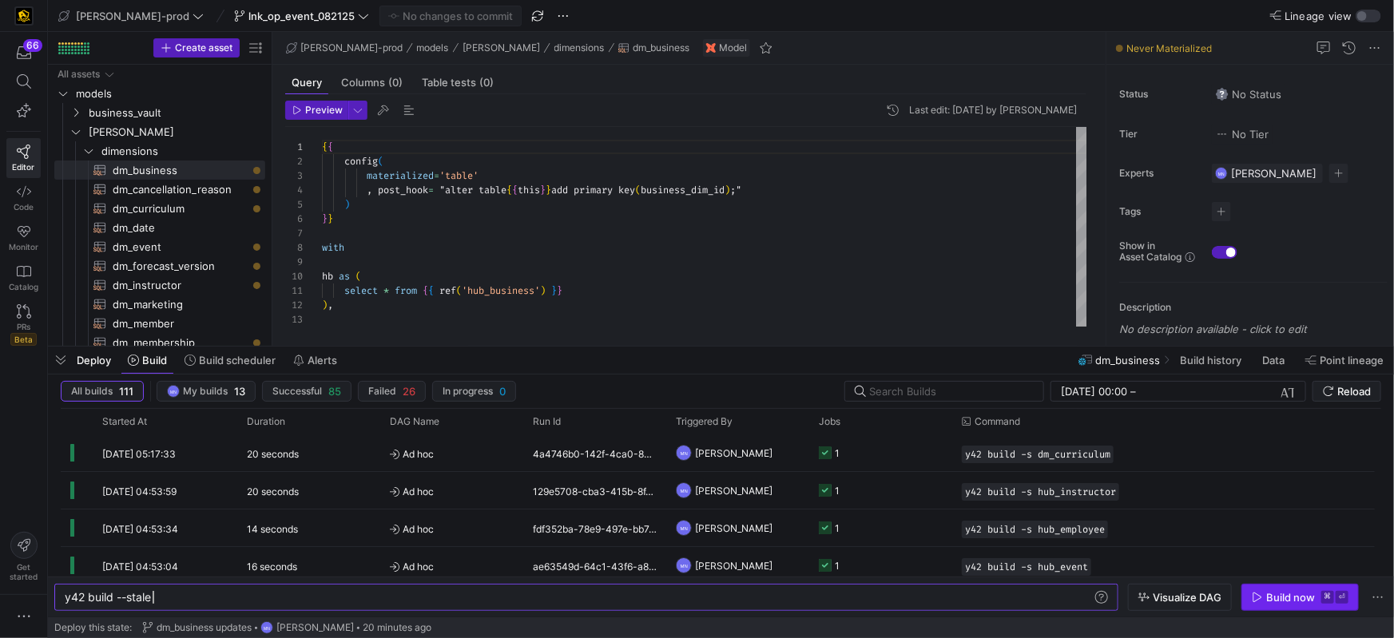
type textarea "y42 build --stale"
click at [1282, 595] on div "Build now" at bounding box center [1291, 597] width 49 height 13
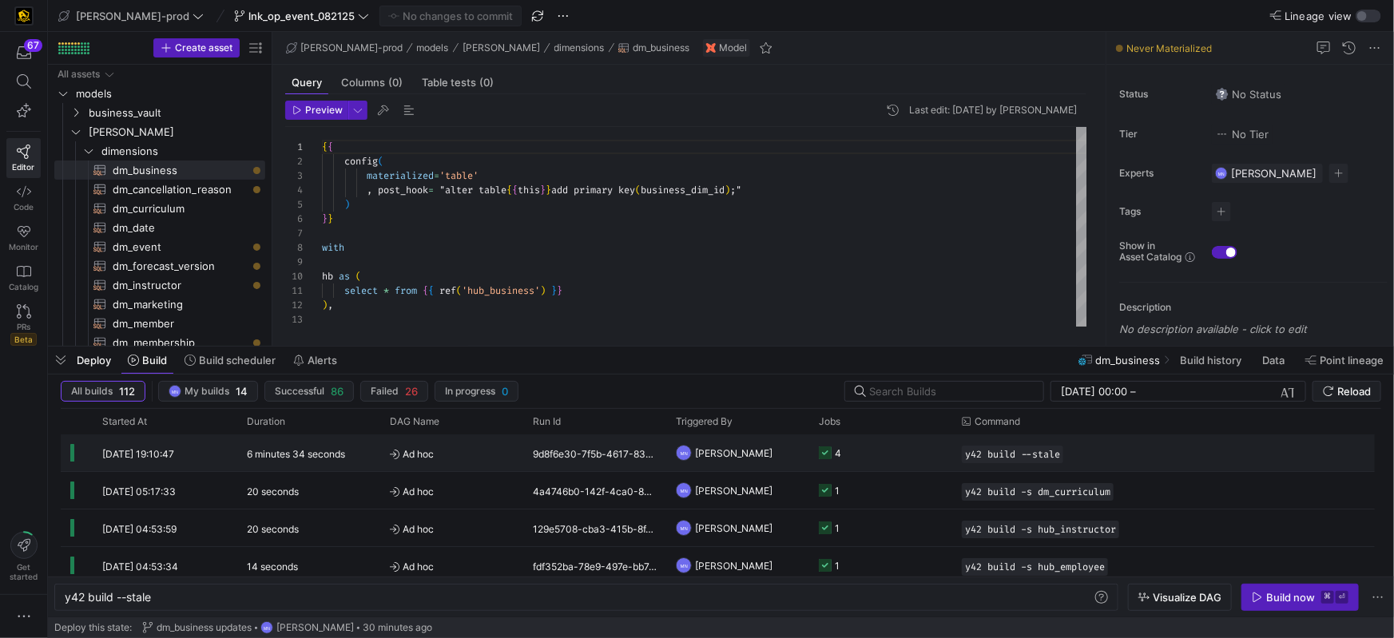
click at [827, 454] on icon "Press SPACE to select this row." at bounding box center [825, 453] width 13 height 13
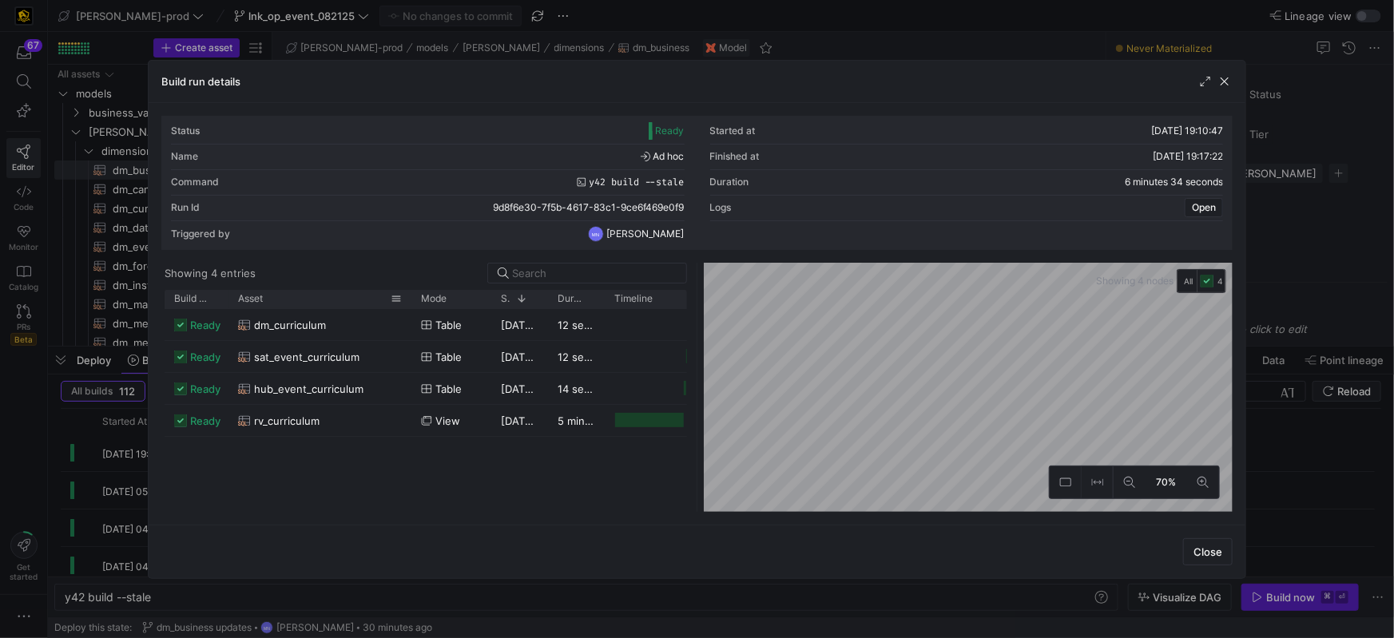
drag, startPoint x: 284, startPoint y: 298, endPoint x: 411, endPoint y: 302, distance: 127.1
click at [411, 302] on div at bounding box center [411, 299] width 6 height 18
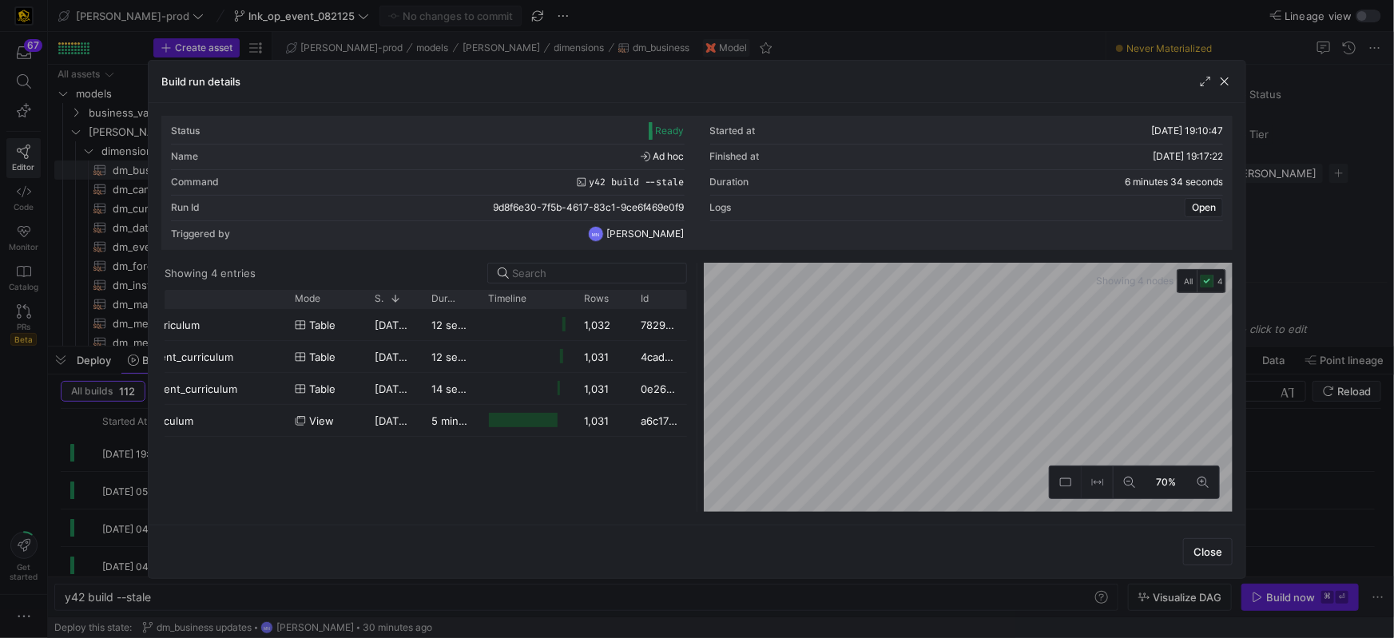
scroll to position [0, 0]
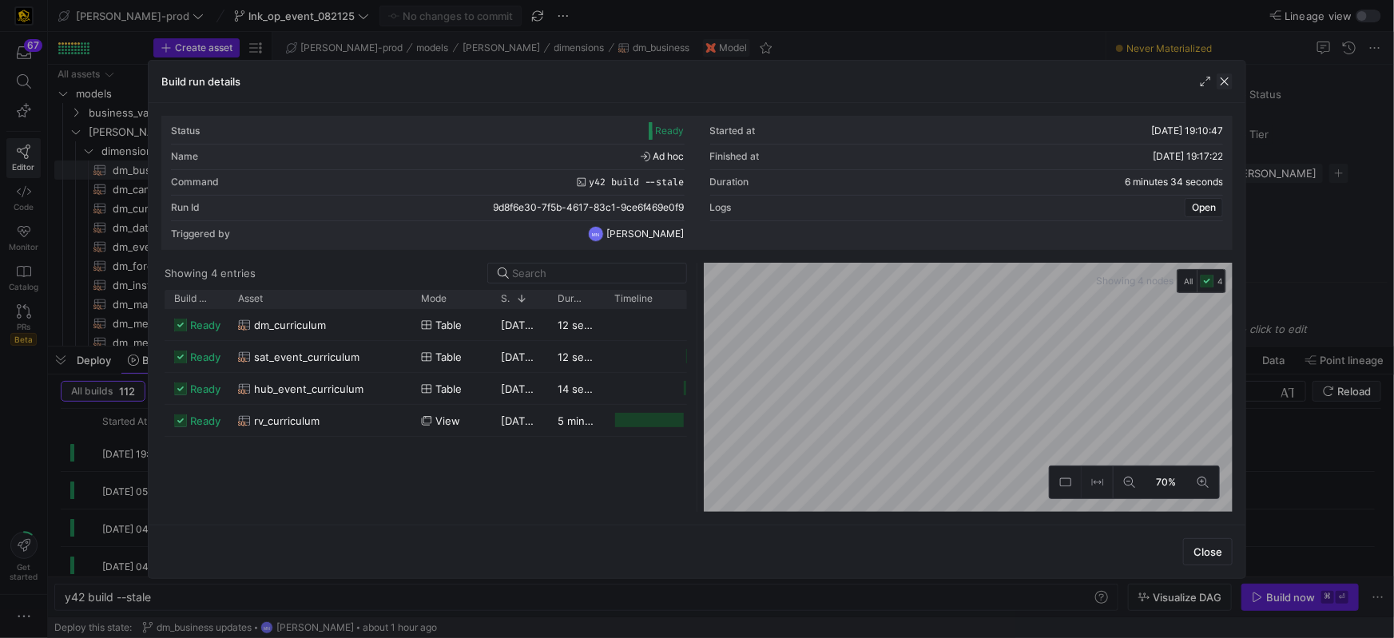
click at [1226, 81] on span "button" at bounding box center [1225, 82] width 16 height 16
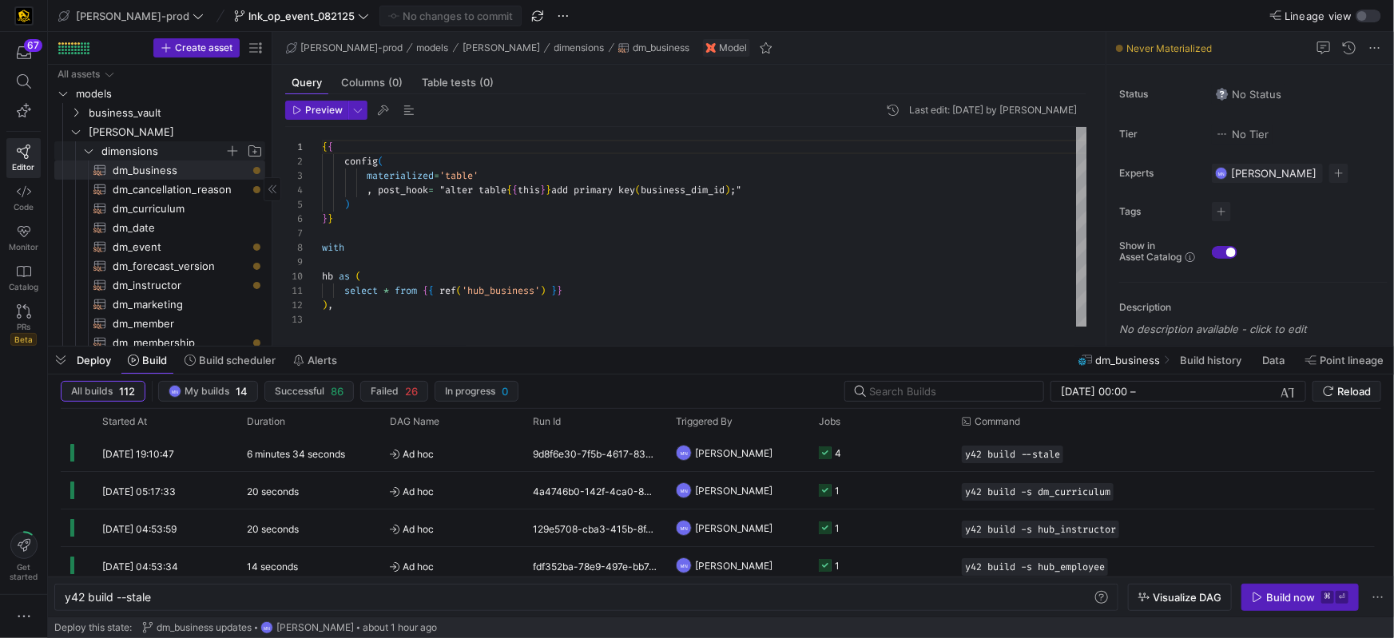
click at [90, 150] on icon "Press SPACE to select this row." at bounding box center [88, 151] width 11 height 10
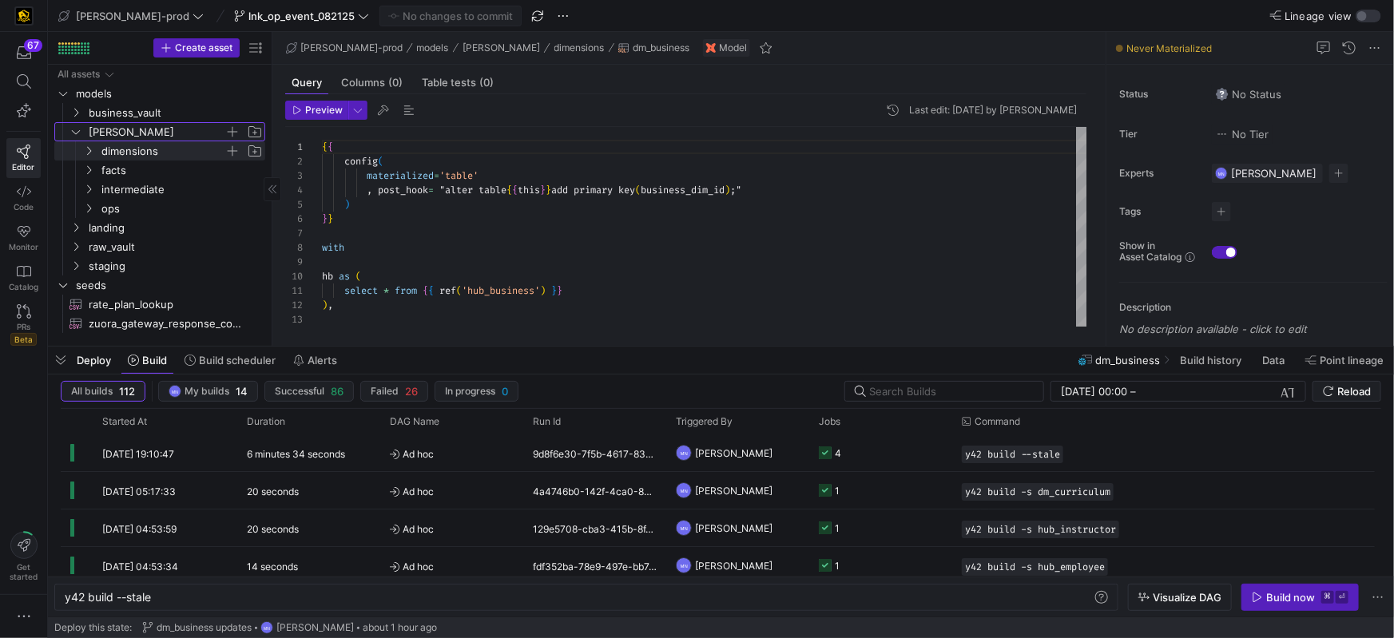
click at [71, 128] on icon "Press SPACE to select this row." at bounding box center [75, 132] width 11 height 10
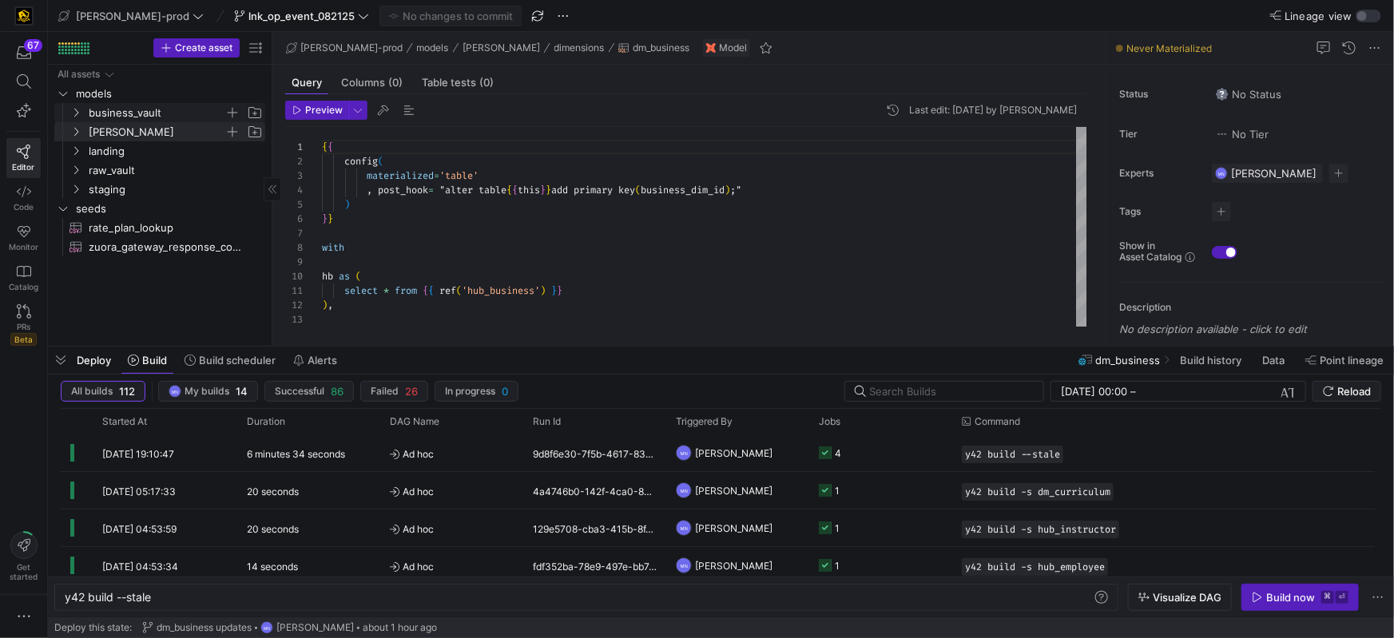
click at [78, 114] on icon "Press SPACE to select this row." at bounding box center [75, 113] width 11 height 10
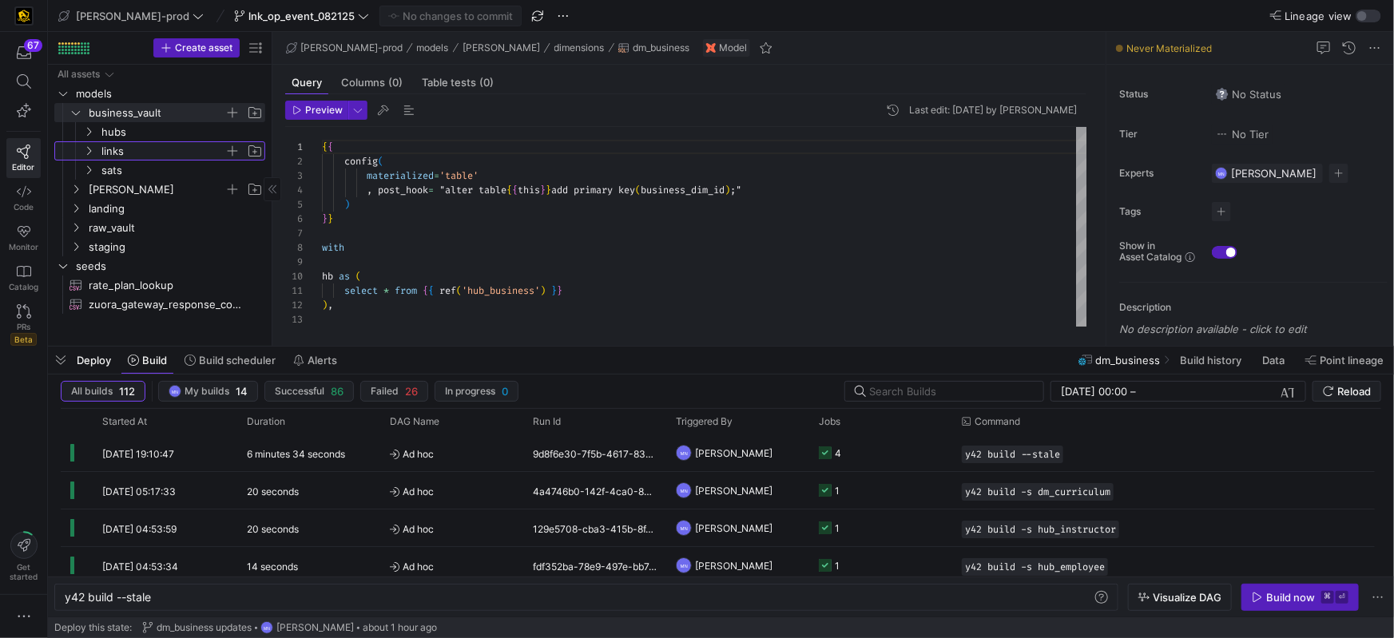
click at [95, 149] on span "links" at bounding box center [173, 151] width 184 height 18
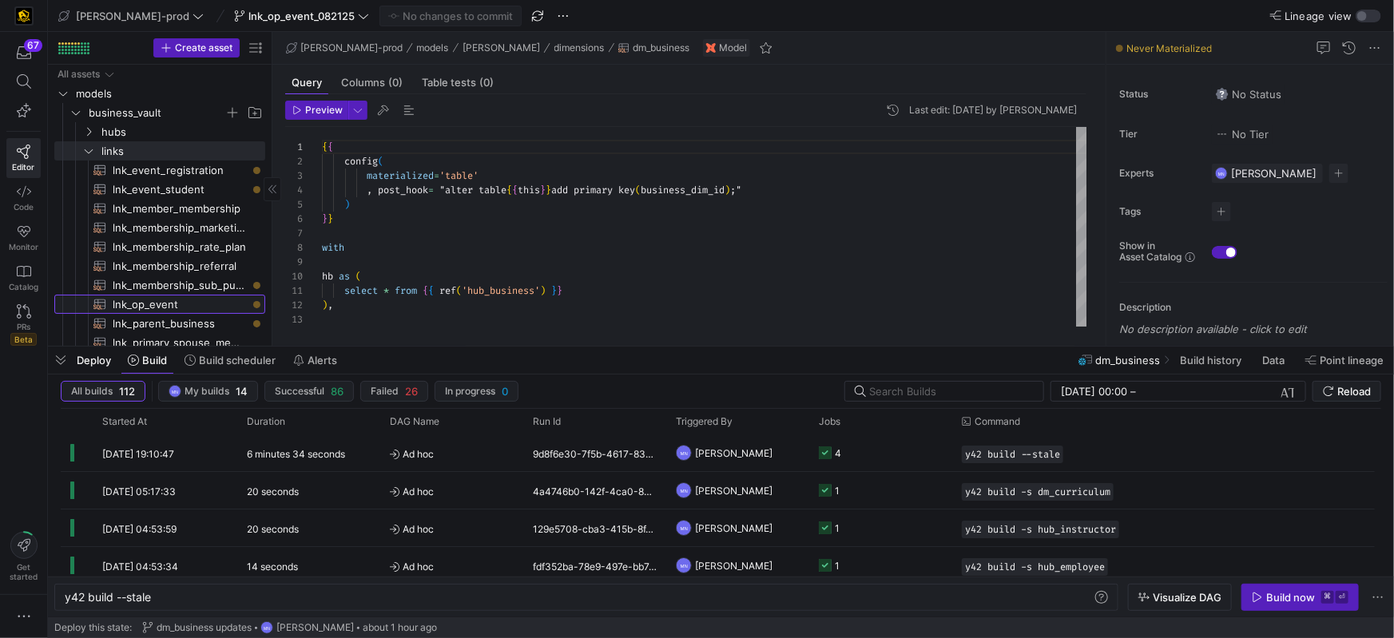
click at [147, 300] on span "lnk_op_event​​​​​​​​​​" at bounding box center [180, 305] width 134 height 18
type textarea "{{ config( materialized = 'incremental' ) }} with campaign_event_account as ( s…"
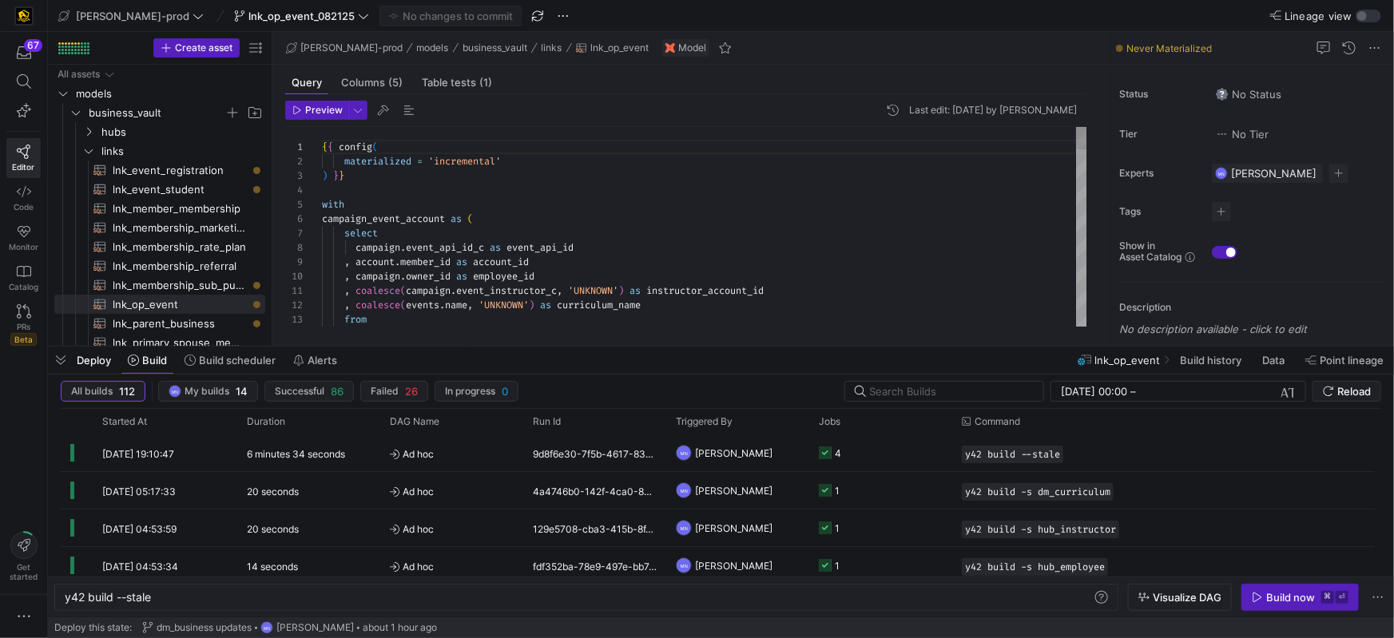
scroll to position [43, 0]
click at [695, 191] on div at bounding box center [705, 190] width 766 height 14
drag, startPoint x: 314, startPoint y: 108, endPoint x: 369, endPoint y: 126, distance: 58.1
click at [316, 109] on span "Preview" at bounding box center [324, 110] width 38 height 11
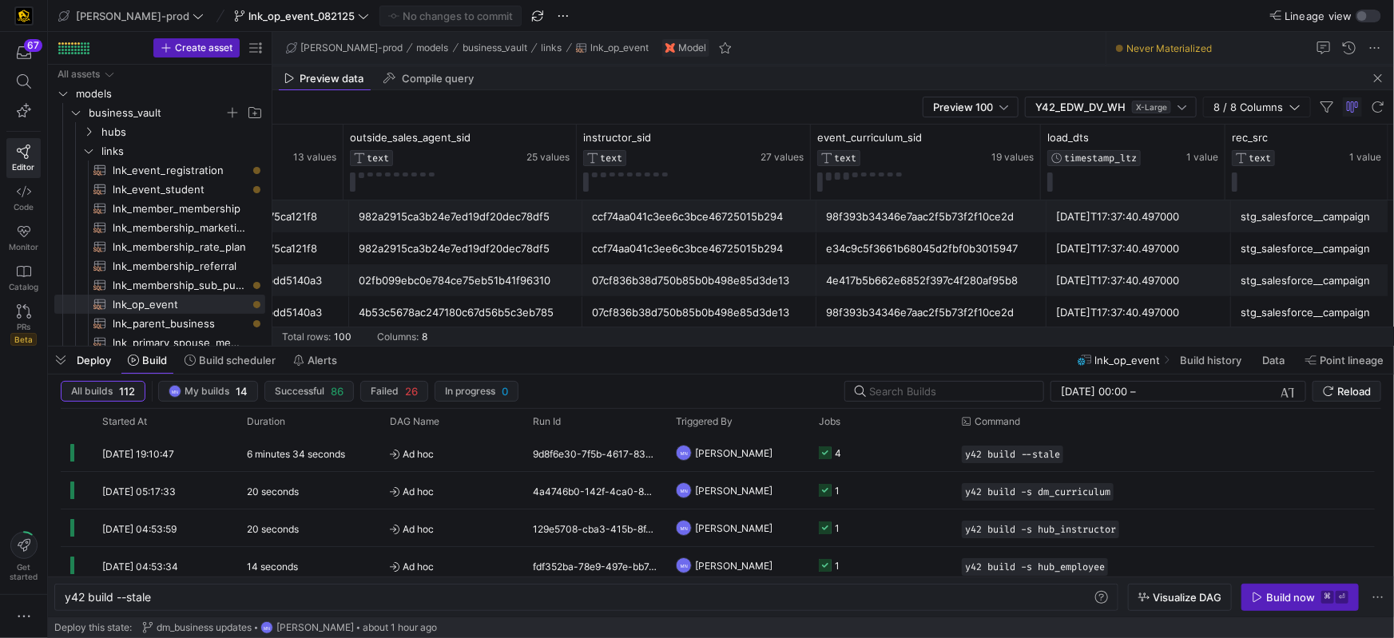
scroll to position [0, 0]
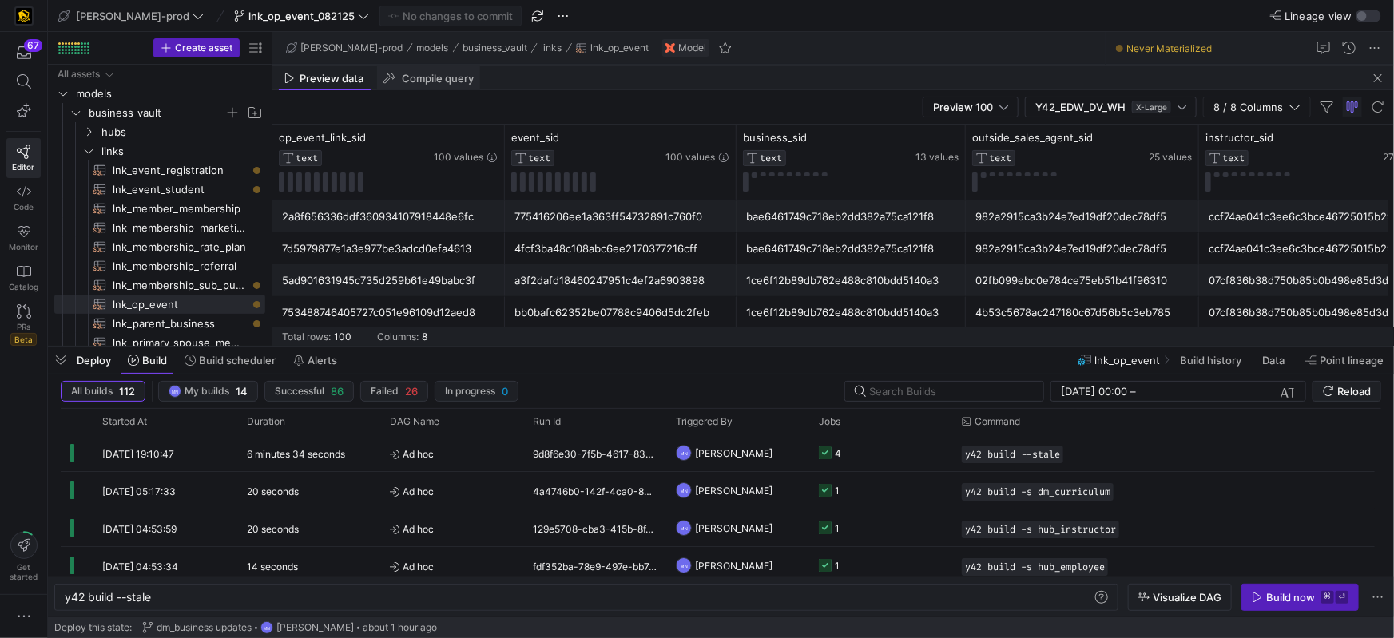
click at [419, 79] on span "Compile query" at bounding box center [438, 79] width 72 height 10
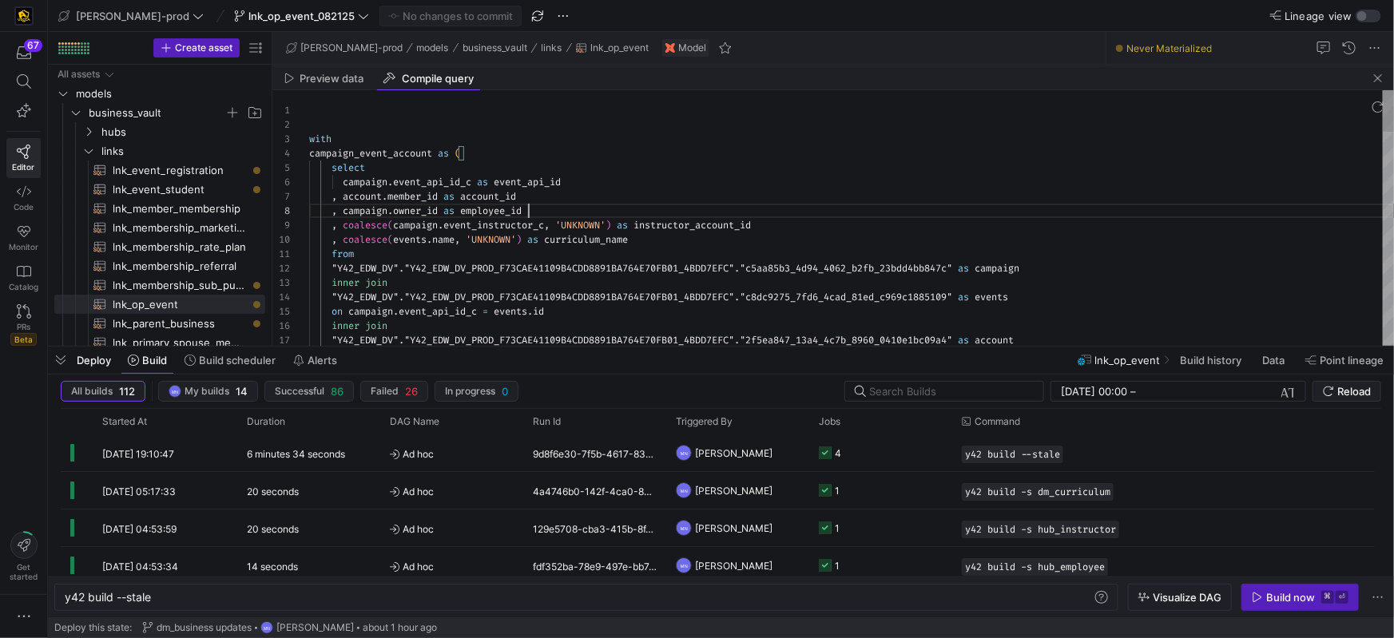
click at [706, 205] on div ", campaign . owner_id as employee_id" at bounding box center [851, 211] width 1085 height 14
type textarea "with campaign_event_account as ( select campaign.event_api_id_c as event_api_id…"
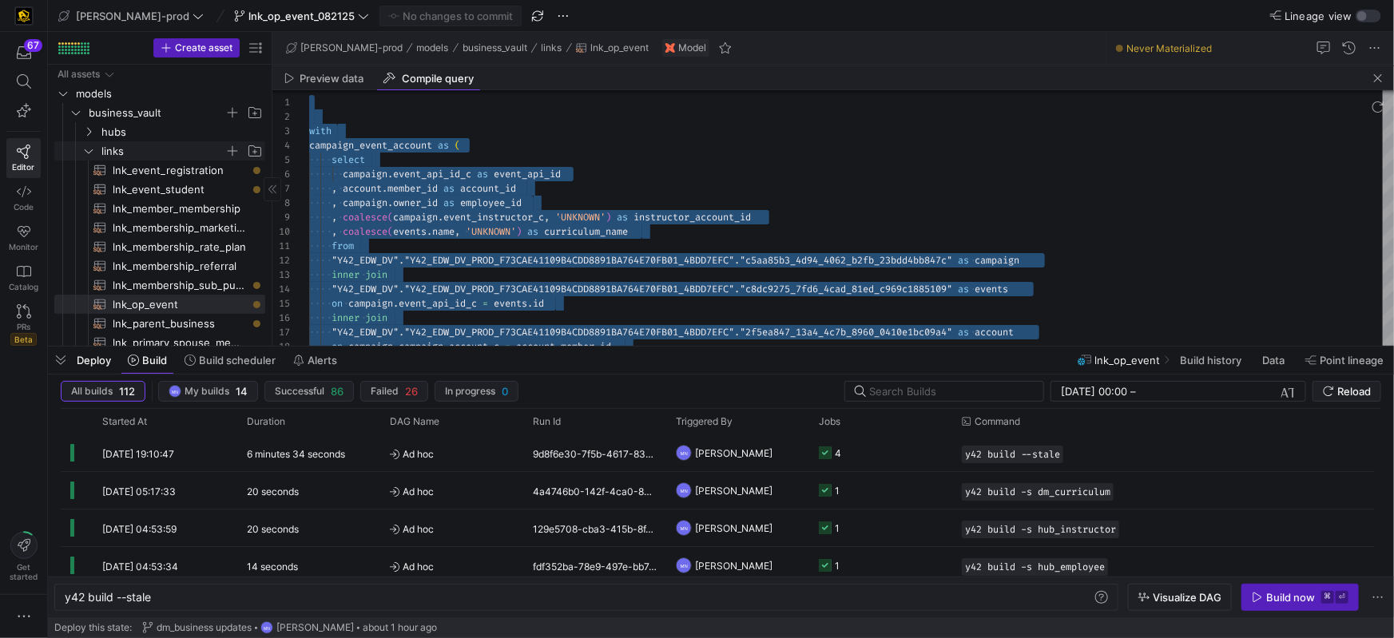
click at [96, 151] on span "links" at bounding box center [173, 151] width 184 height 18
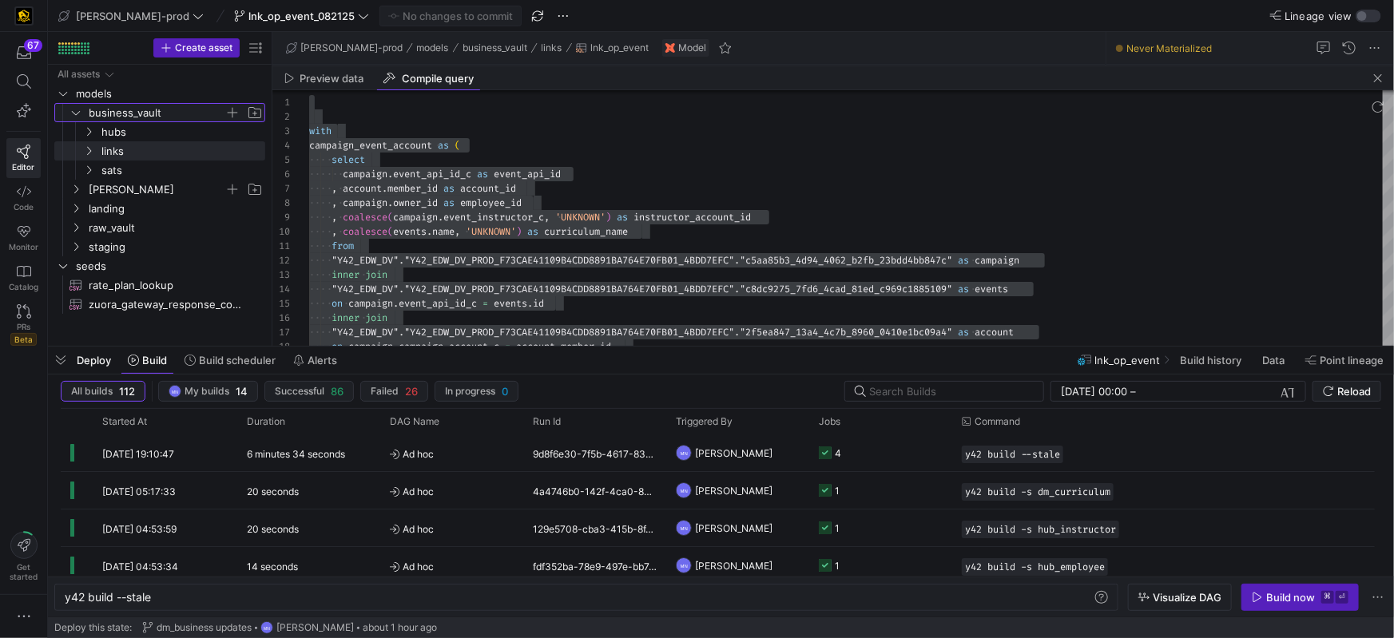
click at [76, 116] on icon "Press SPACE to select this row." at bounding box center [75, 113] width 11 height 10
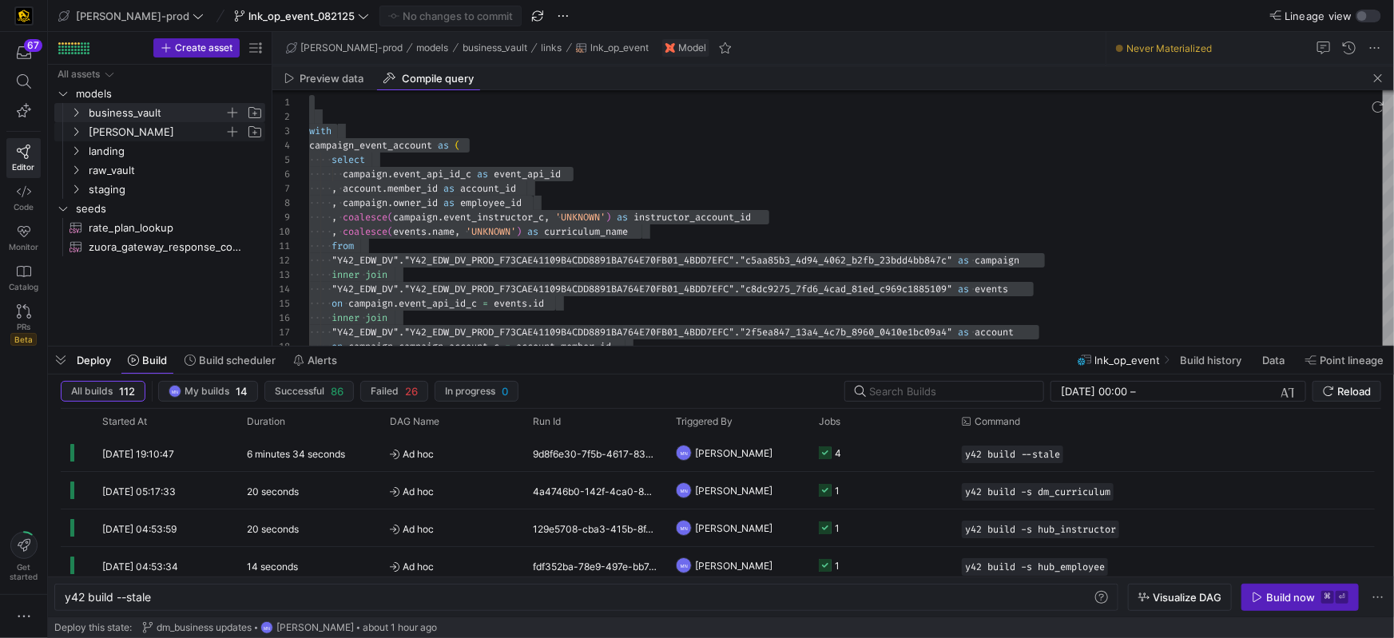
click at [76, 133] on icon "Press SPACE to select this row." at bounding box center [76, 132] width 4 height 9
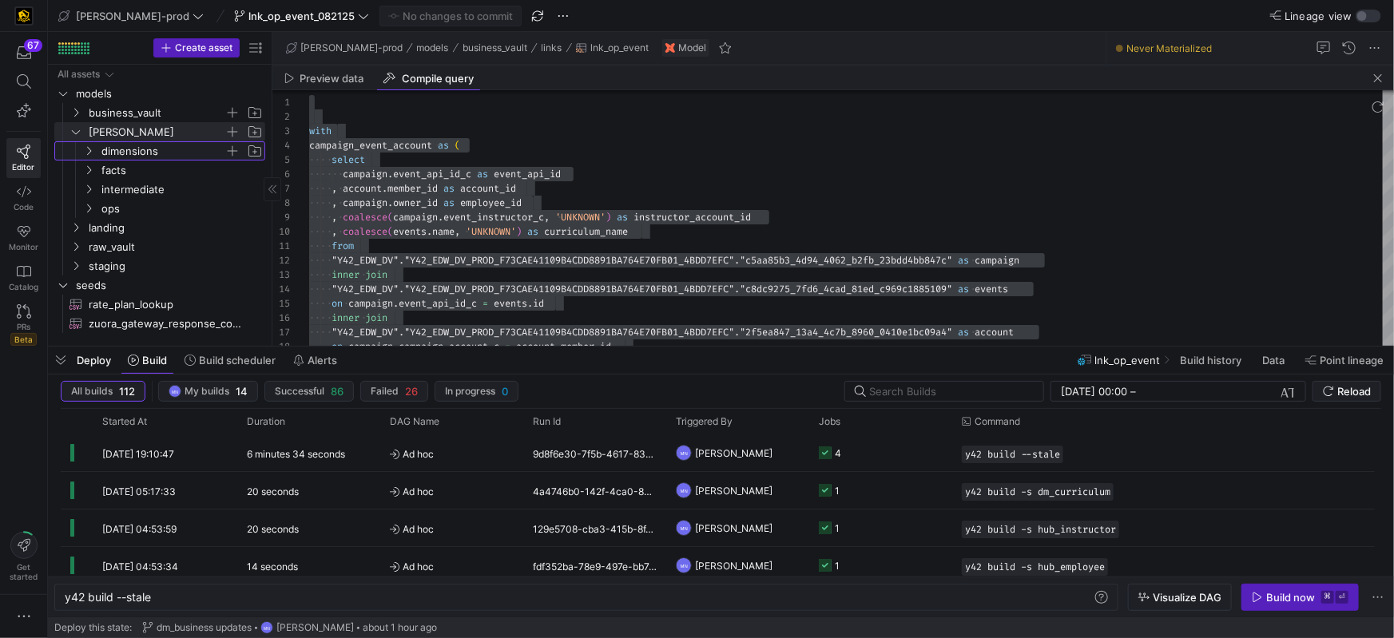
click at [85, 147] on icon "Press SPACE to select this row." at bounding box center [88, 151] width 11 height 10
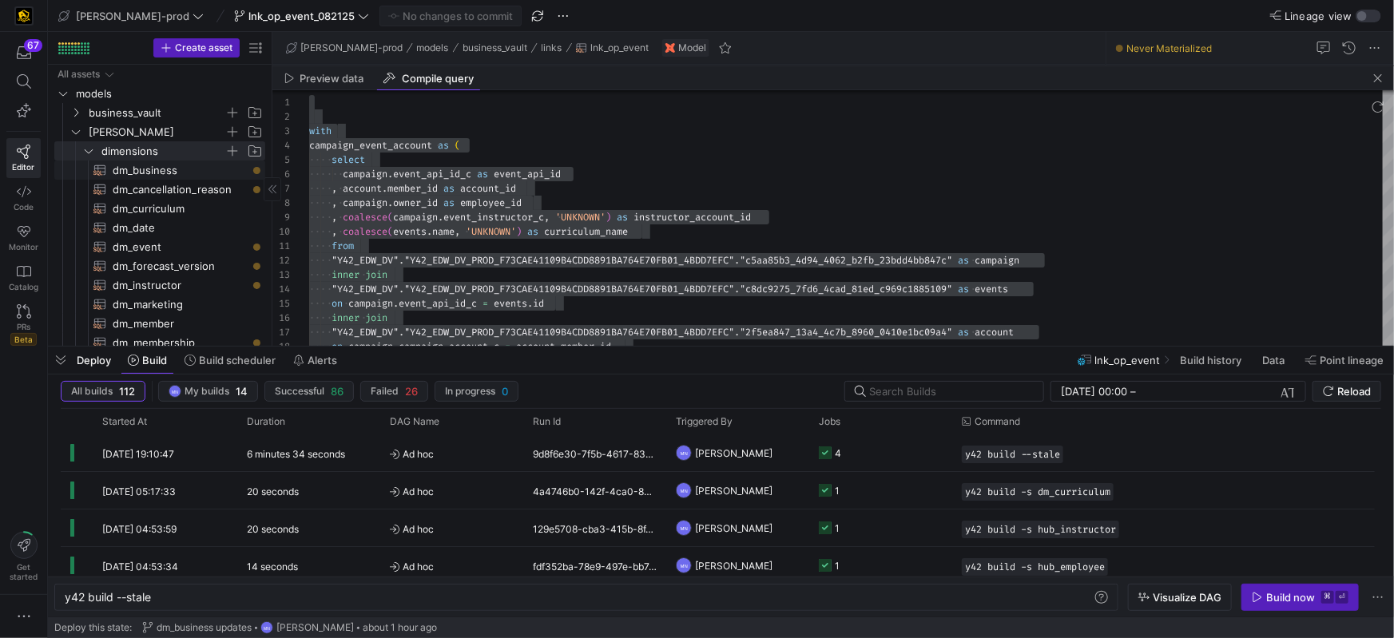
click at [137, 173] on span "dm_business​​​​​​​​​​" at bounding box center [180, 170] width 134 height 18
type textarea "{{ config( materialized='table' , post_hook= "alter table {{ this }} add primar…"
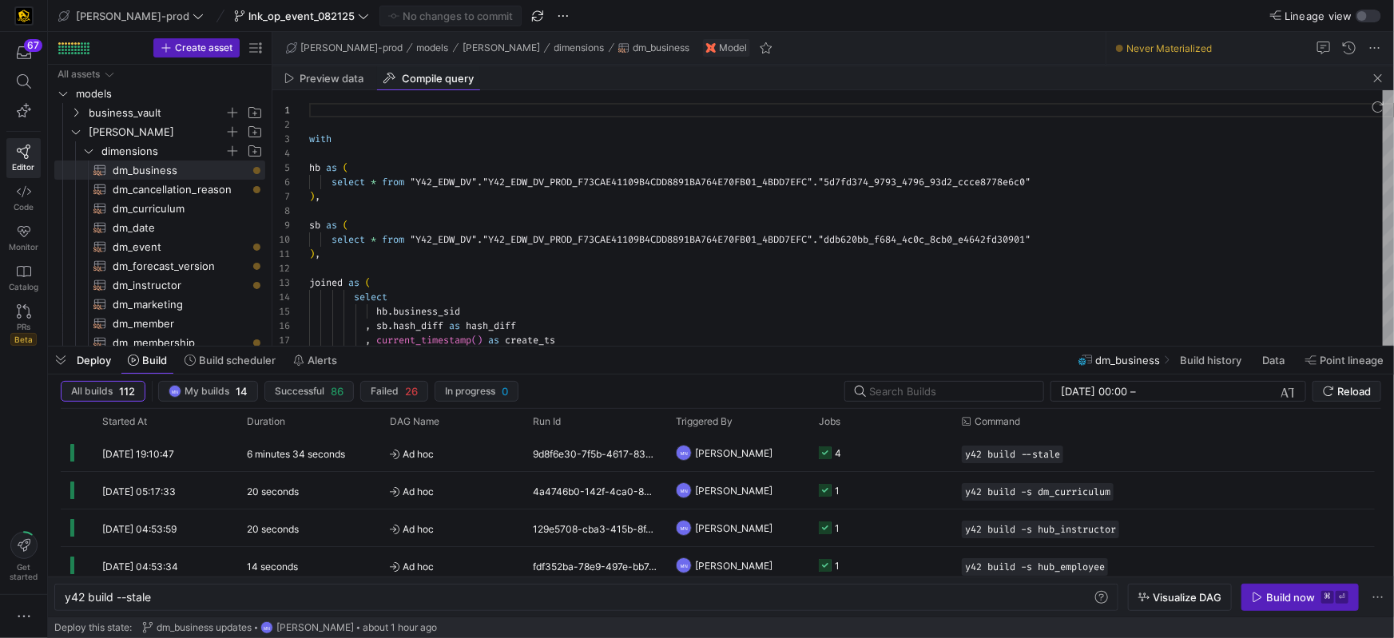
scroll to position [144, 0]
click at [338, 82] on span "Preview data" at bounding box center [332, 79] width 64 height 10
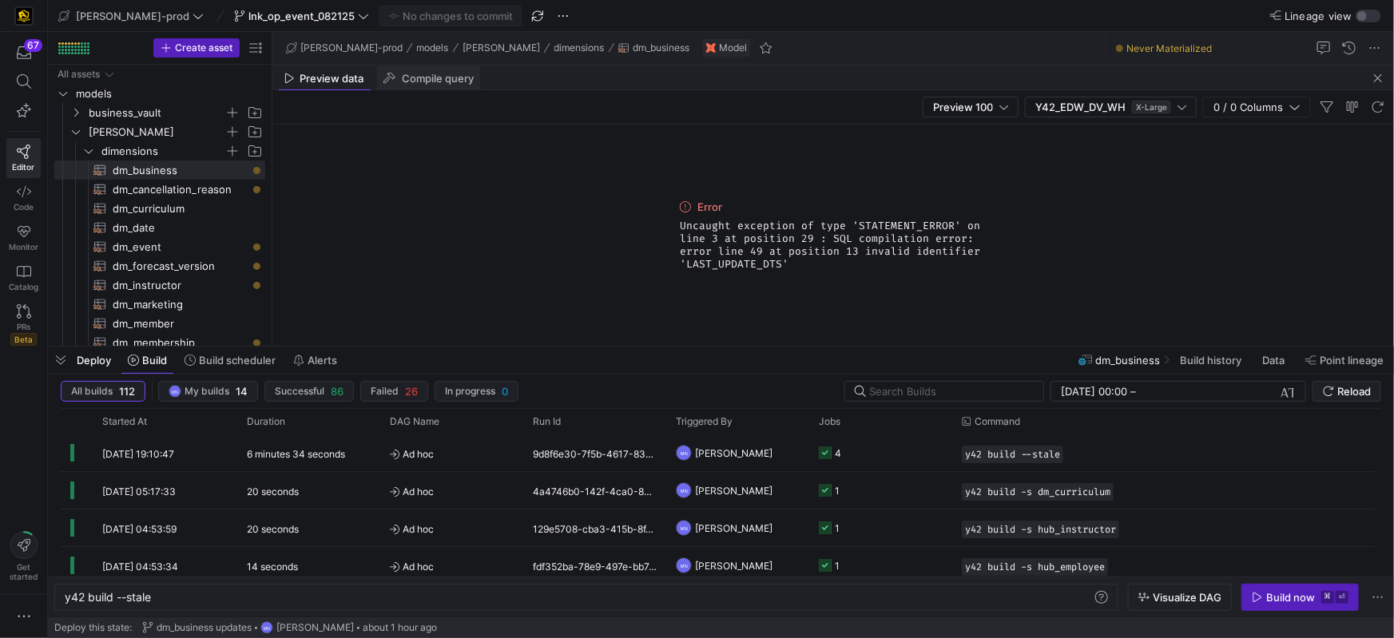
click at [458, 86] on div "Compile query" at bounding box center [429, 78] width 104 height 24
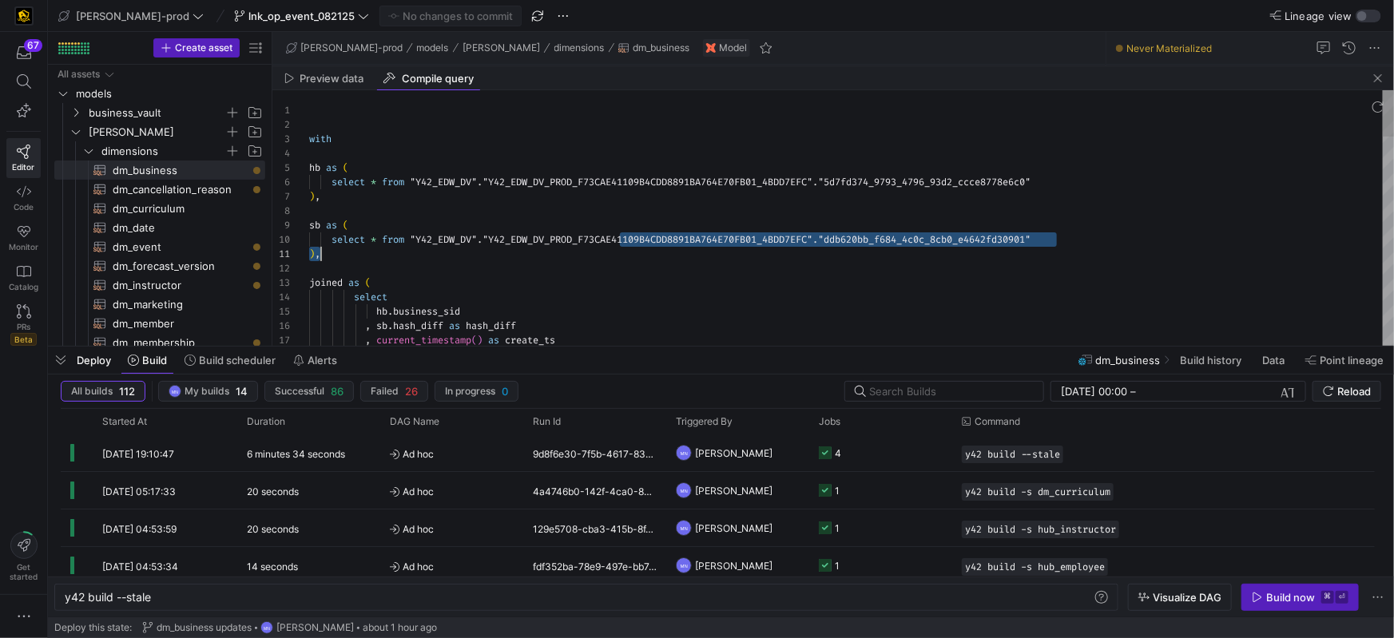
type textarea "with hb as ( select * from "Y42_EDW_DV"."Y42_EDW_DV_PROD_F73CAE41109B4CDD8891BA…"
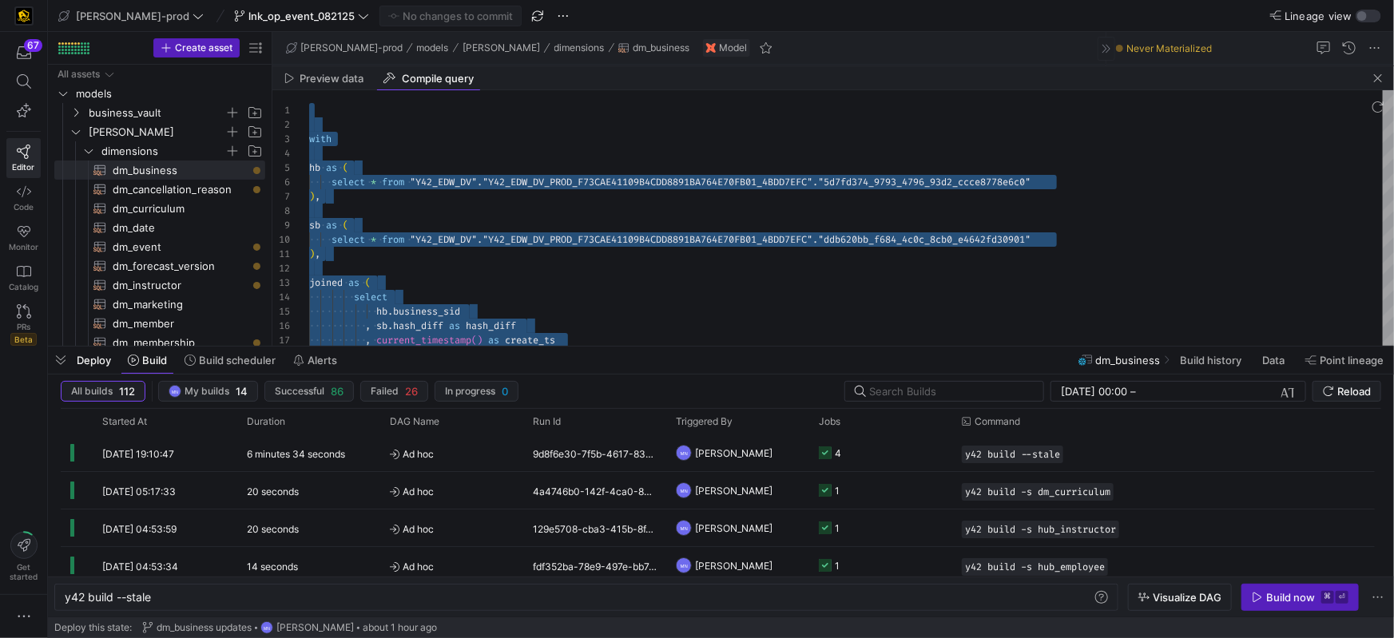
drag, startPoint x: 1374, startPoint y: 78, endPoint x: 1358, endPoint y: 73, distance: 16.7
click at [1375, 77] on span "button" at bounding box center [1378, 78] width 19 height 19
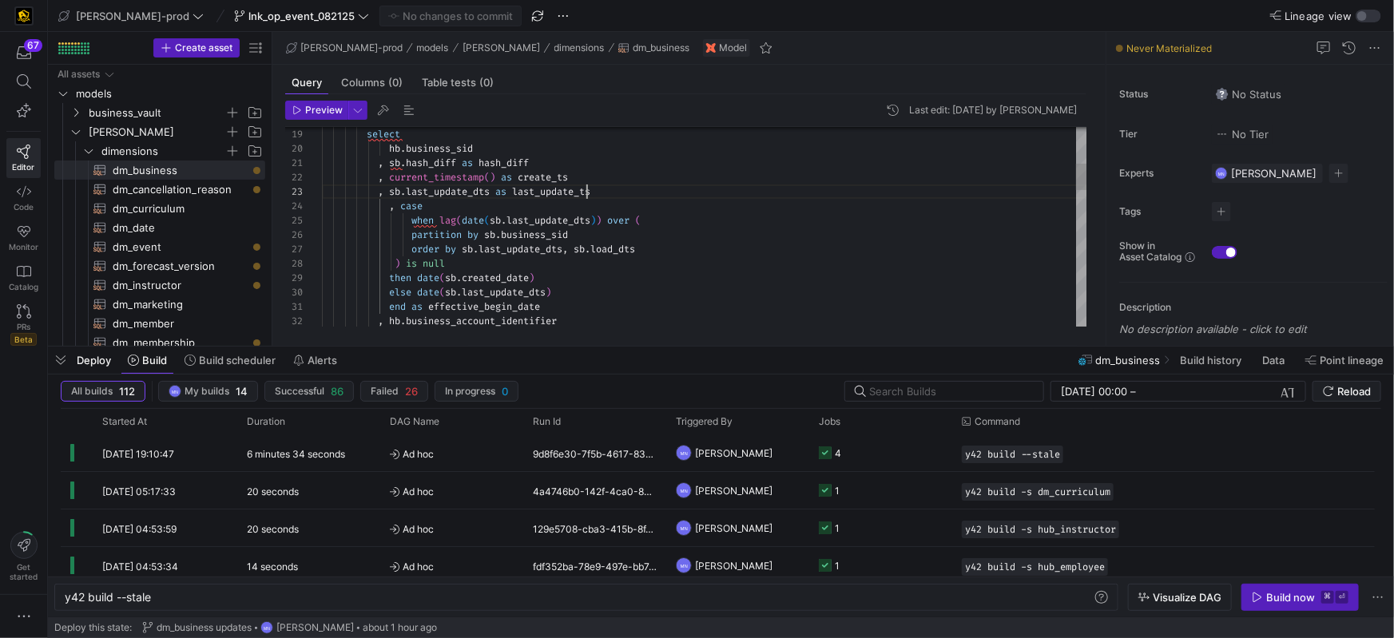
click at [587, 193] on div "select hb . business_sid , sb . hash_diff as hash_diff , current_timestamp ( ) …" at bounding box center [705, 595] width 766 height 1480
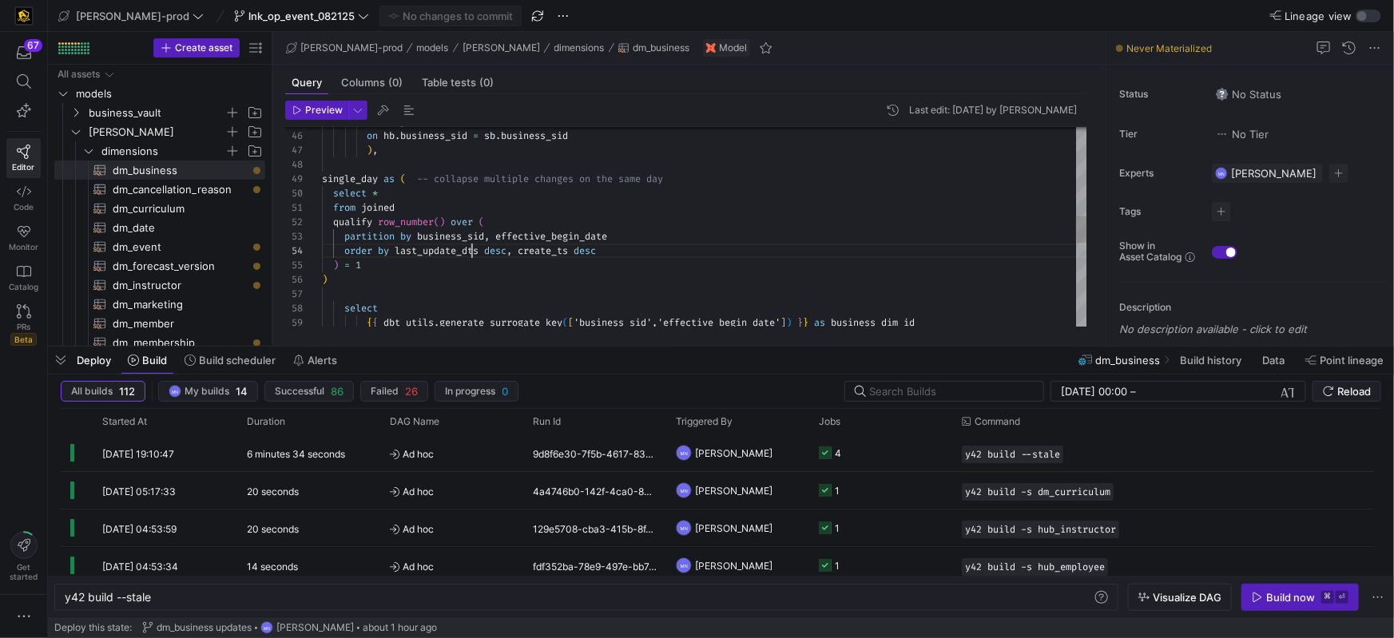
drag, startPoint x: 471, startPoint y: 247, endPoint x: 515, endPoint y: 242, distance: 45.0
type textarea "from joined qualify row_number() over ( partition by business_sid, effective_be…"
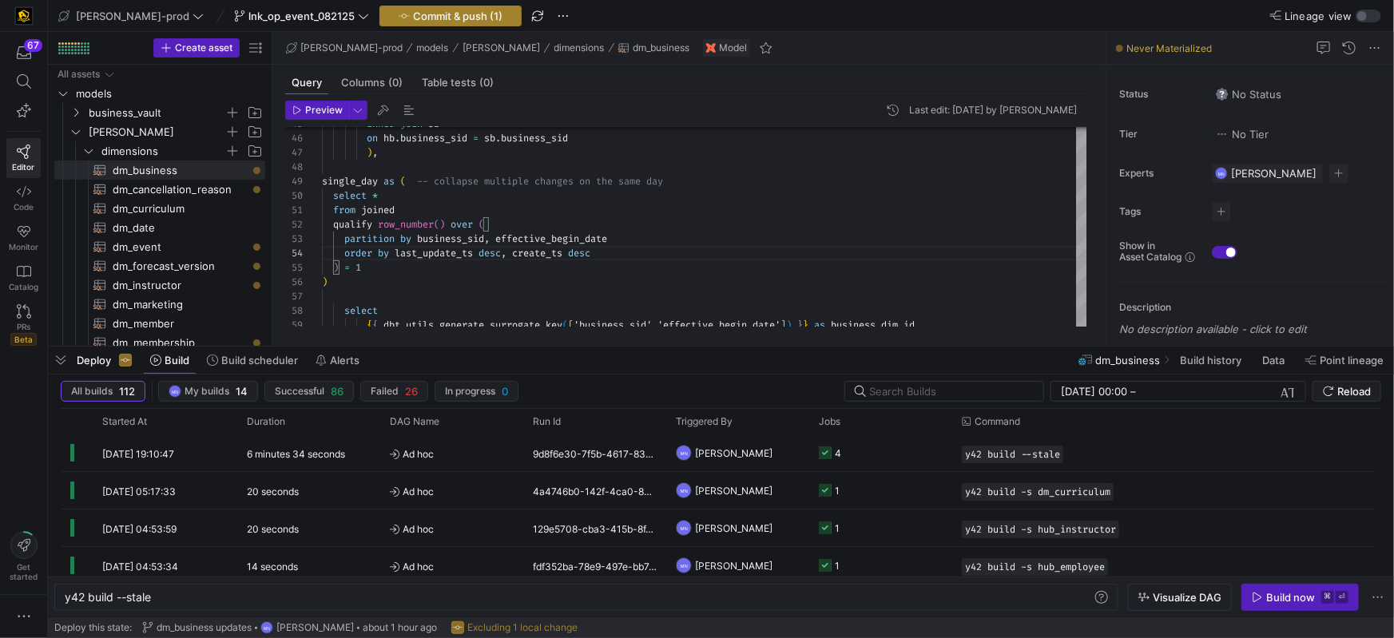
click at [436, 22] on span "Commit & push (1)" at bounding box center [457, 16] width 89 height 13
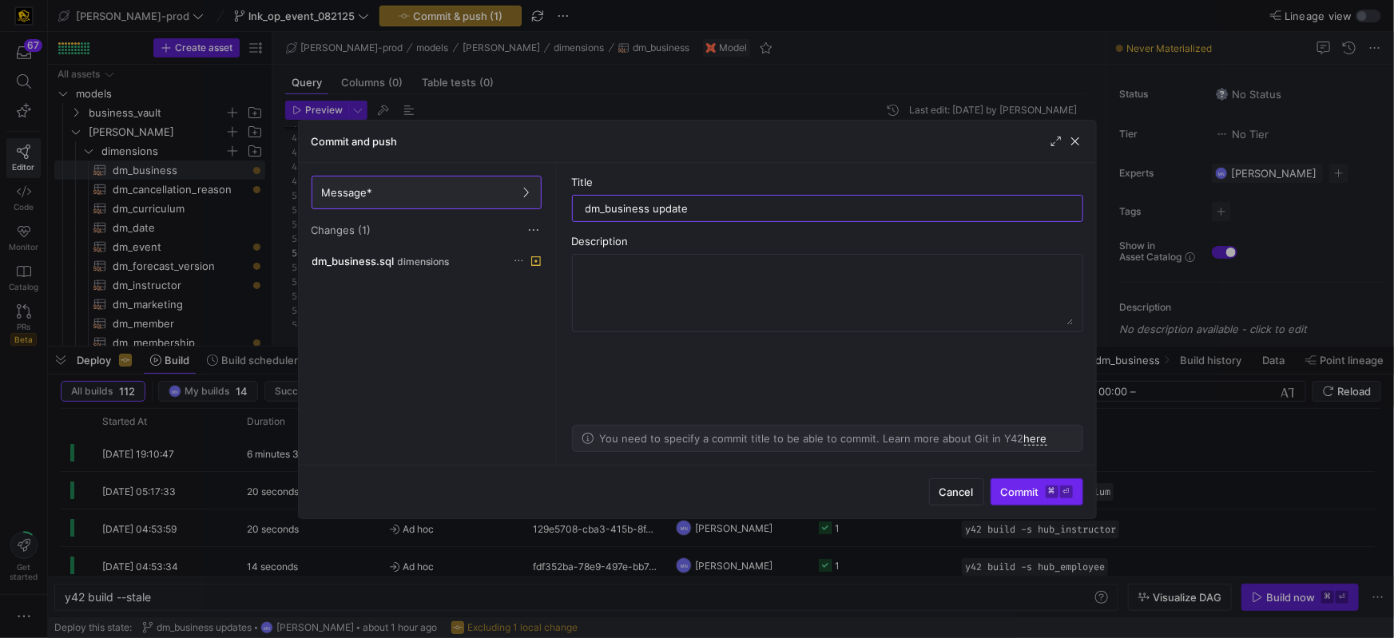
type input "dm_business update"
click at [1017, 489] on span "Commit ⌘ ⏎" at bounding box center [1037, 492] width 72 height 13
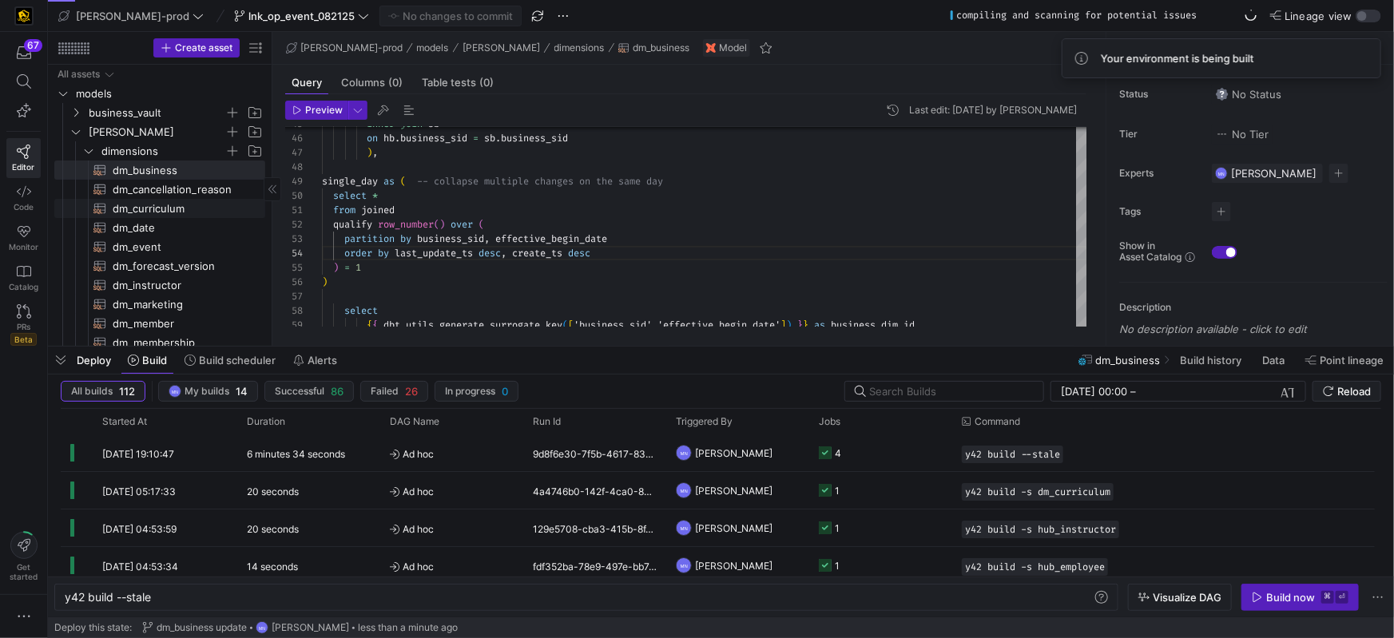
click at [181, 210] on span "dm_curriculum​​​​​​​​​​" at bounding box center [180, 209] width 134 height 18
type textarea "{{ config( materialized='table' , post_hook= "alter table {{ this }} add primar…"
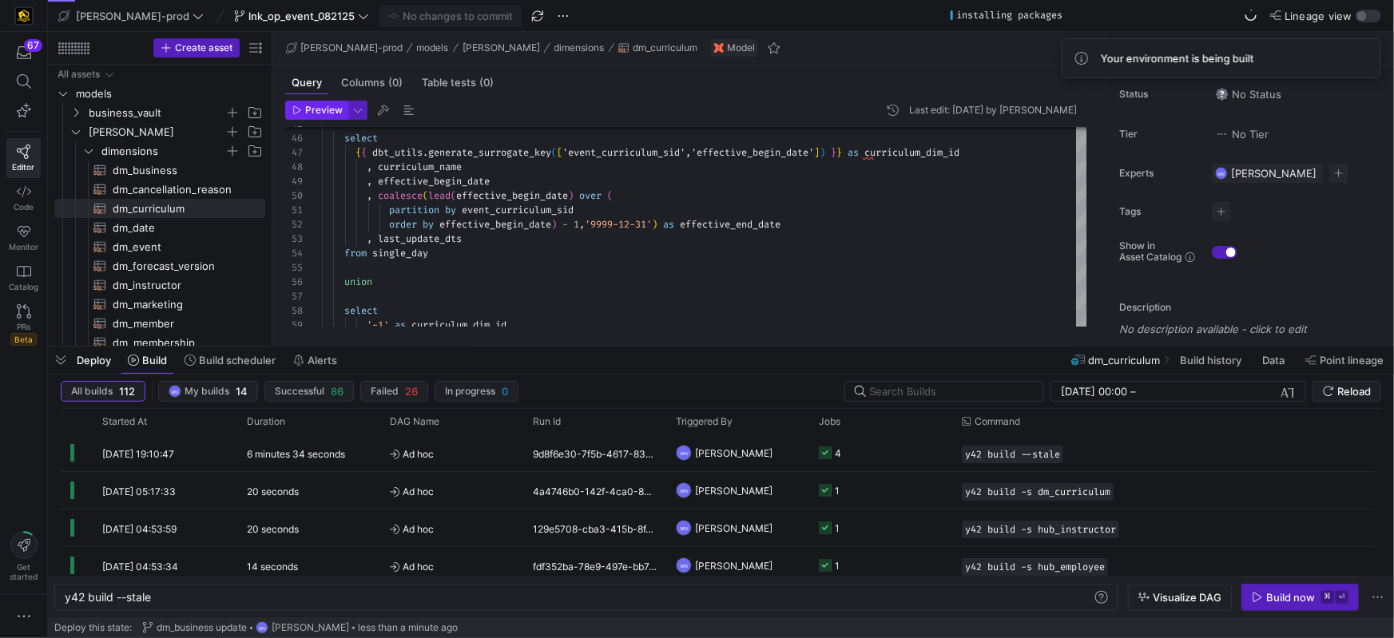
click at [323, 115] on span "Preview" at bounding box center [324, 110] width 38 height 11
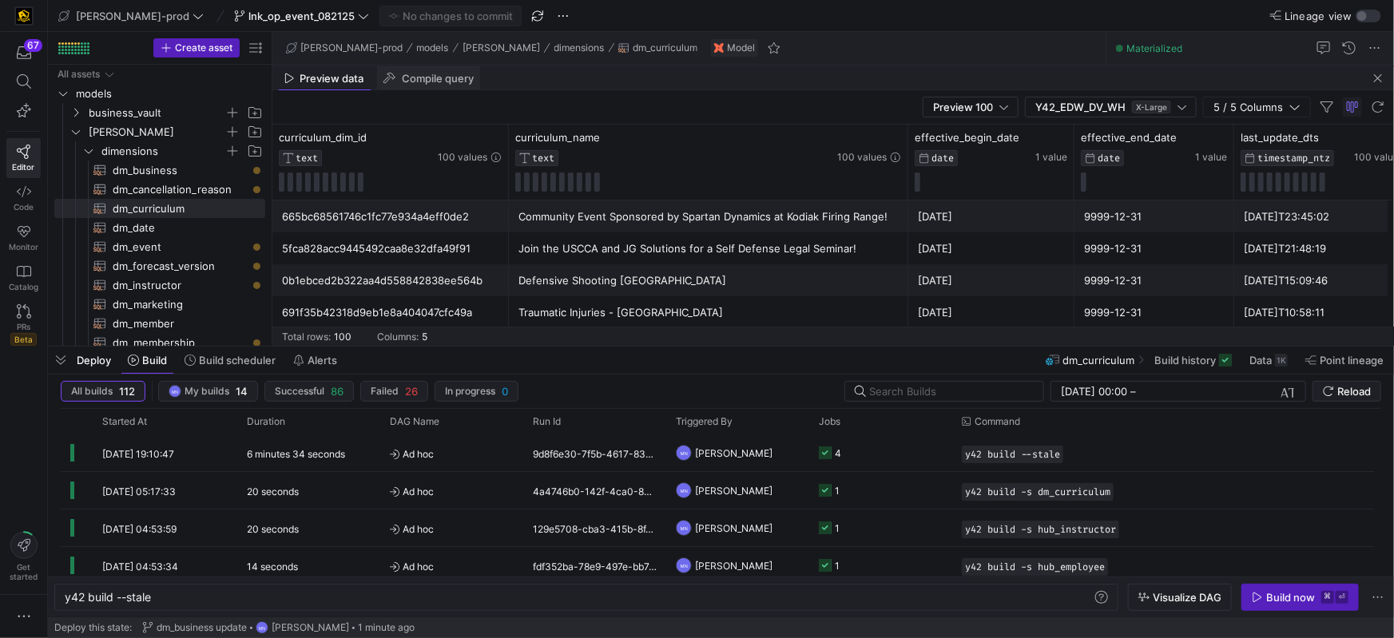
click at [434, 84] on span "Compile query" at bounding box center [438, 79] width 72 height 10
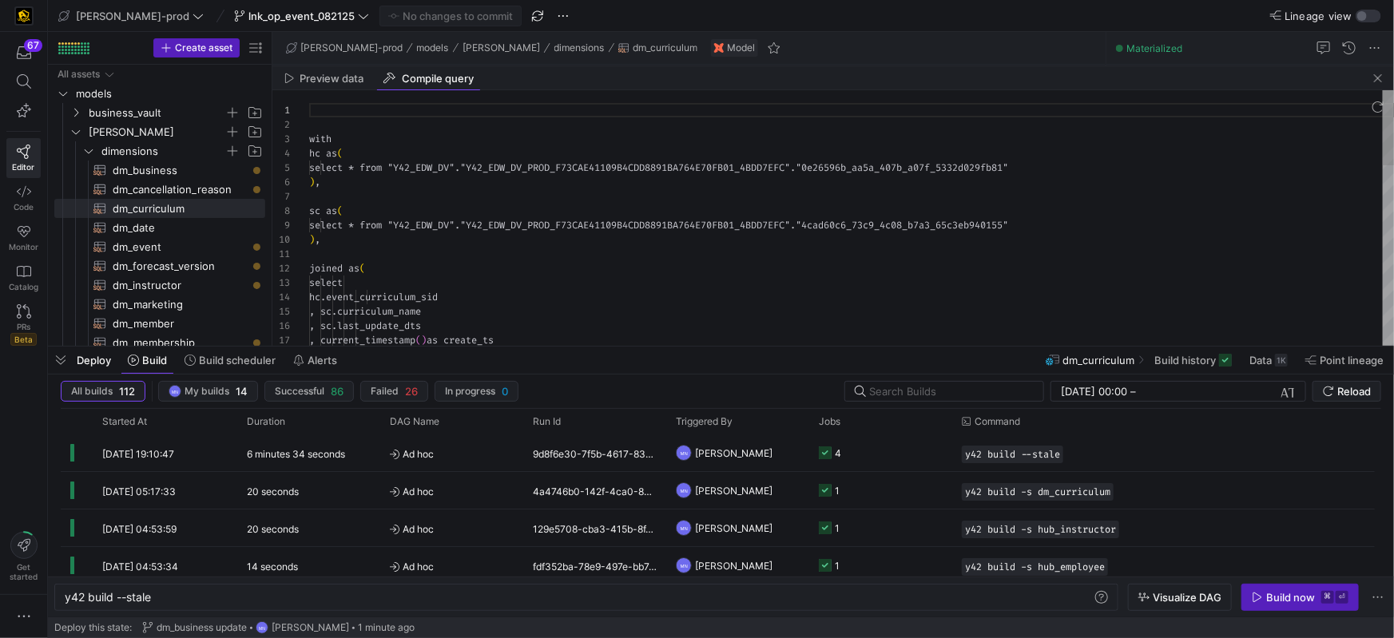
scroll to position [144, 0]
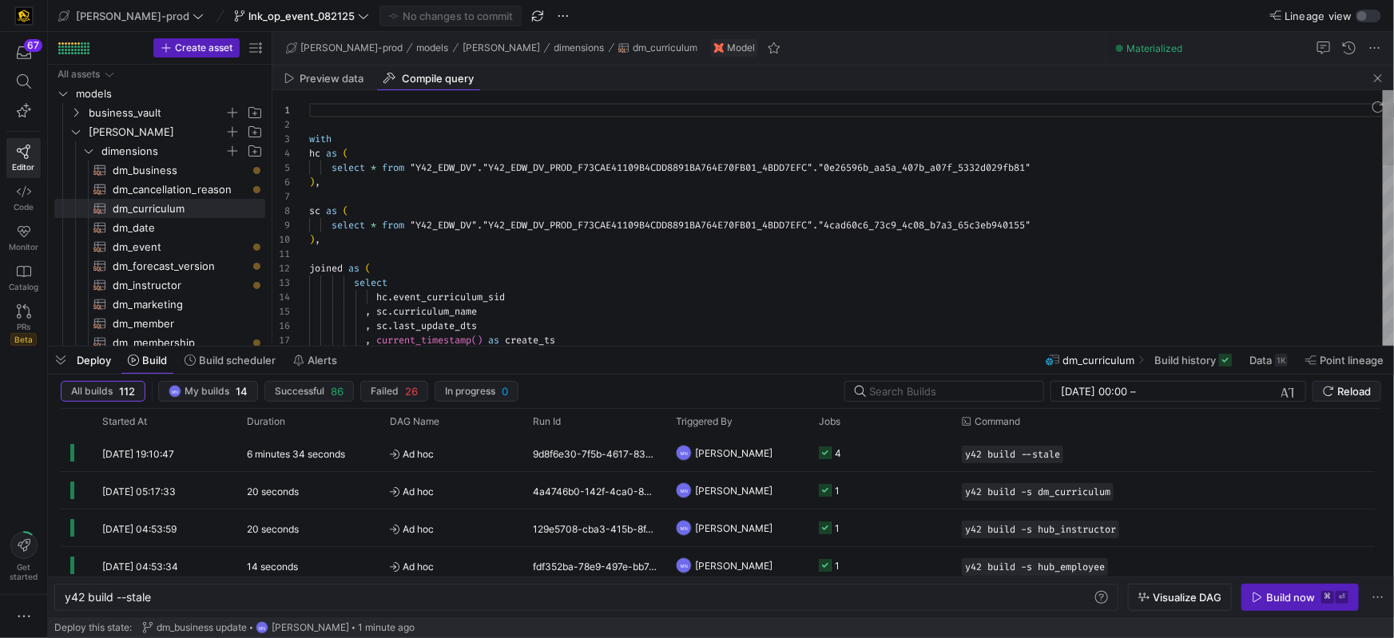
click at [585, 209] on div "with hc as ( select * from "Y42_EDW_DV" . "Y42_EDW_DV_PROD_F73CAE41109B4CDD8891…" at bounding box center [851, 520] width 1085 height 861
type textarea "with hc as ( select * from "Y42_EDW_DV"."Y42_EDW_DV_PROD_F73CAE41109B4CDD8891BA…"
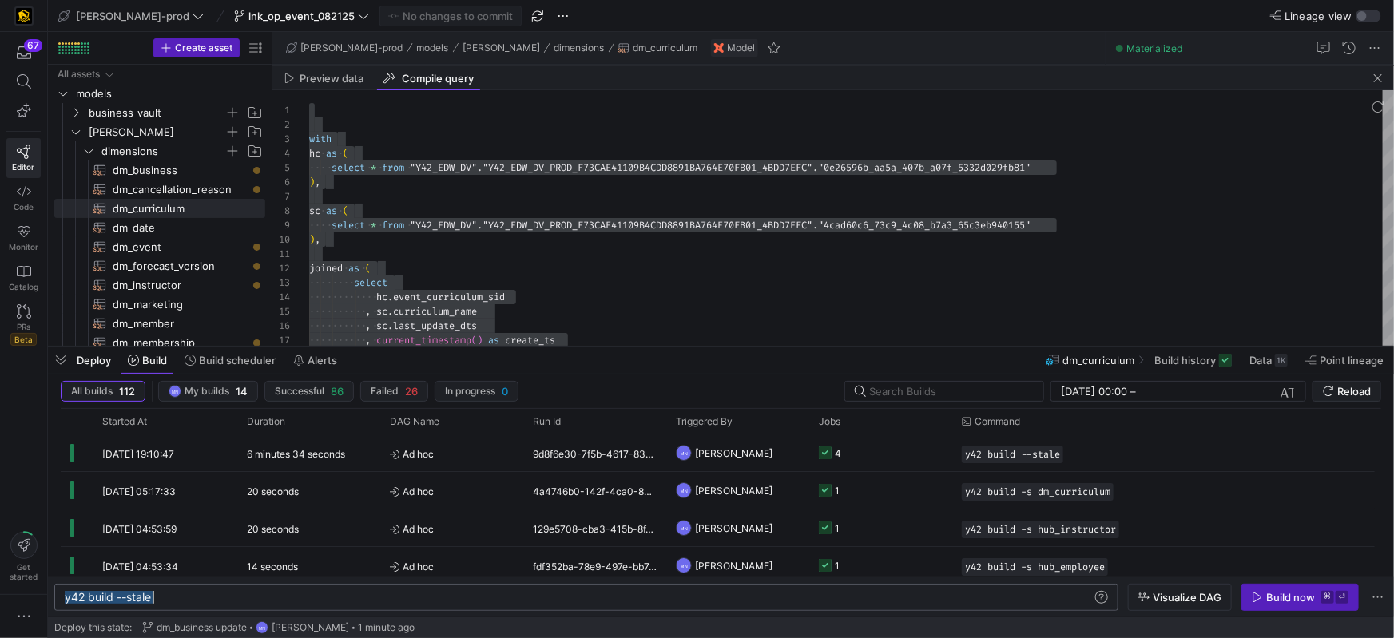
click at [239, 591] on div "y42 build --stale" at bounding box center [579, 597] width 1028 height 13
click at [1278, 593] on div "Build now" at bounding box center [1291, 597] width 49 height 13
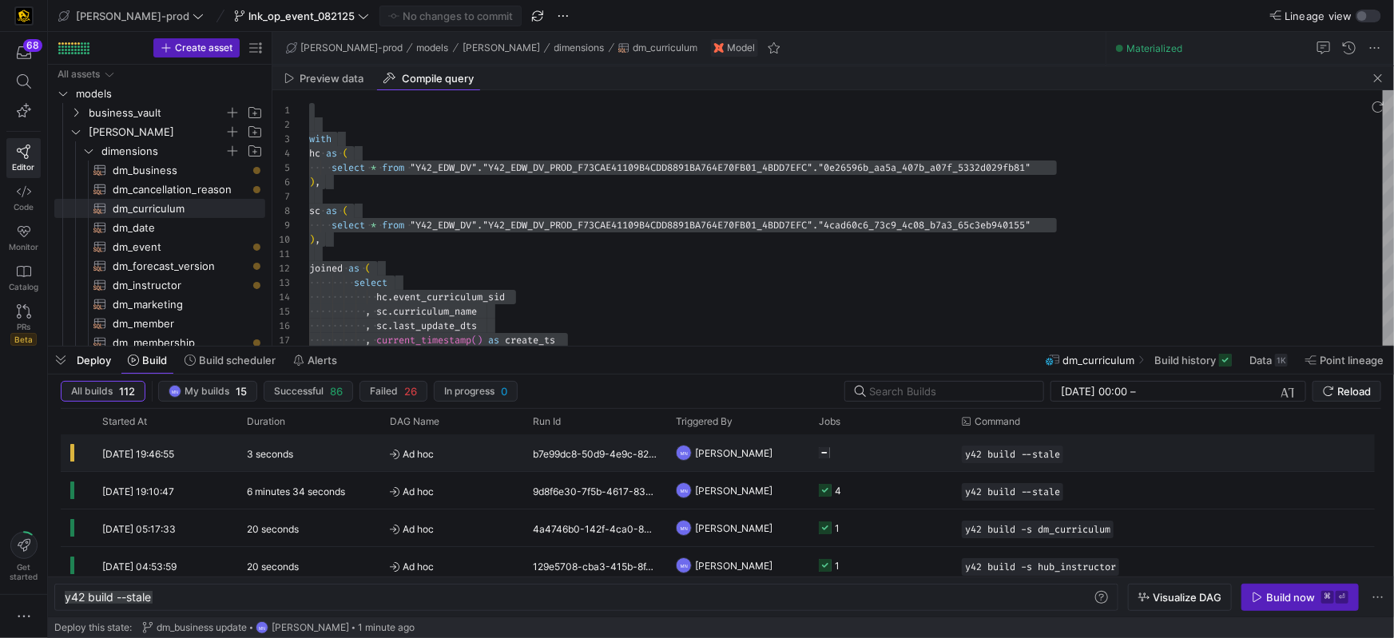
click at [832, 453] on y42-job-status-cell-renderer "Press SPACE to select this row." at bounding box center [881, 453] width 124 height 35
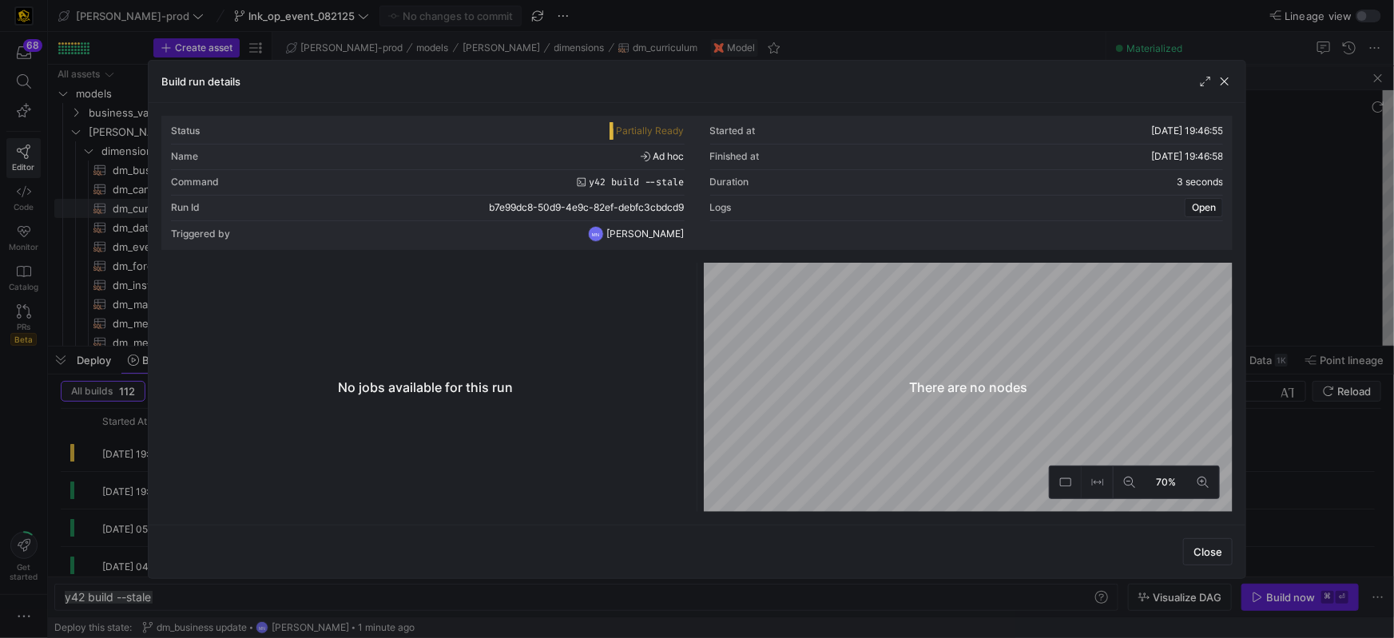
click at [1229, 81] on span "button" at bounding box center [1225, 82] width 16 height 16
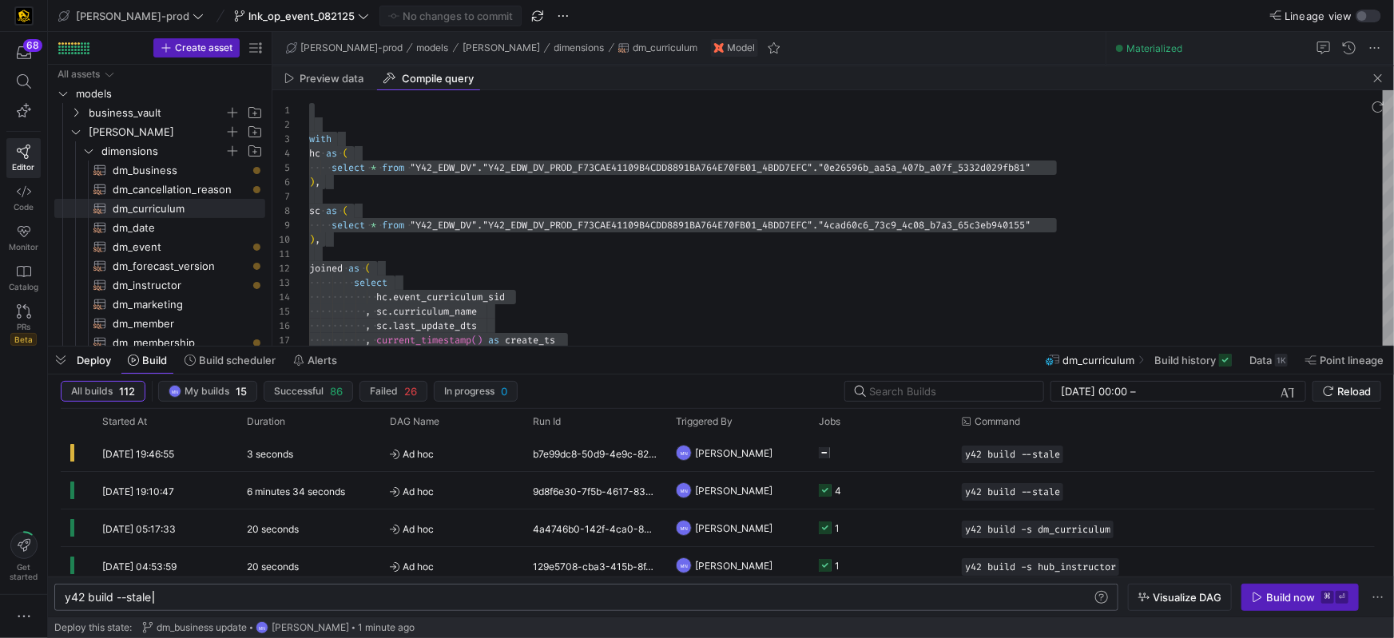
click at [205, 597] on div "y42 build --stale" at bounding box center [579, 597] width 1028 height 13
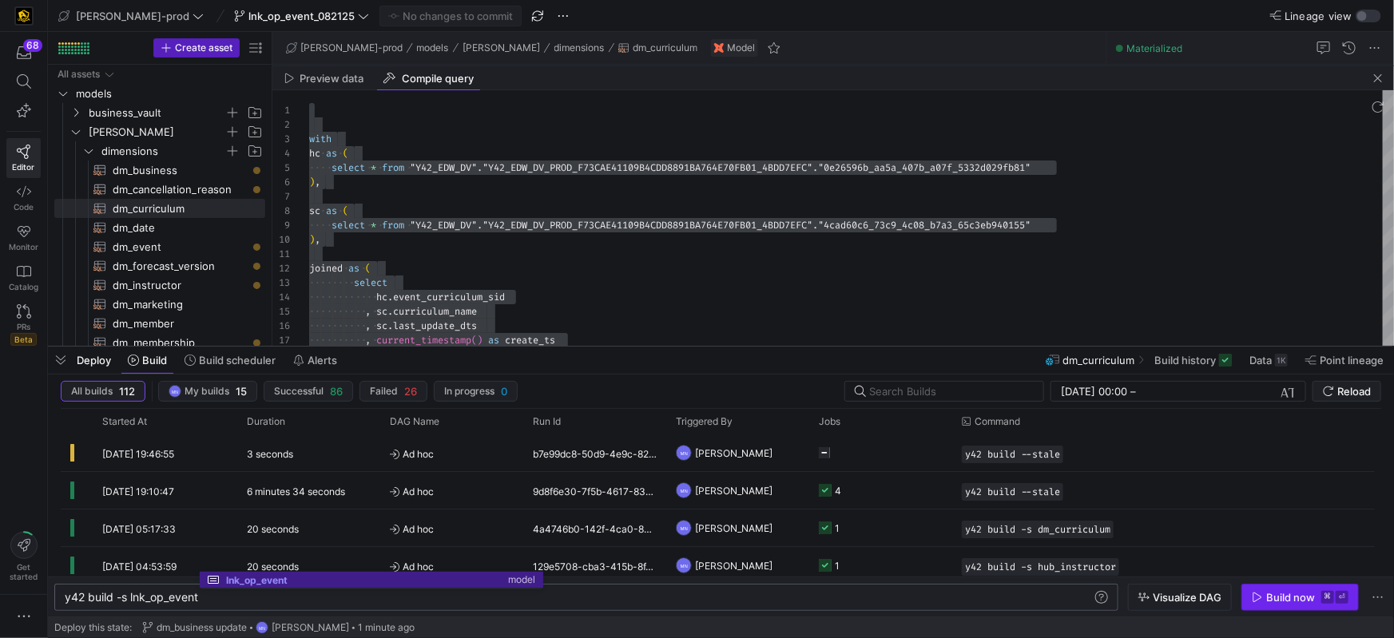
click at [1284, 597] on div "Build now" at bounding box center [1291, 597] width 49 height 13
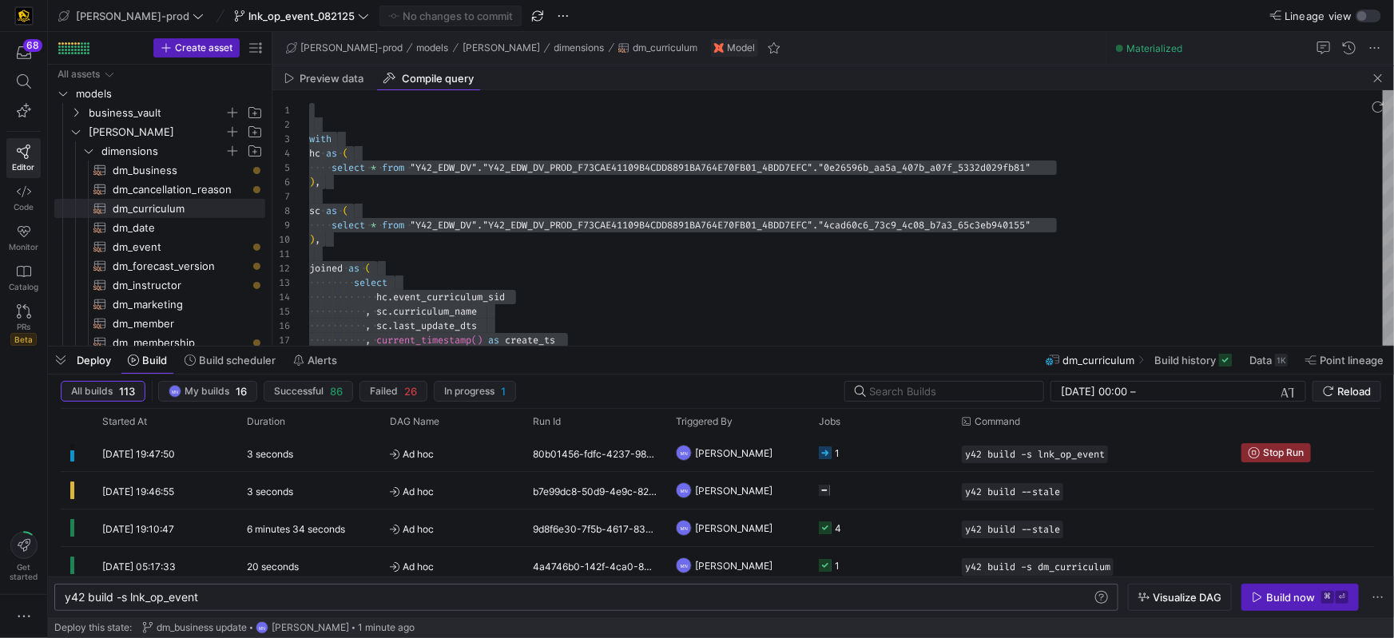
click at [439, 600] on div "y42 build -s lnk_op_event" at bounding box center [579, 597] width 1028 height 13
click at [829, 449] on icon "Press SPACE to select this row." at bounding box center [825, 453] width 13 height 13
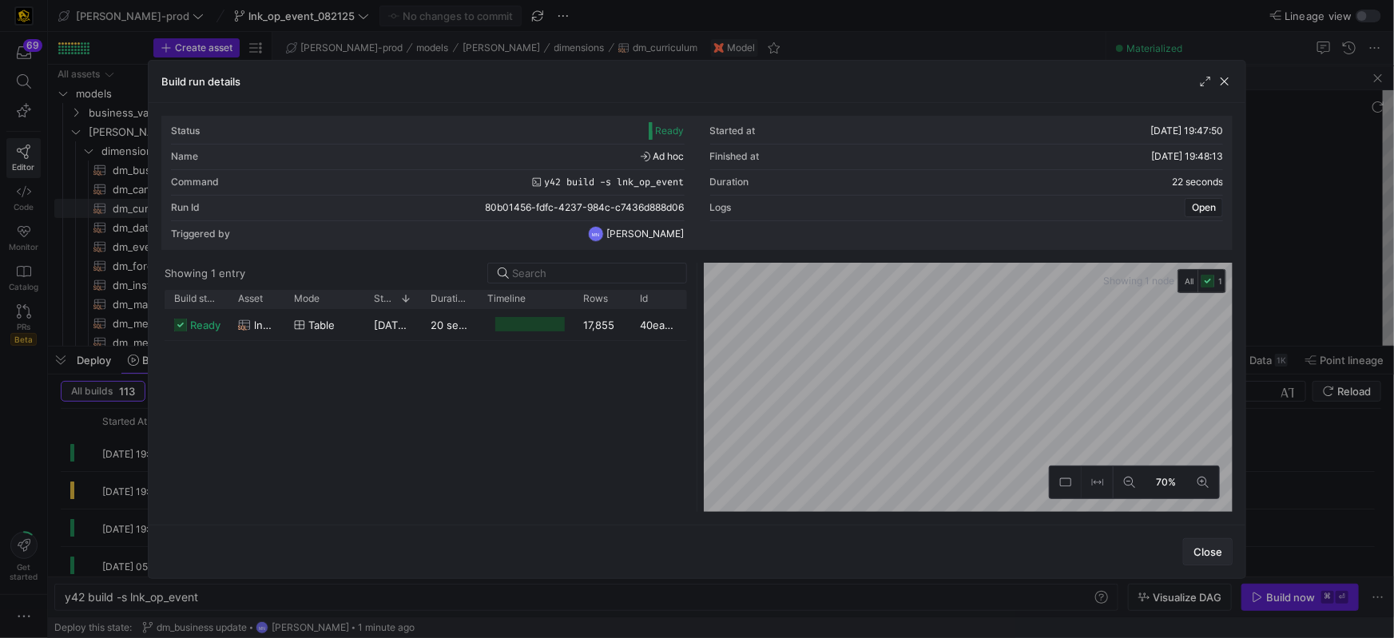
click at [1200, 543] on span "button" at bounding box center [1208, 552] width 48 height 26
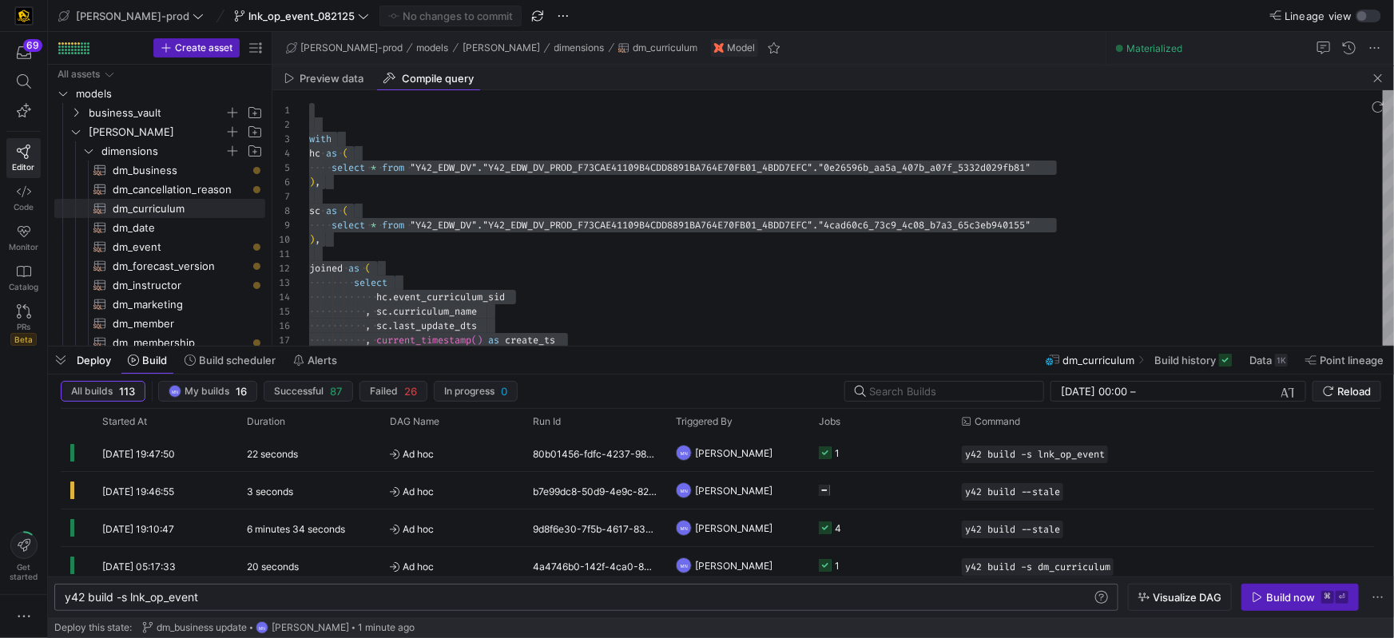
click at [338, 599] on div "y42 build -s lnk_op_event" at bounding box center [579, 597] width 1028 height 13
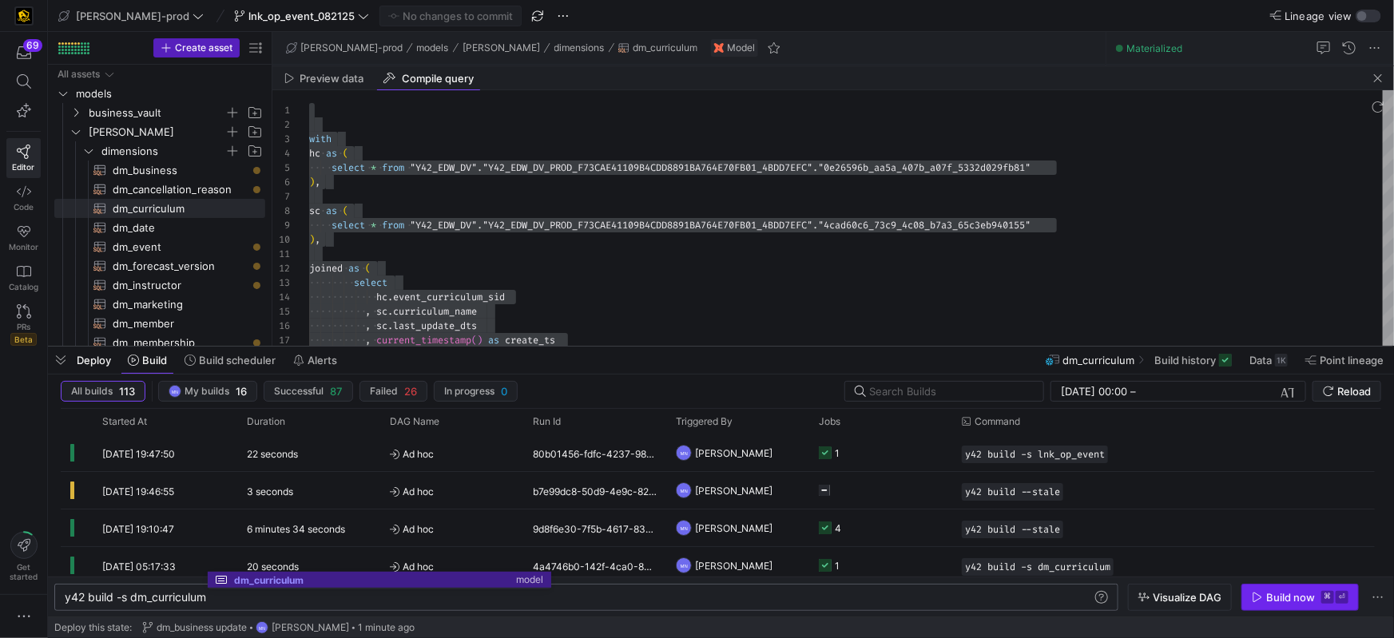
type textarea "y42 build -s dm_curriculum"
click at [1265, 598] on span "Build now ⌘ ⏎" at bounding box center [1300, 597] width 97 height 13
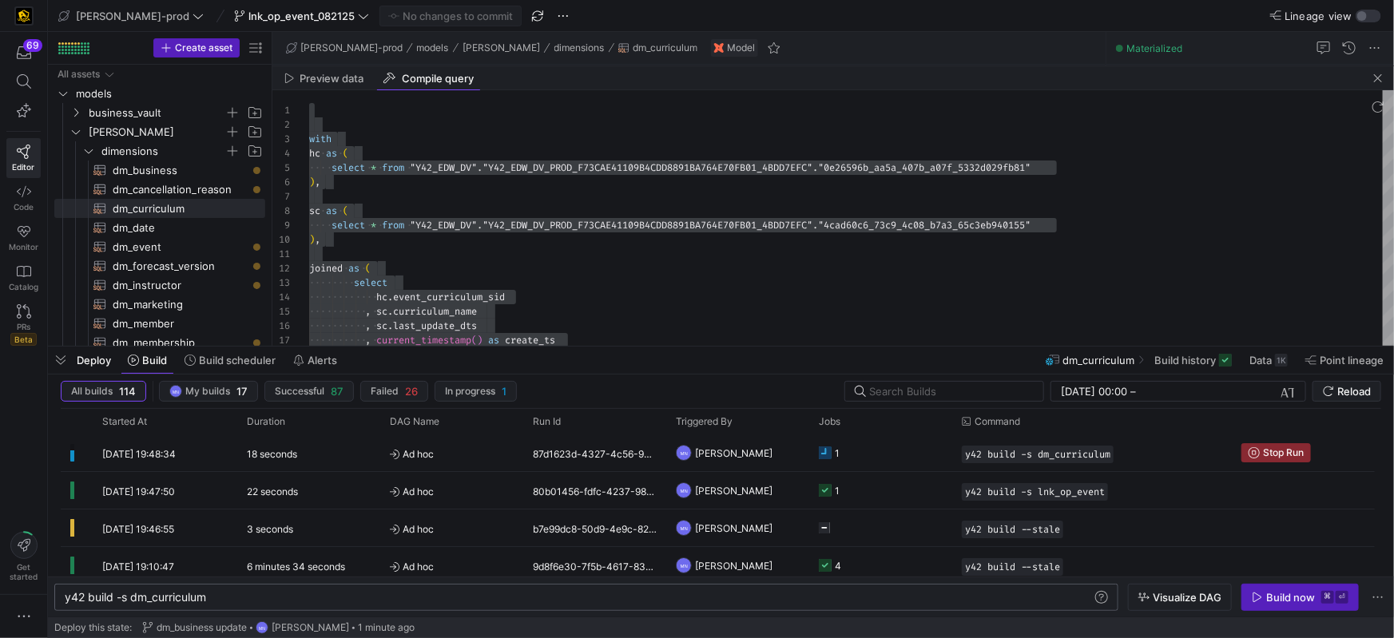
click at [504, 592] on div "y42 build -s dm_curriculum" at bounding box center [579, 597] width 1028 height 13
click at [828, 451] on icon at bounding box center [825, 453] width 13 height 13
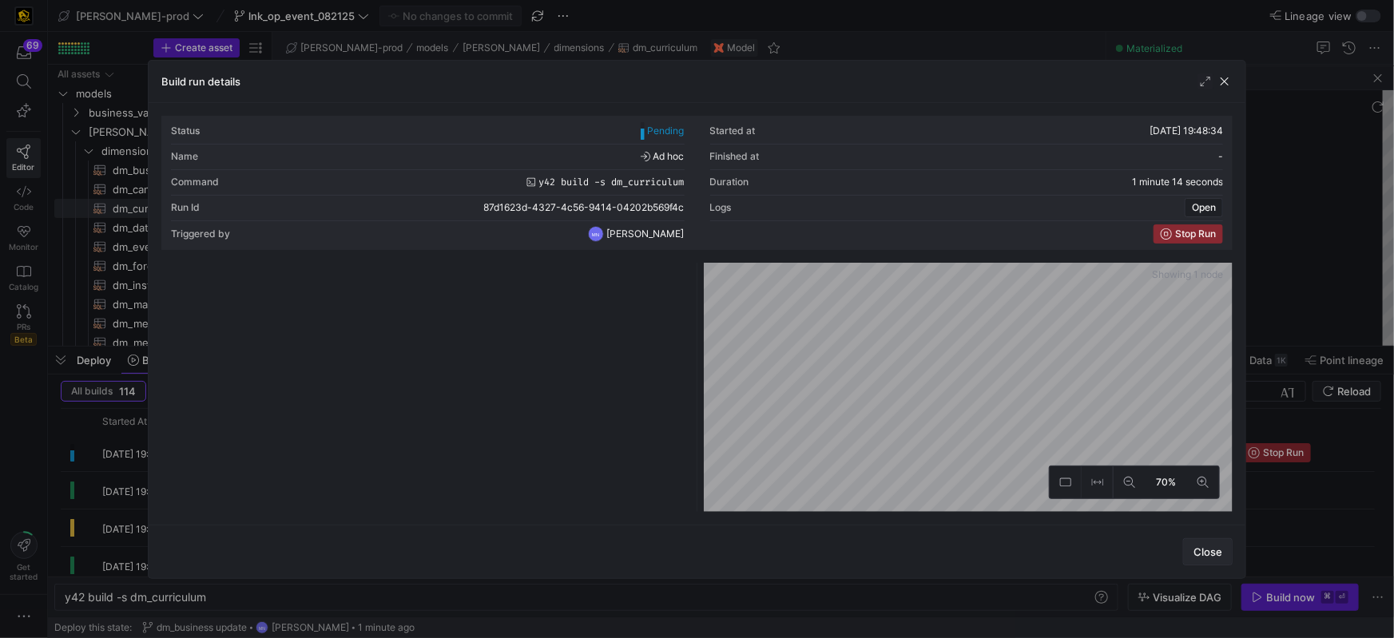
click at [1215, 552] on span "Close" at bounding box center [1208, 552] width 29 height 13
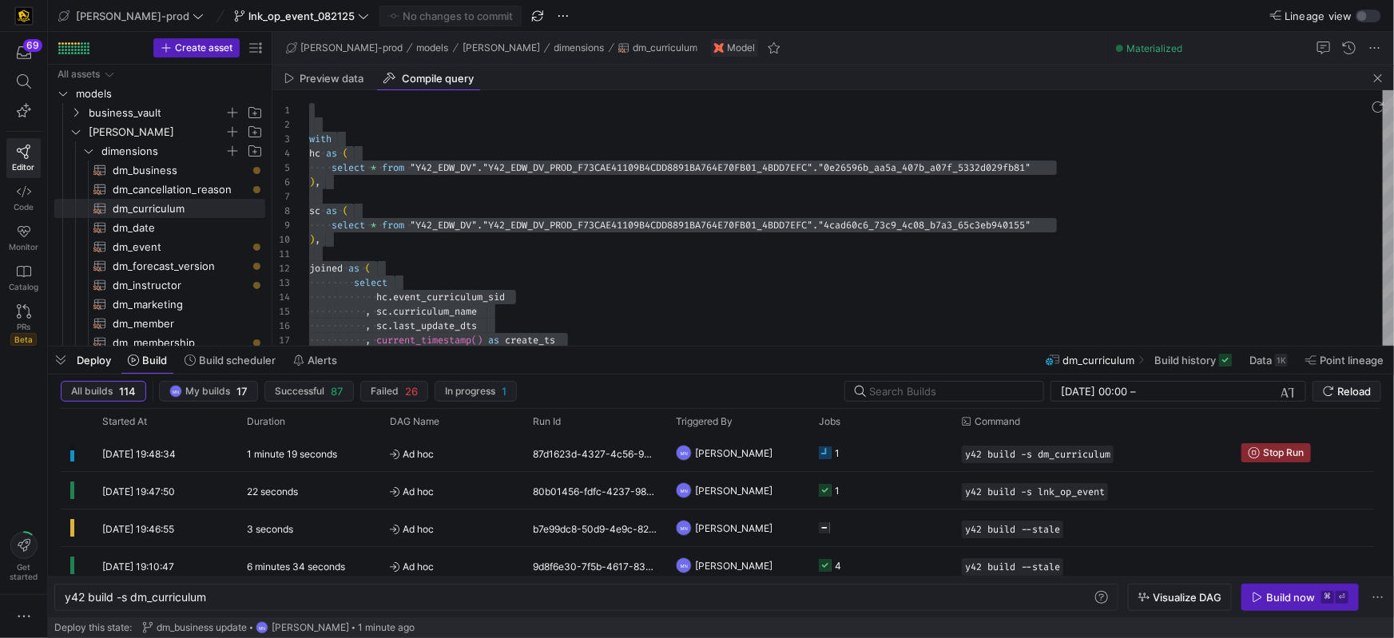
type textarea "joined as ( select hc.event_curriculum_sid , sc.curriculum_name , sc.last_updat…"
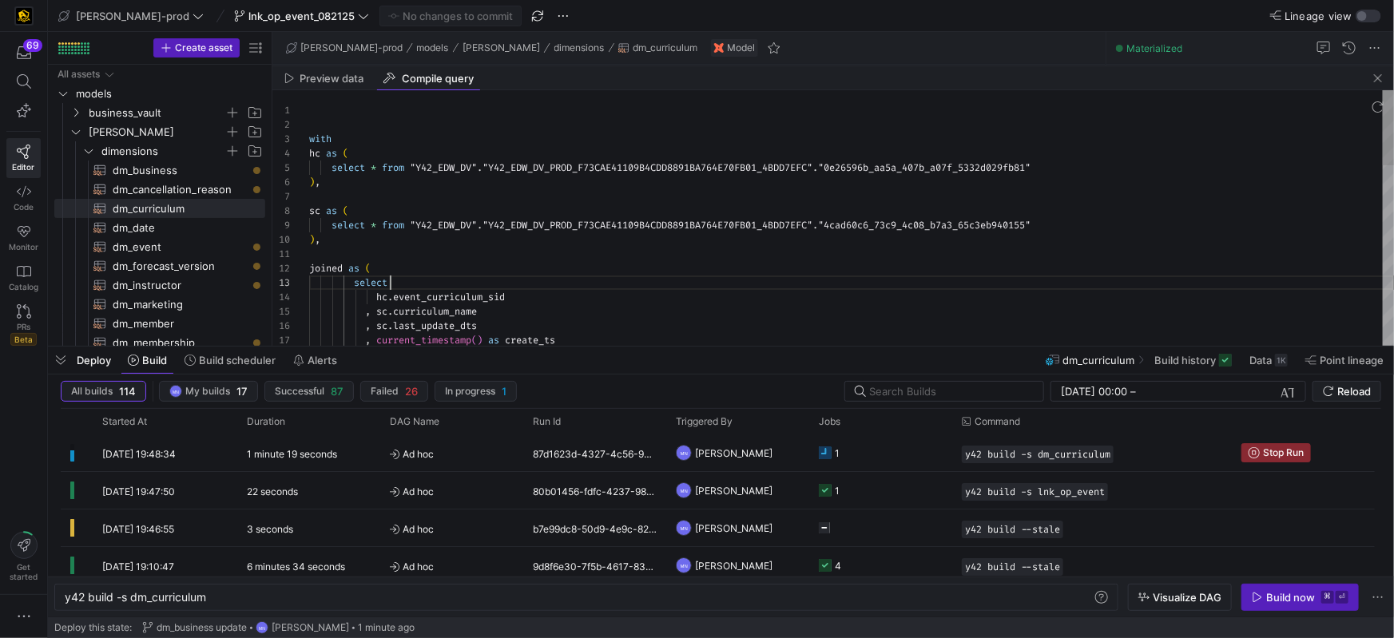
scroll to position [28, 80]
click at [756, 289] on div "with hc as ( select * from "Y42_EDW_DV" . "Y42_EDW_DV_PROD_F73CAE41109B4CDD8891…" at bounding box center [851, 520] width 1085 height 861
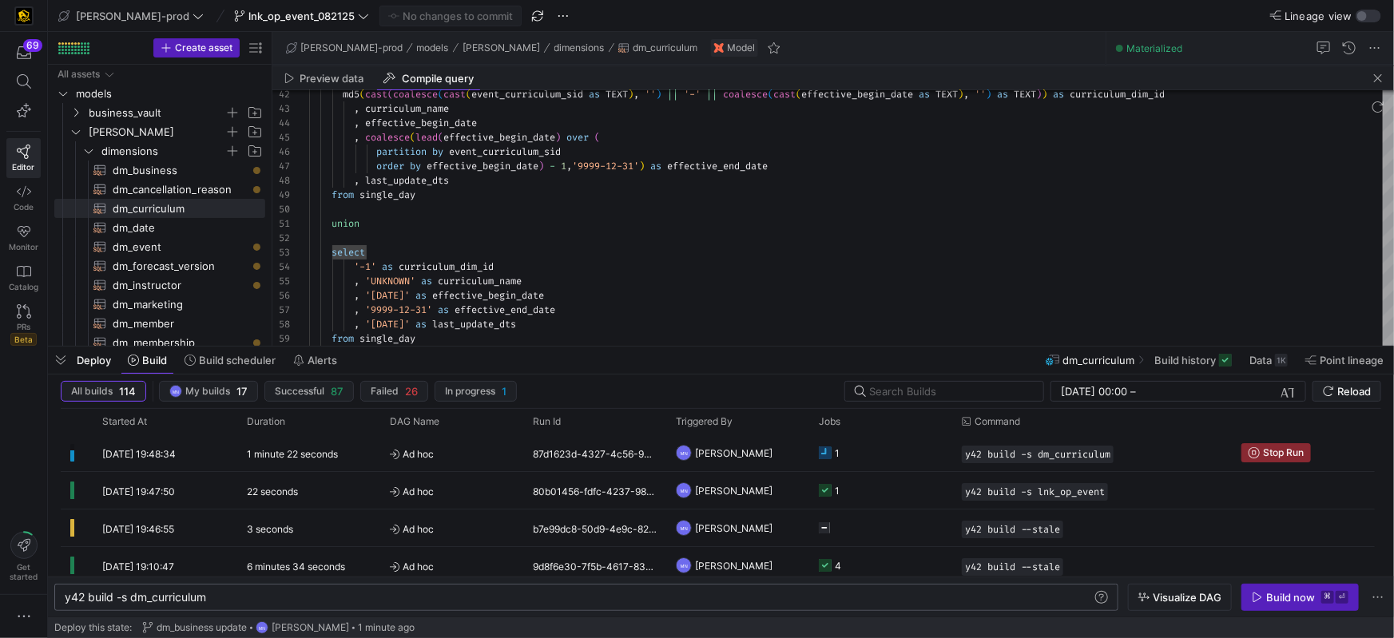
click at [296, 597] on div "y42 build -s dm_curriculum" at bounding box center [579, 597] width 1028 height 13
click at [1257, 451] on icon "Press SPACE to select this row." at bounding box center [1254, 452] width 11 height 11
click at [1276, 600] on div "Build now" at bounding box center [1291, 597] width 49 height 13
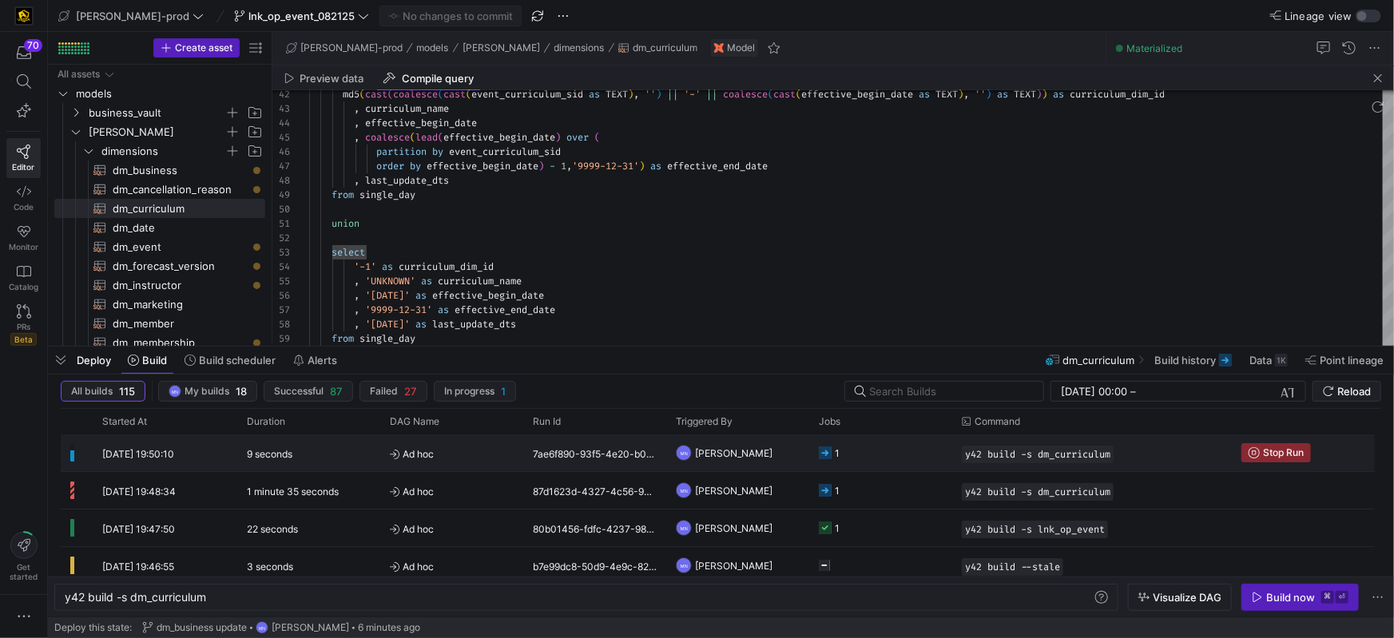
click at [832, 454] on div "1" at bounding box center [829, 454] width 21 height 38
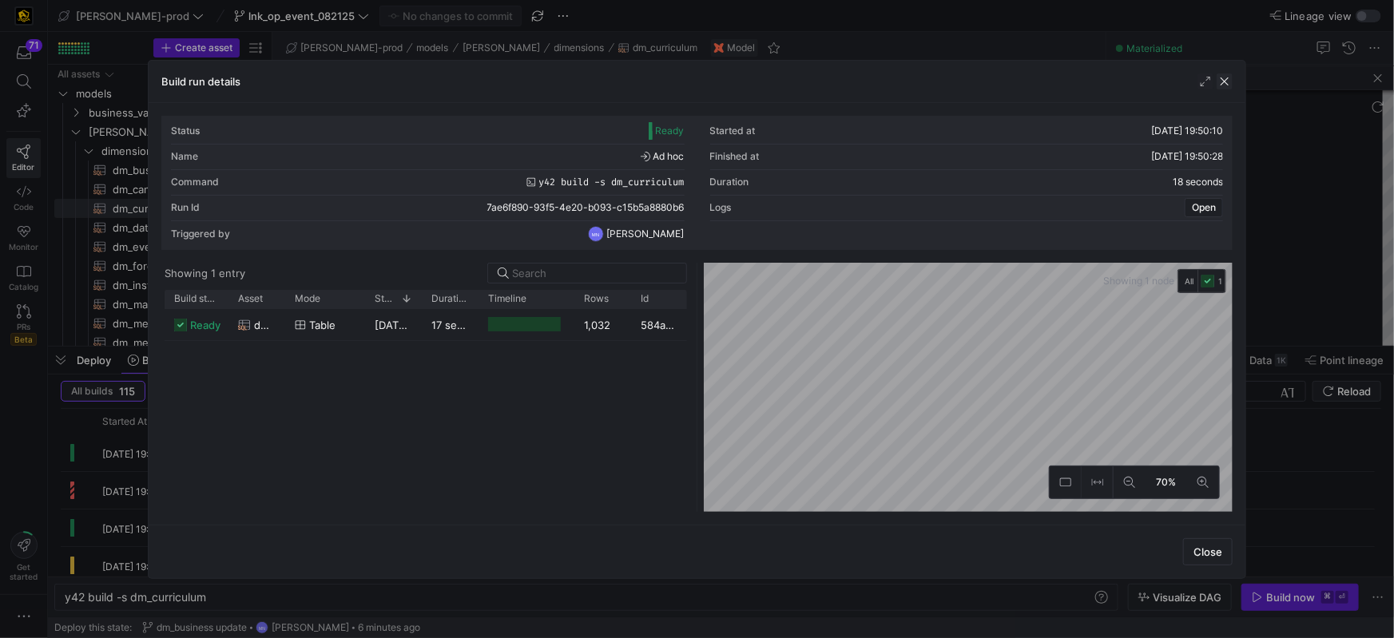
click at [1227, 84] on span "button" at bounding box center [1225, 82] width 16 height 16
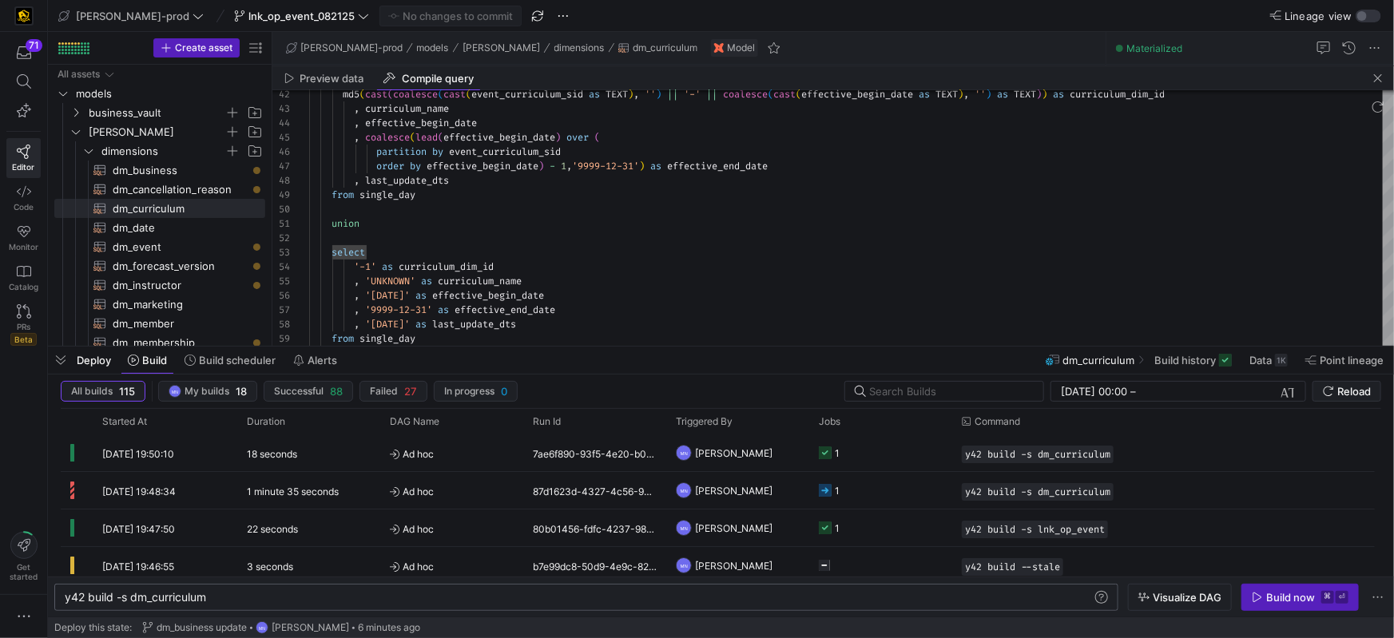
click at [265, 592] on div "y42 build -s dm_curriculum" at bounding box center [579, 597] width 1028 height 13
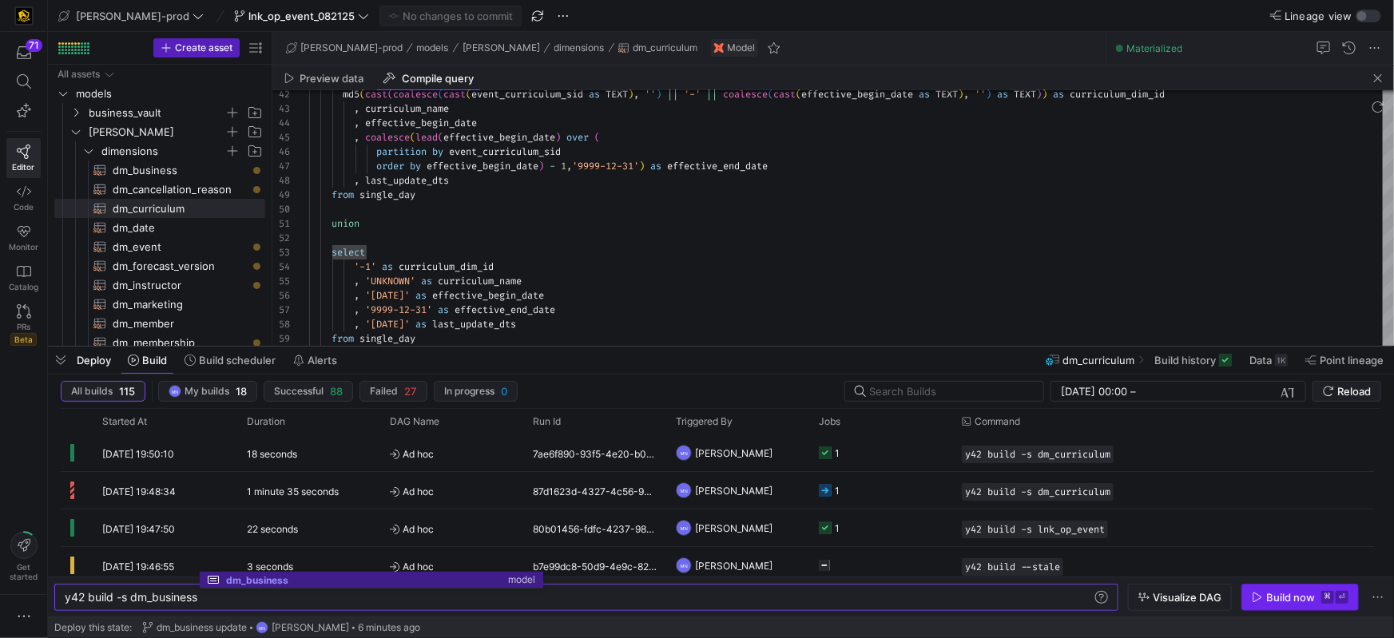
type textarea "y42 build -s dm_business"
click at [1264, 599] on span "Build now ⌘ ⏎" at bounding box center [1300, 597] width 97 height 13
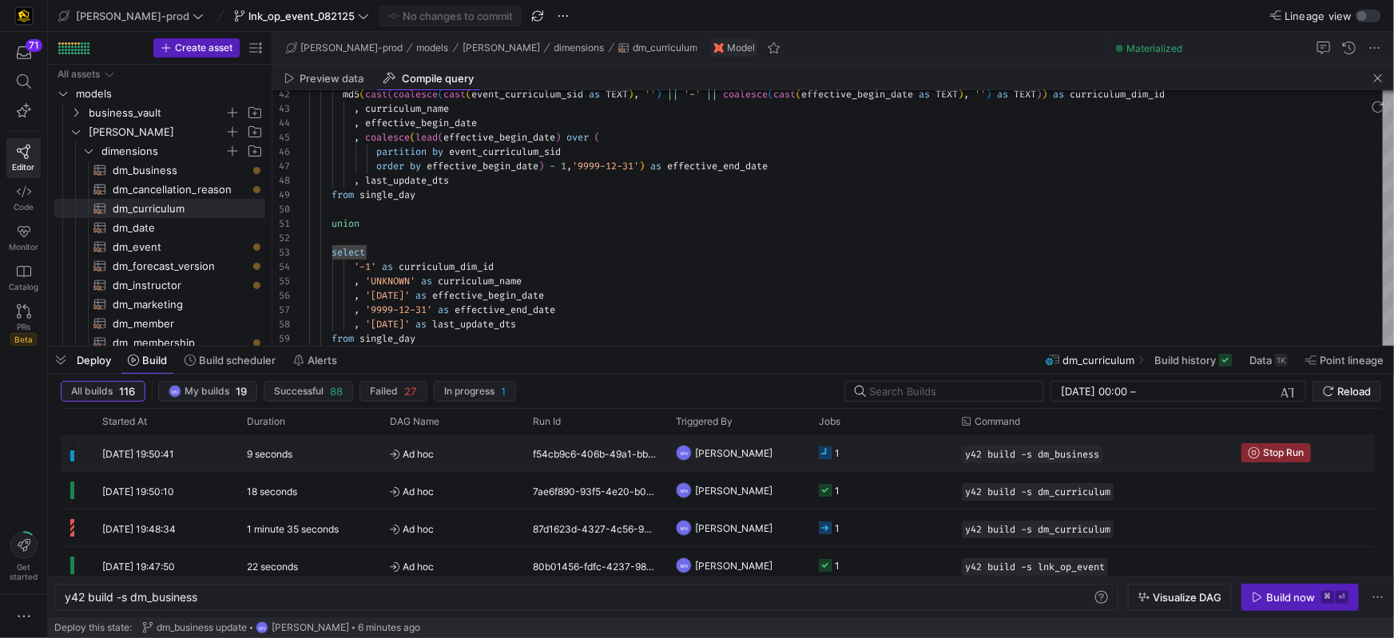
click at [827, 451] on icon "Press SPACE to select this row." at bounding box center [825, 453] width 13 height 13
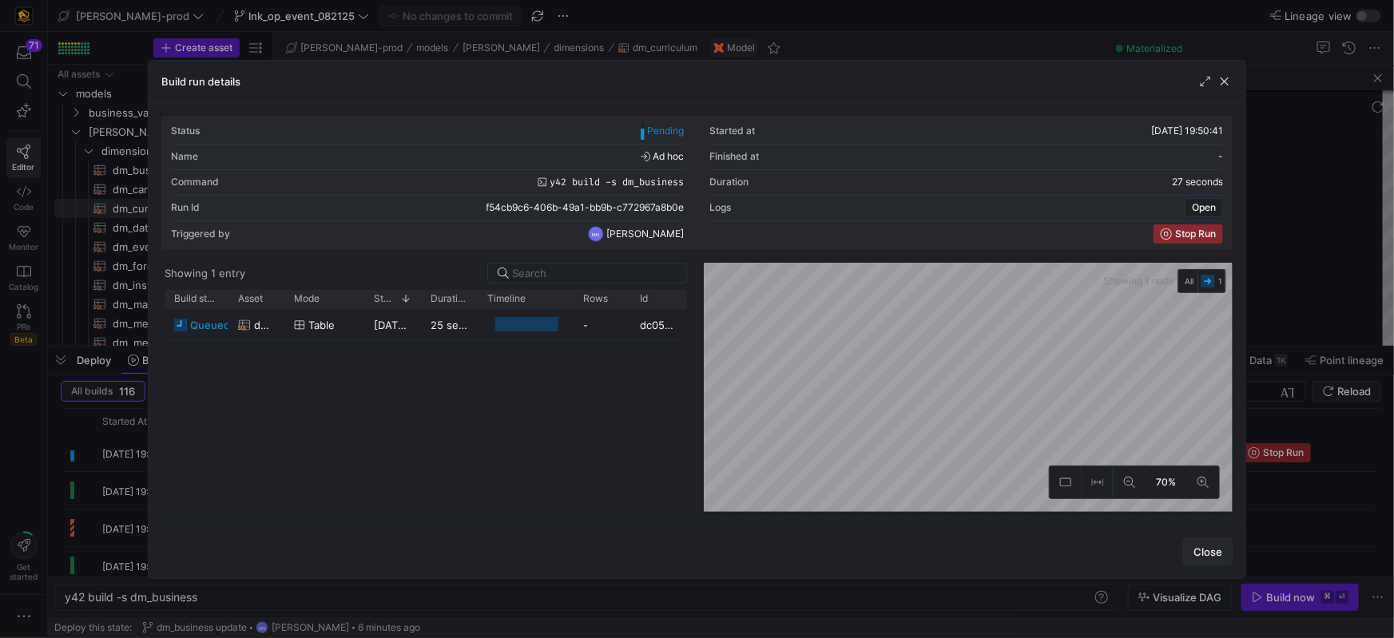
click at [1211, 546] on span "Close" at bounding box center [1208, 552] width 29 height 13
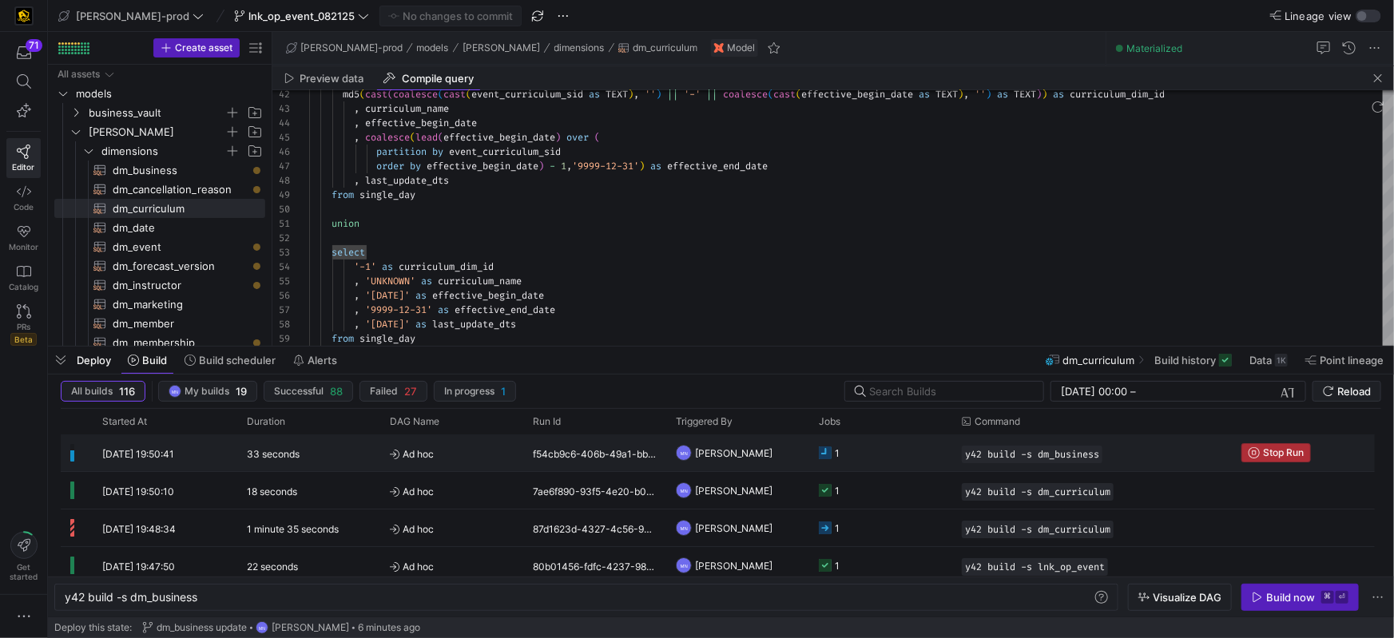
click at [1275, 449] on span "Stop Run" at bounding box center [1283, 452] width 41 height 11
click at [640, 599] on div "y42 build -s dm_business" at bounding box center [579, 597] width 1028 height 13
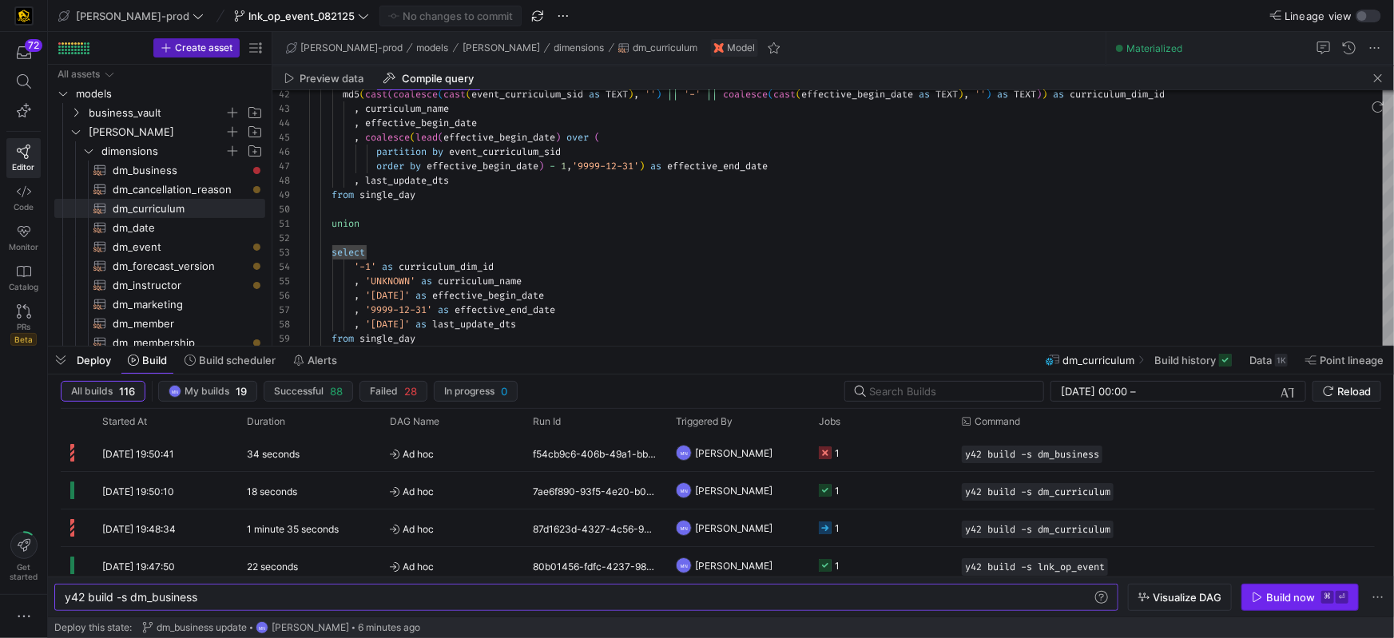
click at [1278, 603] on div "Build now" at bounding box center [1291, 597] width 49 height 13
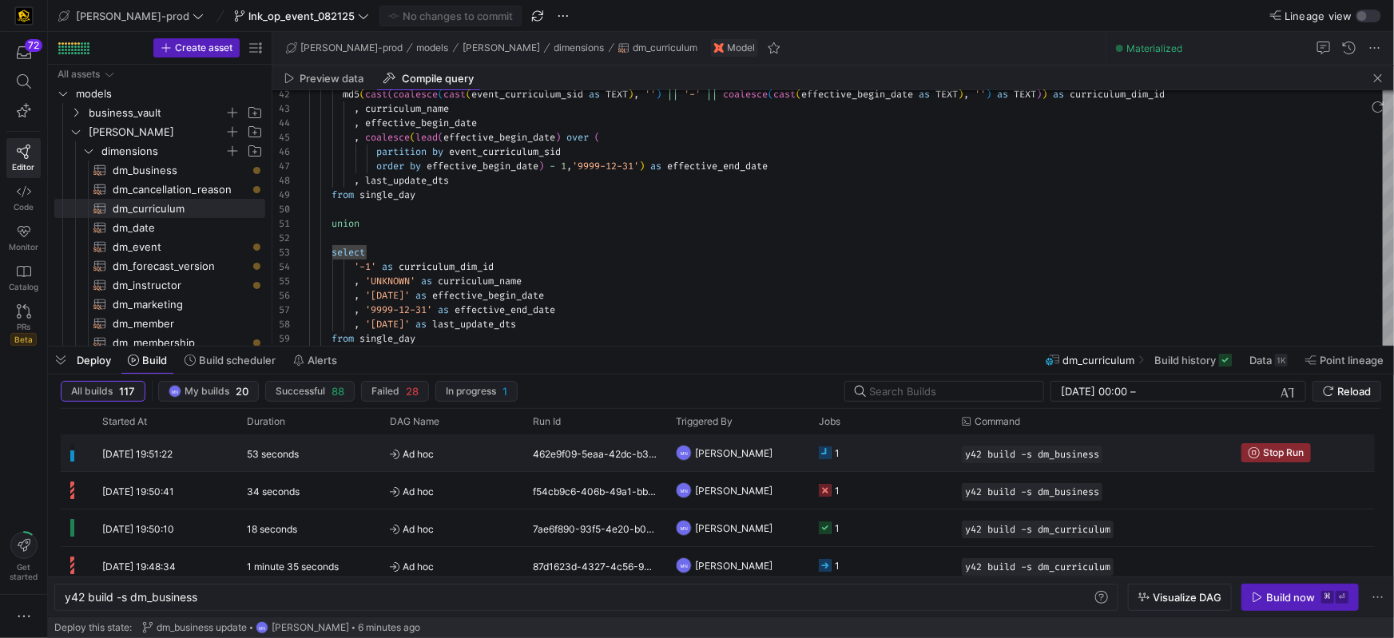
click at [822, 449] on icon at bounding box center [825, 453] width 13 height 13
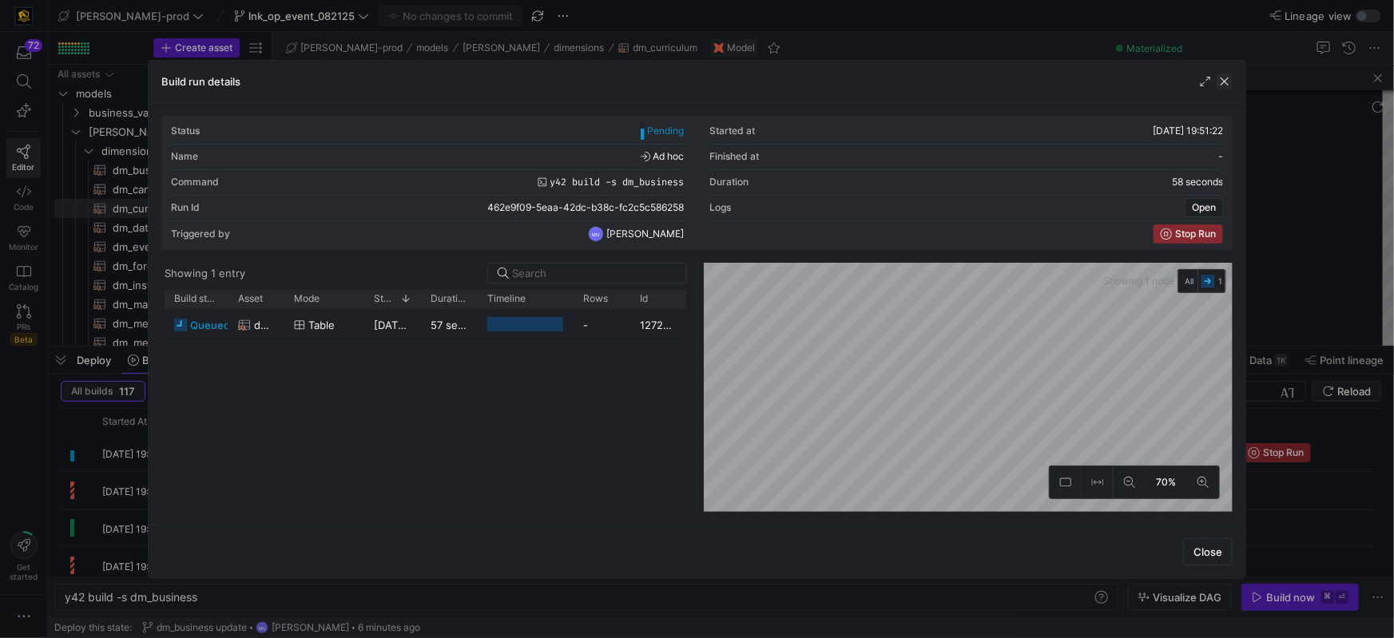
click at [1232, 85] on span "button" at bounding box center [1225, 82] width 16 height 16
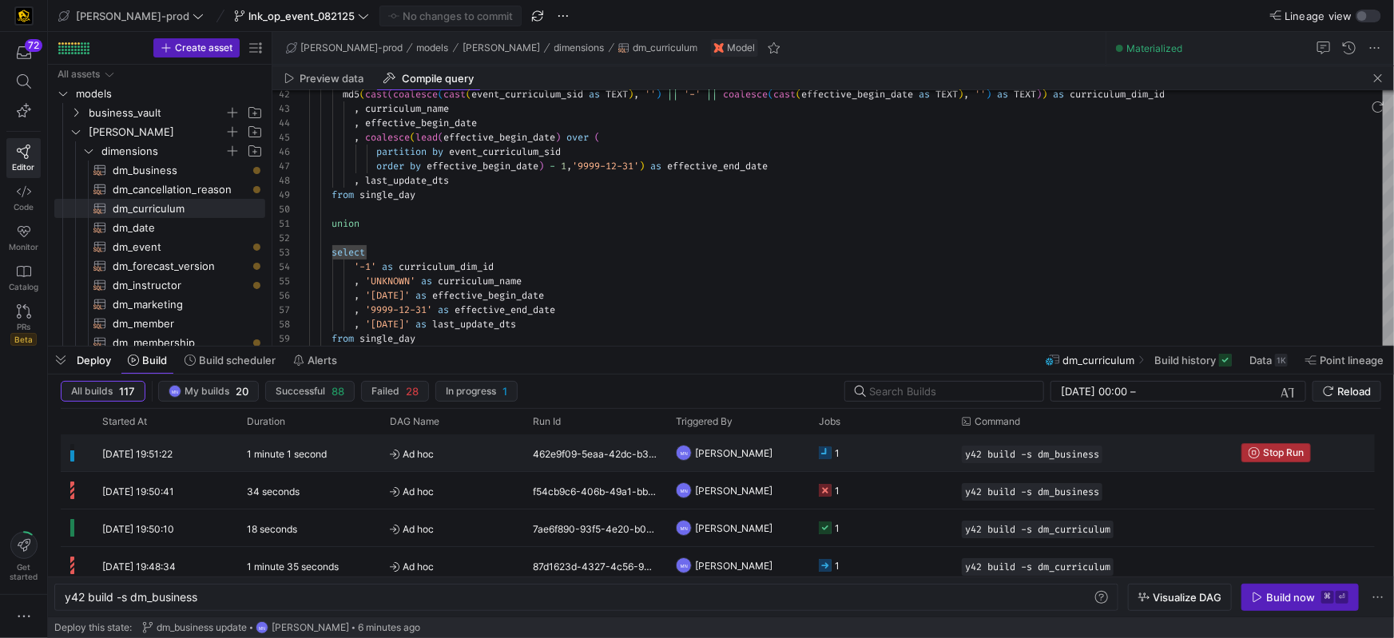
click at [1261, 454] on span "Stop Run" at bounding box center [1276, 452] width 55 height 11
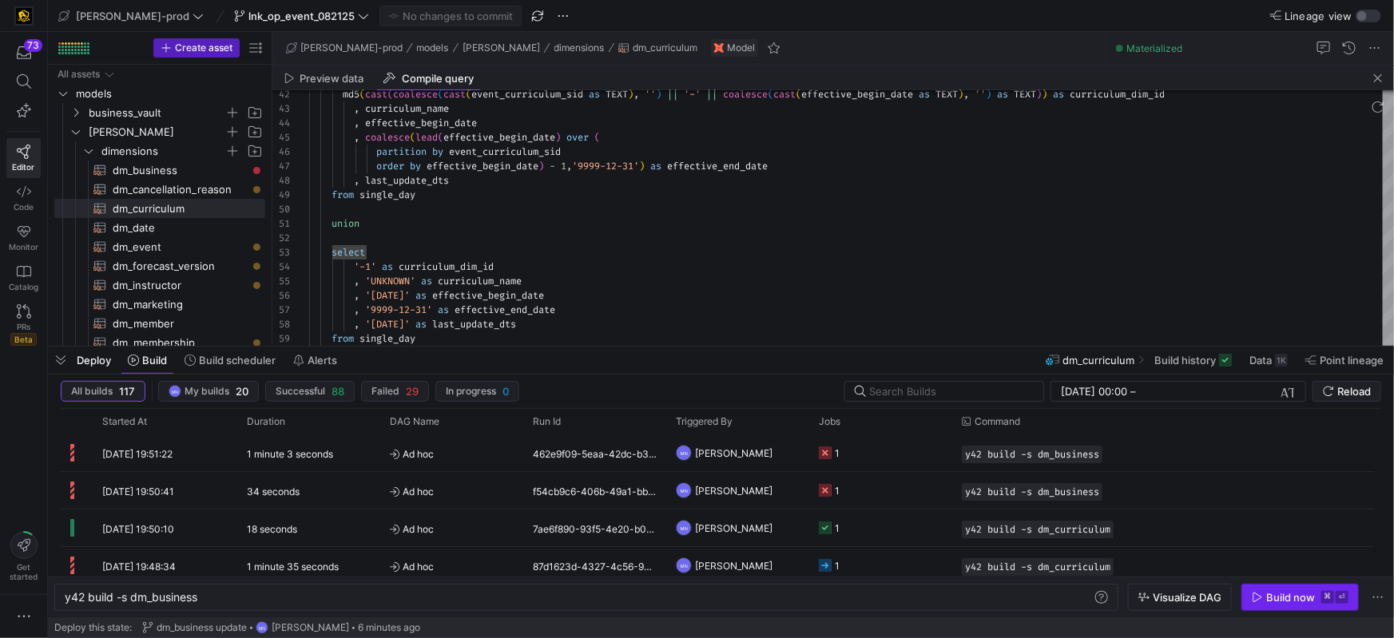
click at [1283, 599] on div "Build now" at bounding box center [1291, 597] width 49 height 13
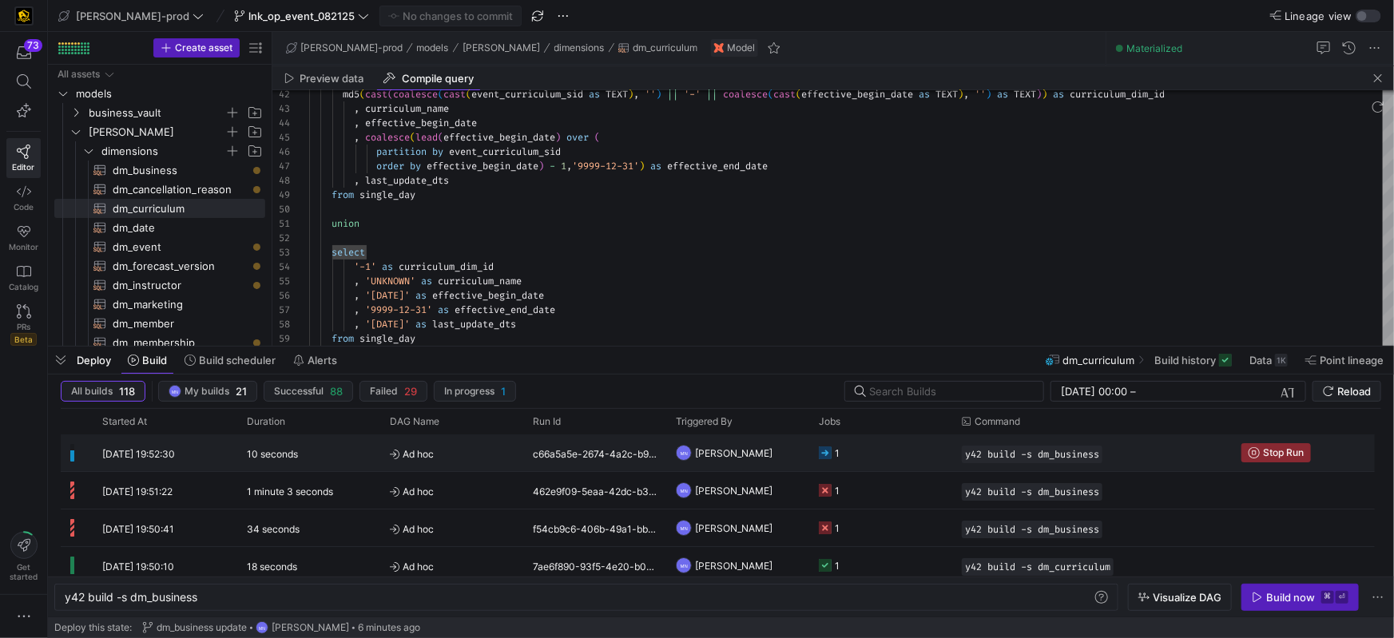
click at [823, 455] on icon at bounding box center [825, 453] width 13 height 13
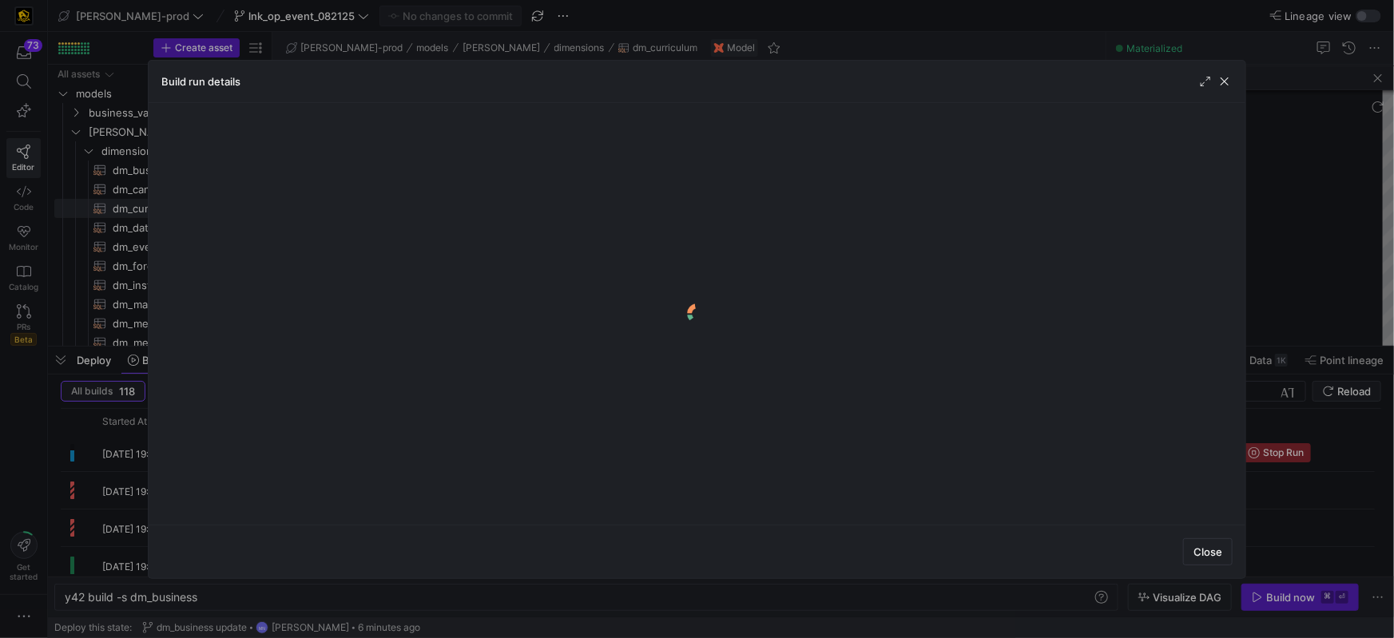
scroll to position [0, 0]
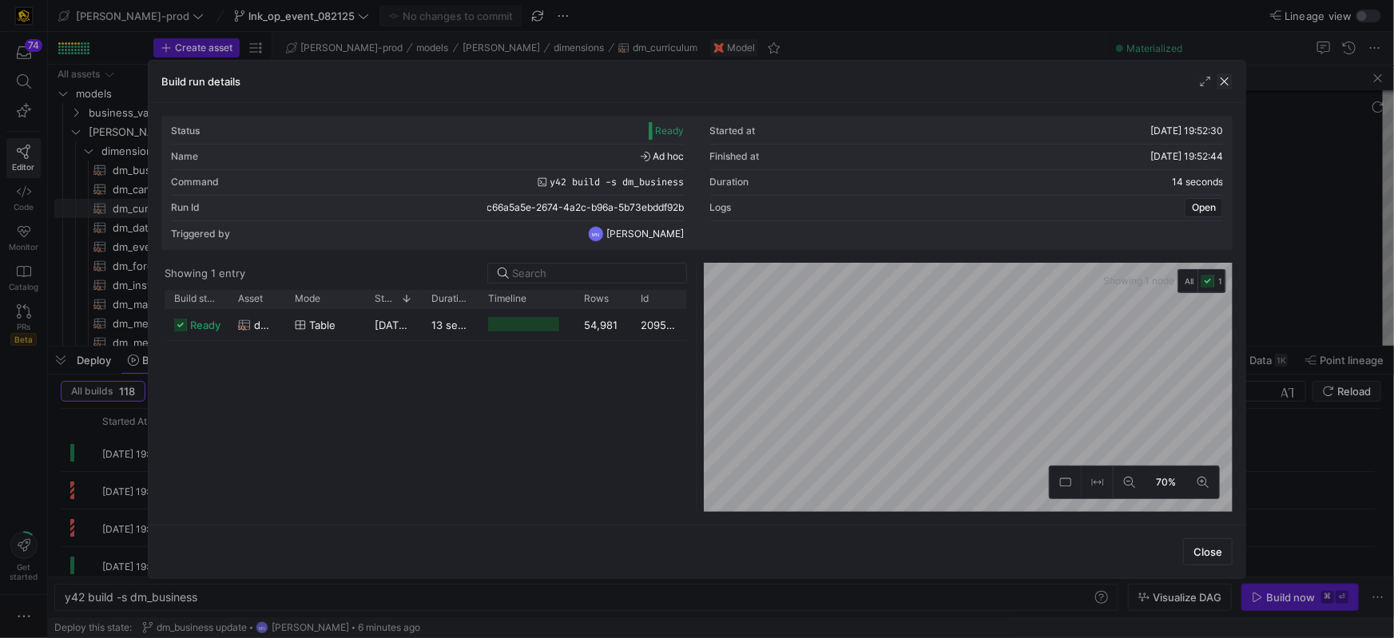
click at [1229, 83] on span "button" at bounding box center [1225, 82] width 16 height 16
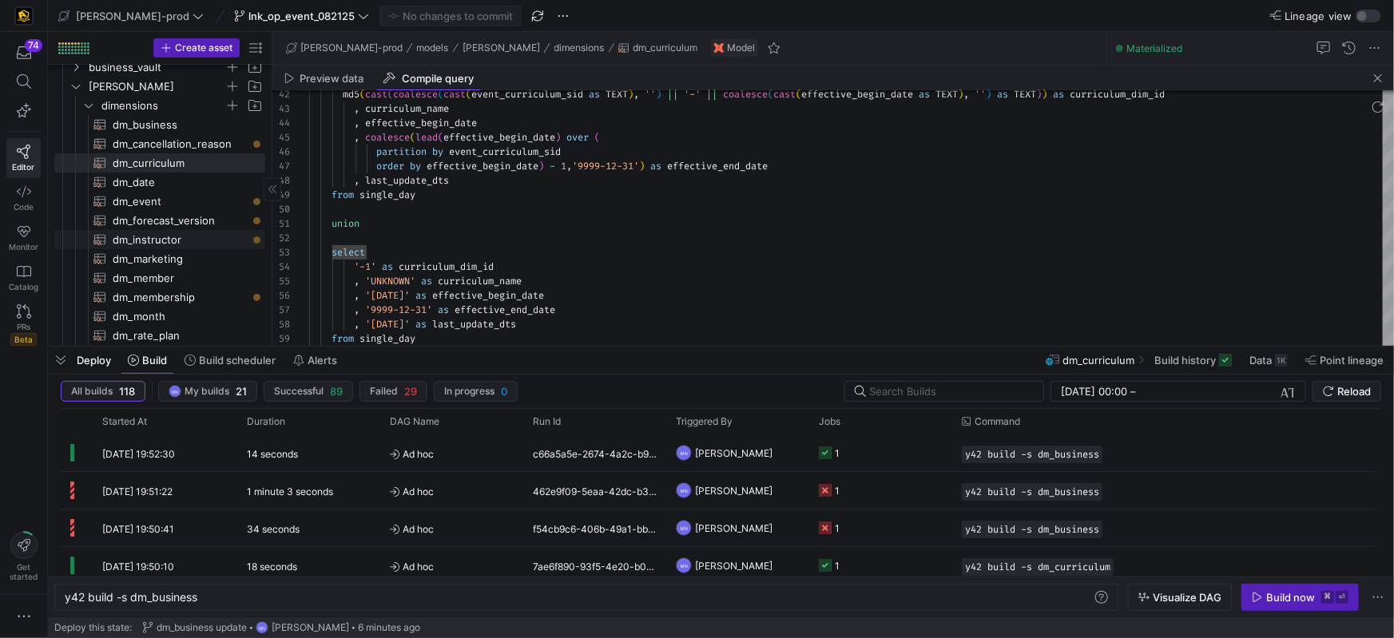
scroll to position [54, 0]
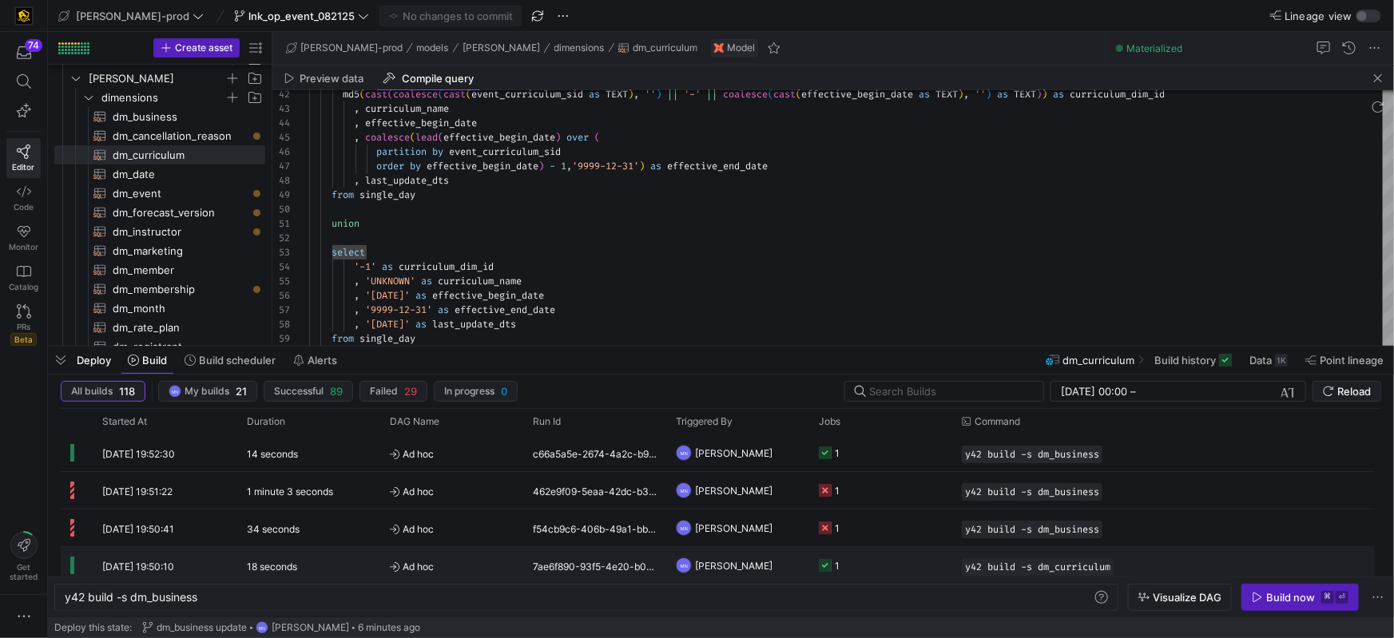
click at [826, 564] on icon "Press SPACE to select this row." at bounding box center [825, 565] width 13 height 13
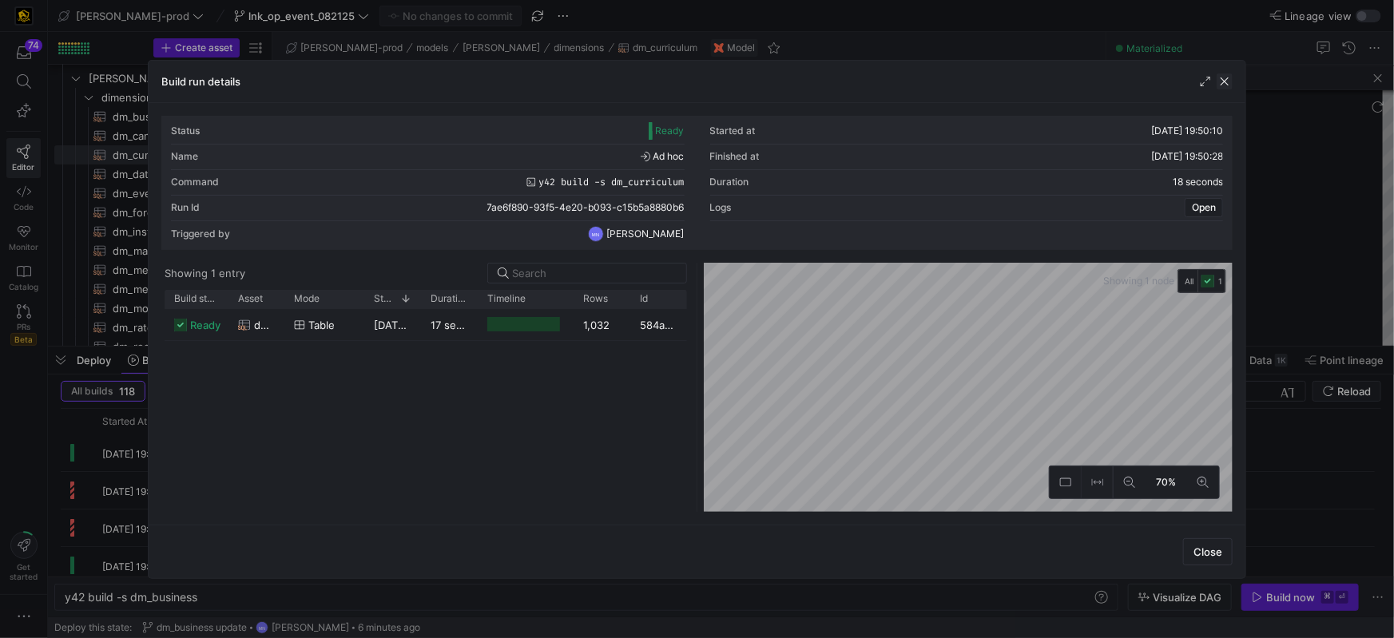
click at [1223, 85] on span "button" at bounding box center [1225, 82] width 16 height 16
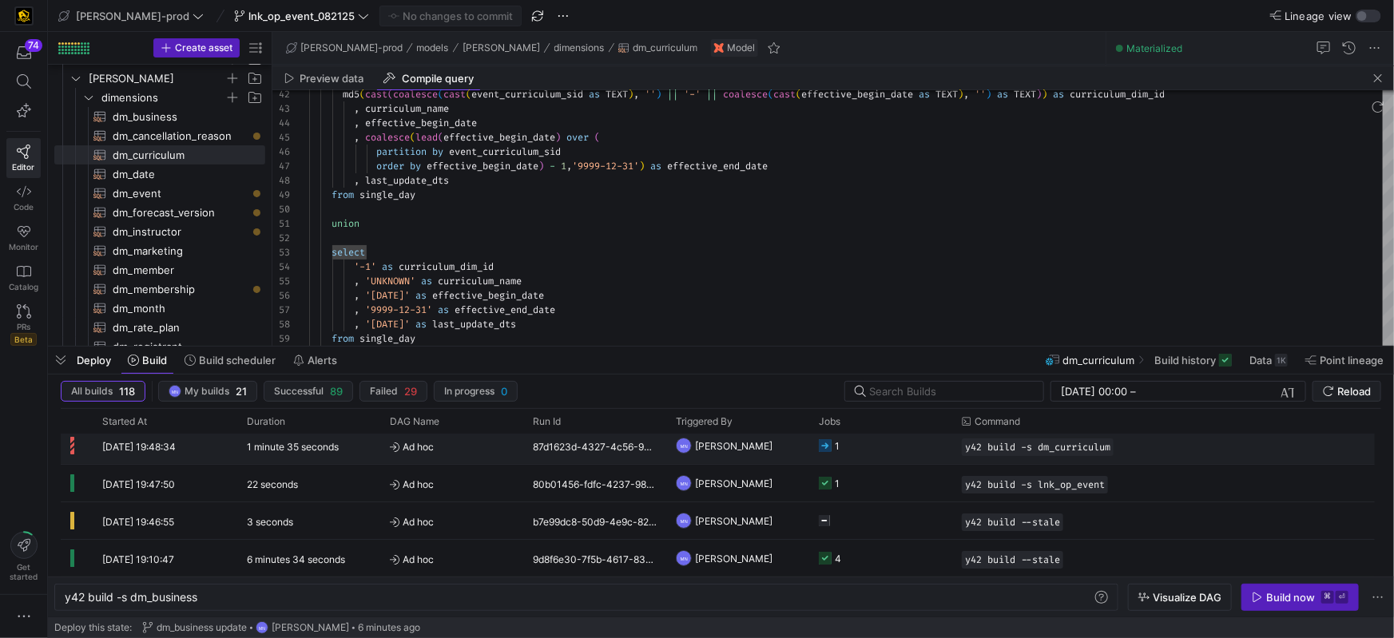
scroll to position [160, 0]
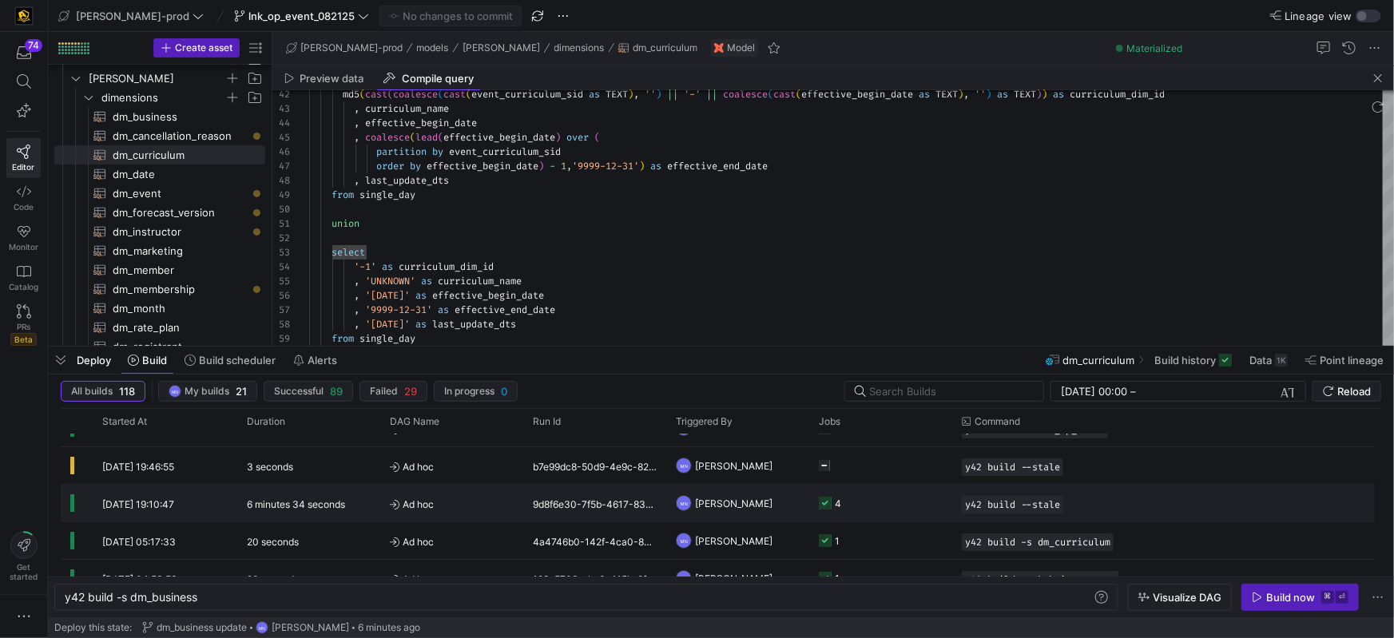
click at [823, 504] on icon "Press SPACE to select this row." at bounding box center [825, 503] width 13 height 13
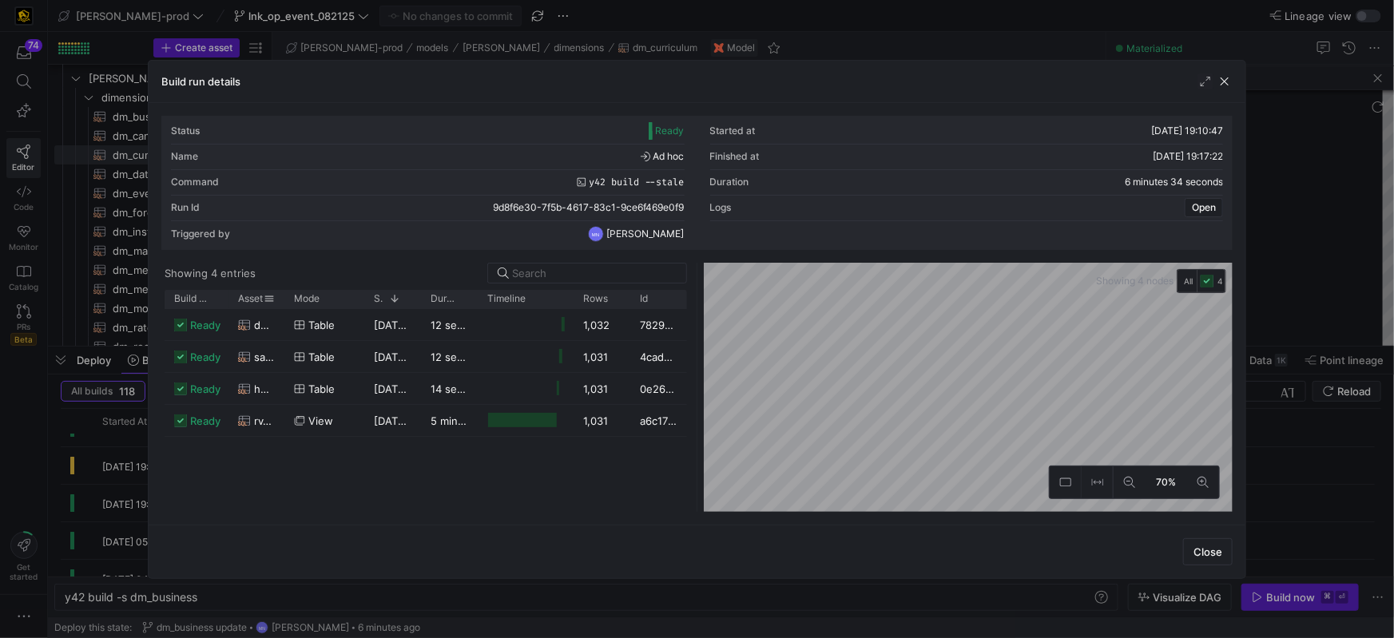
click at [278, 300] on div "Asset" at bounding box center [257, 299] width 56 height 18
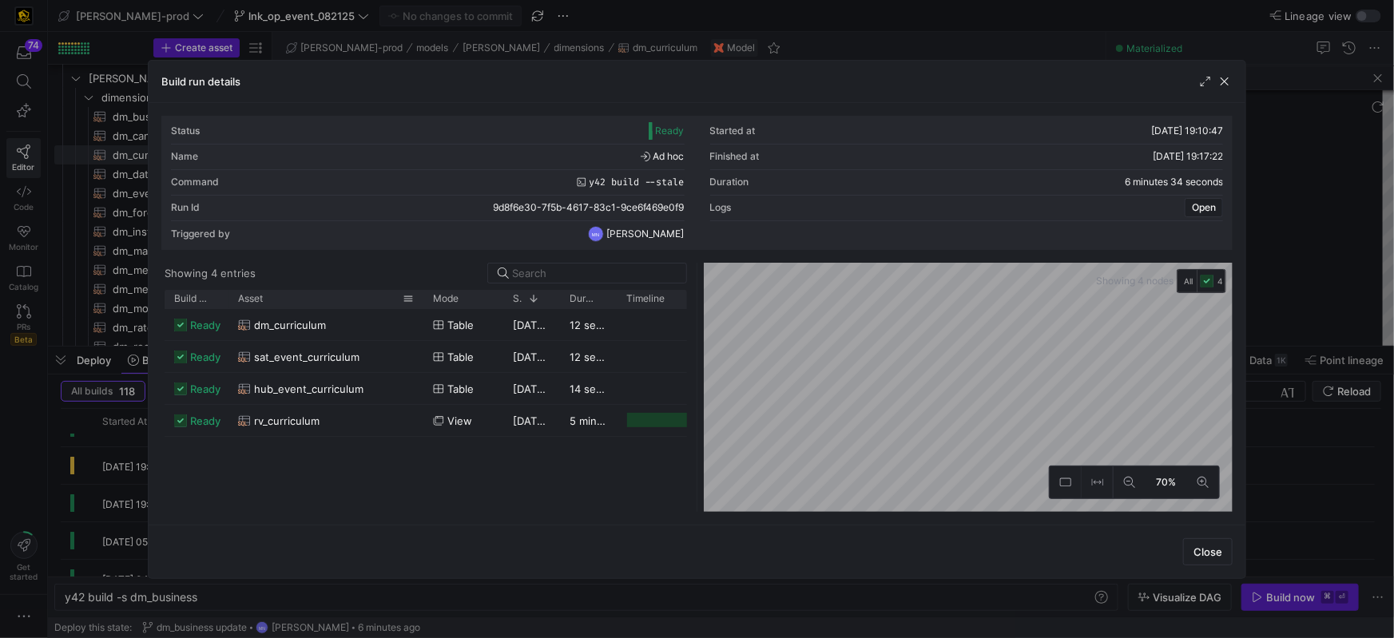
drag, startPoint x: 296, startPoint y: 303, endPoint x: 421, endPoint y: 302, distance: 125.5
click at [421, 302] on div at bounding box center [423, 299] width 6 height 18
click at [1229, 85] on span "button" at bounding box center [1225, 82] width 16 height 16
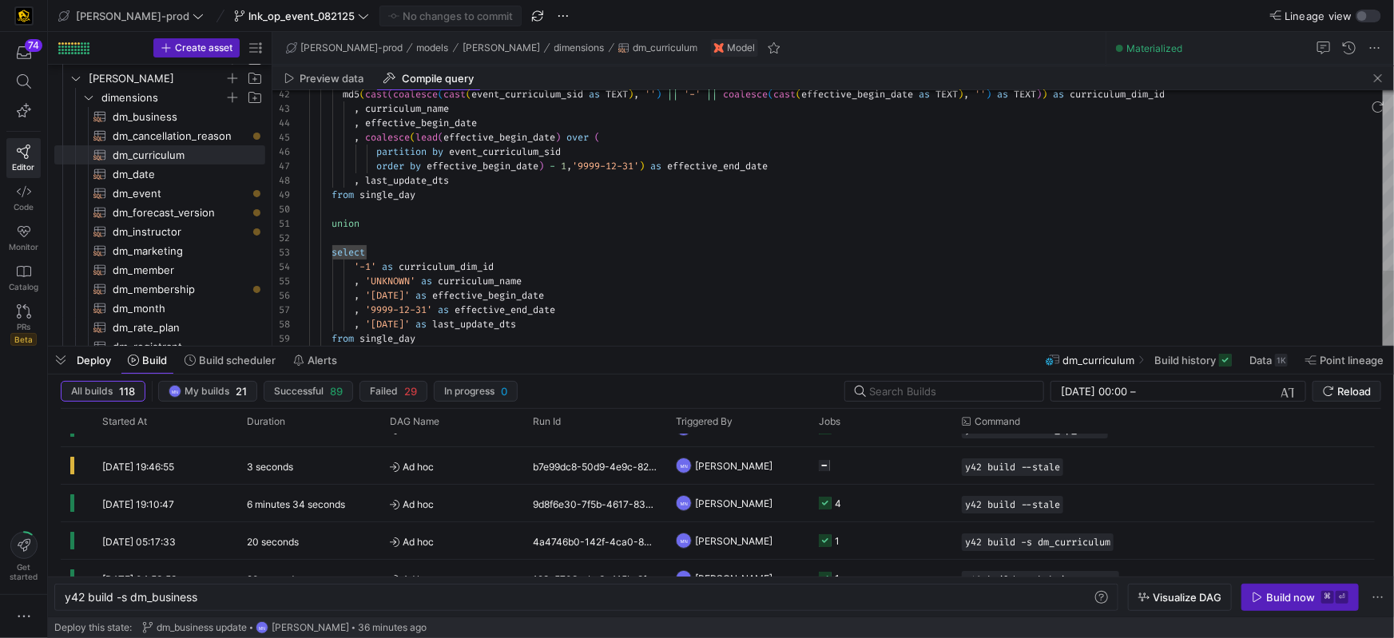
type textarea "select md5(cast(coalesce(cast(event_curriculum_sid as TEXT), '') || '-' || coal…"
click at [567, 214] on div at bounding box center [851, 209] width 1085 height 14
click at [92, 101] on icon "Press SPACE to select this row." at bounding box center [88, 98] width 11 height 10
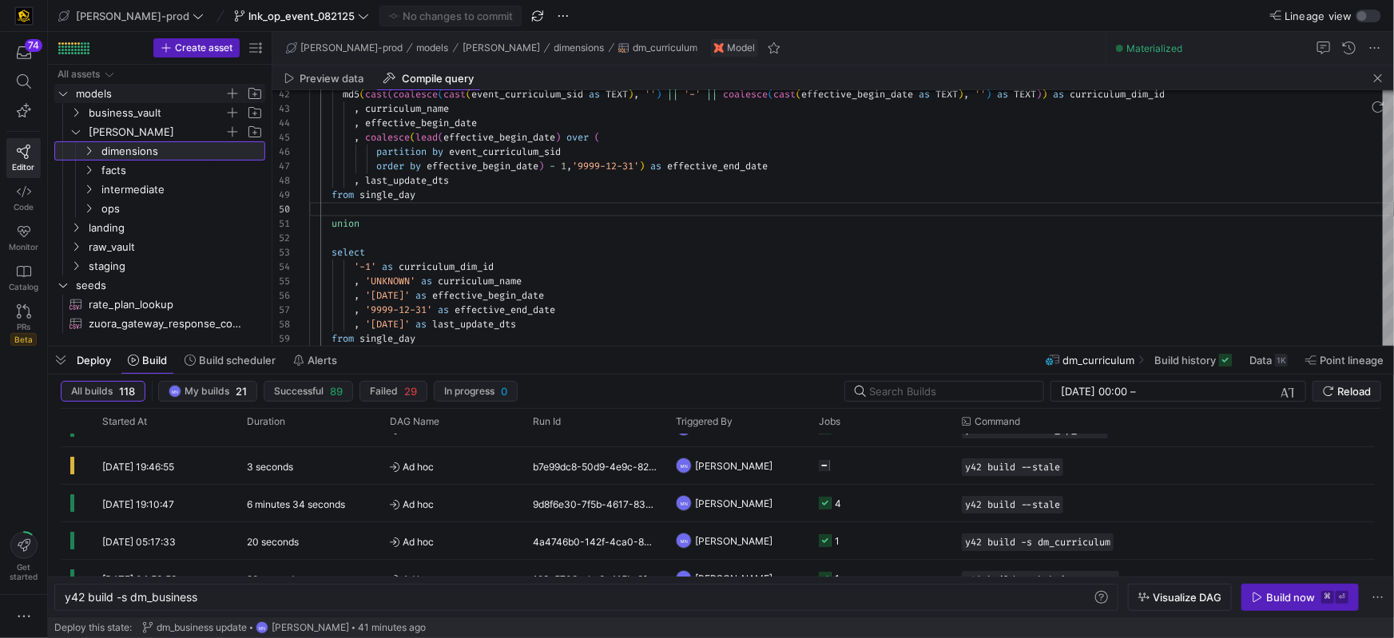
scroll to position [0, 0]
click at [78, 115] on icon "Press SPACE to select this row." at bounding box center [75, 113] width 11 height 10
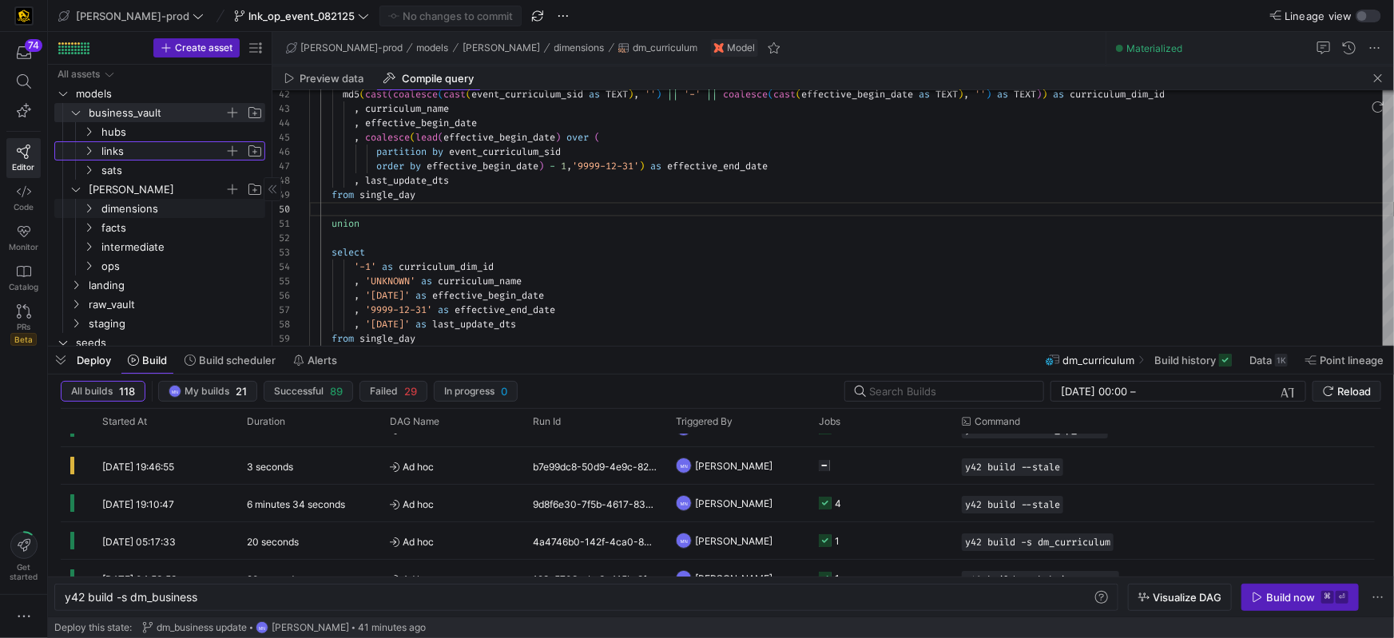
click at [90, 153] on icon "Press SPACE to select this row." at bounding box center [88, 151] width 11 height 10
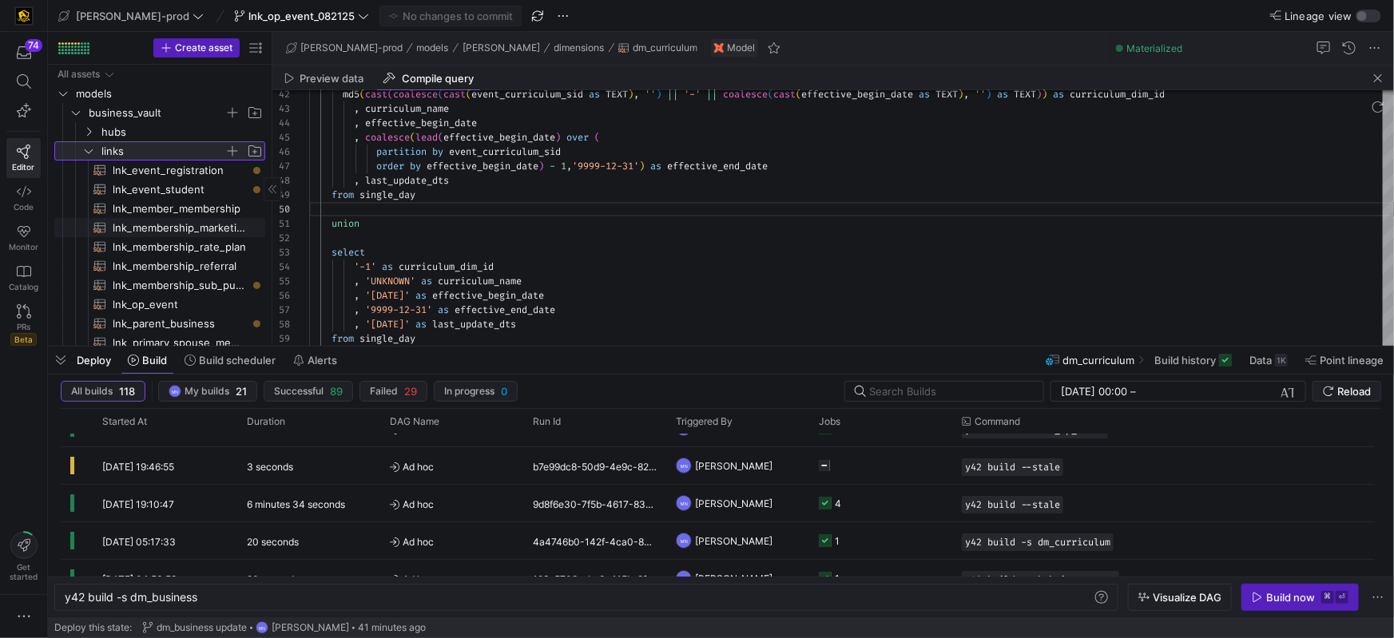
scroll to position [2, 0]
click at [149, 296] on span "lnk_op_event​​​​​​​​​​" at bounding box center [180, 302] width 134 height 18
type textarea "{{ config( materialized = 'incremental' ) }} with campaign_event_account as ( s…"
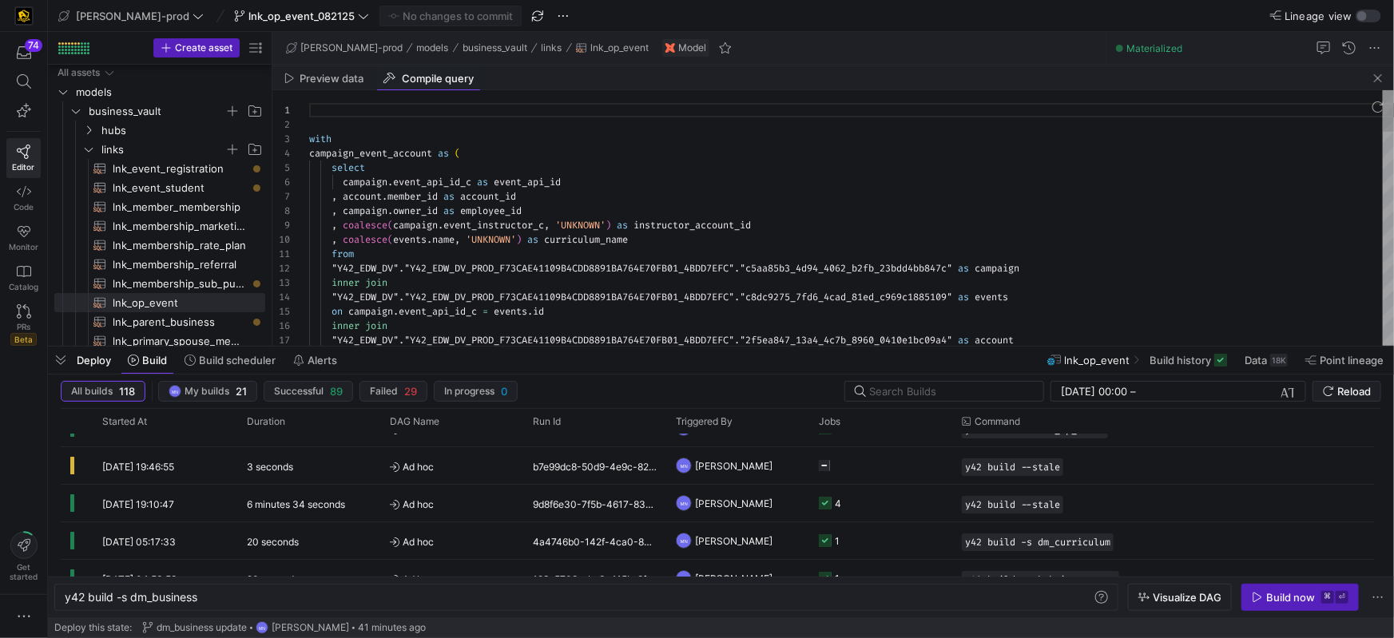
scroll to position [144, 0]
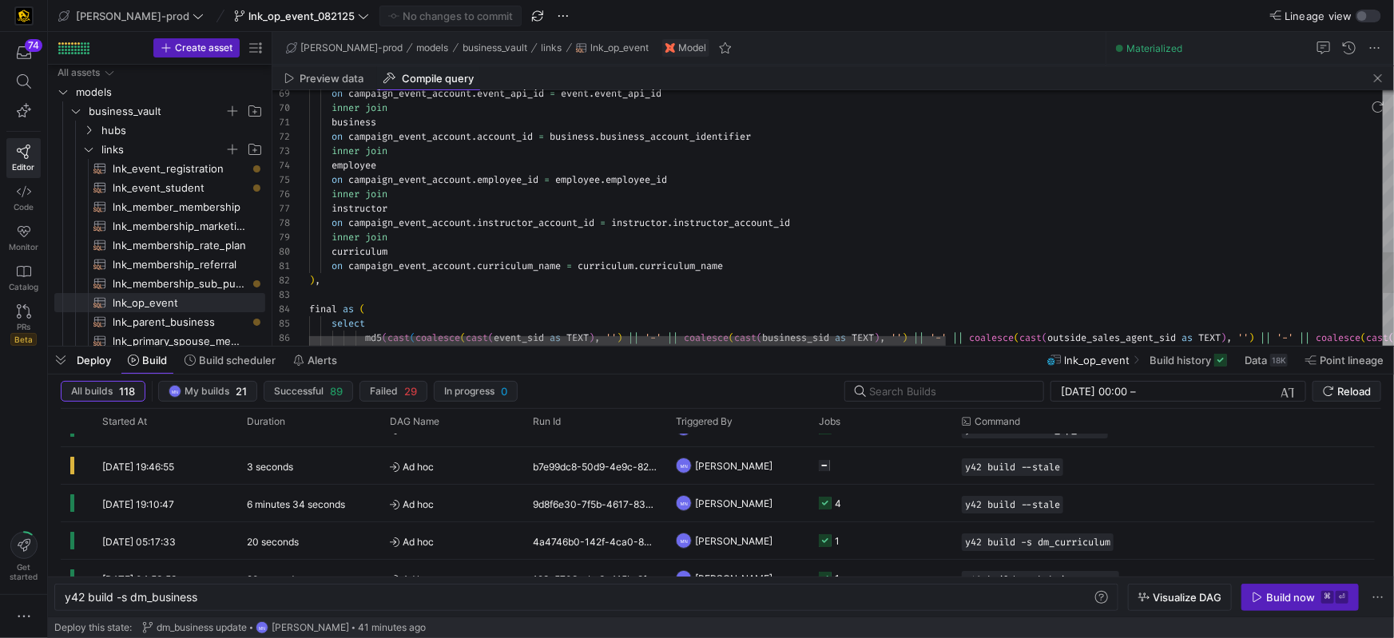
type textarea "with campaign_event_account as ( select campaign.event_api_id_c as event_api_id…"
